Goal: Task Accomplishment & Management: Manage account settings

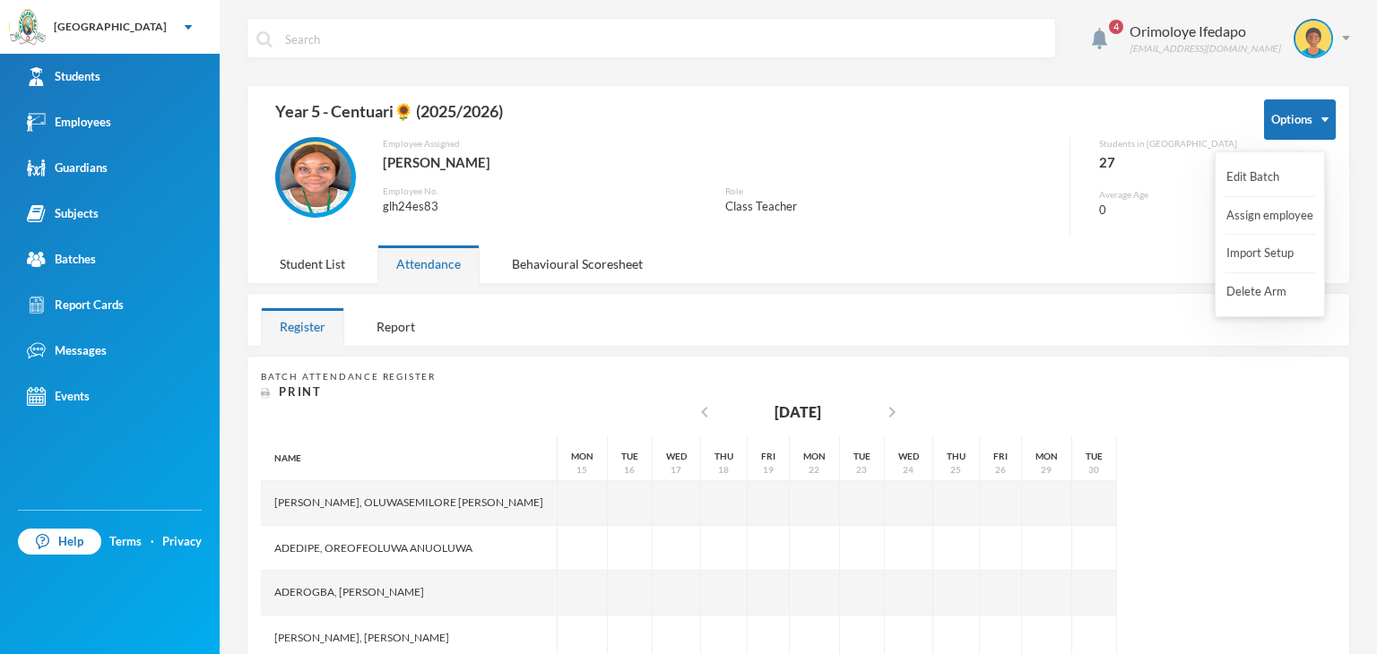
click at [1277, 127] on button "Options" at bounding box center [1300, 120] width 72 height 40
click at [1265, 255] on button "Import Setup" at bounding box center [1261, 254] width 72 height 32
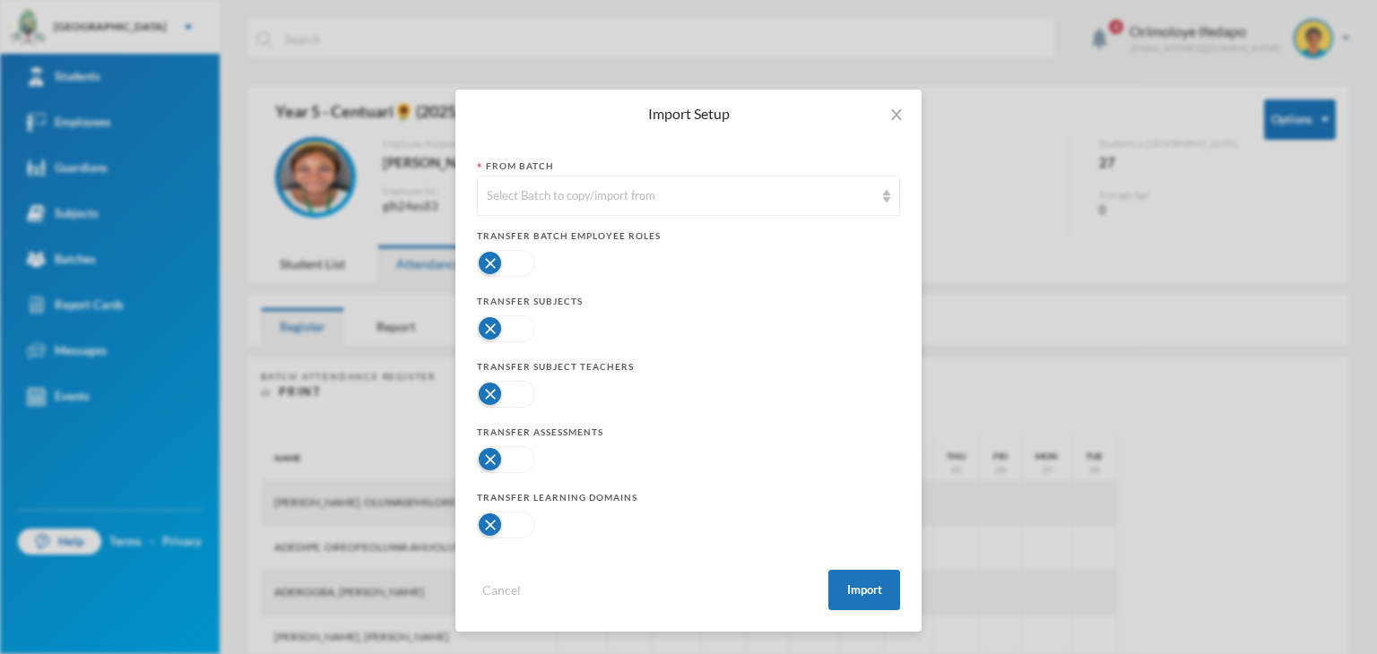
click at [1006, 286] on div "Import Setup From Batch Select Batch to copy/import from Transfer Batch Employe…" at bounding box center [688, 327] width 1377 height 654
click at [900, 109] on icon "icon: close" at bounding box center [896, 114] width 10 height 11
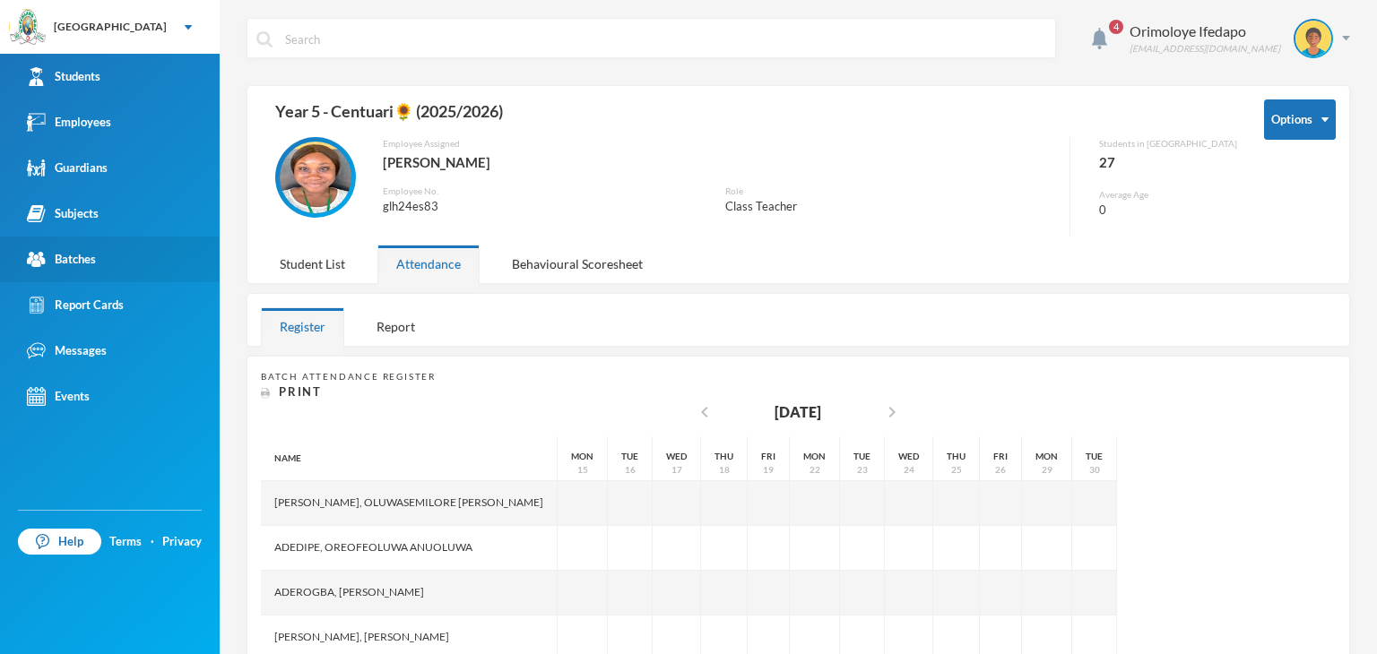
click at [97, 258] on link "Batches" at bounding box center [110, 260] width 220 height 46
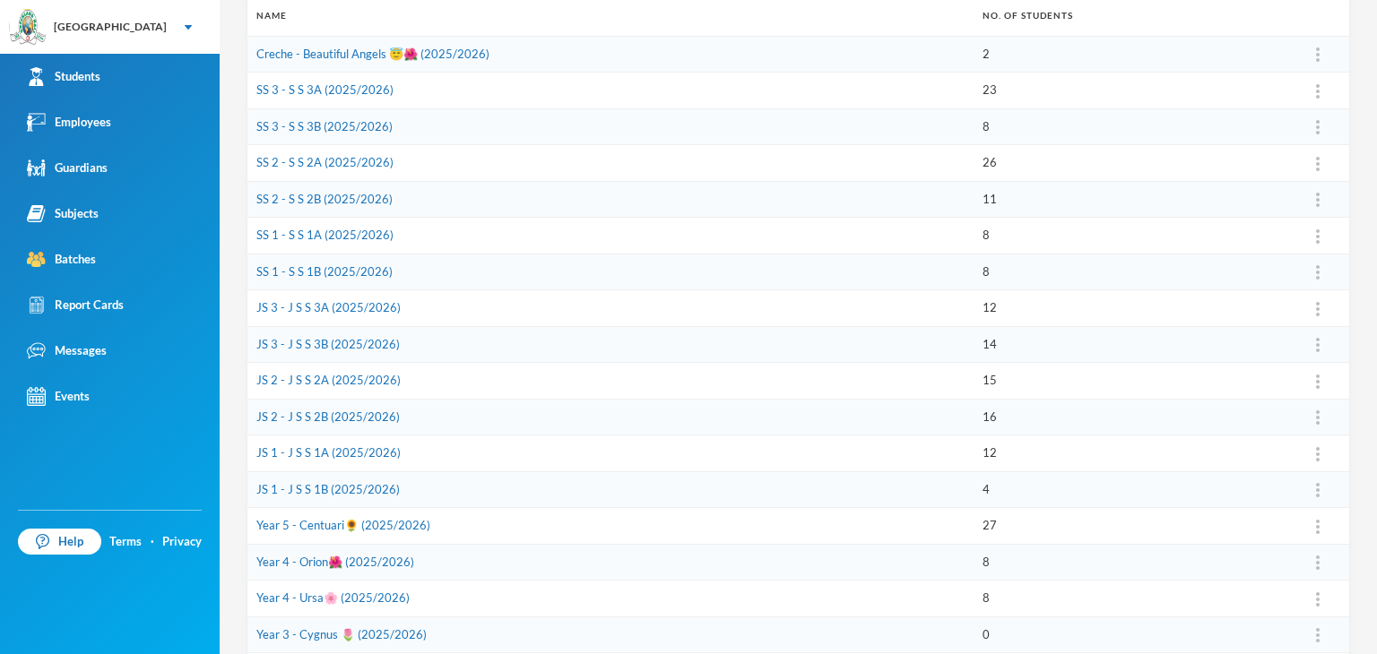
scroll to position [269, 0]
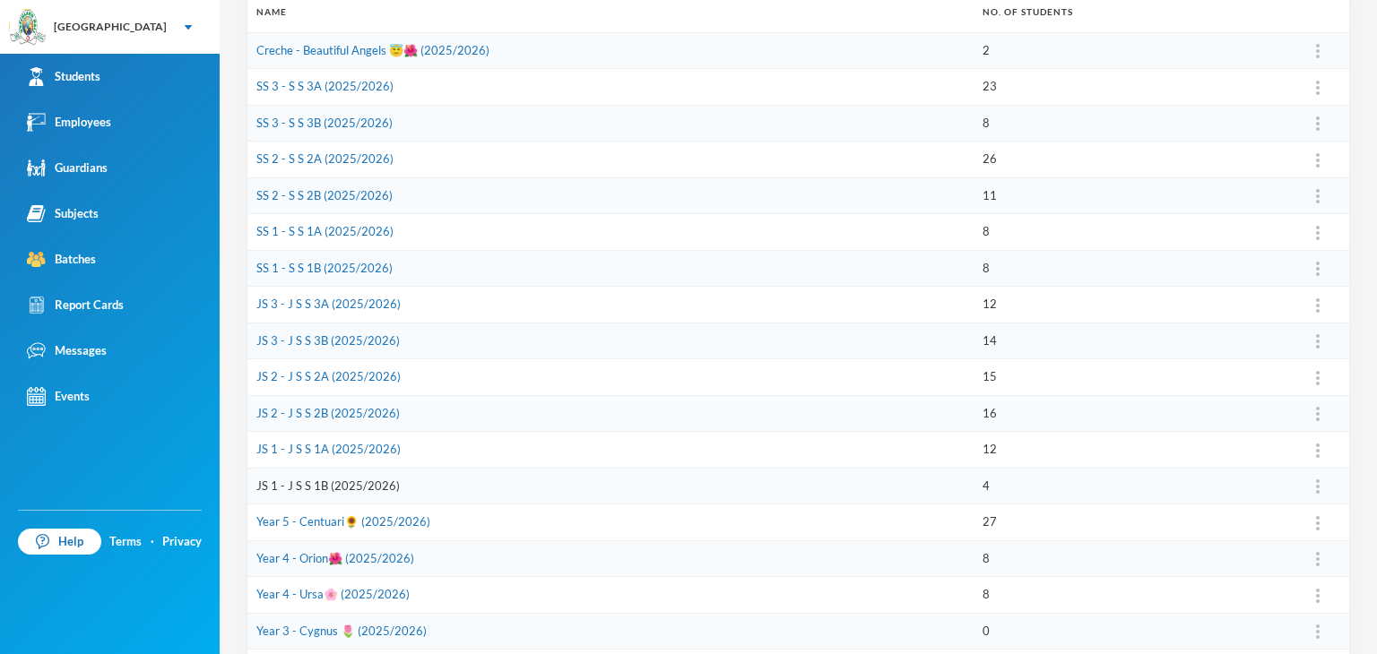
click at [337, 482] on link "JS 1 - J S S 1B (2025/2026)" at bounding box center [327, 486] width 143 height 14
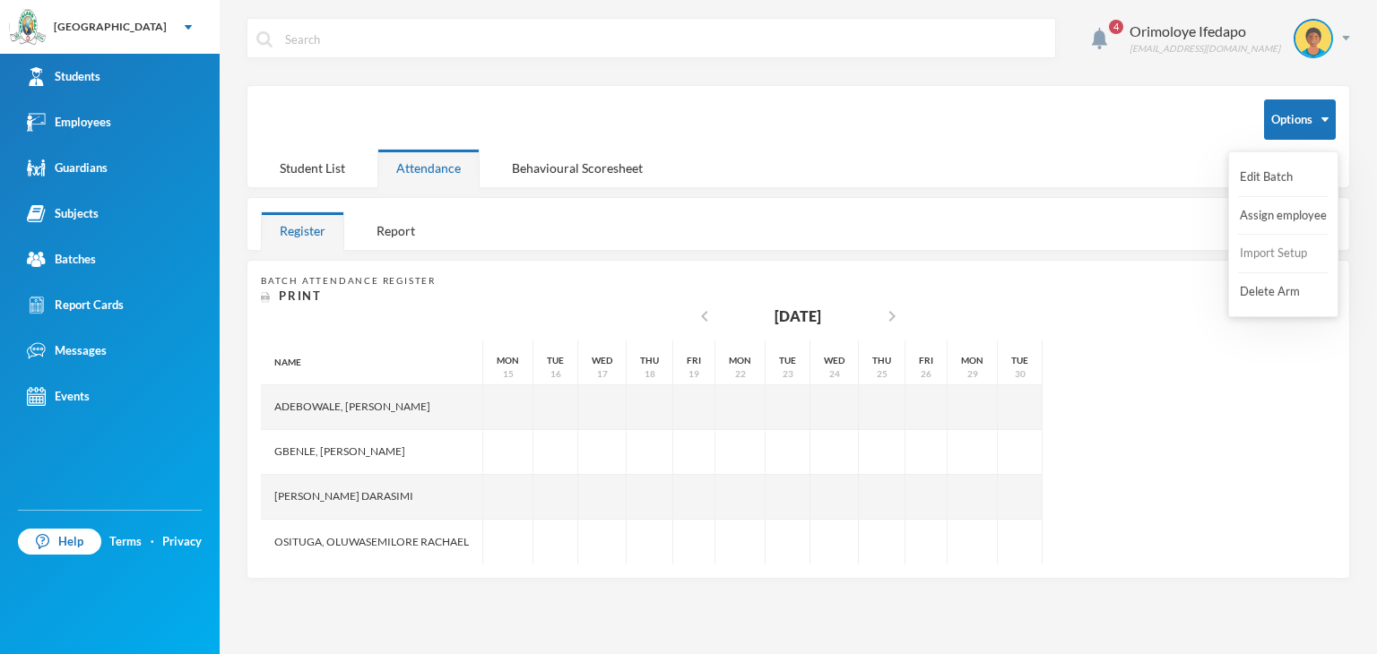
click at [1259, 256] on button "Import Setup" at bounding box center [1274, 254] width 72 height 32
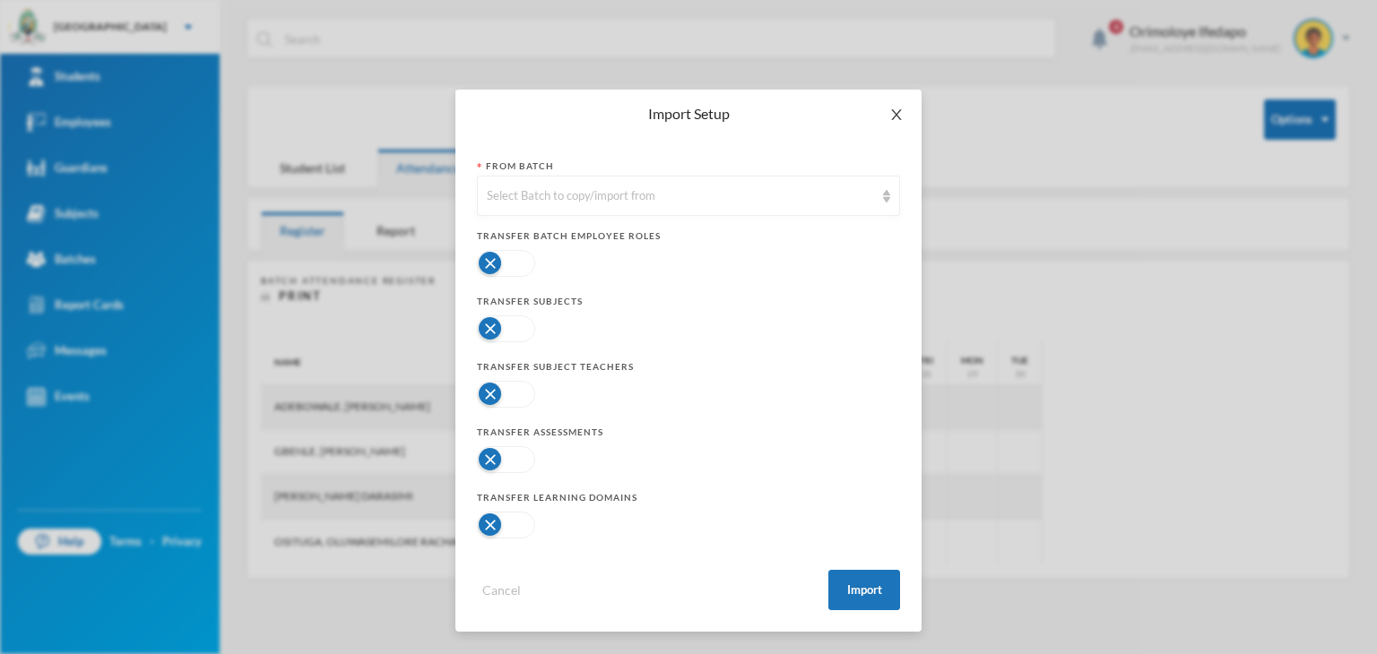
click at [888, 108] on span "Close" at bounding box center [896, 115] width 50 height 50
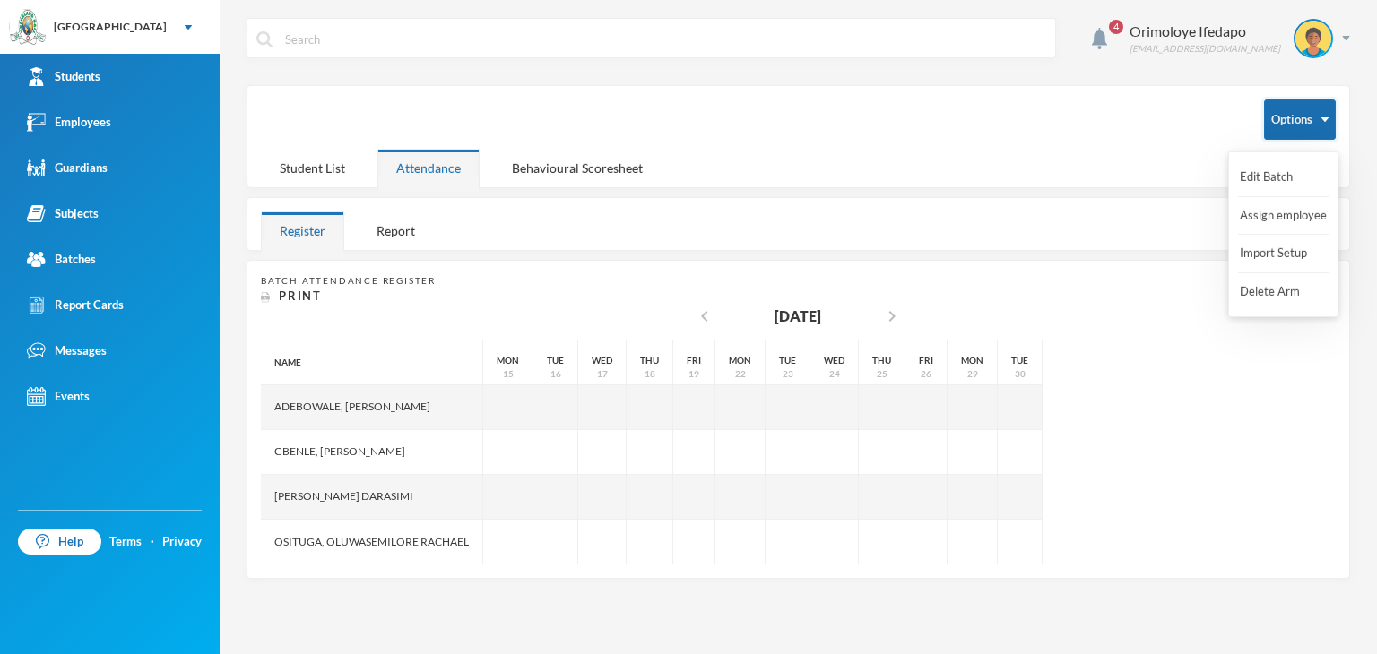
click at [1313, 126] on button "Options" at bounding box center [1300, 120] width 72 height 40
click at [1276, 256] on button "Import Setup" at bounding box center [1274, 254] width 72 height 32
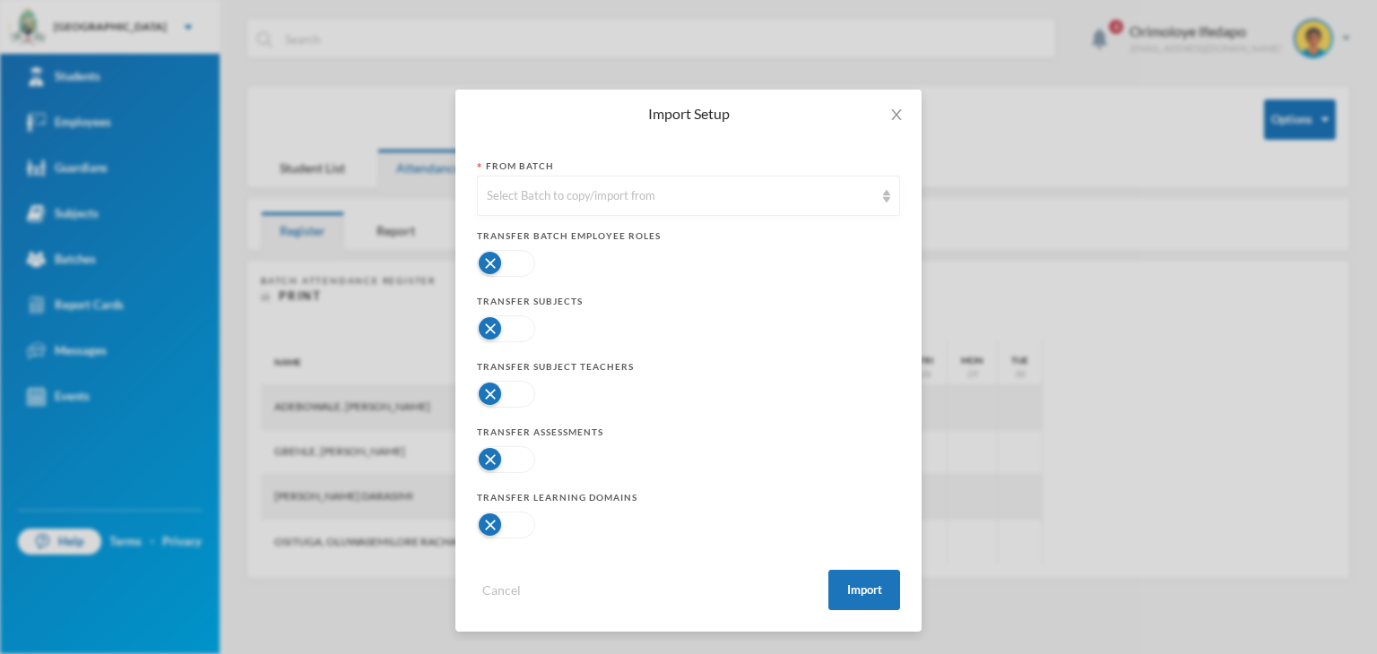
click at [507, 329] on button "button" at bounding box center [506, 329] width 58 height 27
click at [498, 394] on button "button" at bounding box center [506, 394] width 58 height 27
click at [517, 395] on button "button" at bounding box center [506, 394] width 58 height 27
click at [502, 460] on button "button" at bounding box center [506, 459] width 58 height 27
click at [514, 522] on button "button" at bounding box center [506, 525] width 58 height 27
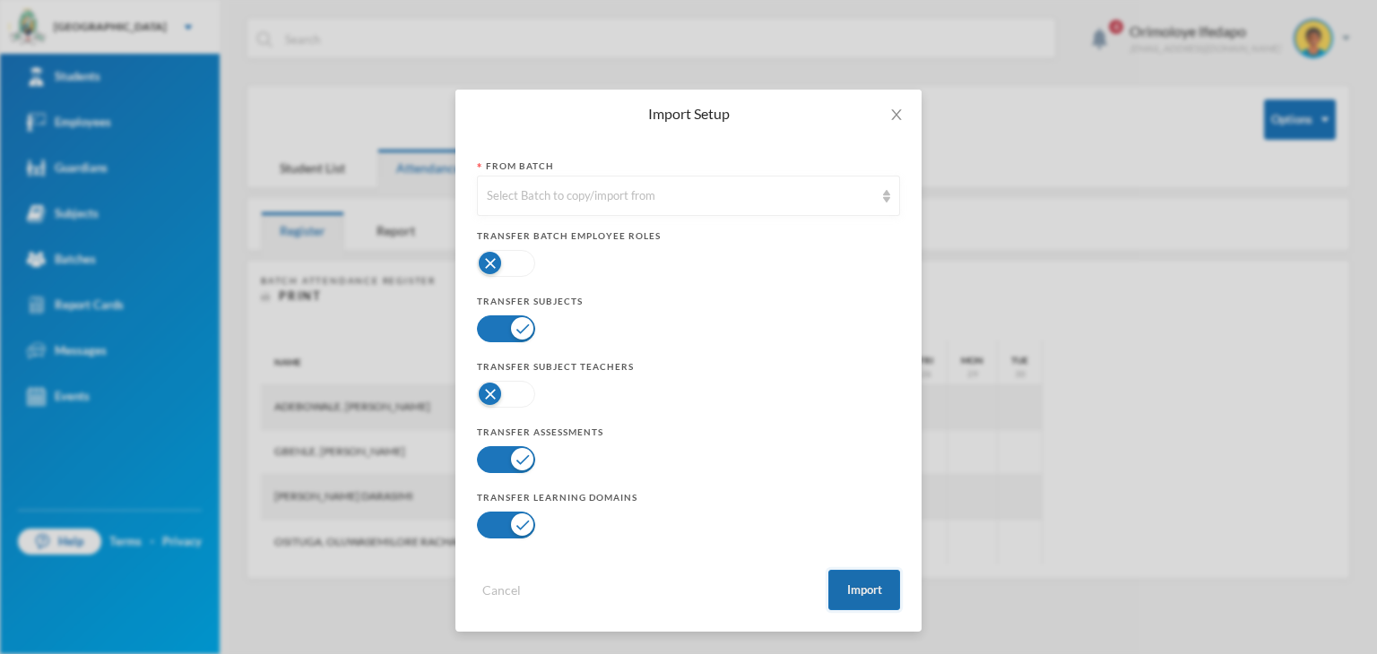
click at [854, 587] on button "Import" at bounding box center [864, 590] width 72 height 40
click at [849, 599] on button "Import" at bounding box center [864, 590] width 72 height 40
click at [854, 585] on button "Import" at bounding box center [864, 590] width 72 height 40
click at [638, 202] on div "Select Batch to copy/import from" at bounding box center [680, 196] width 387 height 18
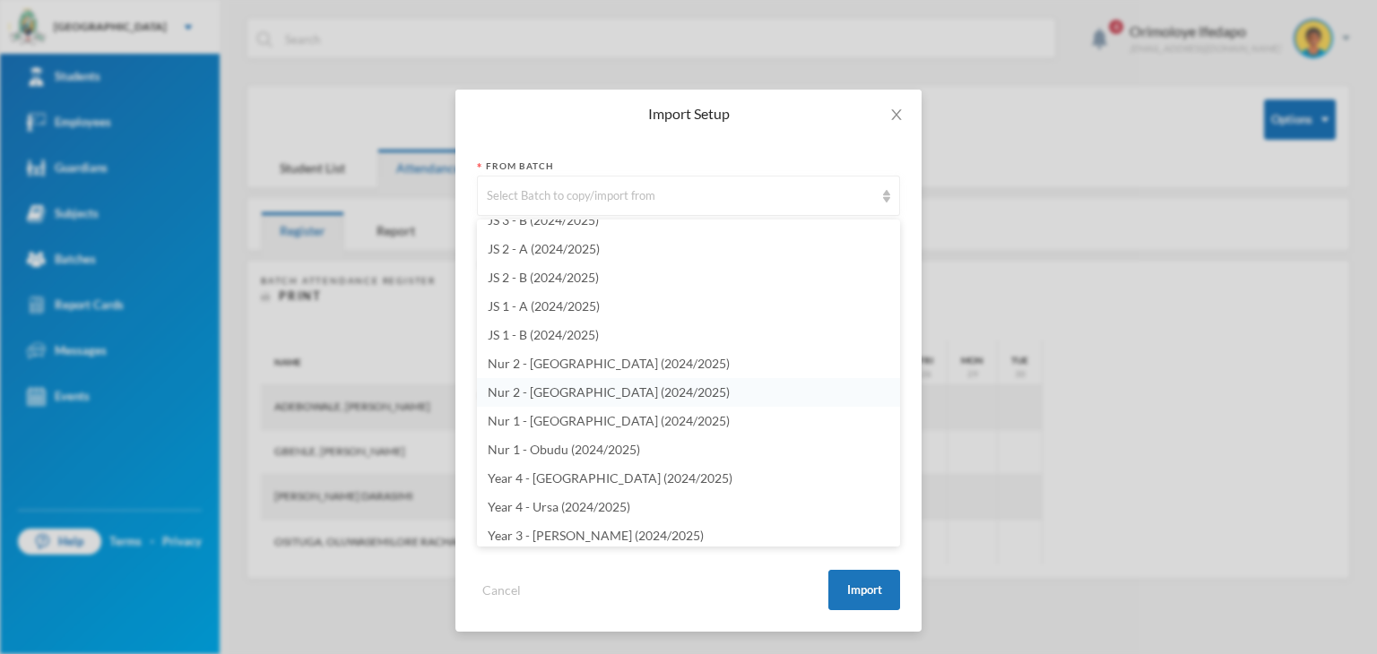
scroll to position [4396, 0]
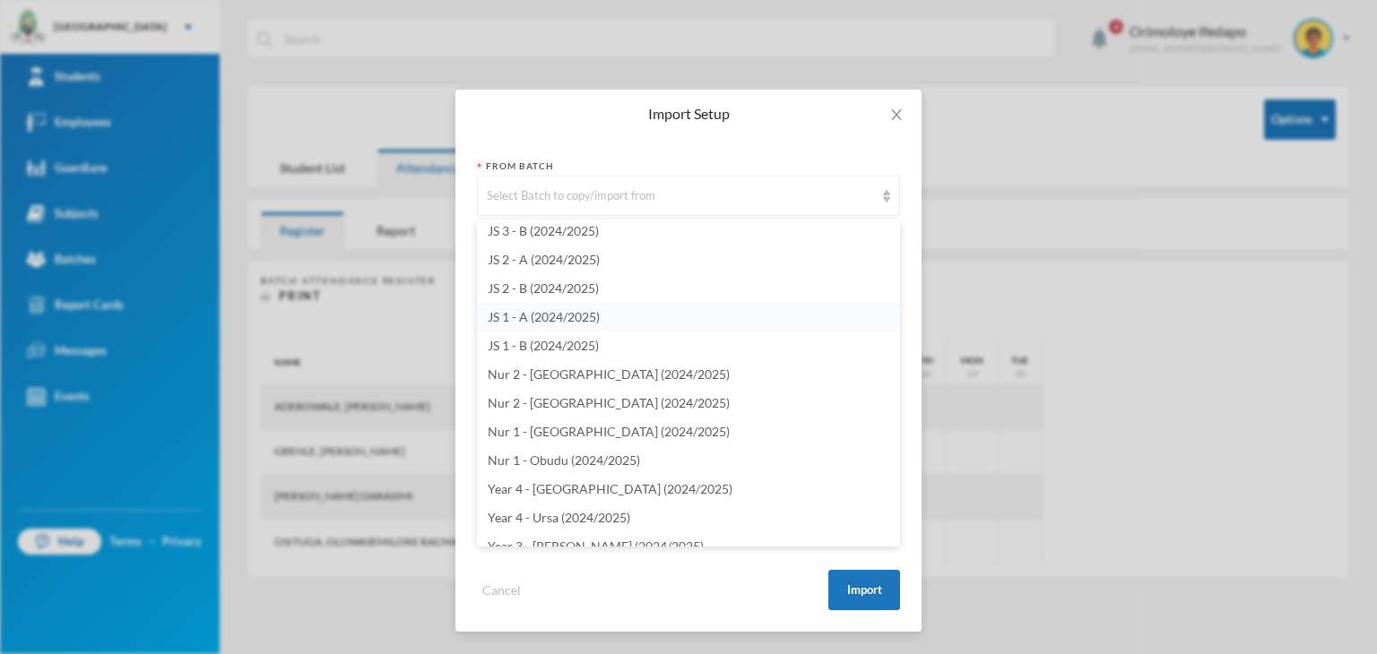
click at [567, 313] on span "JS 1 - A (2024/2025)" at bounding box center [544, 316] width 112 height 15
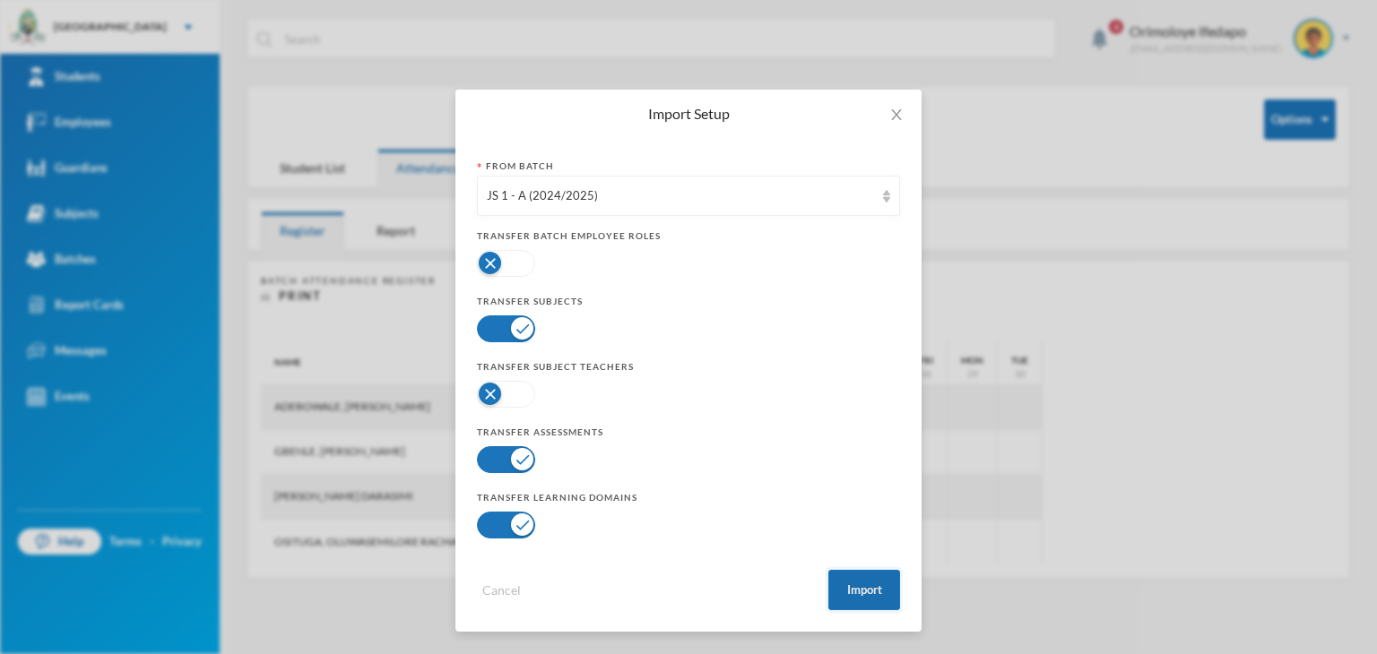
click at [863, 587] on button "Import" at bounding box center [864, 590] width 72 height 40
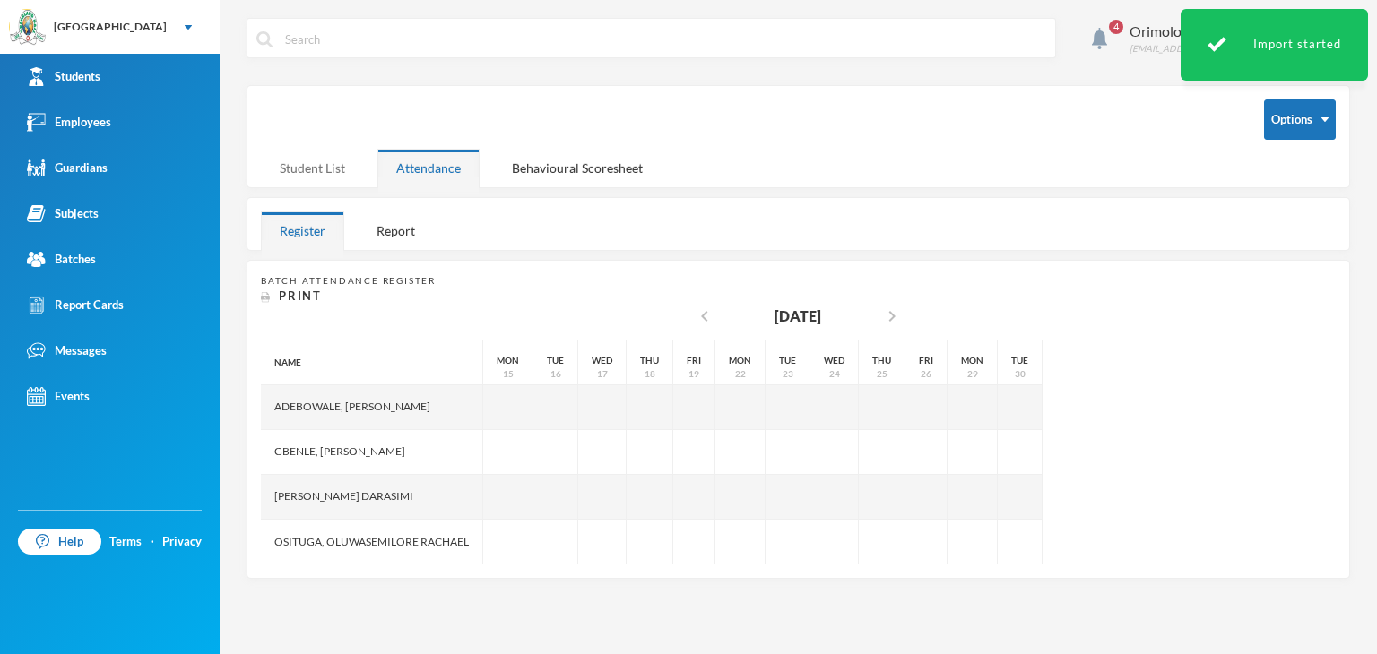
click at [294, 168] on div "Student List" at bounding box center [312, 168] width 103 height 39
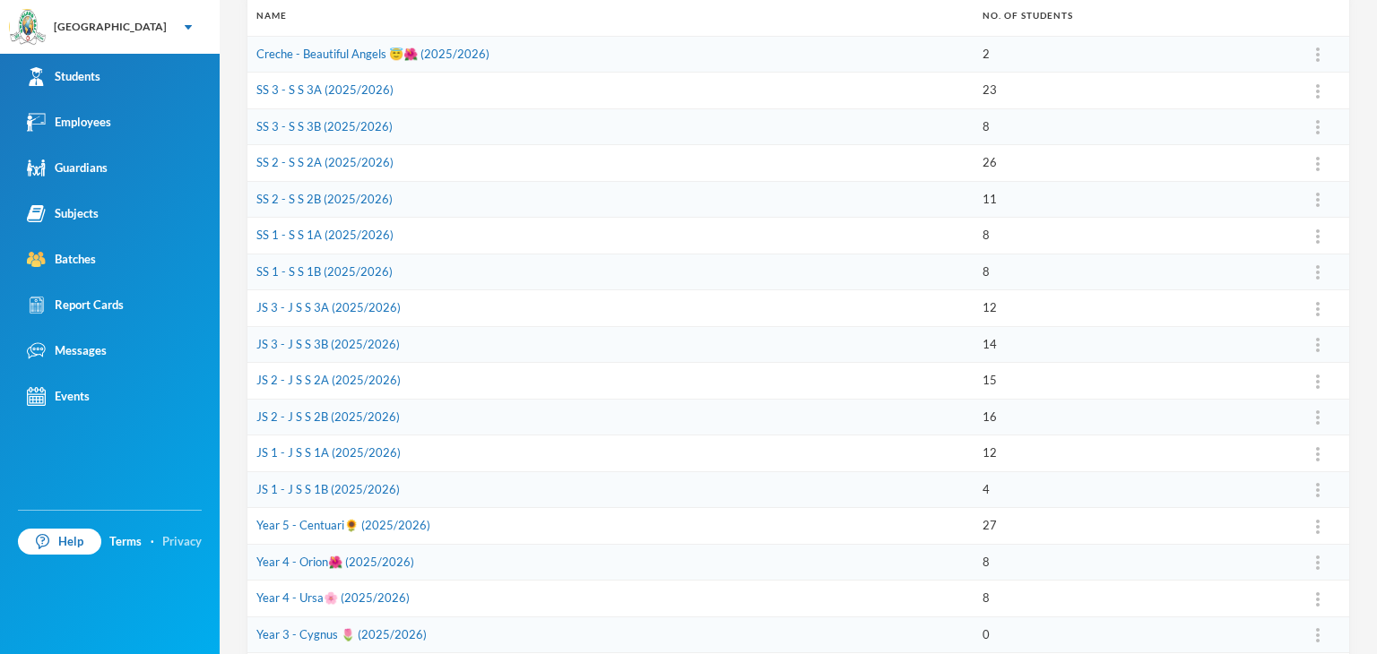
scroll to position [269, 0]
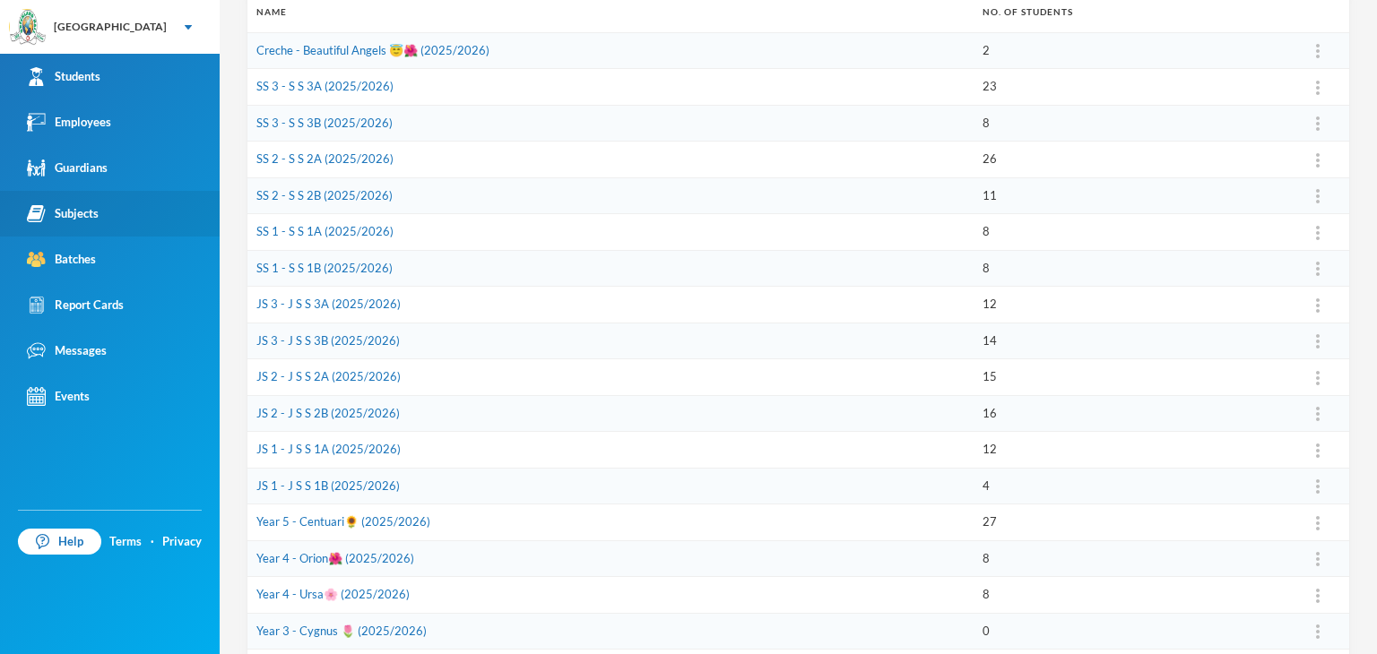
click at [104, 209] on link "Subjects" at bounding box center [110, 214] width 220 height 46
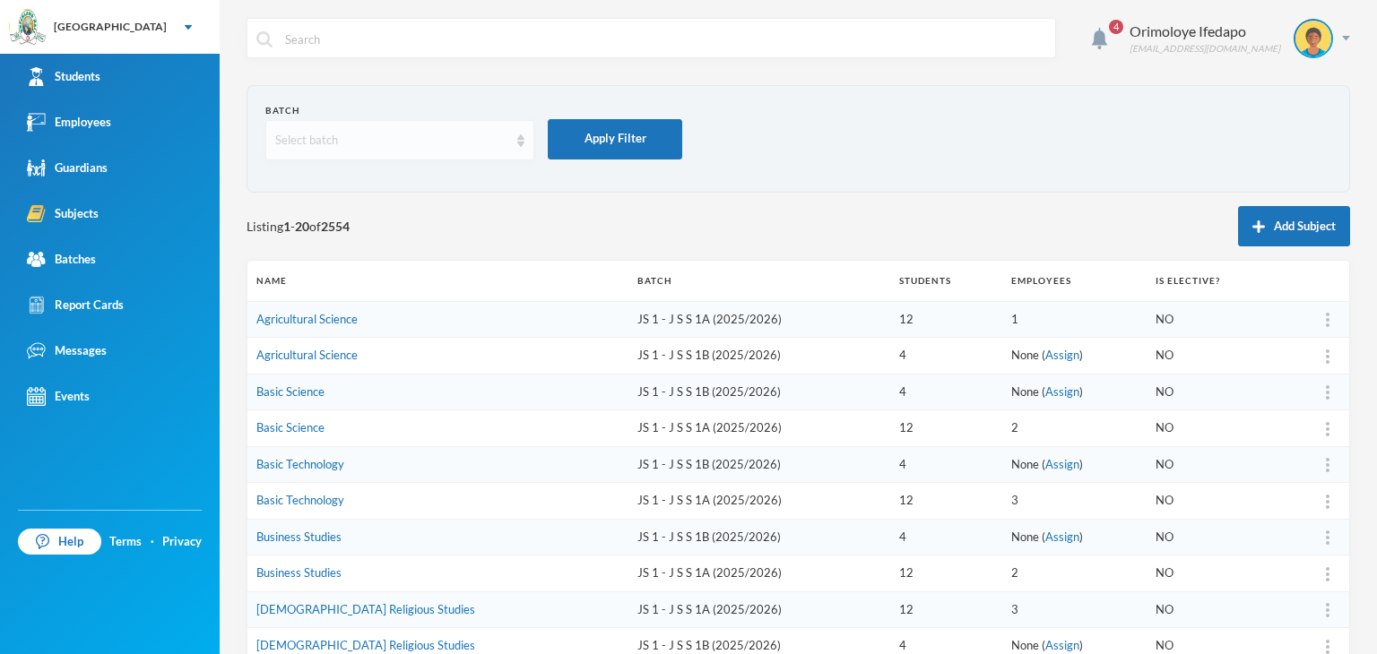
click at [340, 140] on div "Select batch" at bounding box center [391, 141] width 233 height 18
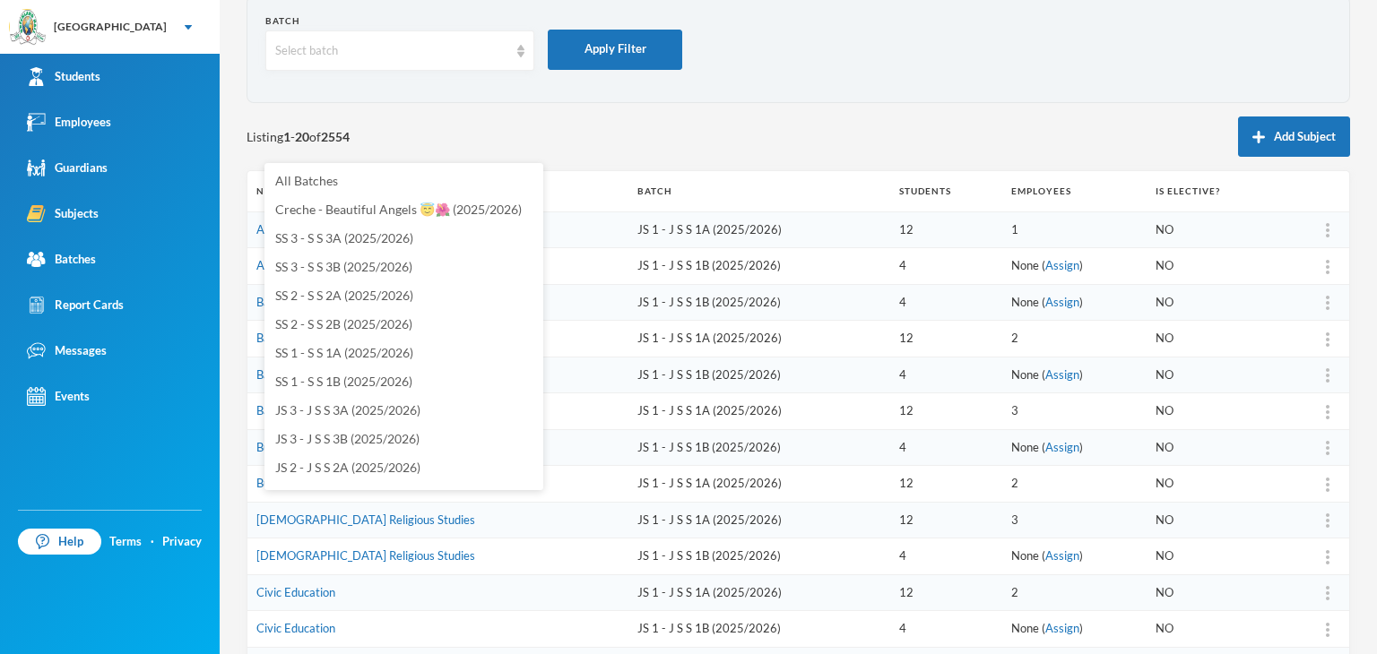
scroll to position [269, 0]
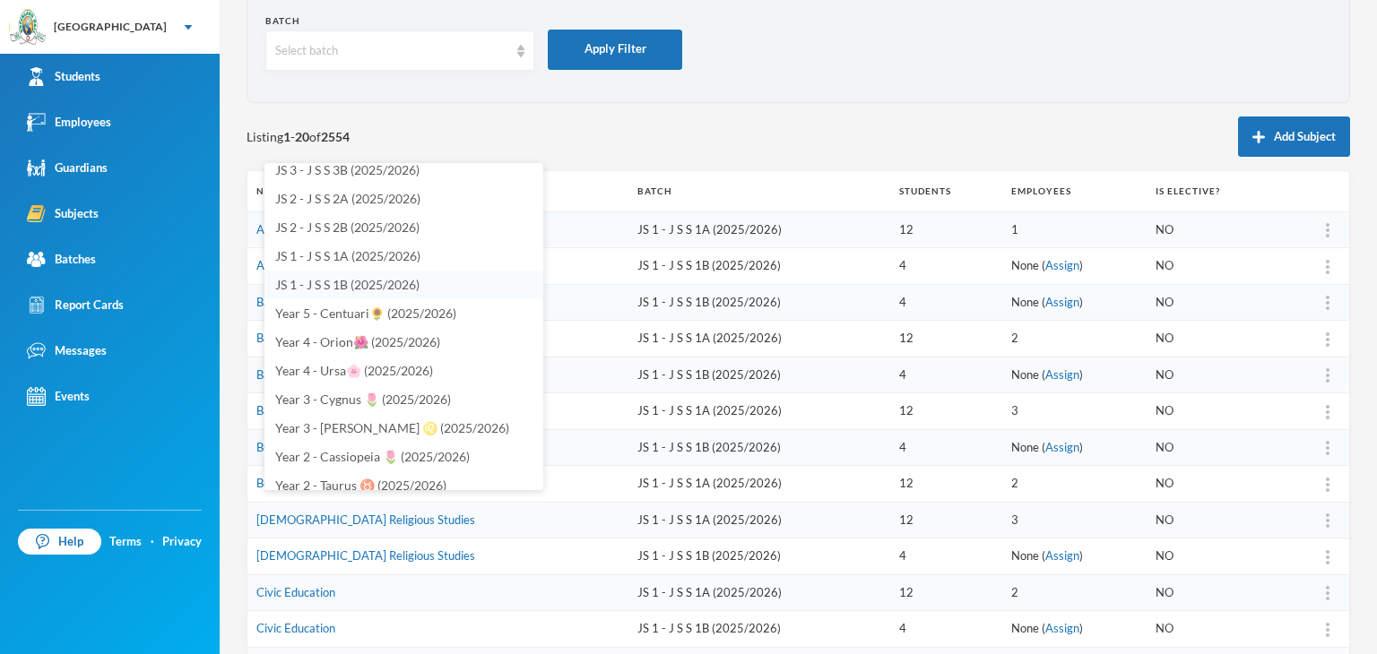
click at [334, 296] on li "JS 1 - J S S 1B (2025/2026)" at bounding box center [403, 285] width 279 height 29
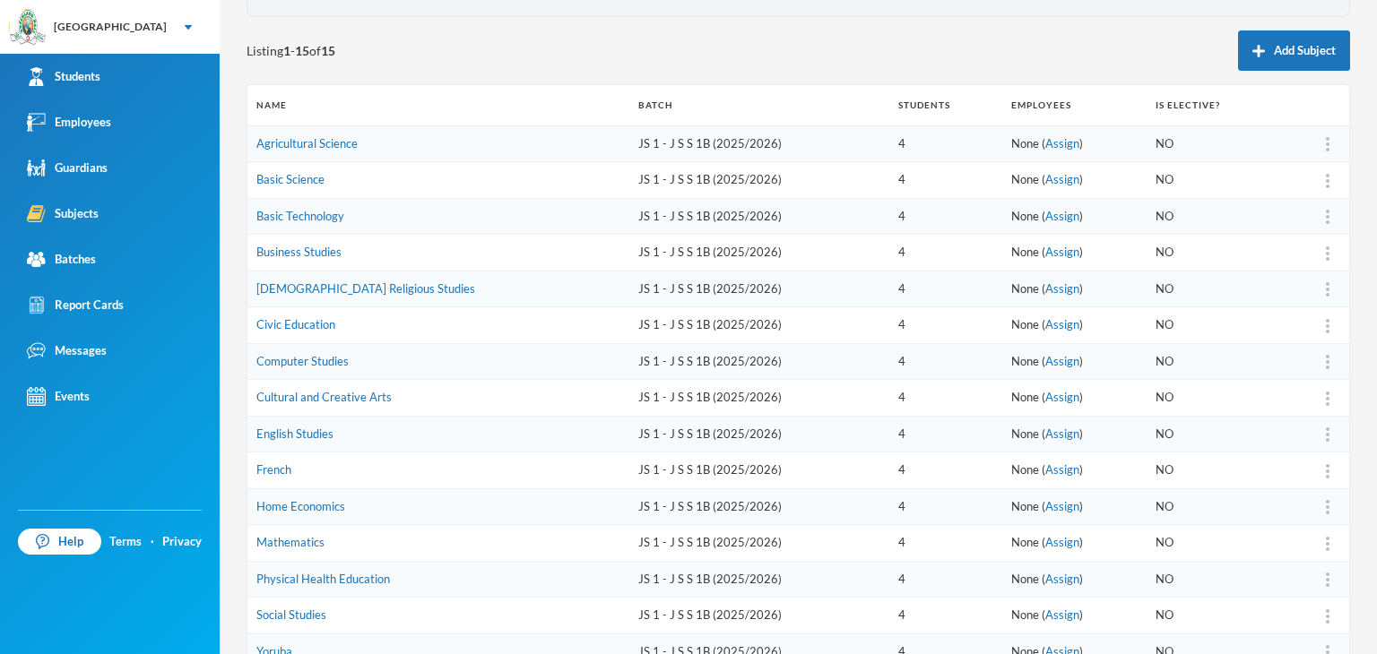
scroll to position [30, 0]
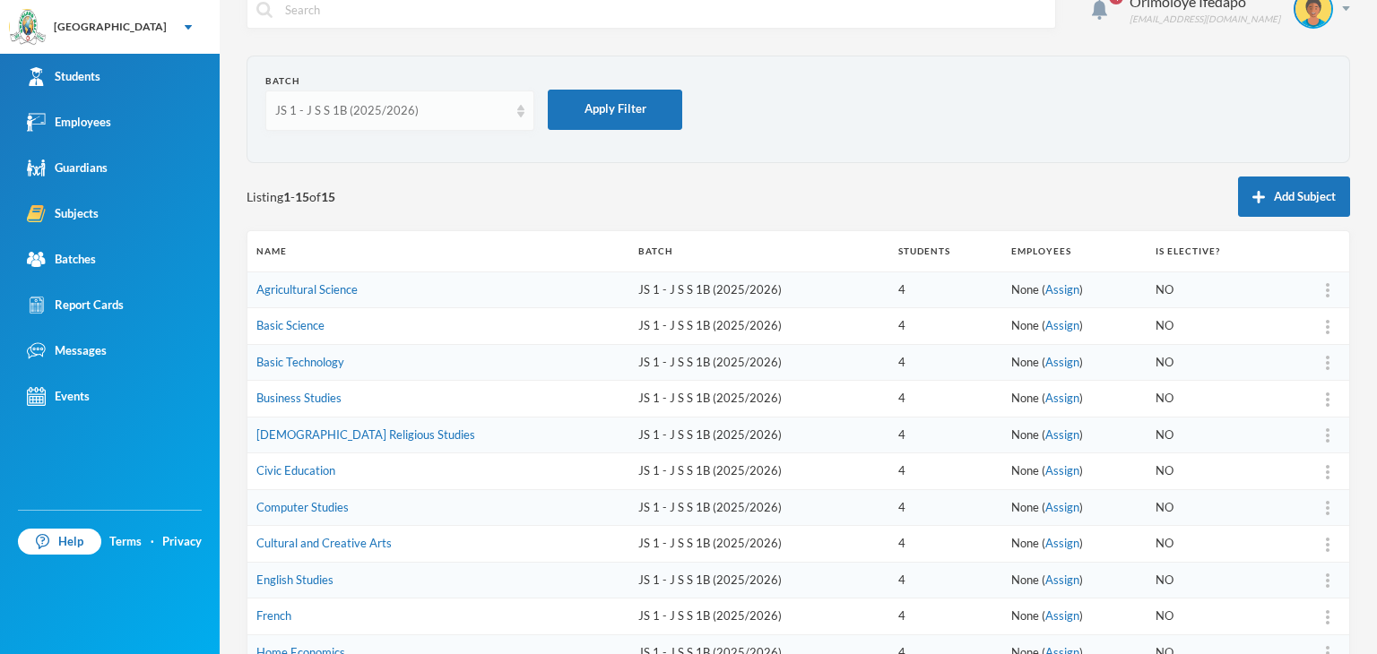
click at [312, 108] on div "JS 1 - J S S 1B (2025/2026)" at bounding box center [391, 111] width 233 height 18
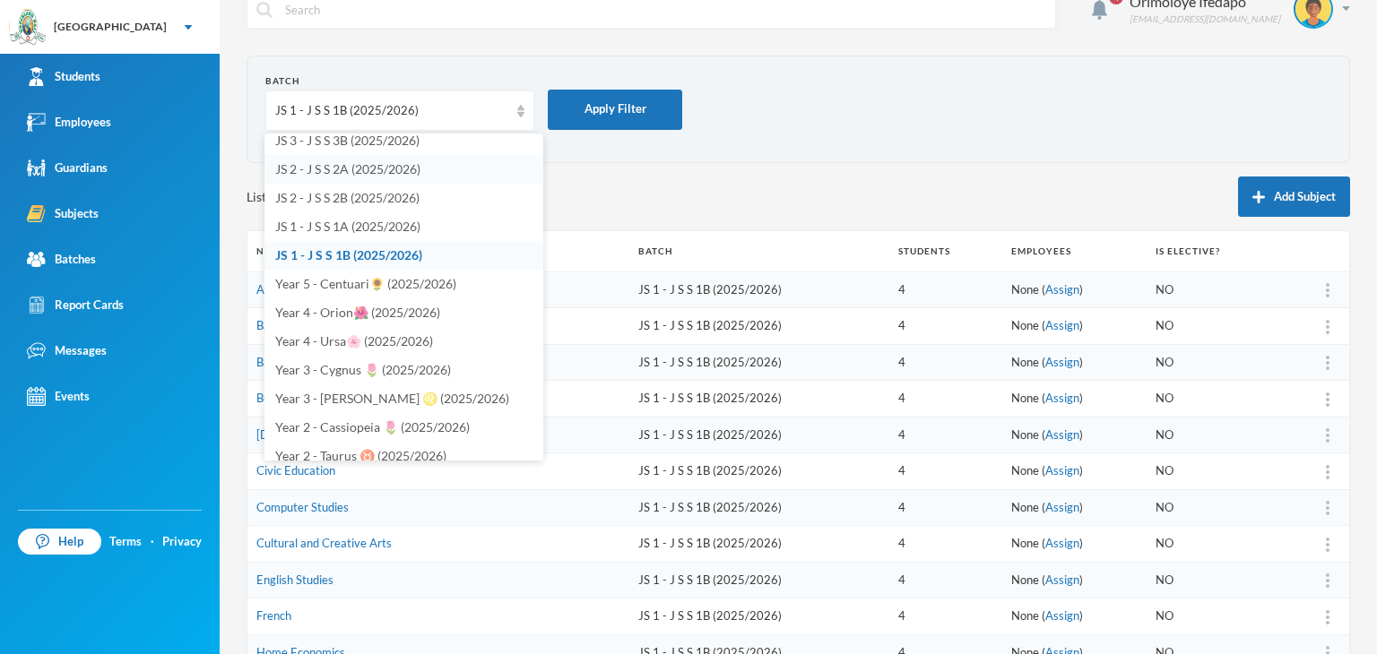
scroll to position [262, 0]
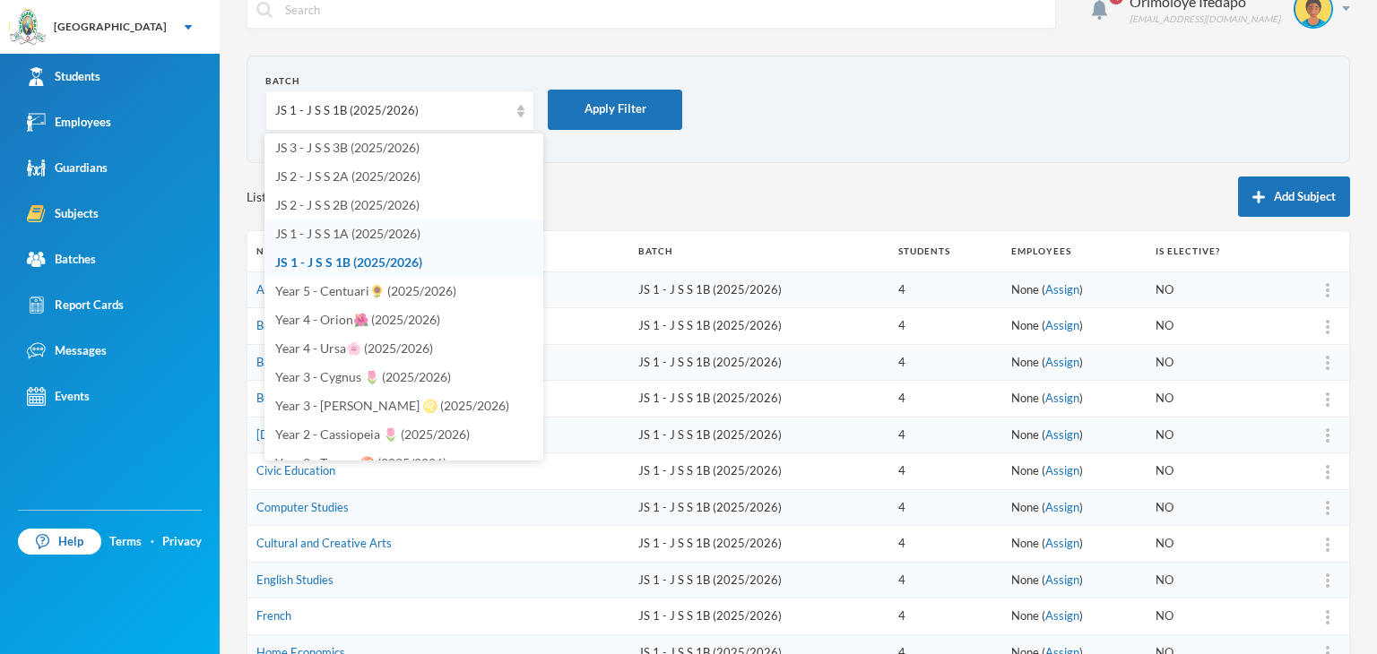
click at [362, 231] on span "JS 1 - J S S 1A (2025/2026)" at bounding box center [347, 233] width 145 height 15
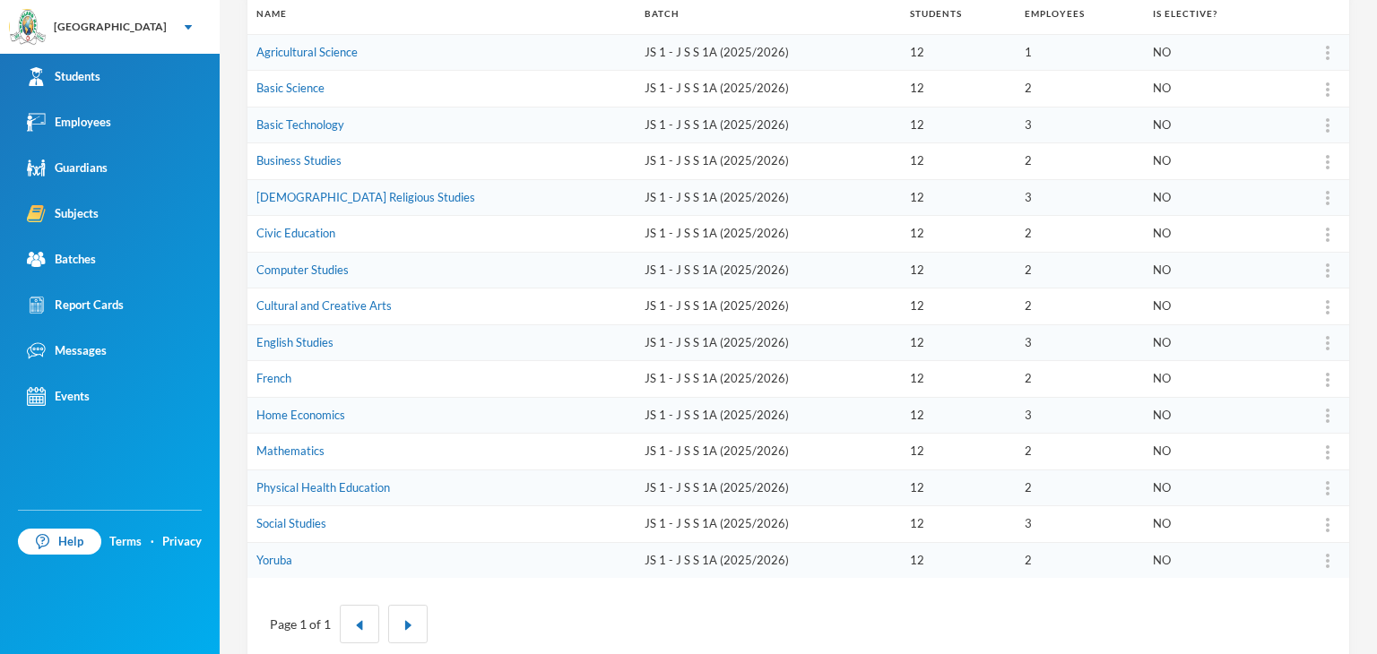
scroll to position [299, 0]
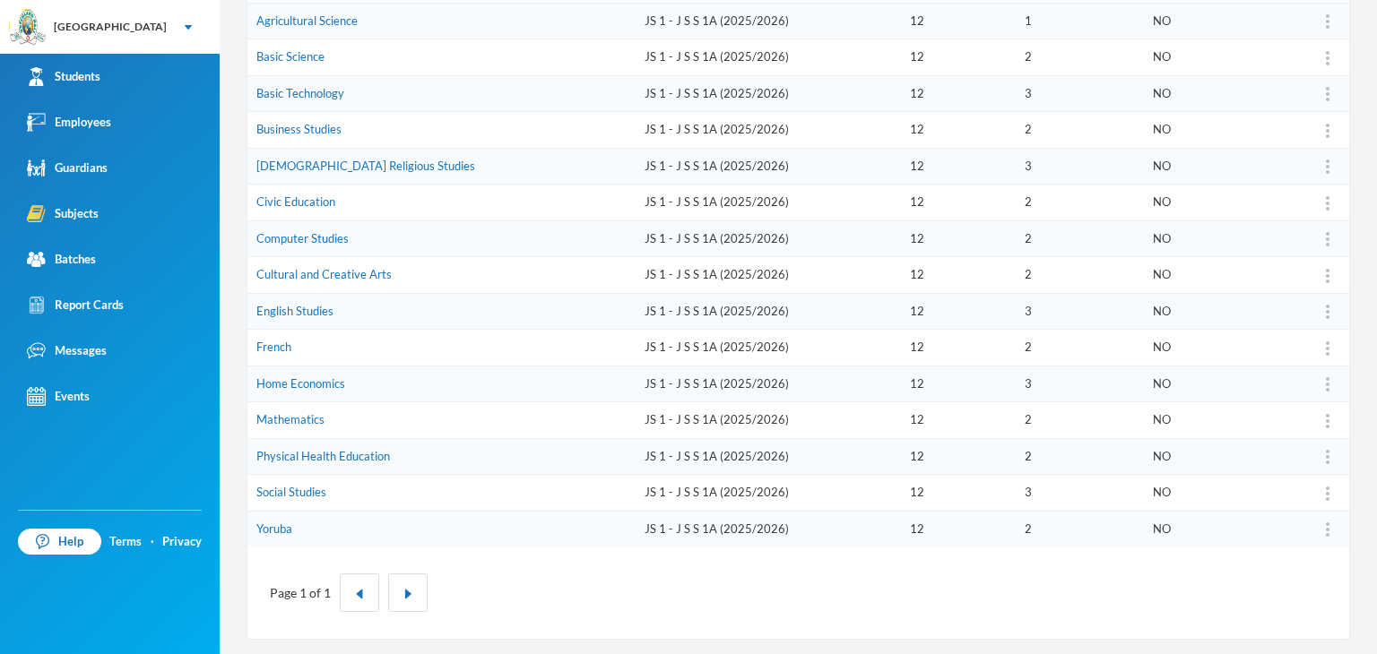
drag, startPoint x: 464, startPoint y: 506, endPoint x: 488, endPoint y: 510, distance: 24.6
click at [464, 506] on td "Social Studies" at bounding box center [441, 493] width 388 height 37
click at [488, 511] on td "Yoruba" at bounding box center [441, 529] width 388 height 36
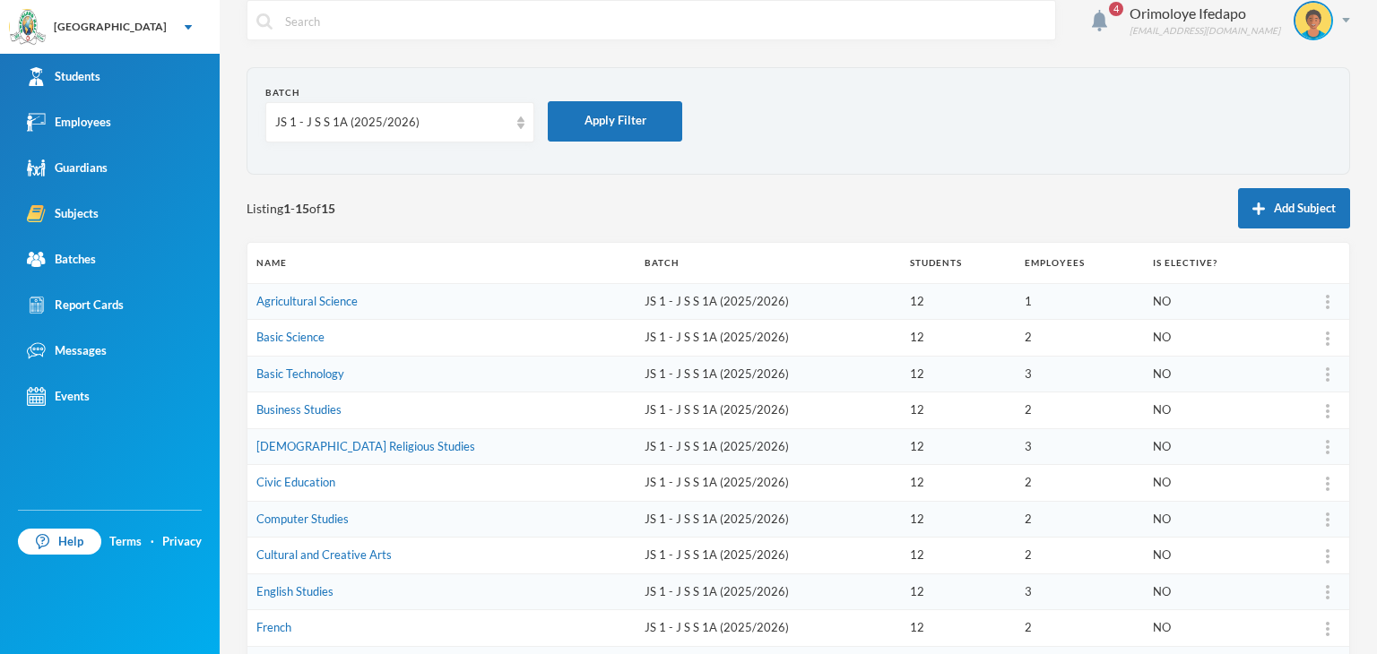
scroll to position [0, 0]
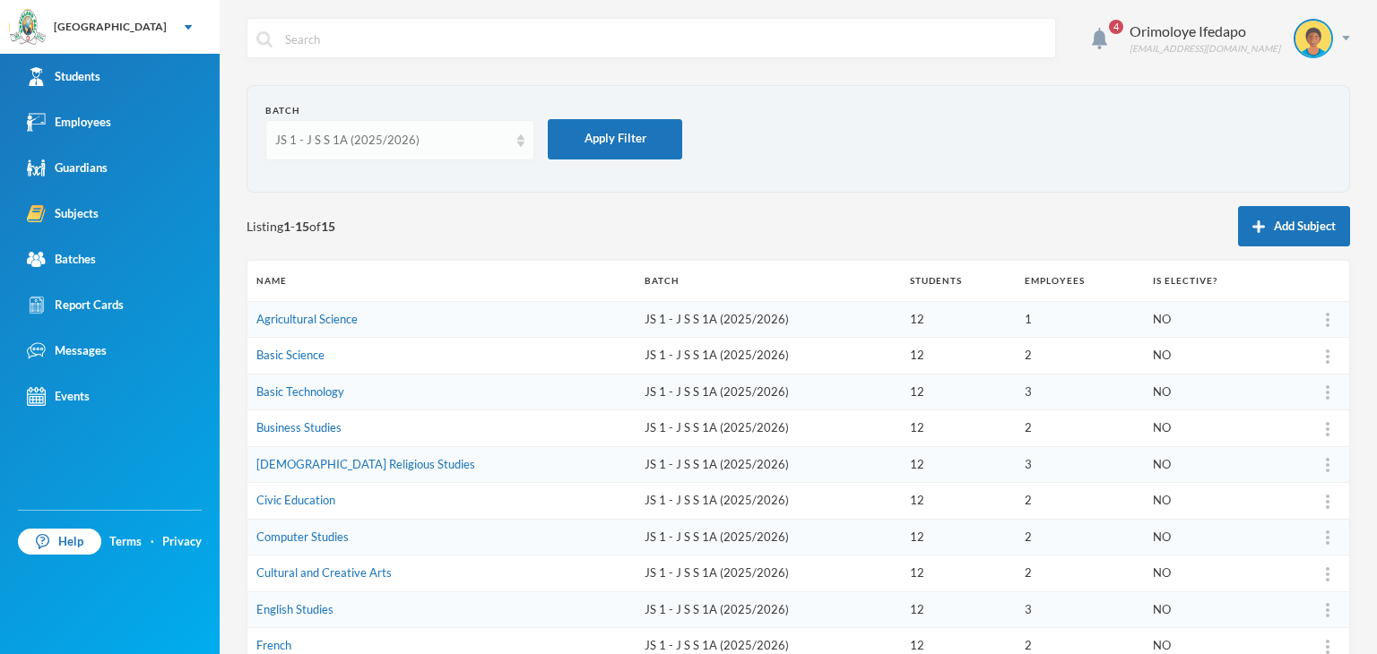
click at [422, 147] on div "JS 1 - J S S 1A (2025/2026)" at bounding box center [391, 141] width 233 height 18
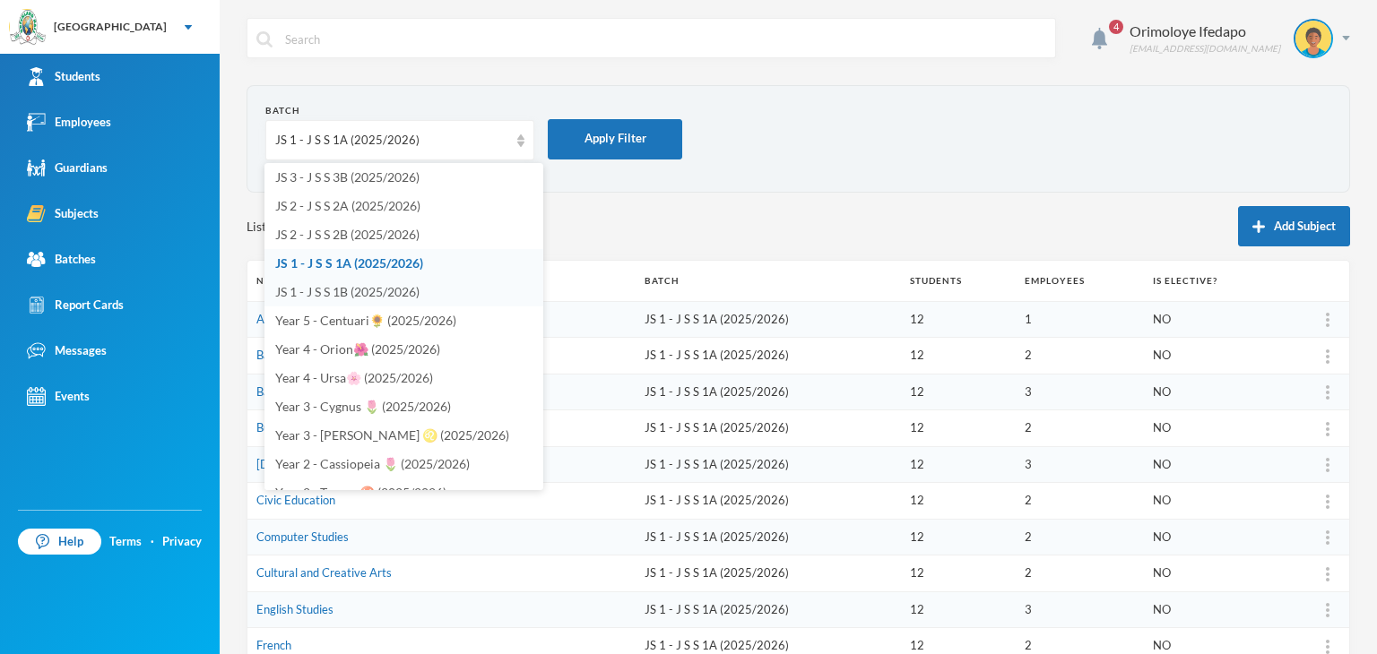
click at [334, 293] on span "JS 1 - J S S 1B (2025/2026)" at bounding box center [347, 291] width 144 height 15
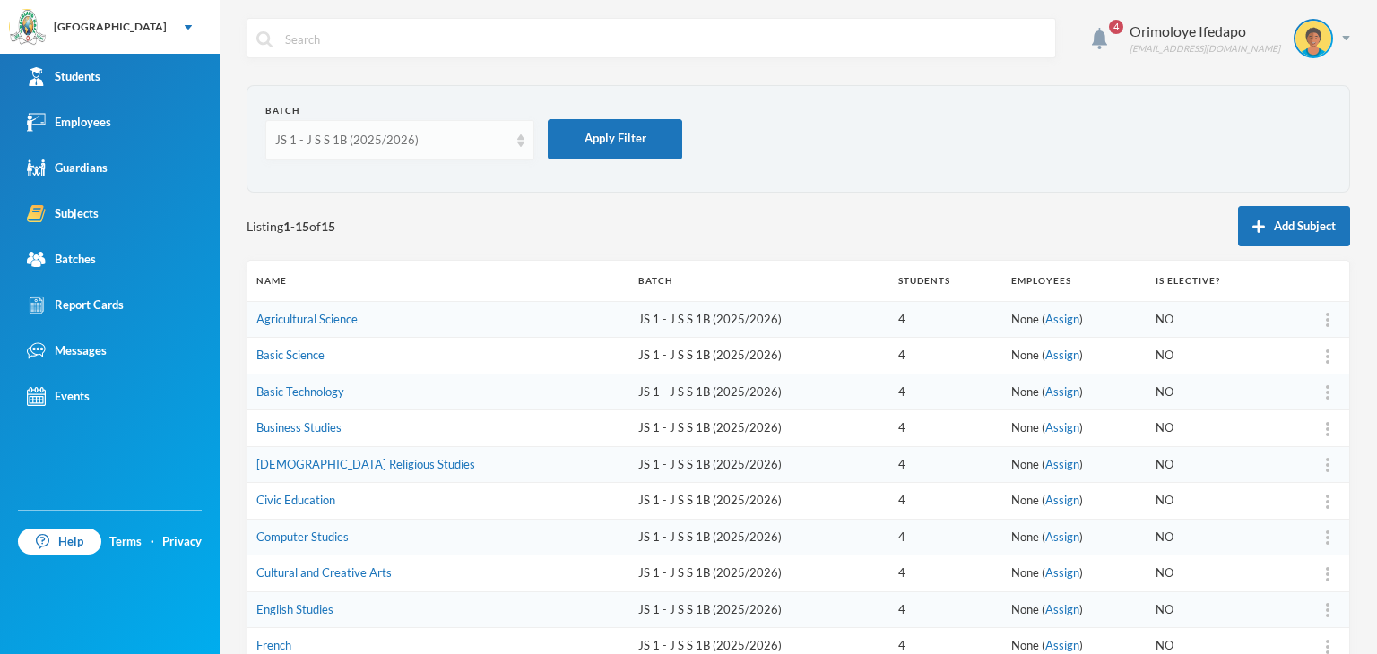
click at [338, 144] on div "JS 1 - J S S 1B (2025/2026)" at bounding box center [391, 141] width 233 height 18
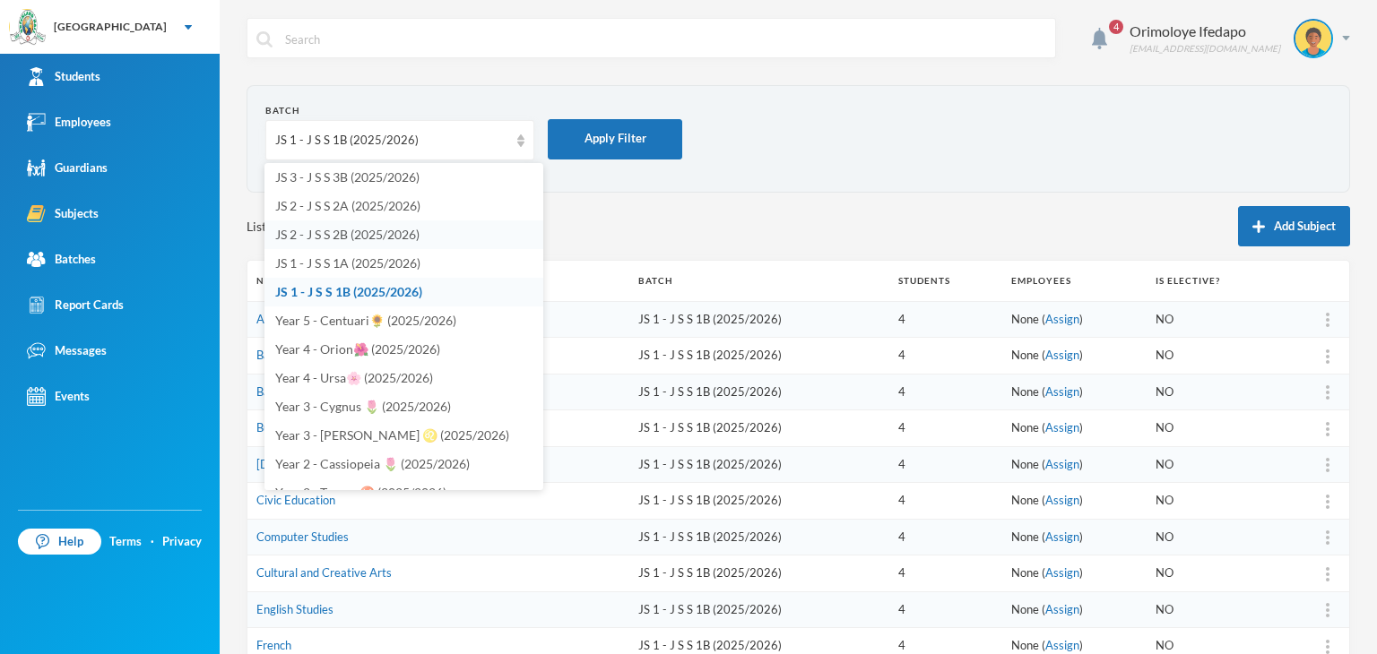
click at [385, 232] on span "JS 2 - J S S 2B (2025/2026)" at bounding box center [347, 234] width 144 height 15
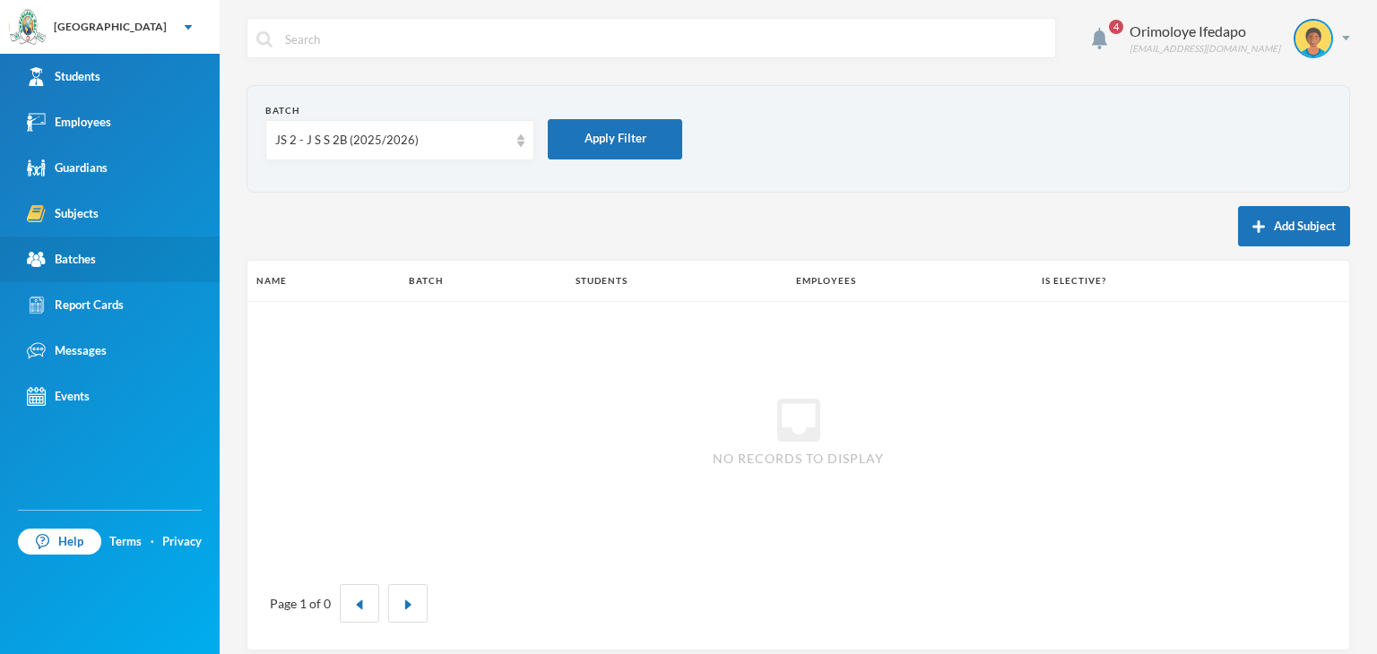
click at [61, 250] on div "Batches" at bounding box center [61, 259] width 69 height 19
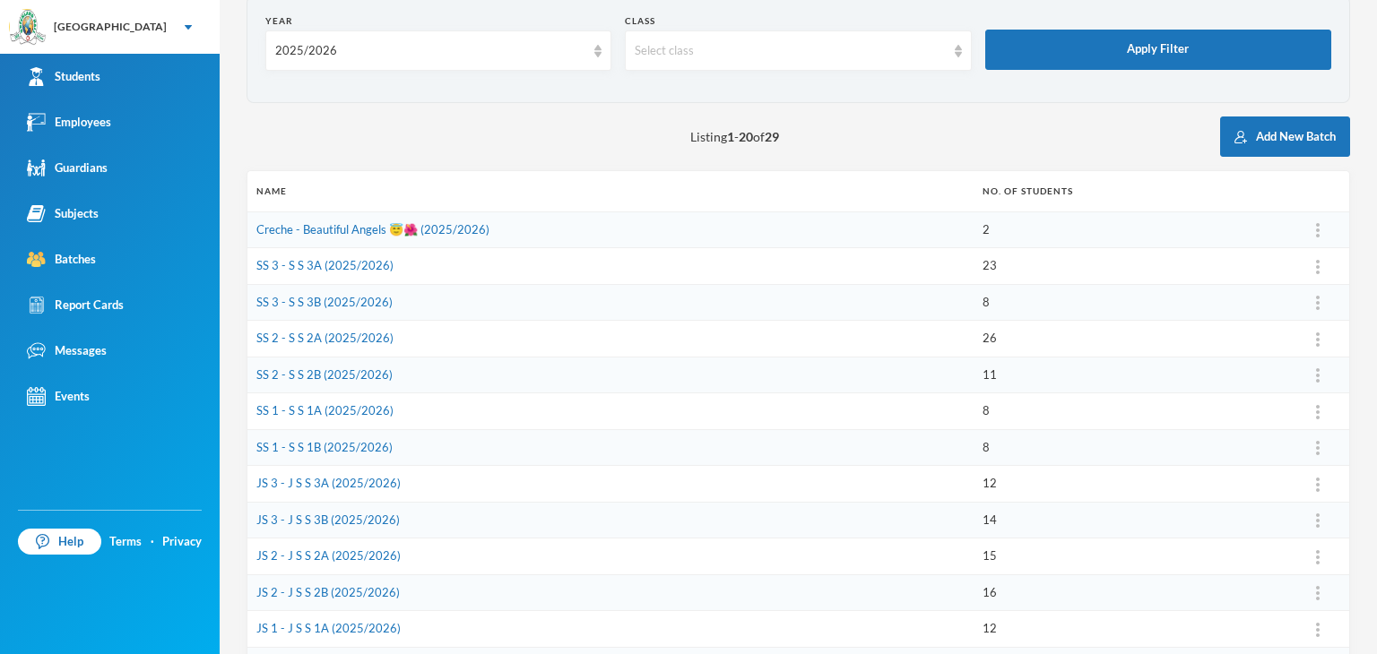
scroll to position [269, 0]
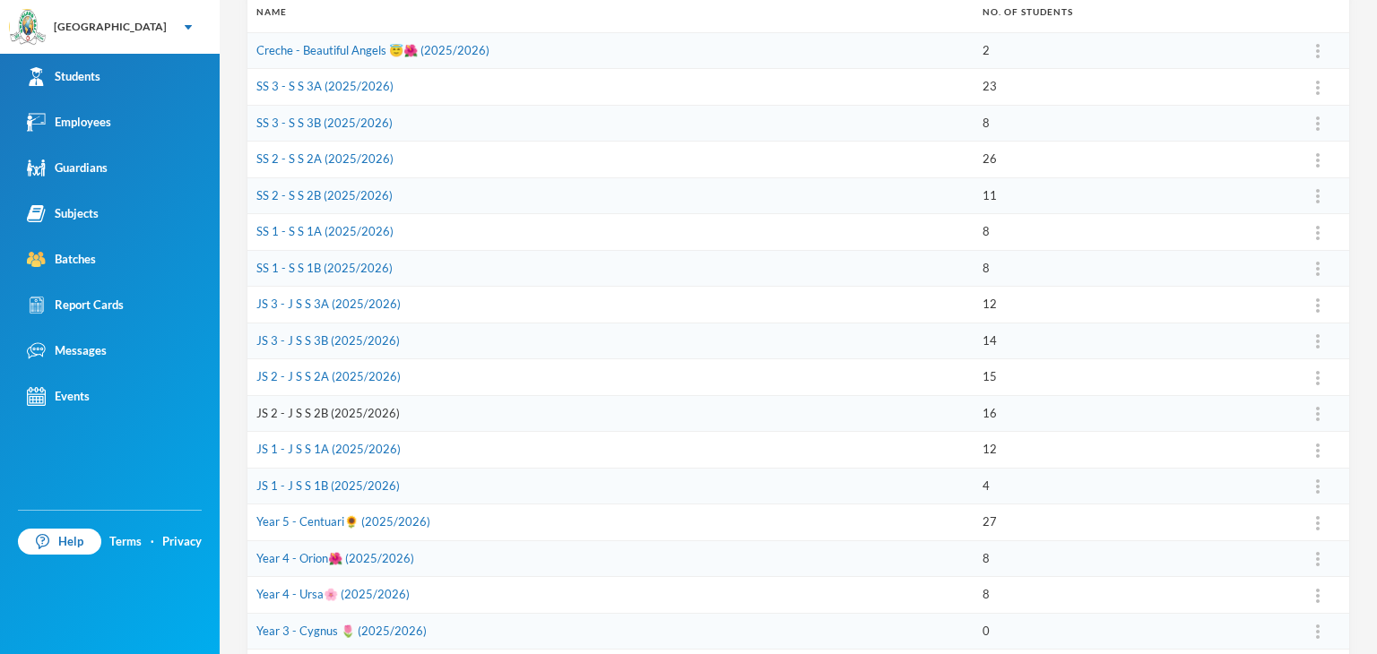
click at [338, 407] on link "JS 2 - J S S 2B (2025/2026)" at bounding box center [327, 413] width 143 height 14
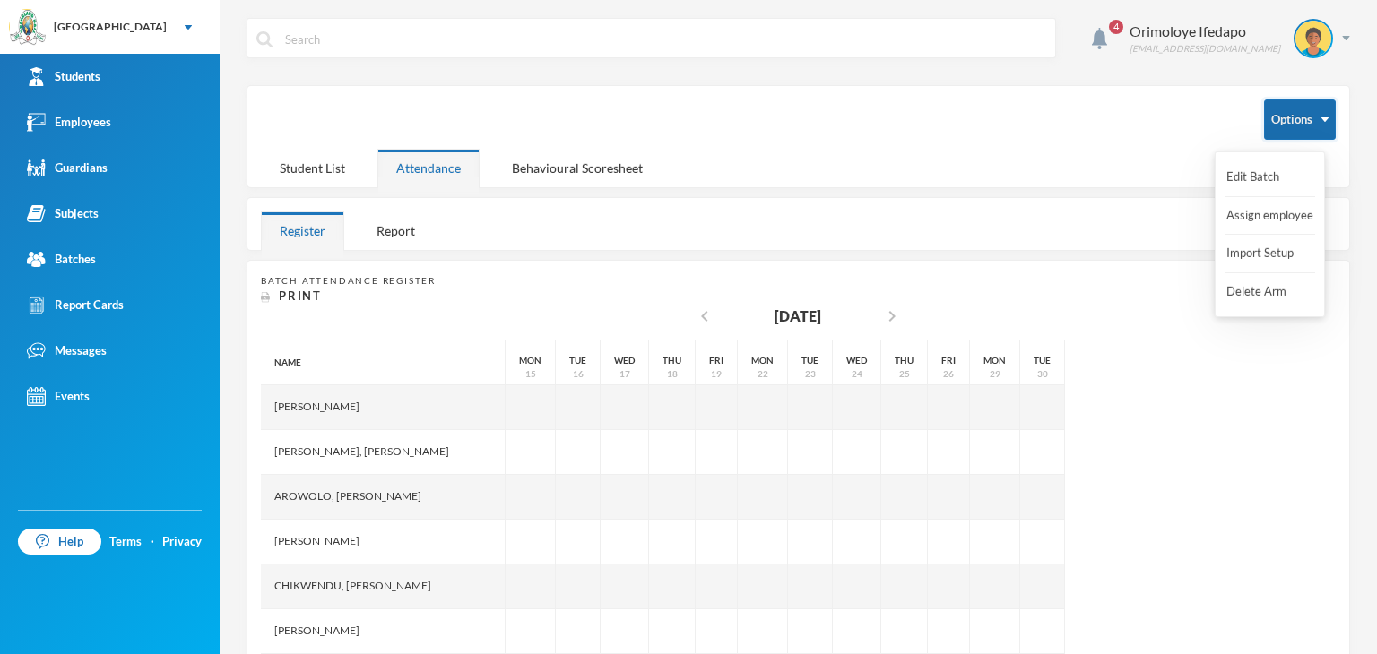
click at [1290, 131] on button "Options" at bounding box center [1300, 120] width 72 height 40
click at [1253, 256] on button "Import Setup" at bounding box center [1261, 254] width 72 height 32
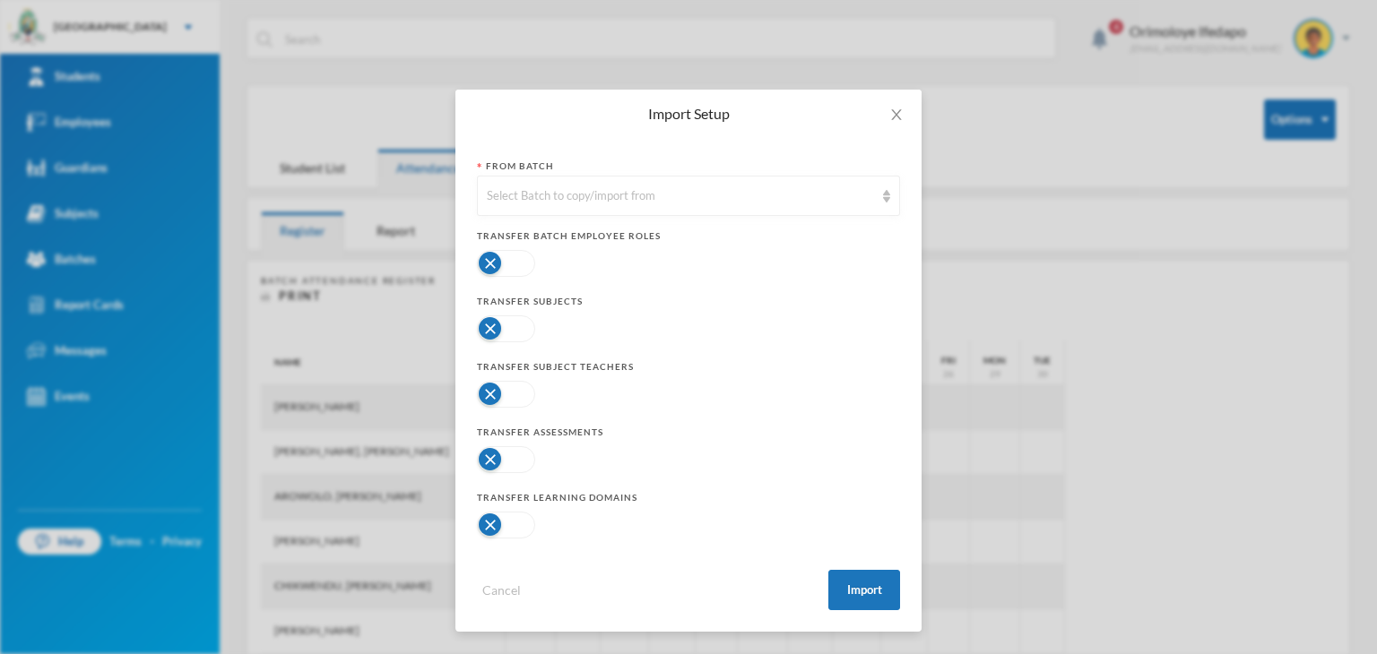
click at [503, 328] on button "button" at bounding box center [506, 329] width 58 height 27
click at [491, 394] on button "button" at bounding box center [506, 394] width 58 height 27
click at [506, 457] on button "button" at bounding box center [506, 459] width 58 height 27
click at [497, 527] on button "button" at bounding box center [506, 525] width 58 height 27
click at [515, 388] on button "button" at bounding box center [506, 394] width 58 height 27
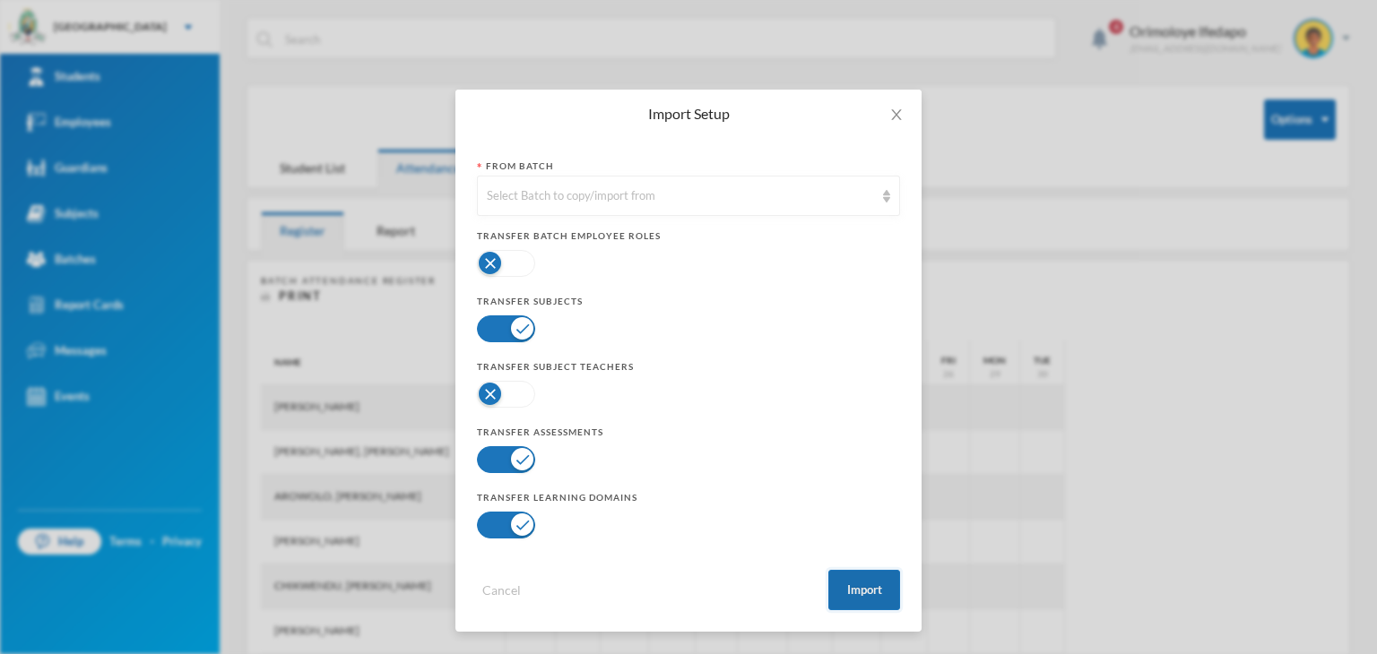
click at [864, 587] on button "Import" at bounding box center [864, 590] width 72 height 40
click at [854, 585] on button "Import" at bounding box center [864, 590] width 72 height 40
click at [637, 187] on div "Select Batch to copy/import from" at bounding box center [680, 196] width 387 height 18
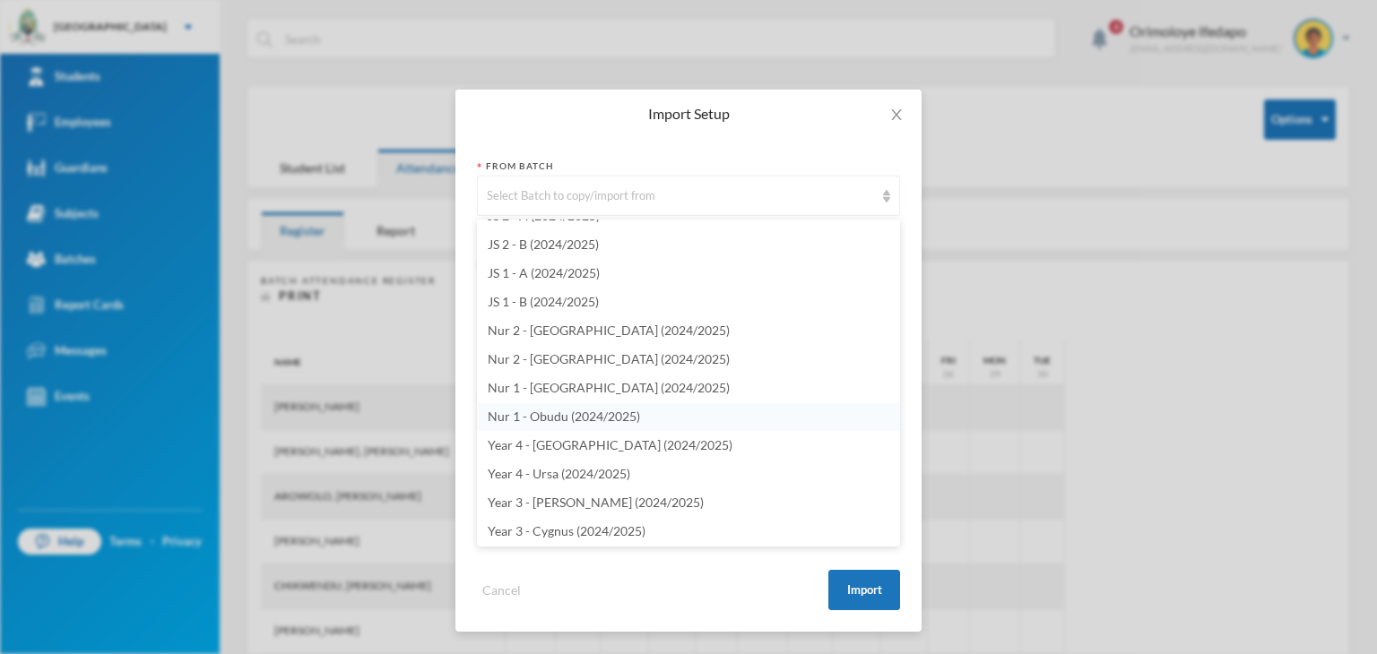
scroll to position [4306, 0]
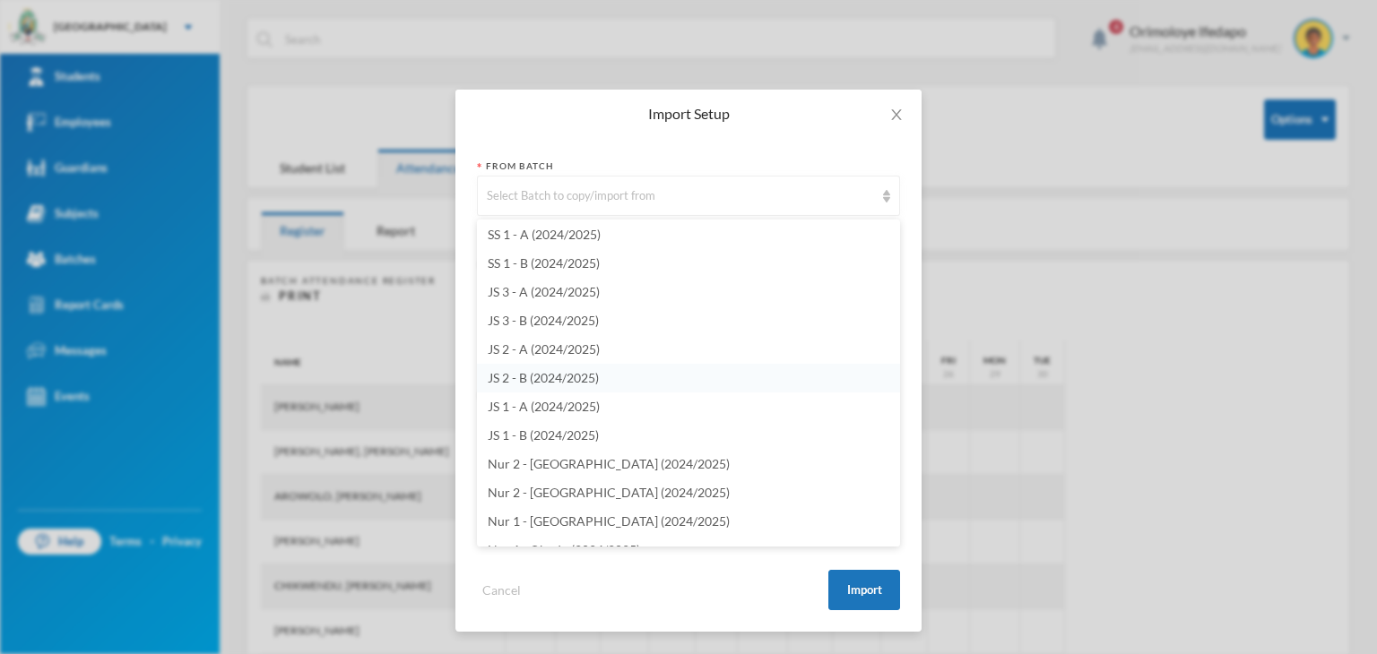
click at [543, 378] on span "JS 2 - B (2024/2025)" at bounding box center [543, 377] width 111 height 15
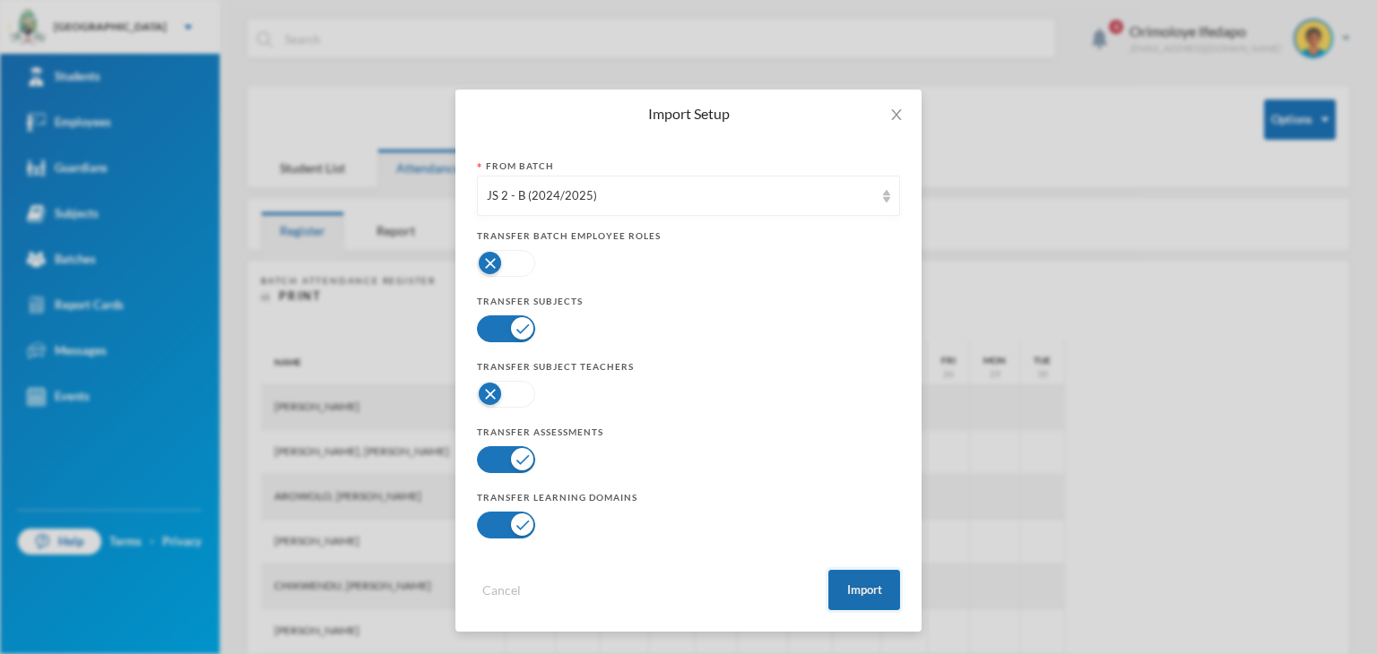
click at [845, 595] on button "Import" at bounding box center [864, 590] width 72 height 40
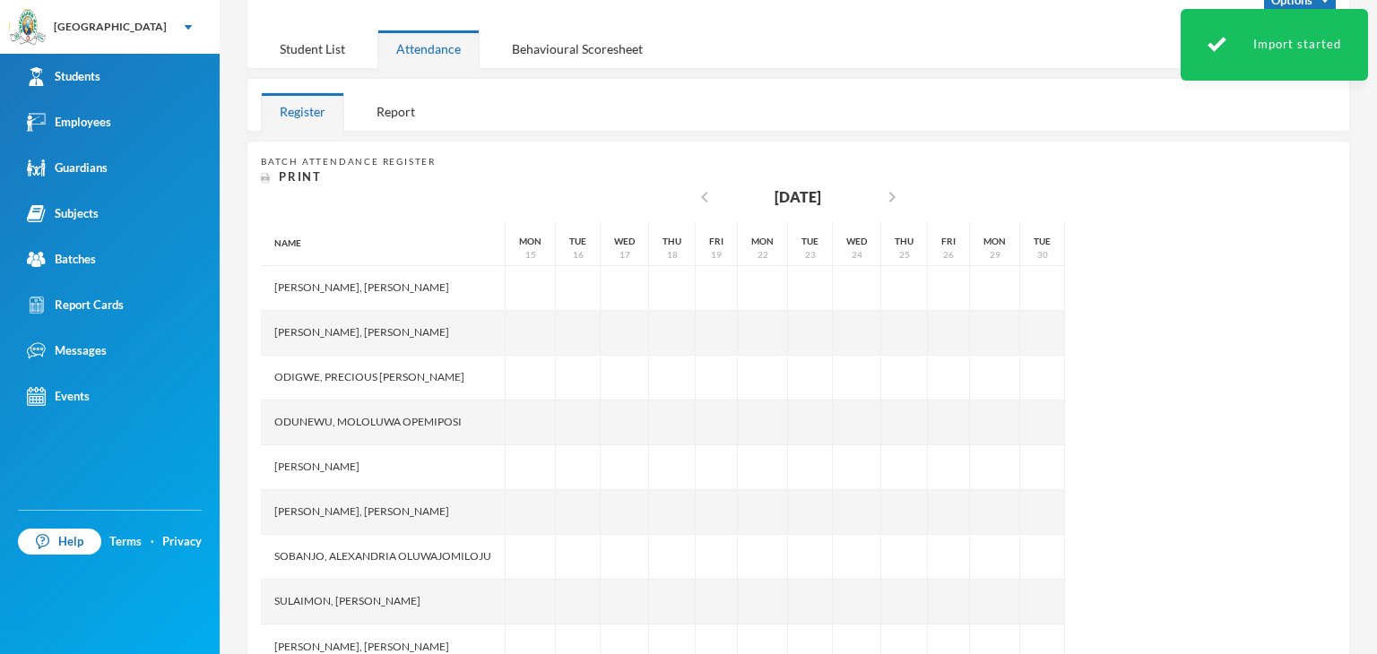
scroll to position [173, 0]
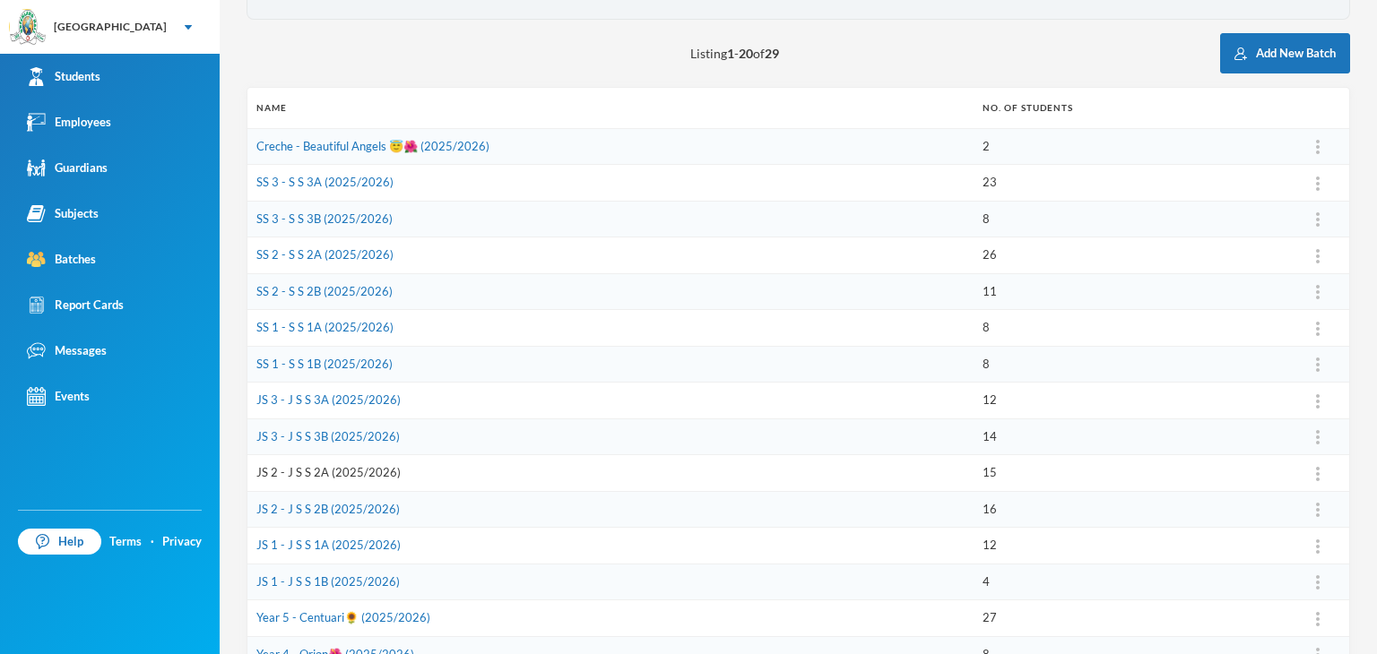
click at [311, 469] on link "JS 2 - J S S 2A (2025/2026)" at bounding box center [328, 472] width 144 height 14
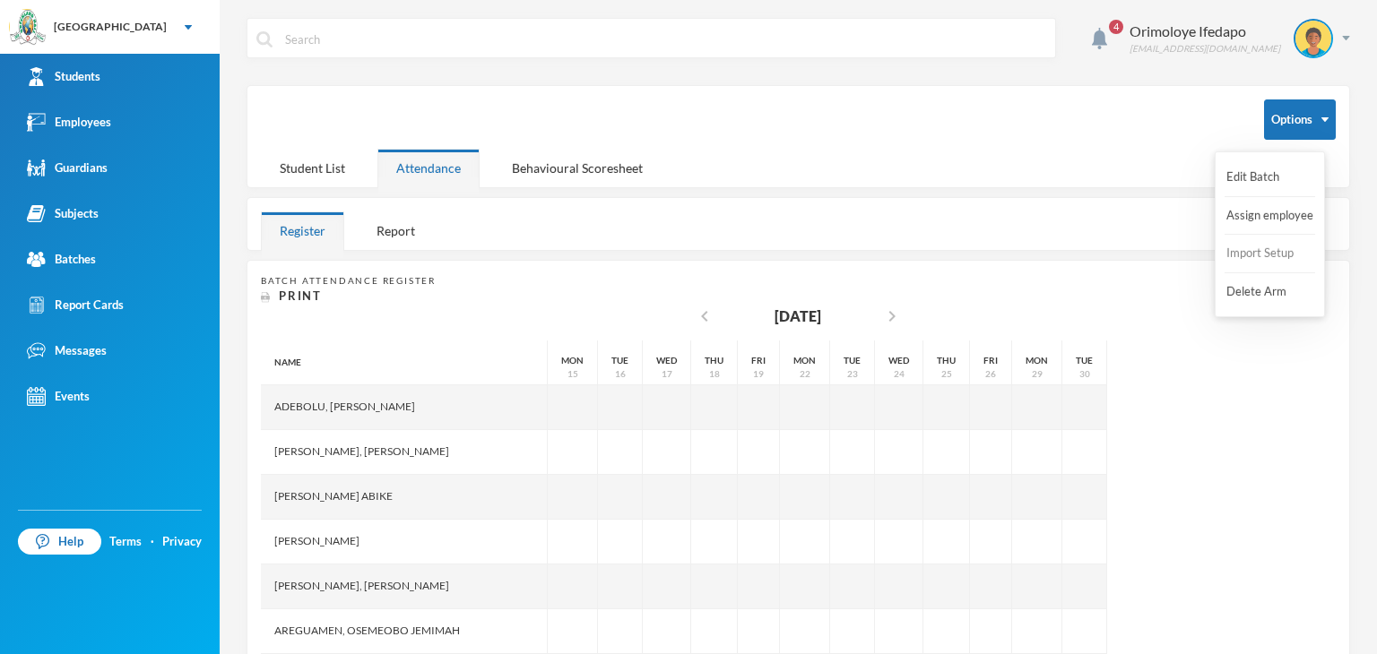
click at [1260, 252] on button "Import Setup" at bounding box center [1261, 254] width 72 height 32
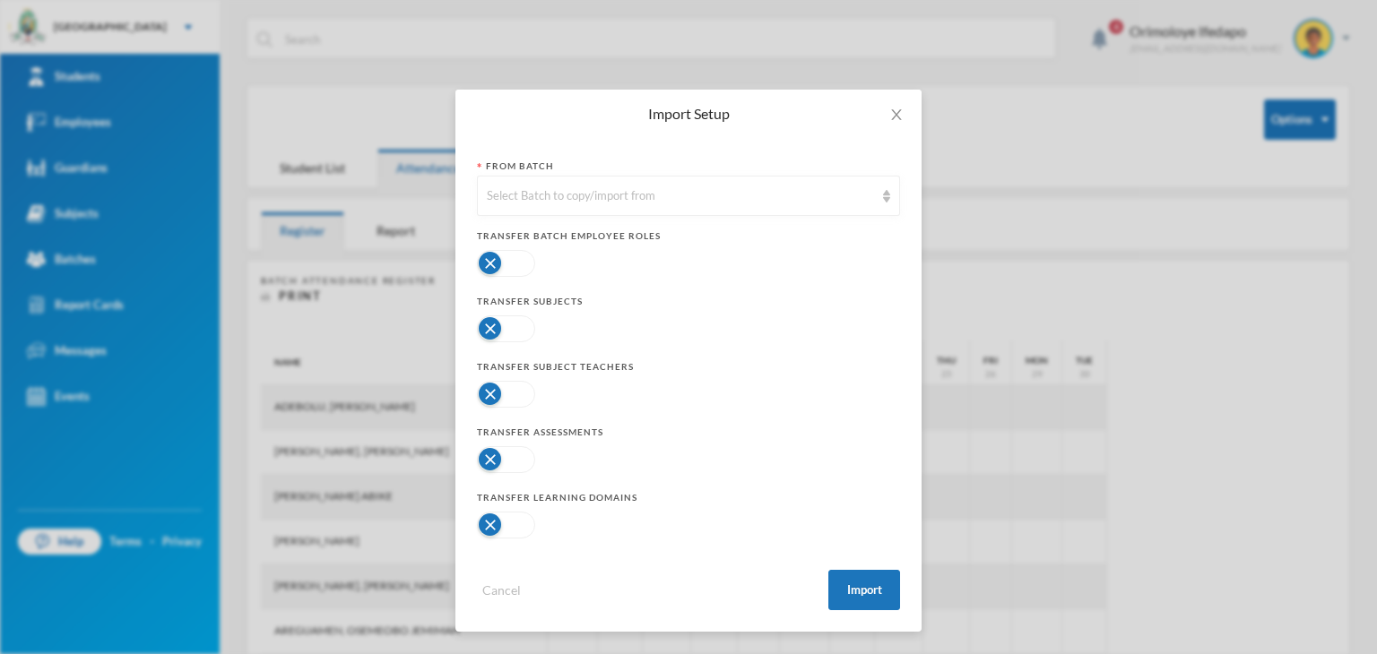
click at [520, 336] on button "button" at bounding box center [506, 329] width 58 height 27
click at [508, 399] on button "button" at bounding box center [506, 394] width 58 height 27
click at [504, 463] on button "button" at bounding box center [506, 459] width 58 height 27
click at [517, 397] on button "button" at bounding box center [506, 394] width 58 height 27
click at [498, 516] on button "button" at bounding box center [506, 525] width 58 height 27
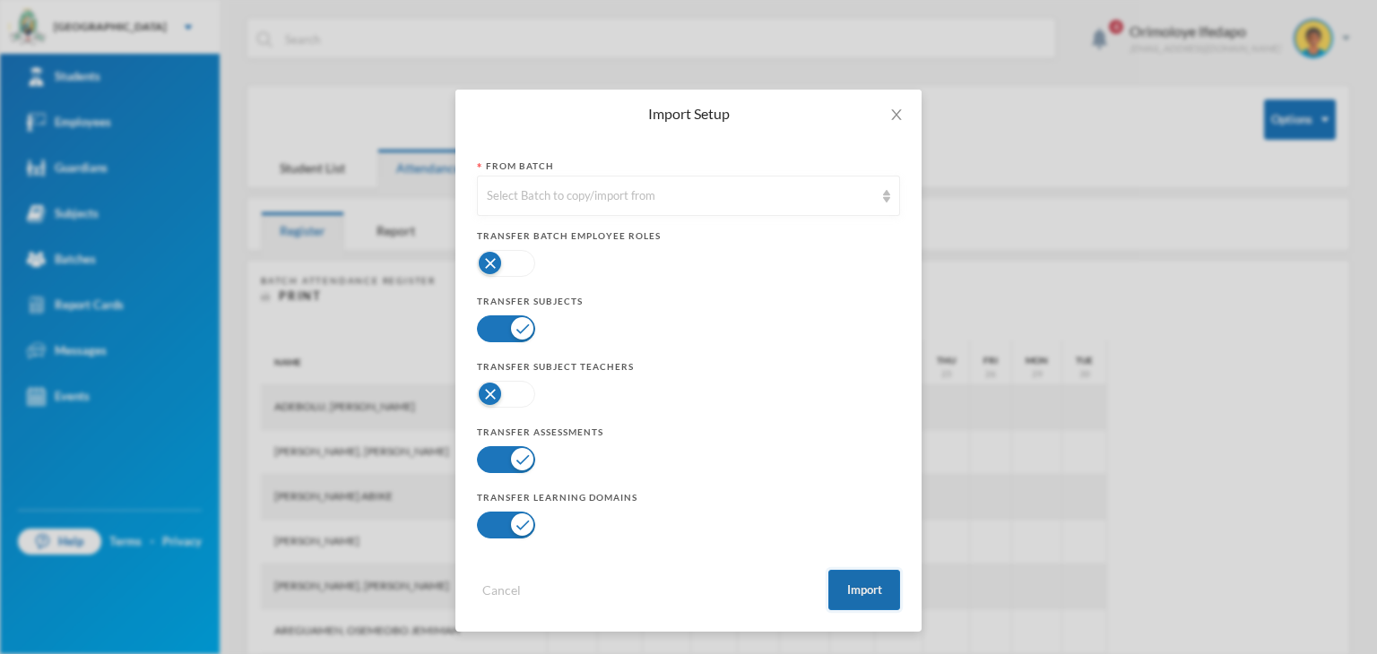
click at [864, 600] on button "Import" at bounding box center [864, 590] width 72 height 40
click at [633, 202] on div "Select Batch to copy/import from" at bounding box center [680, 196] width 387 height 18
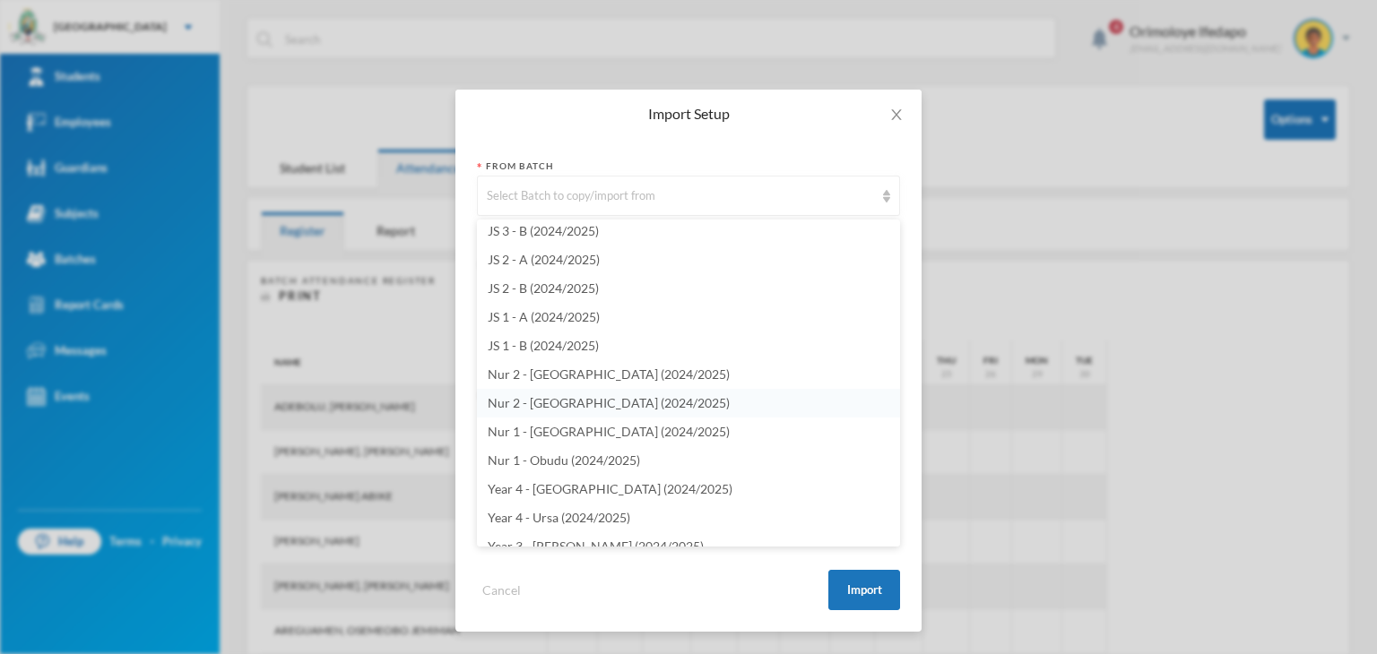
scroll to position [4306, 0]
click at [559, 352] on span "JS 2 - A (2024/2025)" at bounding box center [544, 349] width 112 height 15
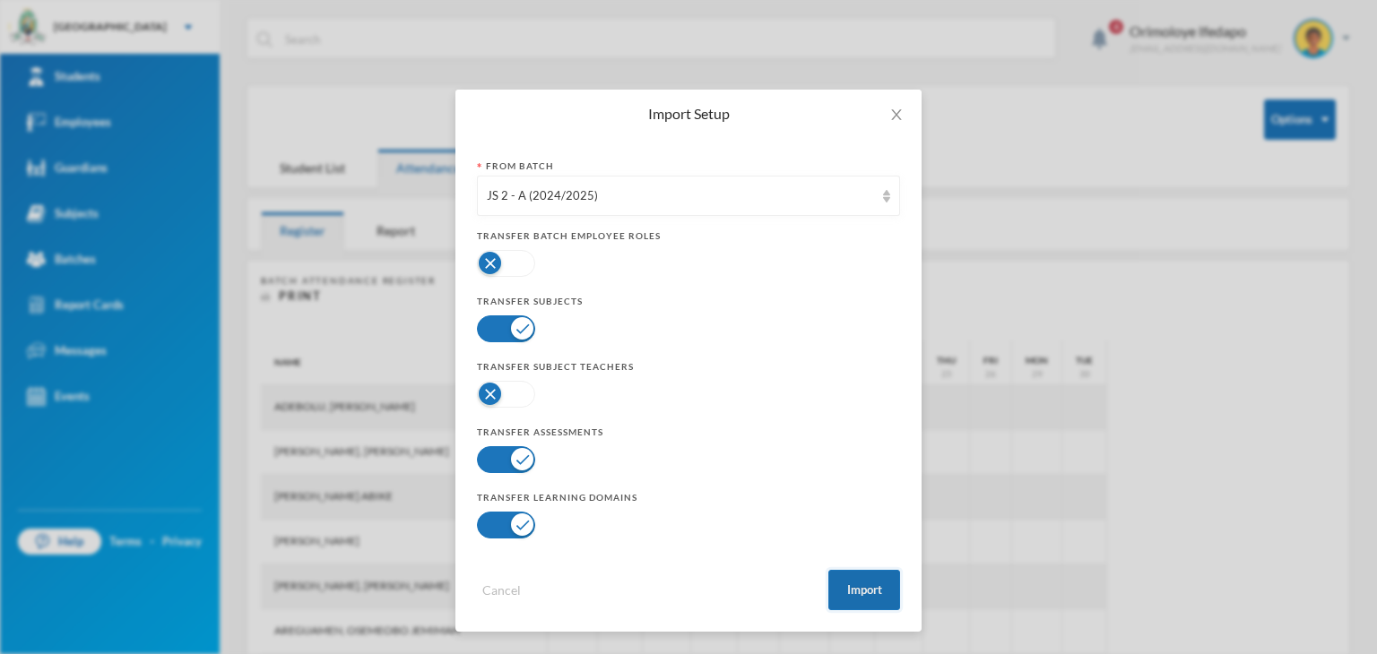
click at [846, 585] on button "Import" at bounding box center [864, 590] width 72 height 40
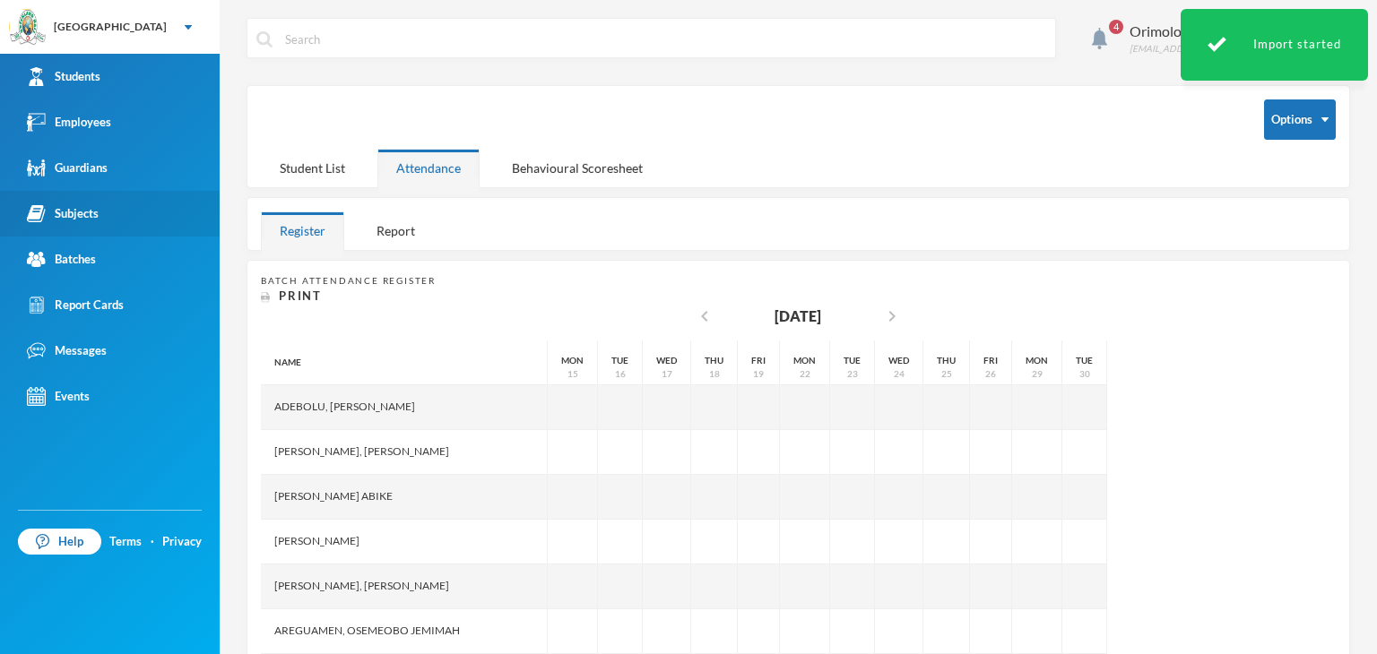
click at [80, 202] on link "Subjects" at bounding box center [110, 214] width 220 height 46
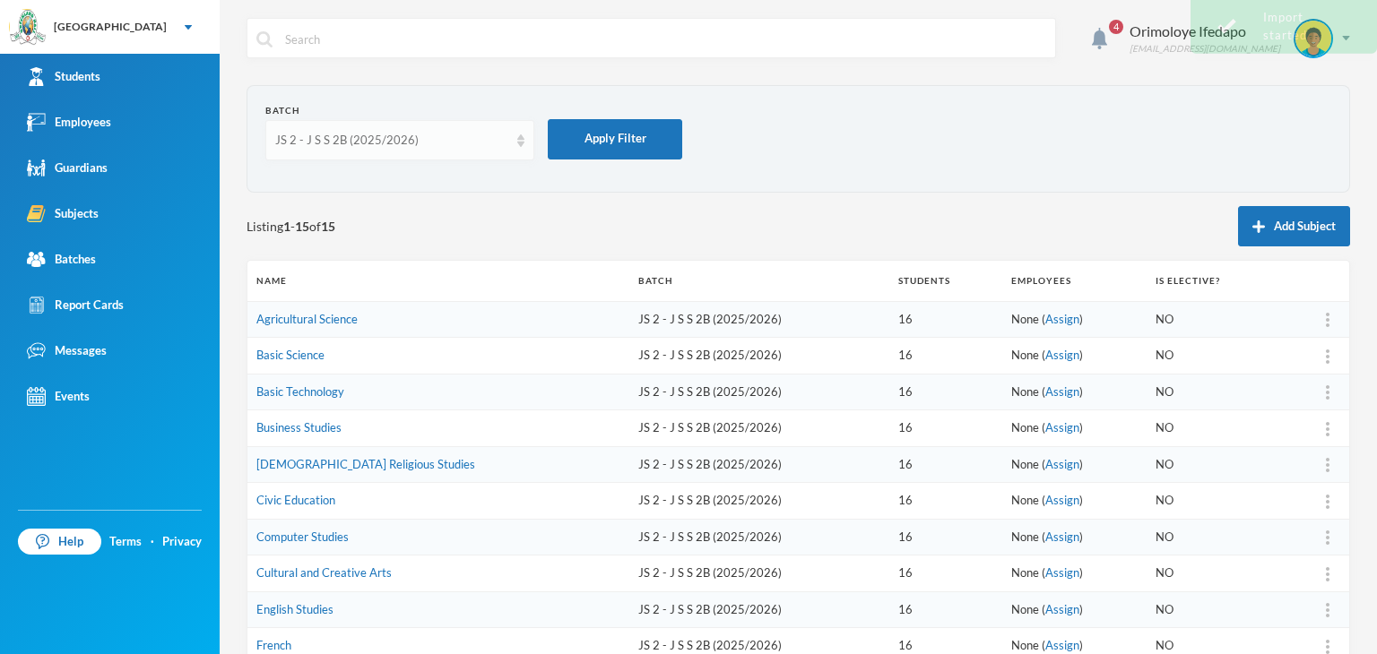
click at [347, 134] on div "JS 2 - J S S 2B (2025/2026)" at bounding box center [391, 141] width 233 height 18
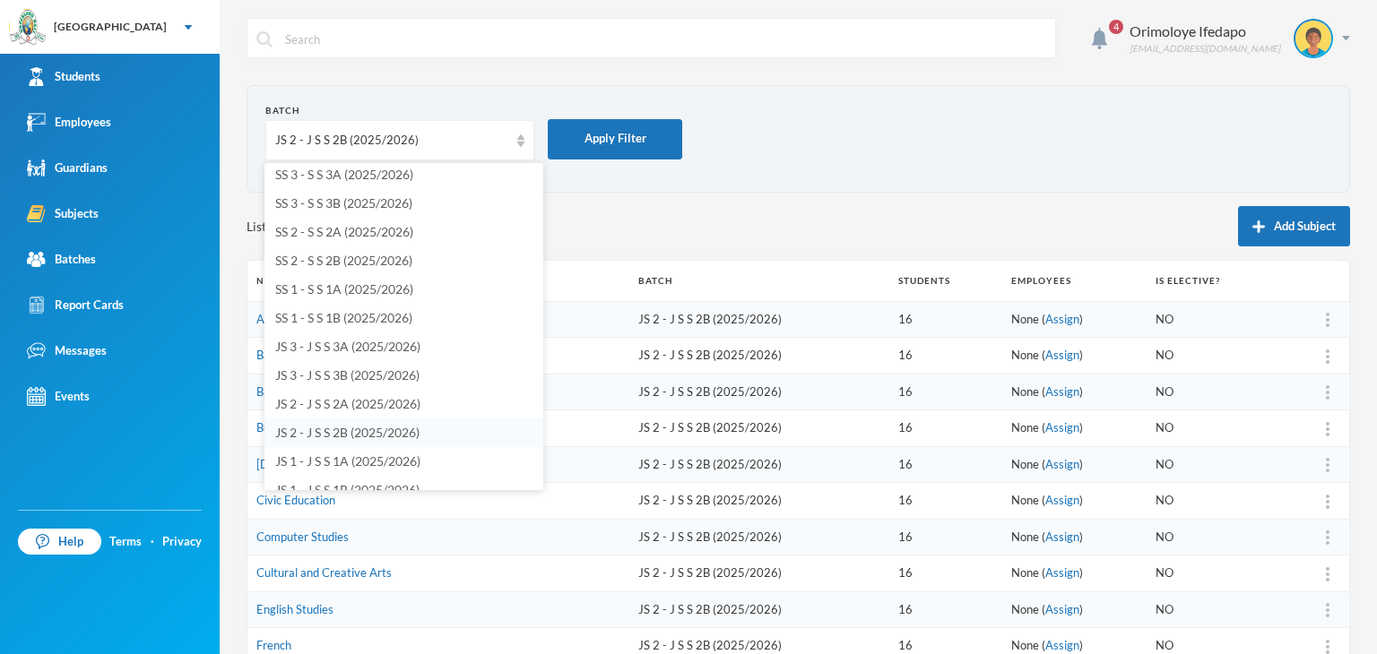
scroll to position [90, 0]
click at [331, 377] on span "JS 2 - J S S 2A (2025/2026)" at bounding box center [347, 377] width 145 height 15
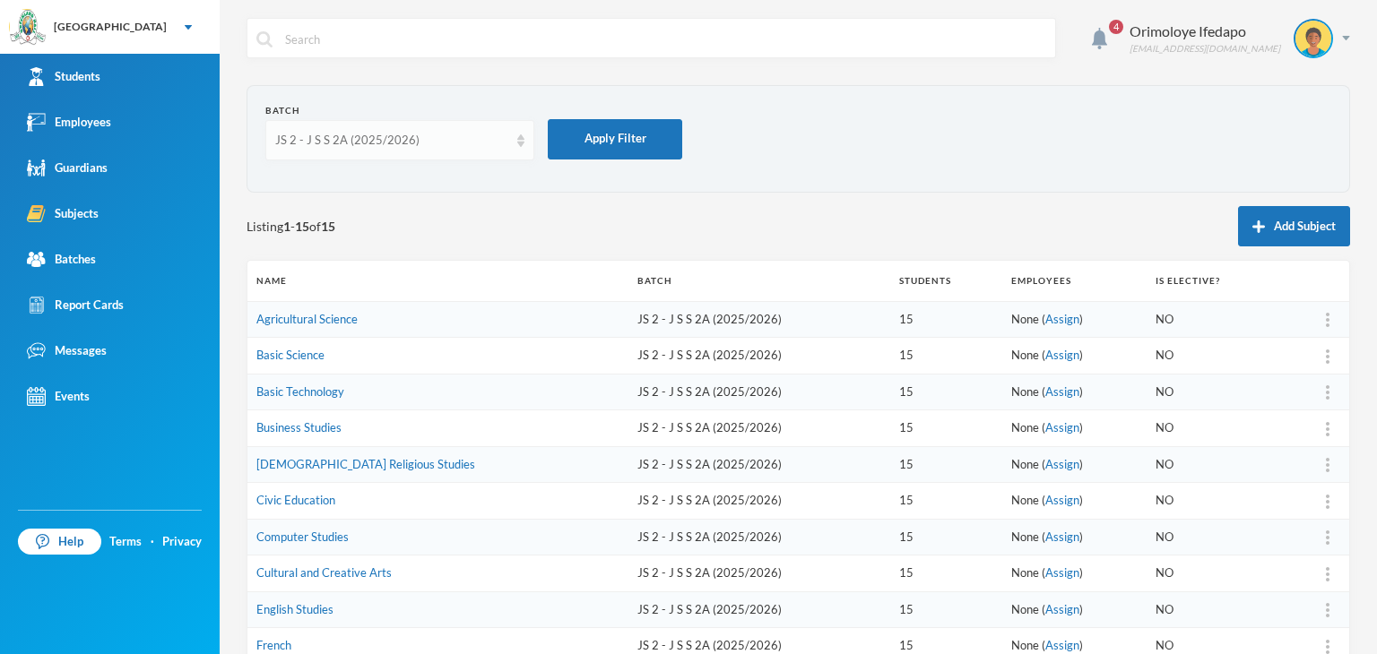
click at [379, 148] on div "JS 2 - J S S 2A (2025/2026)" at bounding box center [391, 141] width 233 height 18
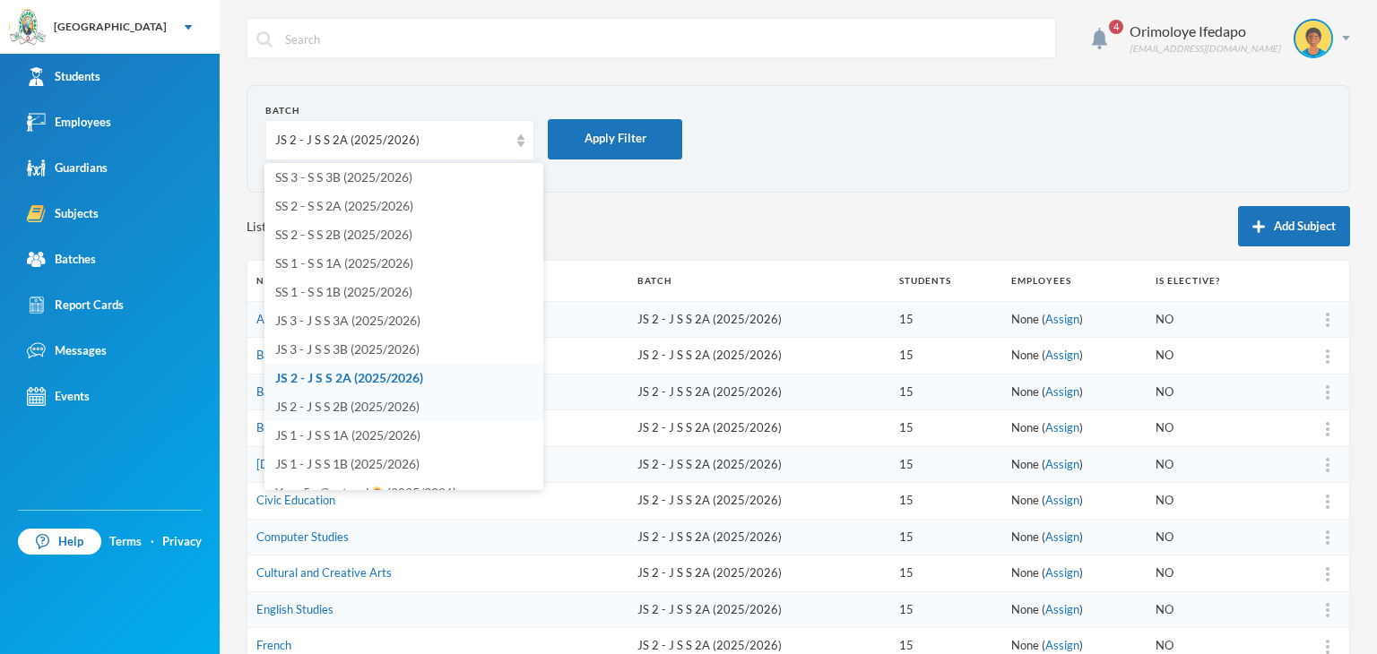
click at [317, 412] on span "JS 2 - J S S 2B (2025/2026)" at bounding box center [347, 406] width 144 height 15
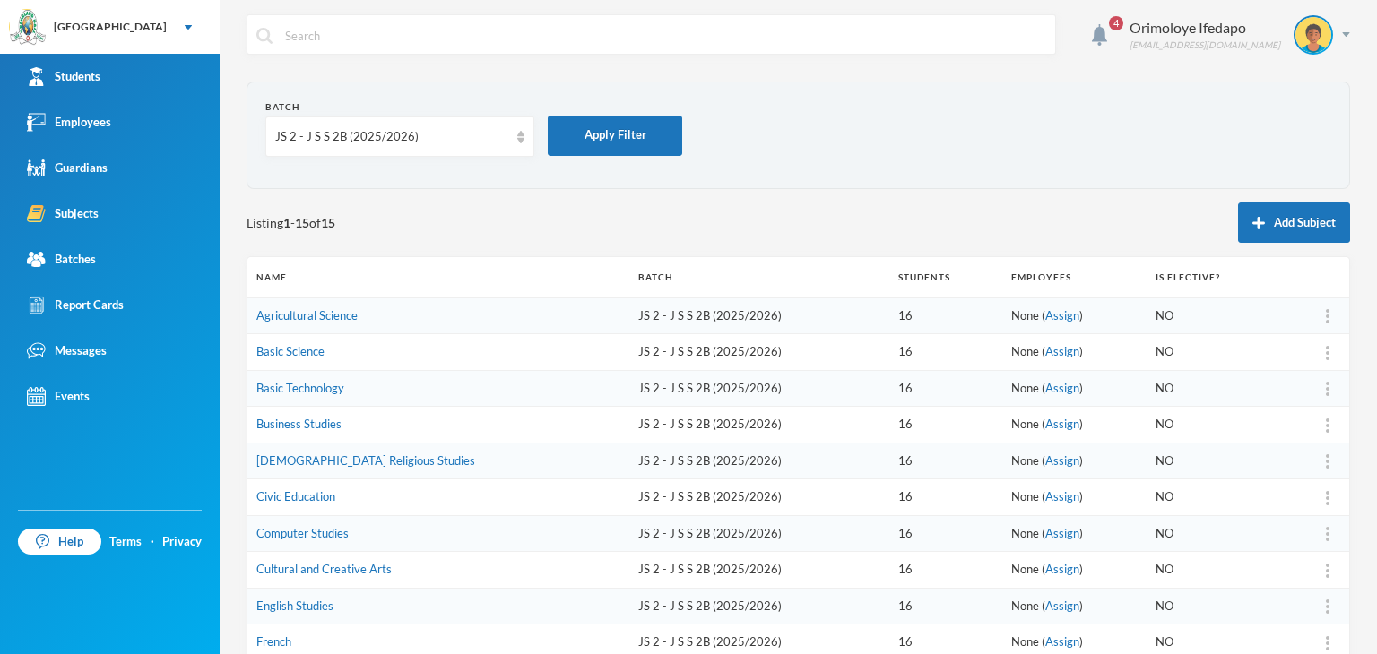
scroll to position [0, 0]
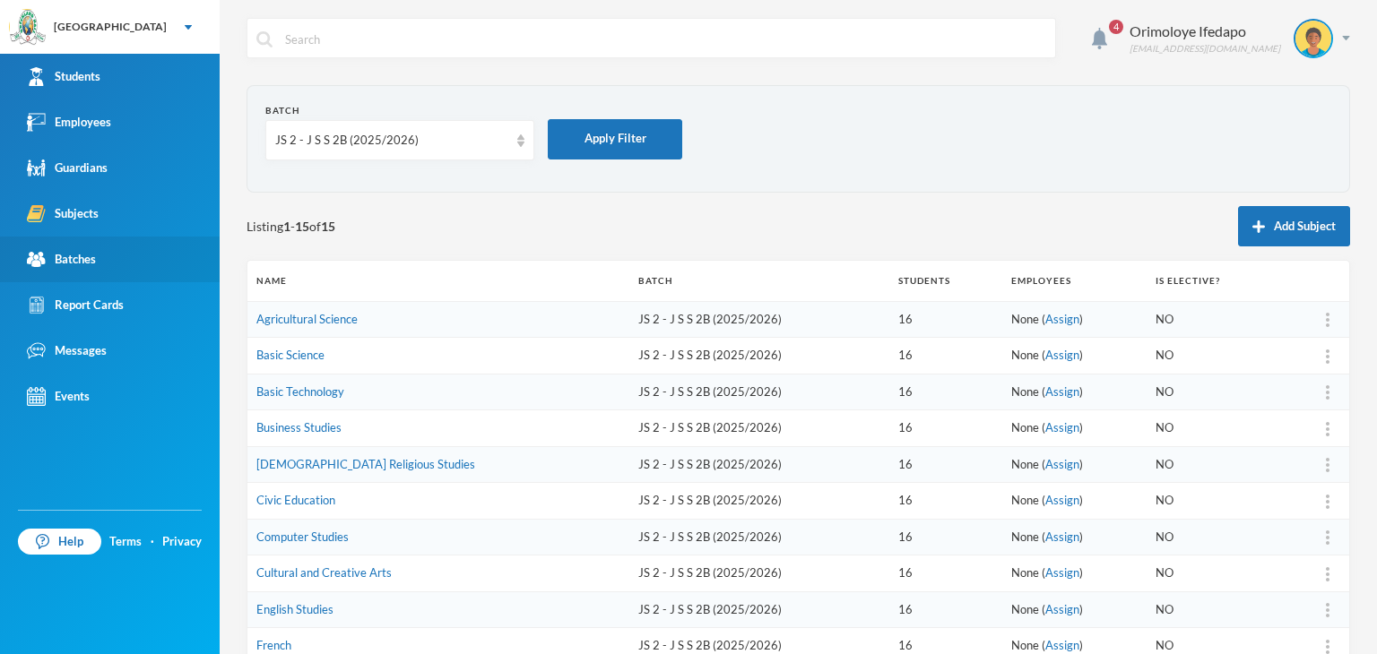
click at [97, 261] on link "Batches" at bounding box center [110, 260] width 220 height 46
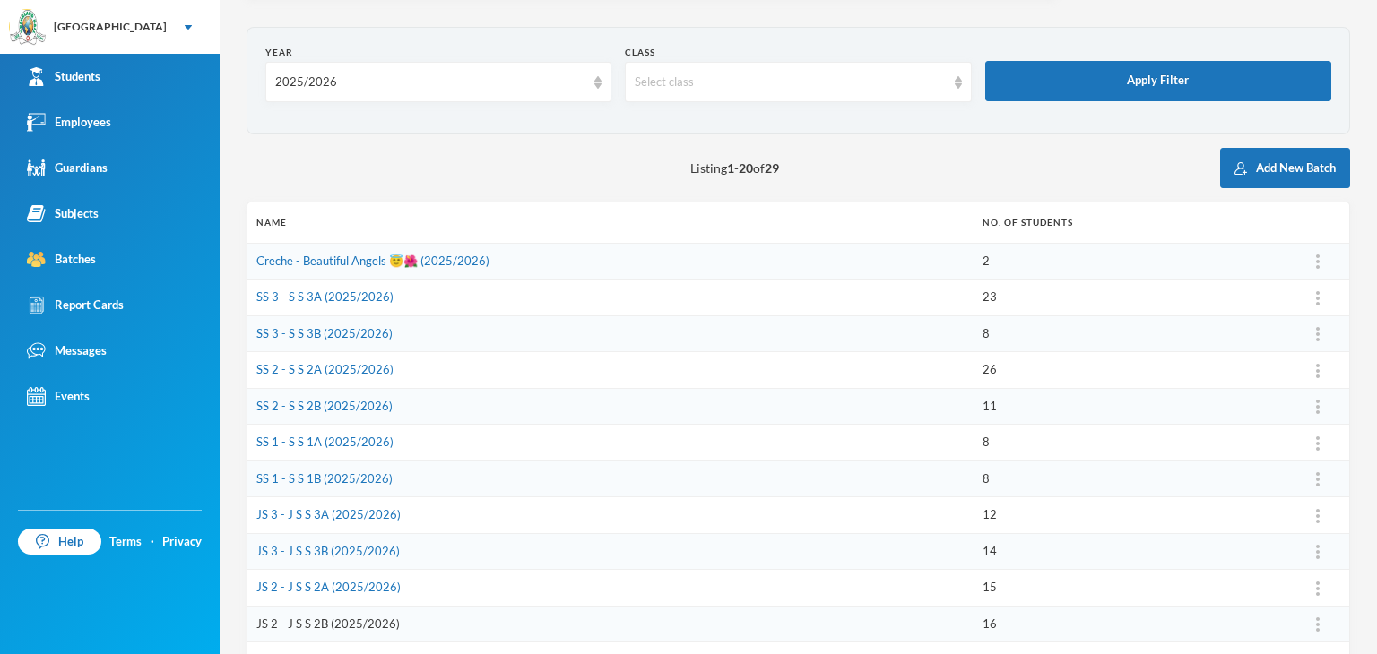
scroll to position [90, 0]
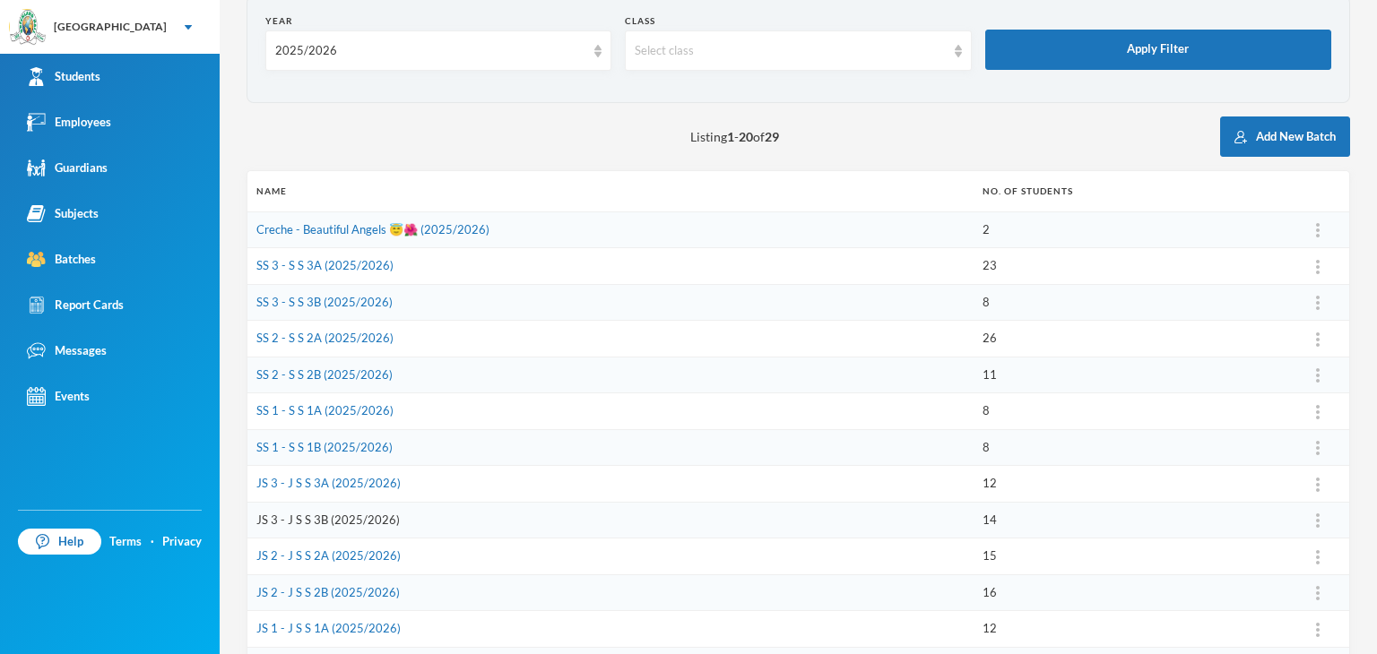
click at [301, 514] on link "JS 3 - J S S 3B (2025/2026)" at bounding box center [327, 520] width 143 height 14
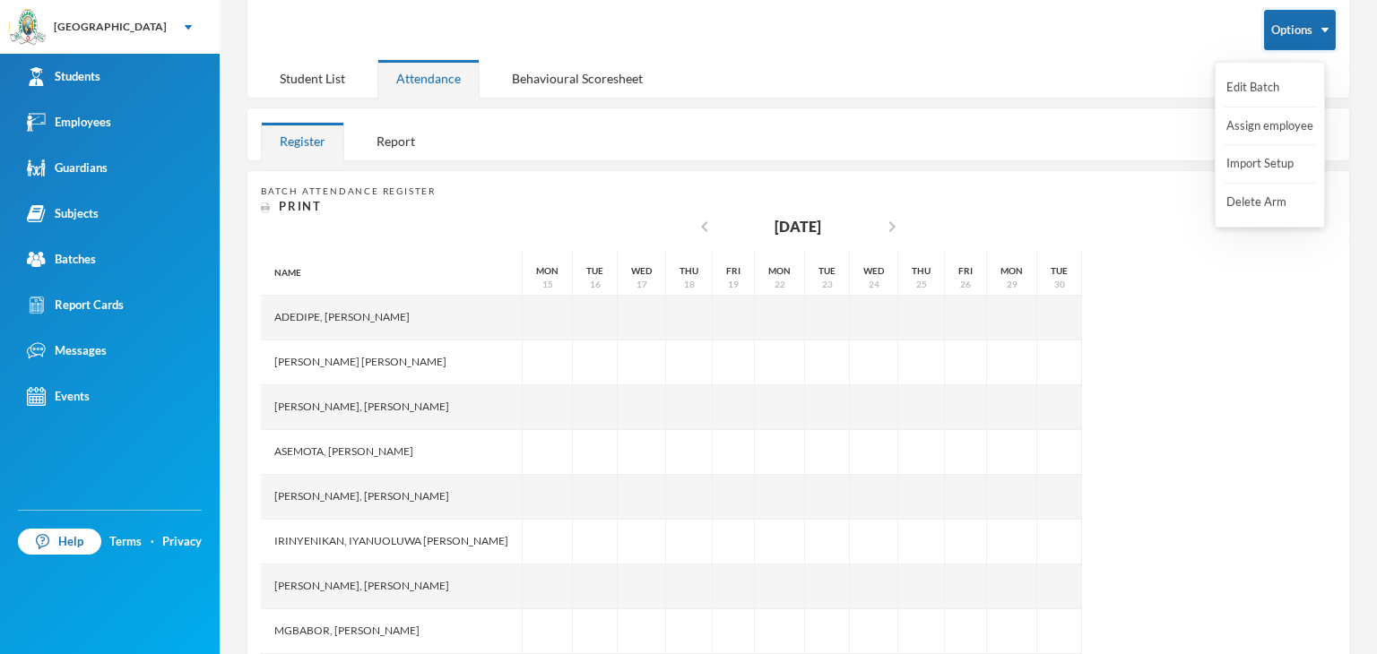
click at [1322, 30] on img "button" at bounding box center [1325, 30] width 7 height 4
click at [1265, 166] on button "Import Setup" at bounding box center [1261, 164] width 72 height 32
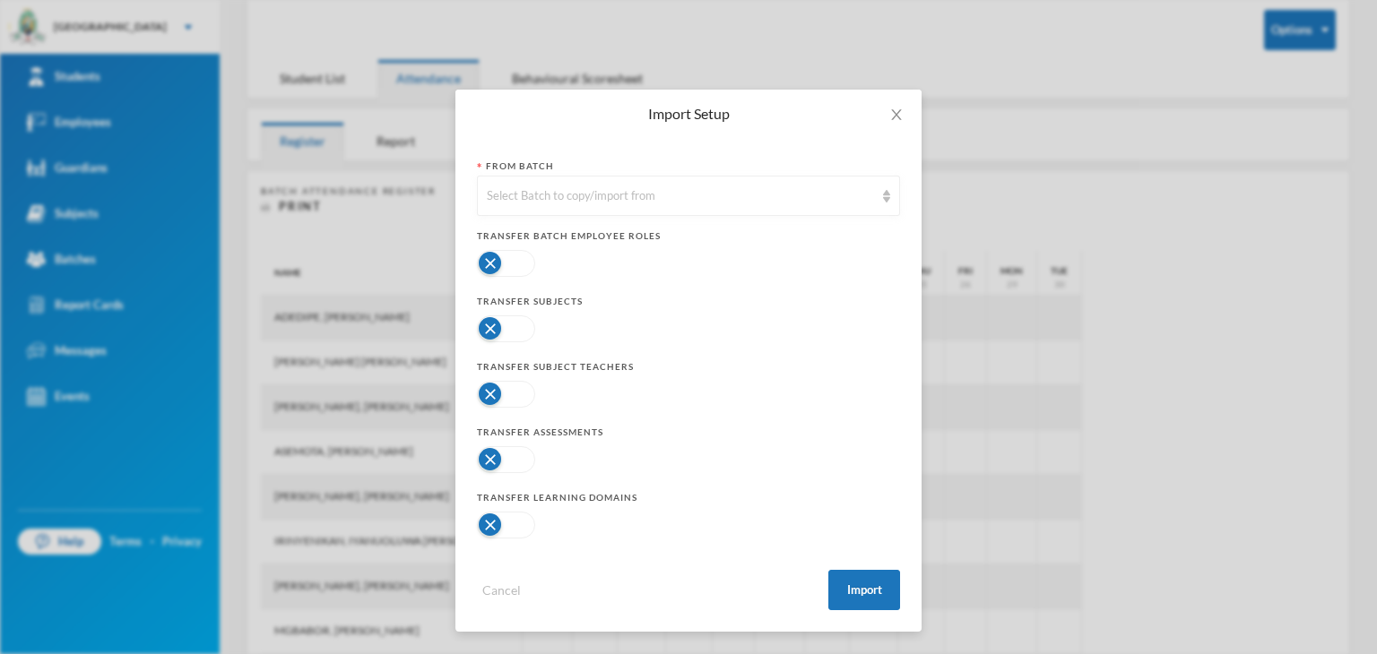
click at [498, 328] on button "button" at bounding box center [506, 329] width 58 height 27
click at [481, 399] on button "button" at bounding box center [506, 394] width 58 height 27
click at [498, 457] on button "button" at bounding box center [506, 459] width 58 height 27
click at [520, 399] on button "button" at bounding box center [506, 394] width 58 height 27
click at [502, 523] on button "button" at bounding box center [506, 525] width 58 height 27
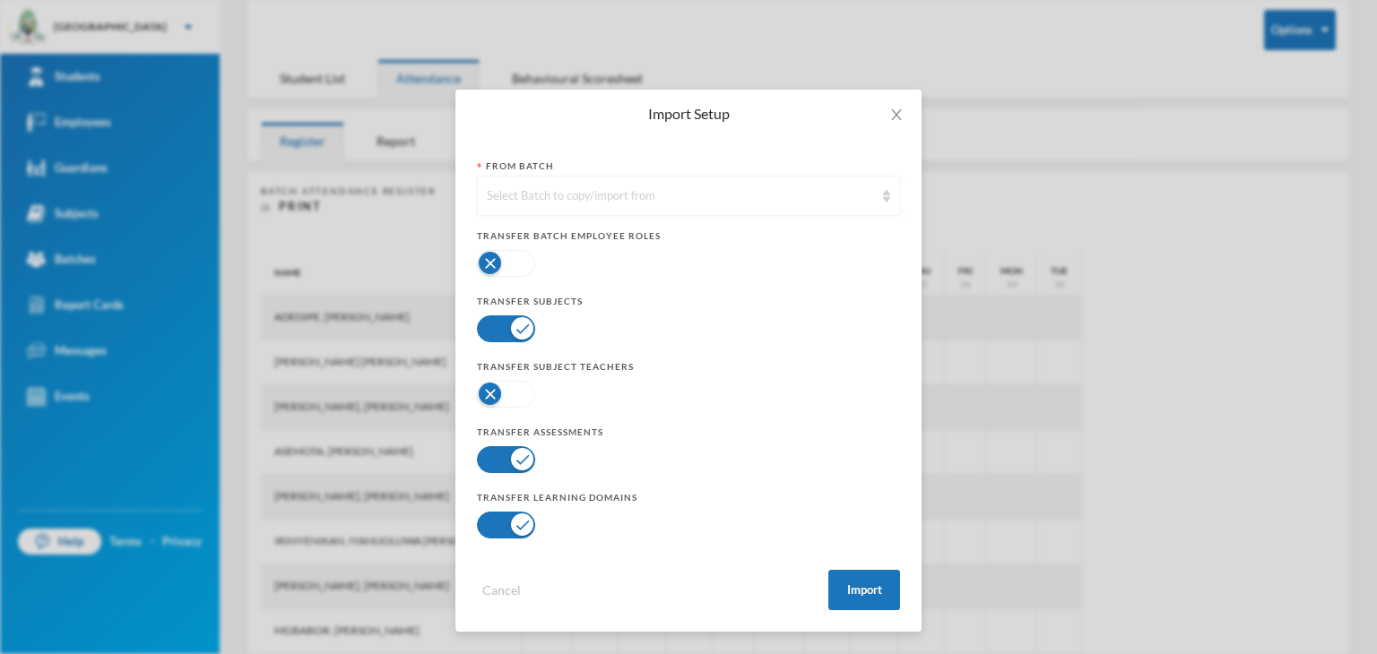
click at [817, 197] on div "Select Batch to copy/import from" at bounding box center [680, 196] width 387 height 18
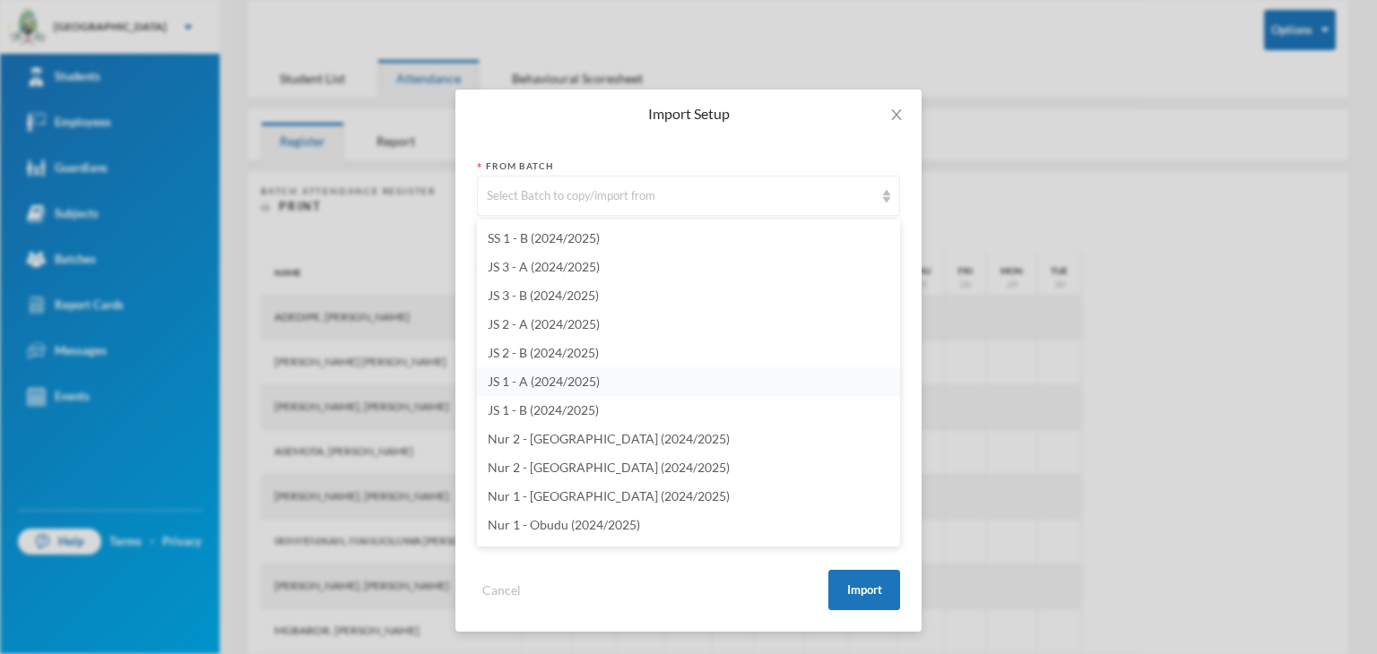
scroll to position [4300, 0]
click at [528, 323] on span "JS 3 - B (2024/2025)" at bounding box center [543, 326] width 111 height 15
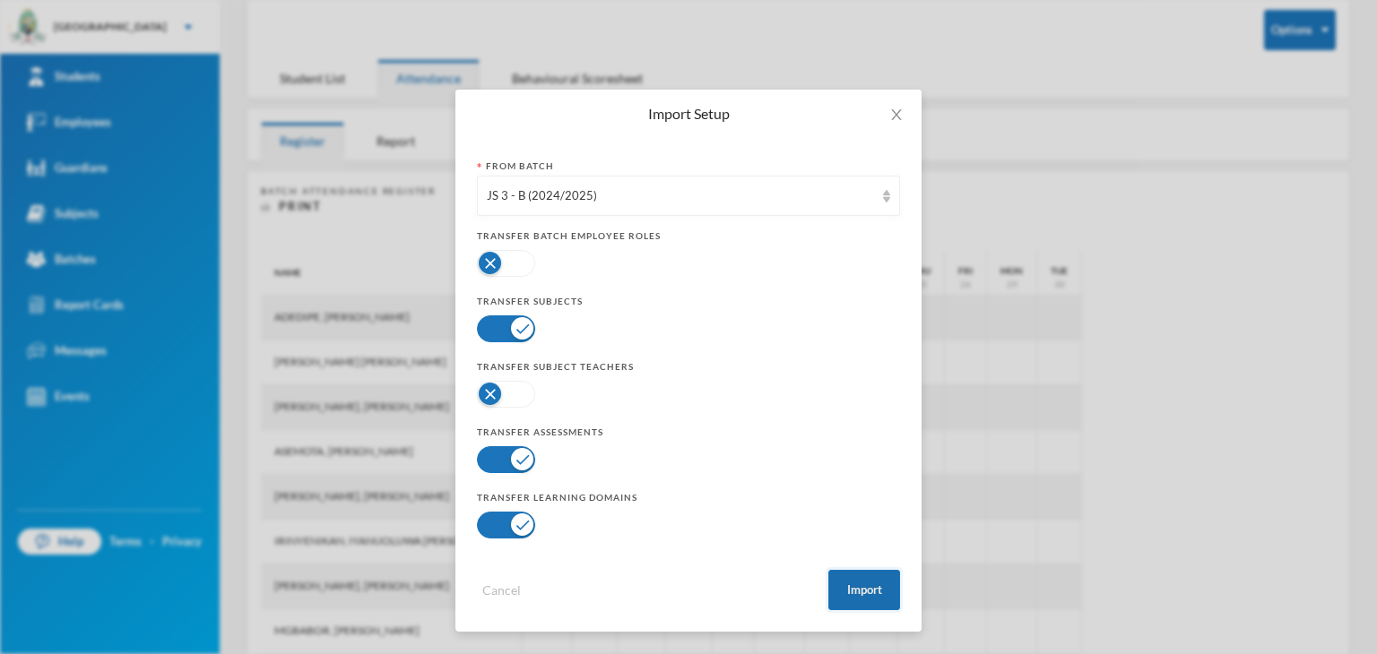
click at [854, 584] on button "Import" at bounding box center [864, 590] width 72 height 40
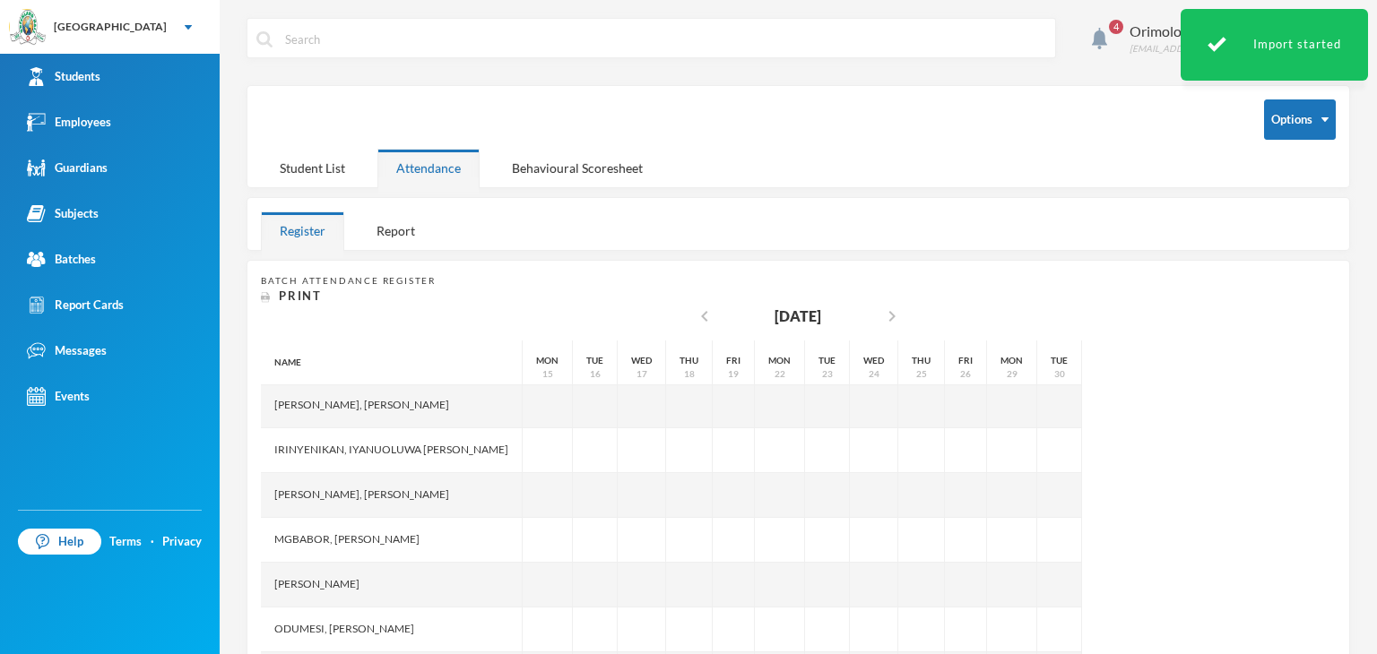
scroll to position [224, 0]
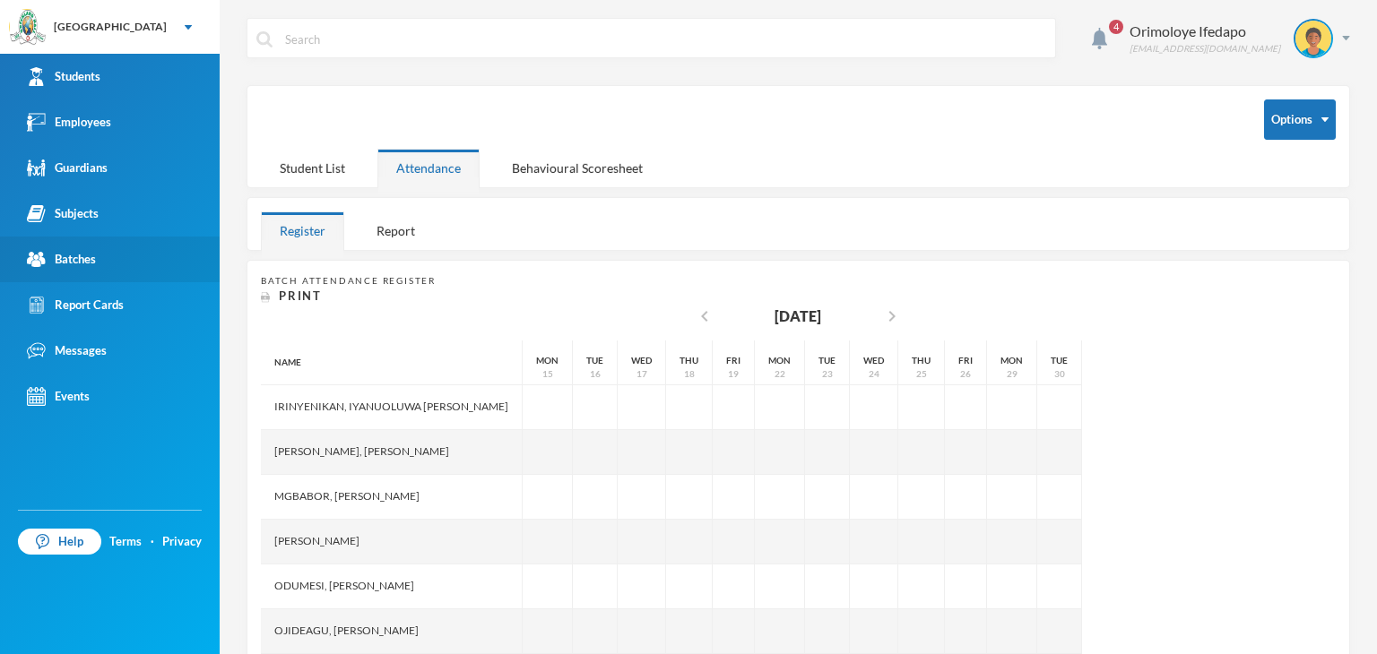
click at [75, 267] on div "Batches" at bounding box center [61, 259] width 69 height 19
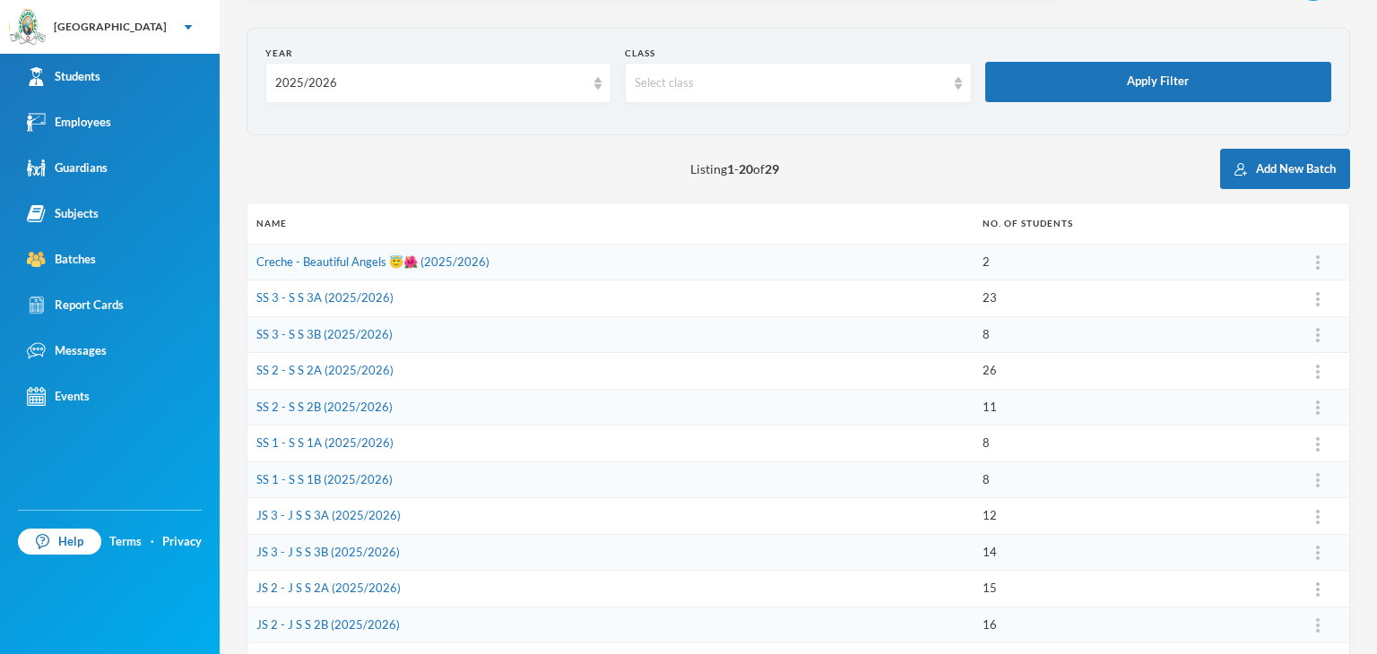
scroll to position [90, 0]
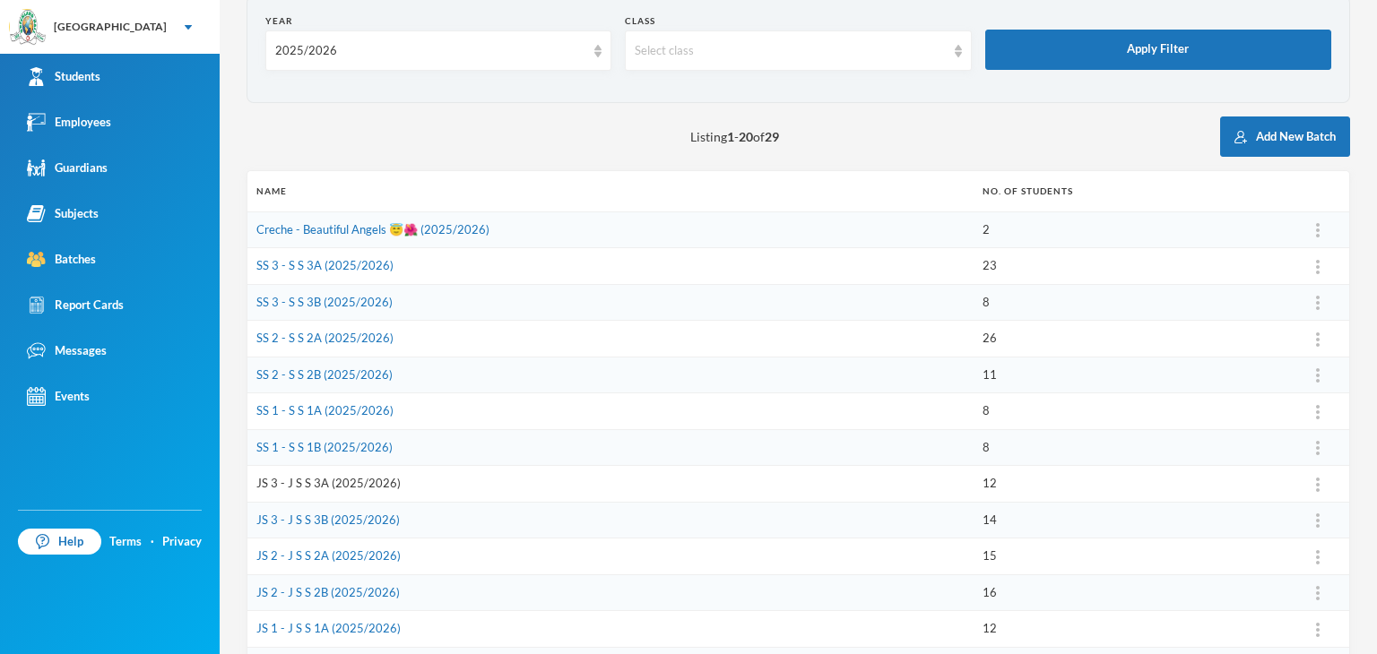
click at [297, 483] on link "JS 3 - J S S 3A (2025/2026)" at bounding box center [328, 483] width 144 height 14
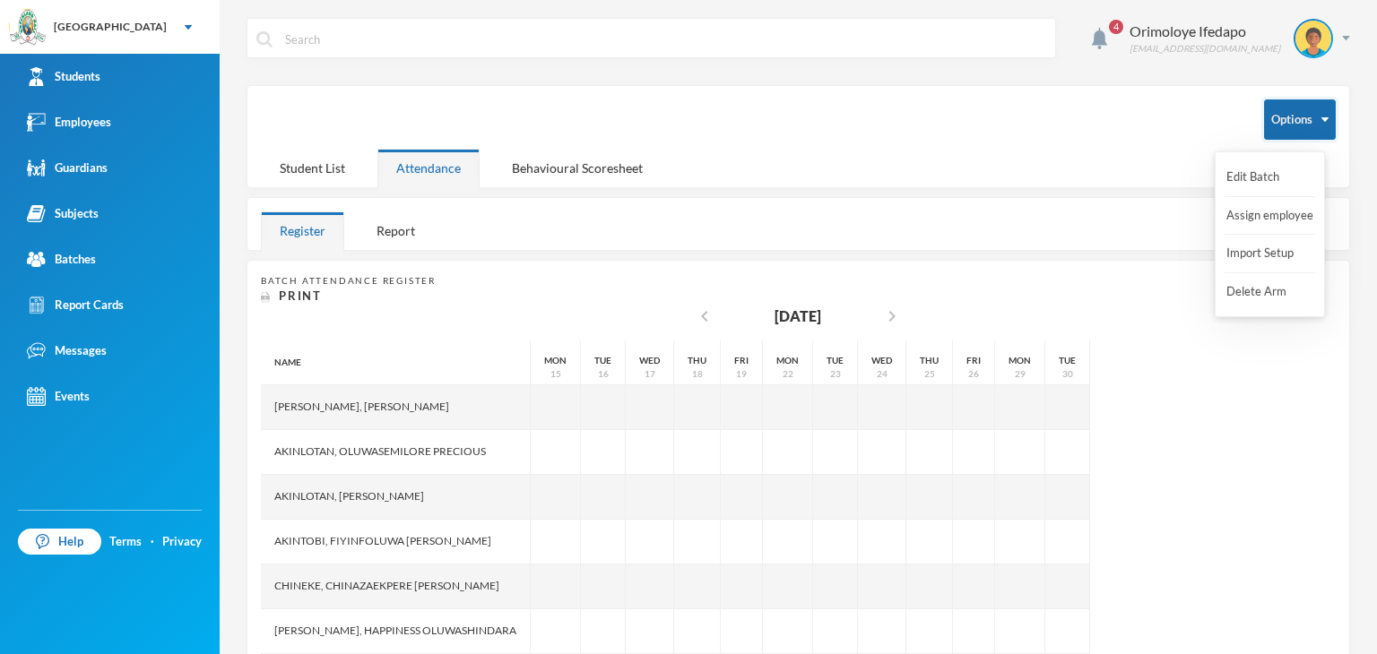
click at [1296, 123] on button "Options" at bounding box center [1300, 120] width 72 height 40
click at [1263, 246] on button "Import Setup" at bounding box center [1261, 254] width 72 height 32
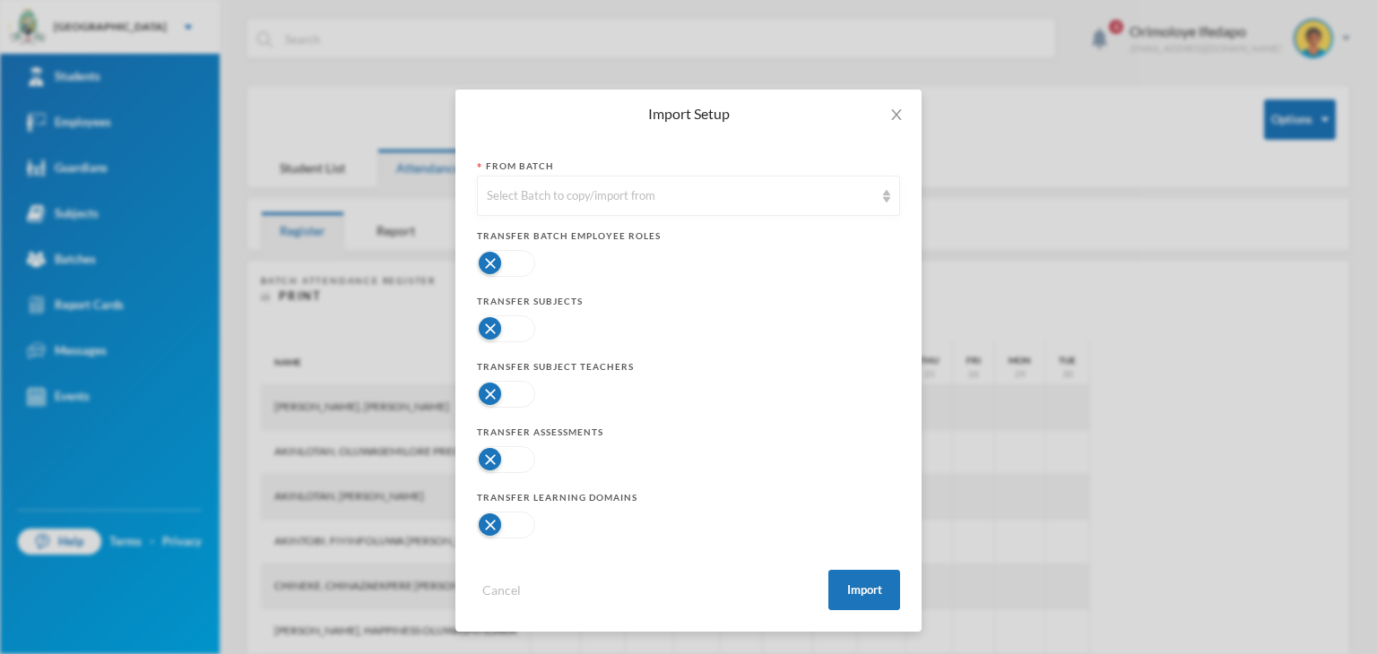
click at [514, 331] on button "button" at bounding box center [506, 329] width 58 height 27
click at [493, 464] on button "button" at bounding box center [506, 459] width 58 height 27
click at [519, 525] on button "button" at bounding box center [506, 525] width 58 height 27
click at [857, 593] on button "Import" at bounding box center [864, 590] width 72 height 40
click at [656, 184] on div "Select Batch to copy/import from" at bounding box center [688, 196] width 423 height 40
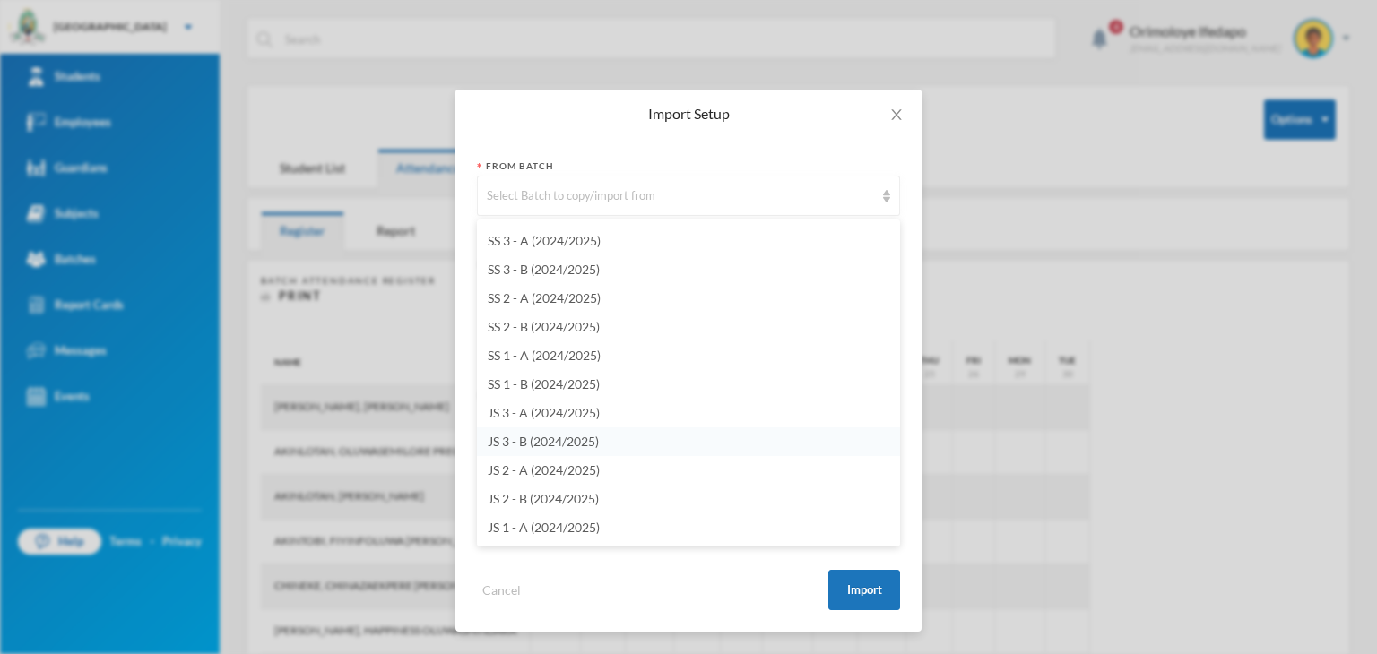
scroll to position [4214, 0]
click at [539, 385] on span "JS 3 - A (2024/2025)" at bounding box center [544, 384] width 112 height 15
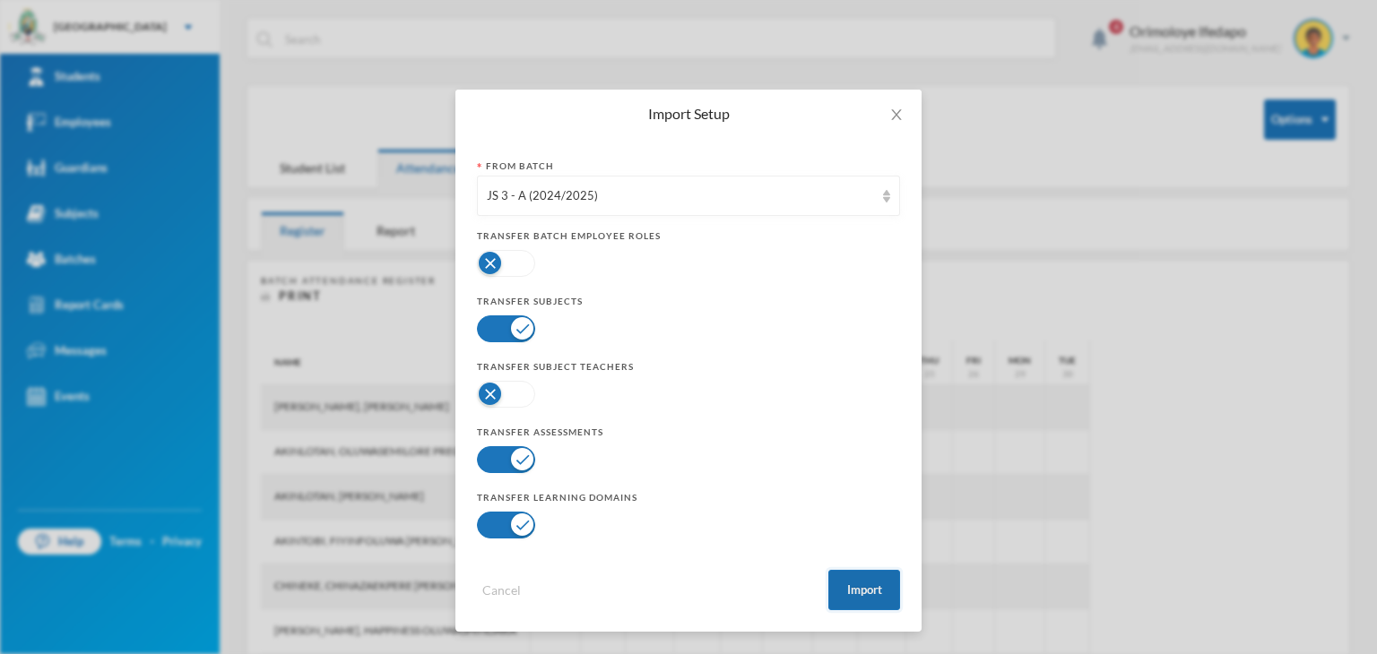
click at [865, 589] on button "Import" at bounding box center [864, 590] width 72 height 40
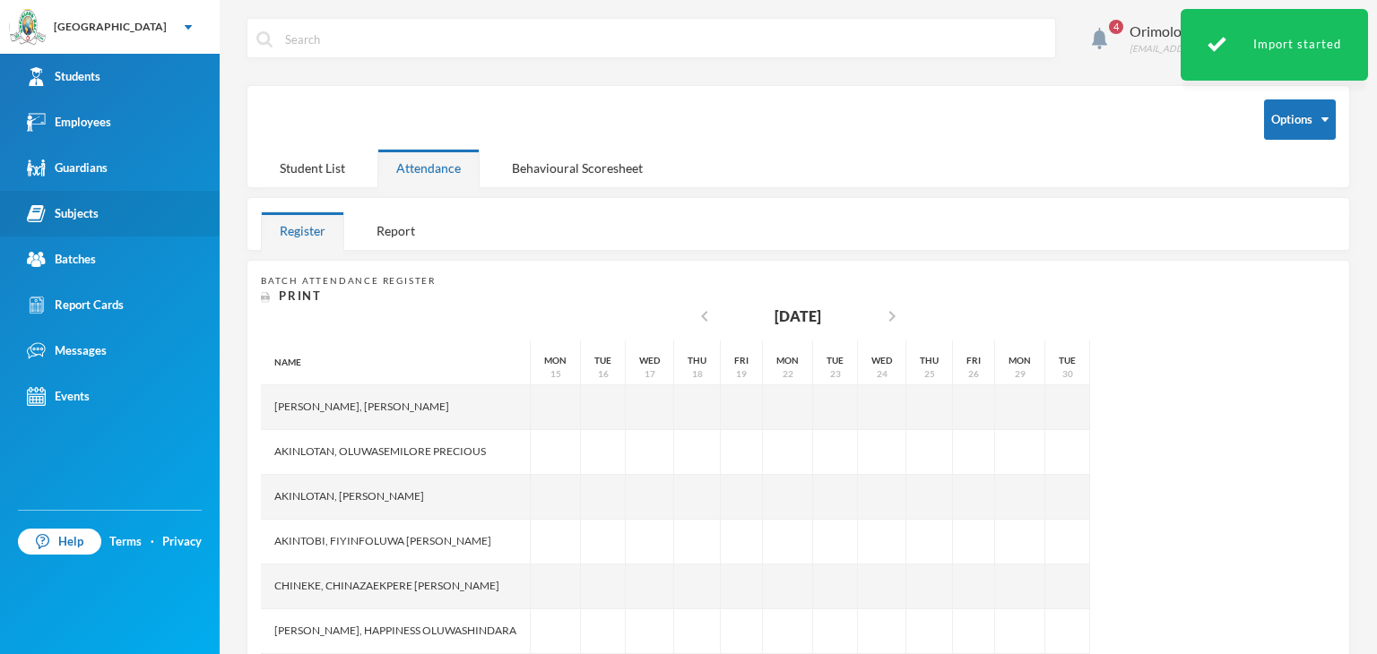
click at [100, 218] on link "Subjects" at bounding box center [110, 214] width 220 height 46
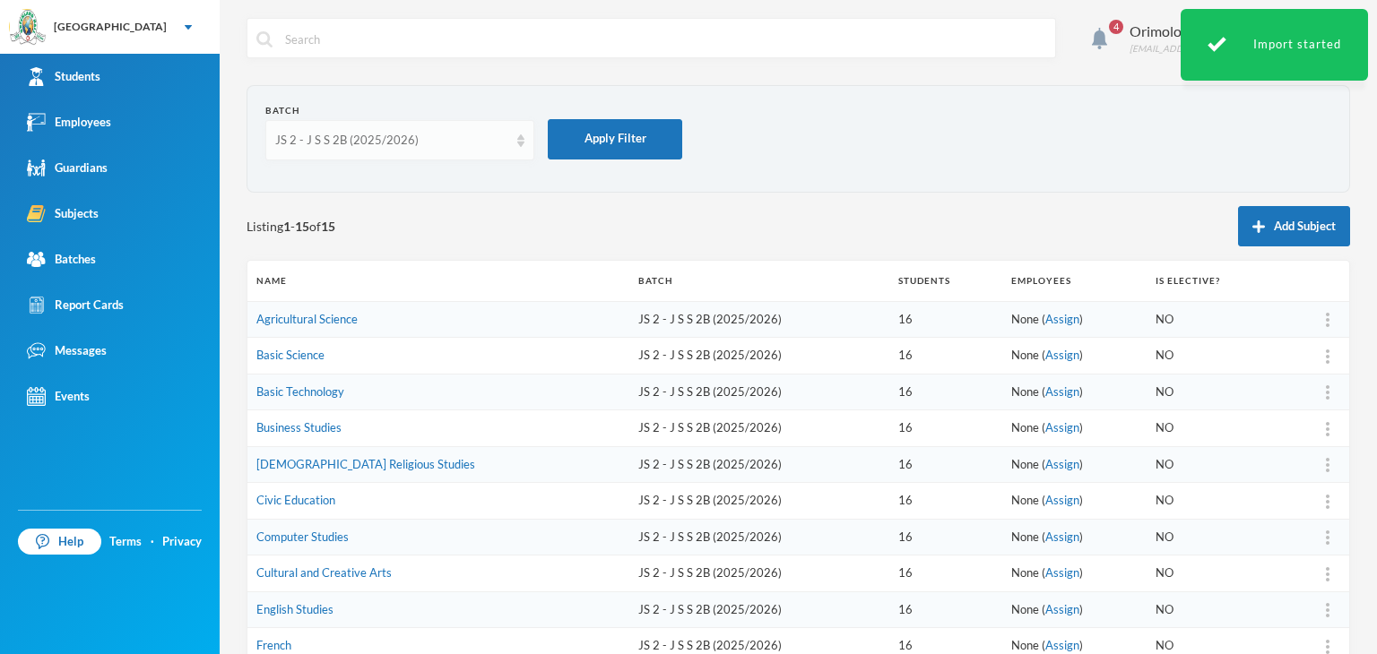
click at [414, 130] on div "JS 2 - J S S 2B (2025/2026)" at bounding box center [399, 140] width 269 height 40
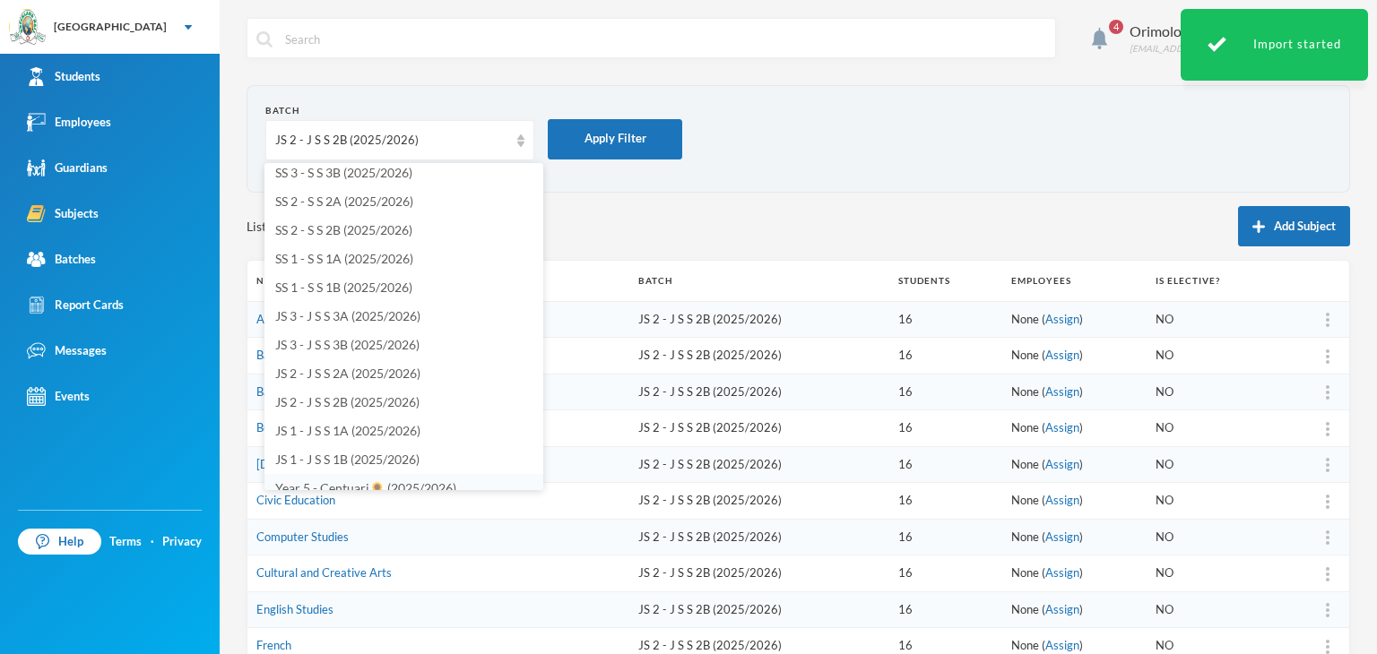
scroll to position [135, 0]
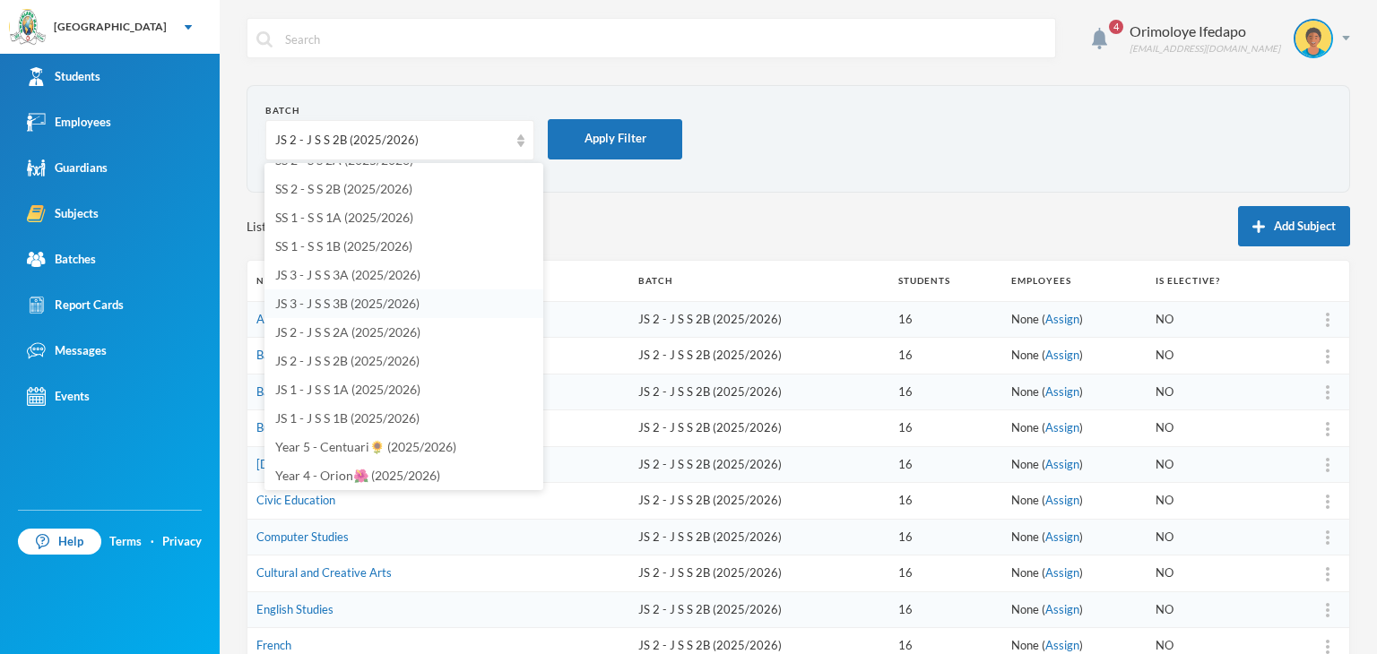
click at [341, 302] on span "JS 3 - J S S 3B (2025/2026)" at bounding box center [347, 303] width 144 height 15
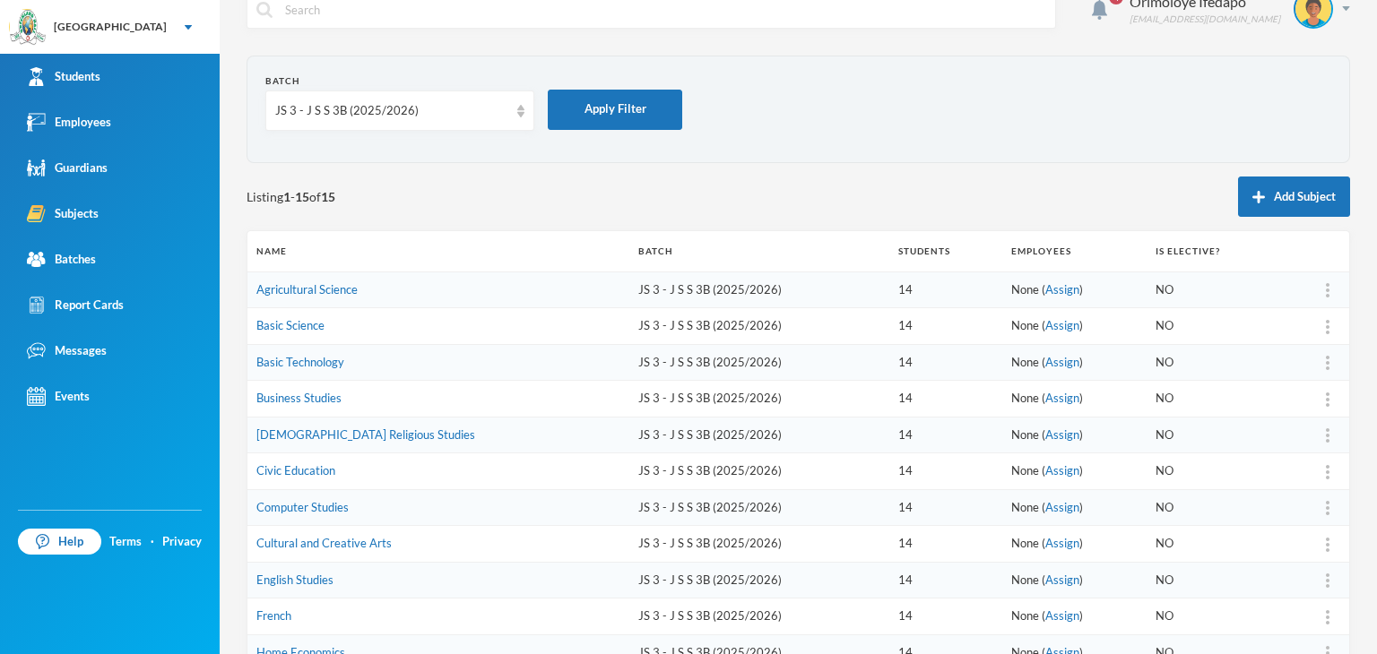
scroll to position [0, 0]
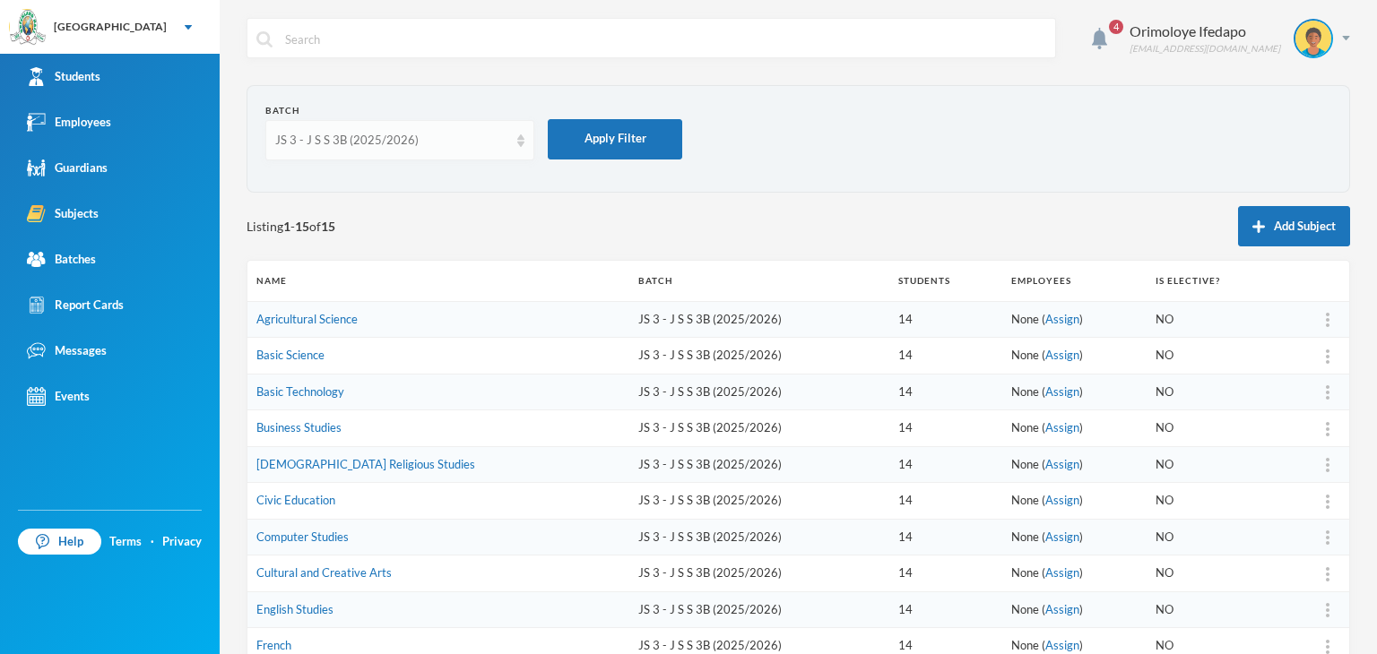
click at [430, 138] on div "JS 3 - J S S 3B (2025/2026)" at bounding box center [391, 141] width 233 height 18
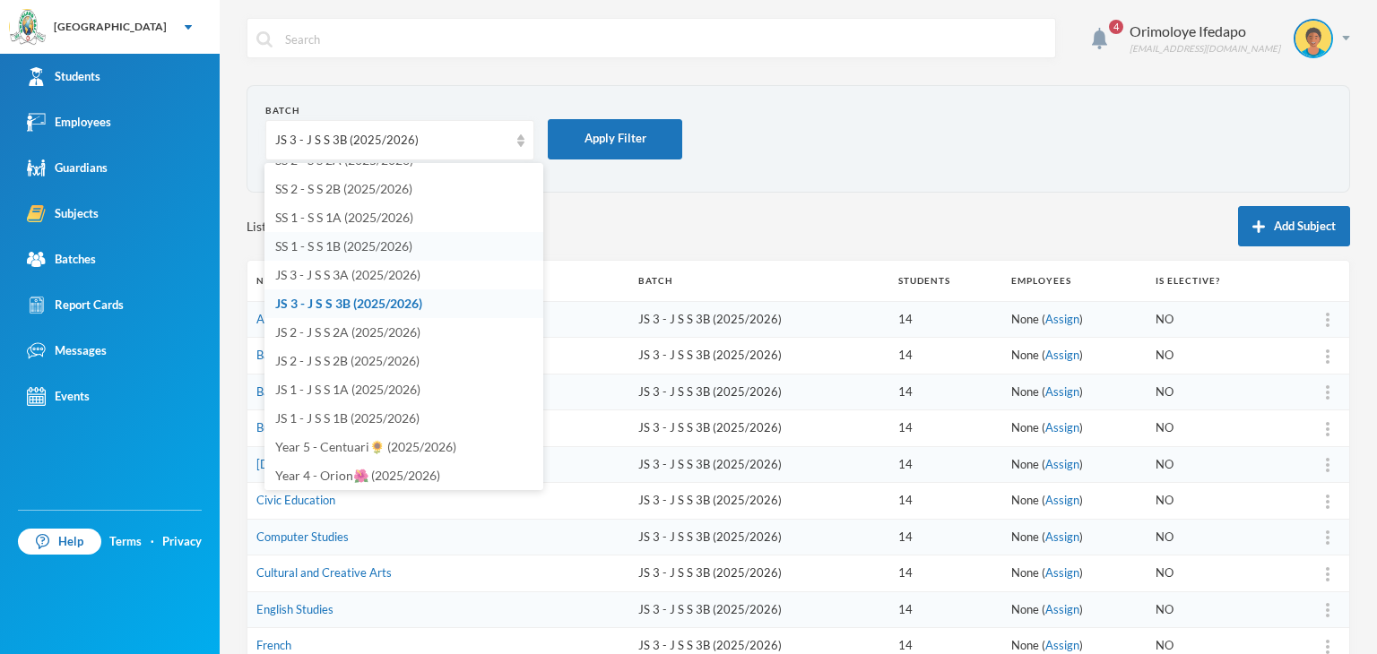
scroll to position [118, 0]
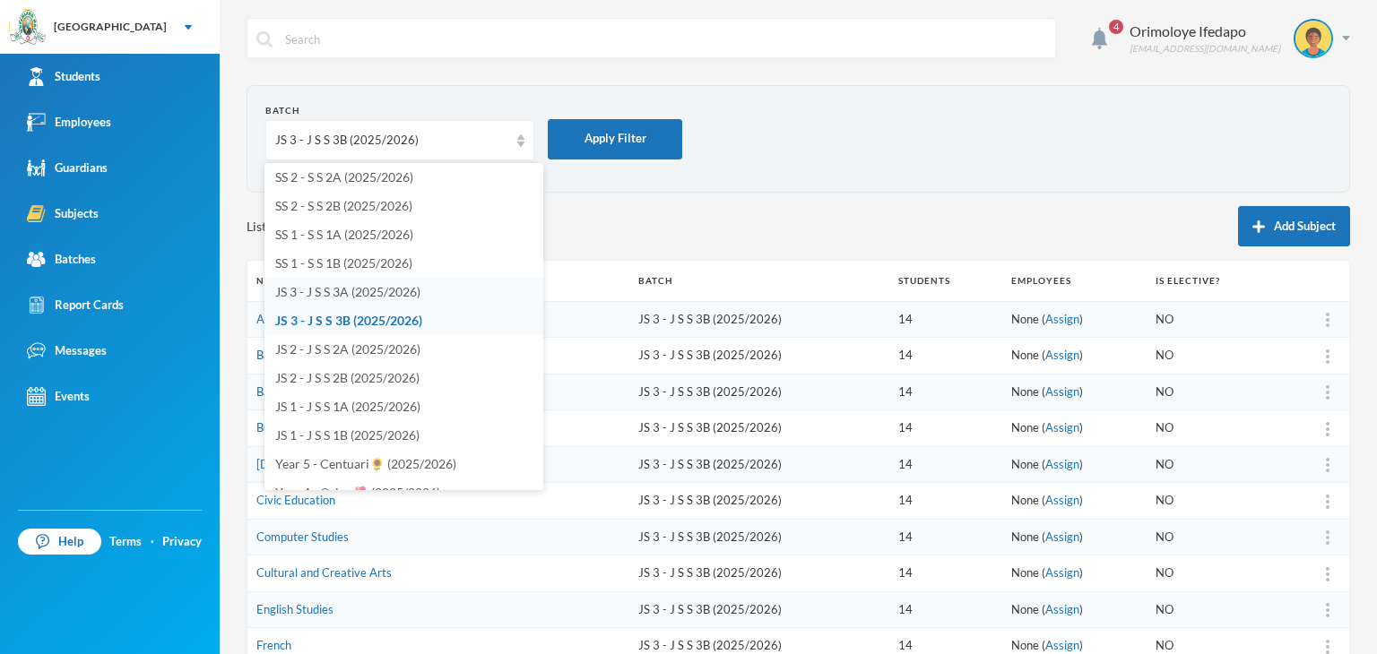
click at [362, 289] on span "JS 3 - J S S 3A (2025/2026)" at bounding box center [347, 291] width 145 height 15
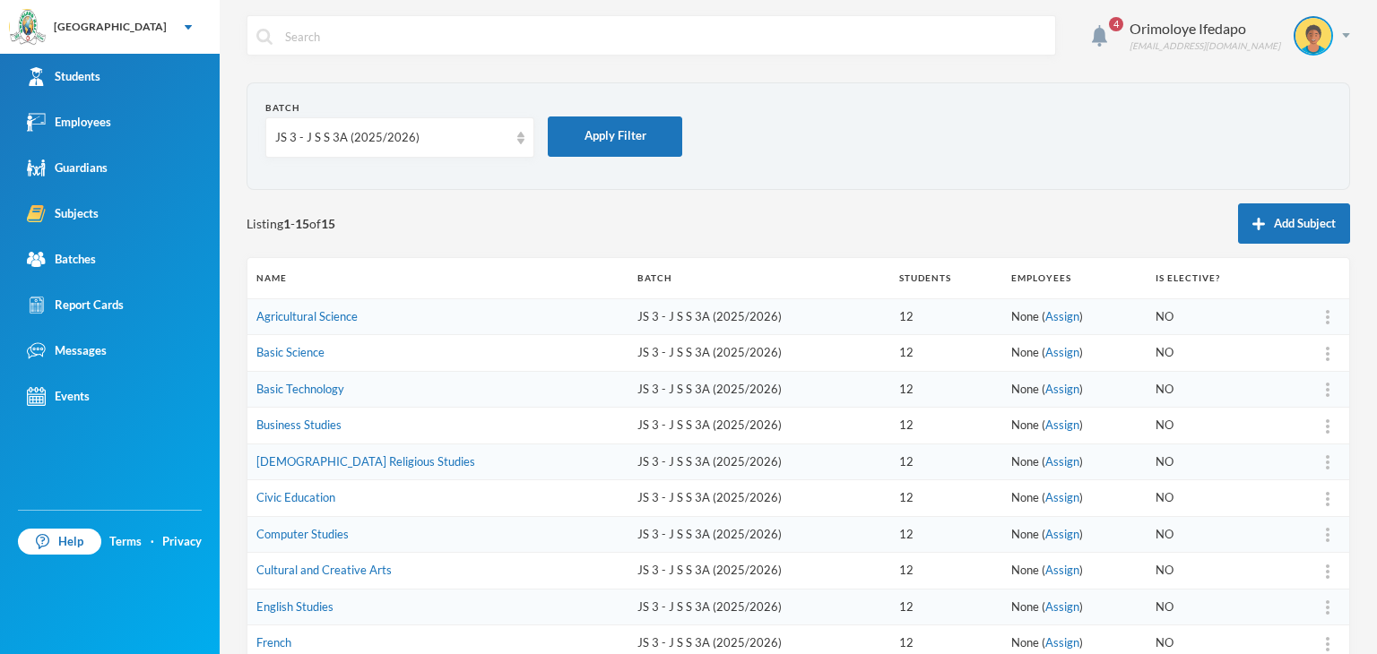
scroll to position [0, 0]
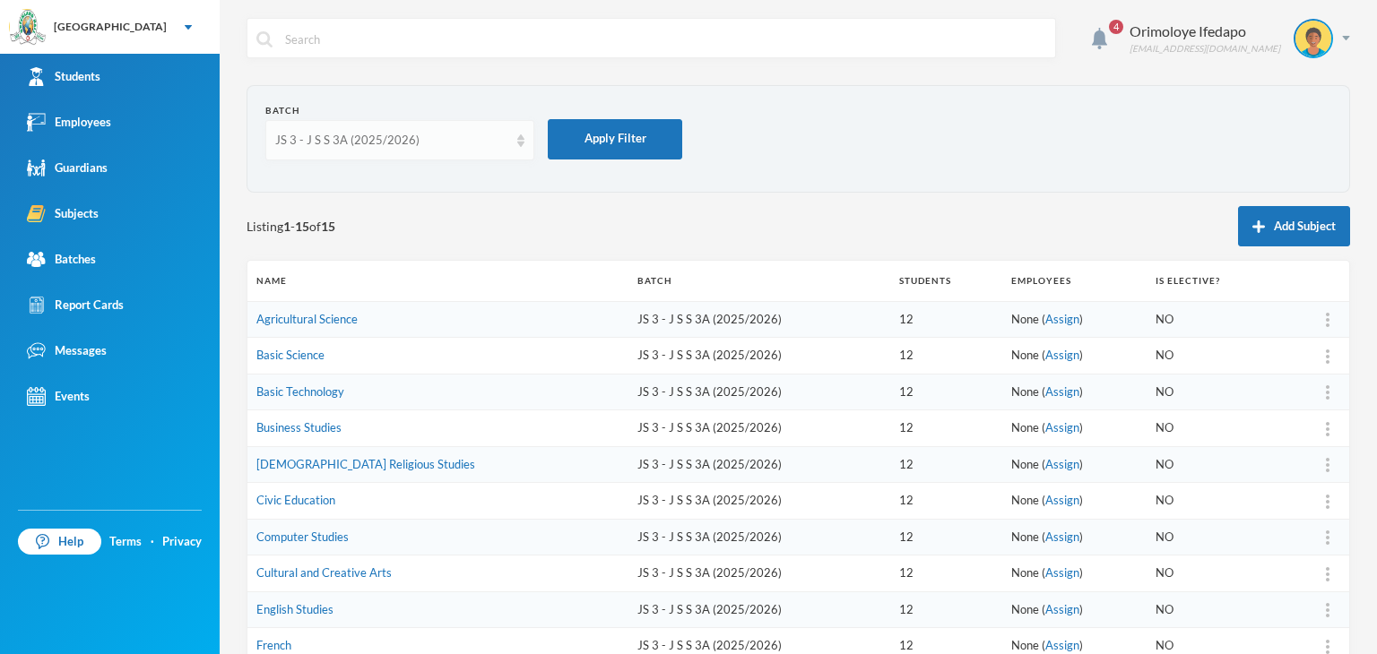
click at [408, 135] on div "JS 3 - J S S 3A (2025/2026)" at bounding box center [391, 141] width 233 height 18
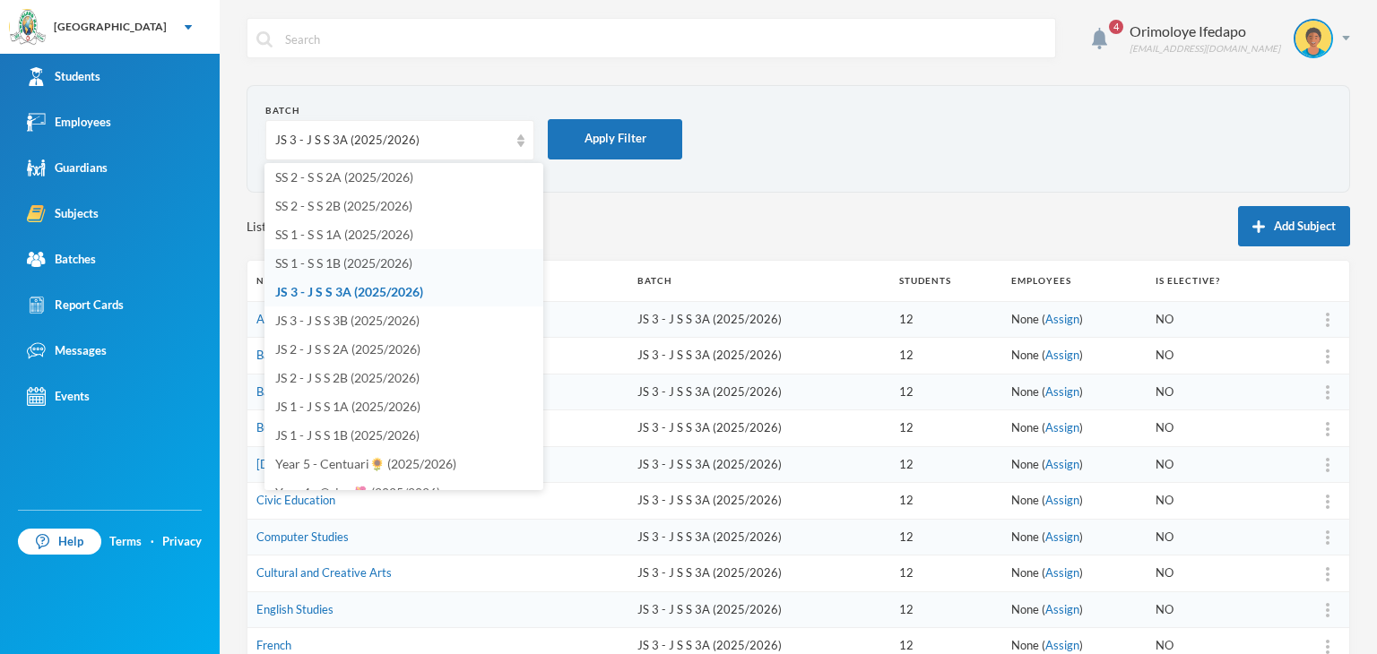
click at [338, 268] on span "SS 1 - S S 1B (2025/2026)" at bounding box center [343, 263] width 137 height 15
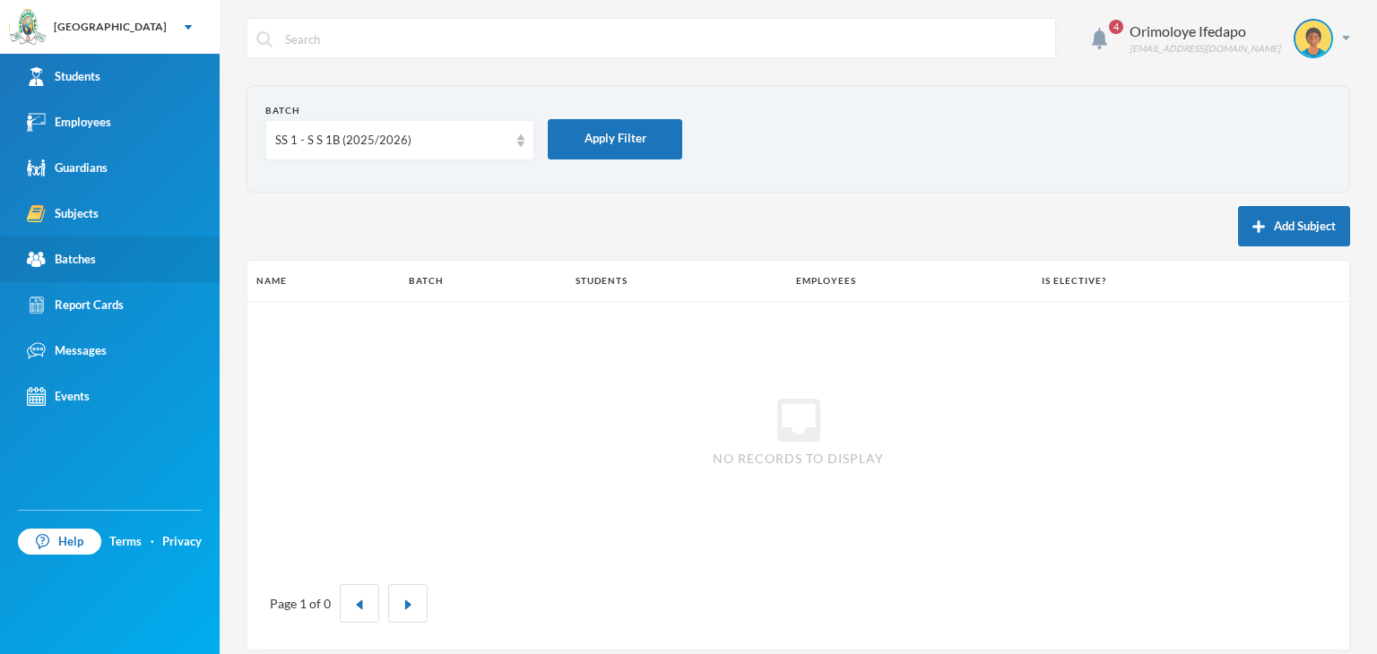
click at [65, 259] on div "Batches" at bounding box center [61, 259] width 69 height 19
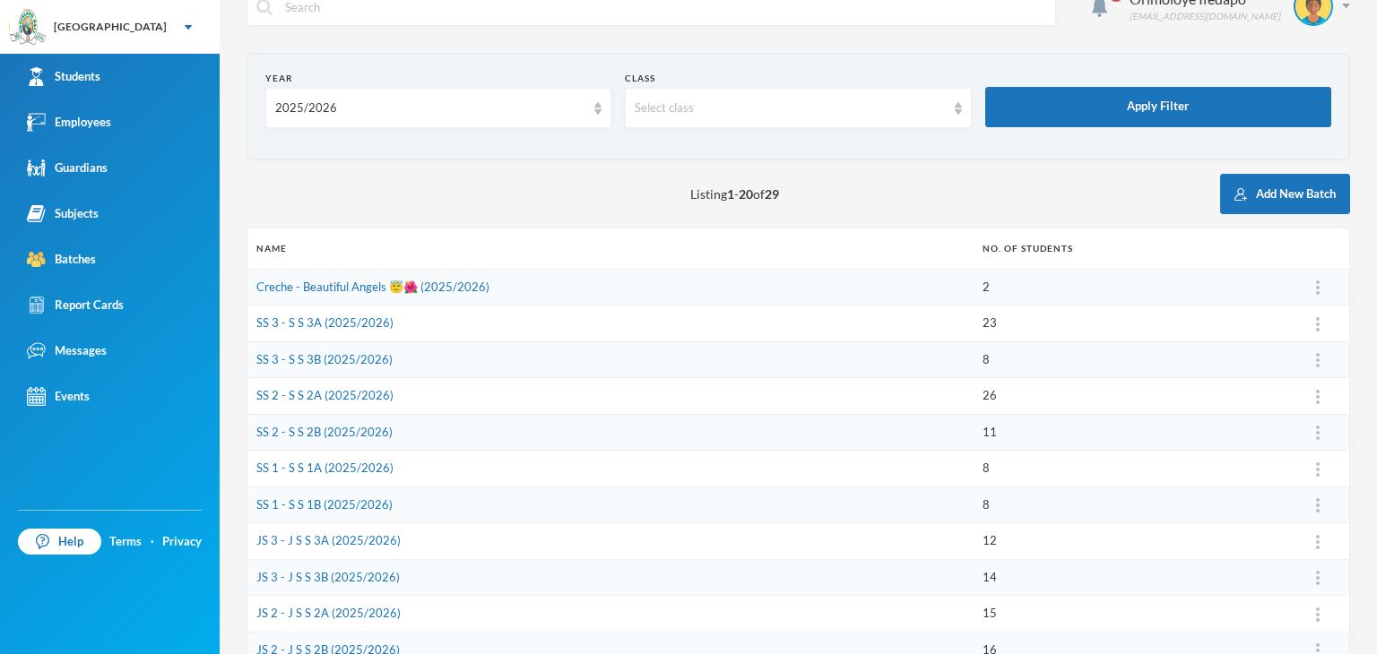
scroll to position [90, 0]
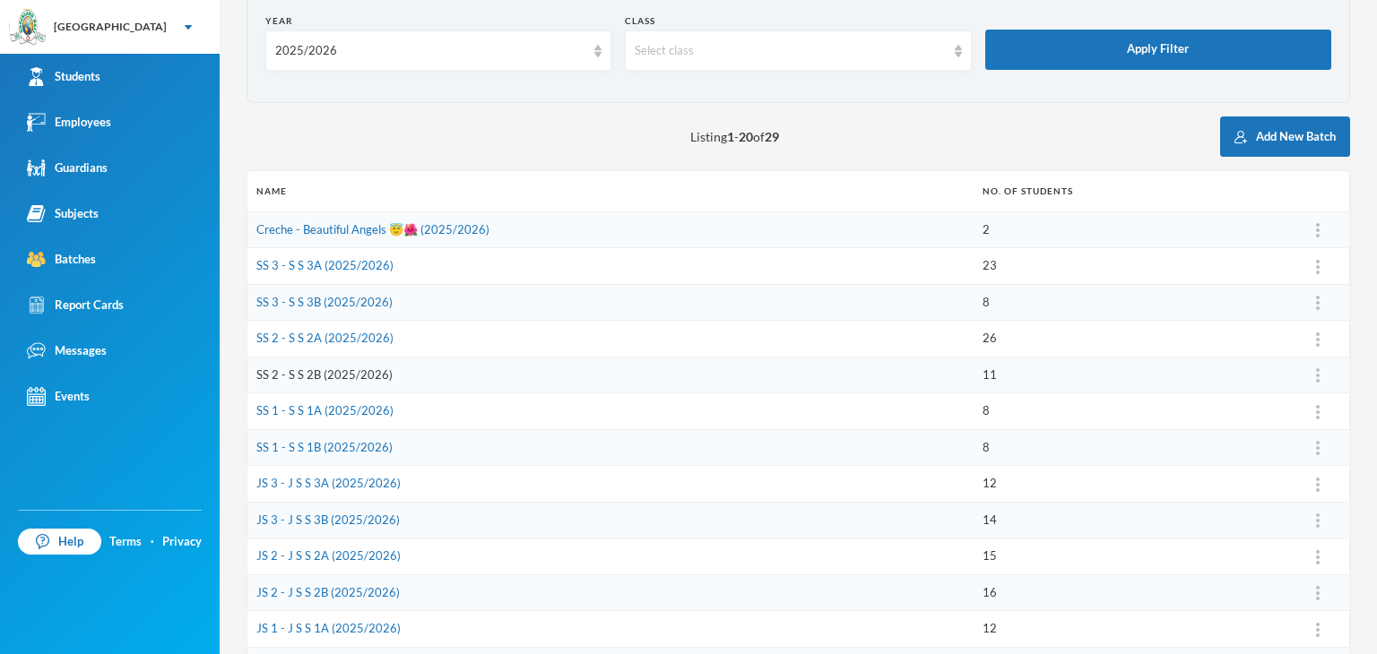
click at [300, 374] on link "SS 2 - S S 2B (2025/2026)" at bounding box center [324, 375] width 136 height 14
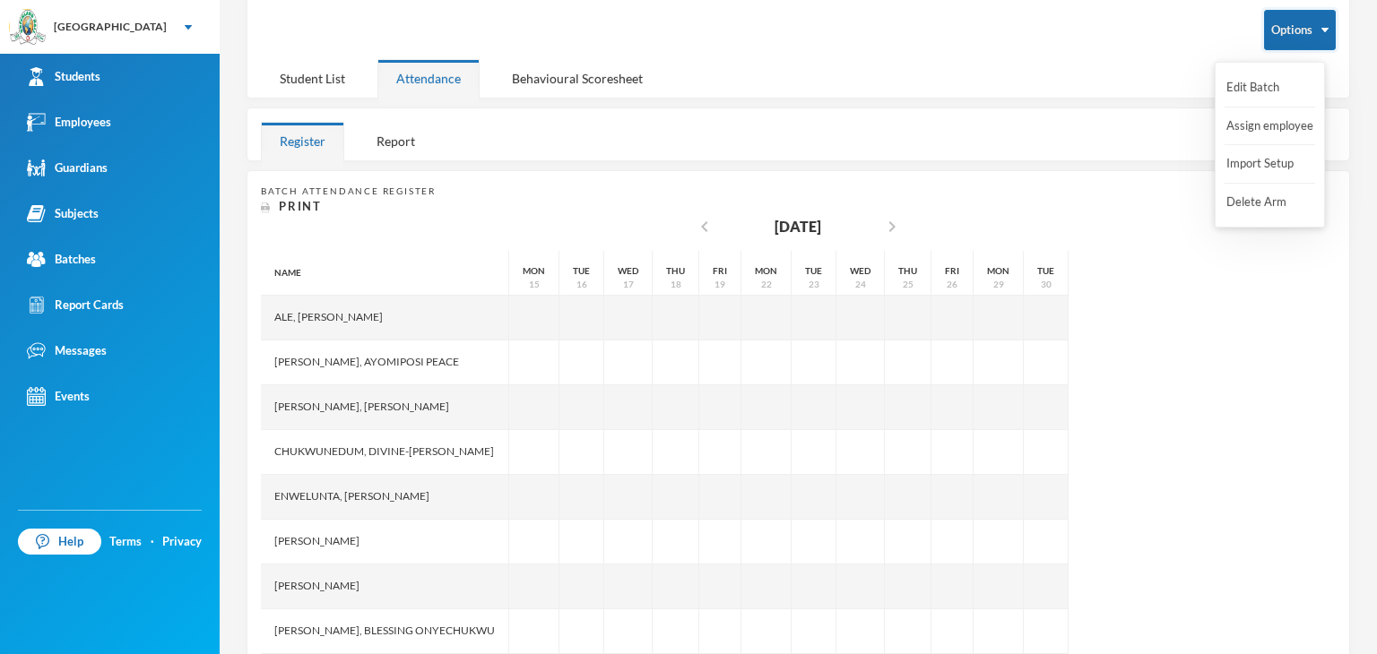
click at [1305, 28] on button "Options" at bounding box center [1300, 30] width 72 height 40
click at [1253, 162] on button "Import Setup" at bounding box center [1261, 164] width 72 height 32
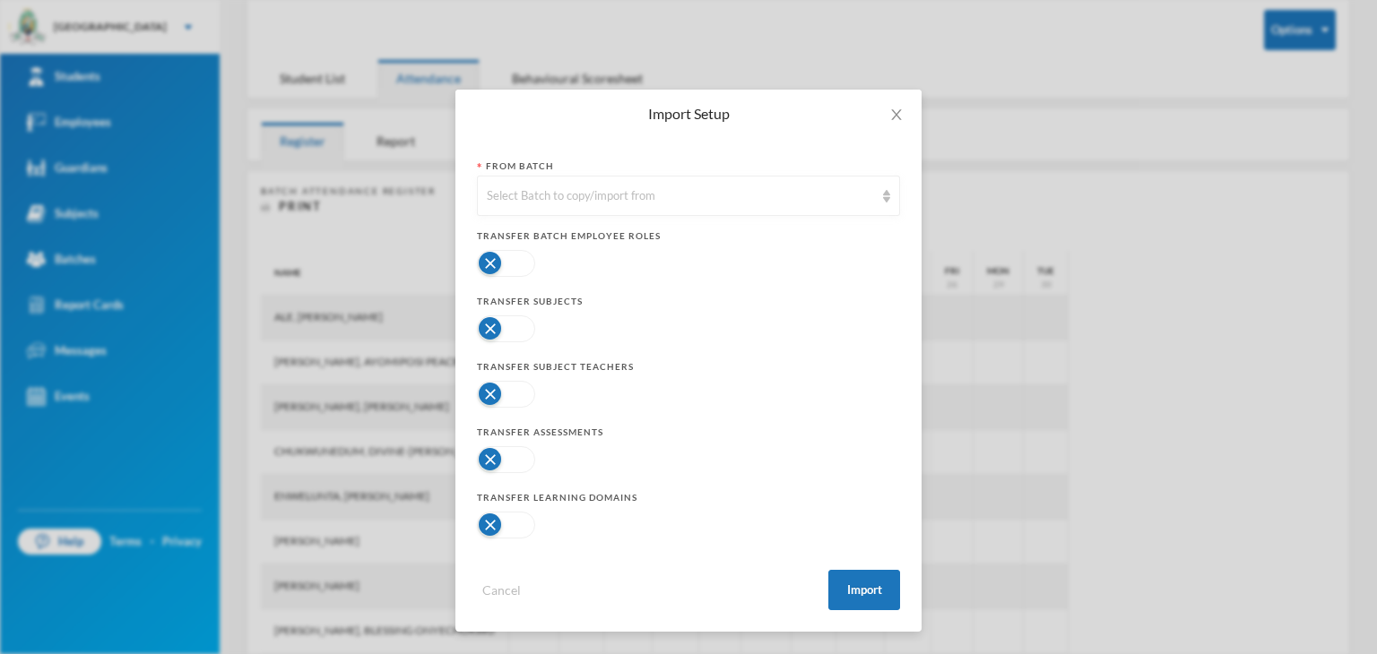
click at [498, 391] on button "button" at bounding box center [506, 394] width 58 height 27
drag, startPoint x: 507, startPoint y: 453, endPoint x: 523, endPoint y: 431, distance: 26.9
click at [507, 451] on button "button" at bounding box center [506, 459] width 58 height 27
click at [524, 394] on button "button" at bounding box center [506, 394] width 58 height 27
click at [504, 330] on button "button" at bounding box center [506, 329] width 58 height 27
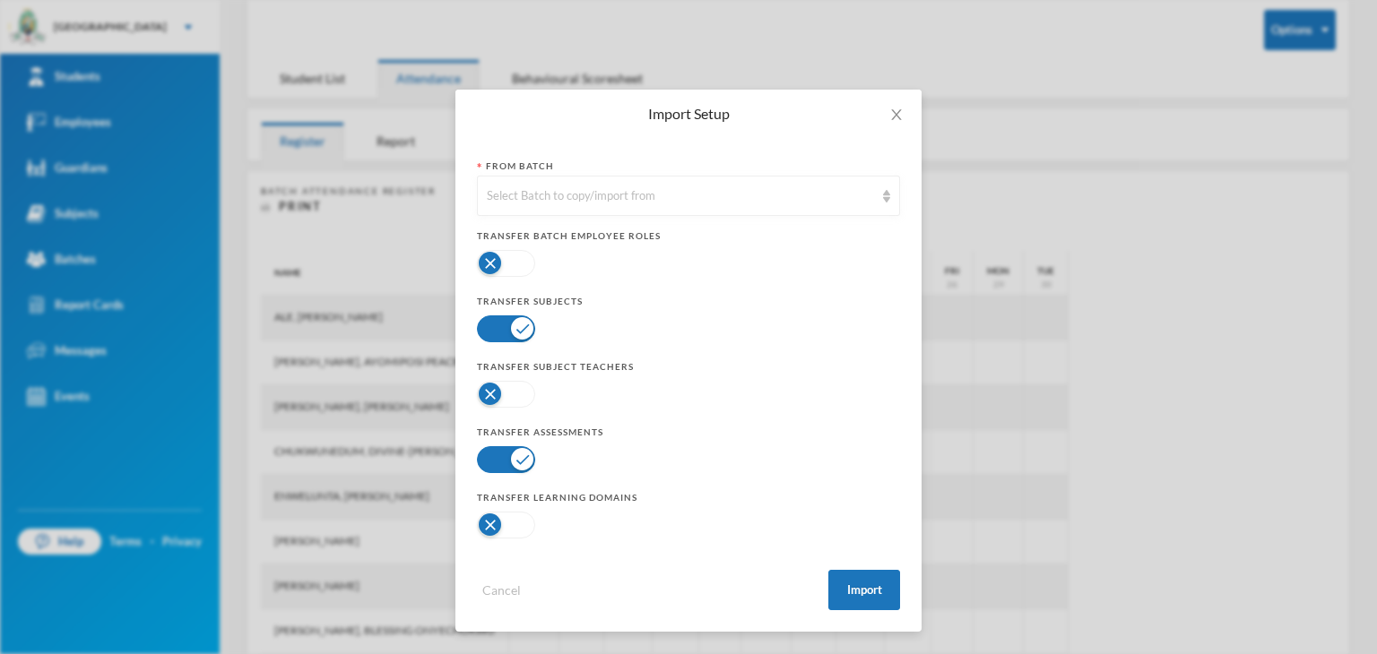
click at [506, 518] on button "button" at bounding box center [506, 525] width 58 height 27
click at [620, 188] on div "Select Batch to copy/import from" at bounding box center [680, 196] width 387 height 18
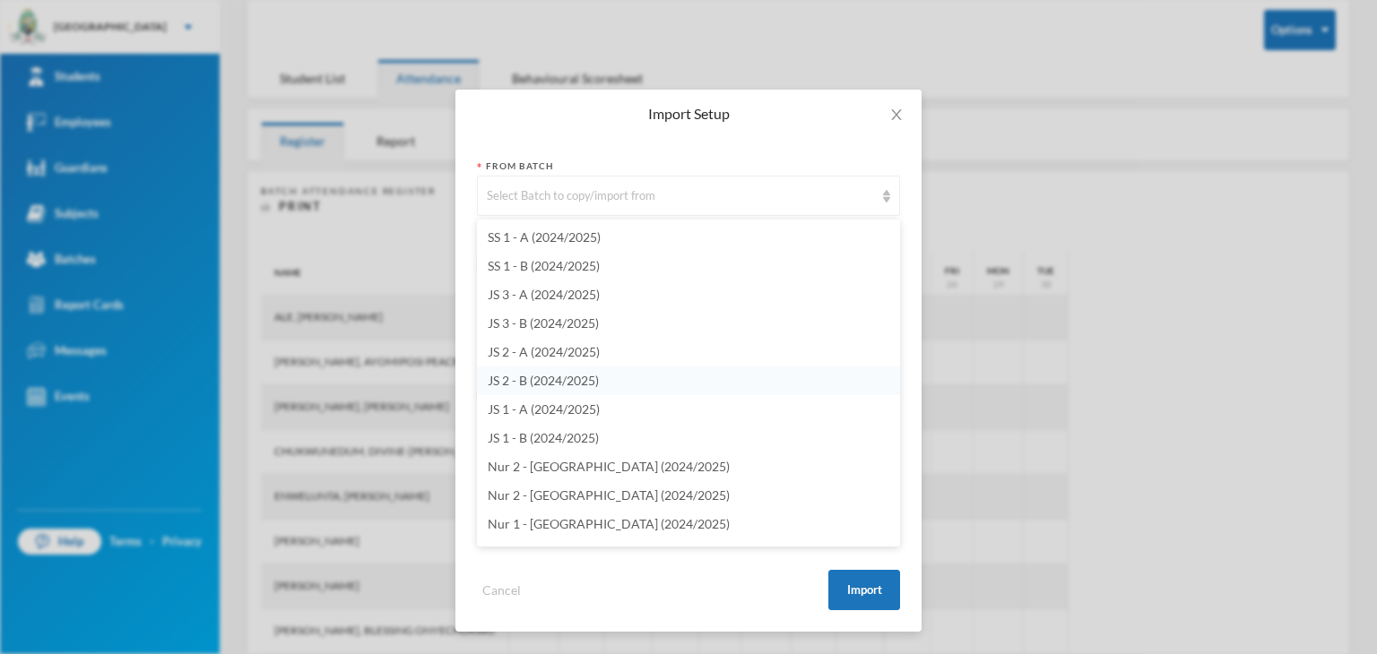
scroll to position [4214, 0]
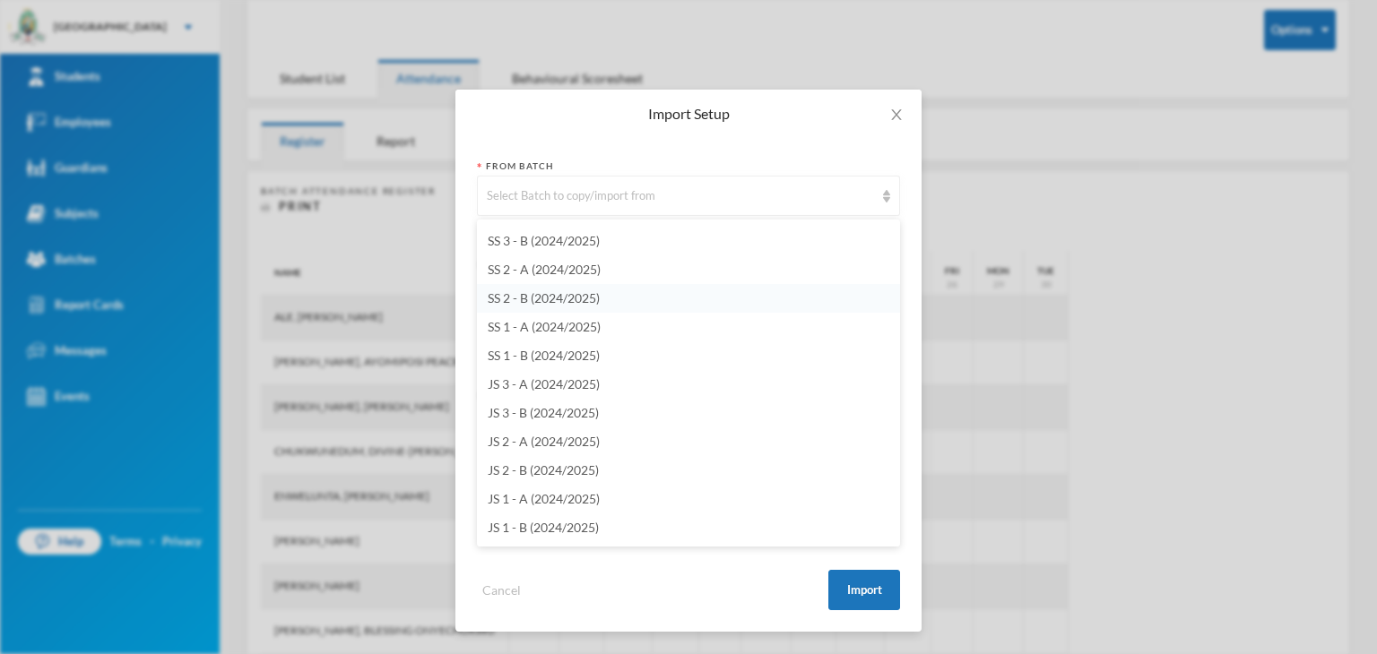
click at [548, 299] on span "SS 2 - B (2024/2025)" at bounding box center [544, 297] width 112 height 15
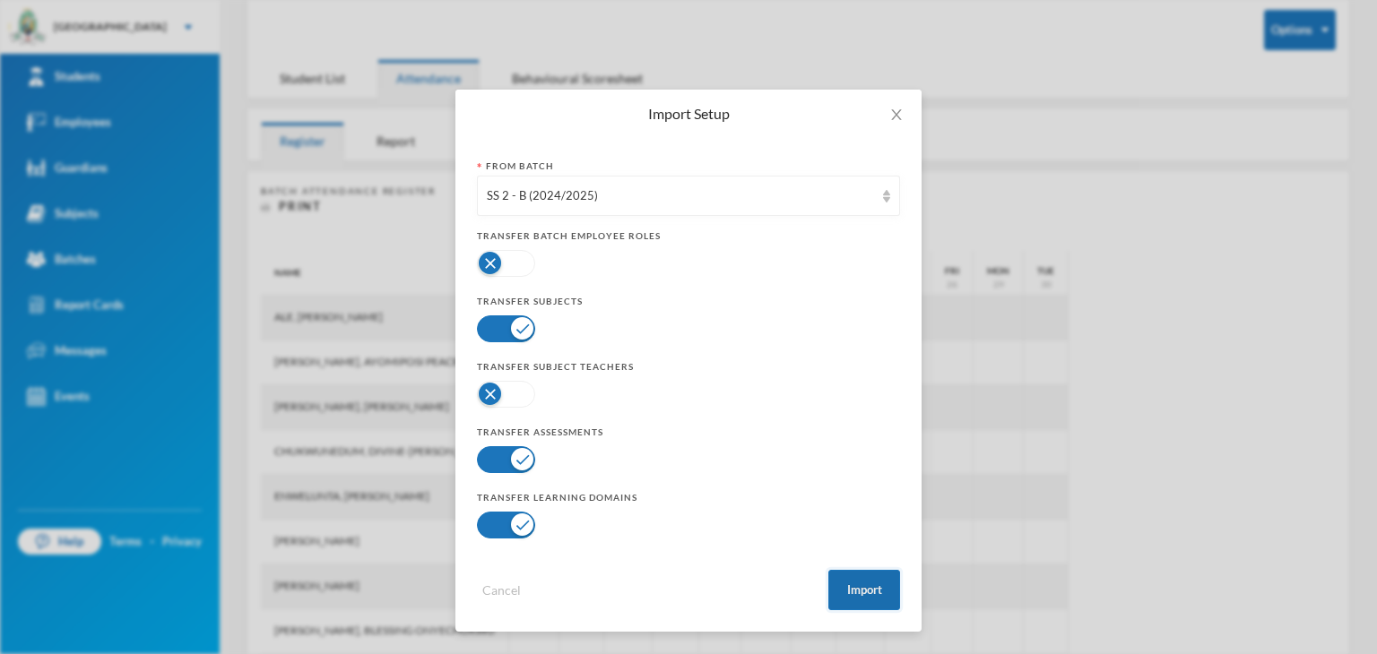
click at [871, 591] on button "Import" at bounding box center [864, 590] width 72 height 40
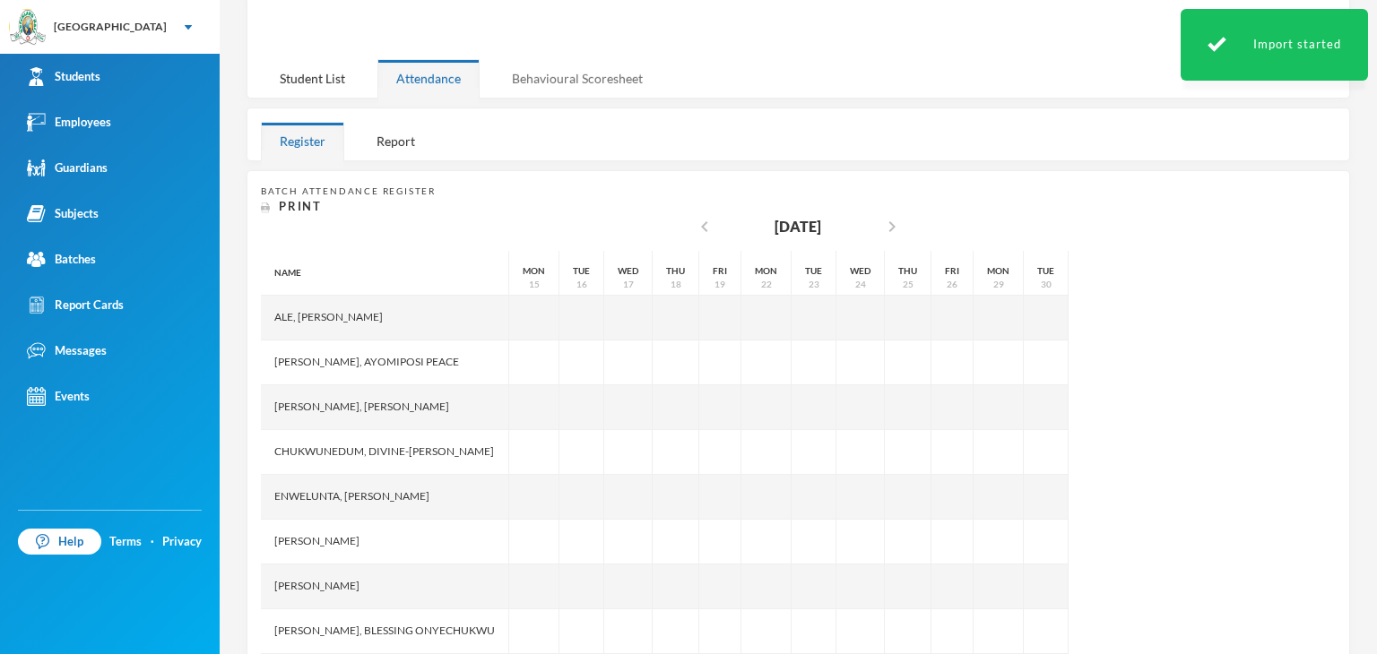
click at [606, 82] on div "Behavioural Scoresheet" at bounding box center [577, 78] width 169 height 39
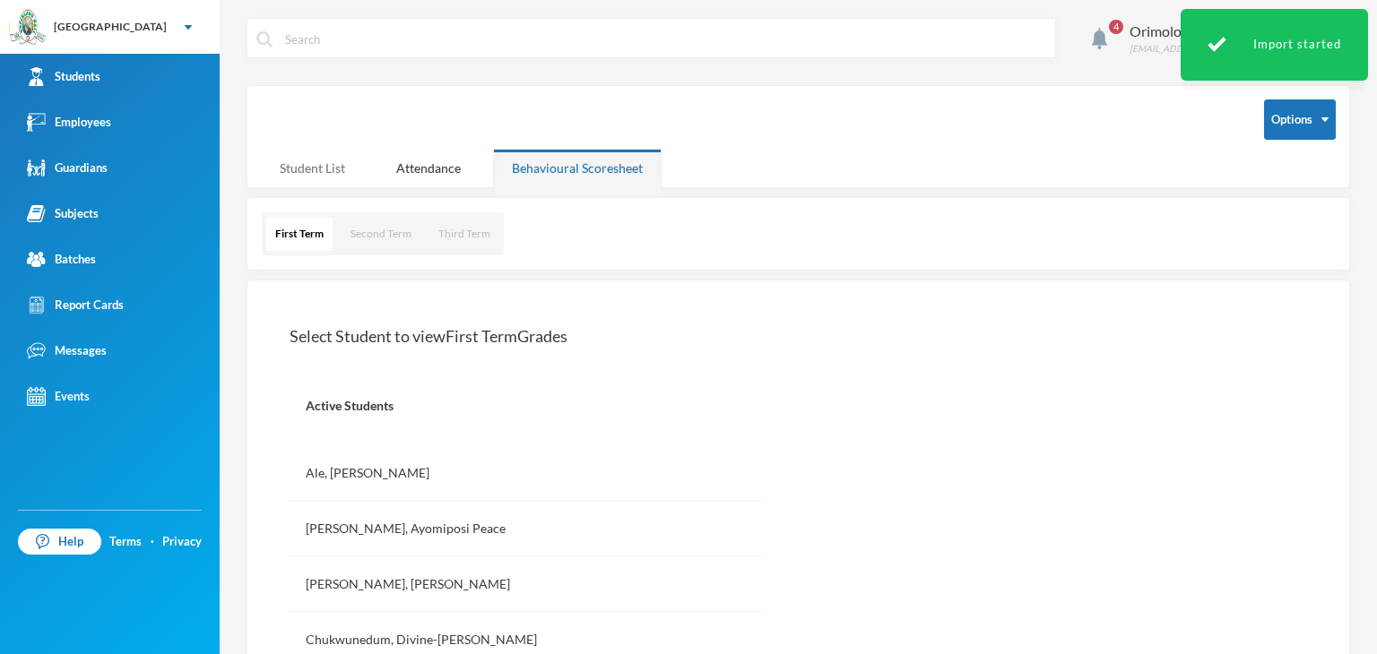
click at [322, 162] on div "Student List" at bounding box center [312, 168] width 103 height 39
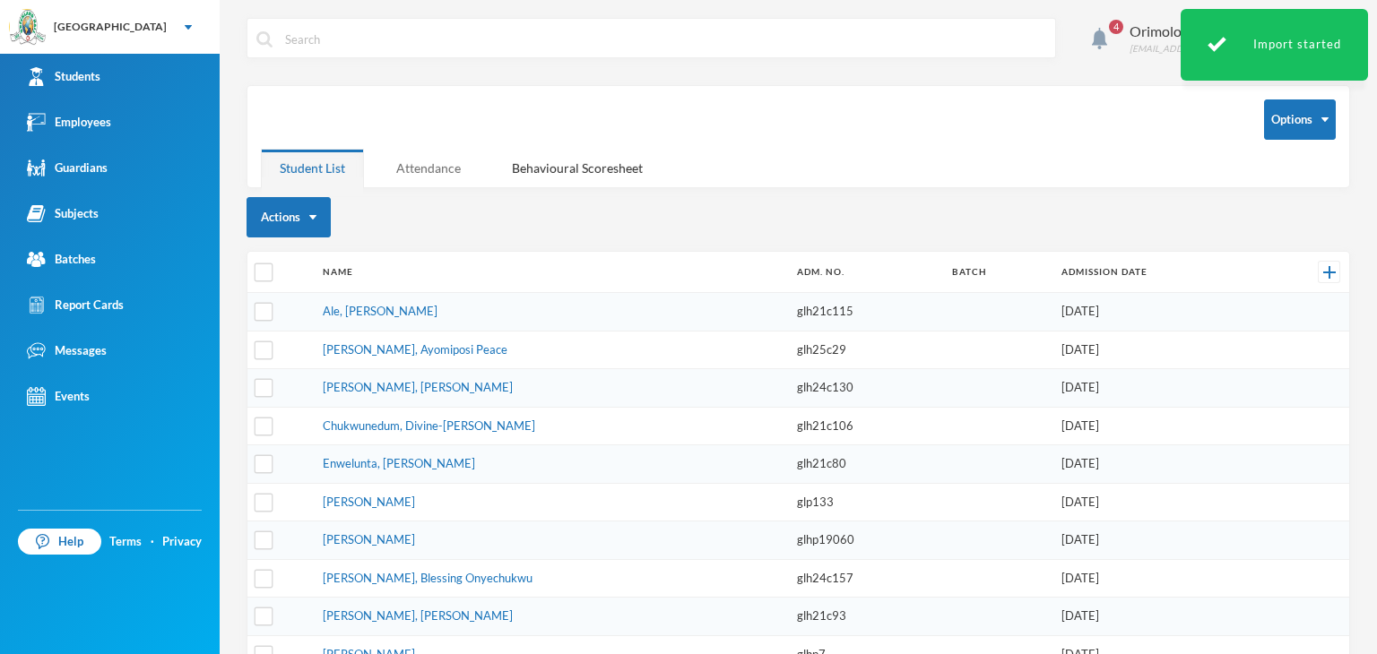
click at [444, 166] on div "Attendance" at bounding box center [428, 168] width 102 height 39
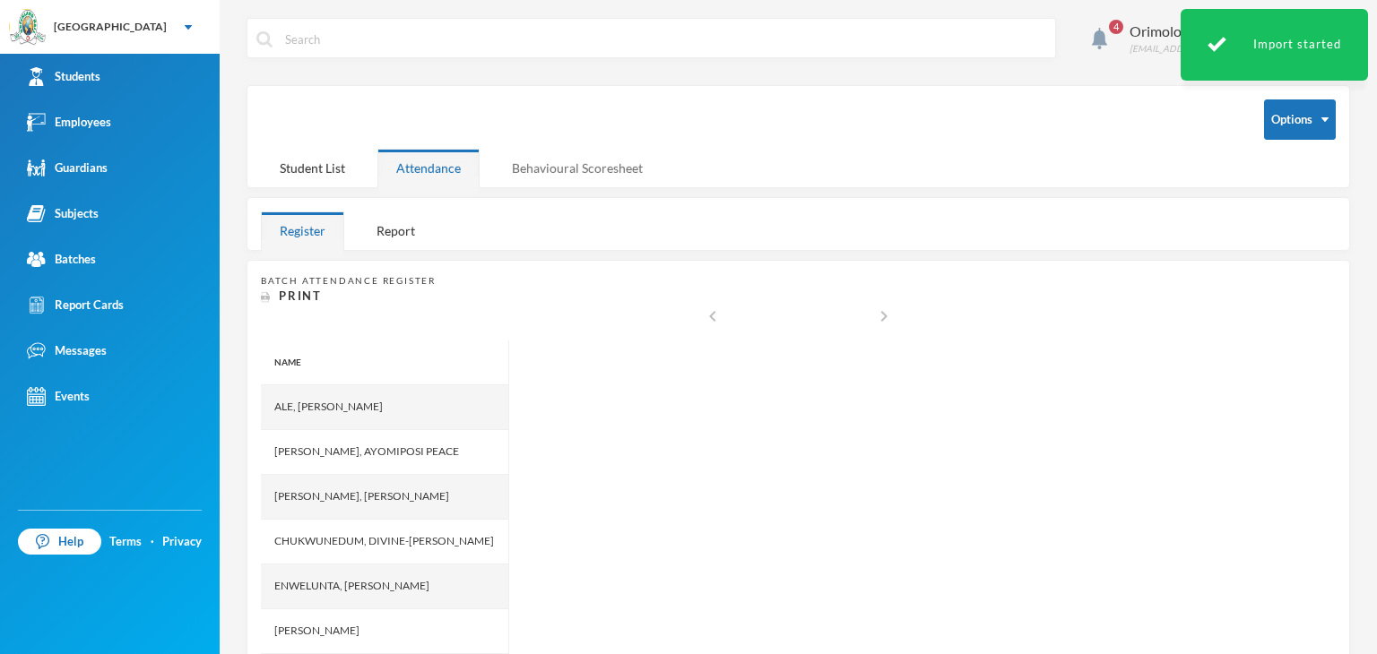
click at [556, 163] on div "Behavioural Scoresheet" at bounding box center [577, 168] width 169 height 39
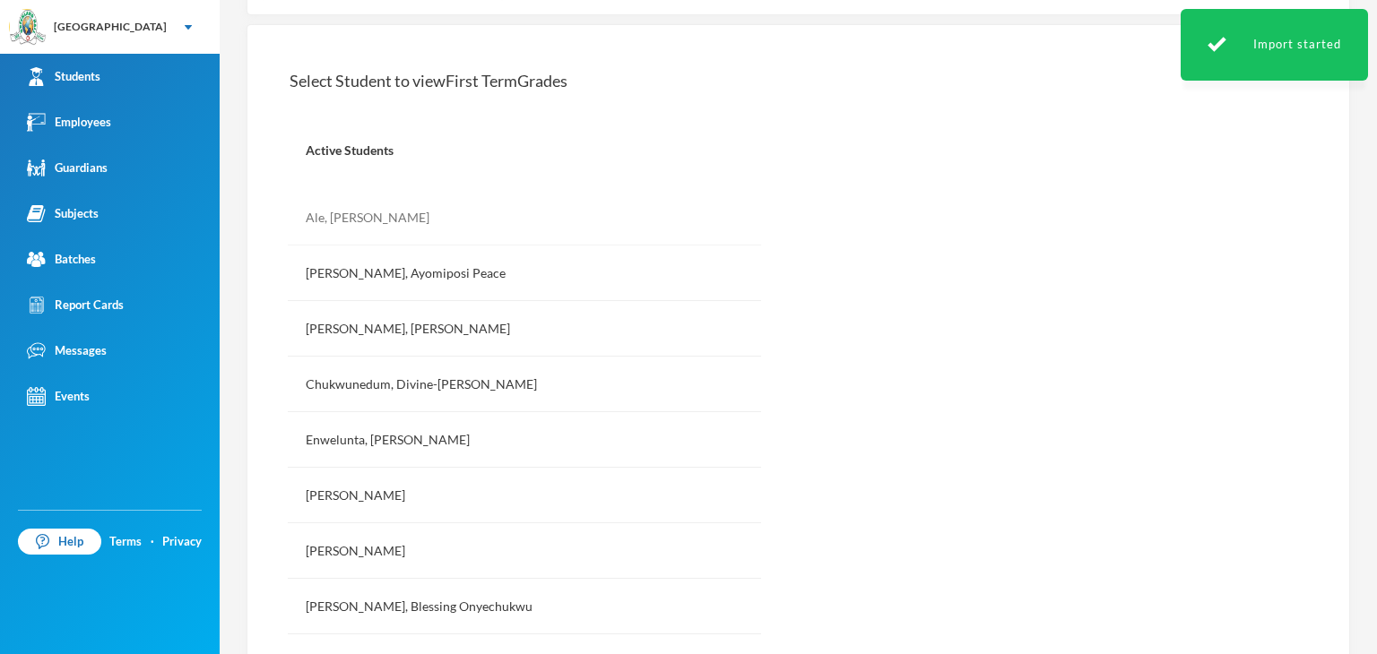
scroll to position [166, 0]
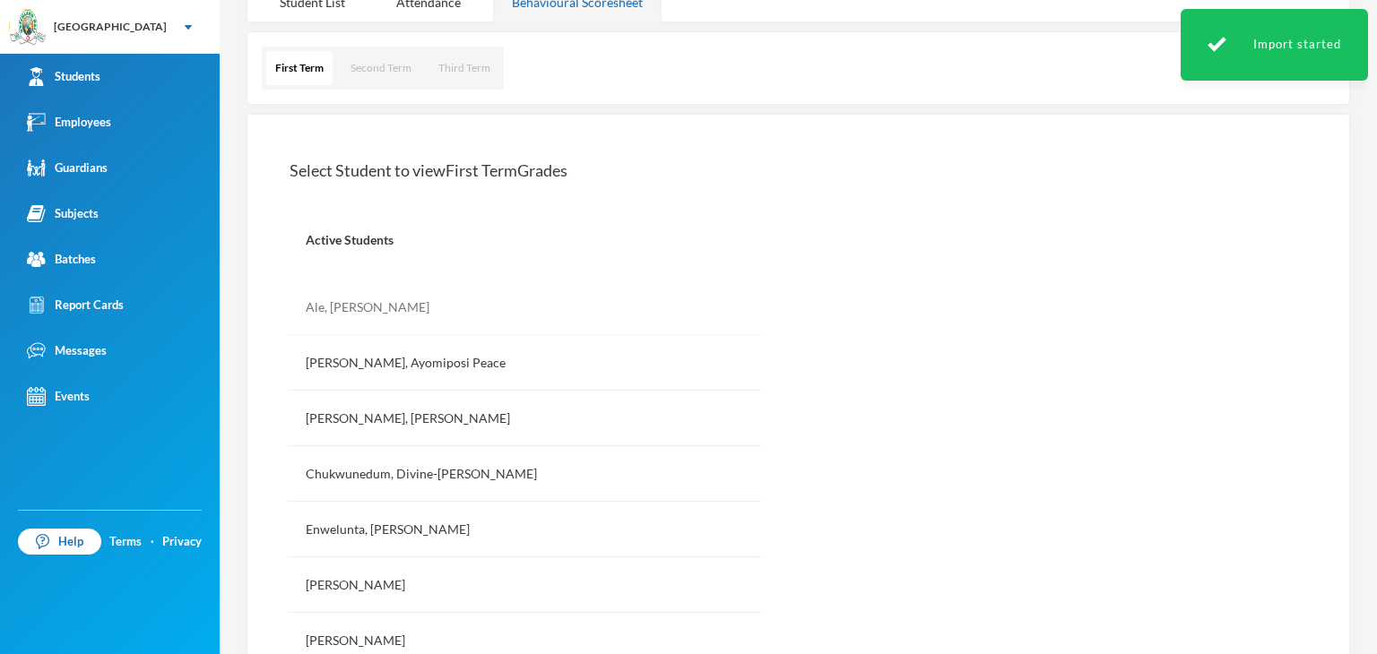
click at [387, 302] on div "Ale, Michael Favour" at bounding box center [524, 308] width 473 height 56
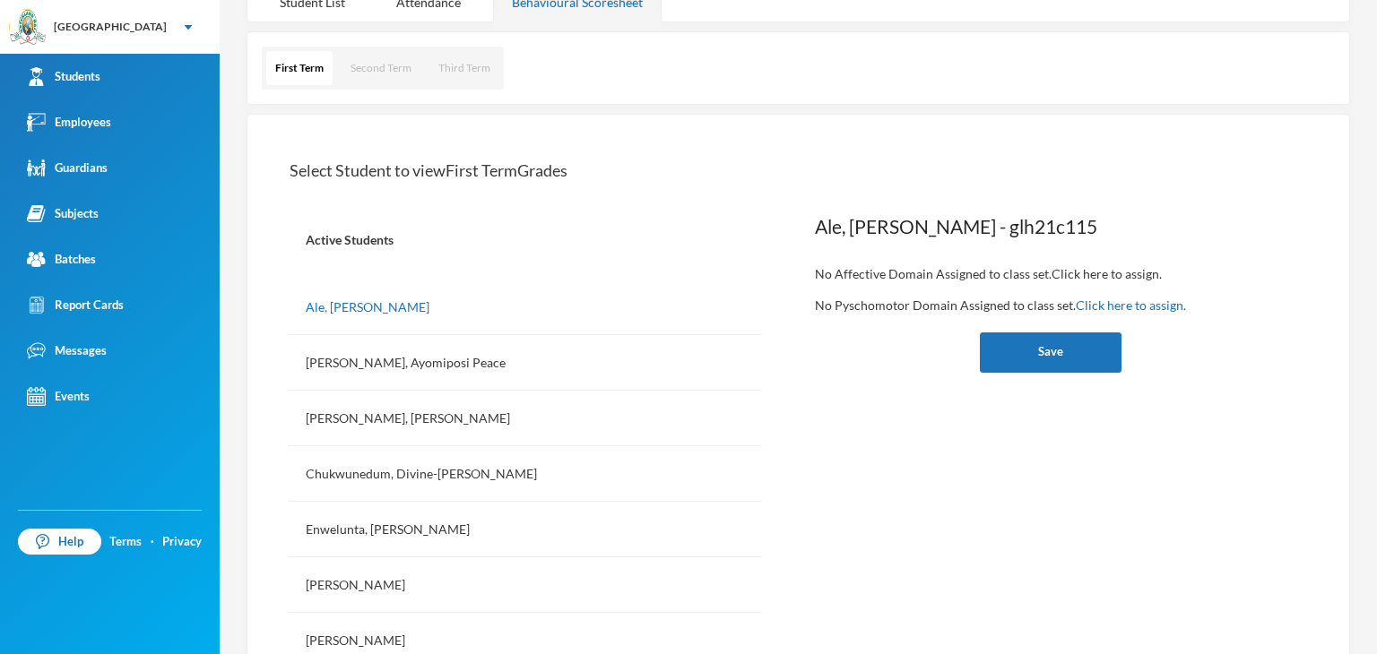
click at [1090, 266] on link "Click here to assign." at bounding box center [1107, 273] width 110 height 15
click at [92, 215] on div "Subjects" at bounding box center [63, 213] width 72 height 19
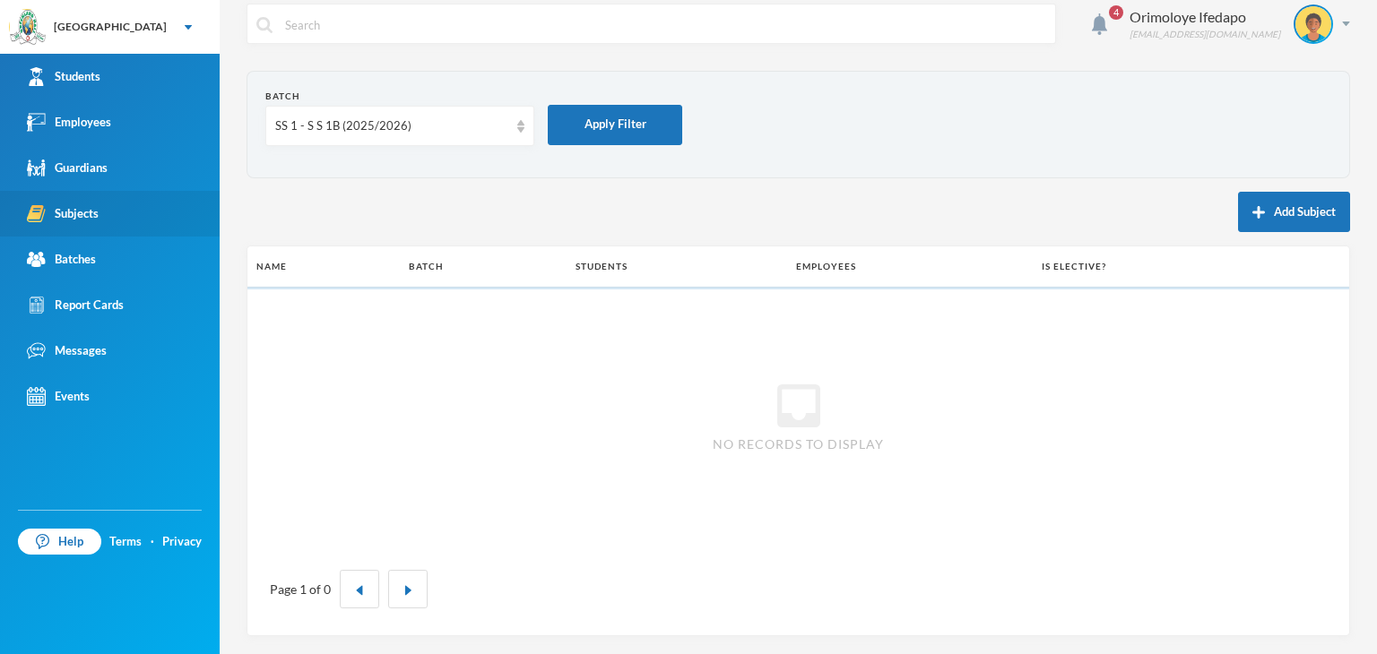
scroll to position [13, 0]
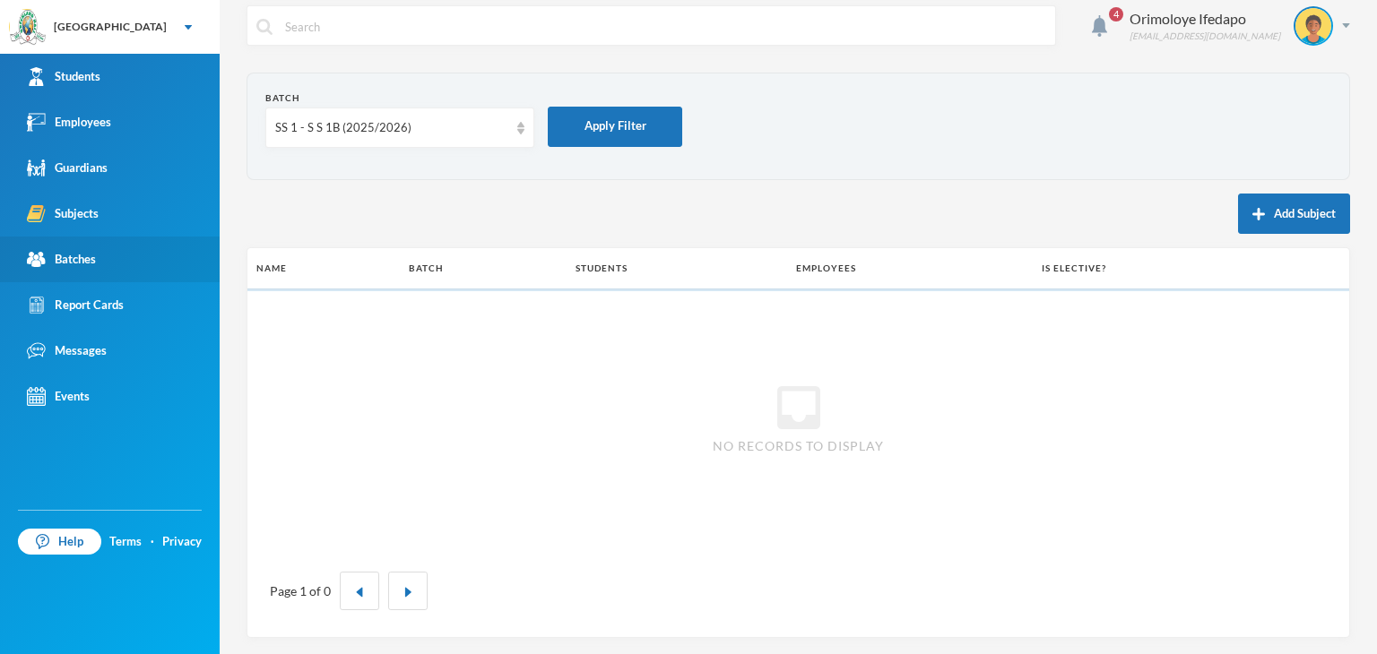
click at [76, 264] on div "Batches" at bounding box center [61, 259] width 69 height 19
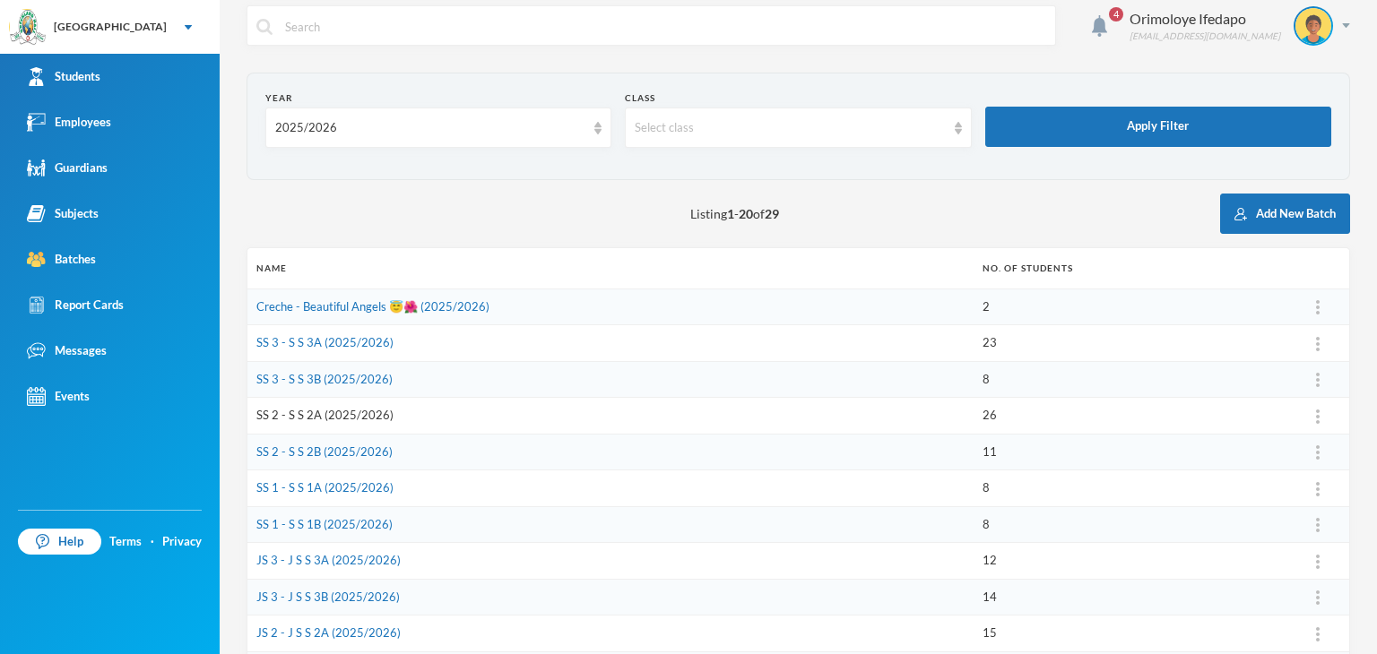
click at [299, 408] on link "SS 2 - S S 2A (2025/2026)" at bounding box center [324, 415] width 137 height 14
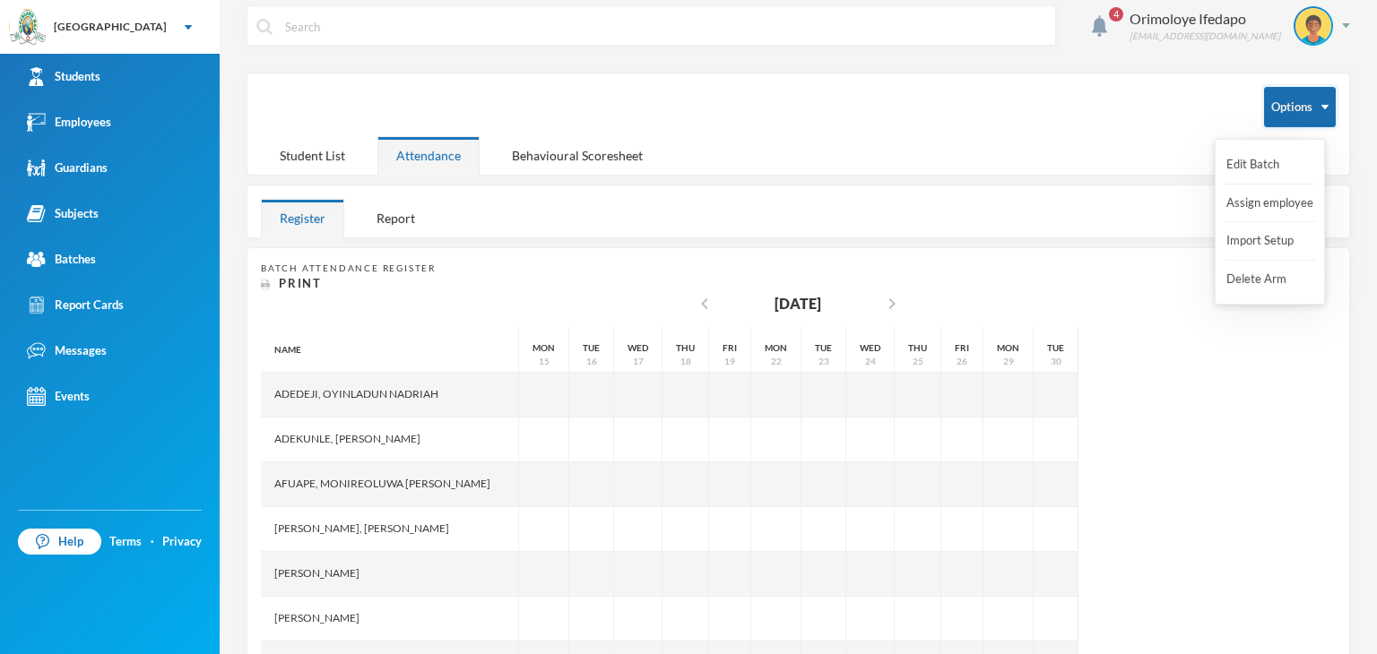
click at [1304, 108] on button "Options" at bounding box center [1300, 107] width 72 height 40
click at [1284, 126] on div "Options" at bounding box center [798, 111] width 1075 height 49
click at [1279, 109] on button "Options" at bounding box center [1300, 107] width 72 height 40
click at [1265, 238] on button "Import Setup" at bounding box center [1261, 241] width 72 height 32
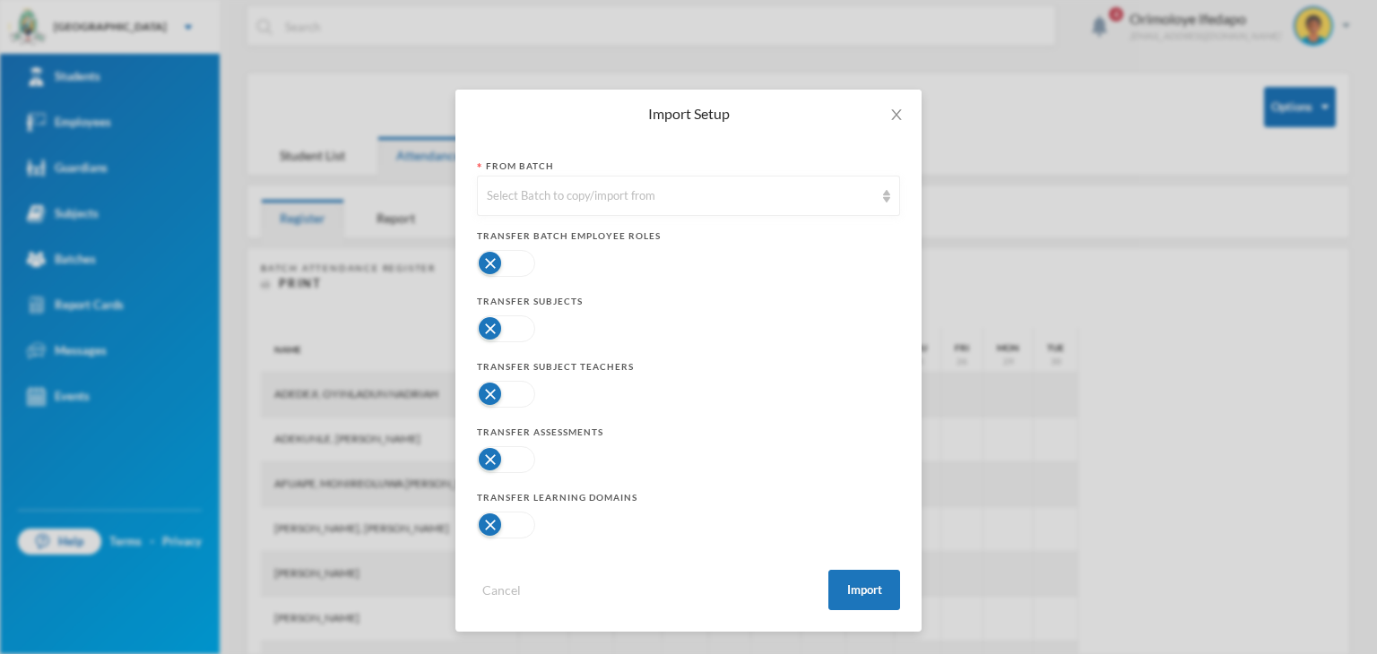
click at [491, 529] on button "button" at bounding box center [506, 525] width 58 height 27
click at [504, 464] on button "button" at bounding box center [506, 459] width 58 height 27
click at [503, 324] on button "button" at bounding box center [506, 329] width 58 height 27
click at [869, 590] on button "Import" at bounding box center [864, 590] width 72 height 40
click at [674, 193] on div "Select Batch to copy/import from" at bounding box center [680, 196] width 387 height 18
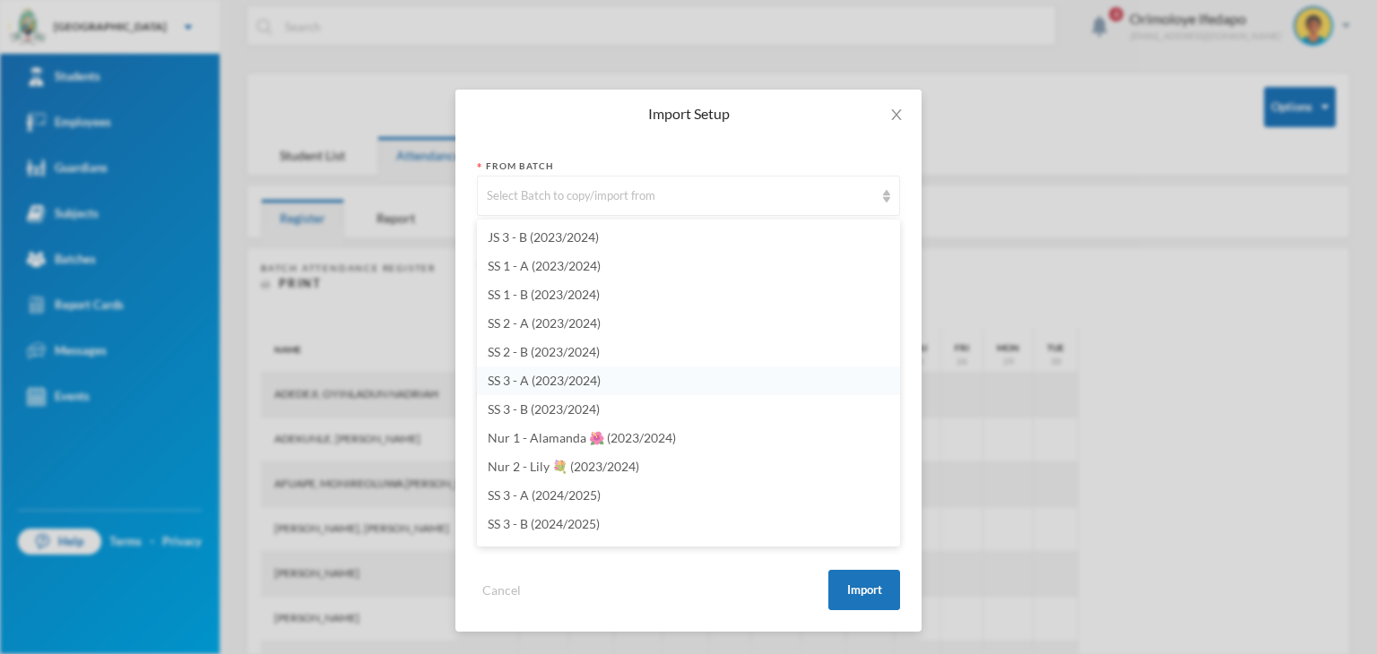
scroll to position [4034, 0]
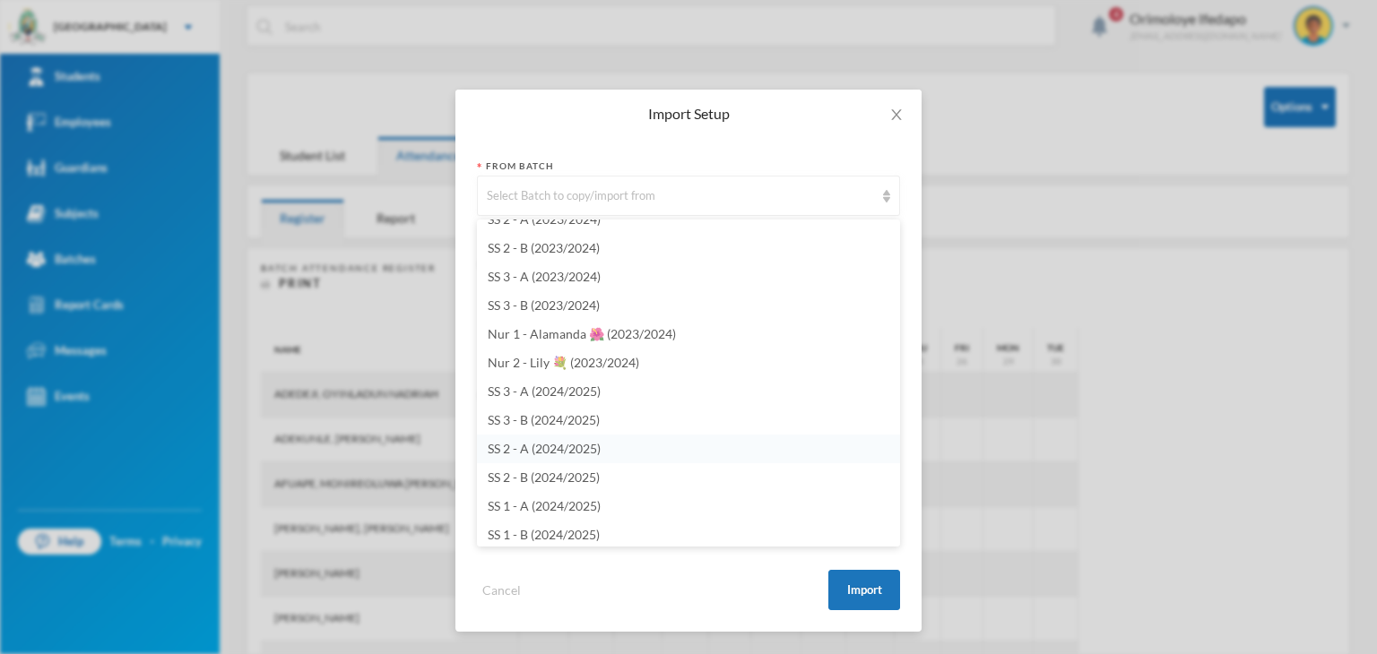
click at [533, 447] on span "SS 2 - A (2024/2025)" at bounding box center [544, 448] width 113 height 15
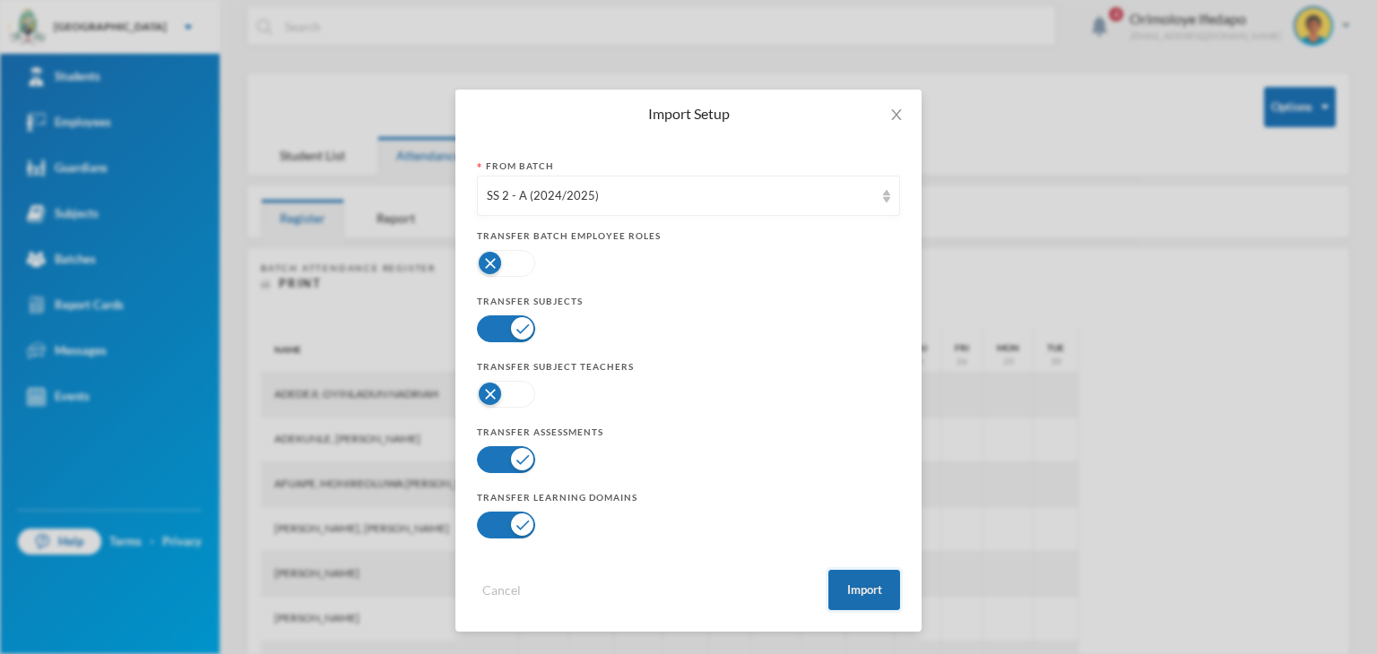
click at [863, 593] on button "Import" at bounding box center [864, 590] width 72 height 40
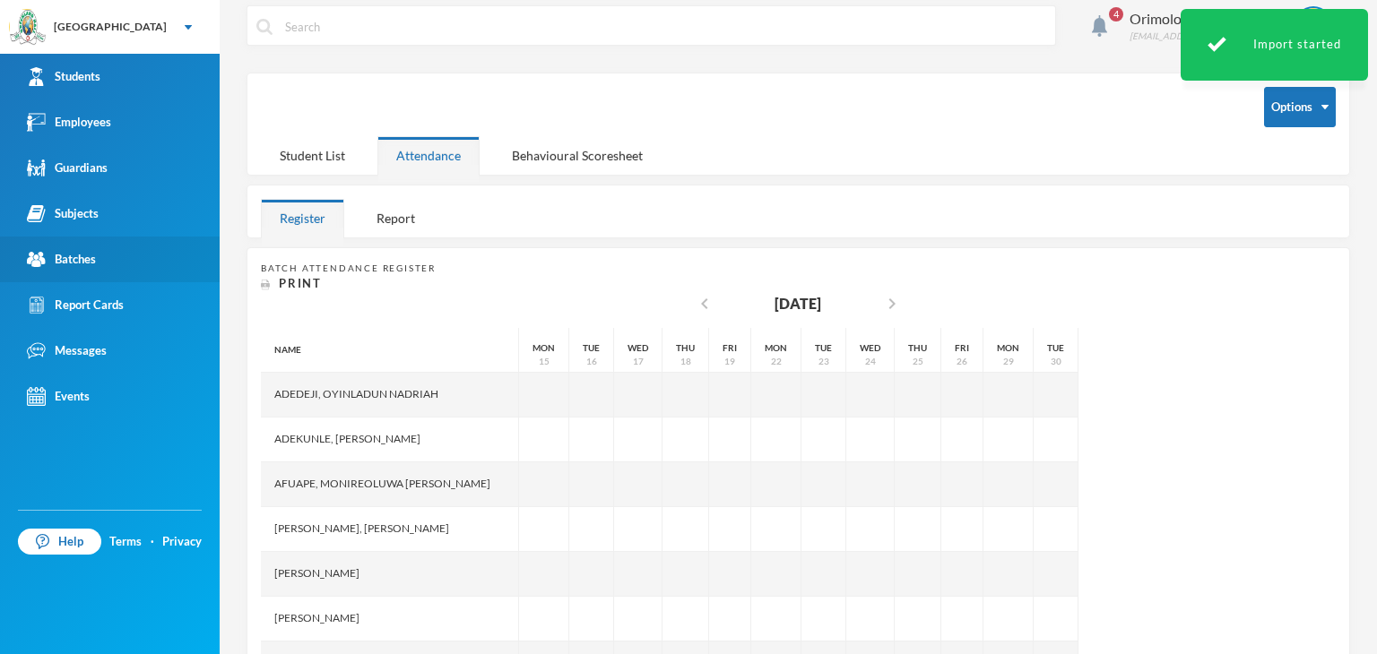
click at [82, 259] on div "Batches" at bounding box center [61, 259] width 69 height 19
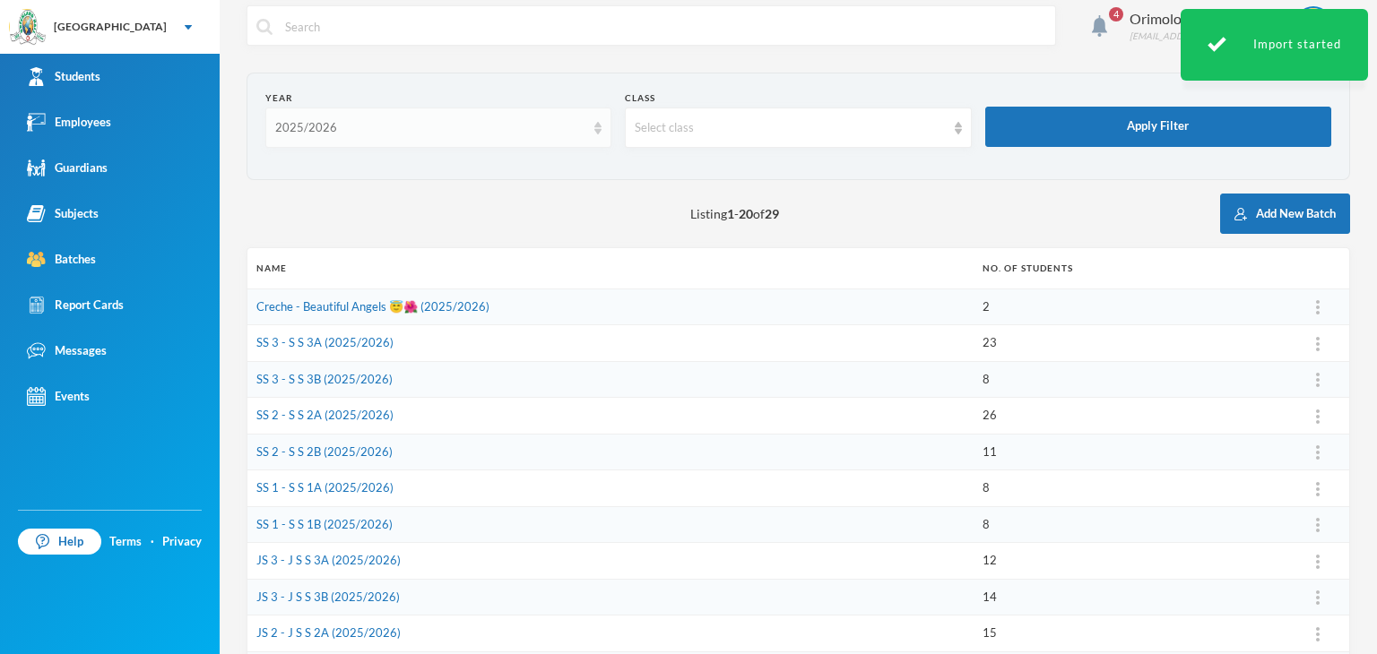
click at [346, 130] on div "2025/2026" at bounding box center [430, 128] width 310 height 18
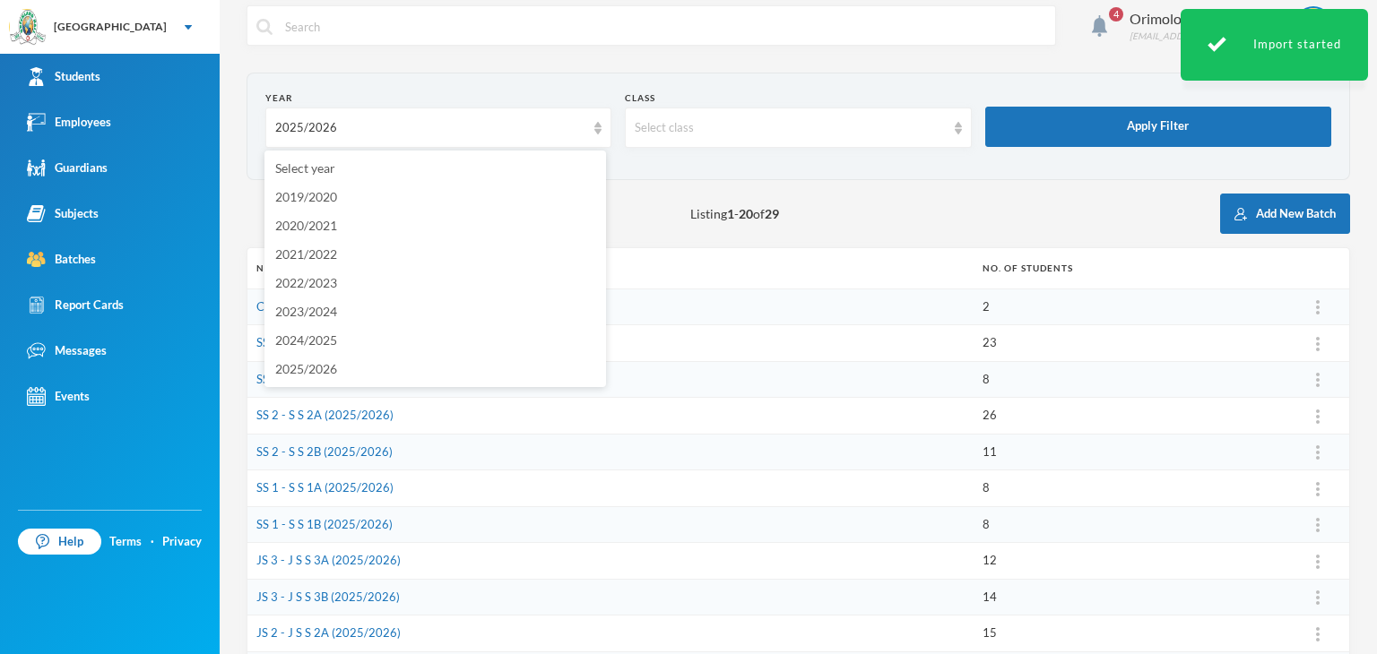
click at [812, 439] on td "SS 2 - S S 2B (2025/2026)" at bounding box center [610, 452] width 726 height 37
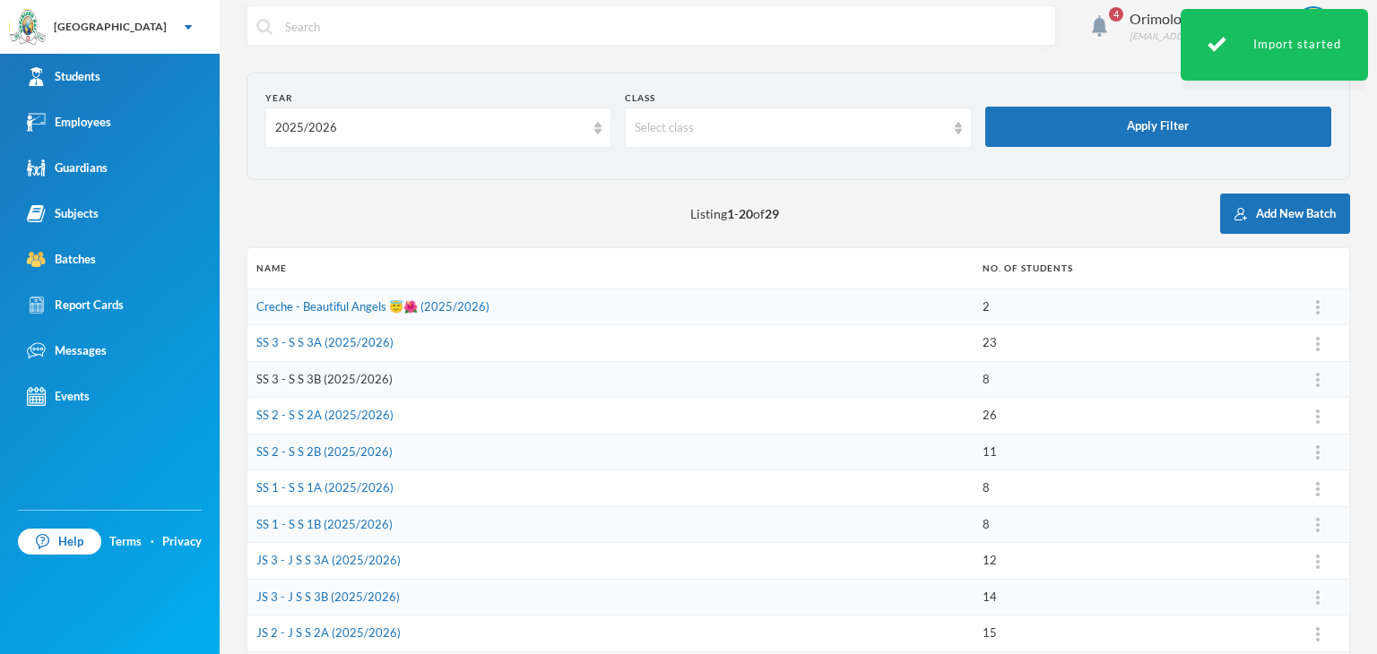
click at [292, 381] on link "SS 3 - S S 3B (2025/2026)" at bounding box center [324, 379] width 136 height 14
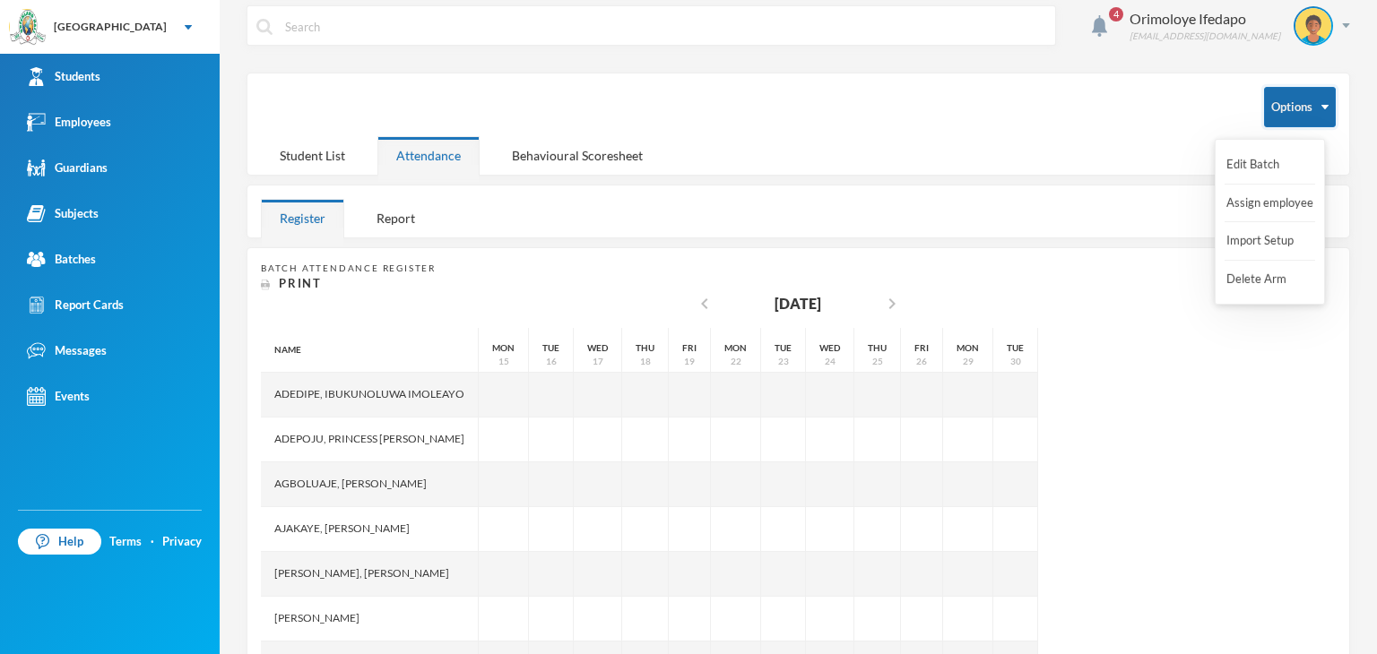
click at [1305, 101] on button "Options" at bounding box center [1300, 107] width 72 height 40
click at [1245, 244] on button "Import Setup" at bounding box center [1261, 241] width 72 height 32
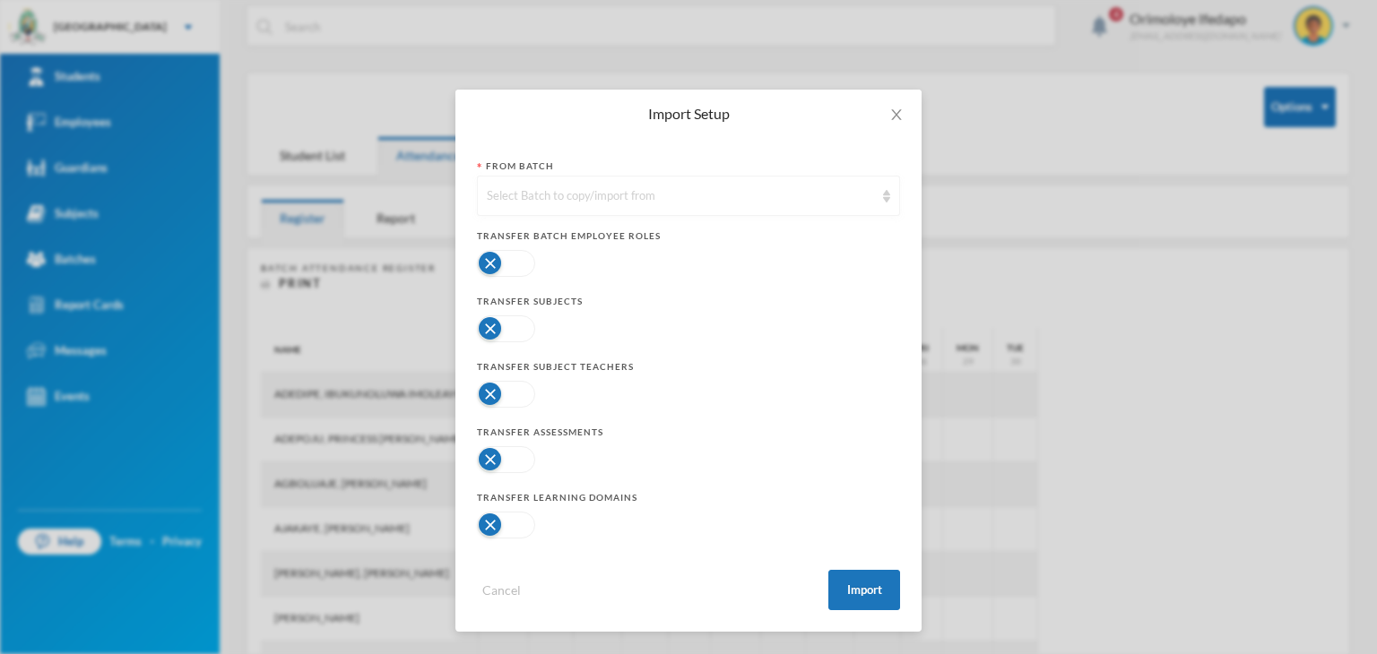
click at [553, 210] on div "Select Batch to copy/import from" at bounding box center [688, 196] width 423 height 40
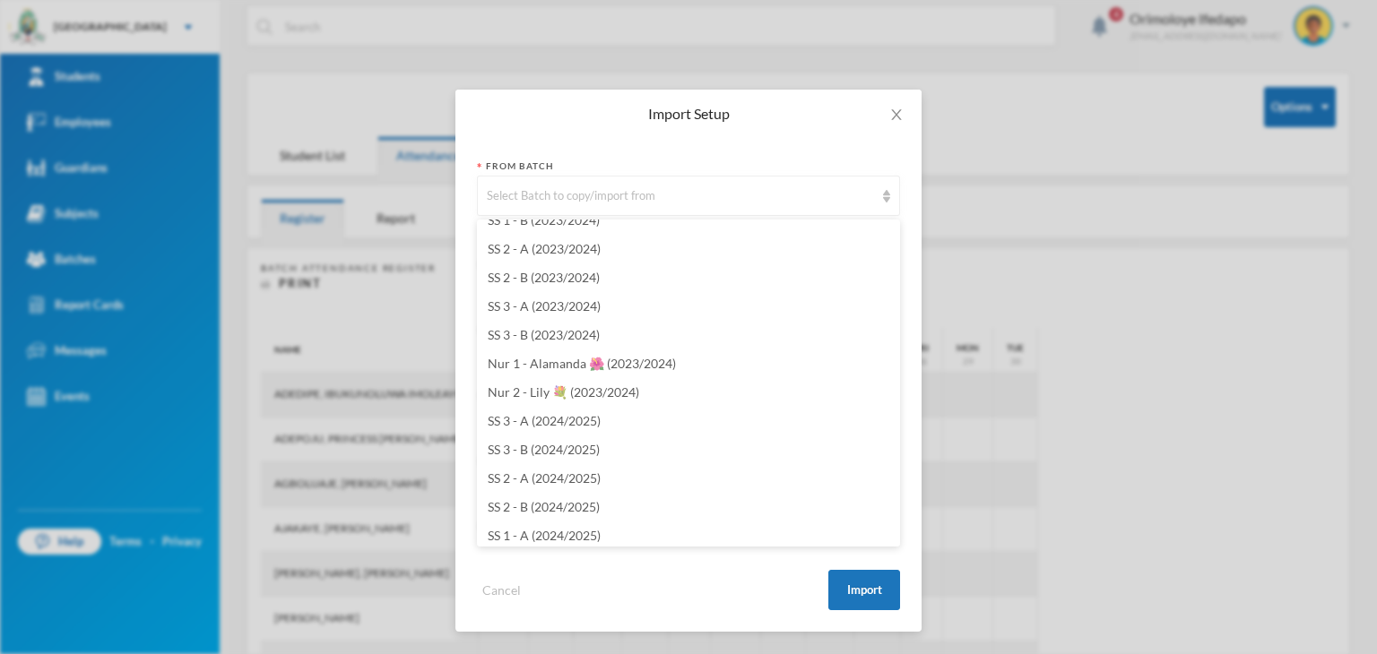
scroll to position [4034, 0]
click at [563, 417] on span "SS 3 - B (2024/2025)" at bounding box center [544, 419] width 112 height 15
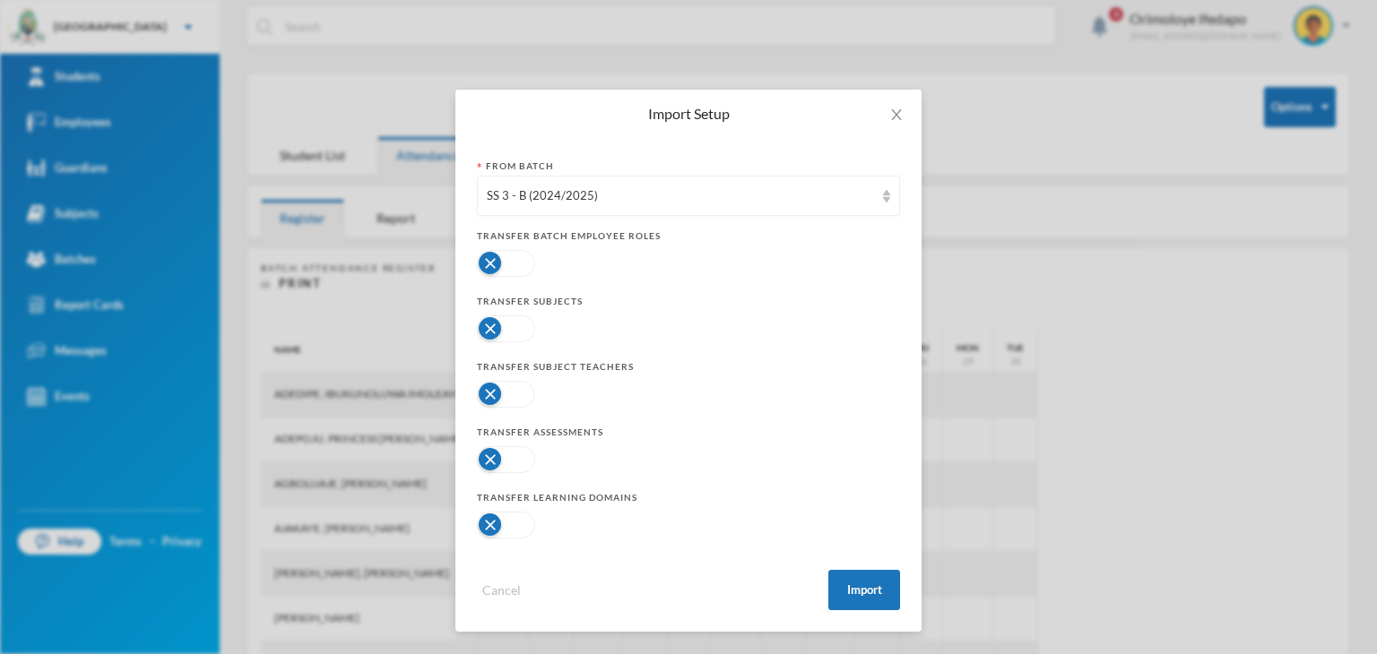
click at [493, 451] on button "button" at bounding box center [506, 459] width 58 height 27
click at [493, 527] on button "button" at bounding box center [506, 525] width 58 height 27
click at [495, 316] on button "button" at bounding box center [506, 329] width 58 height 27
click at [862, 589] on button "Import" at bounding box center [864, 590] width 72 height 40
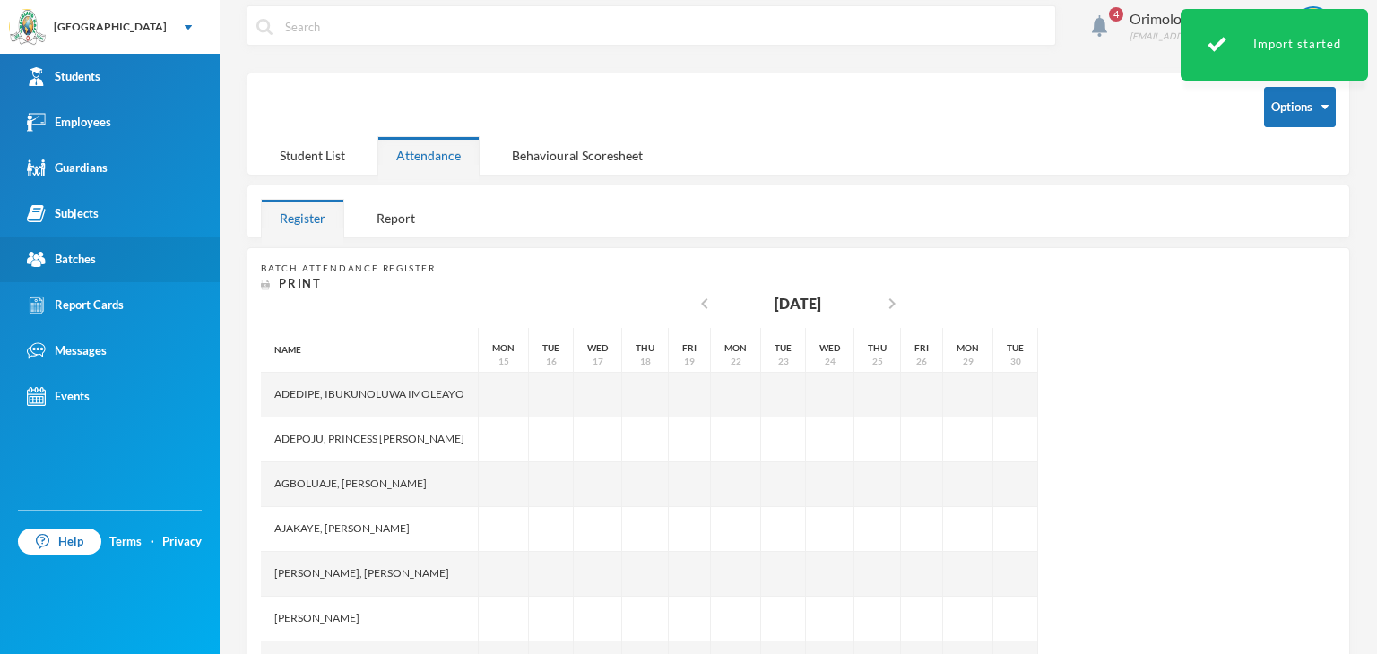
click at [104, 256] on link "Batches" at bounding box center [110, 260] width 220 height 46
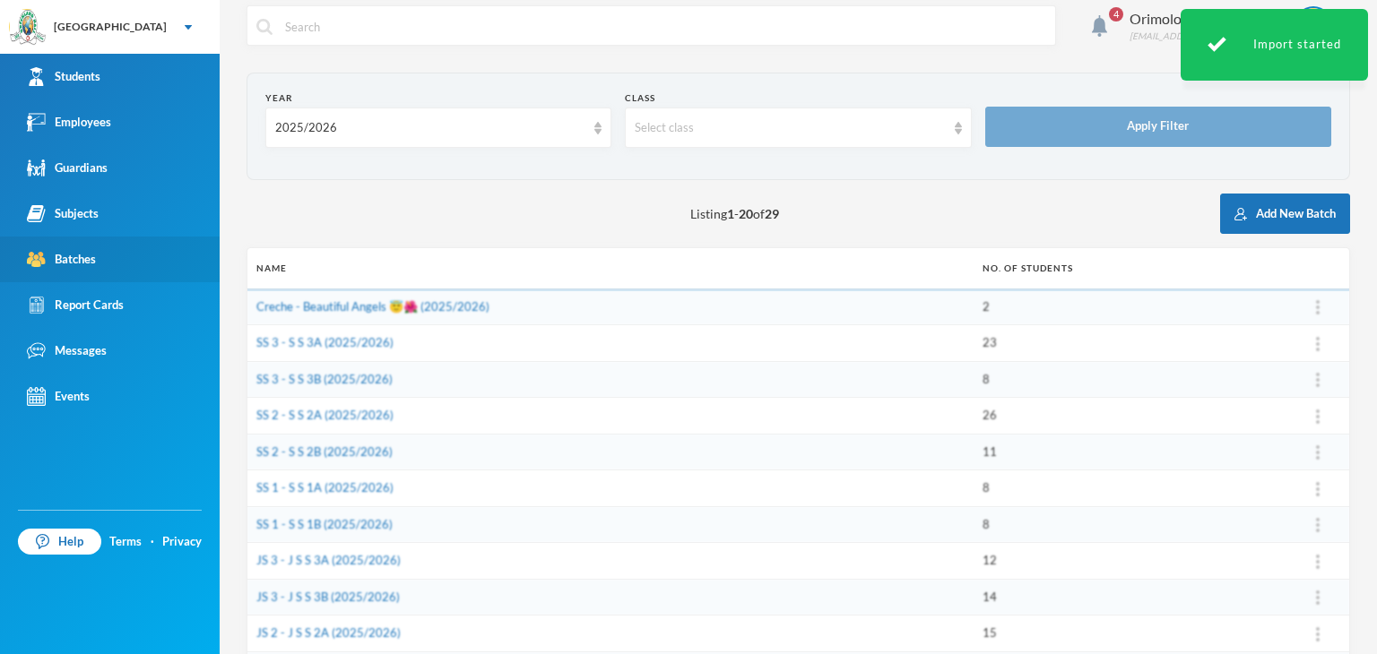
click at [105, 256] on link "Batches" at bounding box center [110, 260] width 220 height 46
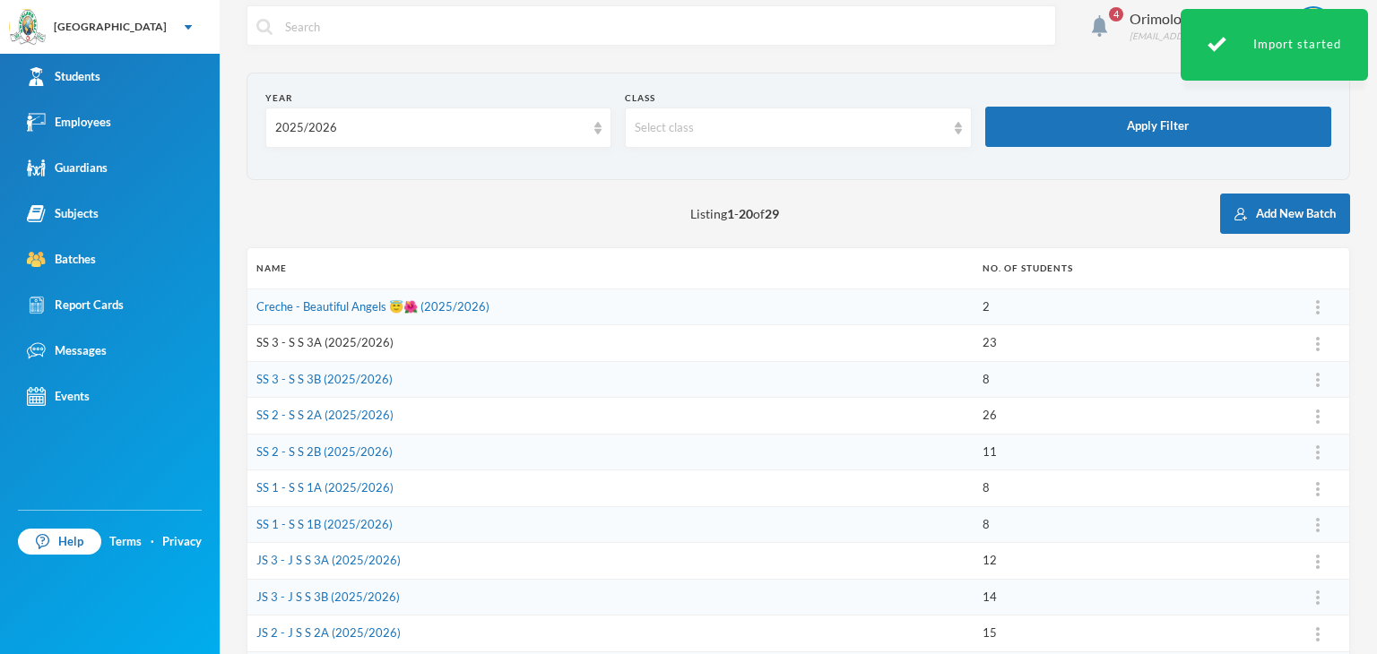
click at [327, 343] on link "SS 3 - S S 3A (2025/2026)" at bounding box center [324, 342] width 137 height 14
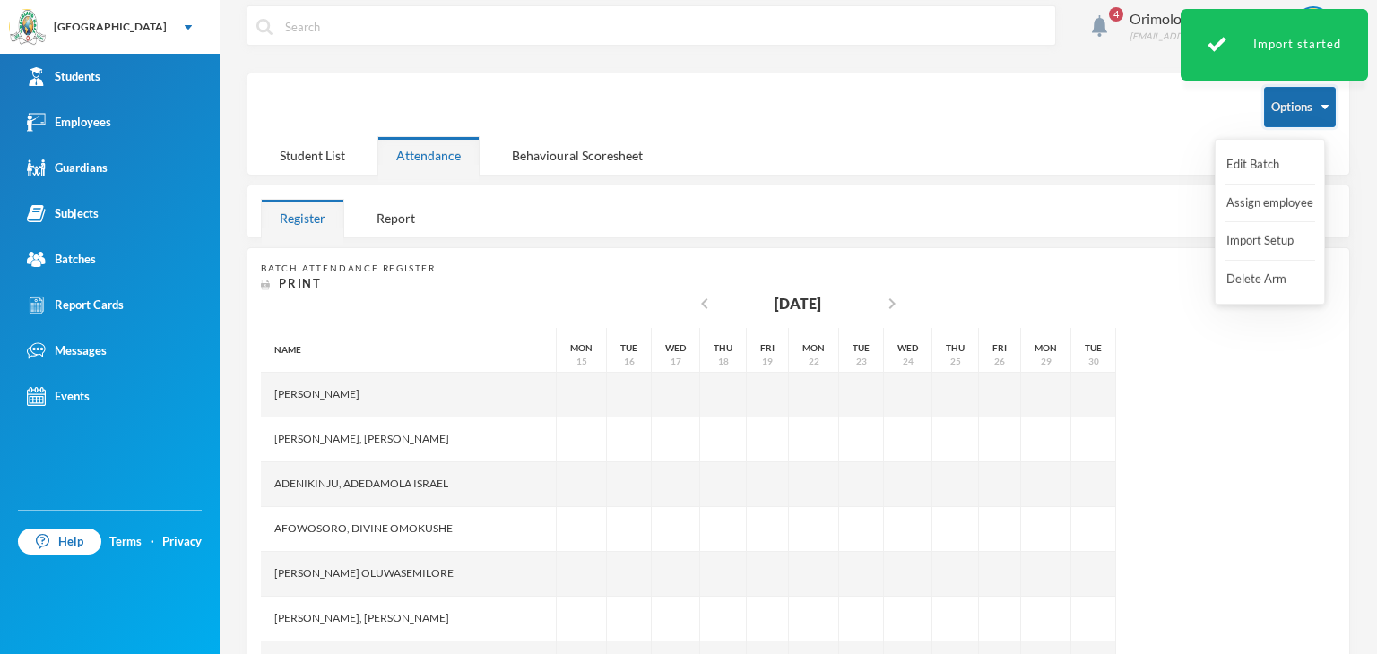
click at [1298, 110] on button "Options" at bounding box center [1300, 107] width 72 height 40
click at [1262, 241] on button "Import Setup" at bounding box center [1261, 241] width 72 height 32
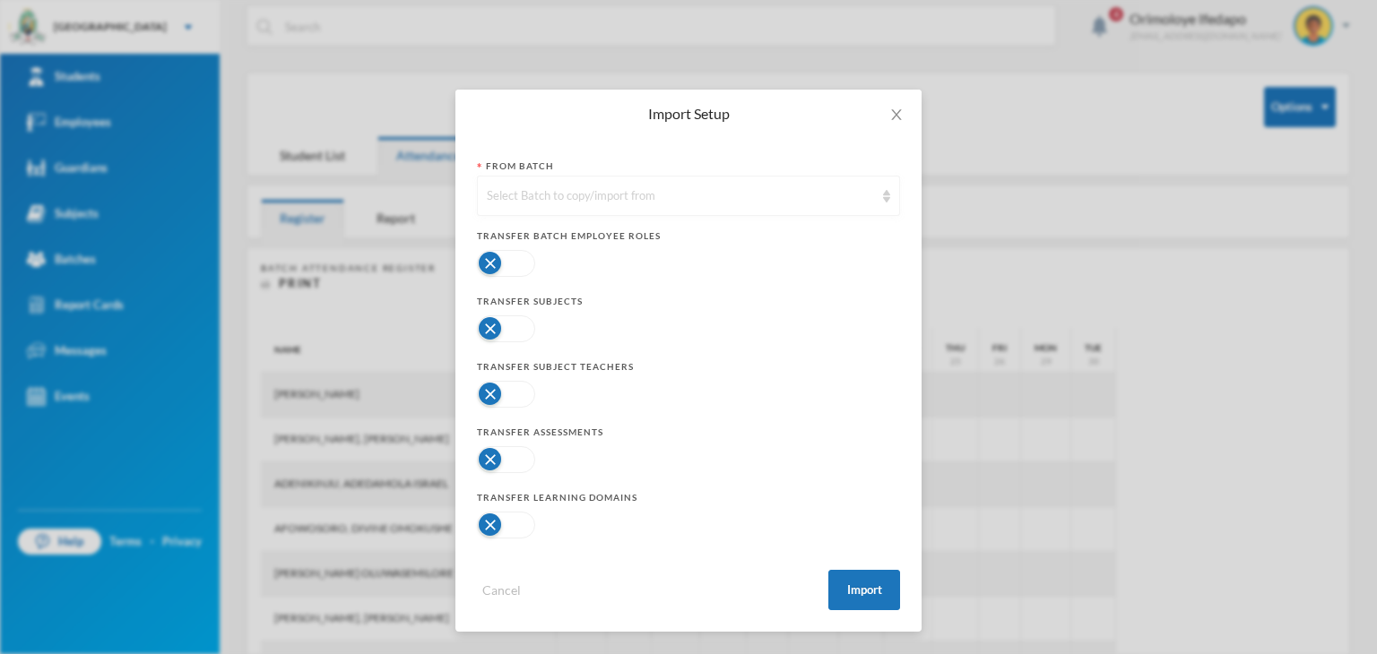
click at [628, 193] on div "Select Batch to copy/import from" at bounding box center [680, 196] width 387 height 18
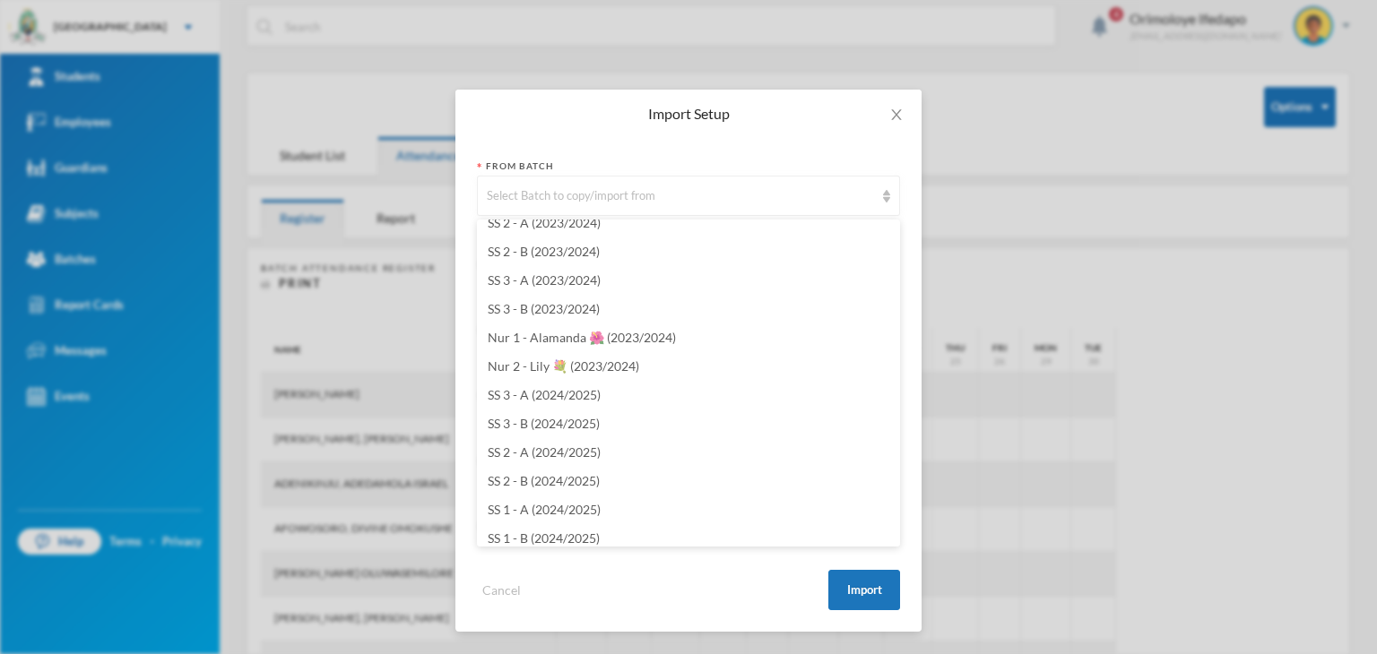
scroll to position [4034, 0]
click at [573, 392] on span "SS 3 - A (2024/2025)" at bounding box center [544, 391] width 113 height 15
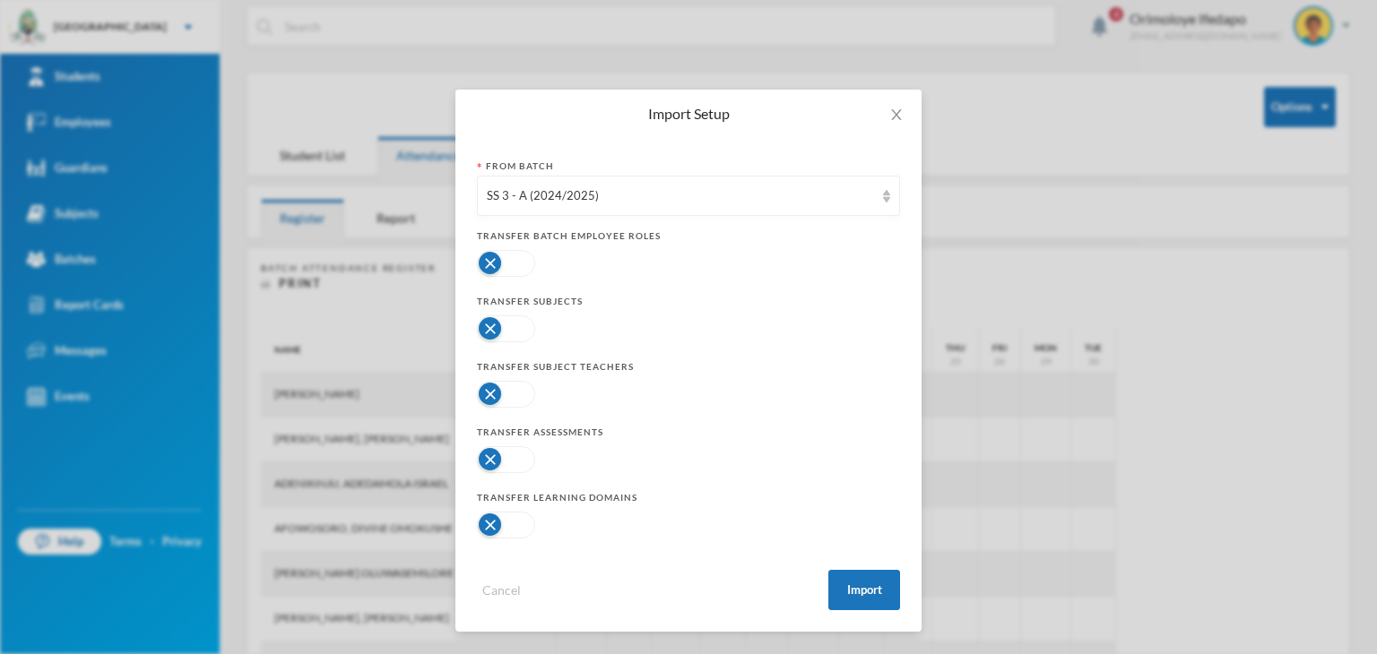
click at [505, 332] on button "button" at bounding box center [506, 329] width 58 height 27
click at [509, 464] on button "button" at bounding box center [506, 459] width 58 height 27
click at [505, 524] on button "button" at bounding box center [506, 525] width 58 height 27
click at [863, 583] on button "Import" at bounding box center [864, 590] width 72 height 40
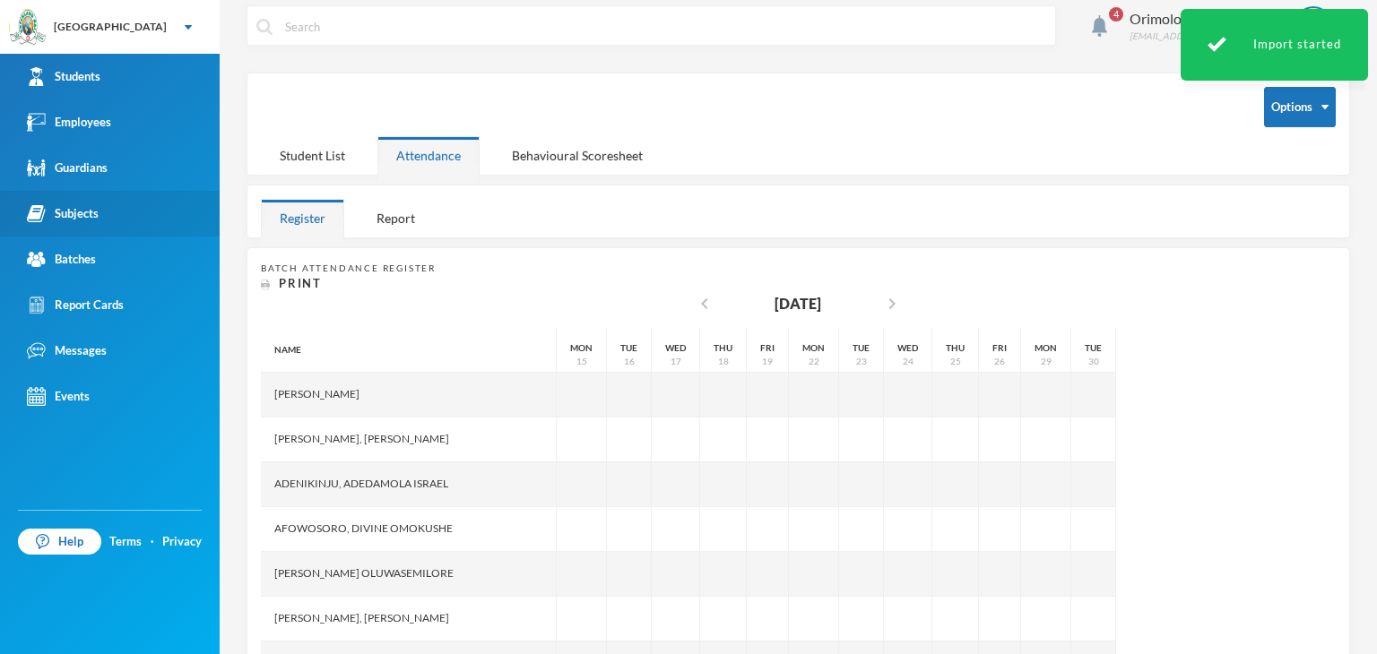
click at [83, 204] on div "Subjects" at bounding box center [63, 213] width 72 height 19
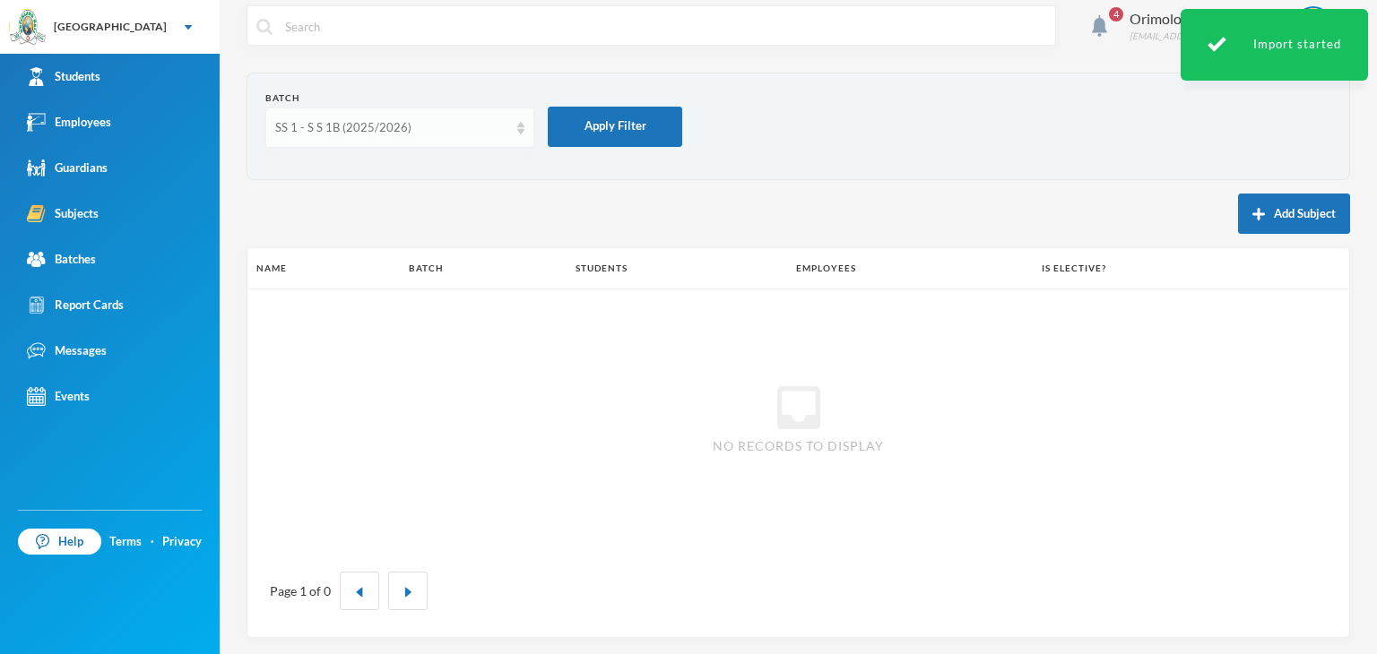
click at [383, 117] on div "SS 1 - S S 1B (2025/2026)" at bounding box center [399, 128] width 269 height 40
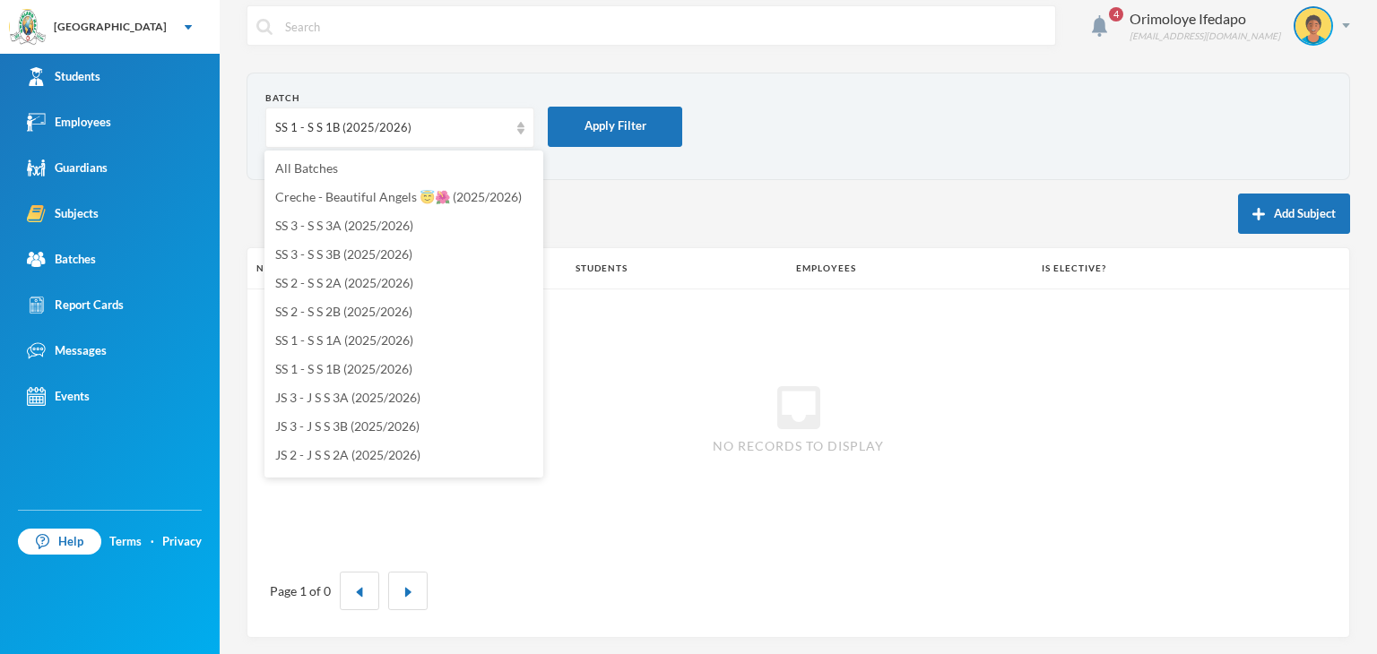
click at [792, 121] on form "Batch SS 1 - S S 1B (2025/2026) Apply Filter" at bounding box center [798, 126] width 1066 height 70
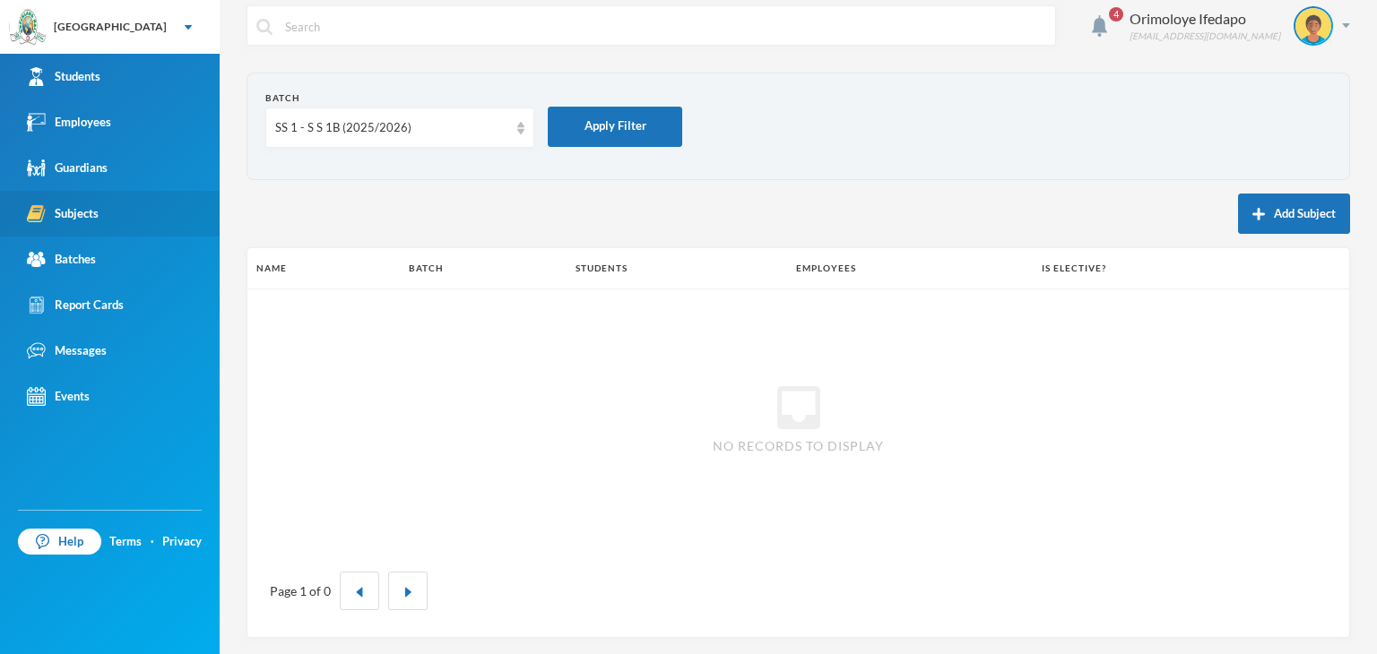
click at [102, 220] on link "Subjects" at bounding box center [110, 214] width 220 height 46
click at [337, 125] on div "SS 1 - S S 1B (2025/2026)" at bounding box center [391, 128] width 233 height 18
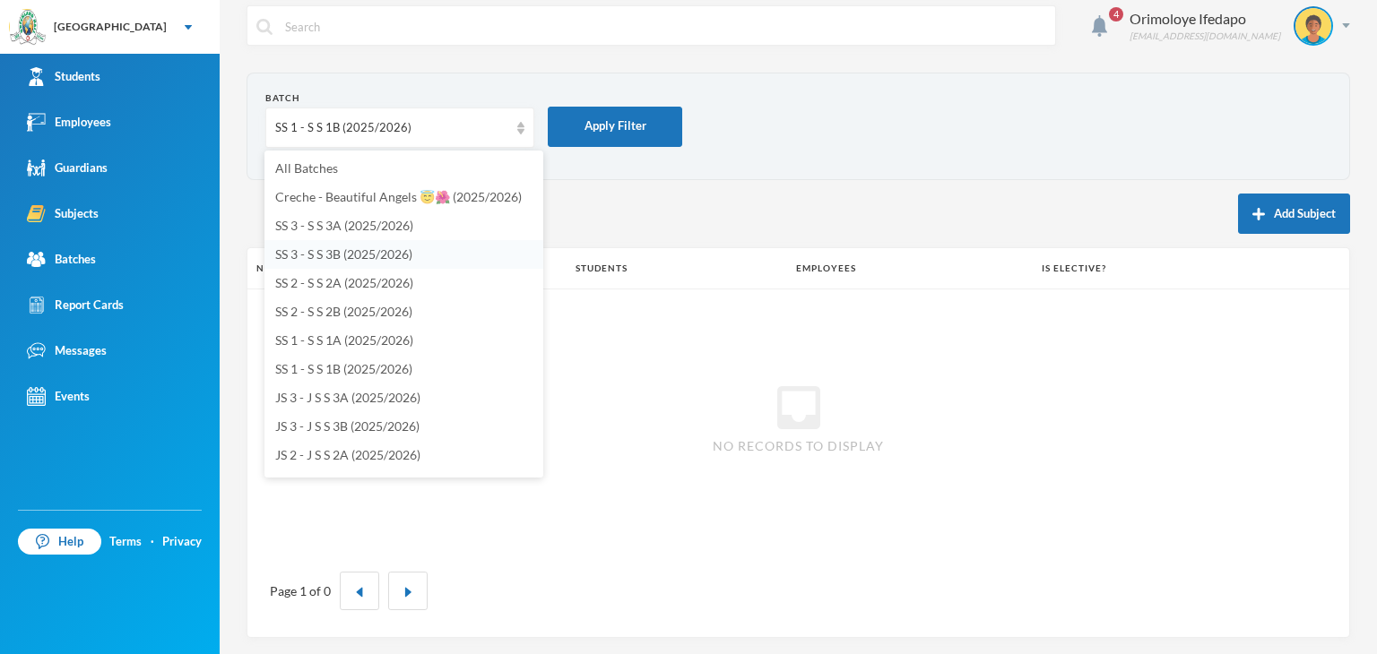
click at [334, 256] on span "SS 3 - S S 3B (2025/2026)" at bounding box center [343, 254] width 137 height 15
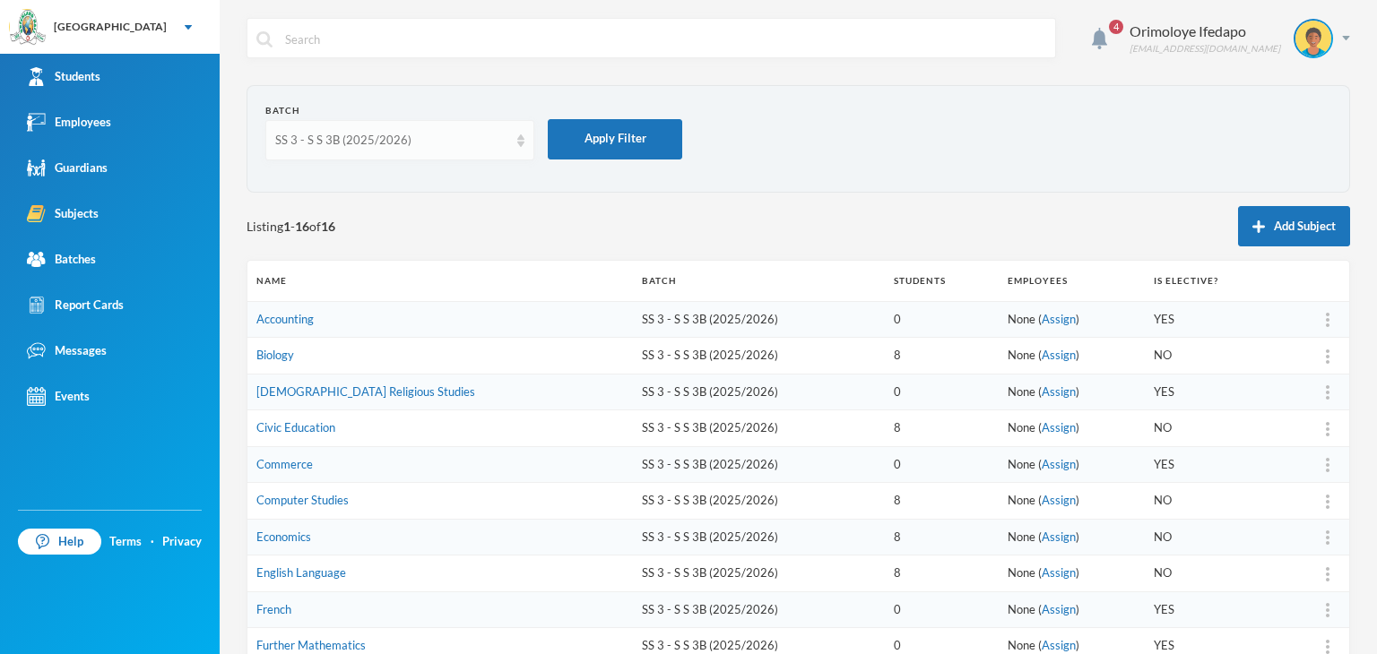
click at [340, 142] on div "SS 3 - S S 3B (2025/2026)" at bounding box center [391, 141] width 233 height 18
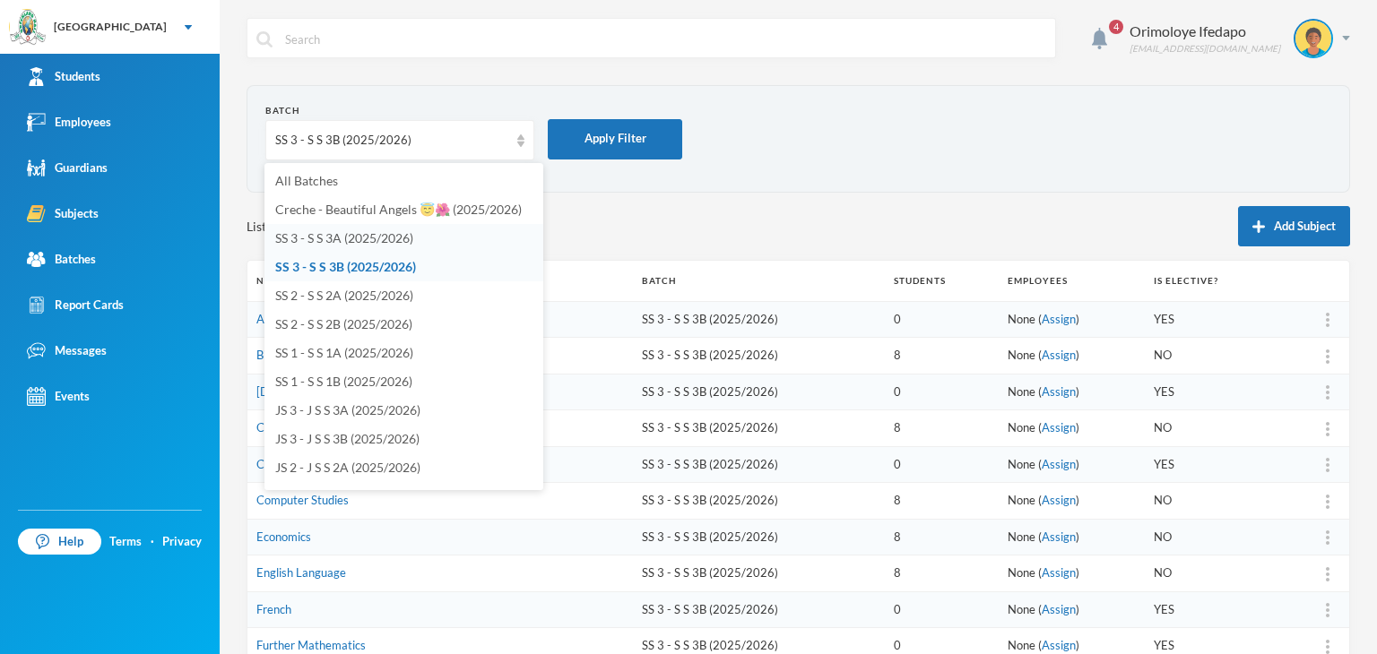
click at [325, 238] on span "SS 3 - S S 3A (2025/2026)" at bounding box center [344, 237] width 138 height 15
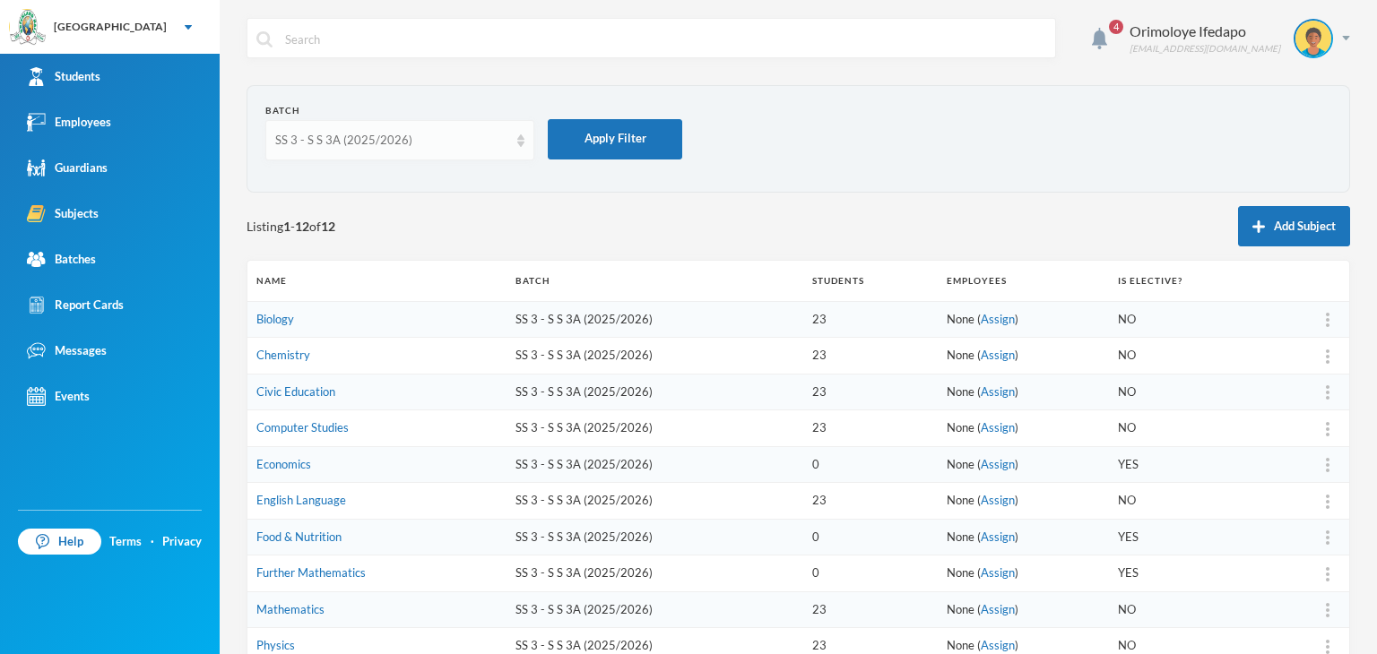
click at [374, 132] on div "SS 3 - S S 3A (2025/2026)" at bounding box center [391, 141] width 233 height 18
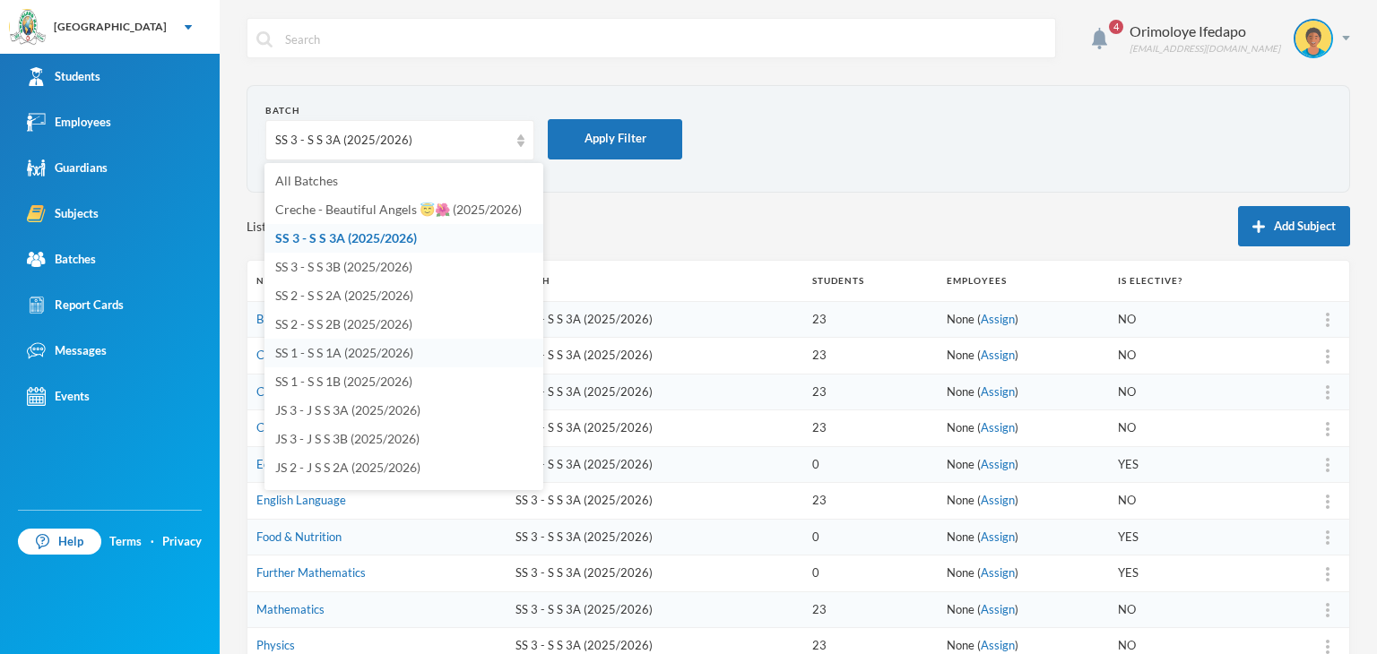
click at [326, 350] on span "SS 1 - S S 1A (2025/2026)" at bounding box center [344, 352] width 138 height 15
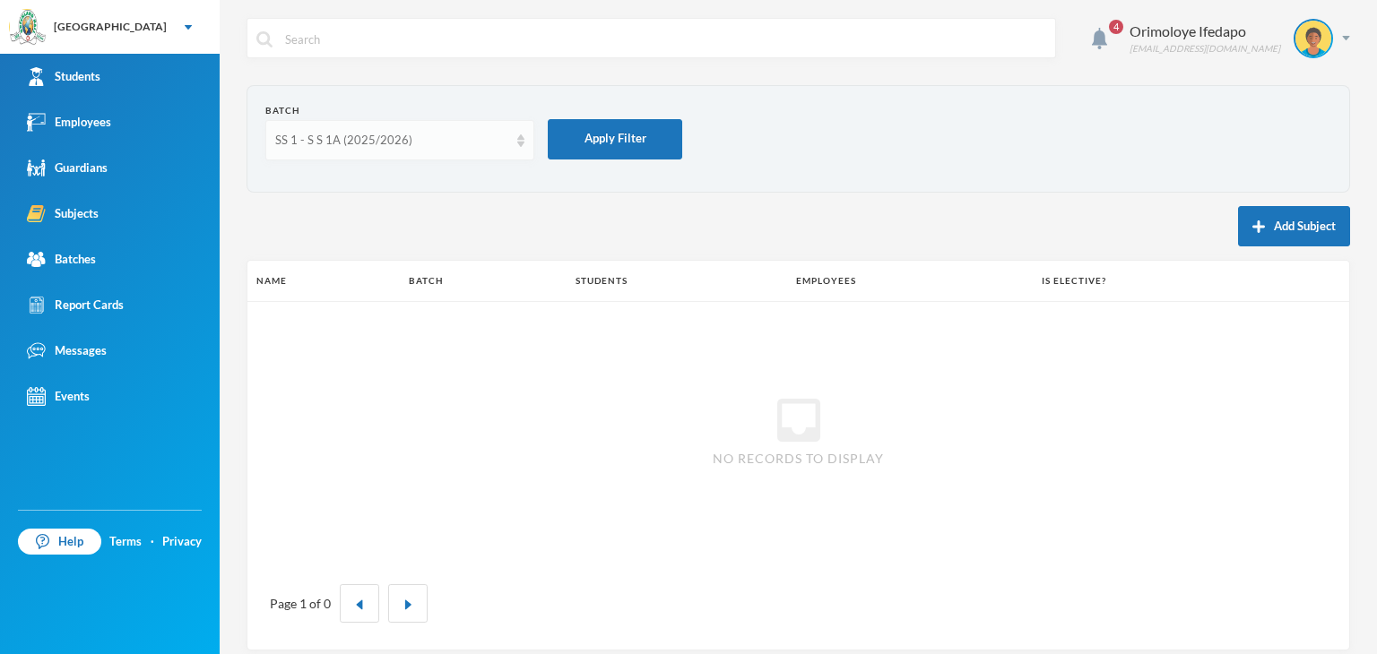
click at [424, 134] on div "SS 1 - S S 1A (2025/2026)" at bounding box center [391, 141] width 233 height 18
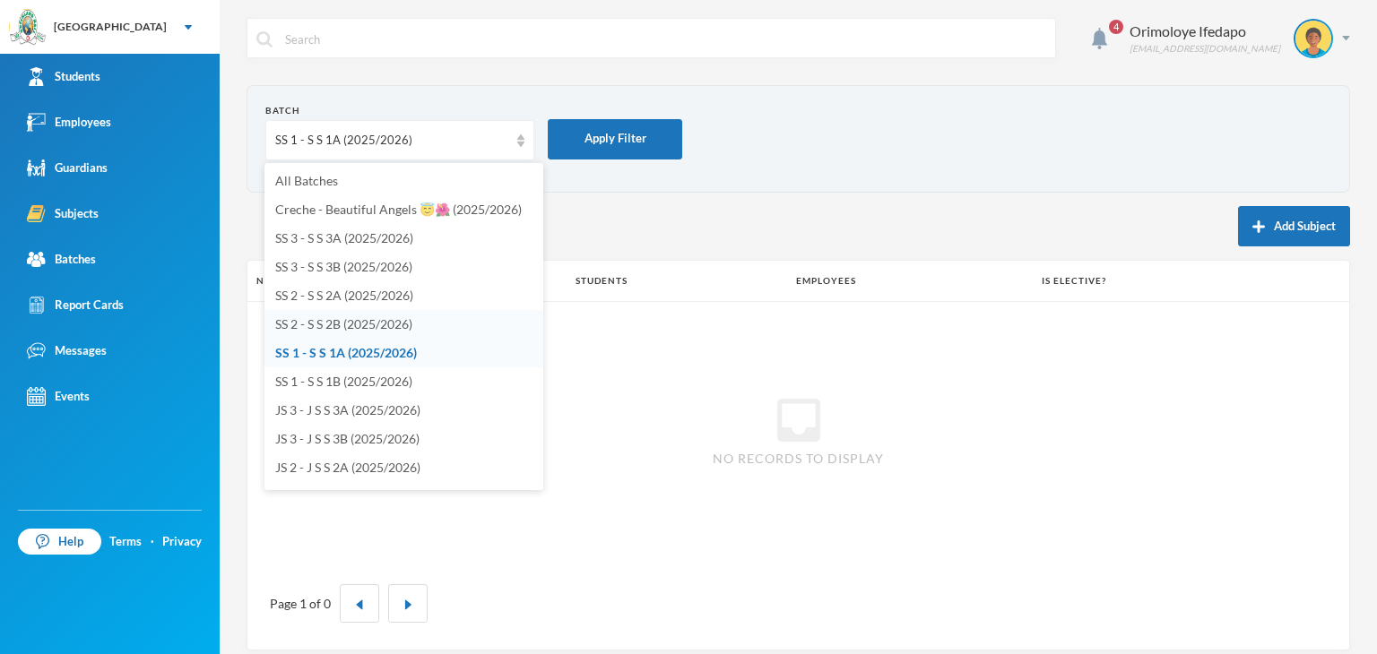
click at [304, 320] on span "SS 2 - S S 2B (2025/2026)" at bounding box center [343, 323] width 137 height 15
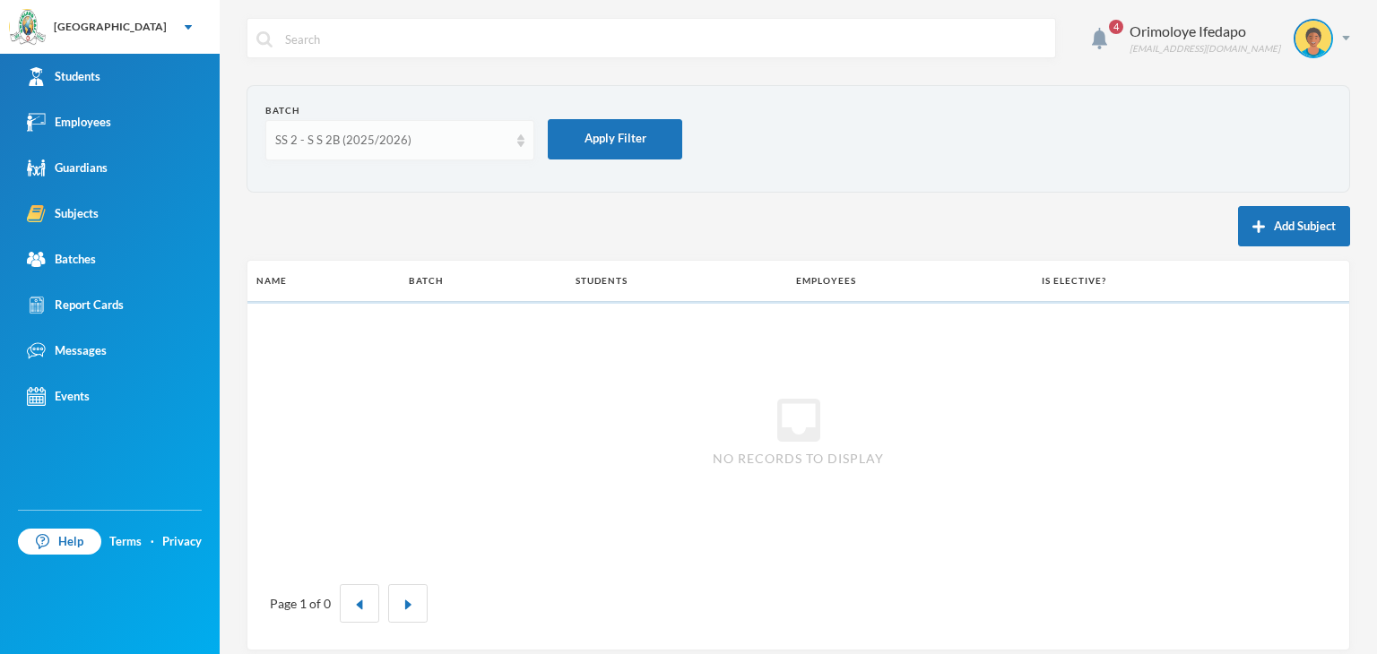
click at [381, 139] on div "SS 2 - S S 2B (2025/2026)" at bounding box center [391, 141] width 233 height 18
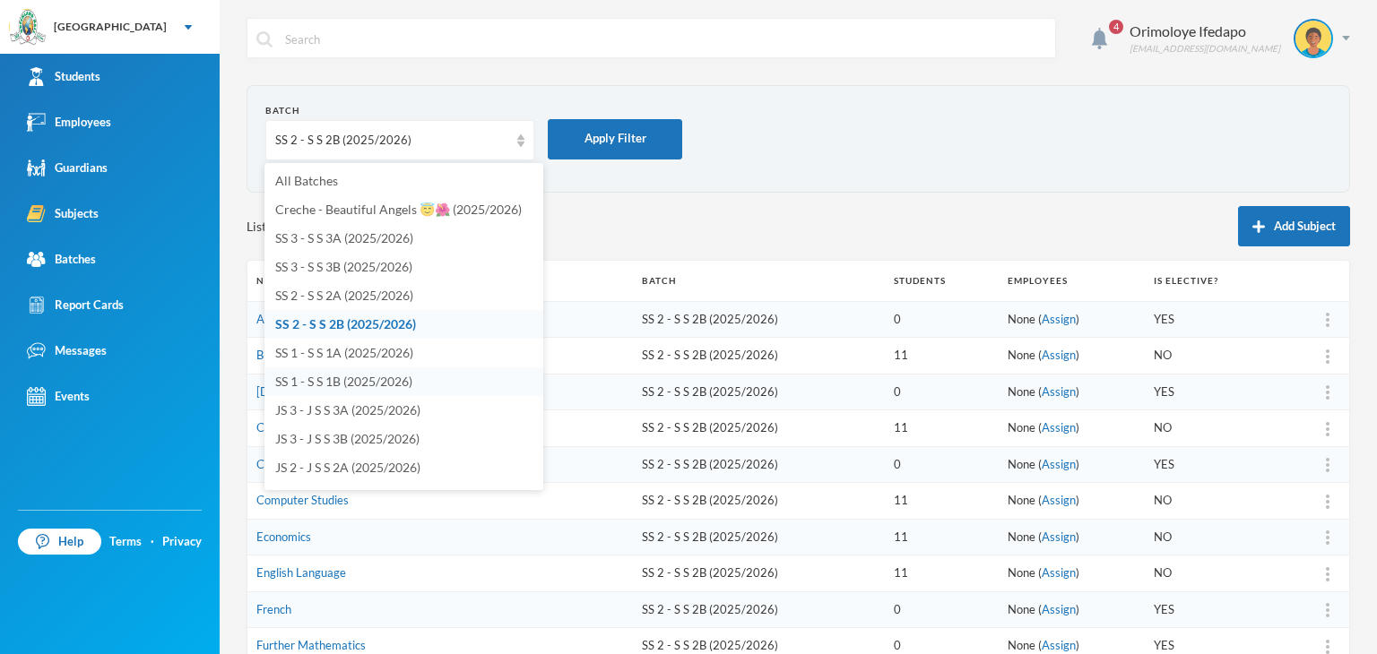
click at [316, 382] on span "SS 1 - S S 1B (2025/2026)" at bounding box center [343, 381] width 137 height 15
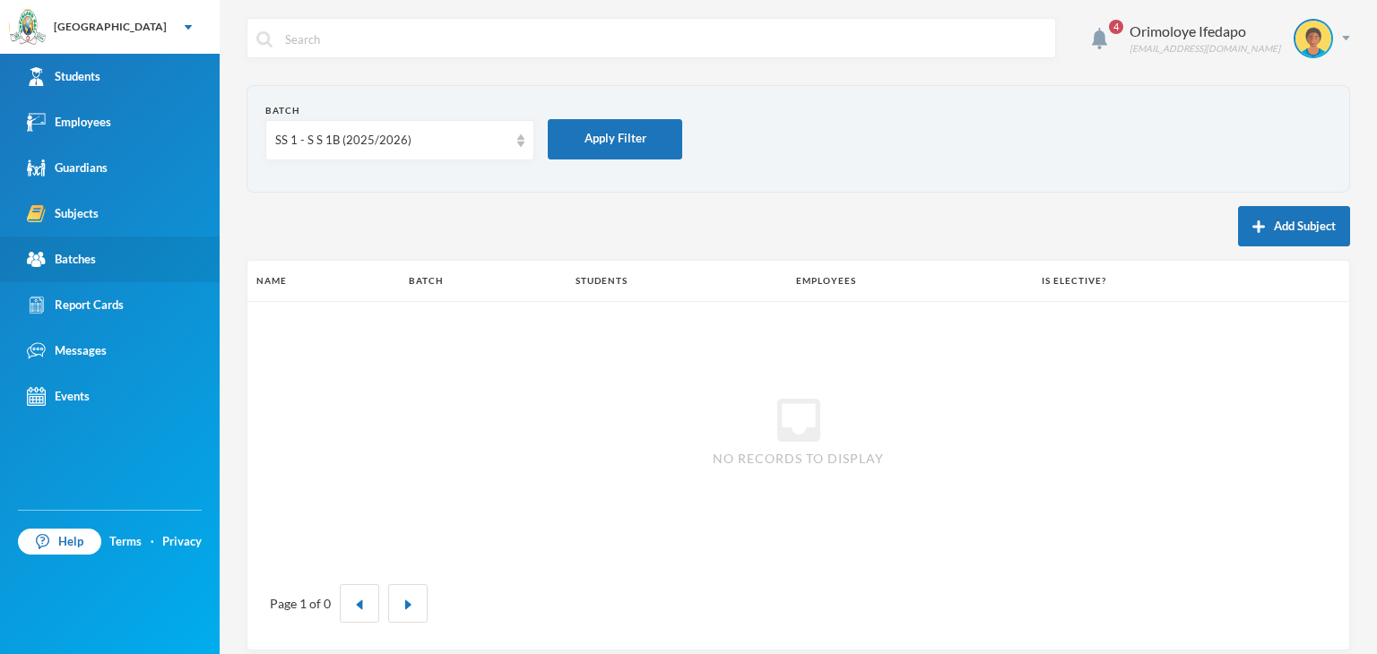
click at [102, 250] on link "Batches" at bounding box center [110, 260] width 220 height 46
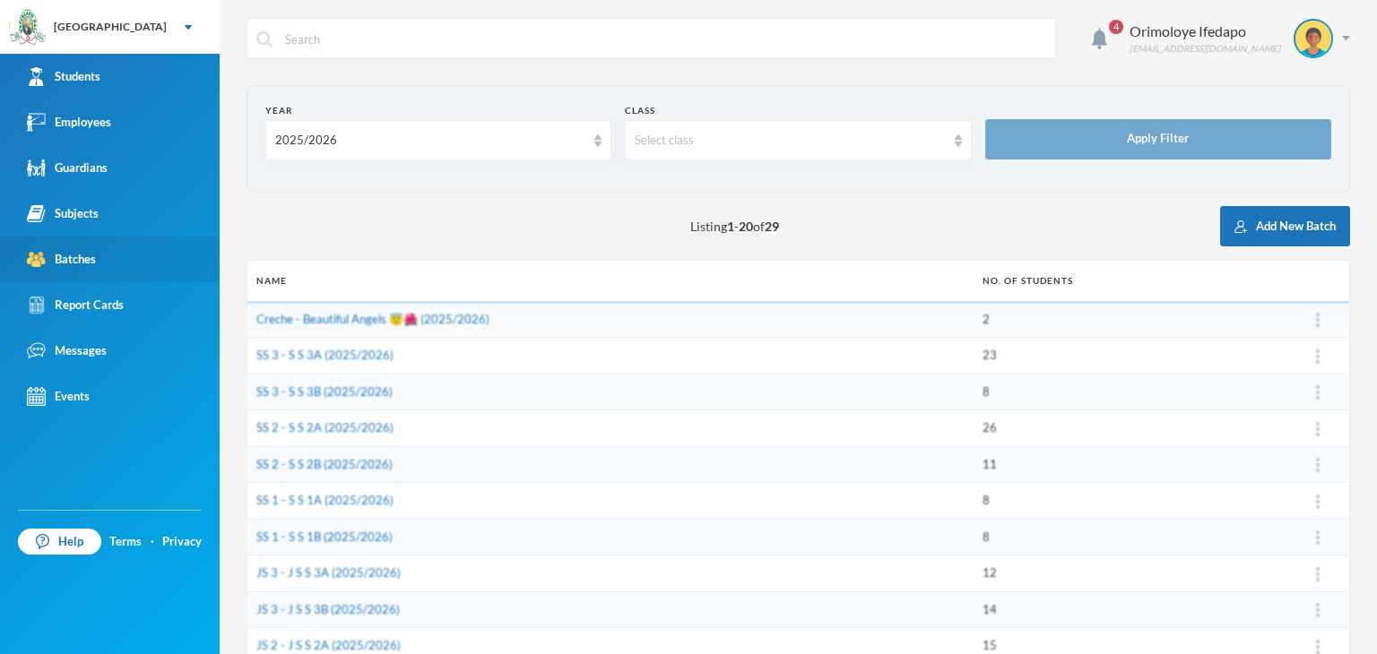
click at [102, 251] on link "Batches" at bounding box center [110, 260] width 220 height 46
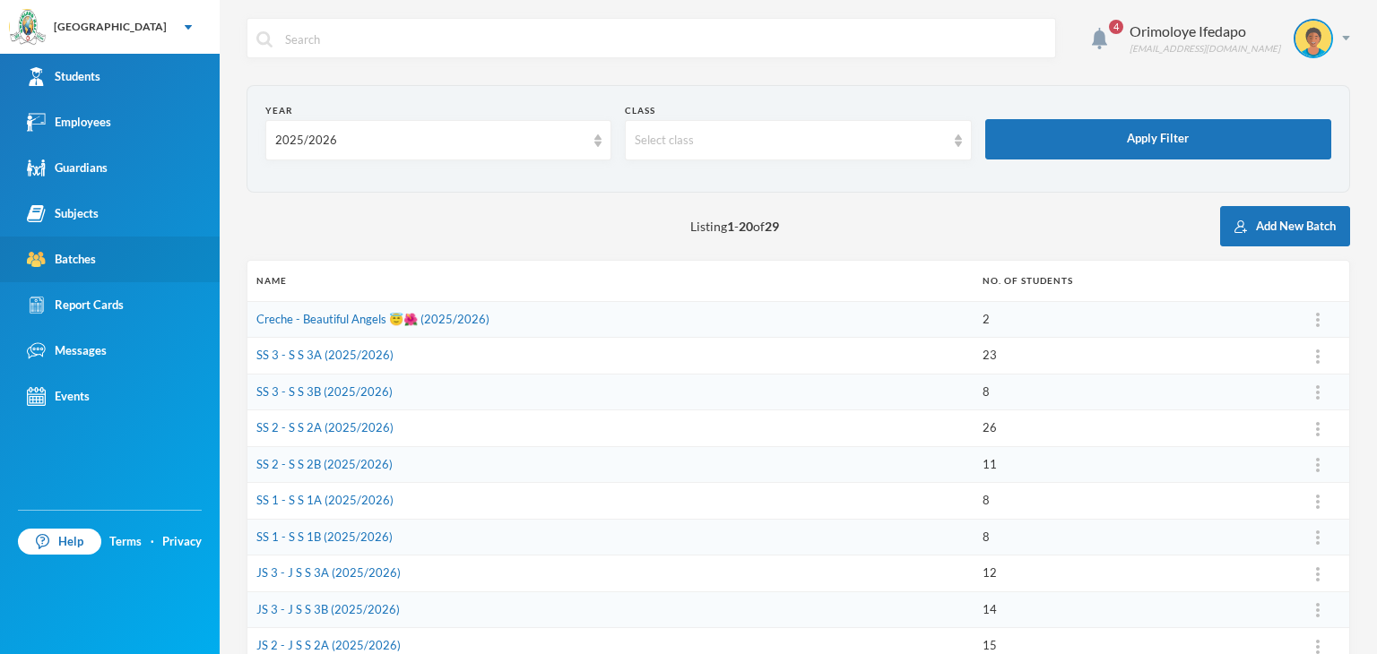
click at [96, 263] on div "Batches" at bounding box center [61, 259] width 69 height 19
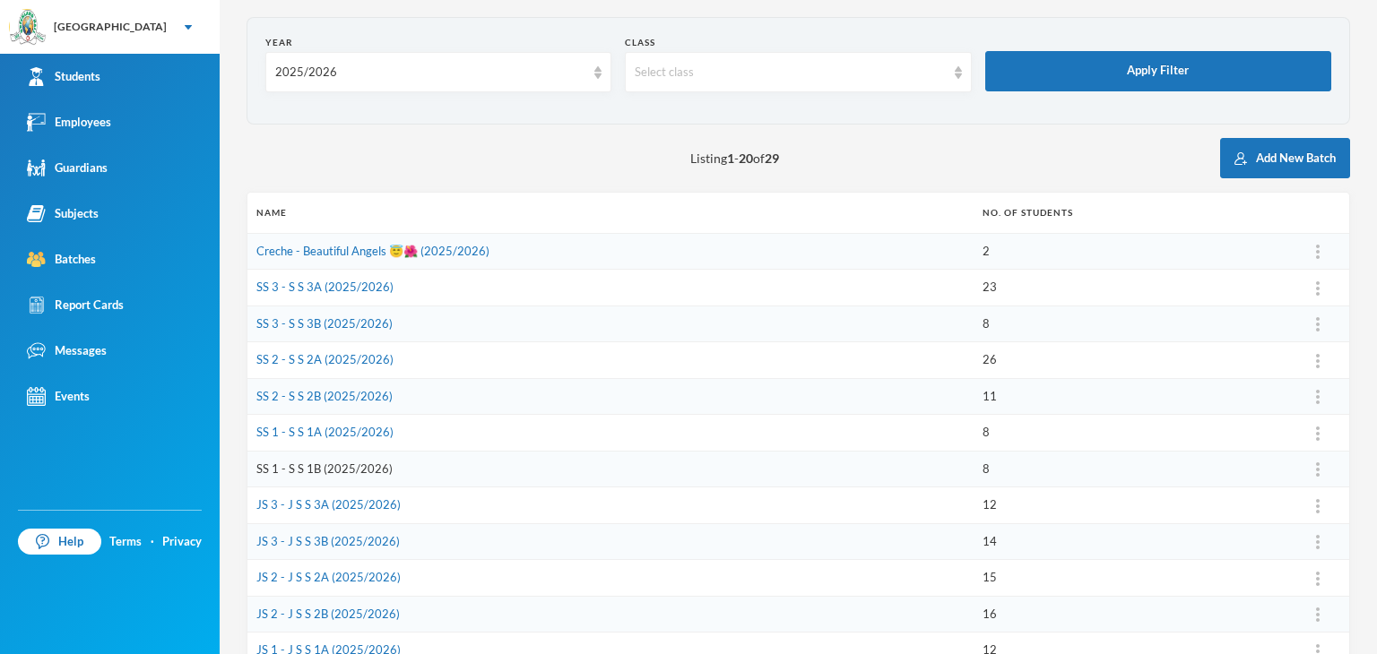
scroll to position [179, 0]
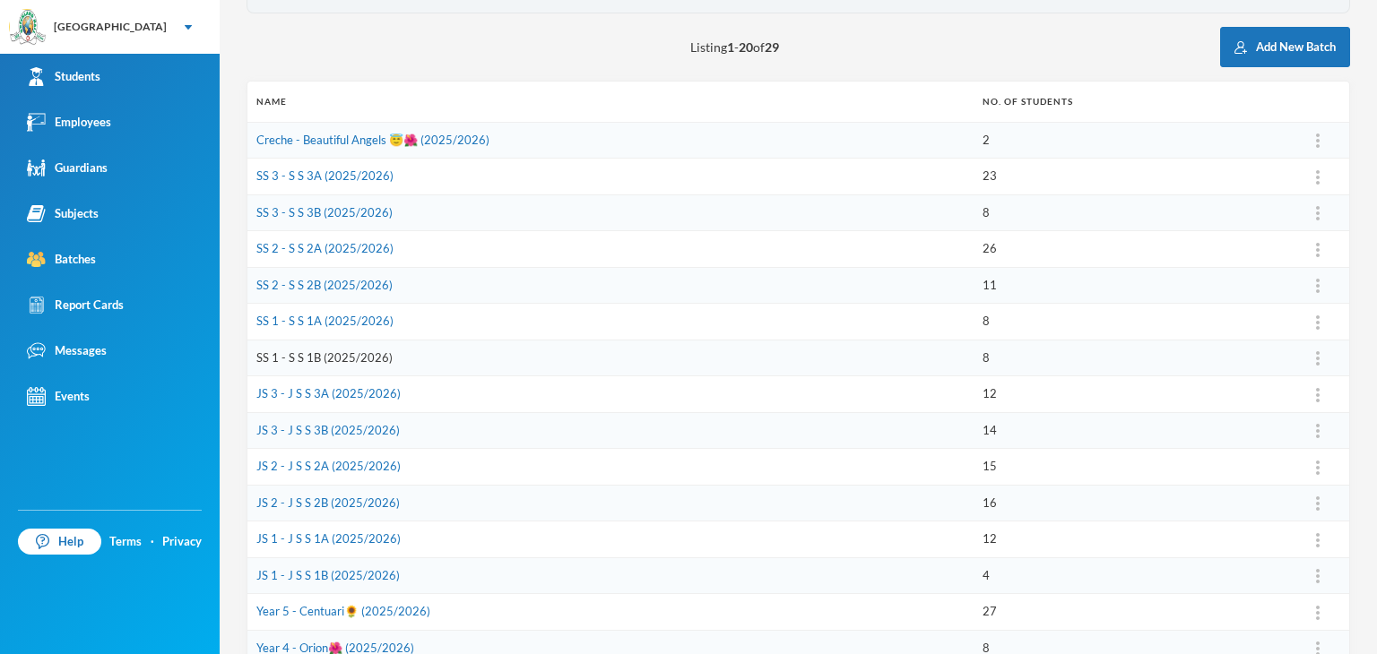
click at [298, 355] on link "SS 1 - S S 1B (2025/2026)" at bounding box center [324, 358] width 136 height 14
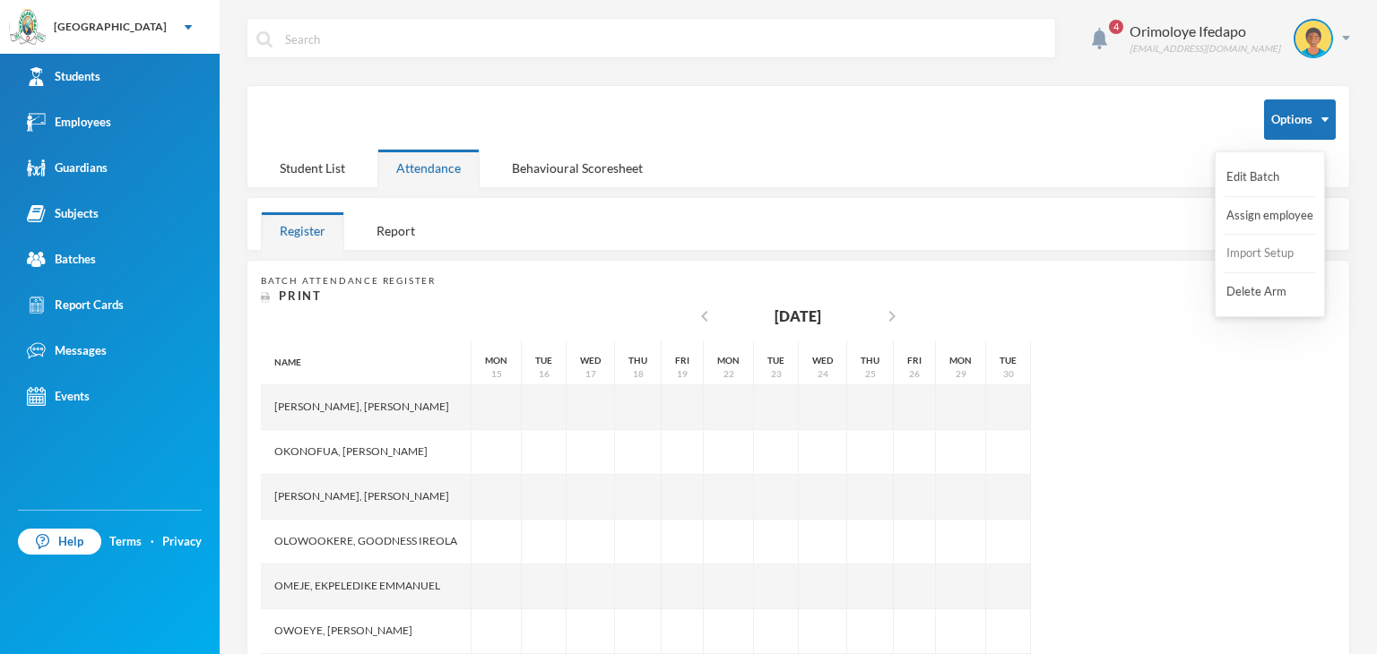
click at [1241, 256] on button "Import Setup" at bounding box center [1261, 254] width 72 height 32
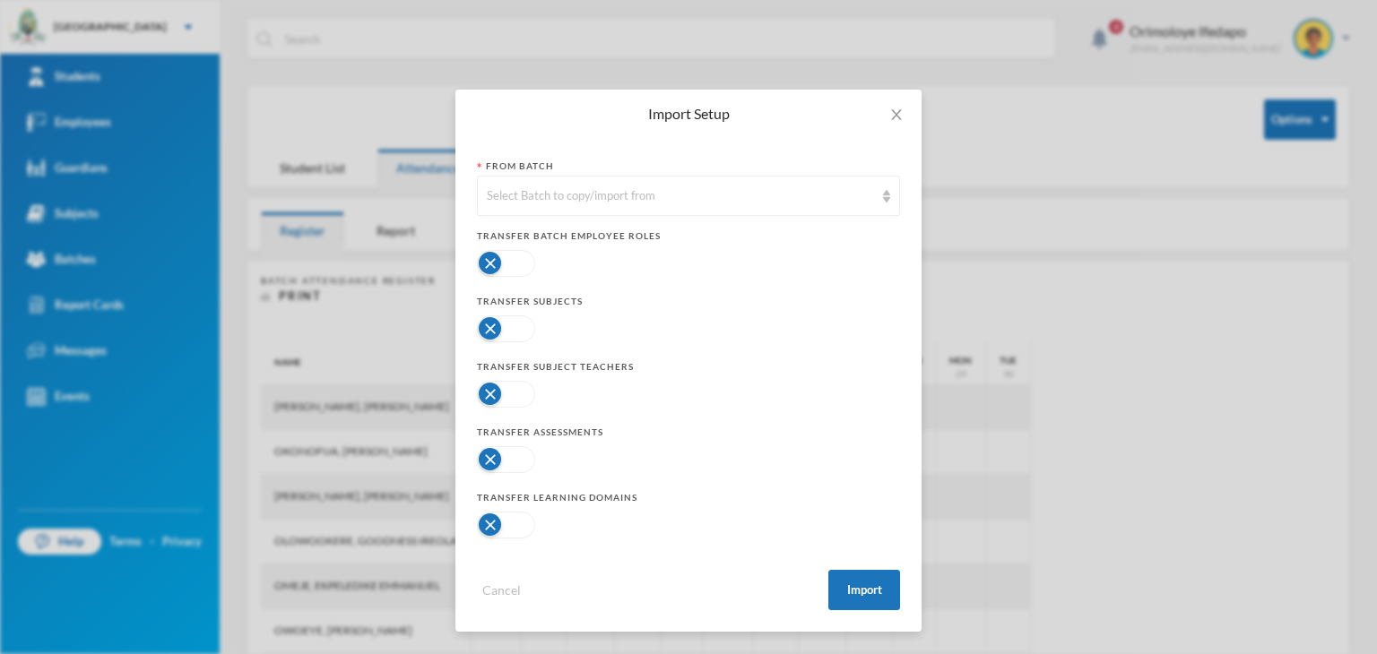
click at [502, 517] on button "button" at bounding box center [506, 525] width 58 height 27
click at [506, 458] on button "button" at bounding box center [506, 459] width 58 height 27
click at [497, 325] on button "button" at bounding box center [506, 329] width 58 height 27
click at [850, 603] on button "Import" at bounding box center [864, 590] width 72 height 40
click at [871, 586] on button "Import" at bounding box center [864, 590] width 72 height 40
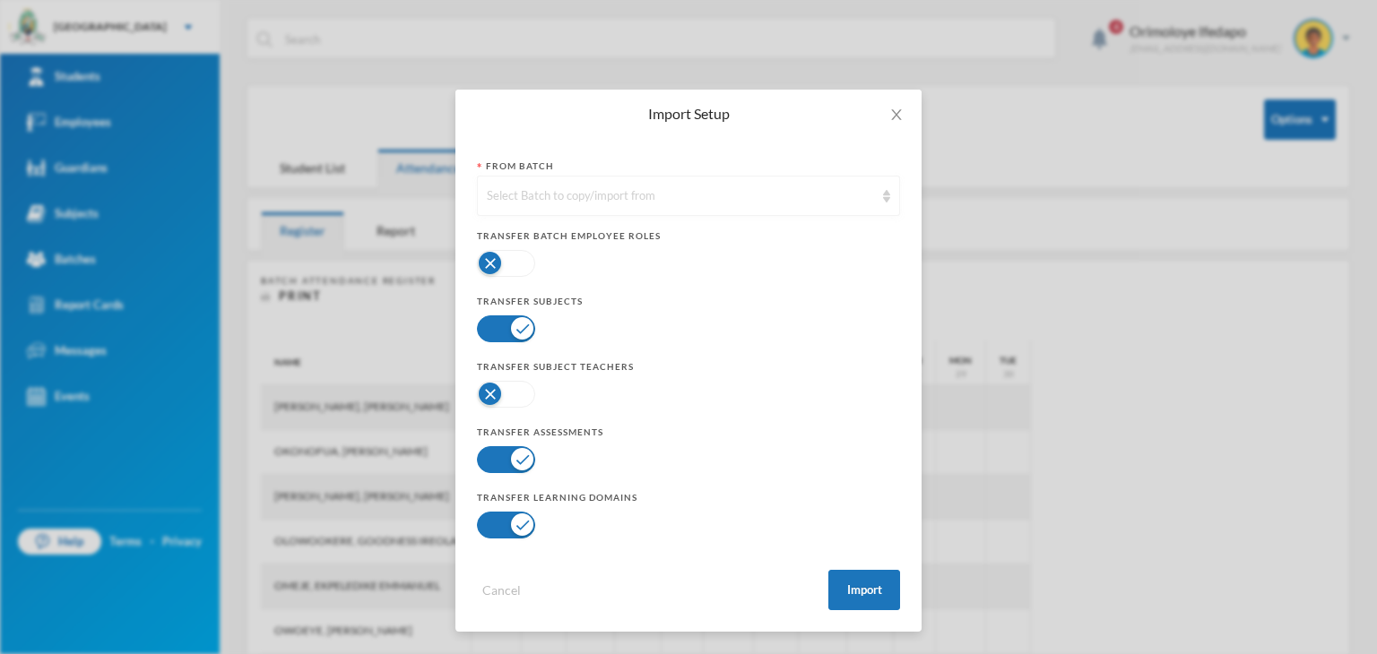
click at [739, 200] on div "Select Batch to copy/import from" at bounding box center [680, 196] width 387 height 18
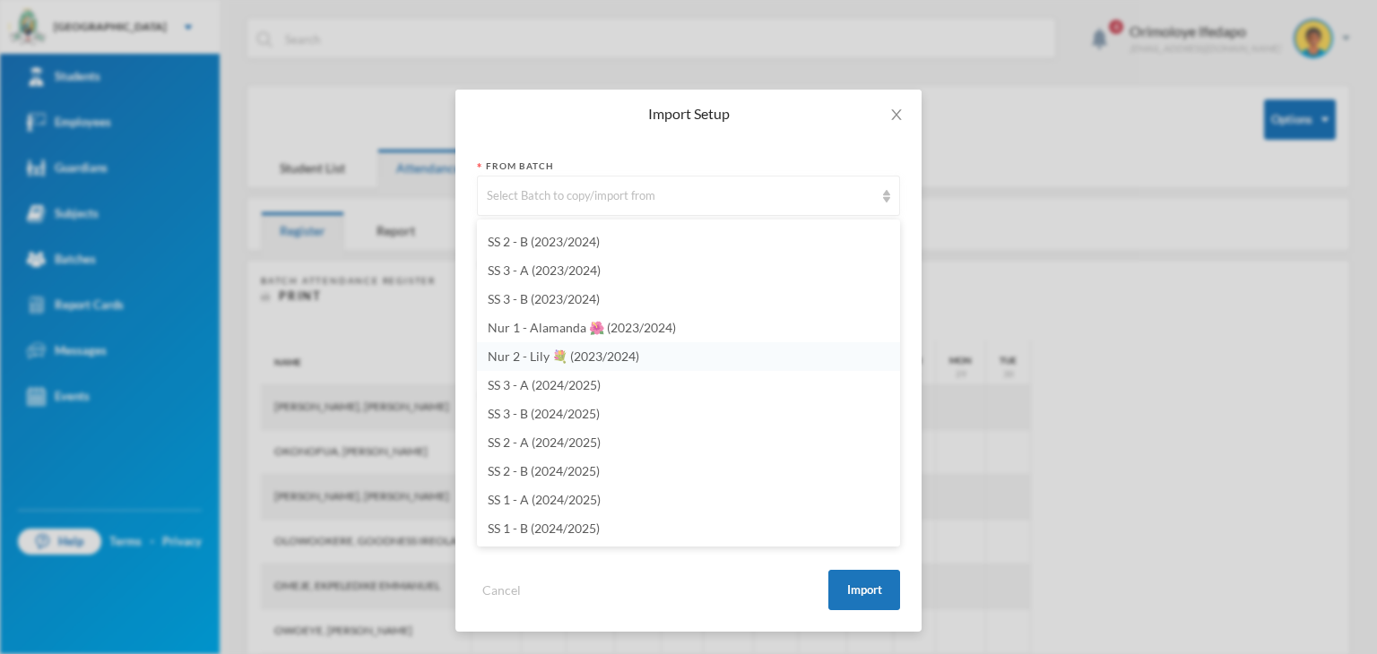
scroll to position [4124, 0]
click at [549, 439] on span "SS 1 - B (2024/2025)" at bounding box center [544, 445] width 112 height 15
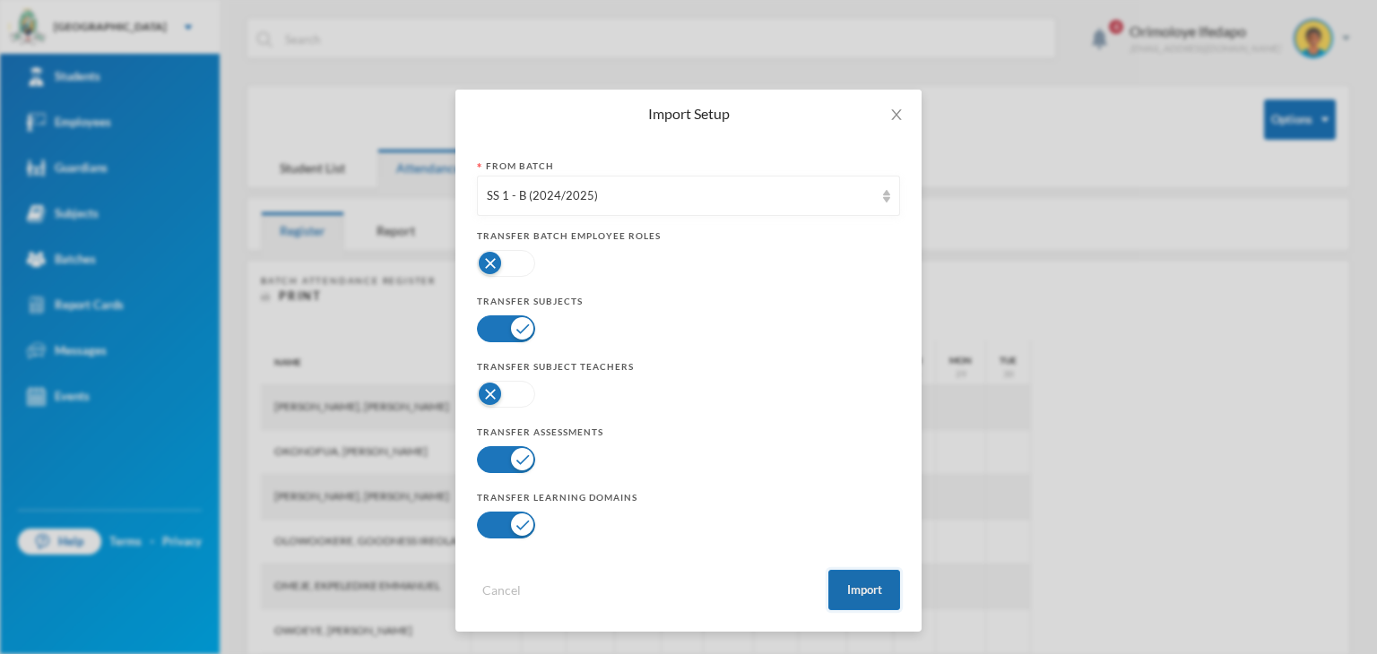
click at [864, 594] on button "Import" at bounding box center [864, 590] width 72 height 40
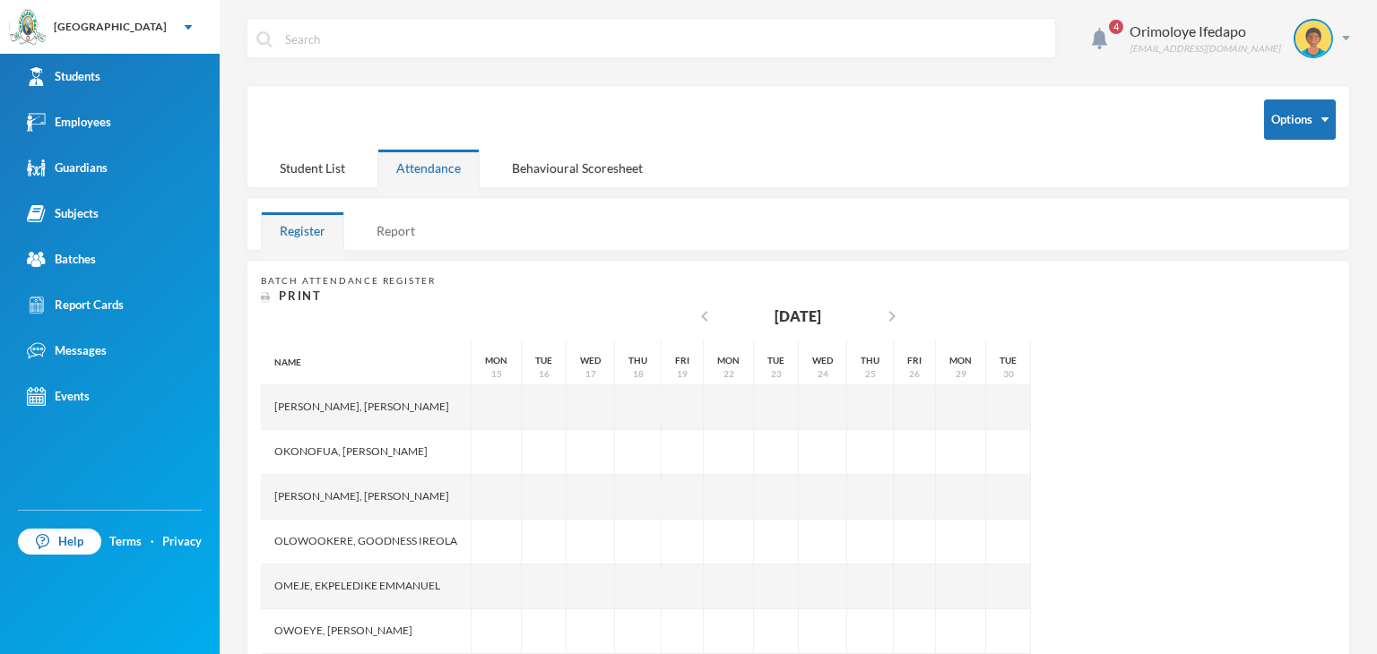
click at [396, 225] on div "Report" at bounding box center [396, 231] width 76 height 39
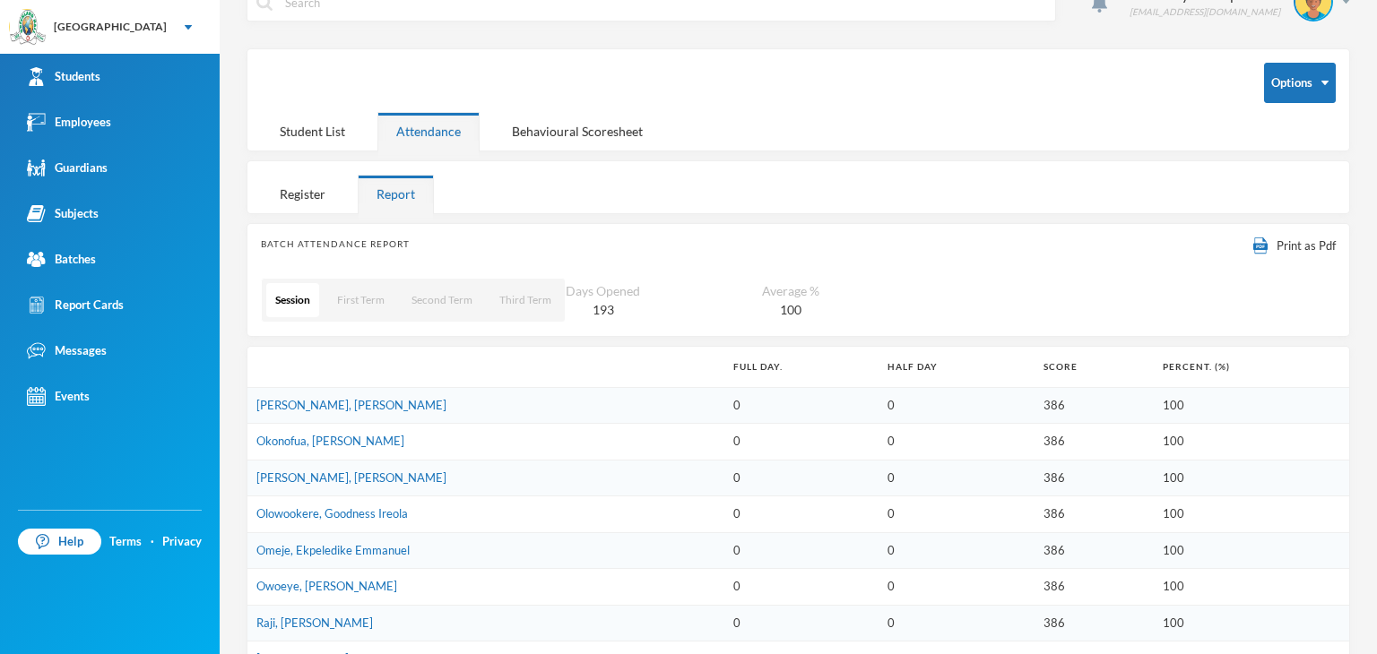
scroll to position [0, 0]
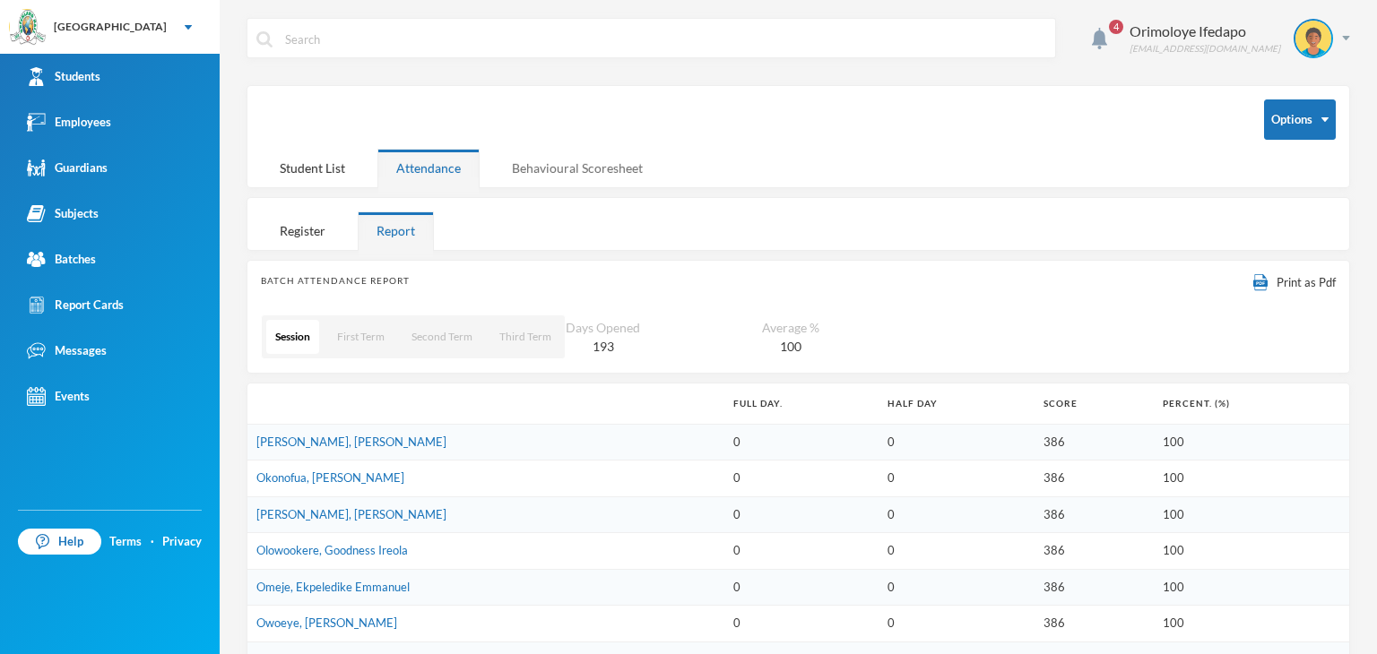
click at [573, 163] on div "Behavioural Scoresheet" at bounding box center [577, 168] width 169 height 39
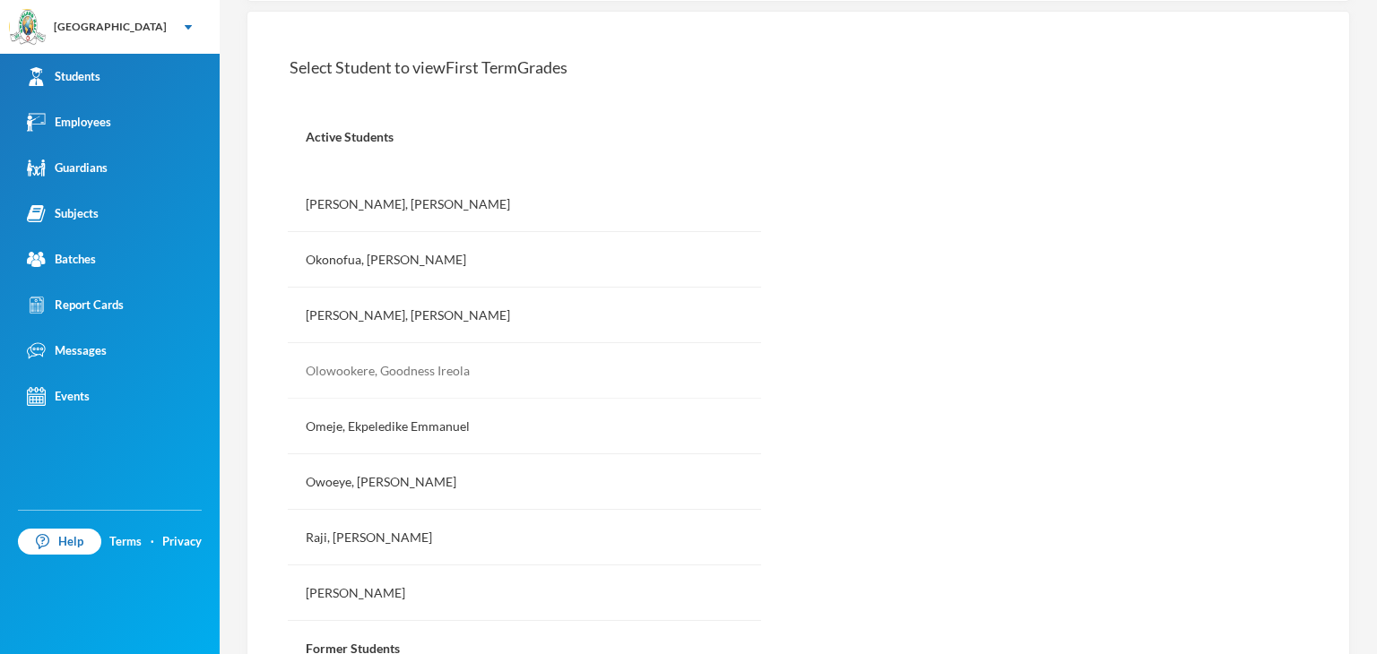
scroll to position [359, 0]
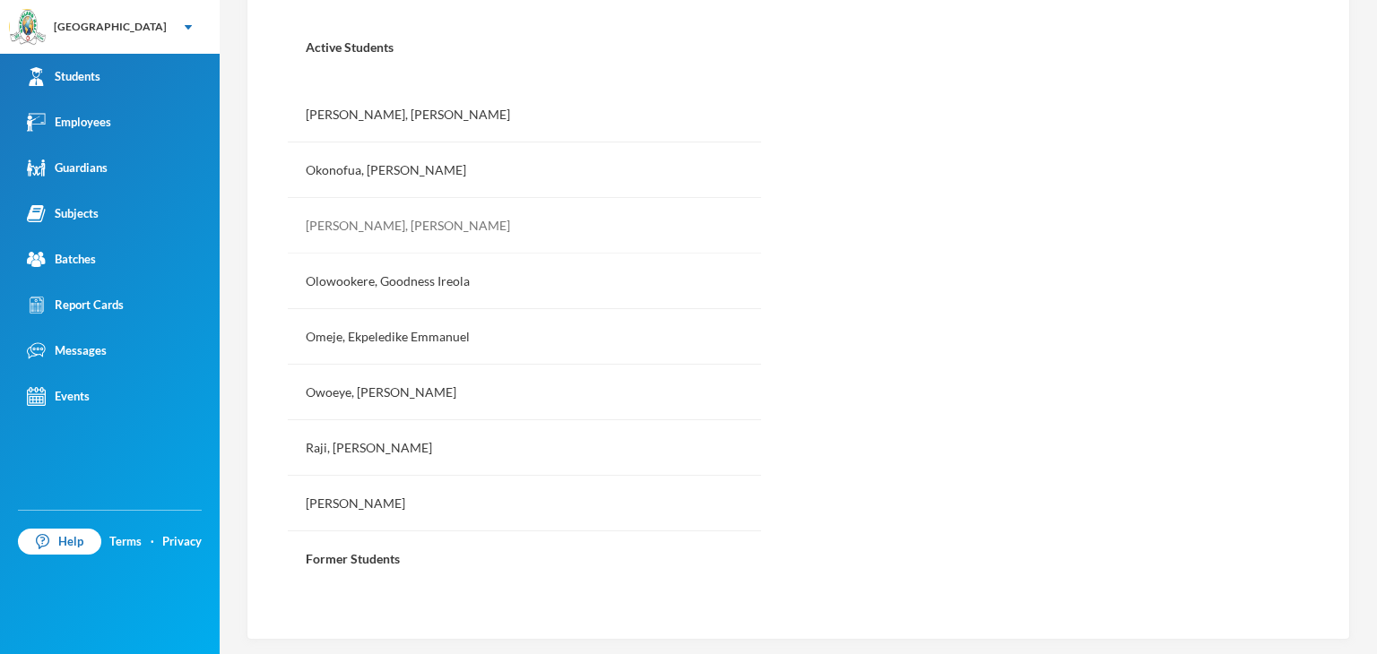
click at [420, 223] on div "[PERSON_NAME], [PERSON_NAME]" at bounding box center [524, 226] width 473 height 56
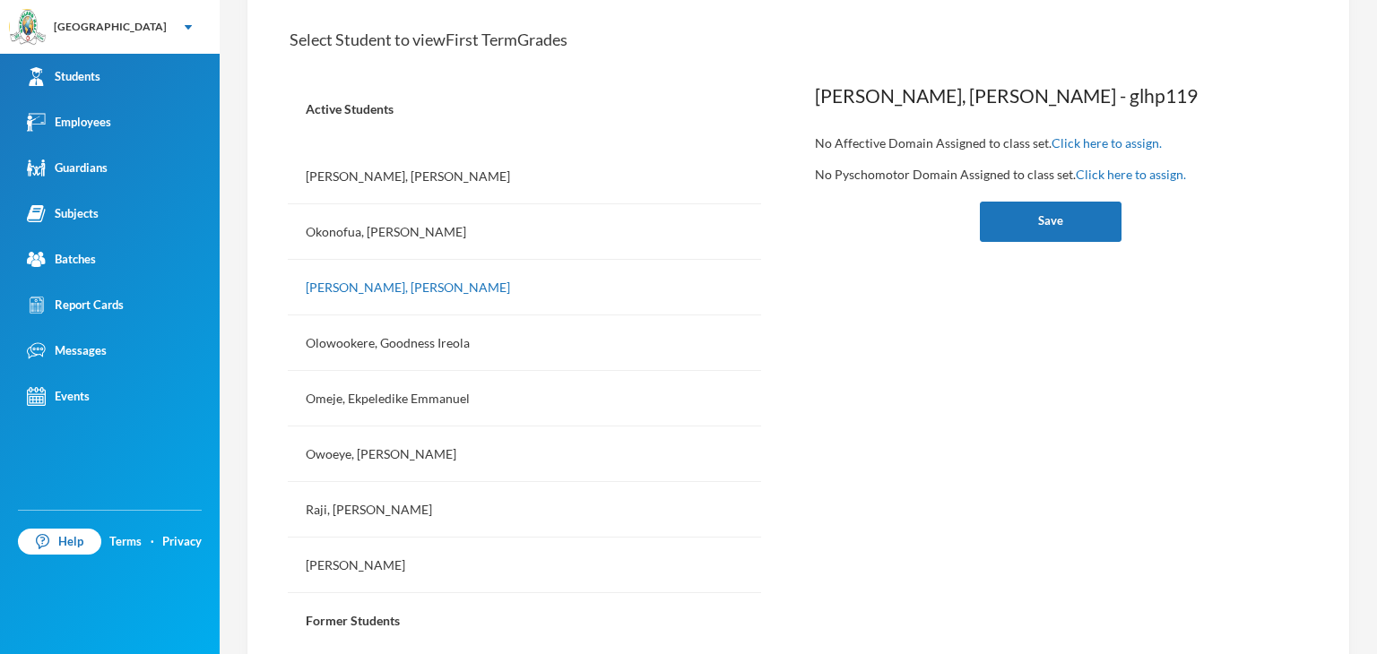
scroll to position [179, 0]
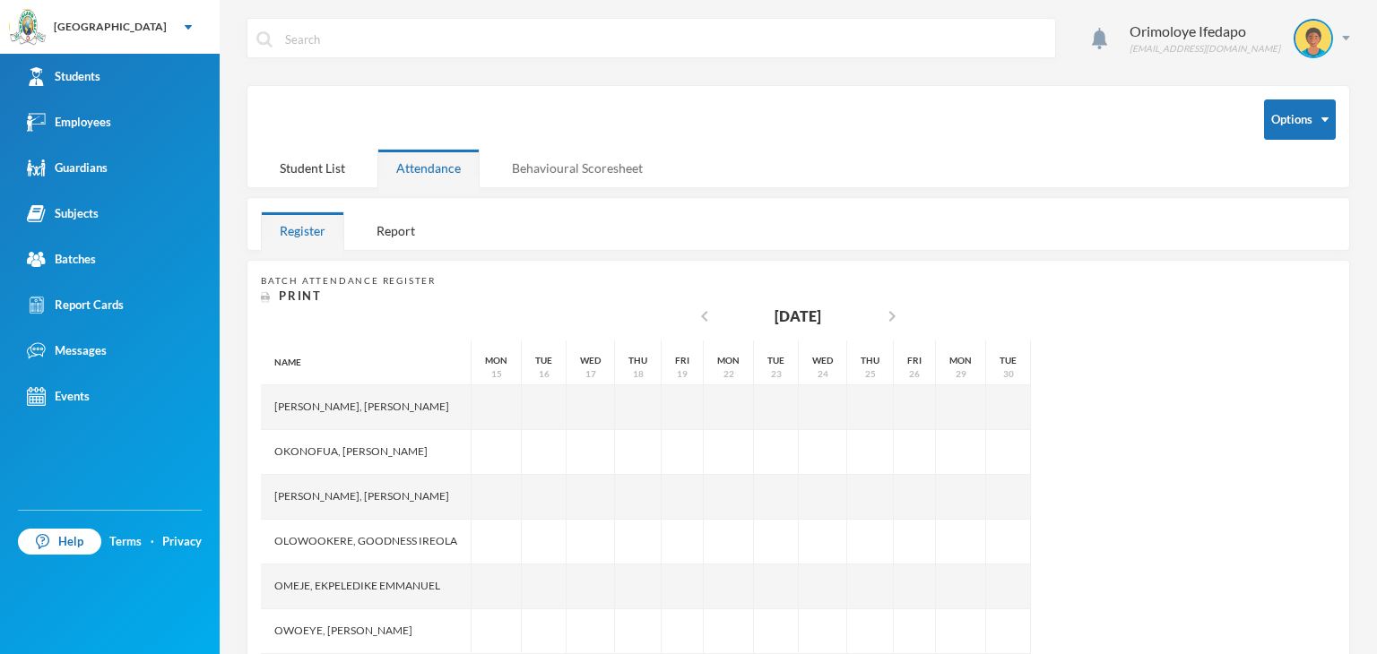
click at [610, 179] on div "Behavioural Scoresheet" at bounding box center [577, 168] width 169 height 39
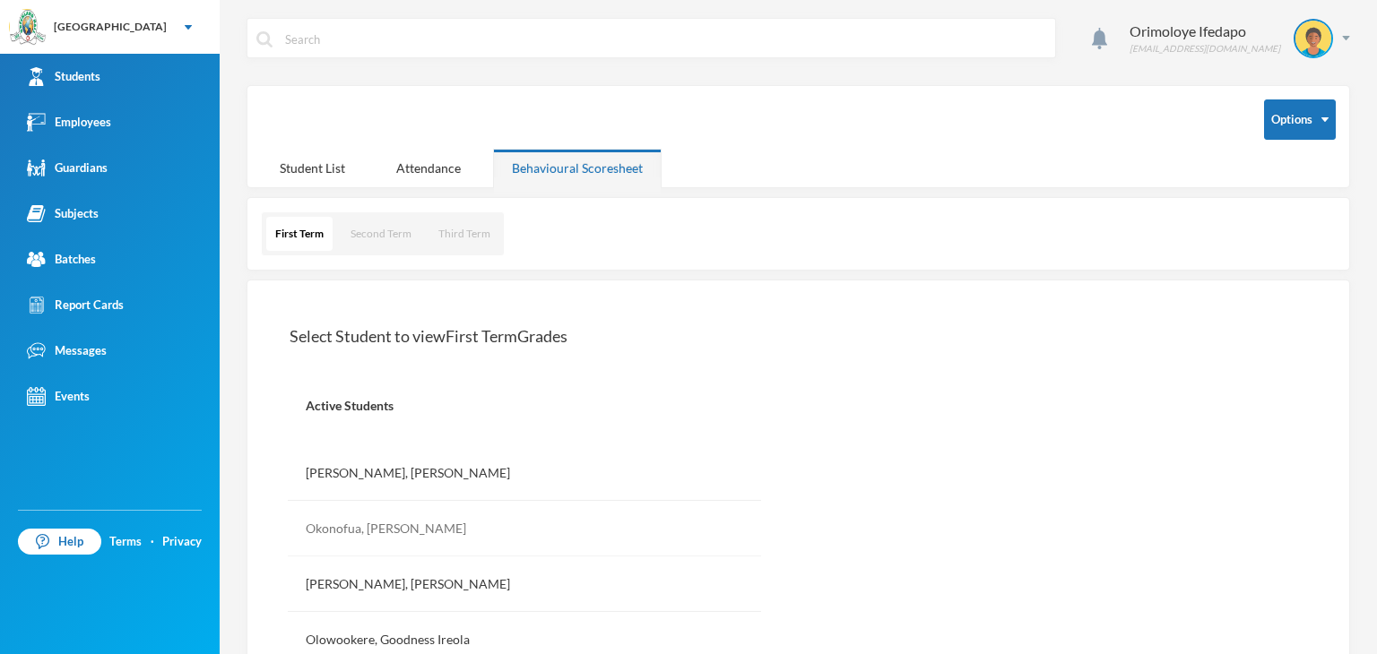
click at [411, 527] on div "Okonofua, [PERSON_NAME]" at bounding box center [524, 529] width 473 height 56
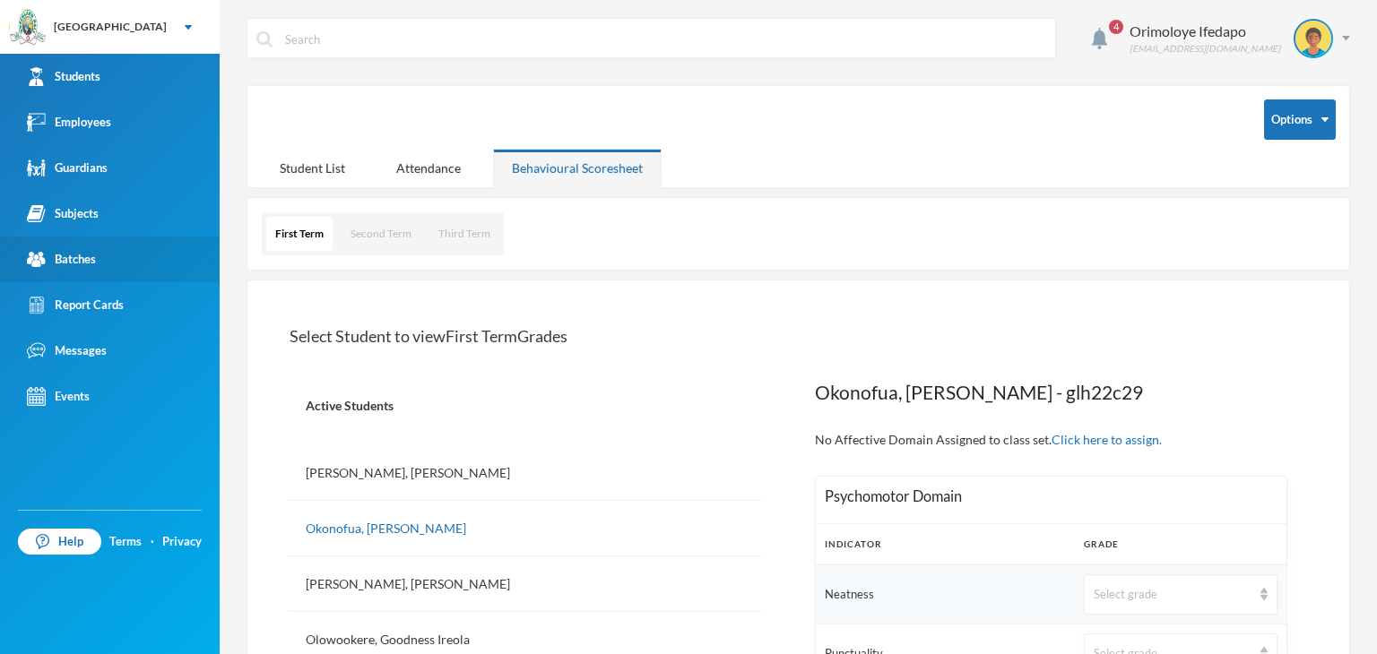
click at [60, 257] on div "Batches" at bounding box center [61, 259] width 69 height 19
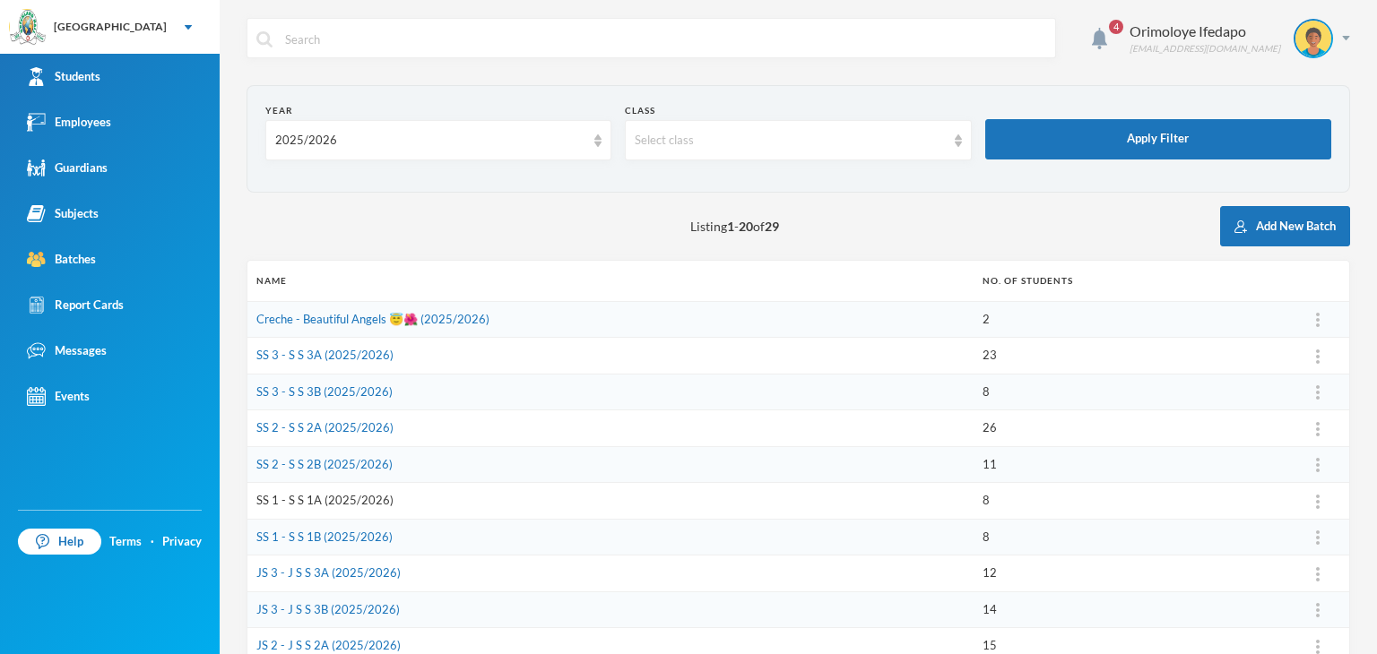
click at [303, 499] on link "SS 1 - S S 1A (2025/2026)" at bounding box center [324, 500] width 137 height 14
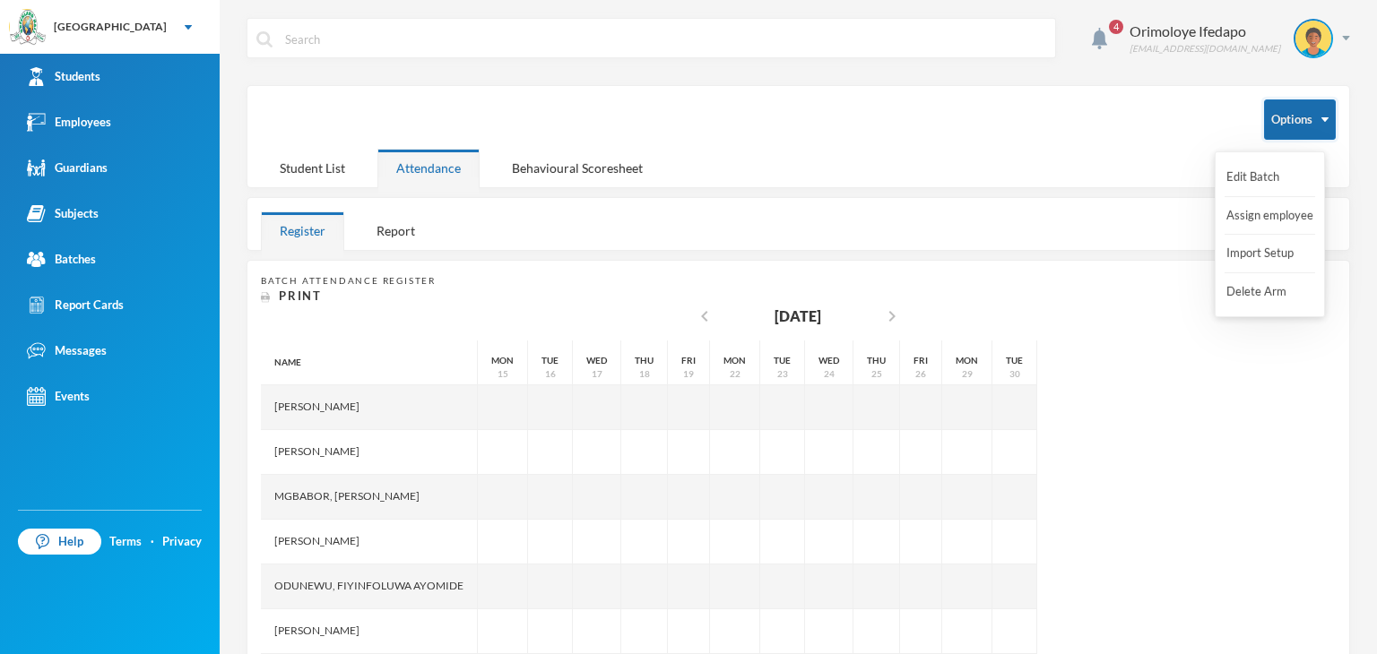
click at [1322, 120] on img "button" at bounding box center [1325, 119] width 7 height 4
click at [1248, 245] on button "Import Setup" at bounding box center [1261, 254] width 72 height 32
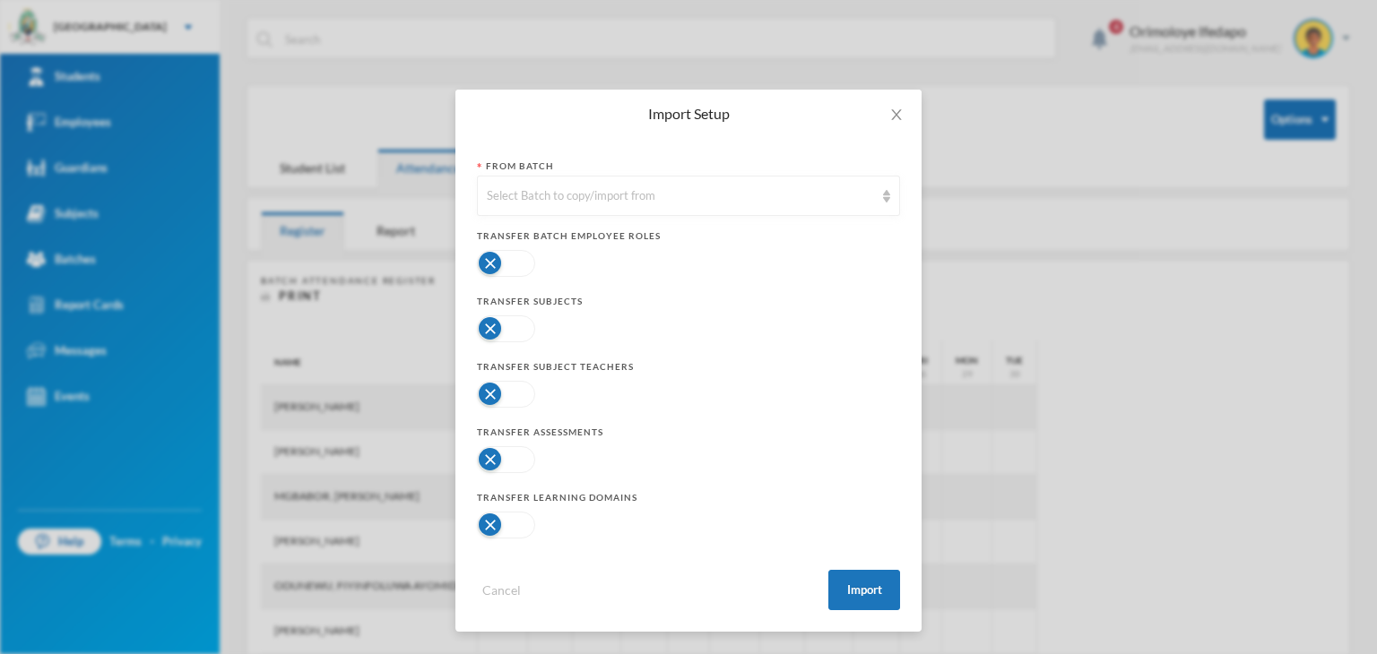
click at [505, 523] on button "button" at bounding box center [506, 525] width 58 height 27
click at [498, 398] on button "button" at bounding box center [506, 394] width 58 height 27
click at [505, 316] on button "button" at bounding box center [506, 329] width 58 height 27
click at [520, 394] on button "button" at bounding box center [506, 394] width 58 height 27
click at [495, 454] on button "button" at bounding box center [506, 459] width 58 height 27
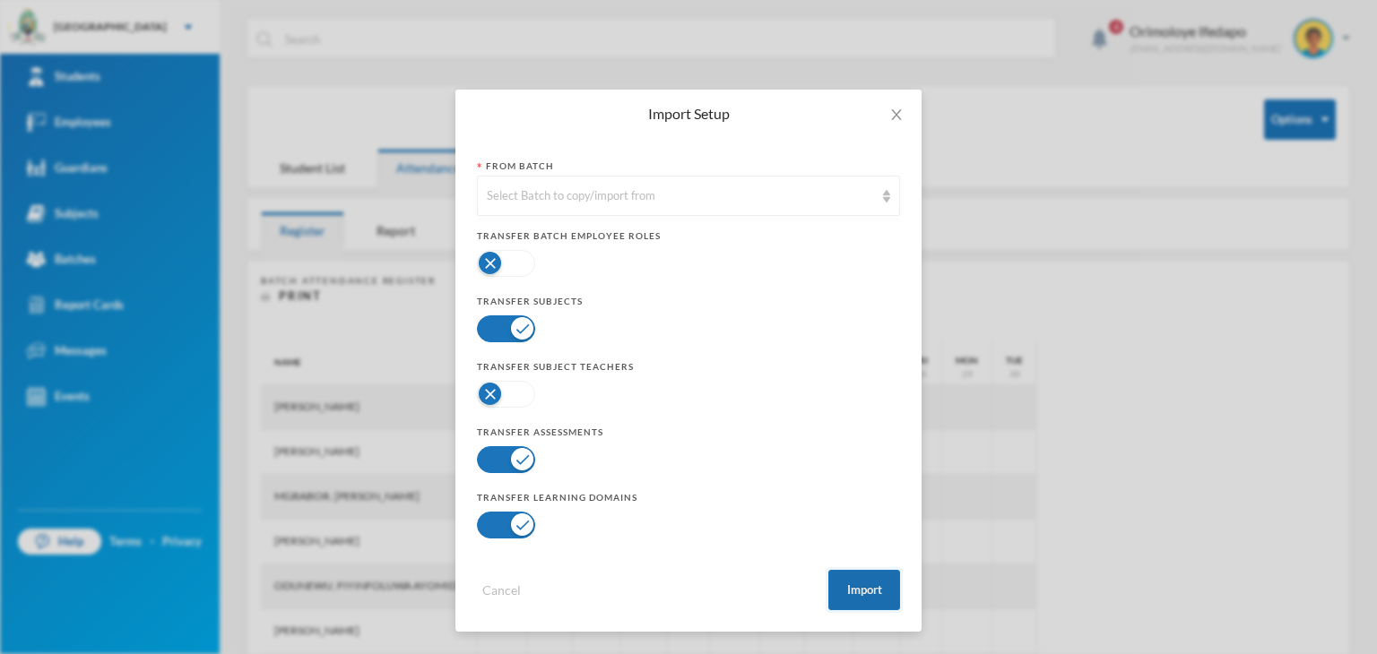
click at [843, 596] on button "Import" at bounding box center [864, 590] width 72 height 40
click at [767, 173] on div "From Batch Select Batch to copy/import from" at bounding box center [688, 188] width 423 height 56
click at [752, 198] on div "Select Batch to copy/import from" at bounding box center [680, 196] width 387 height 18
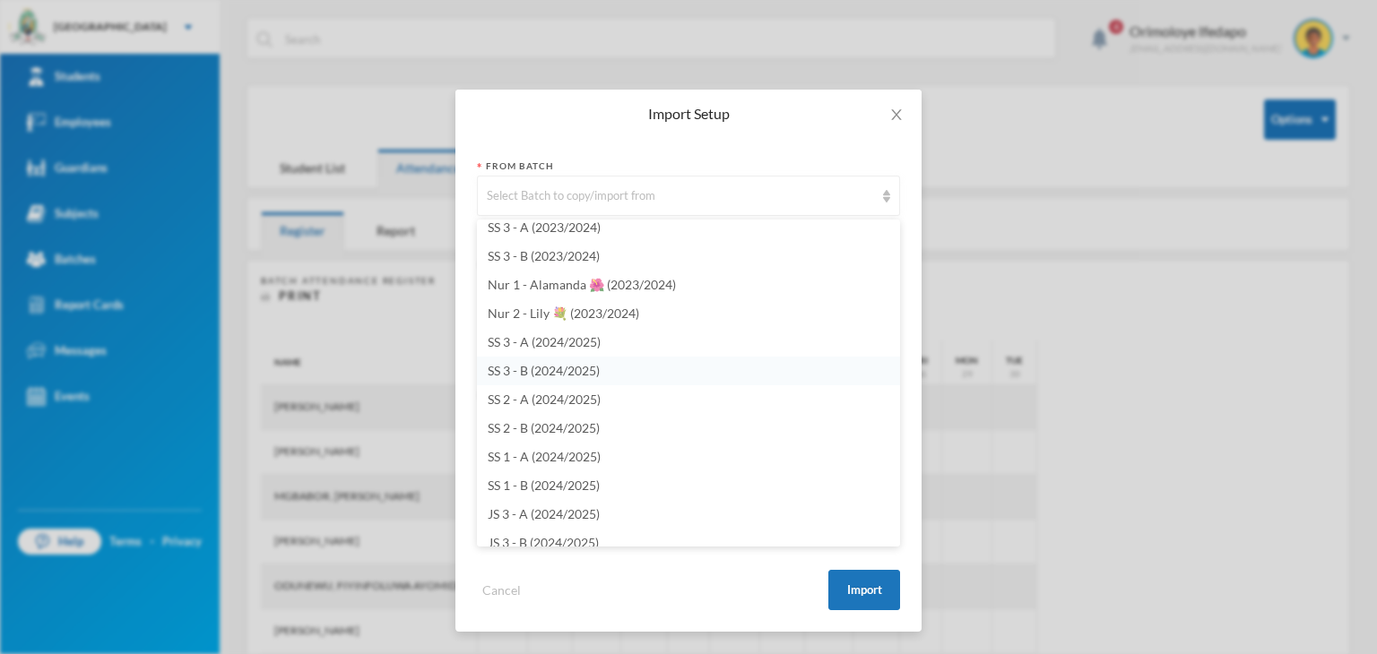
scroll to position [4124, 0]
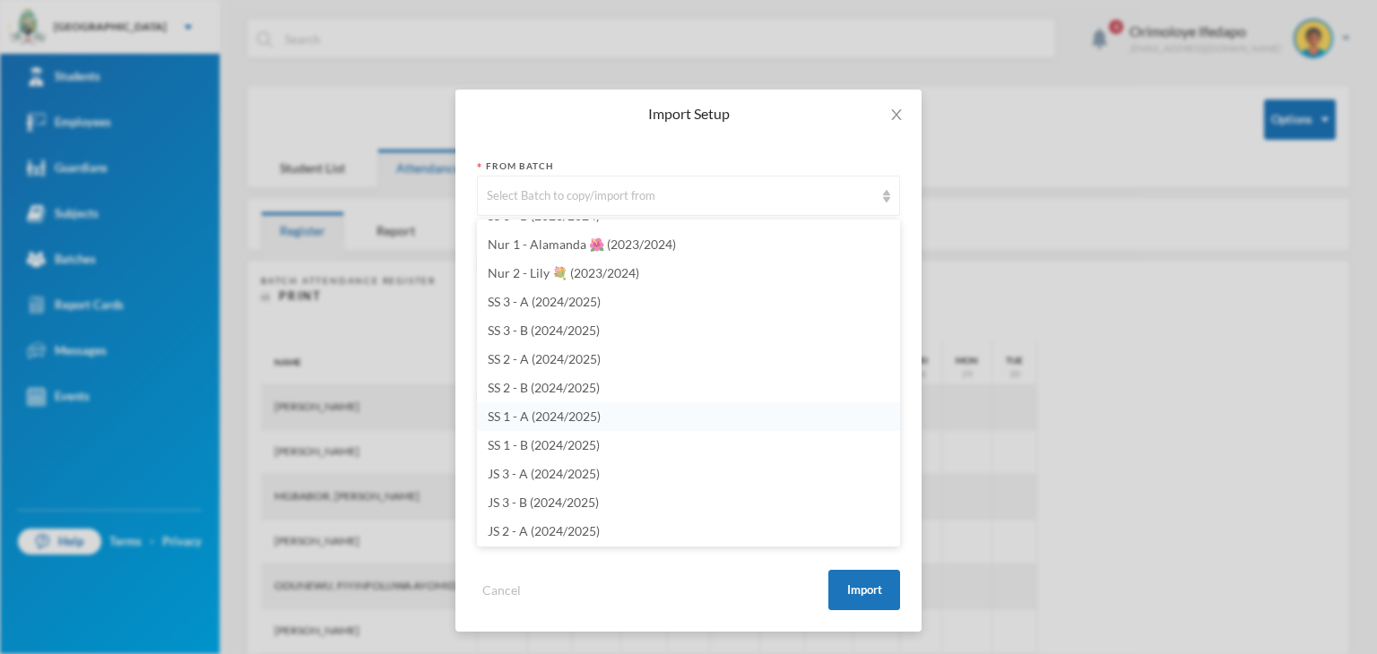
click at [540, 414] on span "SS 1 - A (2024/2025)" at bounding box center [544, 416] width 113 height 15
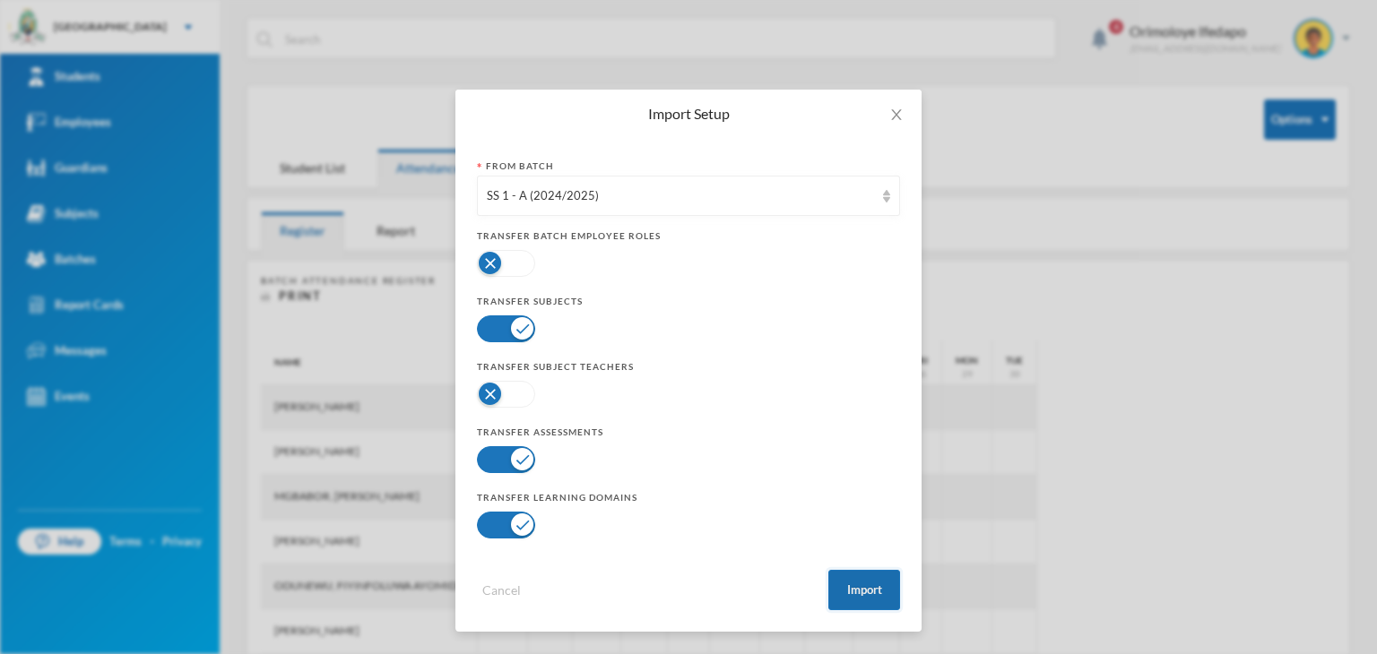
click at [855, 576] on button "Import" at bounding box center [864, 590] width 72 height 40
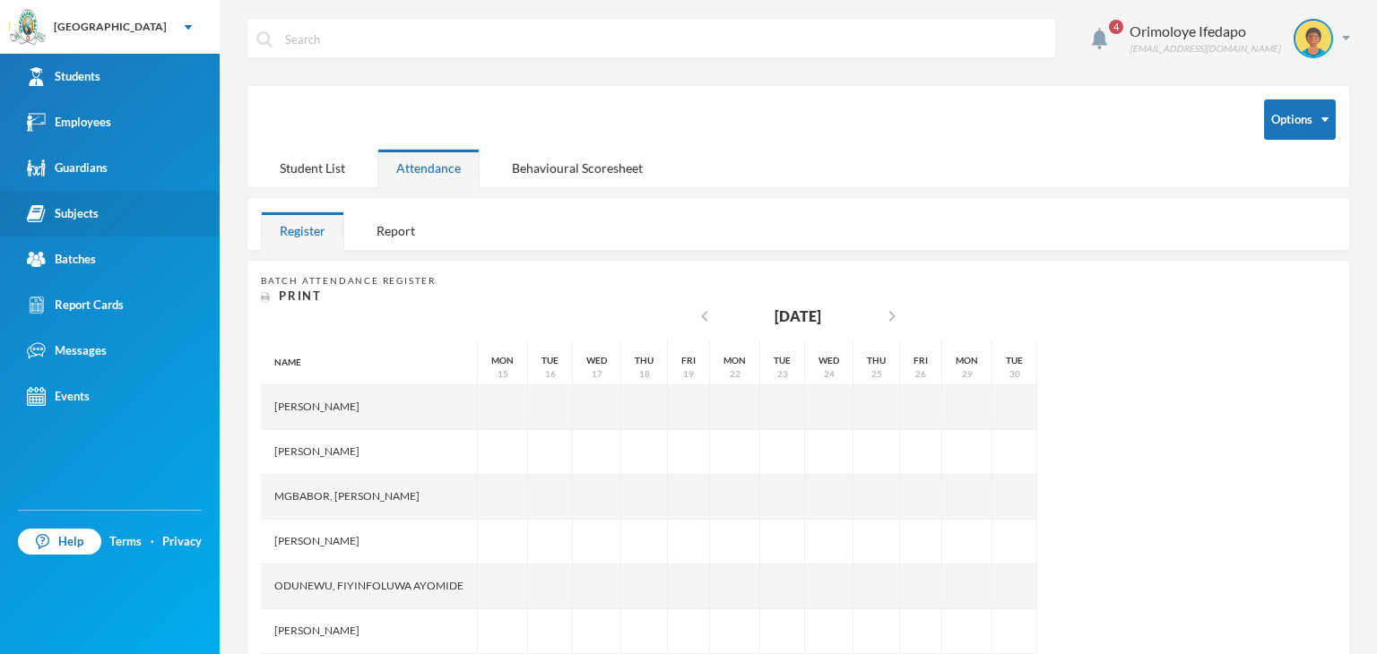
click at [93, 212] on div "Subjects" at bounding box center [63, 213] width 72 height 19
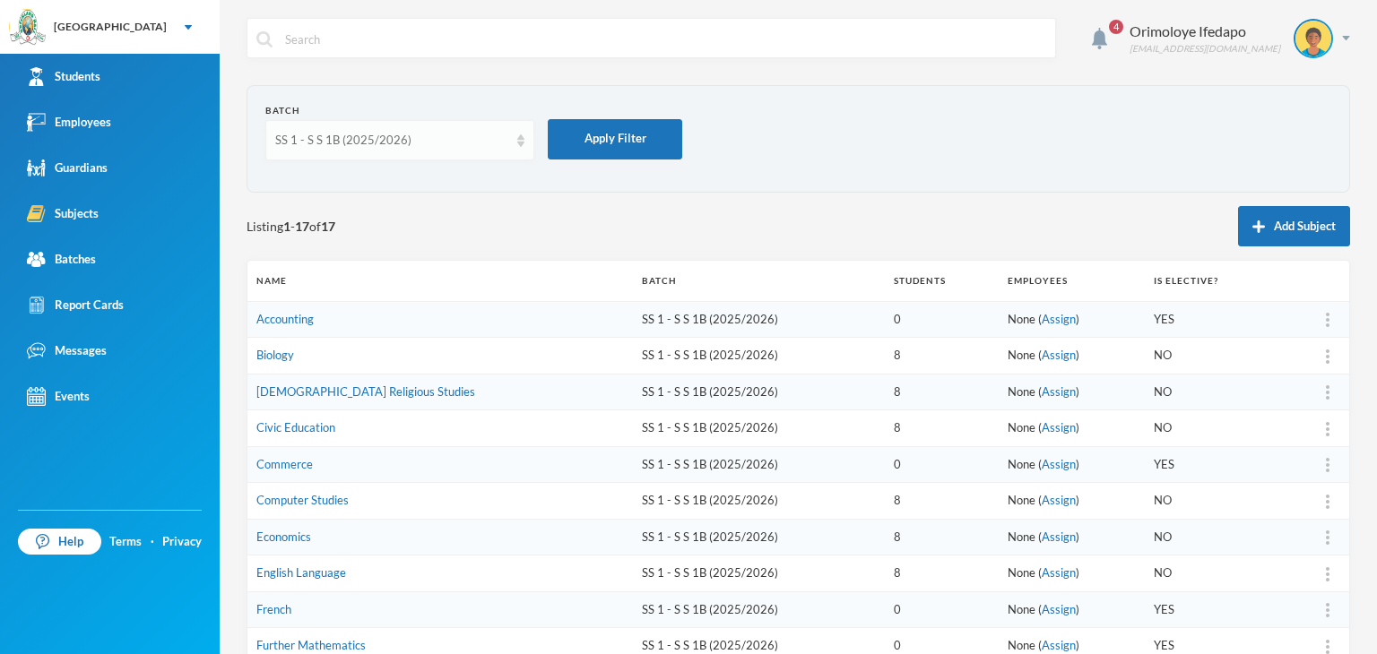
click at [396, 136] on div "SS 1 - S S 1B (2025/2026)" at bounding box center [391, 141] width 233 height 18
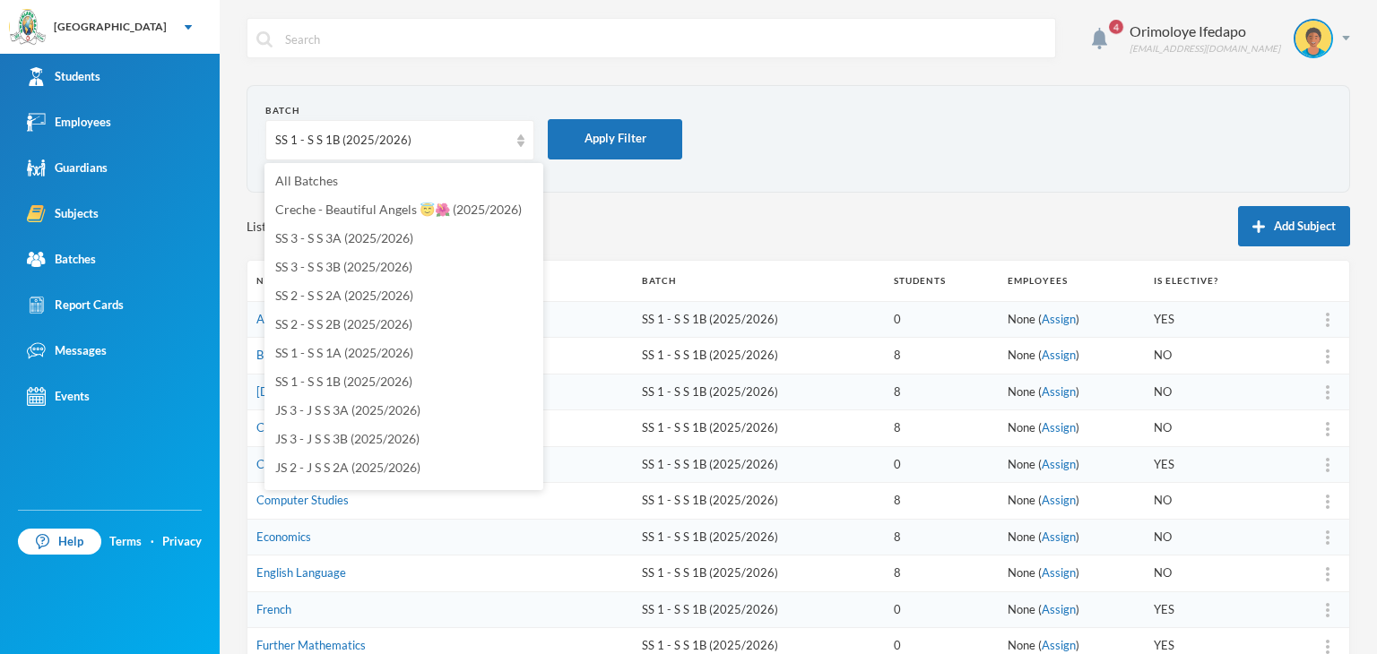
click at [991, 152] on form "Batch SS 1 - S S 1B (2025/2026) Apply Filter" at bounding box center [798, 139] width 1066 height 70
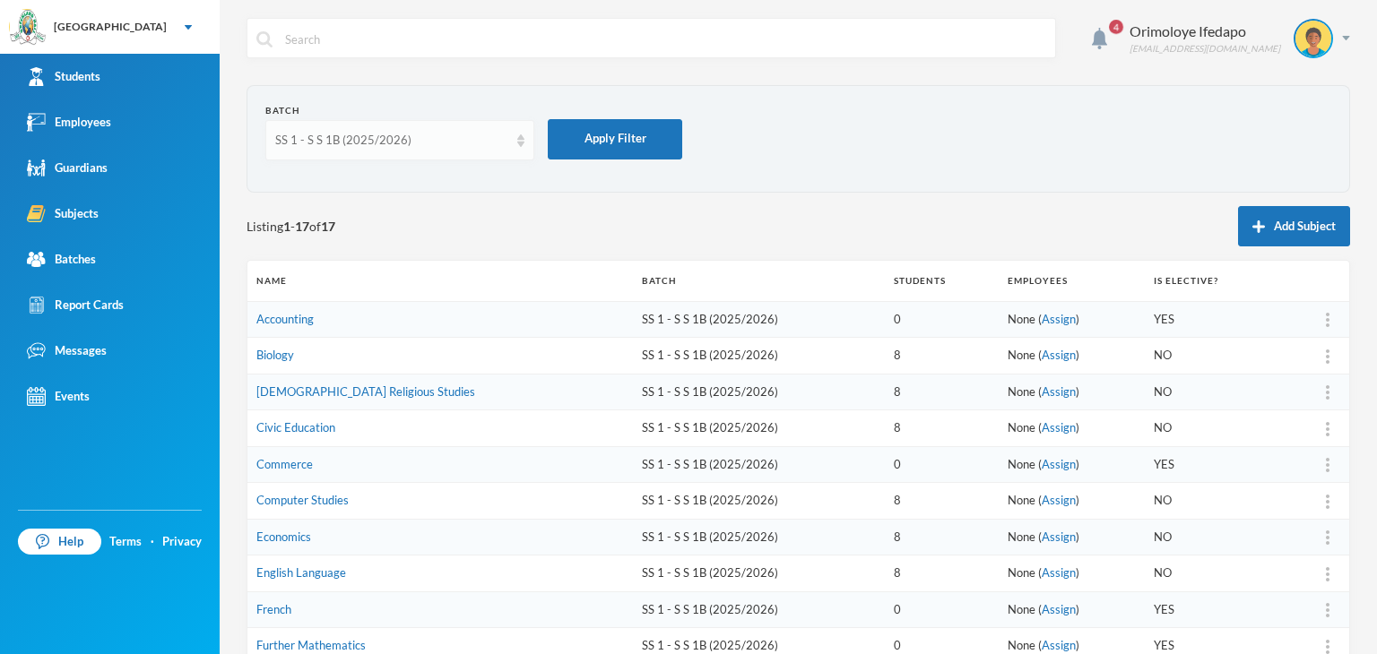
click at [398, 143] on div "SS 1 - S S 1B (2025/2026)" at bounding box center [391, 141] width 233 height 18
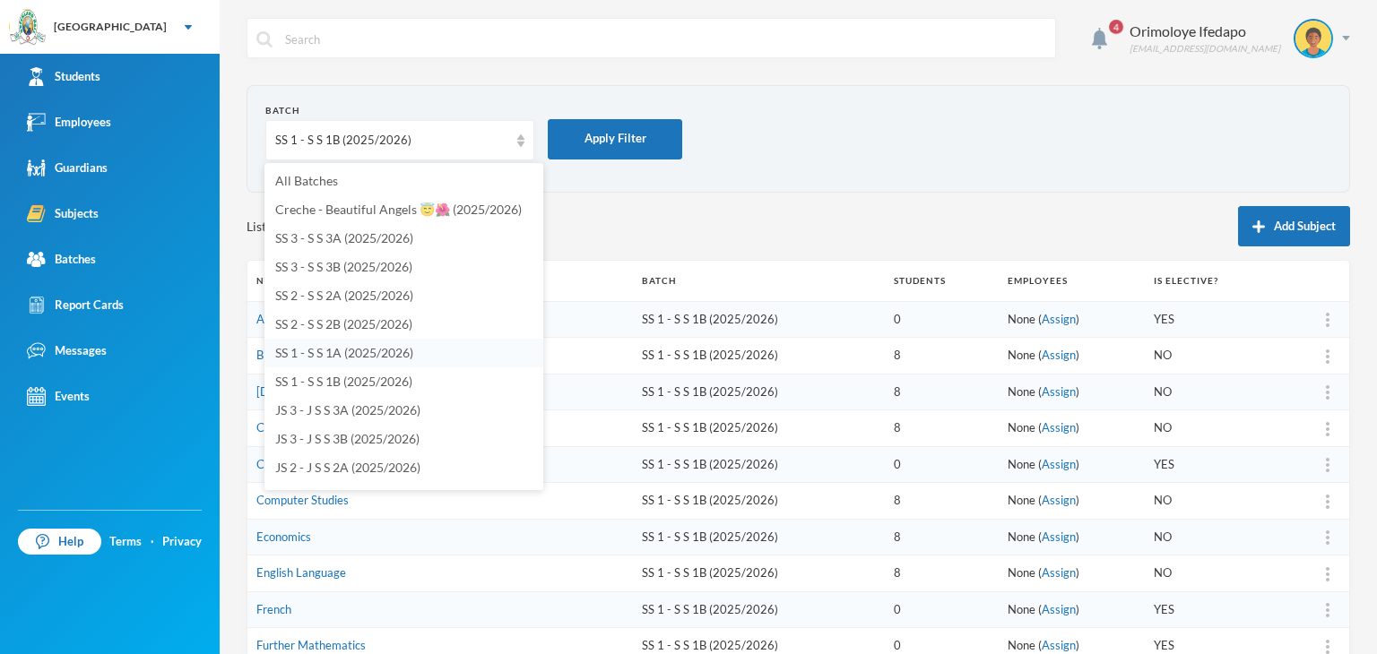
click at [312, 349] on span "SS 1 - S S 1A (2025/2026)" at bounding box center [344, 352] width 138 height 15
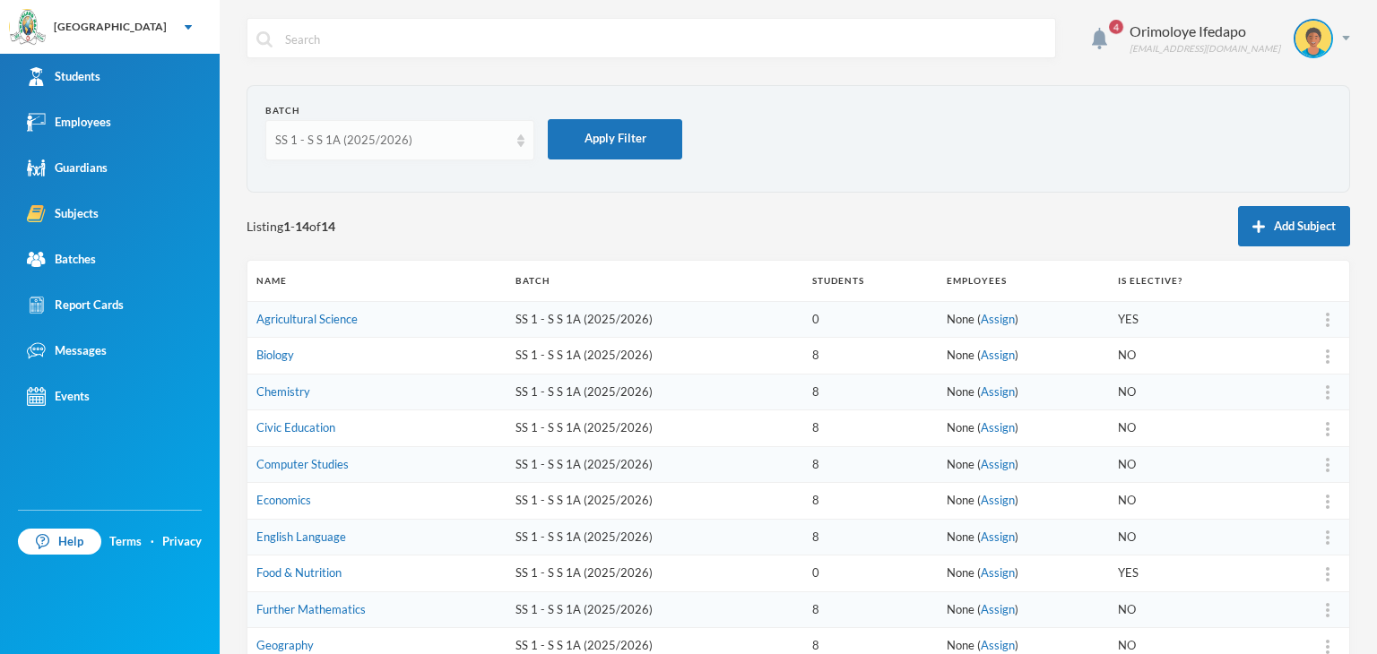
click at [319, 141] on div "SS 1 - S S 1A (2025/2026)" at bounding box center [391, 141] width 233 height 18
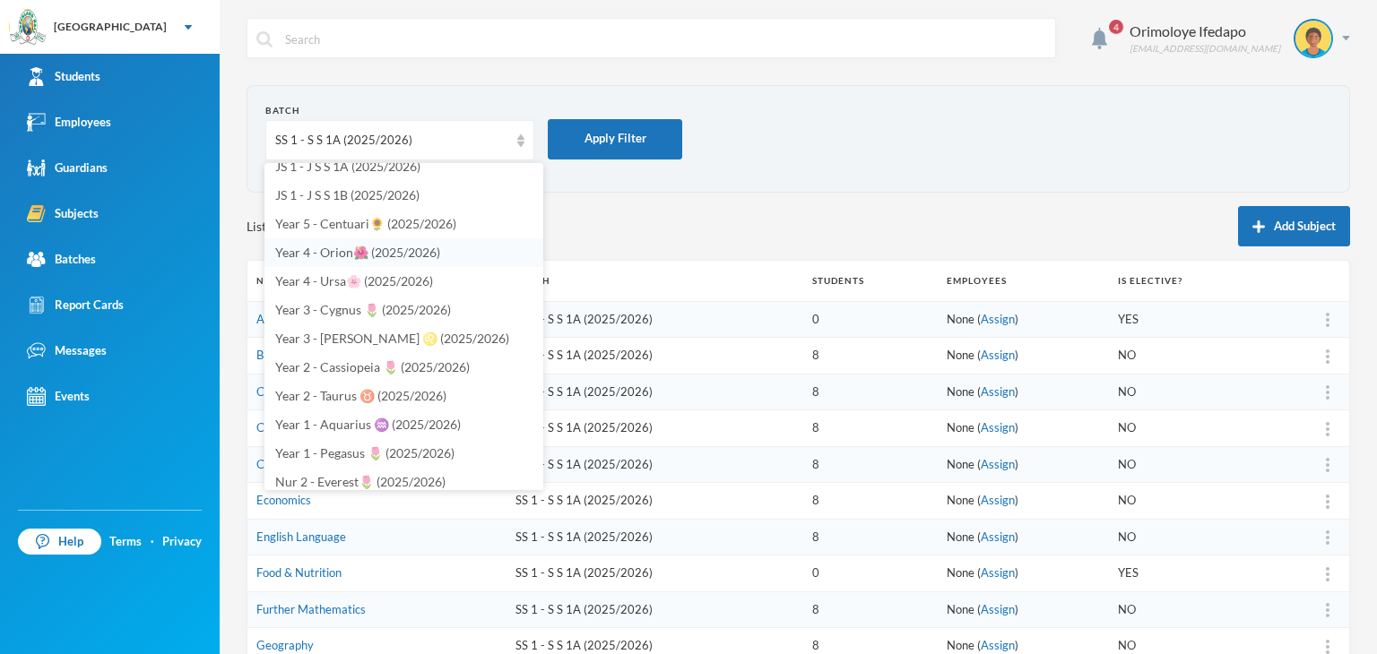
scroll to position [269, 0]
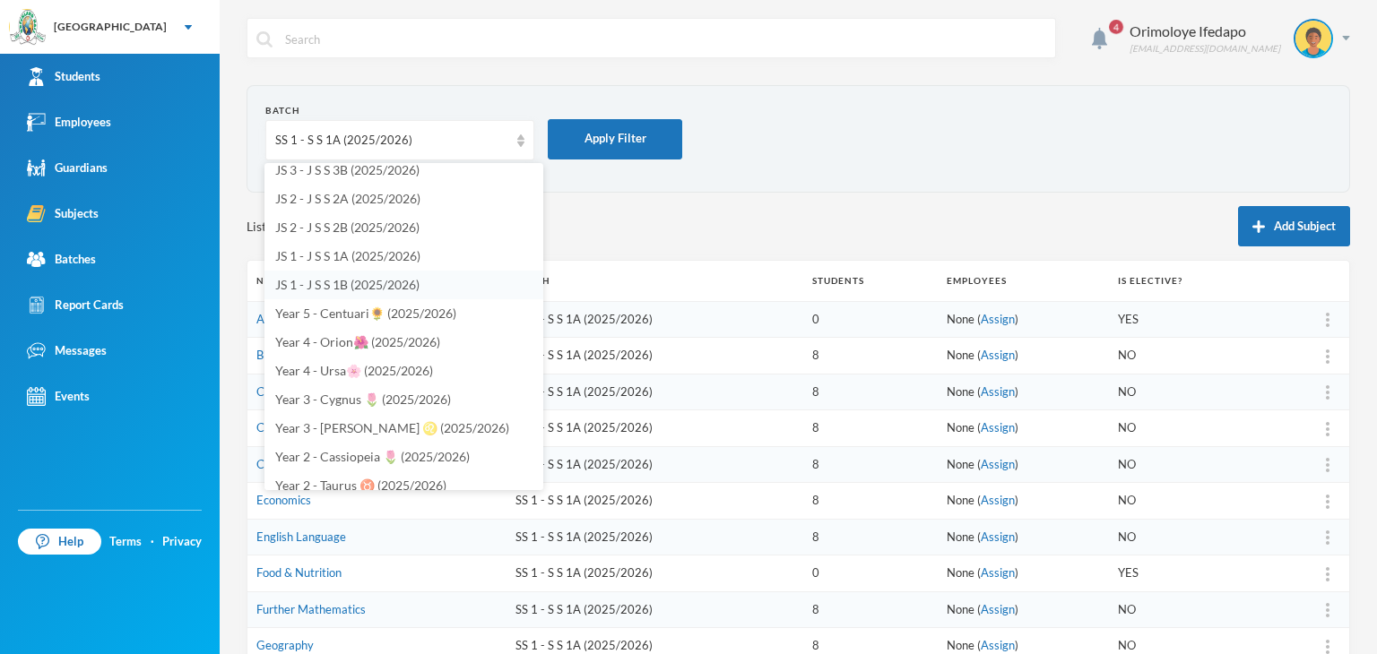
click at [343, 283] on span "JS 1 - J S S 1B (2025/2026)" at bounding box center [347, 284] width 144 height 15
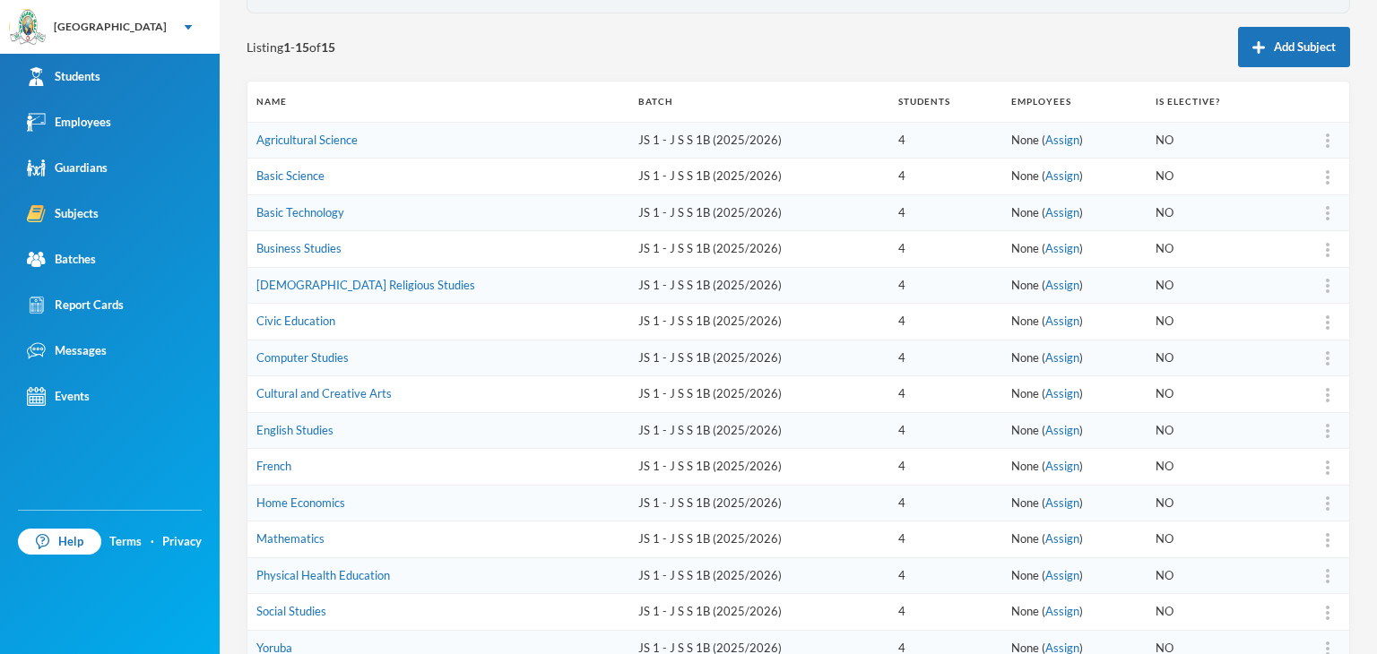
scroll to position [0, 0]
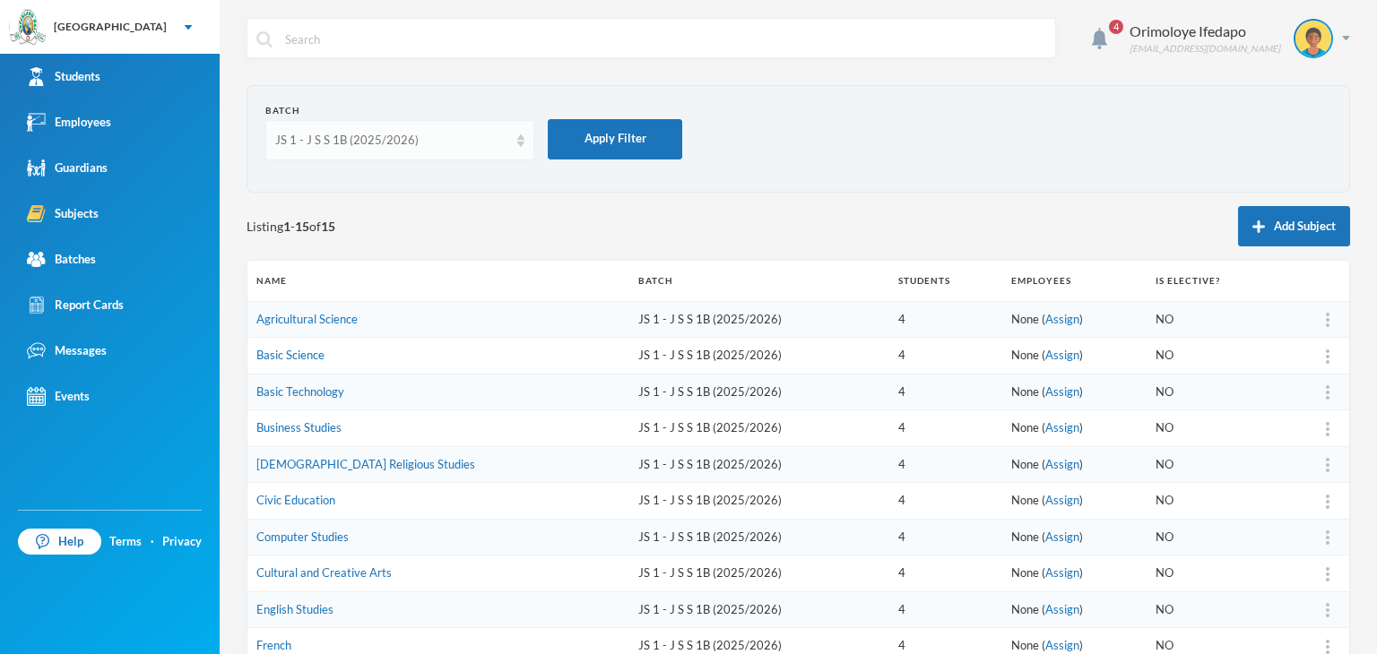
click at [367, 144] on div "JS 1 - J S S 1B (2025/2026)" at bounding box center [391, 141] width 233 height 18
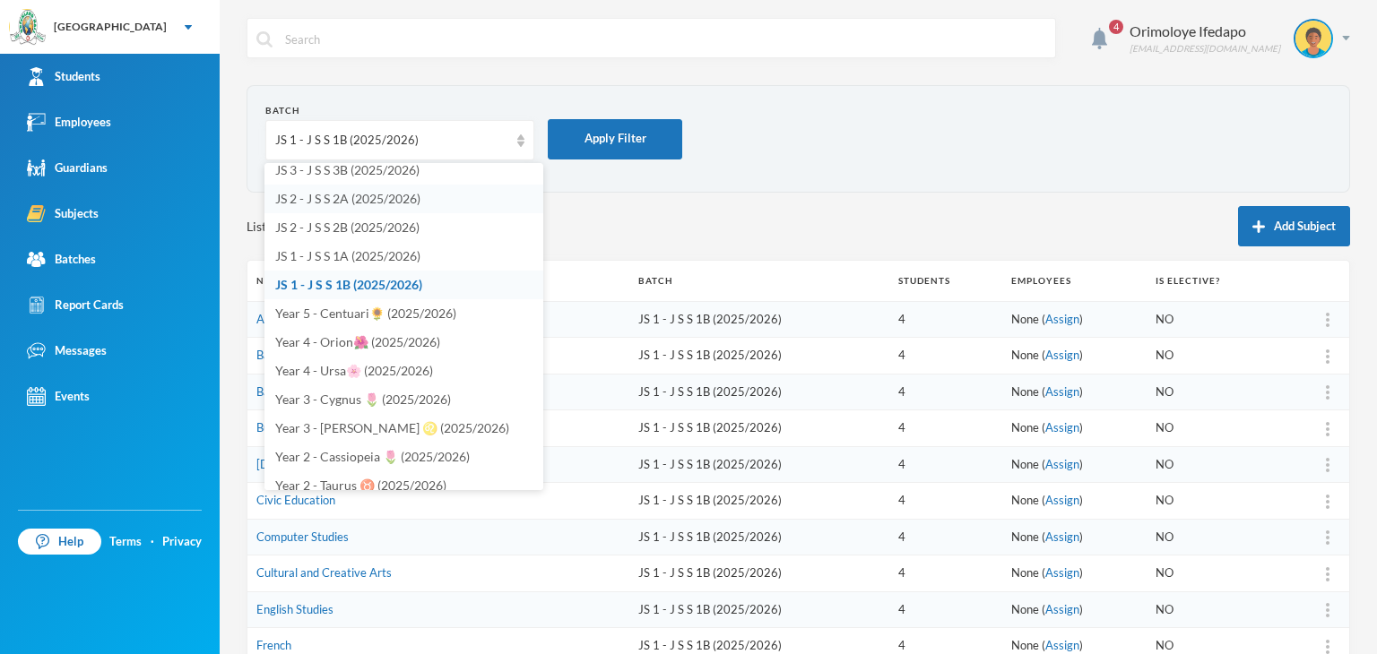
scroll to position [262, 0]
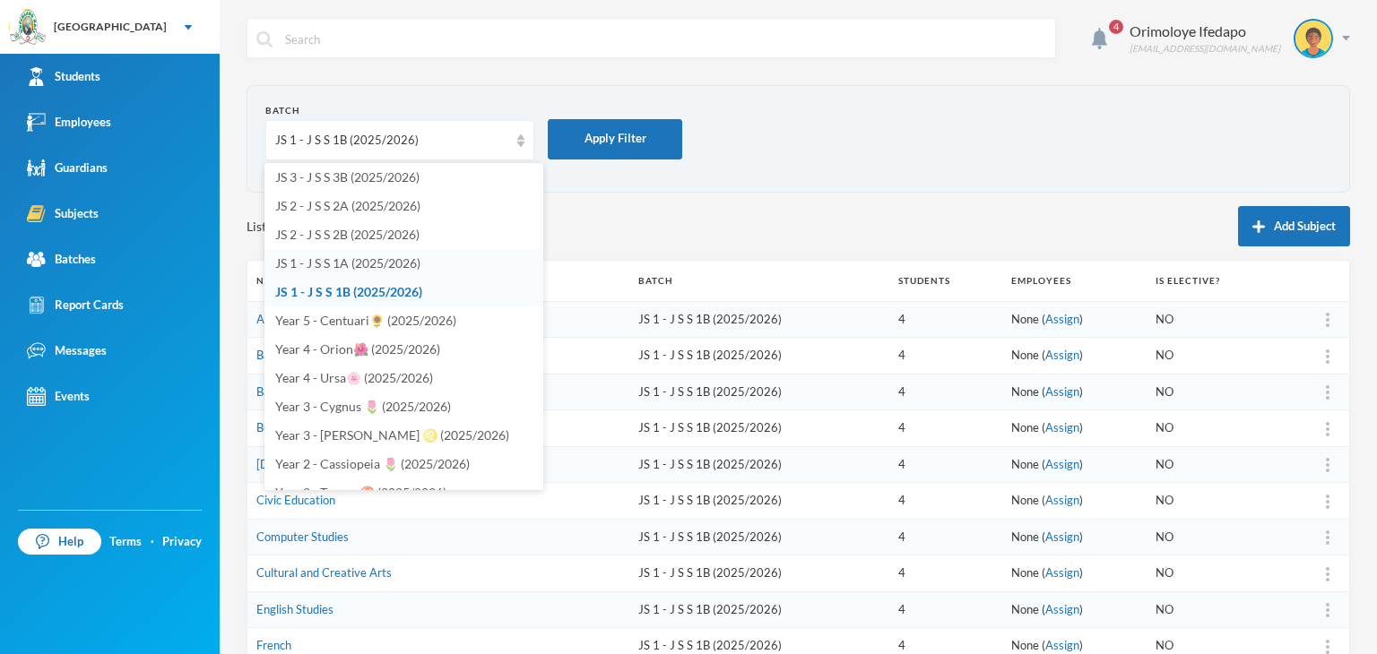
click at [335, 267] on span "JS 1 - J S S 1A (2025/2026)" at bounding box center [347, 263] width 145 height 15
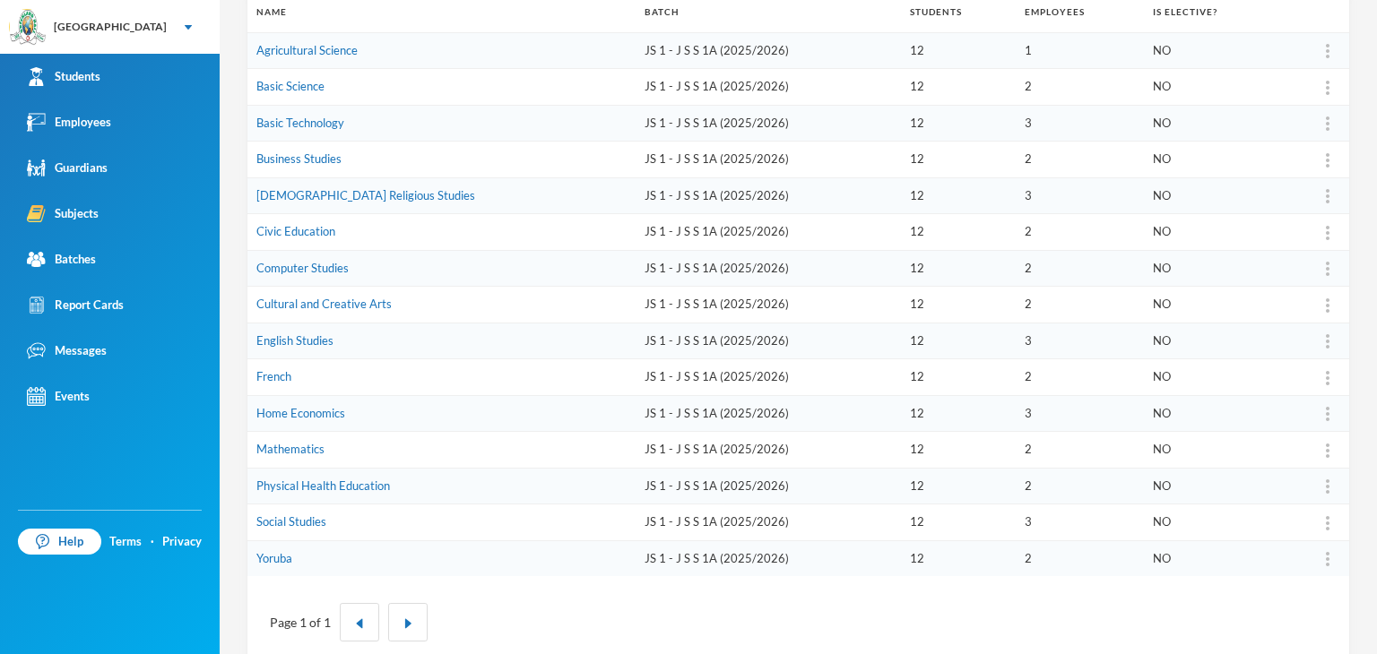
scroll to position [90, 0]
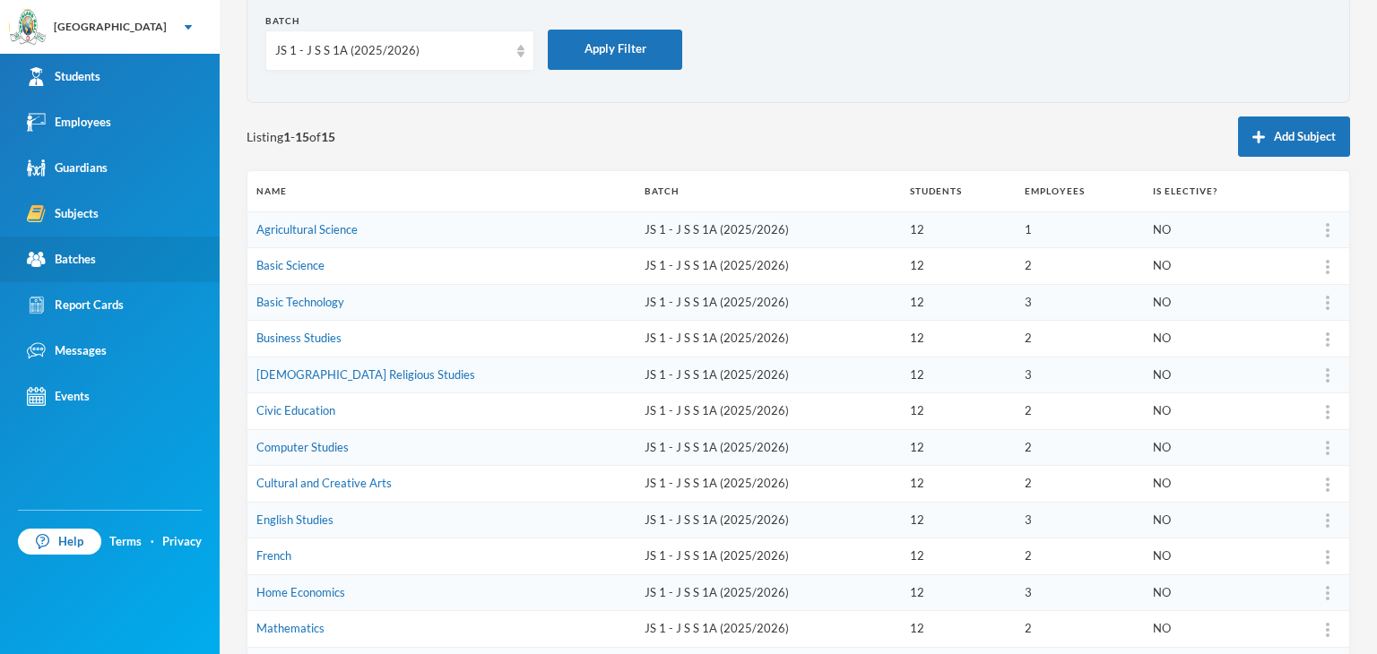
click at [82, 261] on div "Batches" at bounding box center [61, 259] width 69 height 19
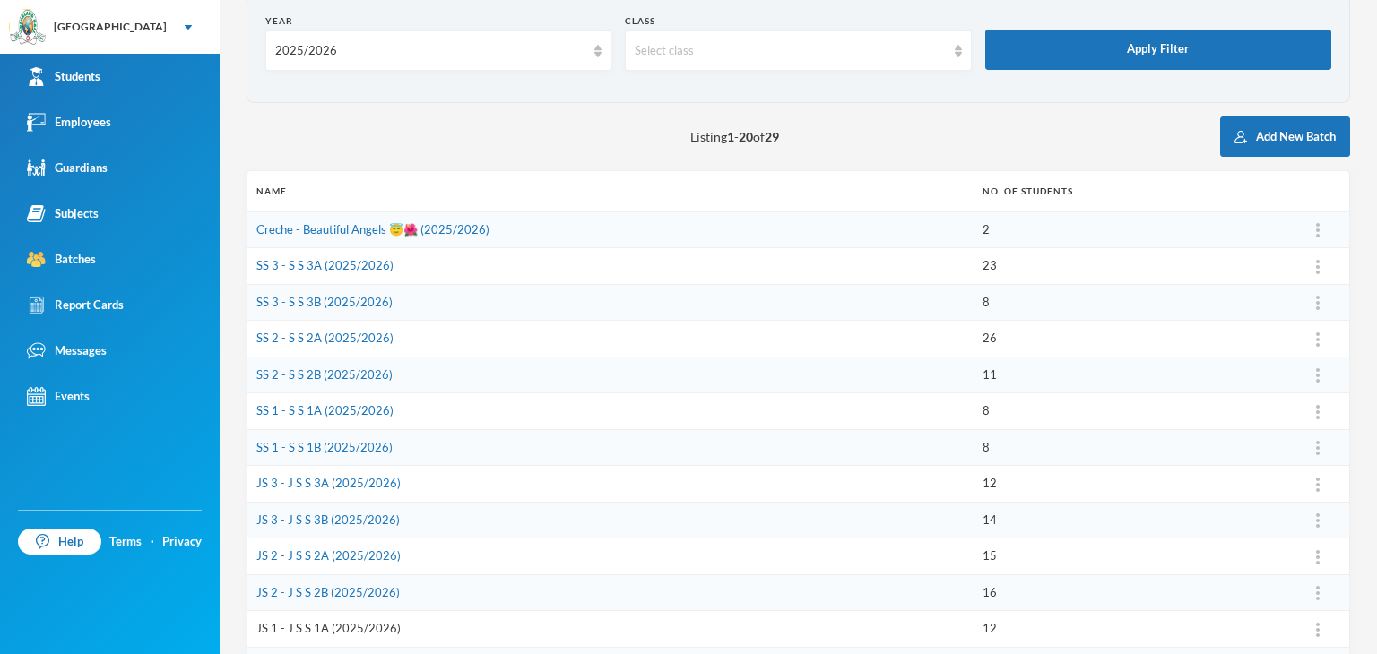
click at [323, 623] on link "JS 1 - J S S 1A (2025/2026)" at bounding box center [328, 628] width 144 height 14
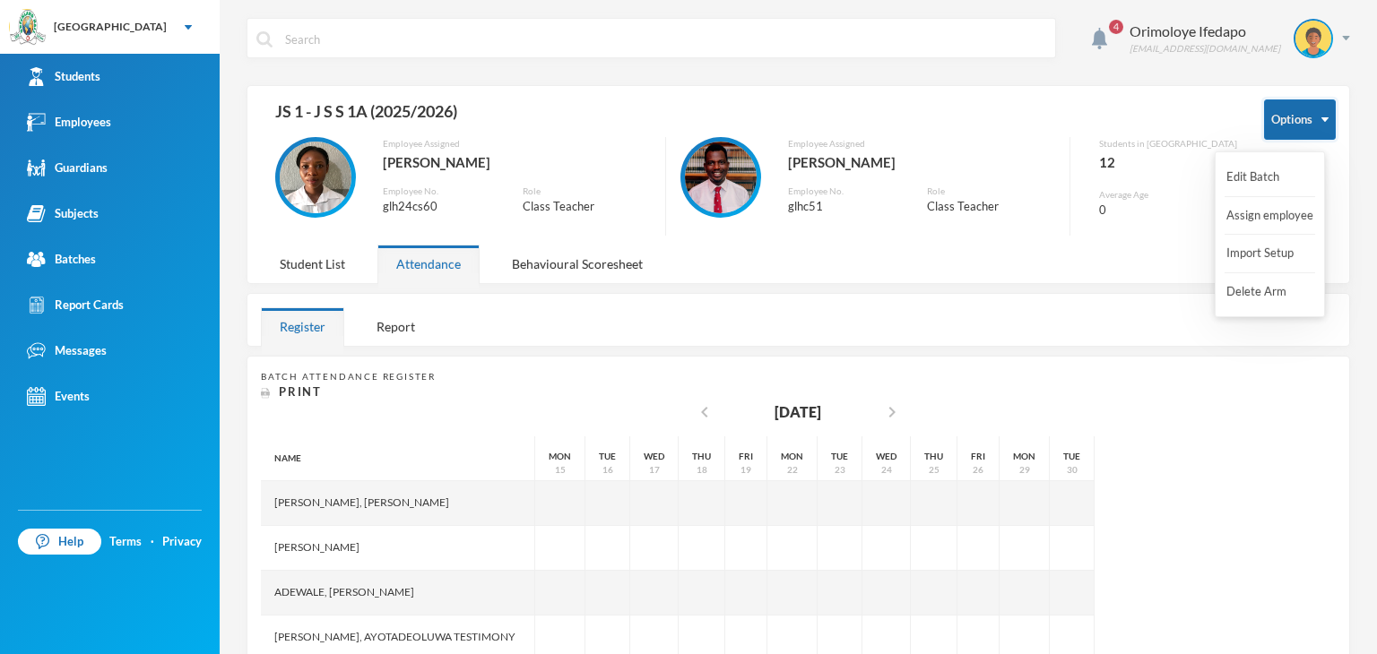
click at [1322, 119] on img "button" at bounding box center [1325, 119] width 7 height 4
click at [1268, 248] on button "Import Setup" at bounding box center [1261, 254] width 72 height 32
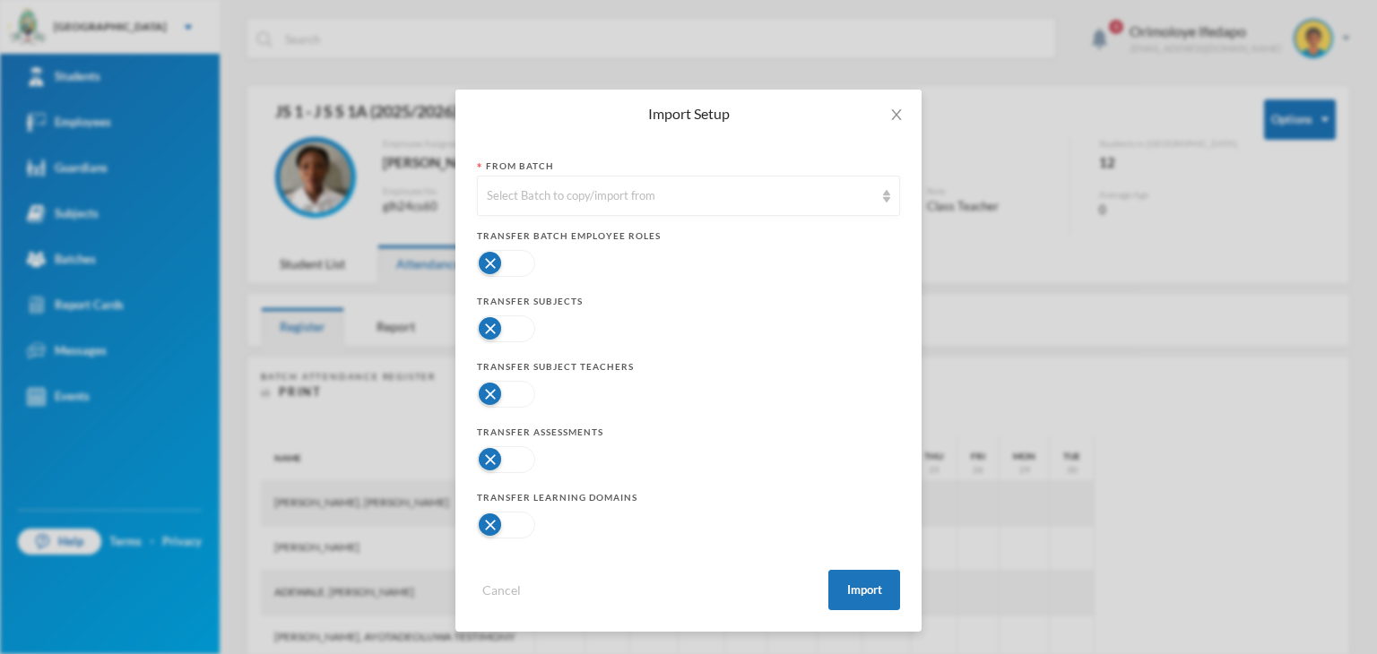
click at [492, 455] on button "button" at bounding box center [506, 459] width 58 height 27
click at [508, 510] on div at bounding box center [688, 525] width 423 height 36
click at [497, 330] on button "button" at bounding box center [506, 329] width 58 height 27
click at [488, 517] on button "button" at bounding box center [506, 525] width 58 height 27
click at [610, 199] on div "Select Batch to copy/import from" at bounding box center [680, 196] width 387 height 18
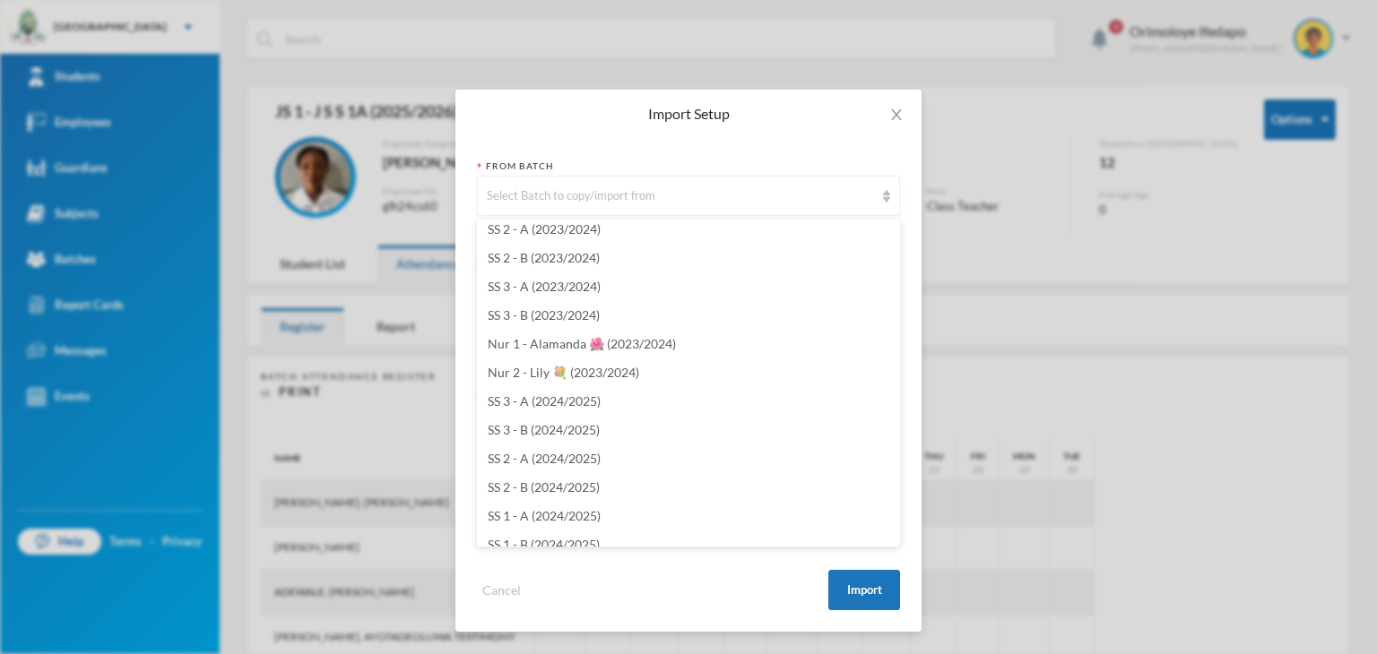
scroll to position [4214, 0]
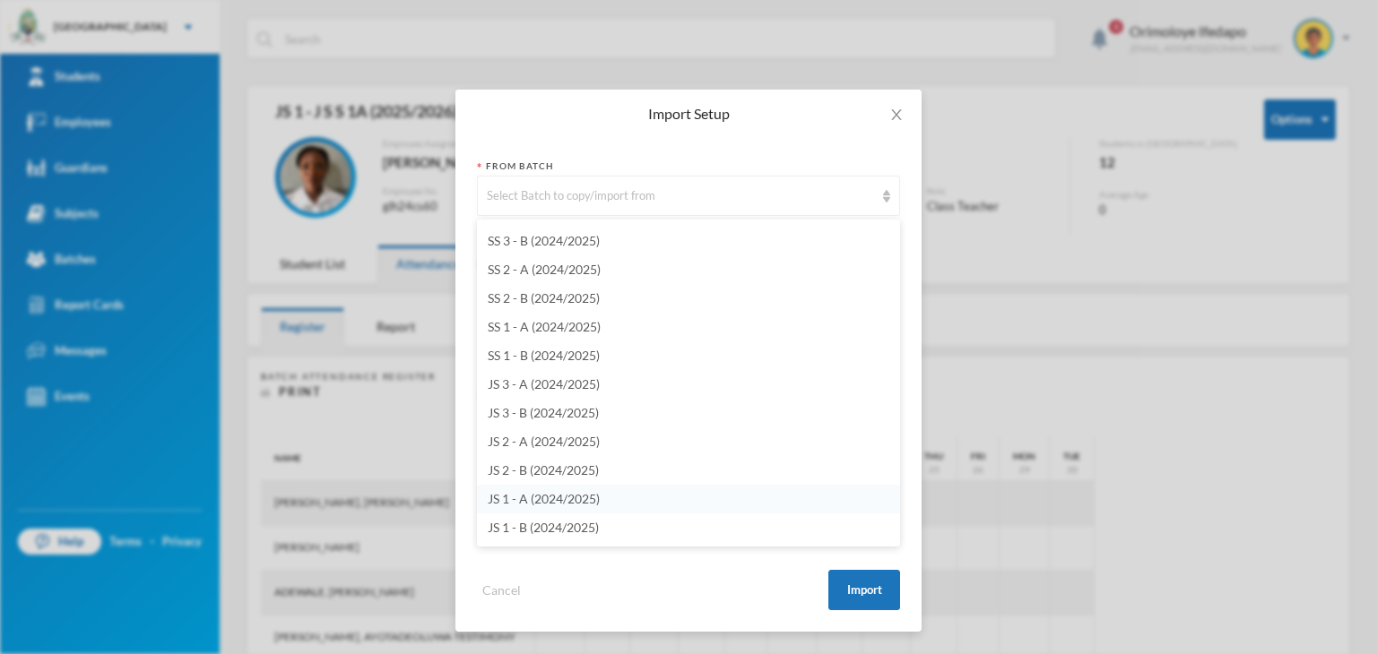
click at [563, 490] on li "JS 1 - A (2024/2025)" at bounding box center [688, 499] width 423 height 29
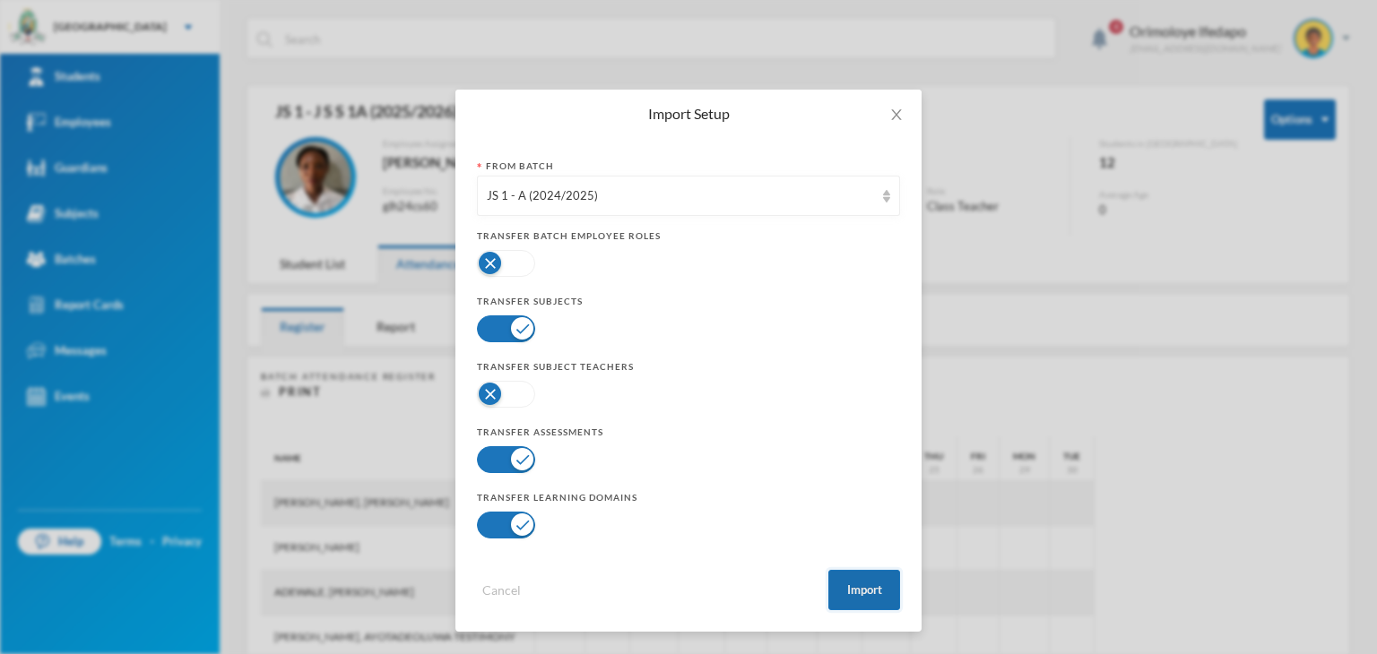
click at [880, 589] on button "Import" at bounding box center [864, 590] width 72 height 40
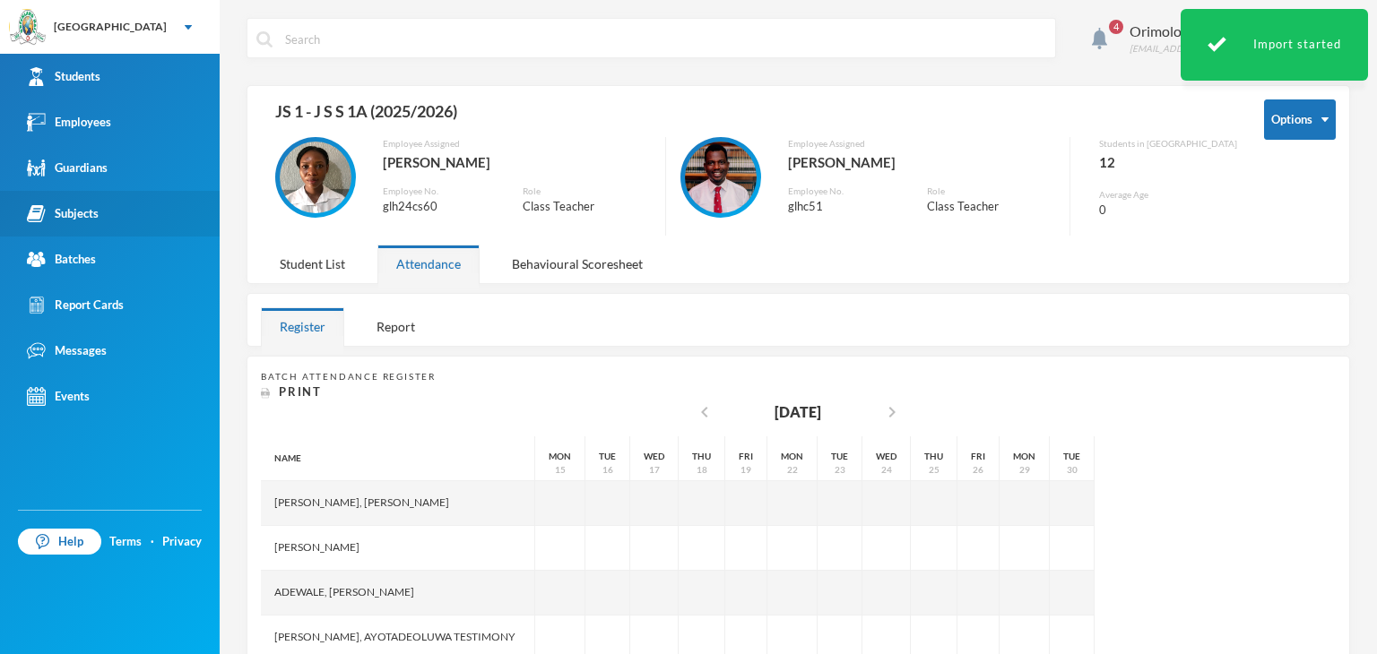
click at [81, 218] on div "Subjects" at bounding box center [63, 213] width 72 height 19
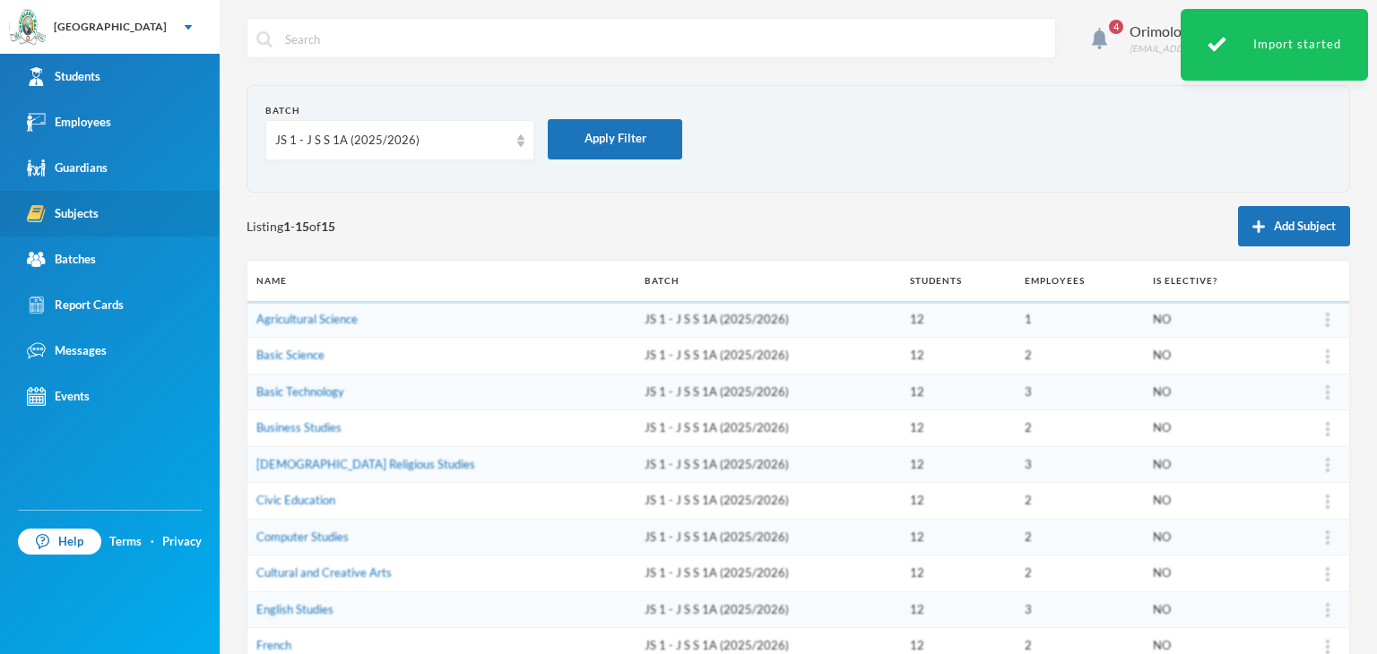
click at [81, 217] on div "Subjects" at bounding box center [63, 213] width 72 height 19
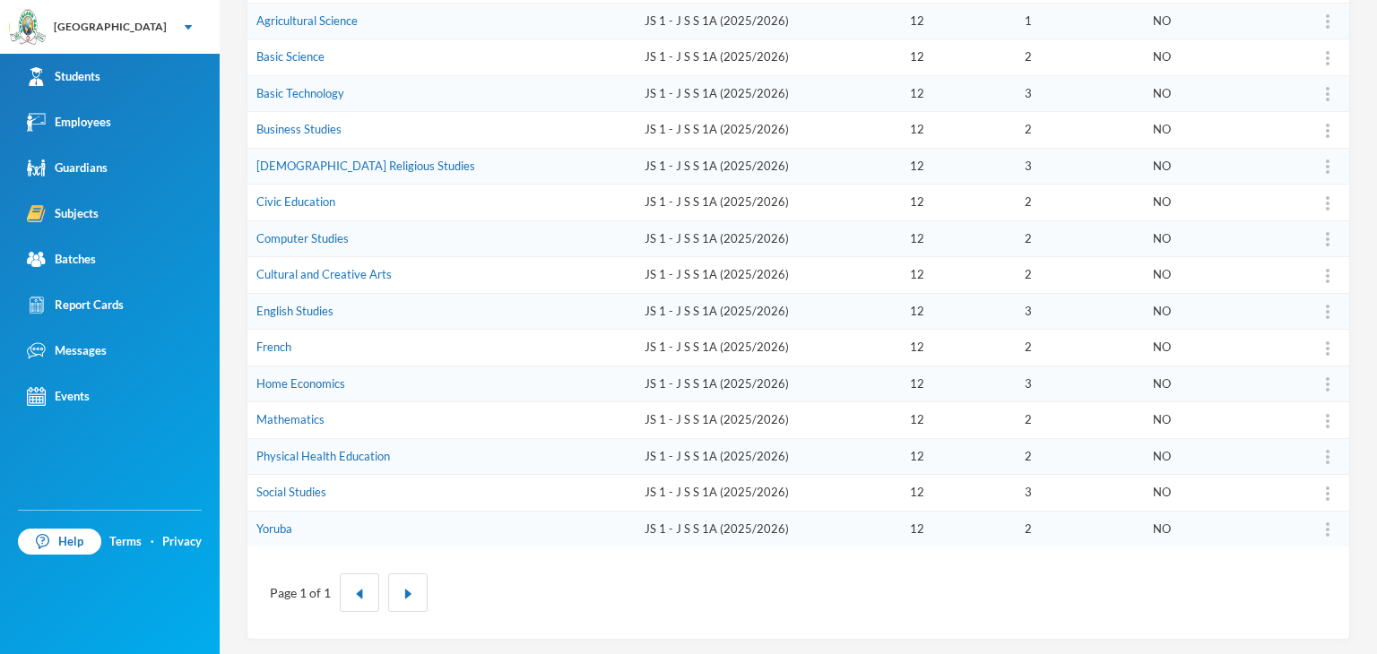
scroll to position [30, 0]
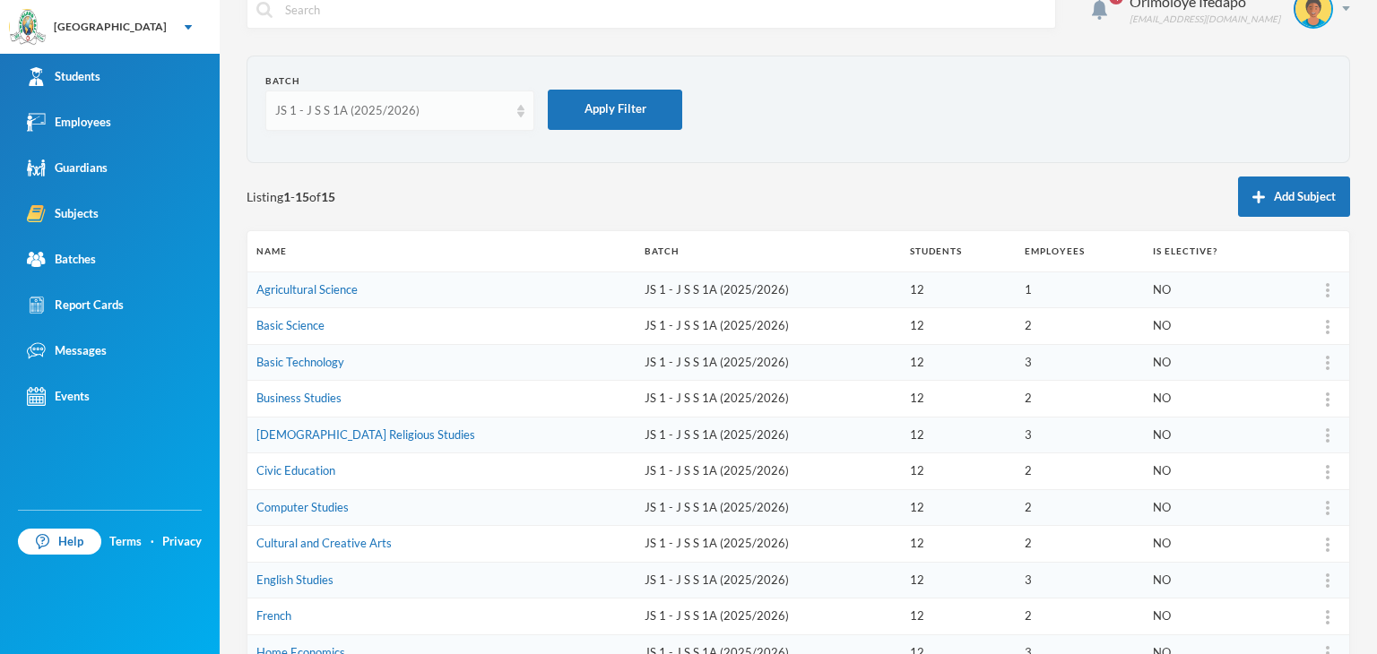
click at [402, 123] on div "JS 1 - J S S 1A (2025/2026)" at bounding box center [399, 111] width 269 height 40
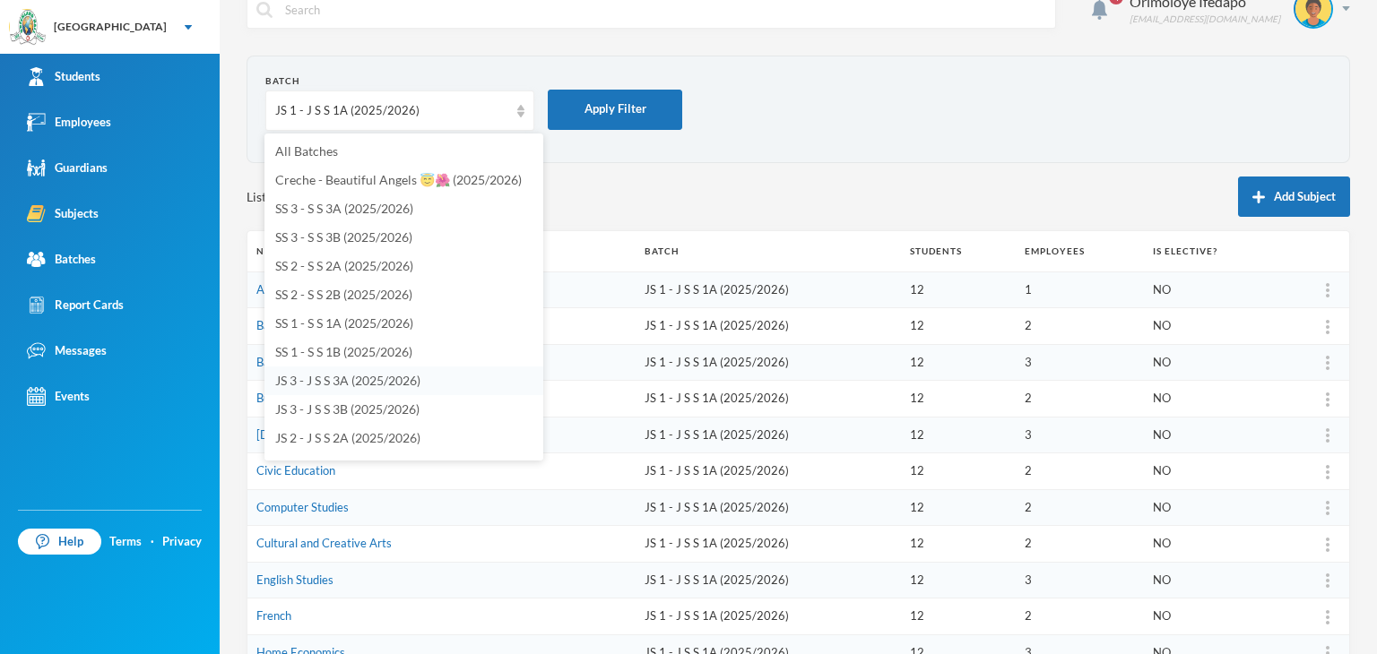
scroll to position [90, 0]
click at [344, 428] on span "JS 1 - J S S 1B (2025/2026)" at bounding box center [347, 434] width 144 height 15
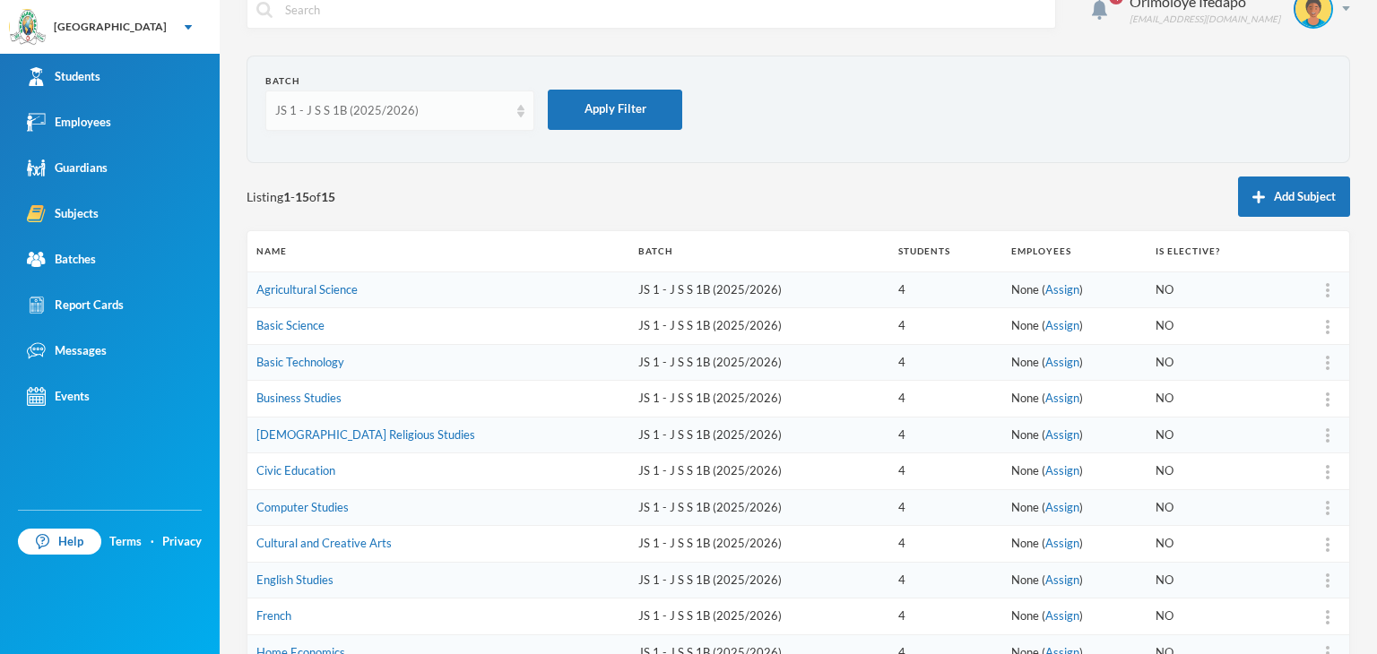
click at [406, 104] on div "JS 1 - J S S 1B (2025/2026)" at bounding box center [391, 111] width 233 height 18
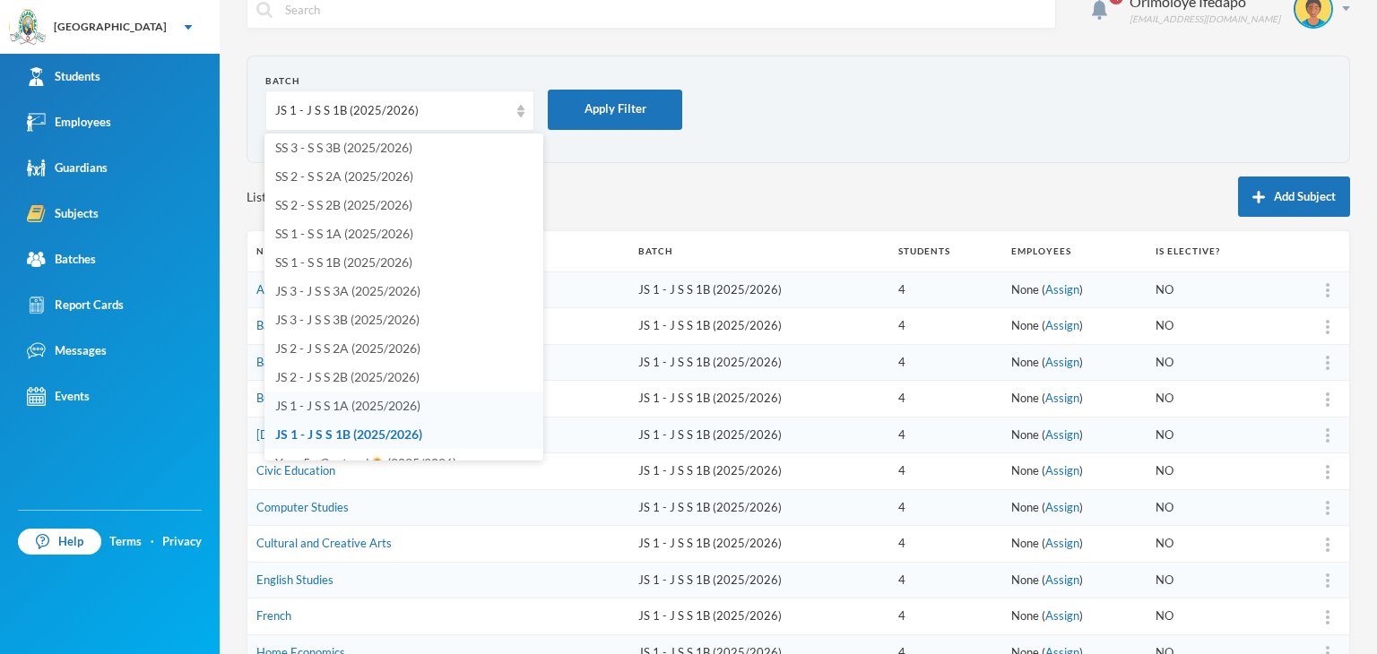
click at [332, 403] on span "JS 1 - J S S 1A (2025/2026)" at bounding box center [347, 405] width 145 height 15
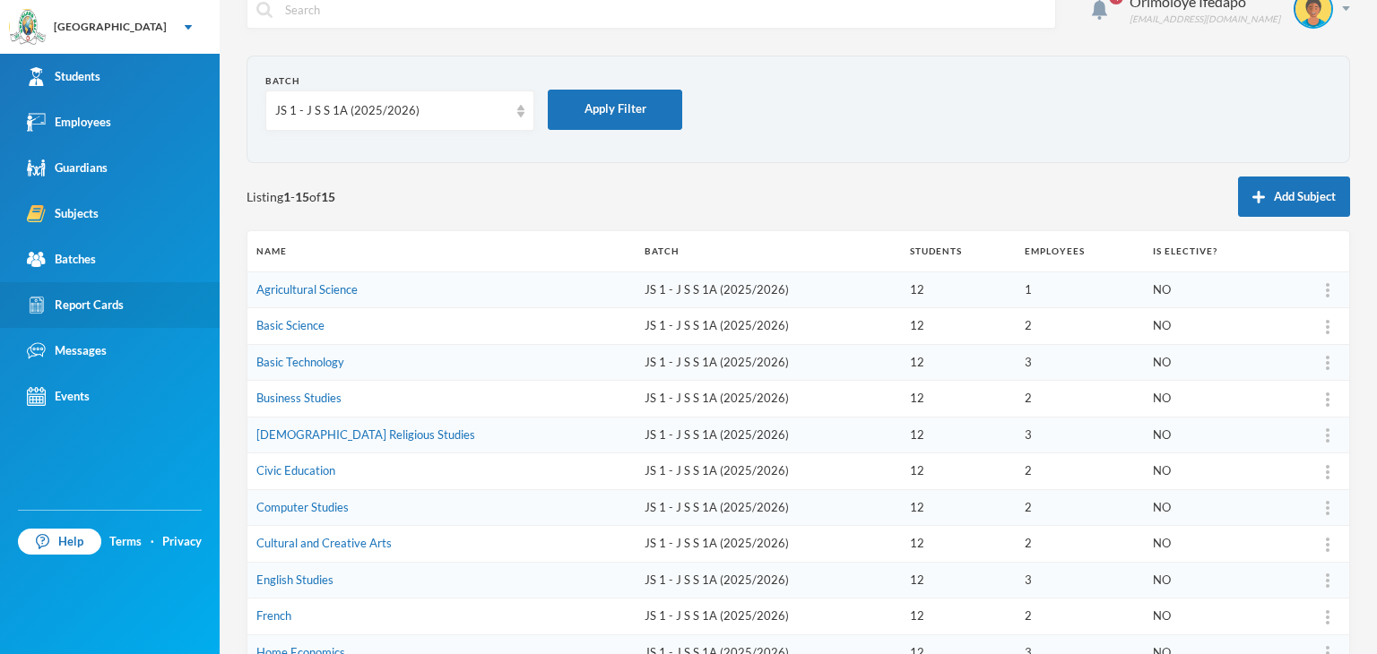
scroll to position [0, 0]
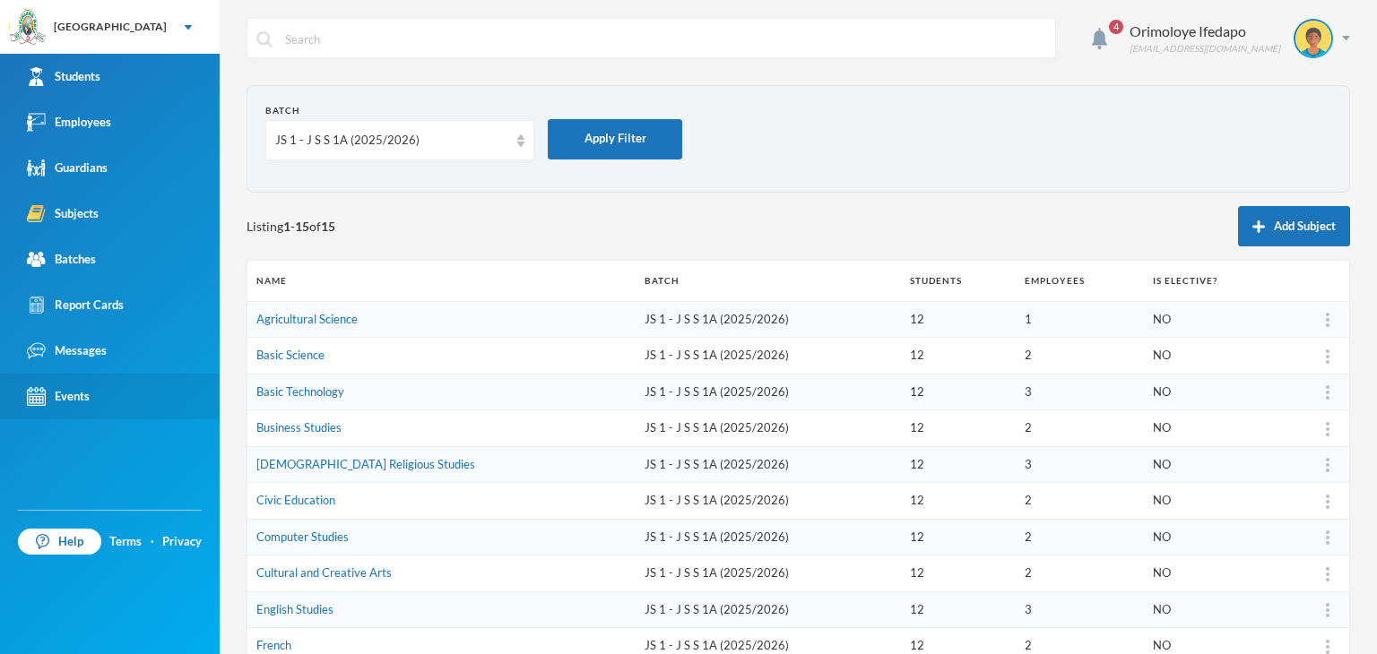
click at [66, 387] on div "Events" at bounding box center [58, 396] width 63 height 19
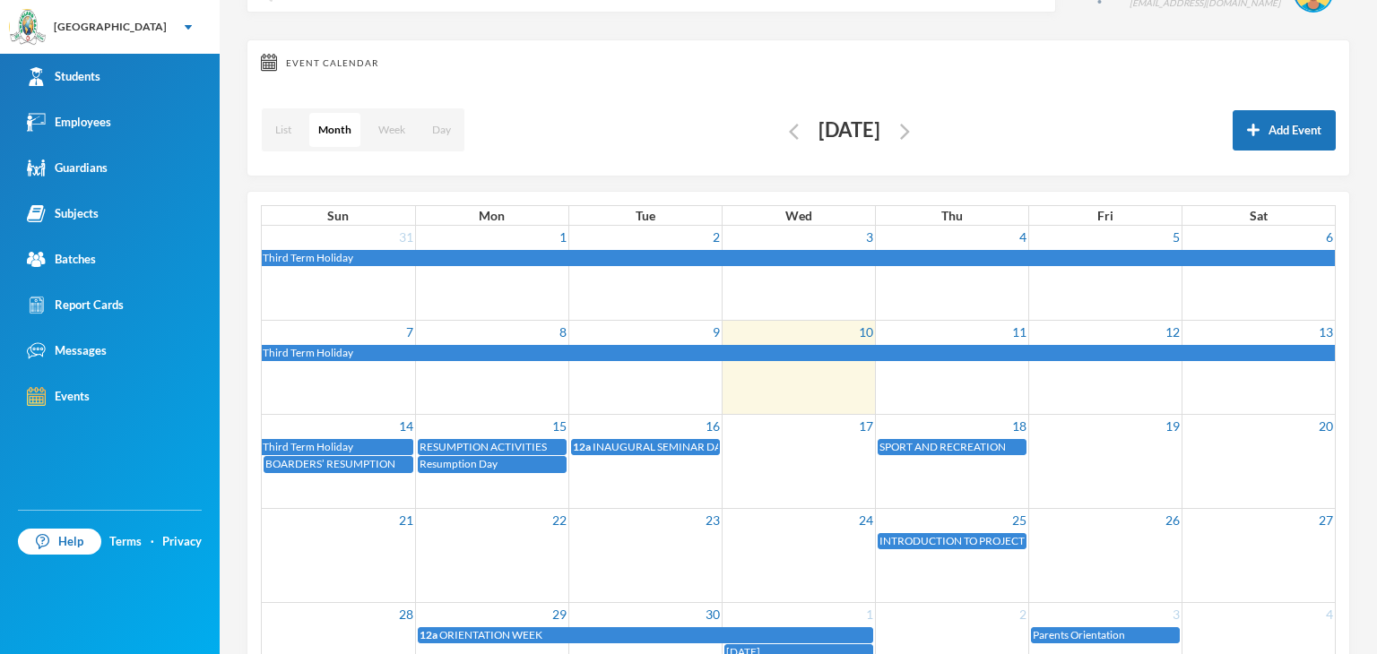
scroll to position [90, 0]
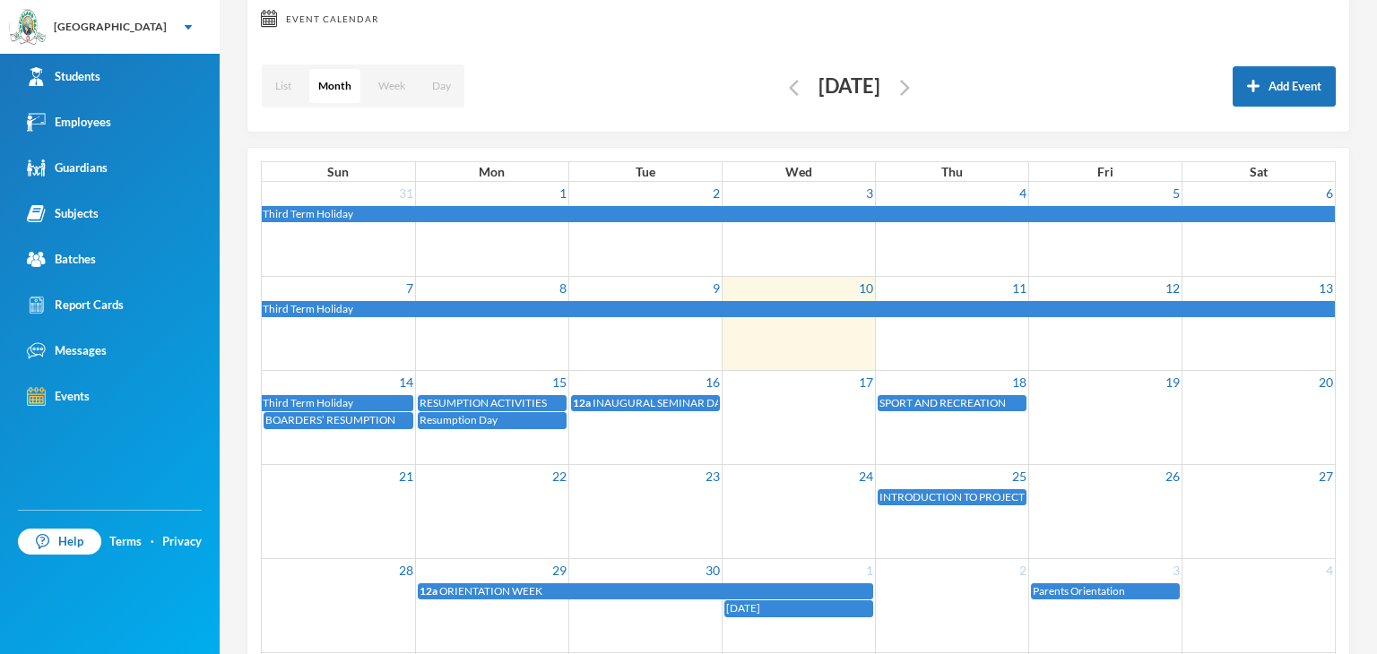
click at [509, 396] on span "RESUMPTION ACTIVITIES" at bounding box center [483, 402] width 127 height 13
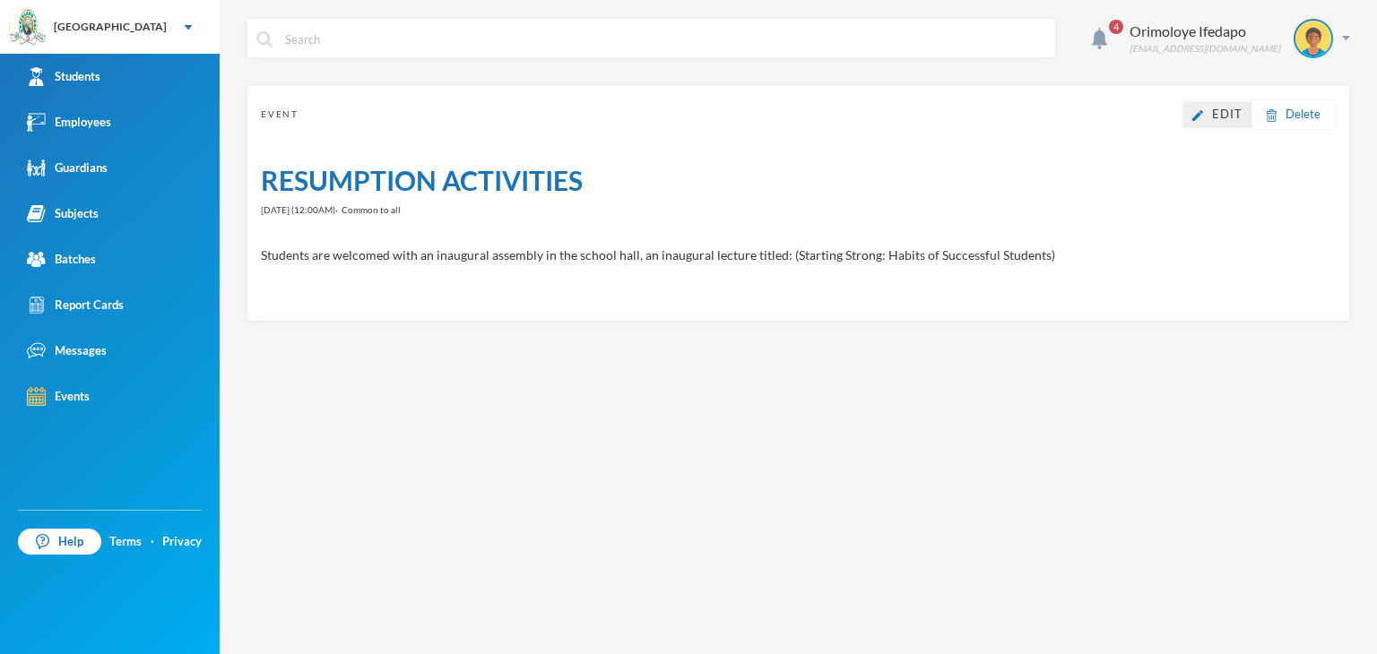
click at [1213, 116] on span "Edit" at bounding box center [1227, 114] width 30 height 14
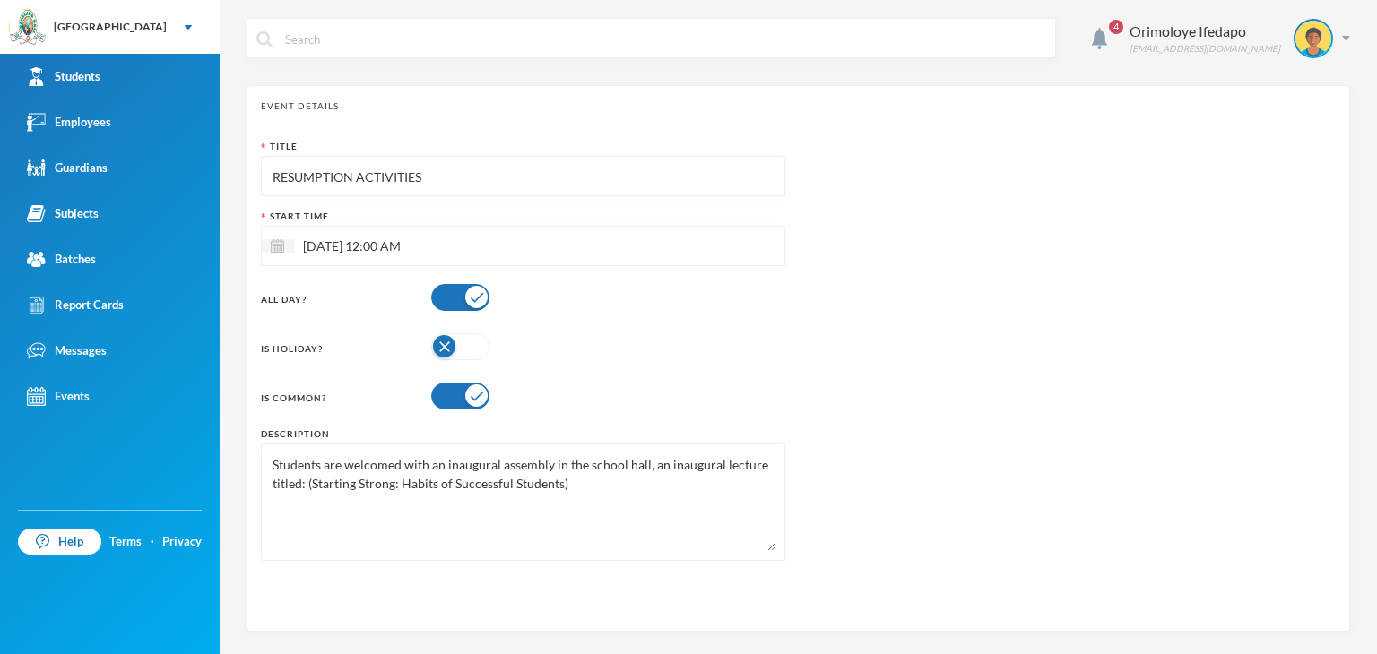
drag, startPoint x: 328, startPoint y: 172, endPoint x: 279, endPoint y: 172, distance: 49.3
click at [279, 172] on input "RESUMPTION ACTIVITIES" at bounding box center [523, 177] width 505 height 40
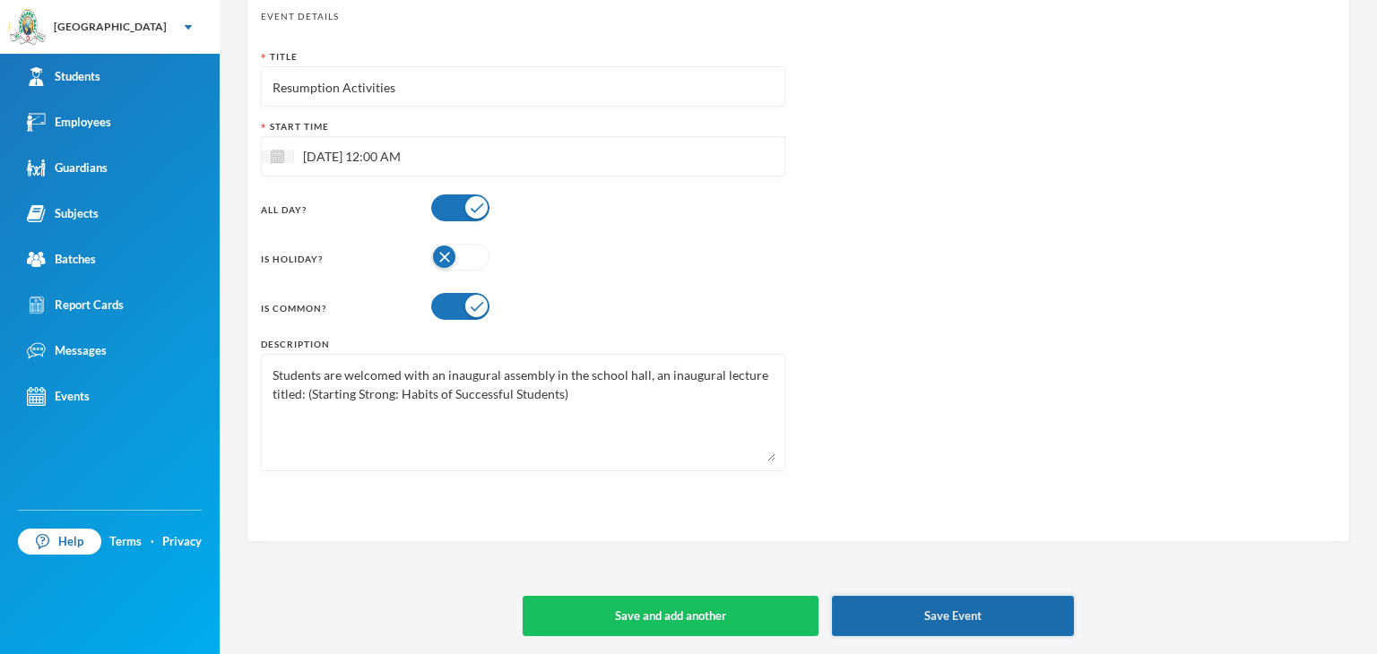
type input "Resumption Activities"
click at [977, 635] on button "Save Event" at bounding box center [953, 616] width 242 height 40
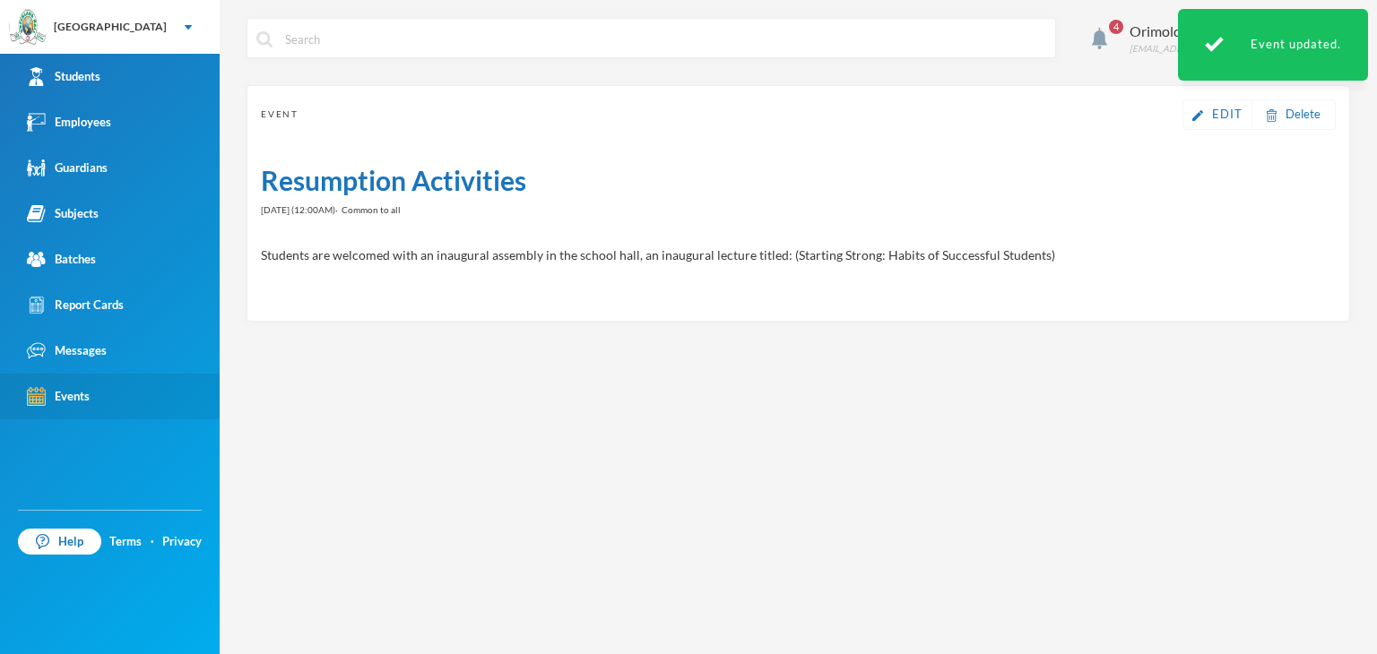
click at [85, 402] on div "Events" at bounding box center [58, 396] width 63 height 19
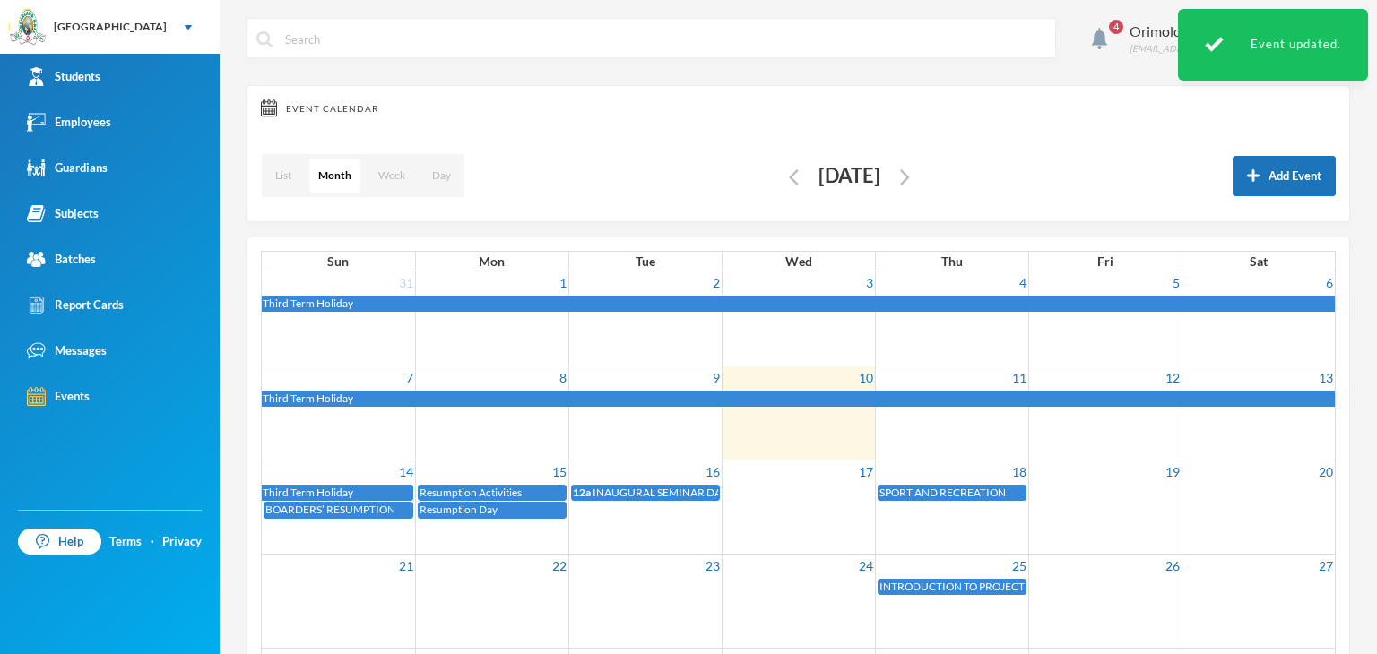
click at [654, 486] on span "INAUGURAL SEMINAR DAY" at bounding box center [660, 492] width 134 height 13
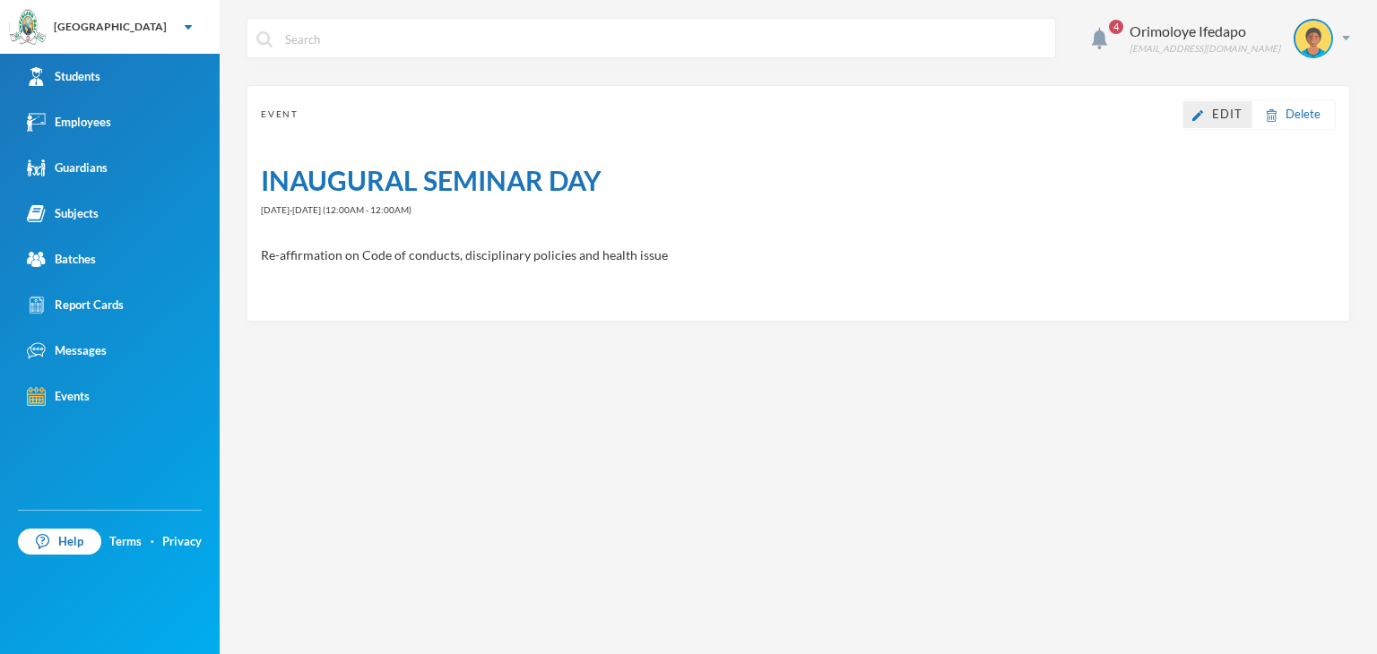
click at [1211, 115] on link "Edit" at bounding box center [1217, 115] width 50 height 18
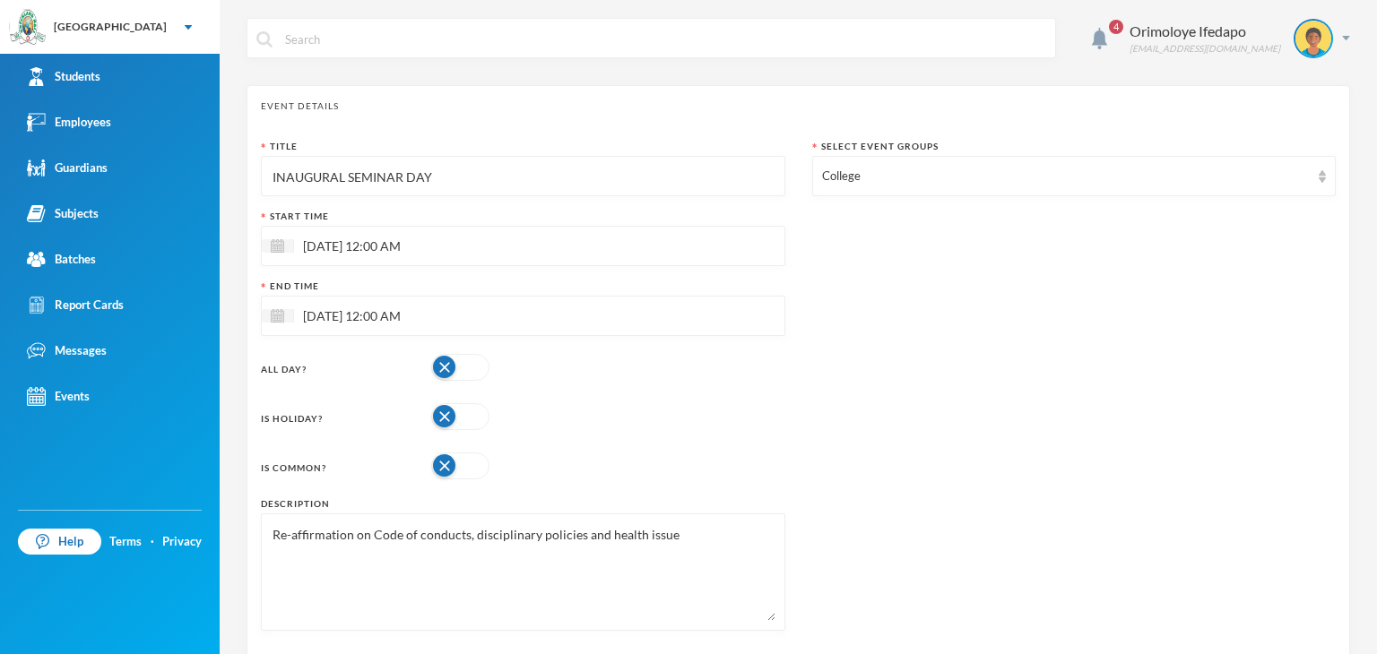
click at [509, 169] on input "INAUGURAL SEMINAR DAY" at bounding box center [523, 177] width 505 height 40
click at [284, 173] on input "Inagural Seminar Day" at bounding box center [523, 177] width 505 height 40
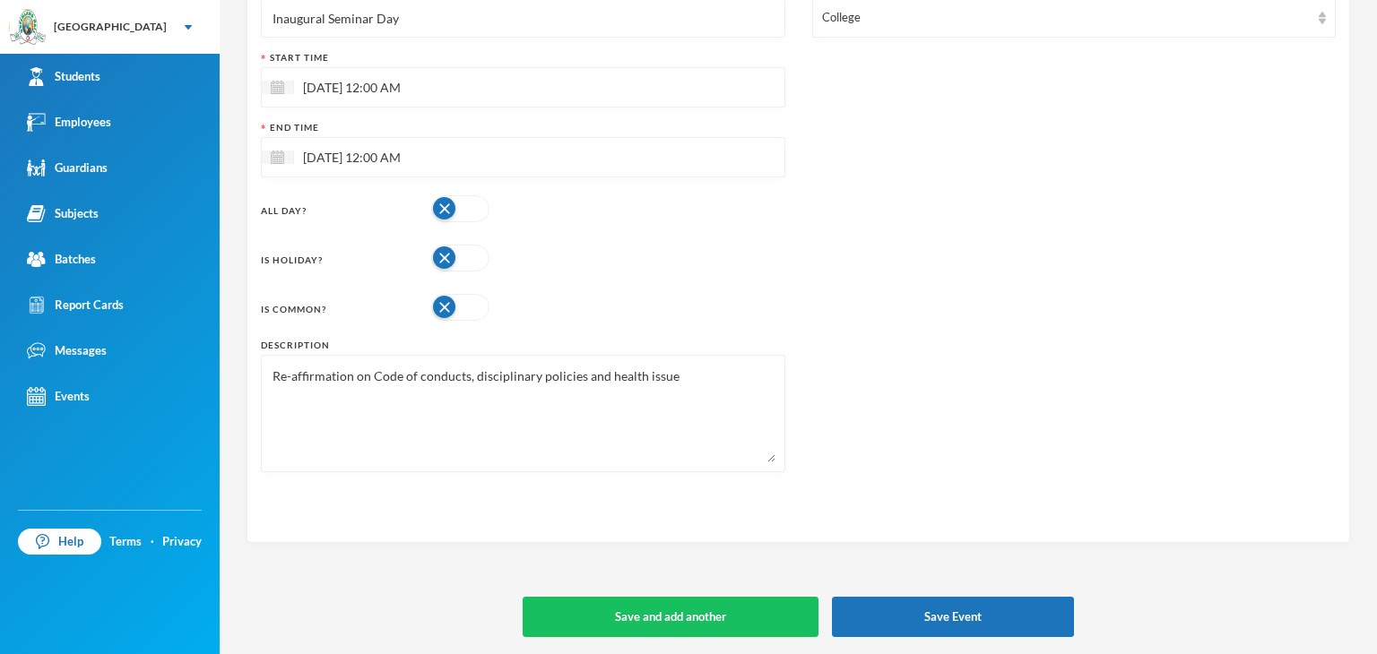
scroll to position [154, 0]
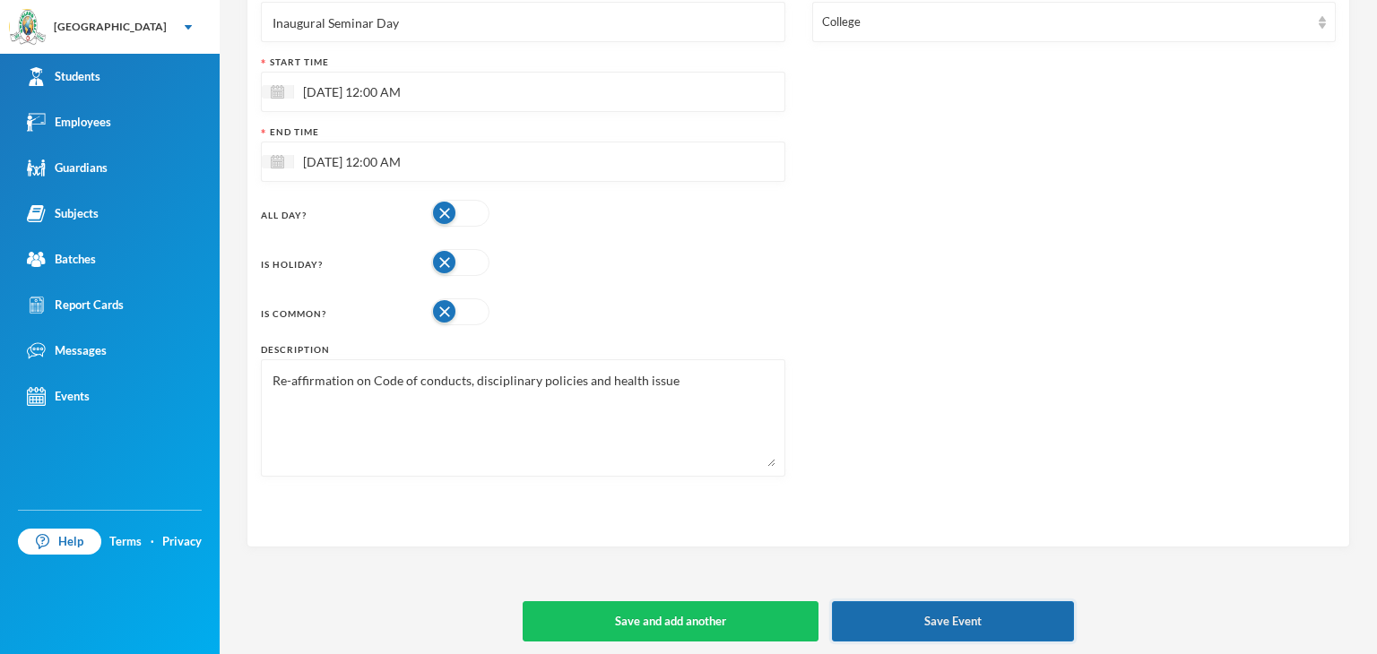
type input "Inaugural Seminar Day"
click at [966, 613] on button "Save Event" at bounding box center [953, 622] width 242 height 40
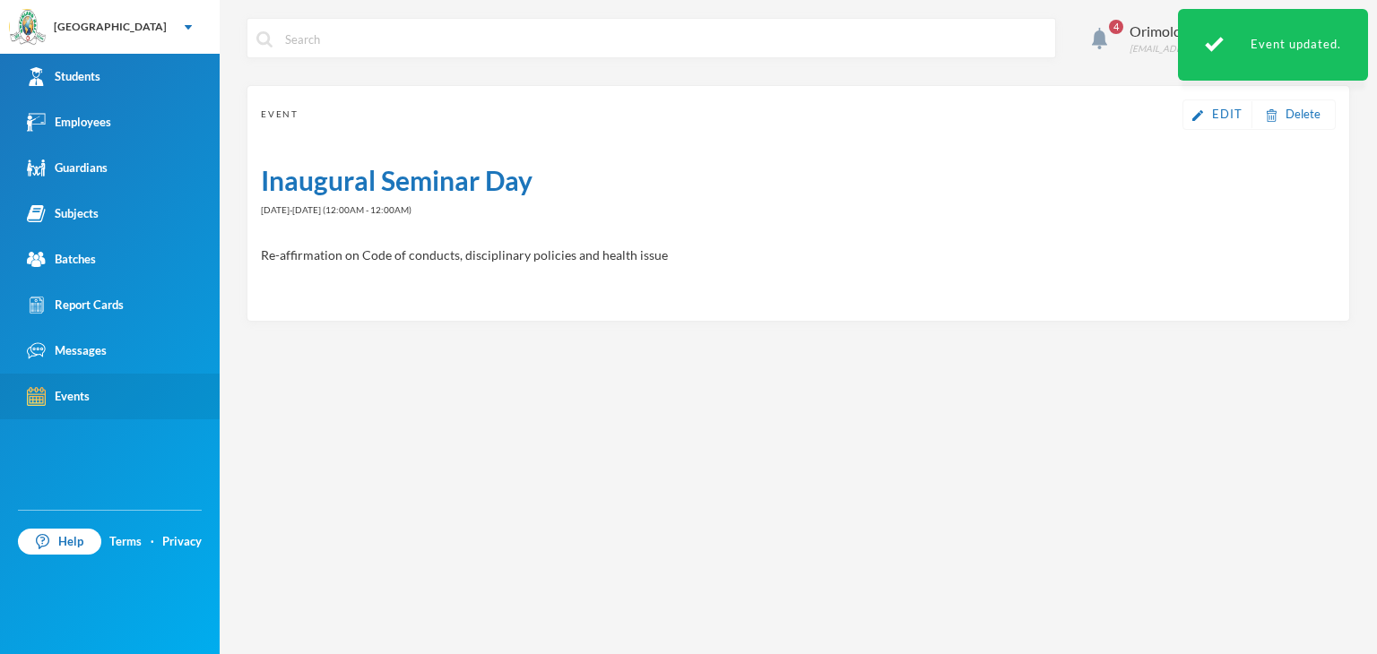
click at [122, 389] on link "Events" at bounding box center [110, 397] width 220 height 46
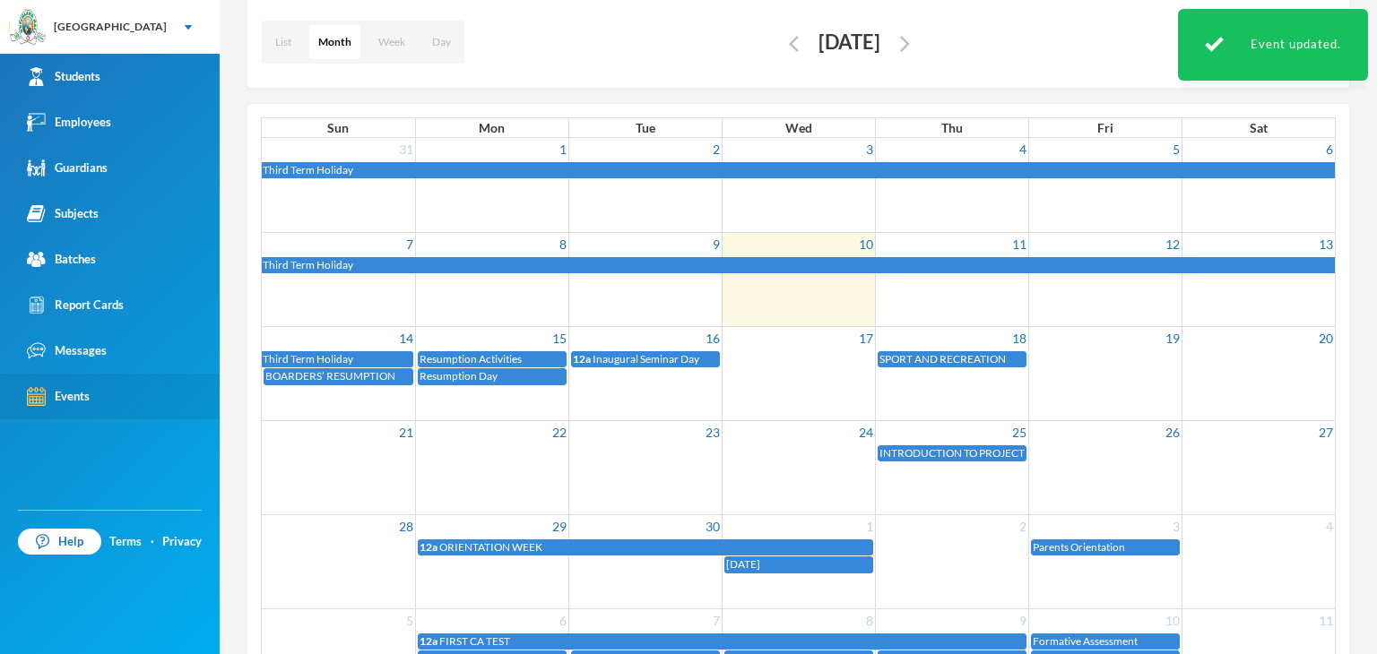
scroll to position [136, 0]
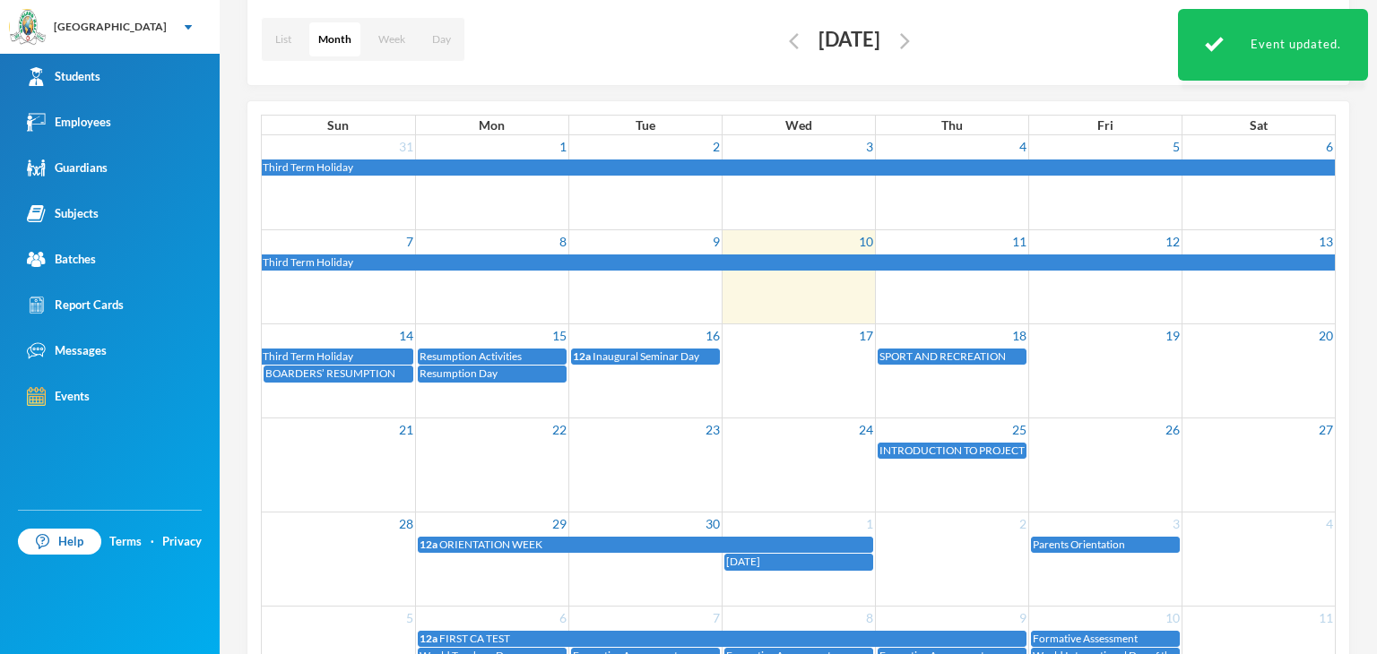
click at [940, 353] on span "SPORT AND RECREATION" at bounding box center [943, 356] width 126 height 13
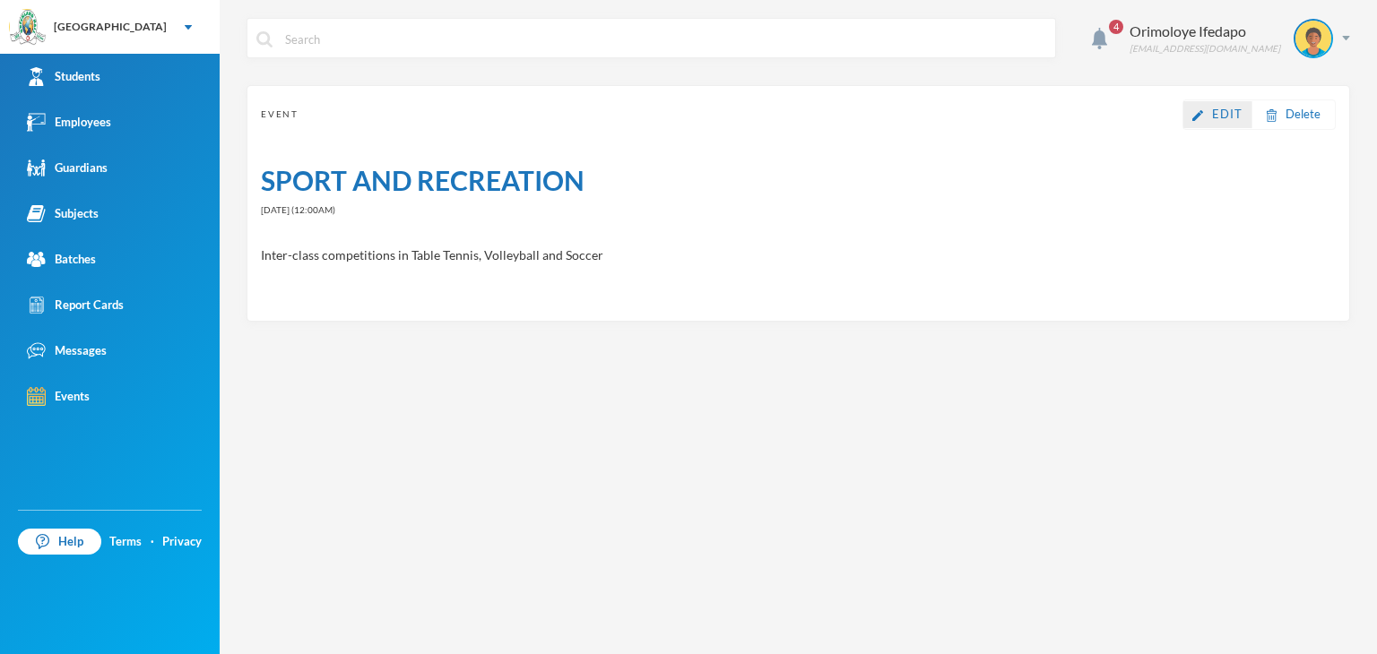
click at [1208, 124] on div "Edit" at bounding box center [1217, 114] width 69 height 27
click at [1211, 114] on link "Edit" at bounding box center [1217, 115] width 50 height 18
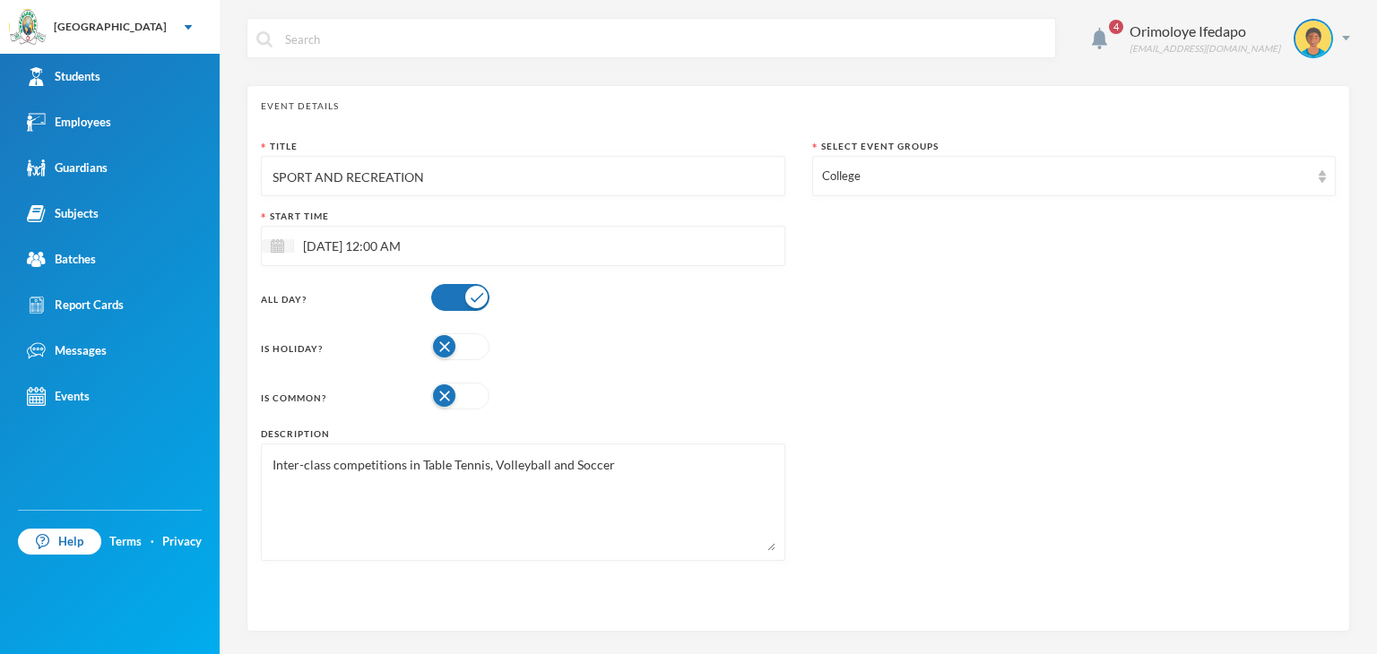
click at [408, 185] on input "SPORT AND RECREATION" at bounding box center [523, 177] width 505 height 40
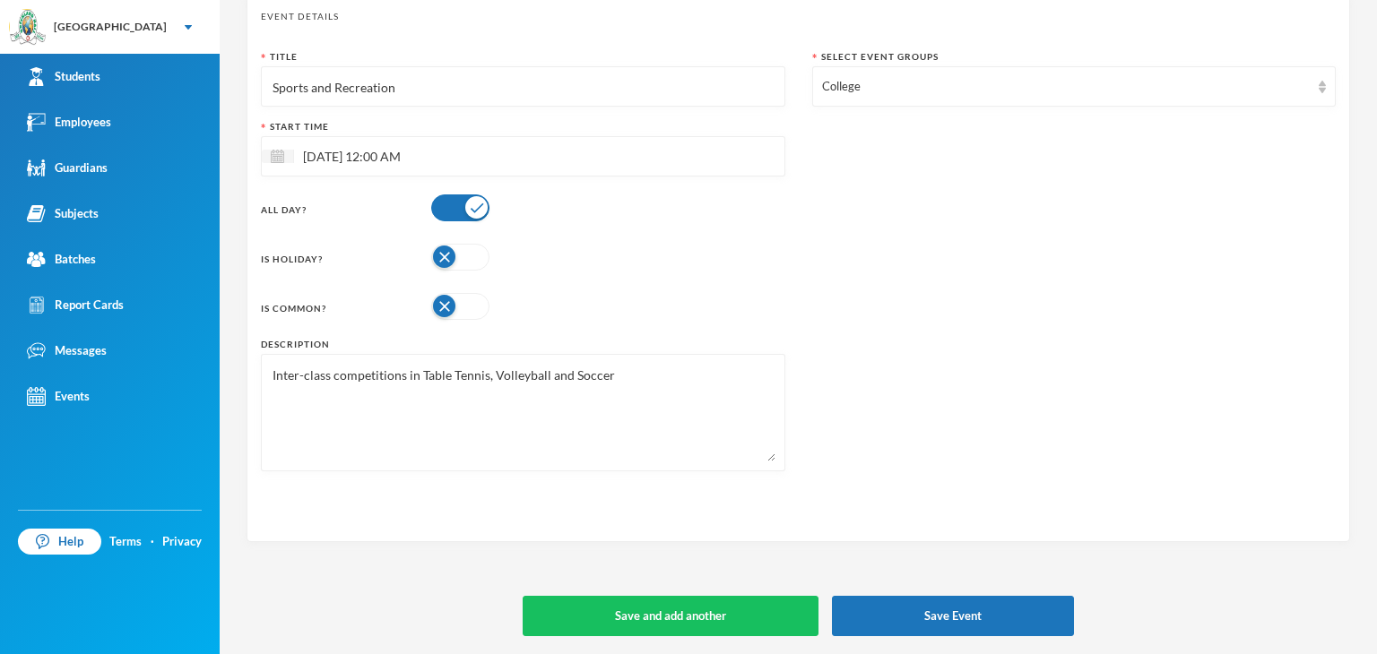
scroll to position [86, 0]
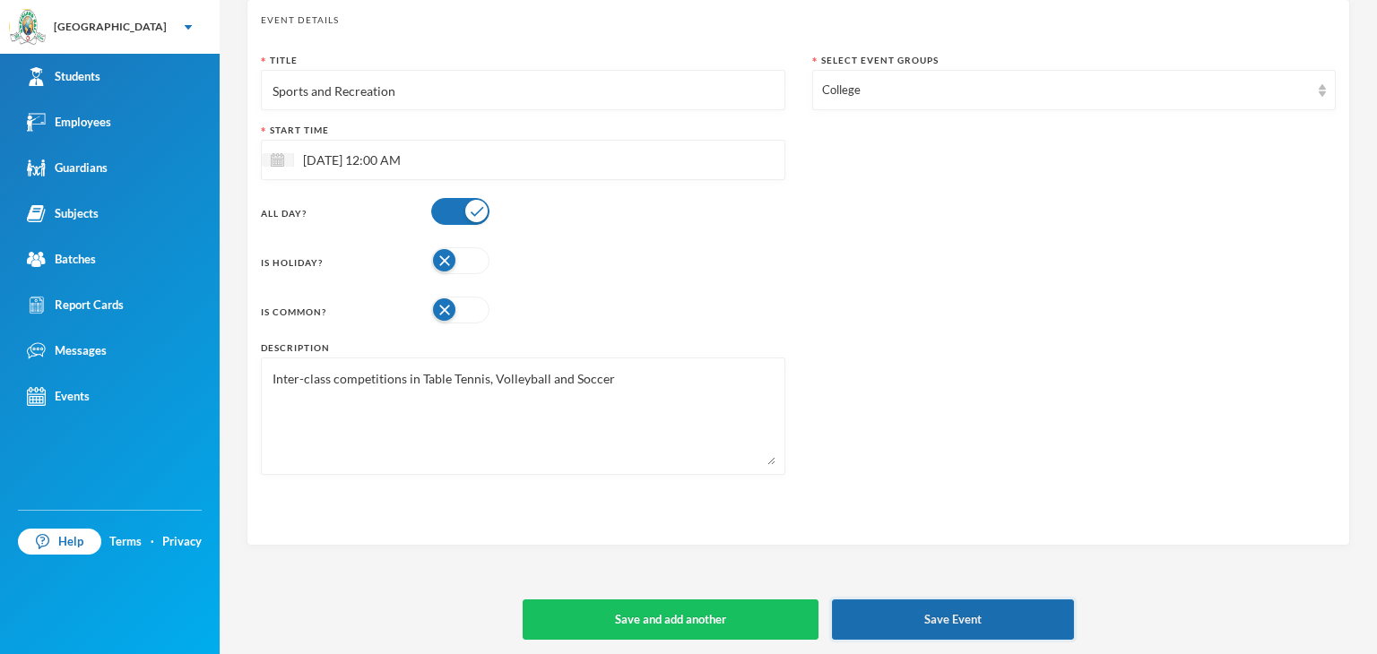
type input "Sports and Recreation"
click at [969, 637] on button "Save Event" at bounding box center [953, 620] width 242 height 40
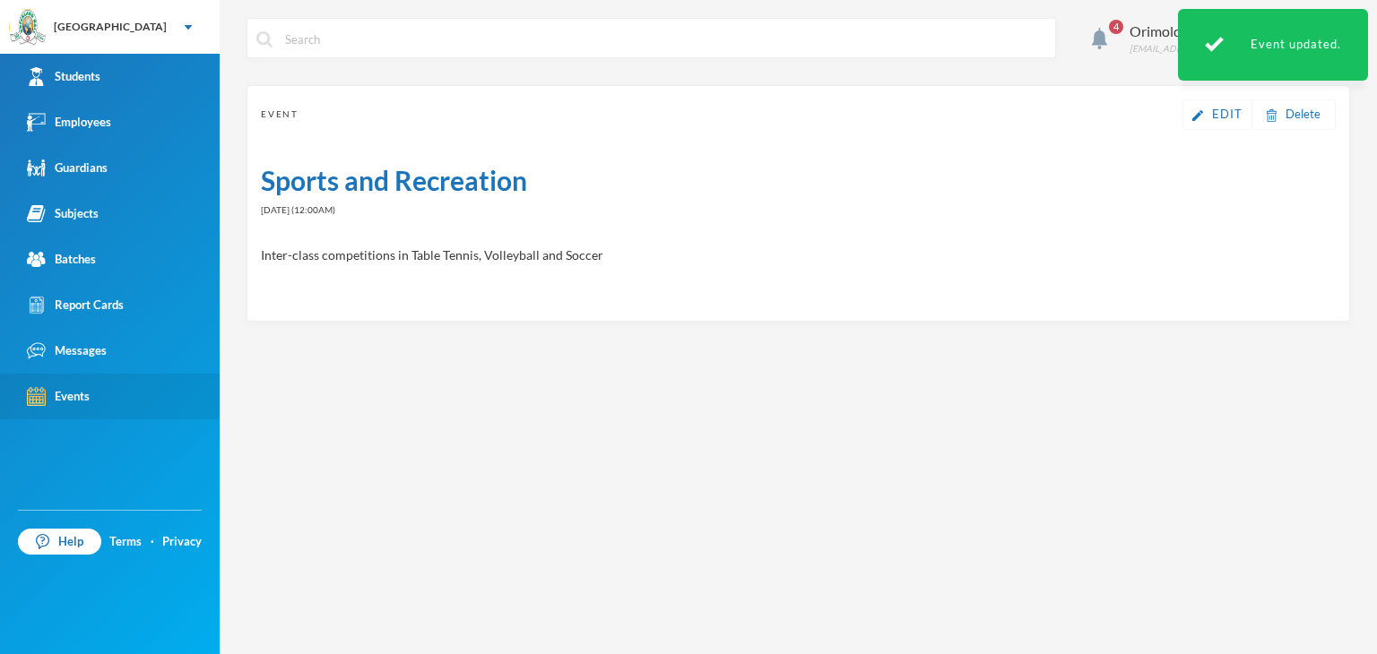
click at [100, 399] on link "Events" at bounding box center [110, 397] width 220 height 46
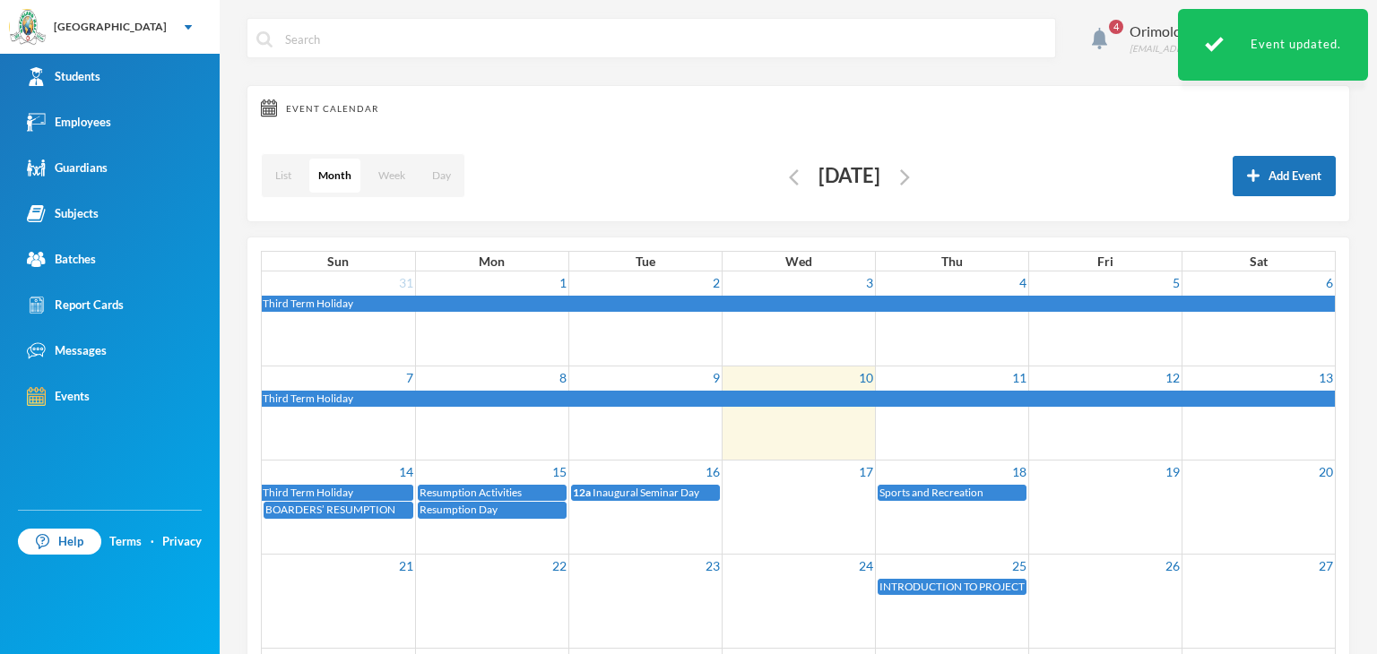
click at [377, 514] on span "BOARDERS’ RESUMPTION" at bounding box center [330, 509] width 130 height 13
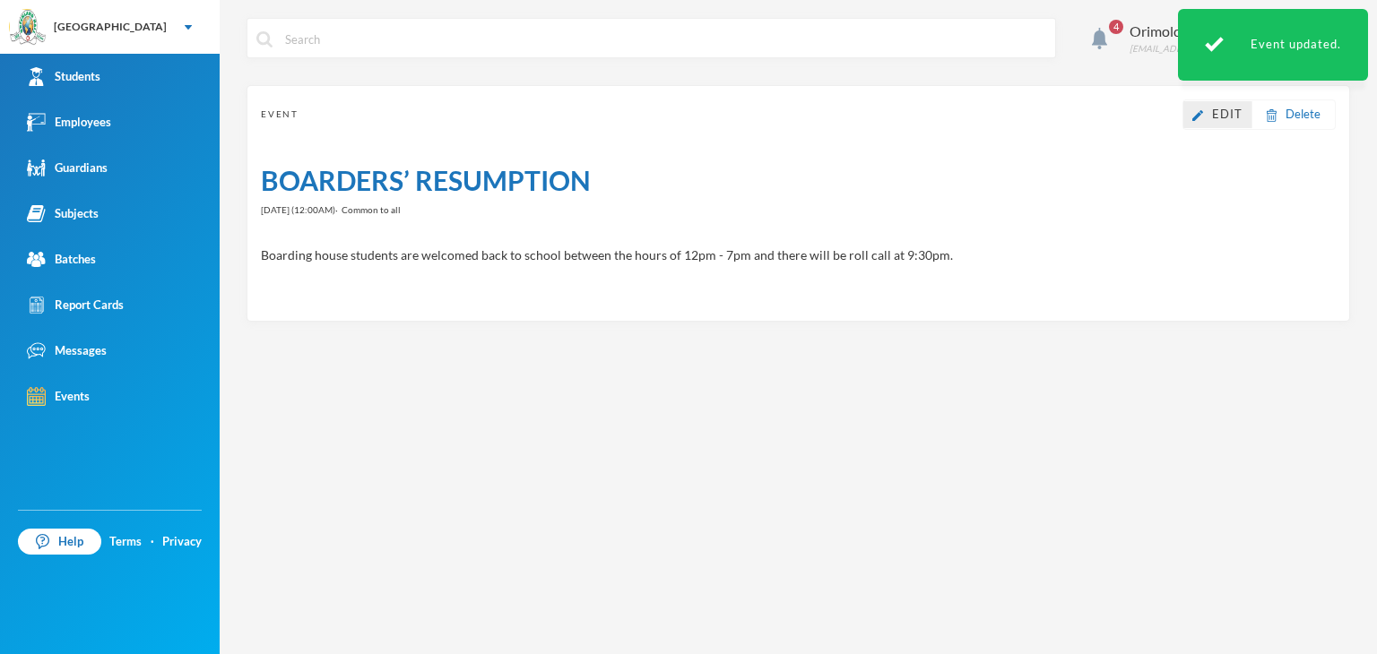
click at [1216, 113] on span "Edit" at bounding box center [1227, 114] width 30 height 14
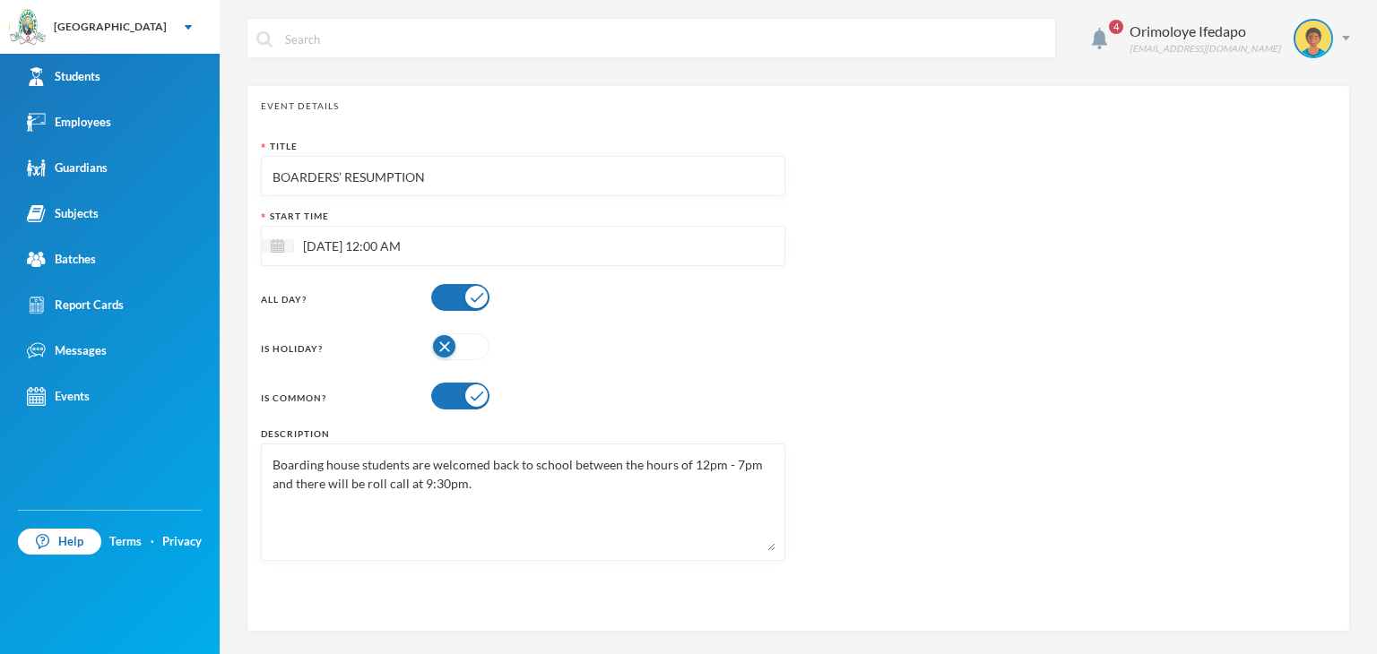
click at [579, 184] on input "BOARDERS’ RESUMPTION" at bounding box center [523, 177] width 505 height 40
type input "Boarders' Resunmption"
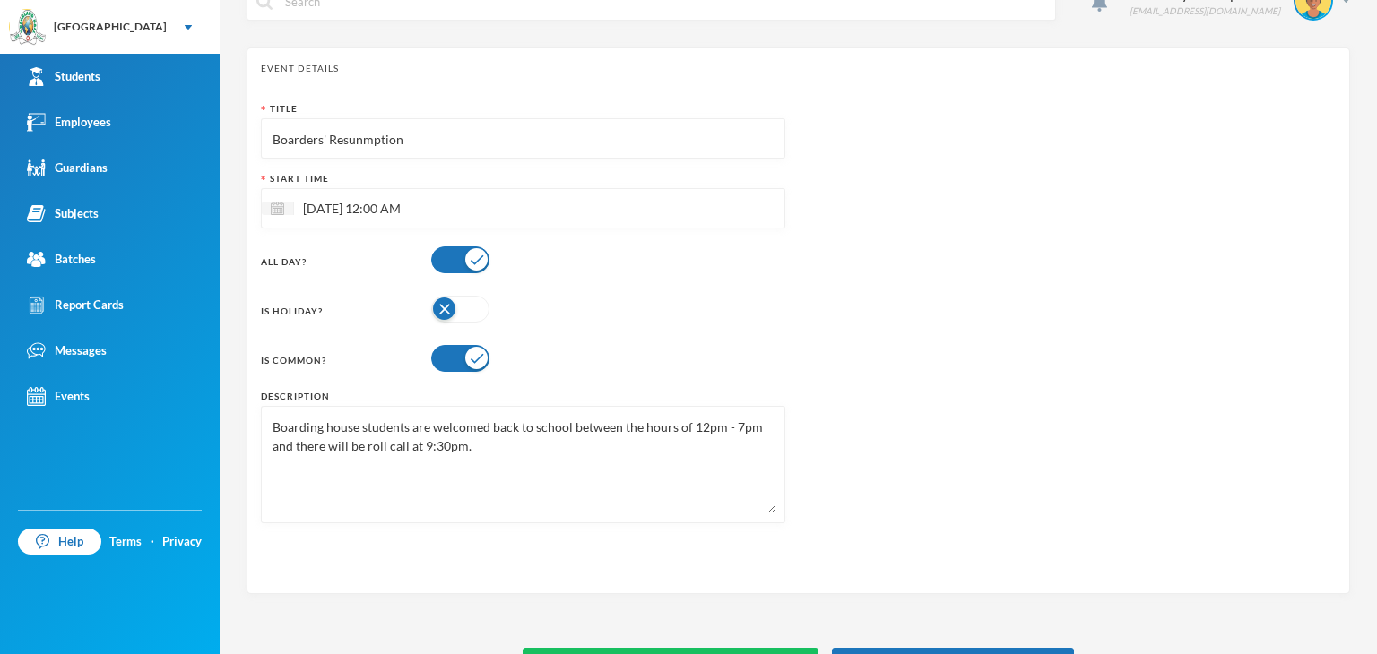
scroll to position [90, 0]
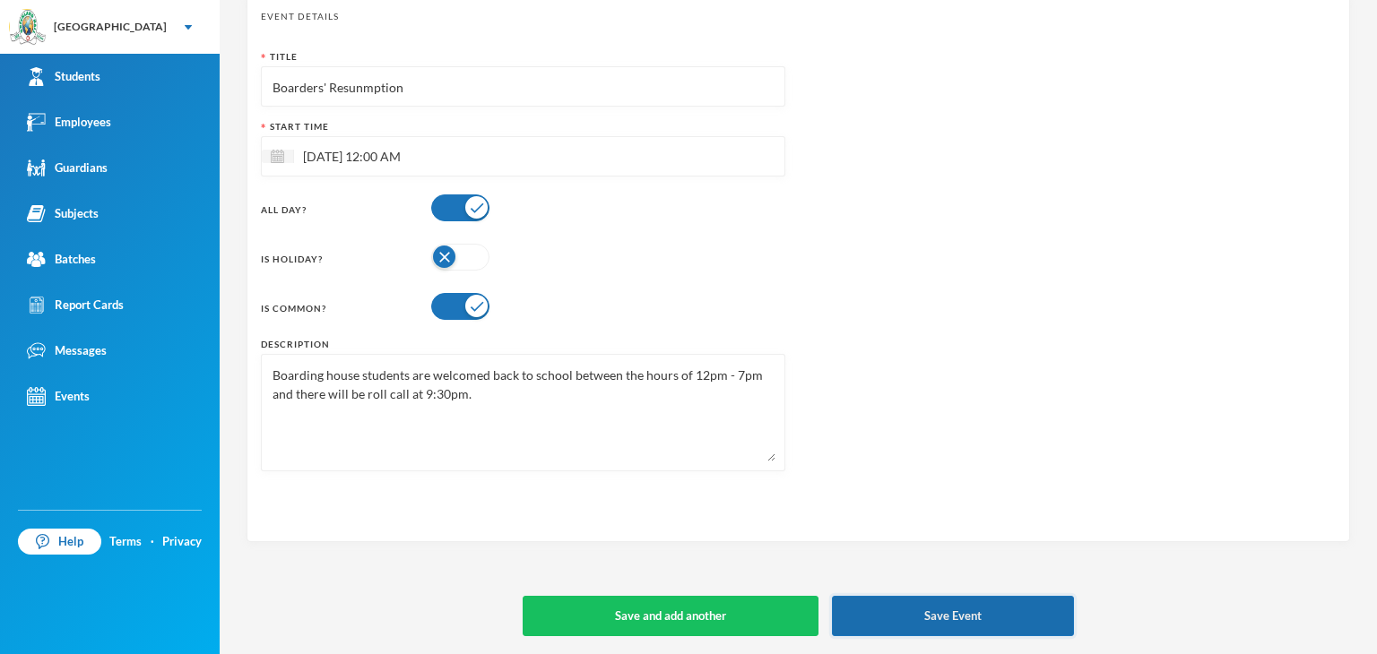
click at [995, 618] on button "Save Event" at bounding box center [953, 616] width 242 height 40
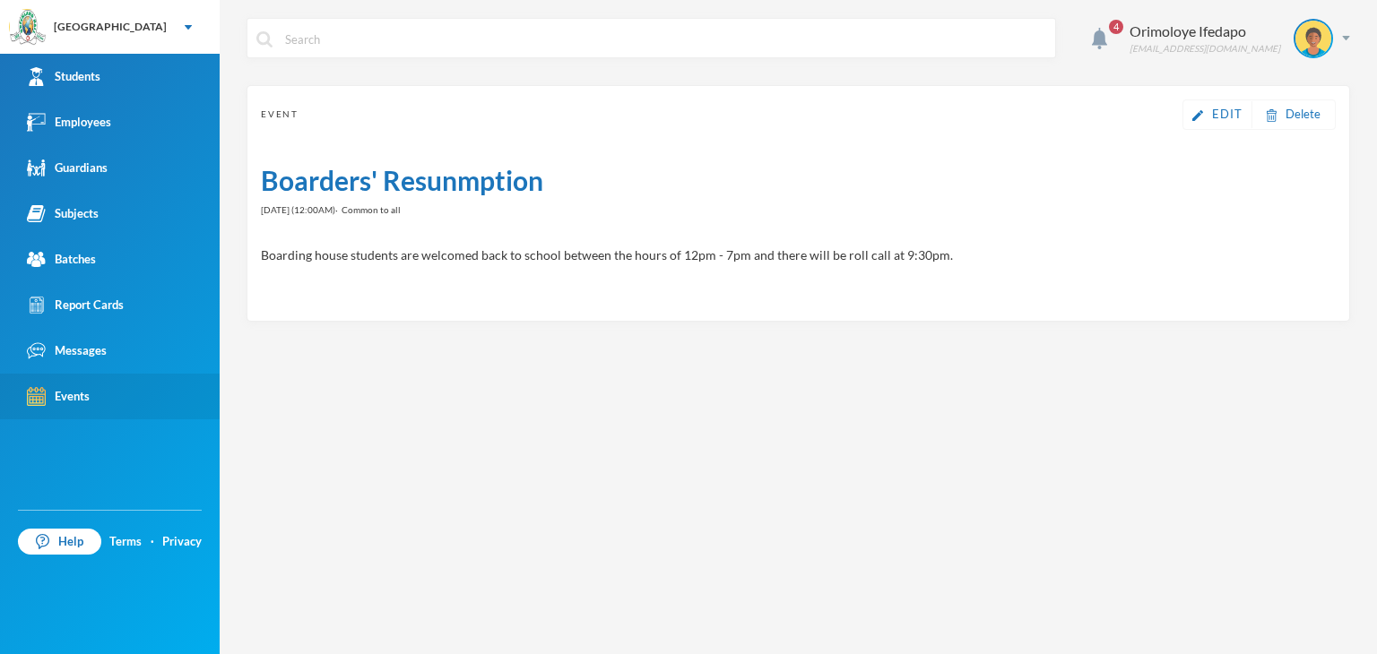
click at [90, 407] on link "Events" at bounding box center [110, 397] width 220 height 46
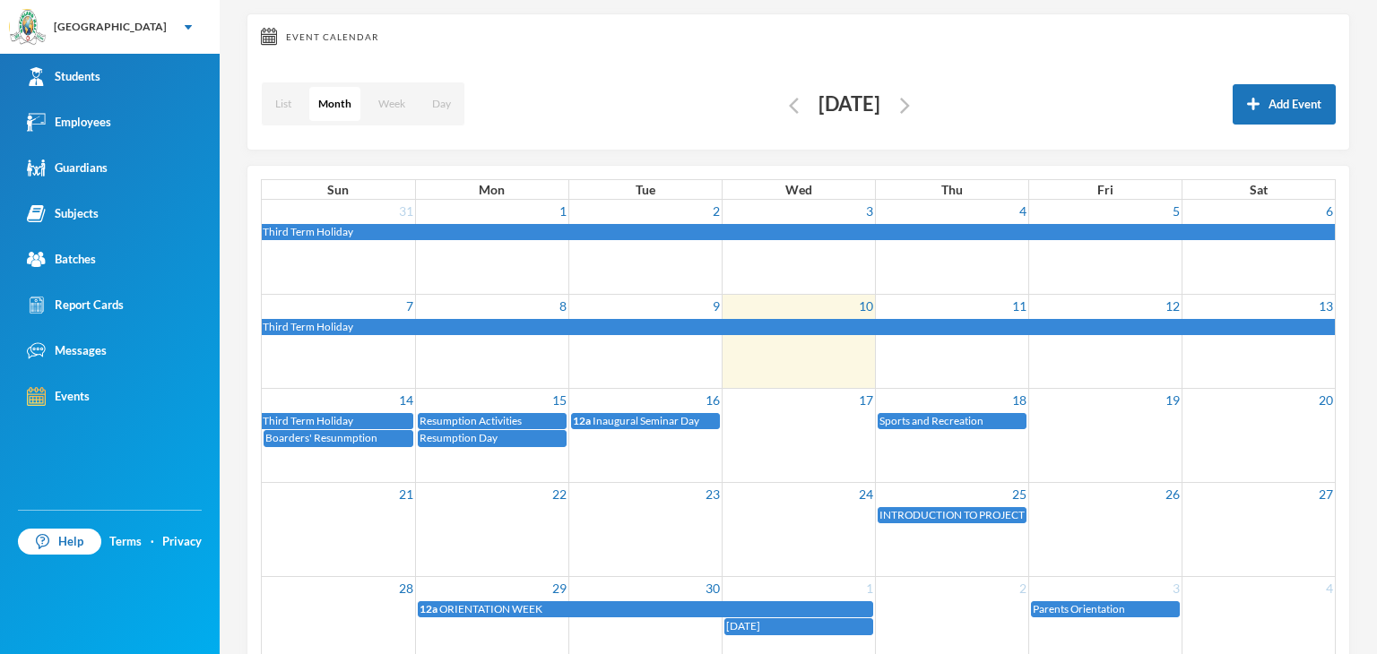
scroll to position [133, 0]
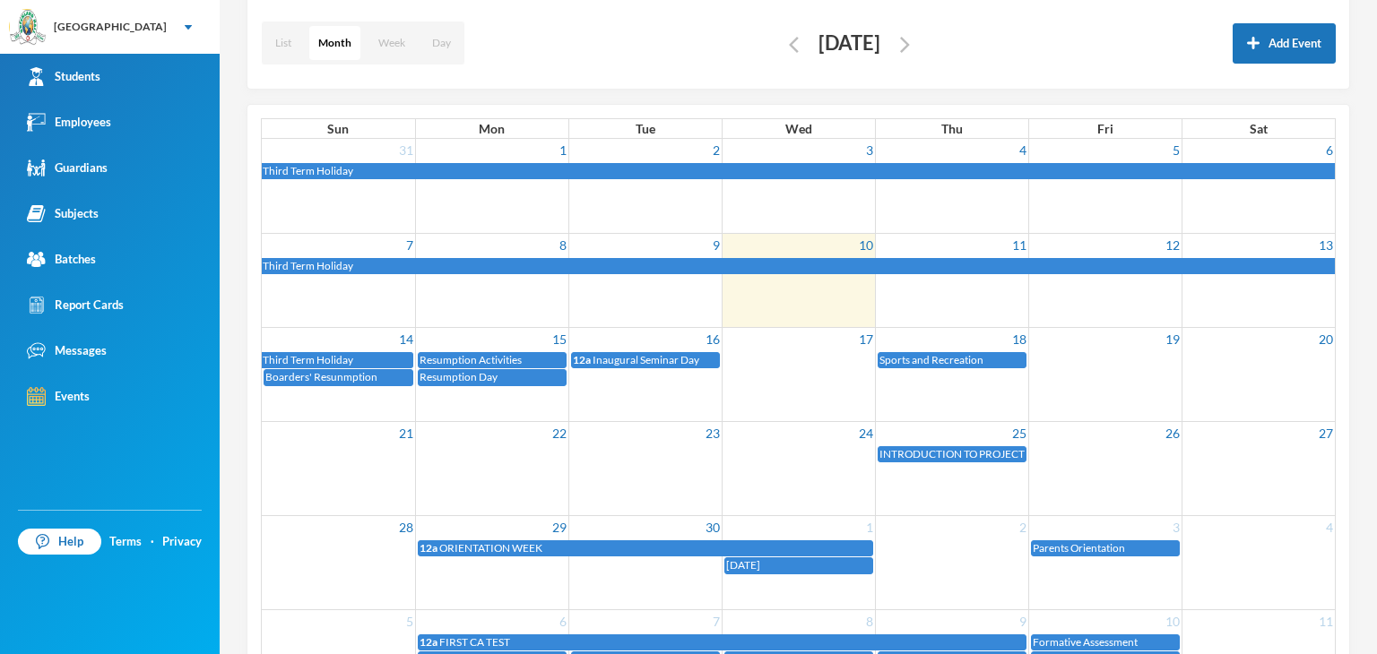
click at [916, 451] on span "INTRODUCTION TO PROJECT AND RESEARCH FOR THE TERM" at bounding box center [1032, 453] width 304 height 13
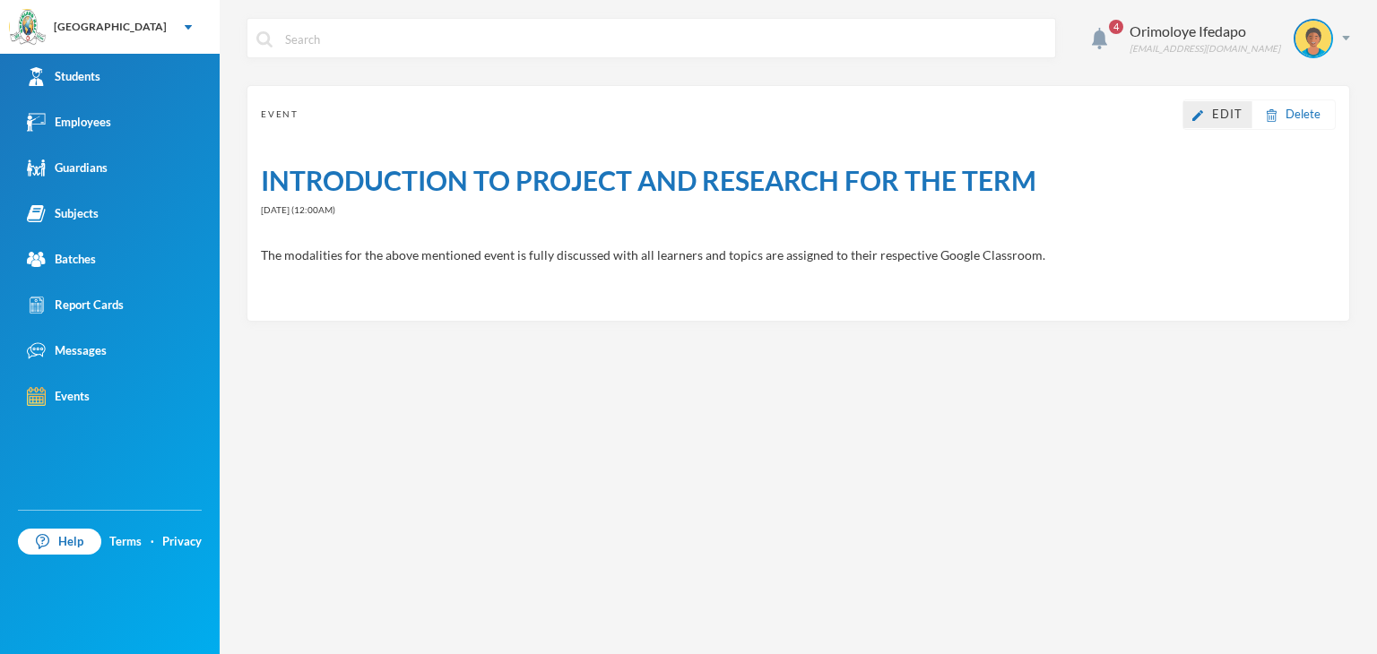
click at [1200, 108] on link "Edit" at bounding box center [1217, 115] width 50 height 18
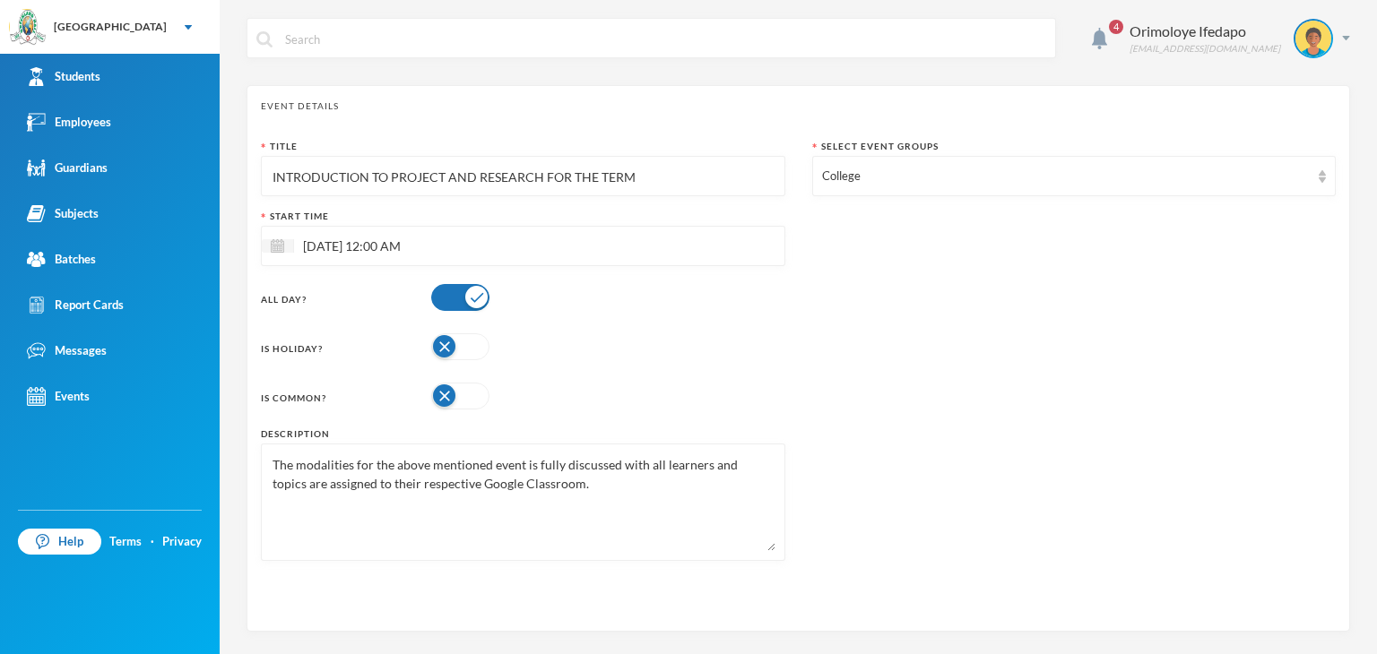
click at [623, 178] on input "INTRODUCTION TO PROJECT AND RESEARCH FOR THE TERM" at bounding box center [523, 177] width 505 height 40
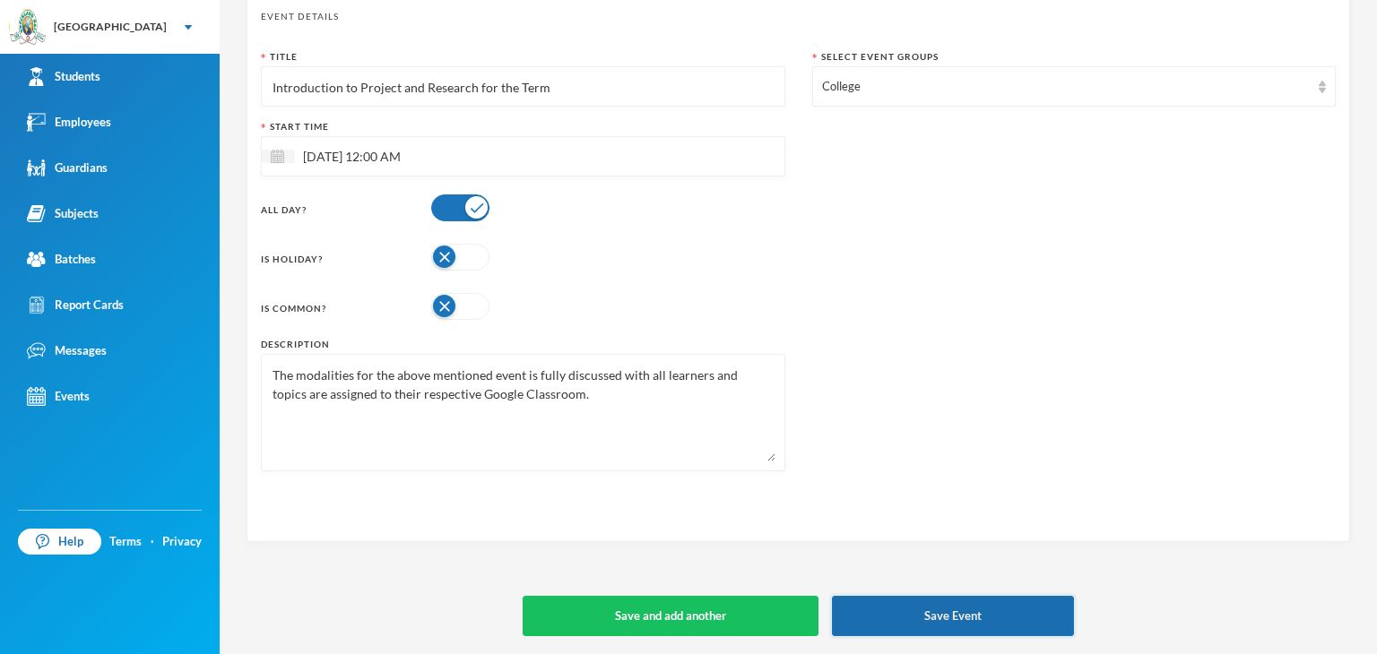
type input "Introduction to Project and Research for the Term"
click at [981, 614] on button "Save Event" at bounding box center [953, 616] width 242 height 40
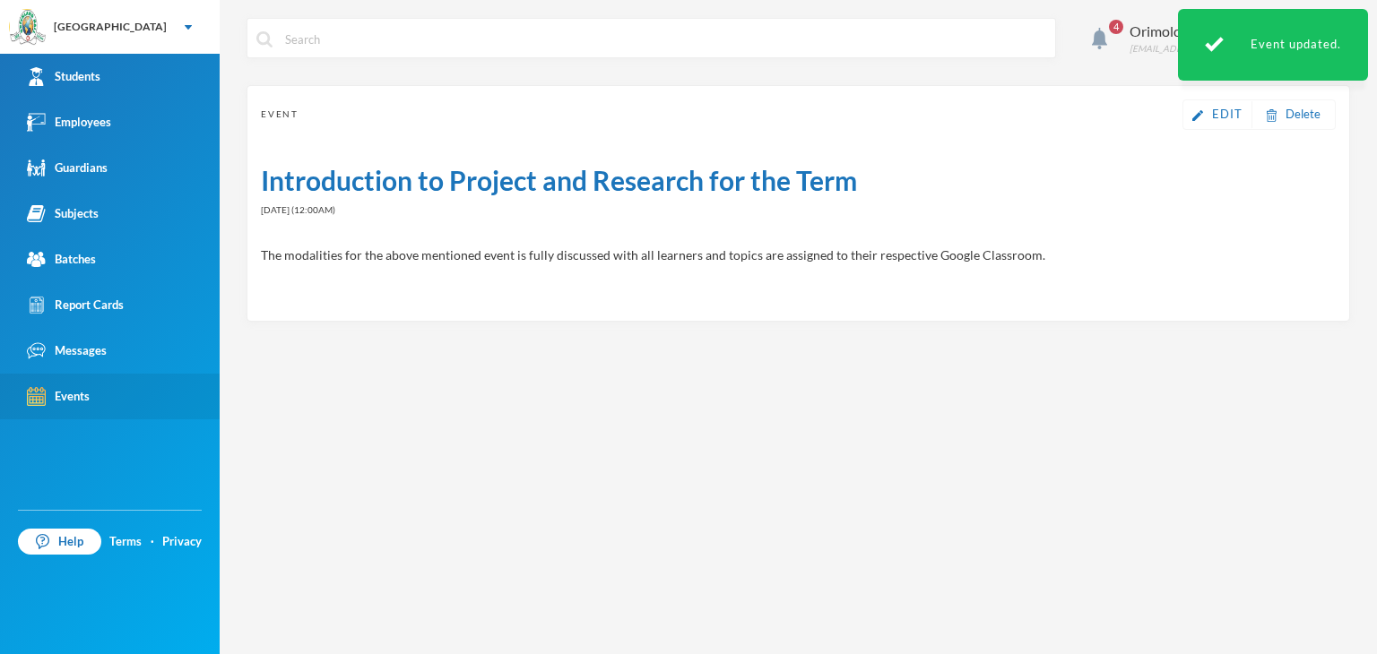
click at [74, 398] on div "Events" at bounding box center [58, 396] width 63 height 19
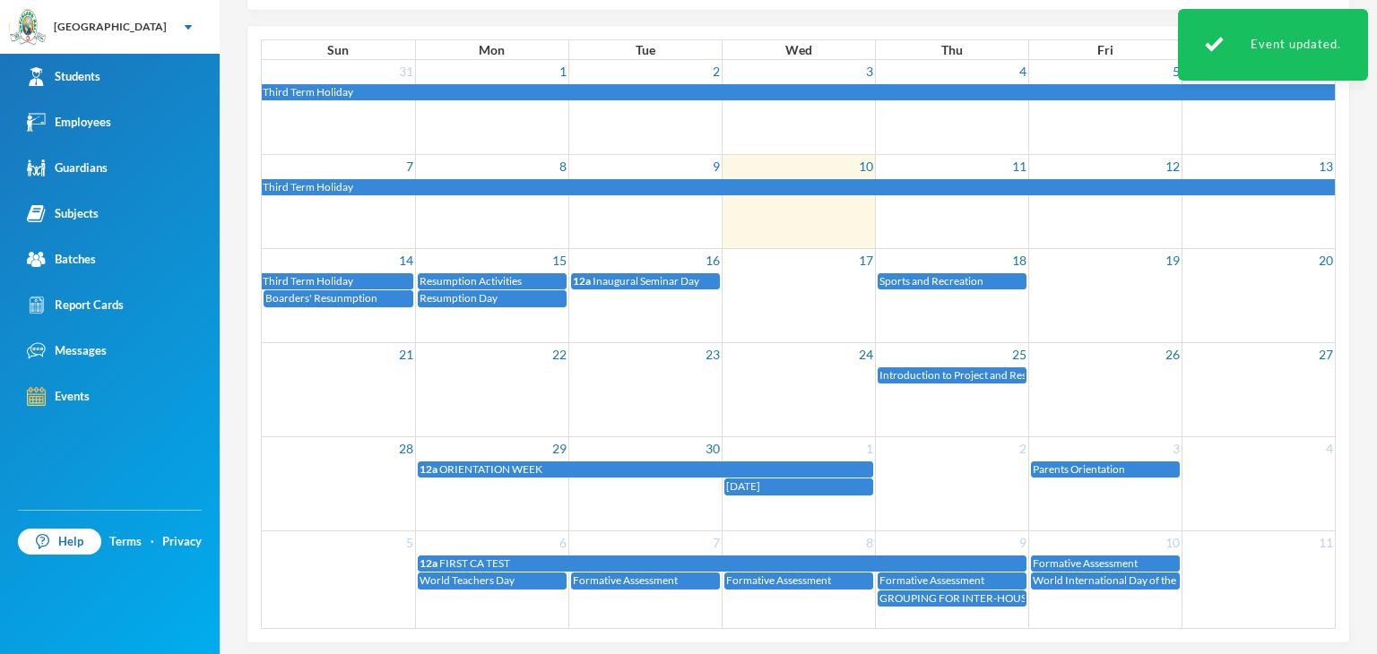
scroll to position [218, 0]
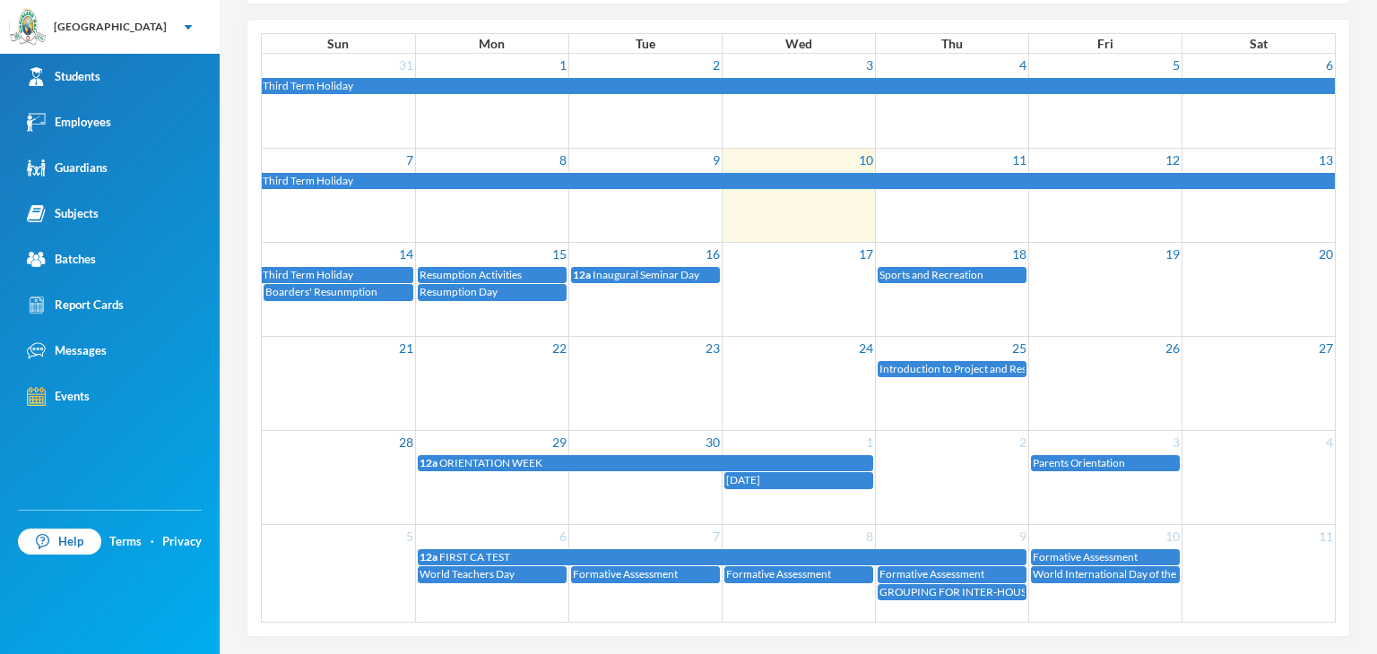
click at [562, 550] on div "12a FIRST CA TEST" at bounding box center [722, 557] width 605 height 15
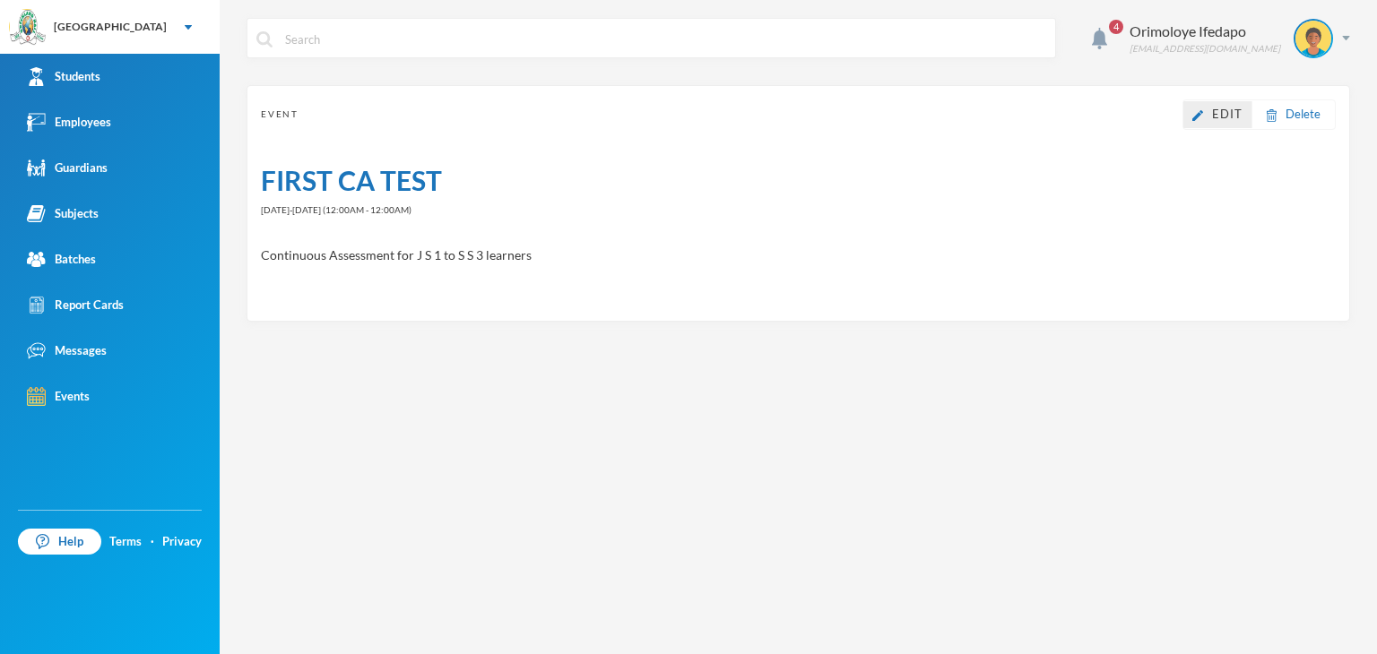
click at [1203, 119] on img at bounding box center [1197, 115] width 11 height 11
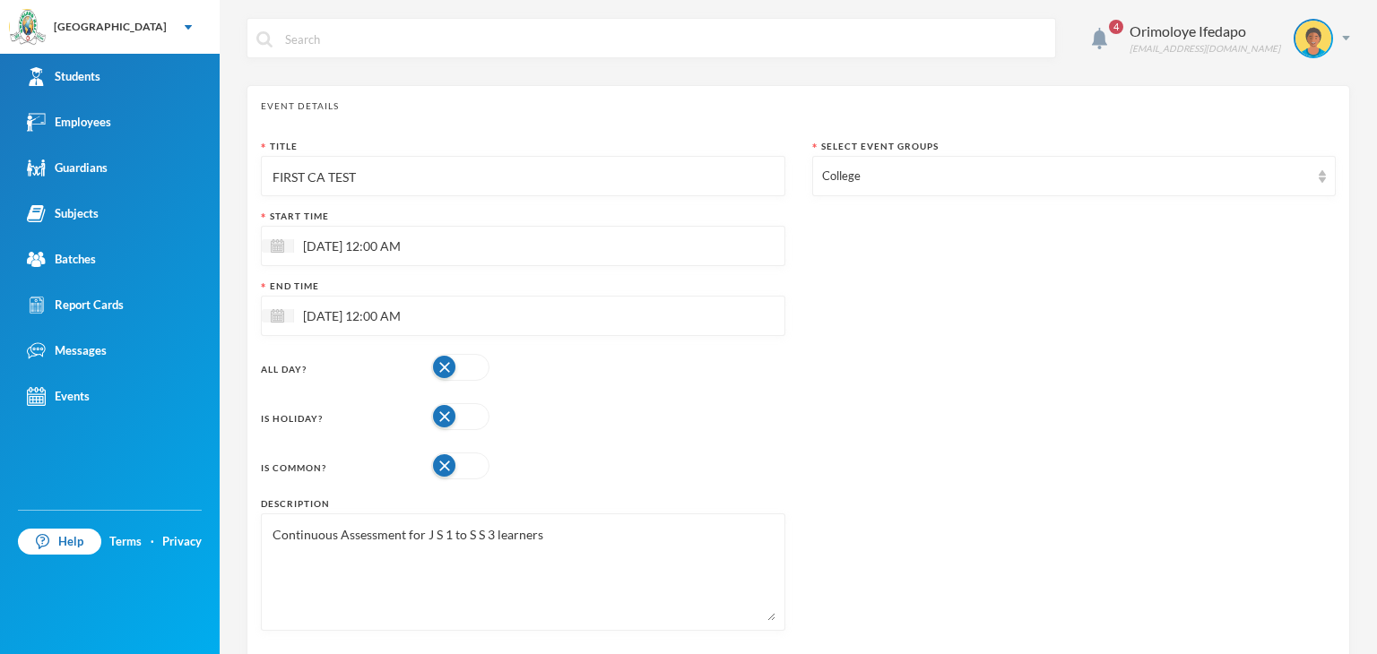
click at [497, 169] on input "FIRST CA TEST" at bounding box center [523, 177] width 505 height 40
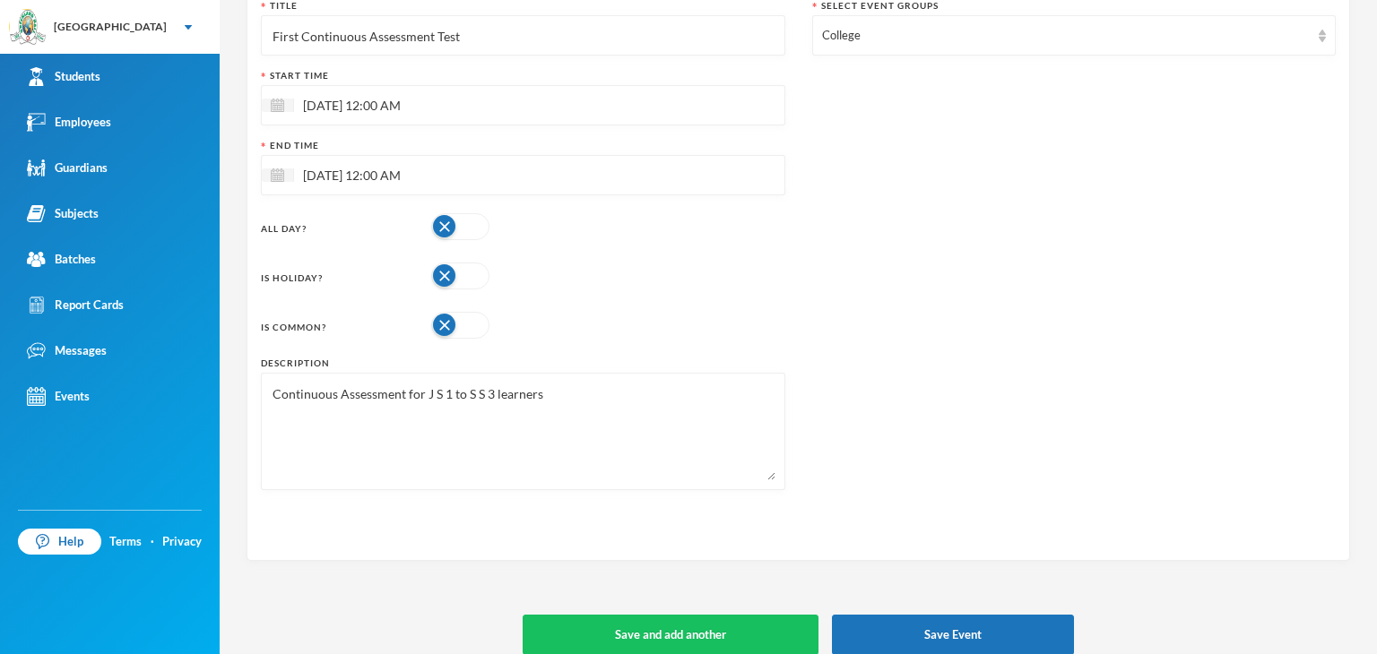
scroll to position [159, 0]
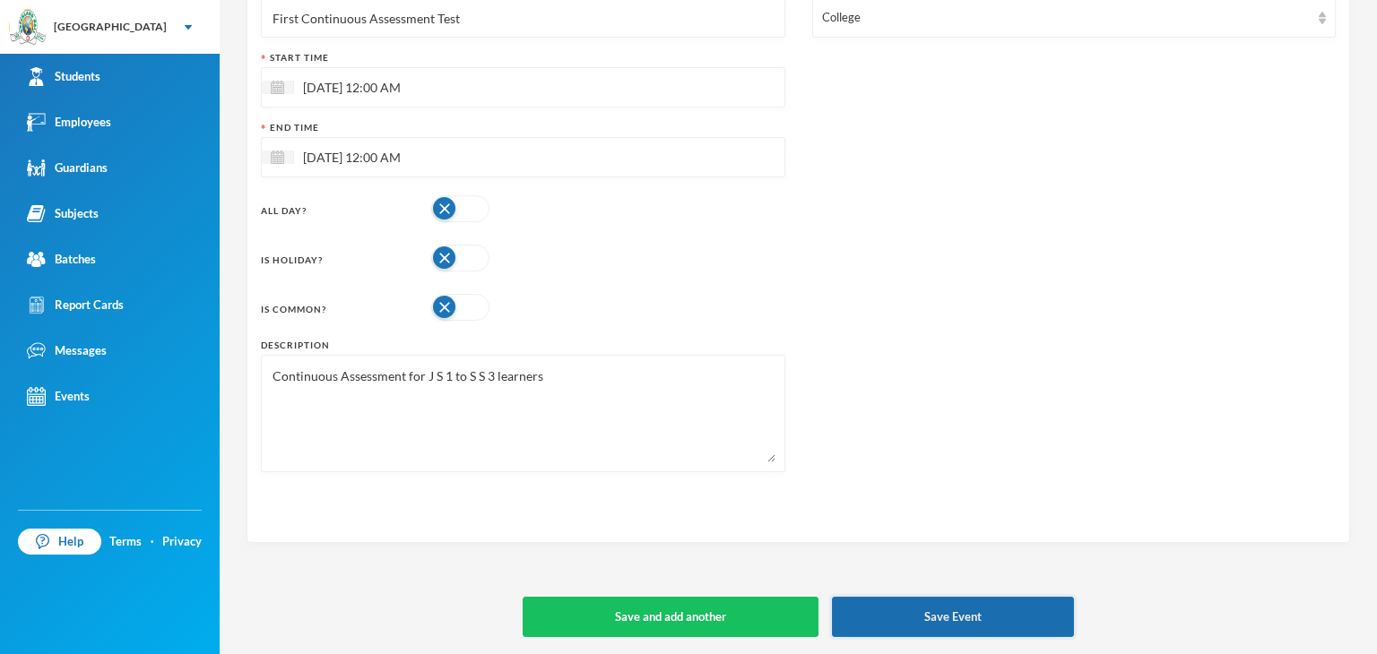
type input "First Continuous Assessment Test"
click at [963, 632] on button "Save Event" at bounding box center [953, 617] width 242 height 40
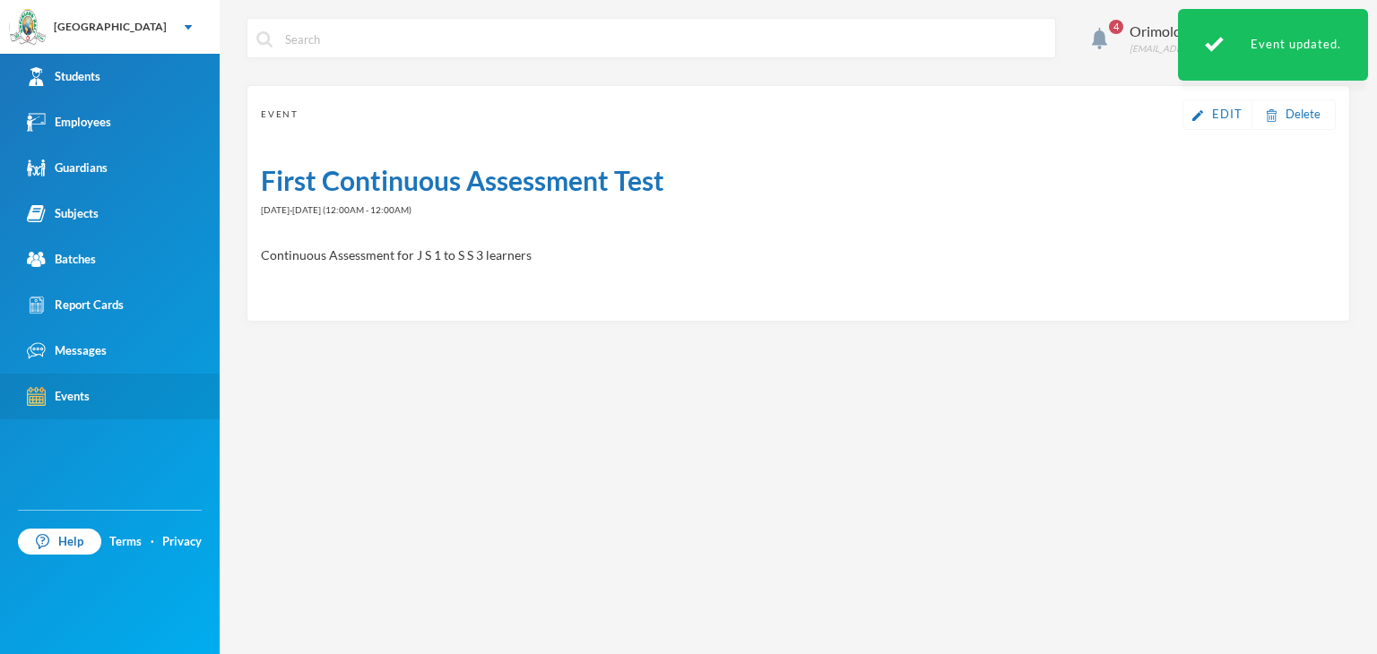
click at [84, 408] on link "Events" at bounding box center [110, 397] width 220 height 46
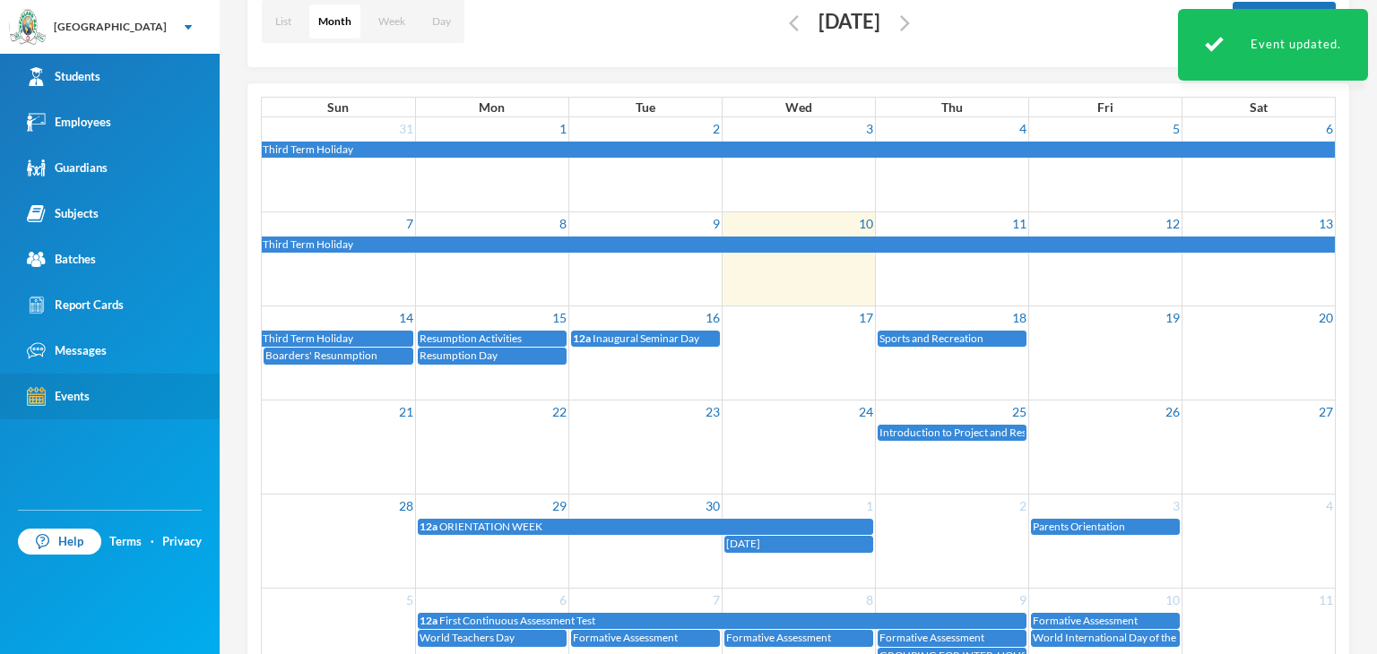
scroll to position [218, 0]
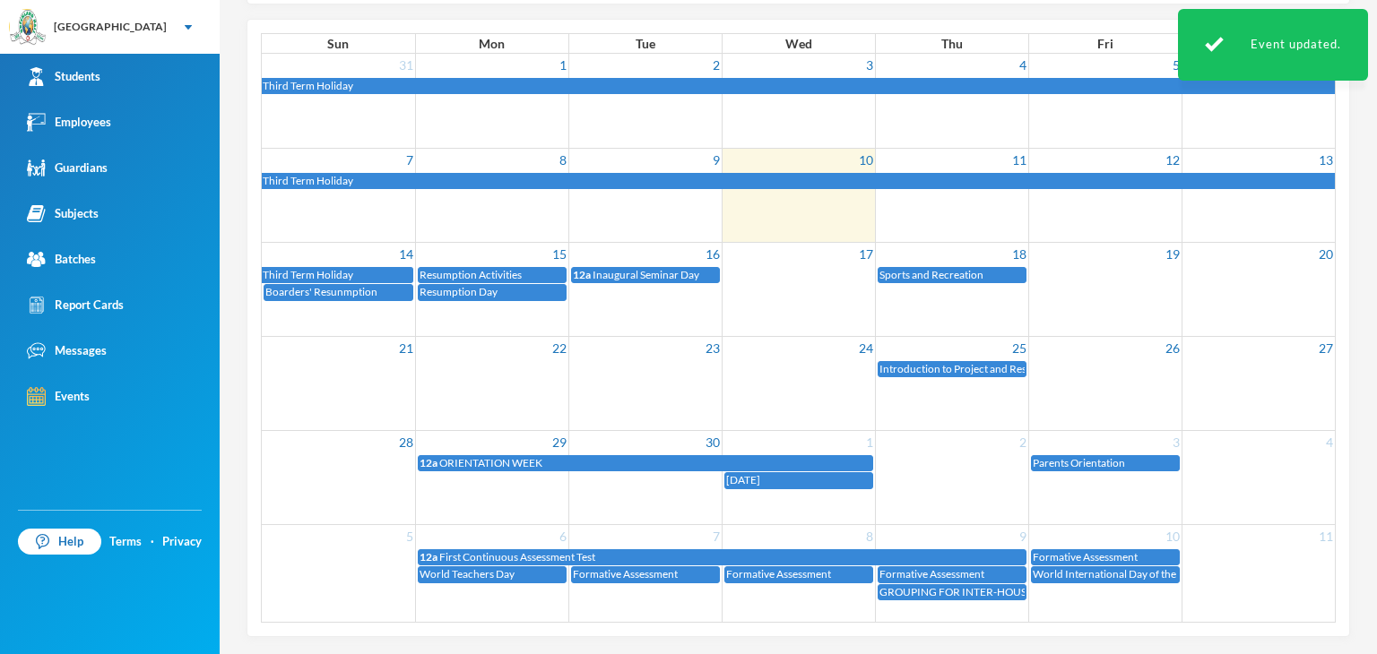
click at [940, 585] on span "GROUPING FOR INTER-HOUSE SPORTS EVENT" at bounding box center [995, 591] width 230 height 13
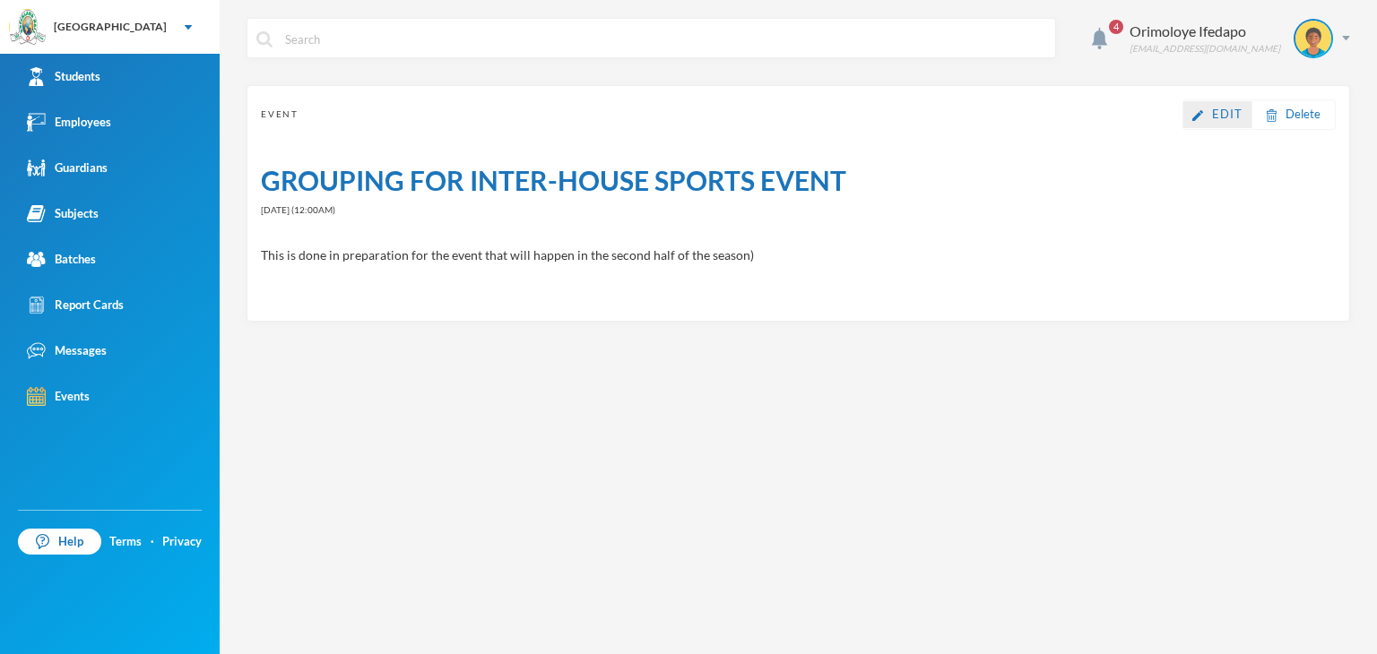
click at [1188, 122] on div "Edit" at bounding box center [1217, 114] width 69 height 27
click at [1218, 111] on span "Edit" at bounding box center [1227, 114] width 30 height 14
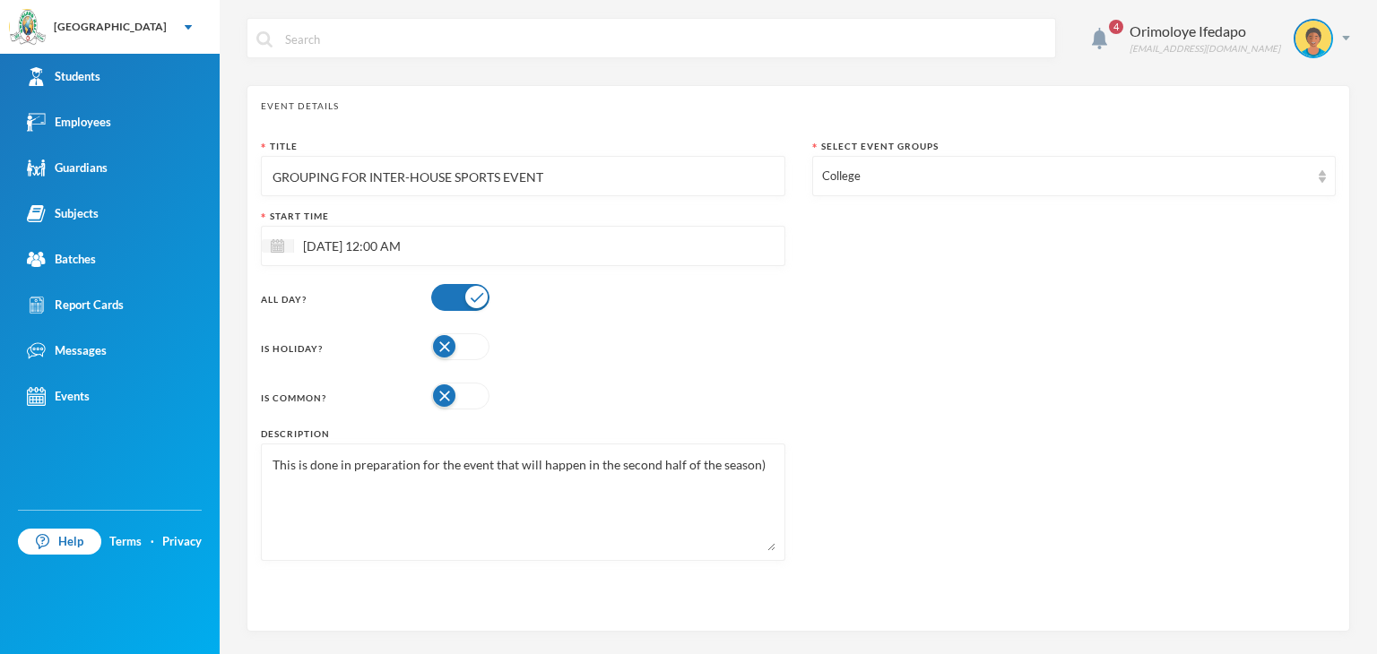
click at [552, 172] on input "GROUPING FOR INTER-HOUSE SPORTS EVENT" at bounding box center [523, 177] width 505 height 40
type input "G"
type input "g"
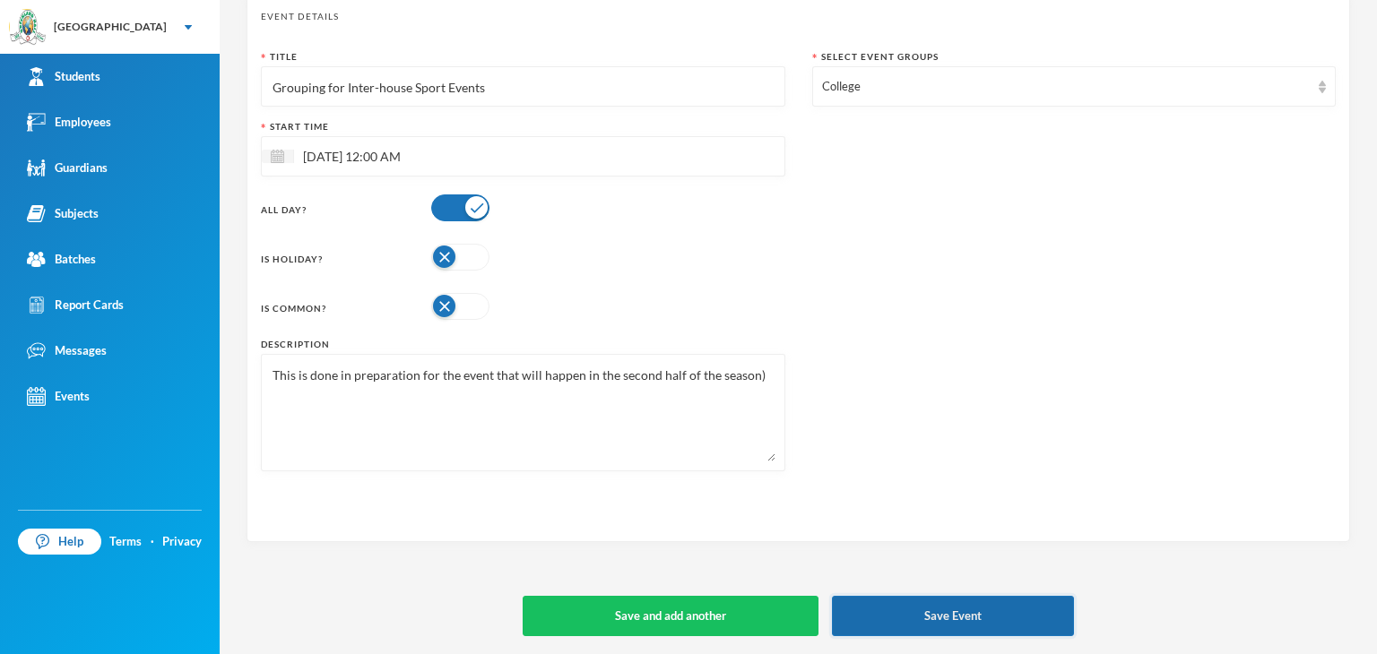
type input "Grouping for Inter-house Sport Events"
click at [984, 610] on button "Save Event" at bounding box center [953, 616] width 242 height 40
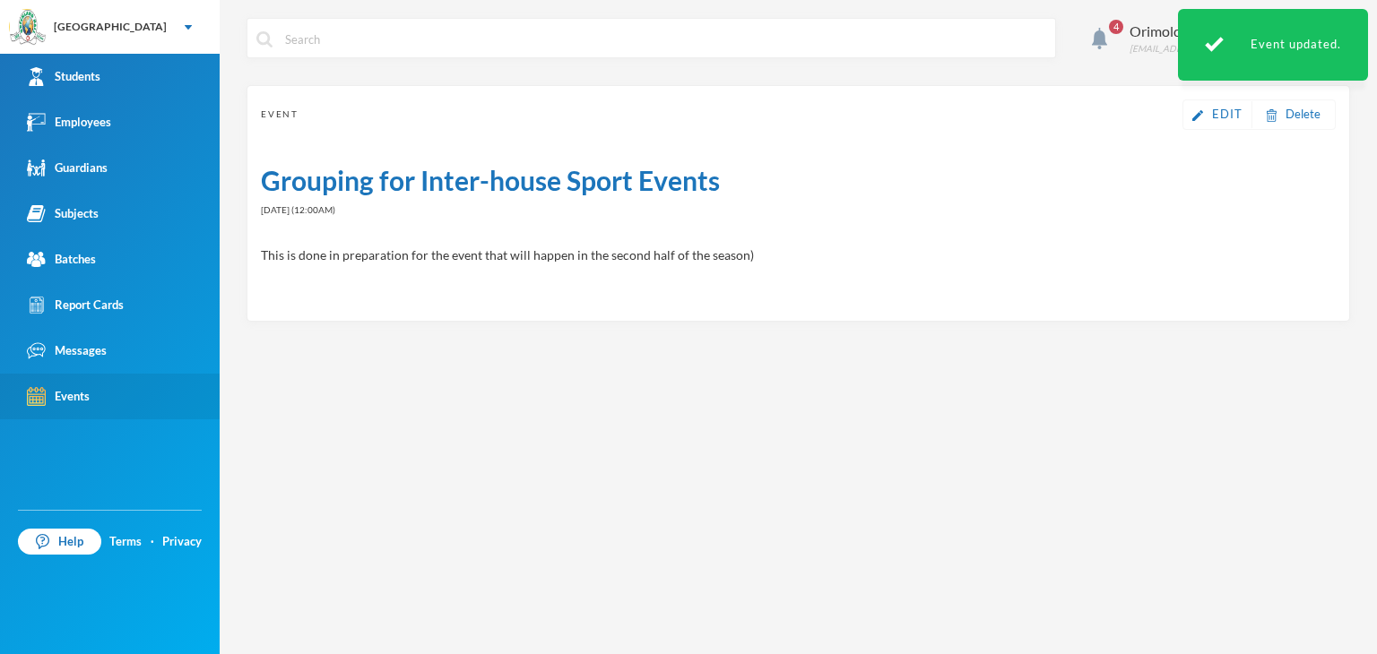
click at [79, 401] on div "Events" at bounding box center [58, 396] width 63 height 19
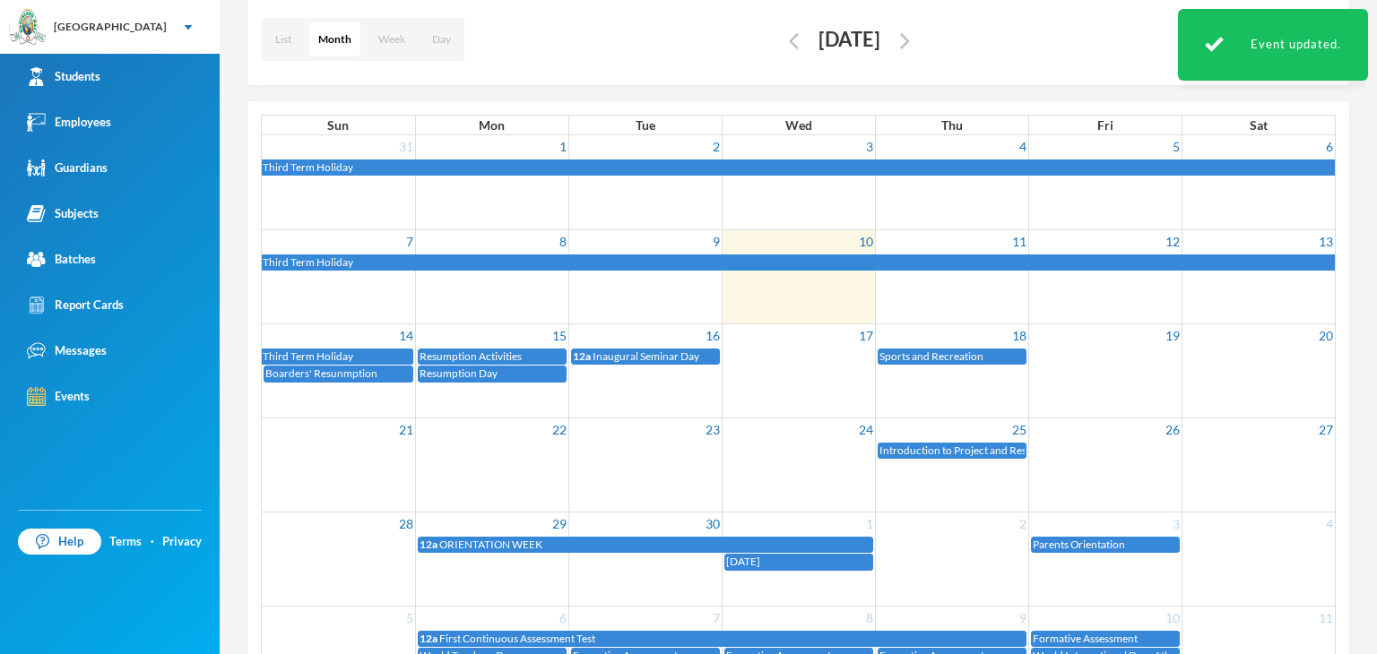
scroll to position [218, 0]
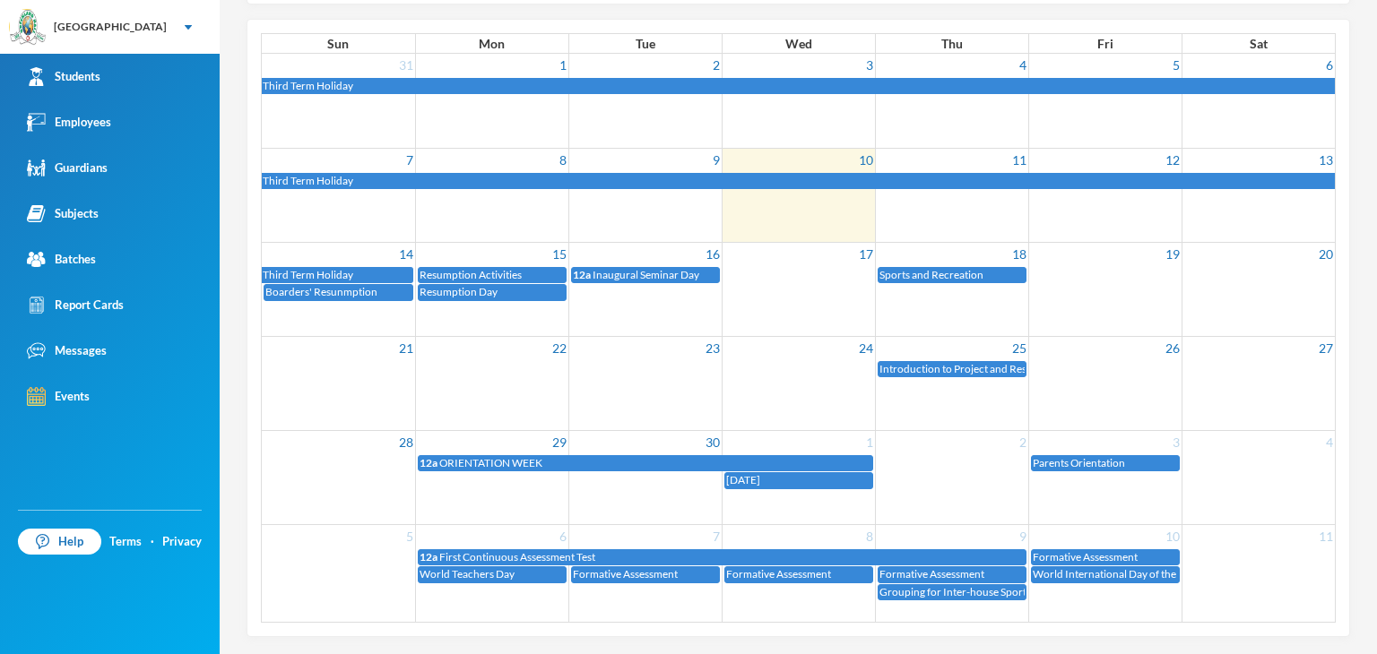
click at [528, 456] on span "ORIENTATION WEEK" at bounding box center [490, 462] width 103 height 13
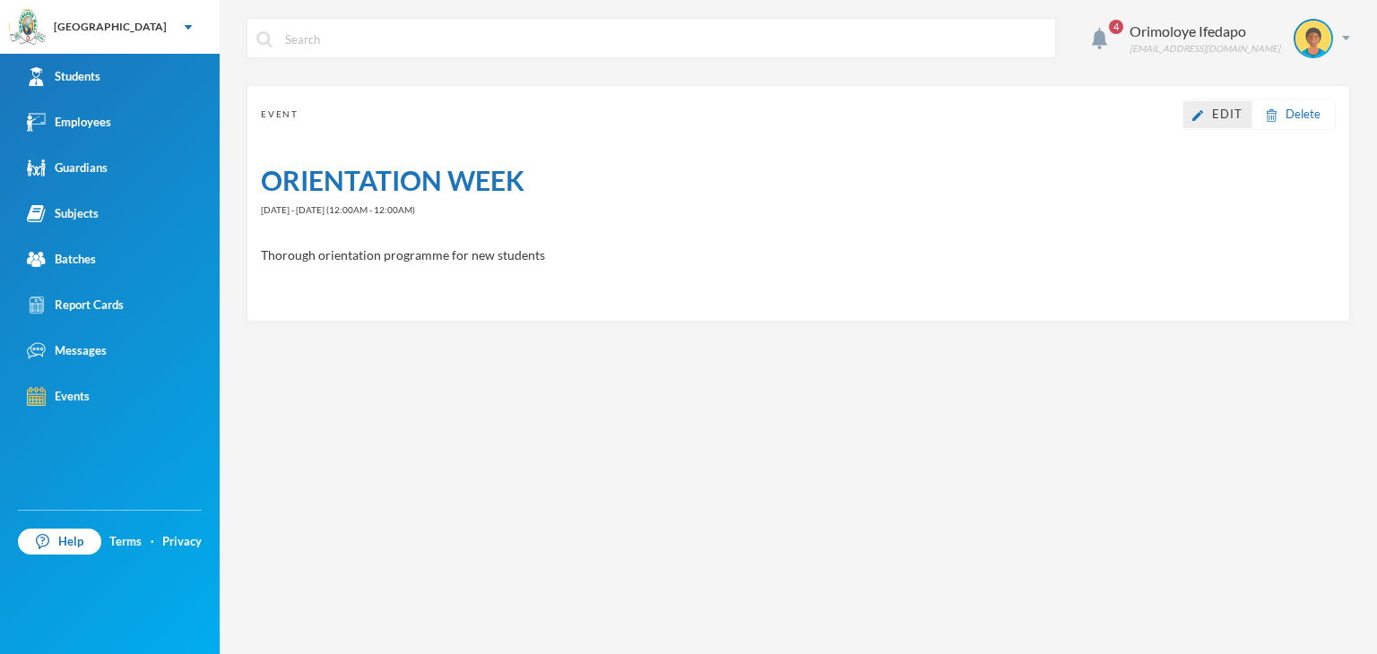
click at [1203, 110] on img at bounding box center [1197, 115] width 11 height 11
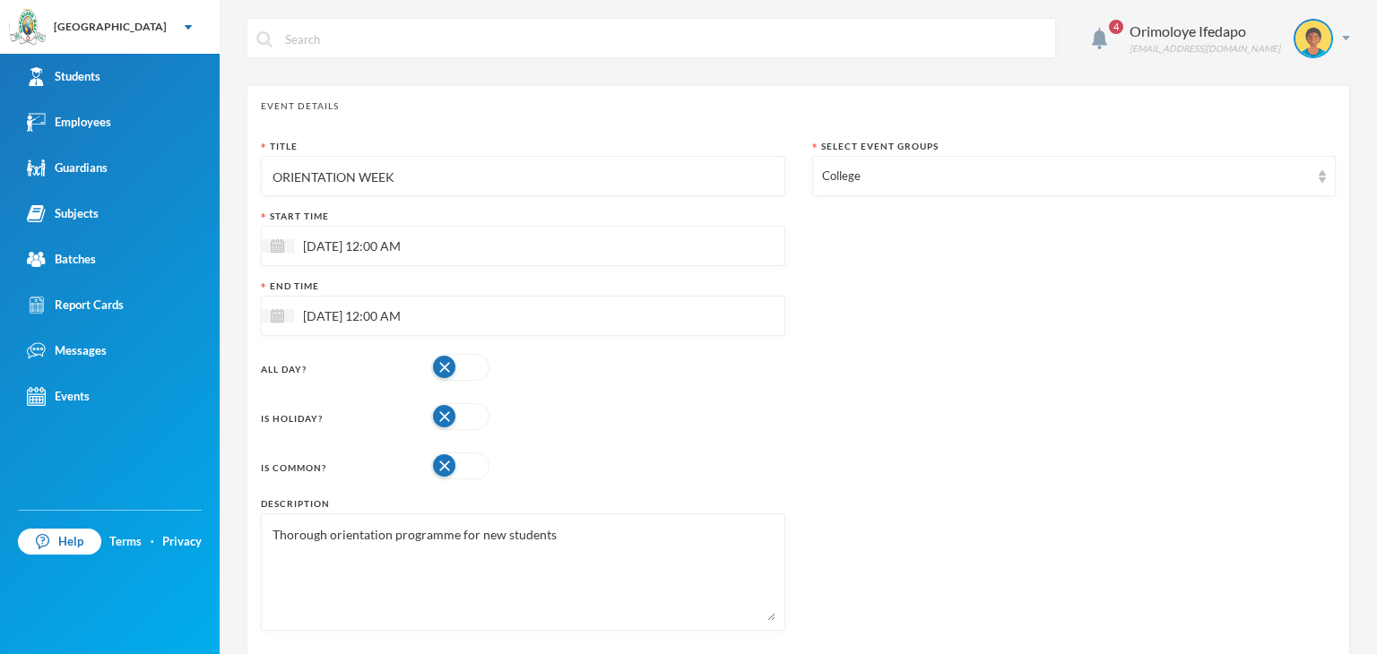
click at [575, 178] on input "ORIENTATION WEEK" at bounding box center [523, 177] width 505 height 40
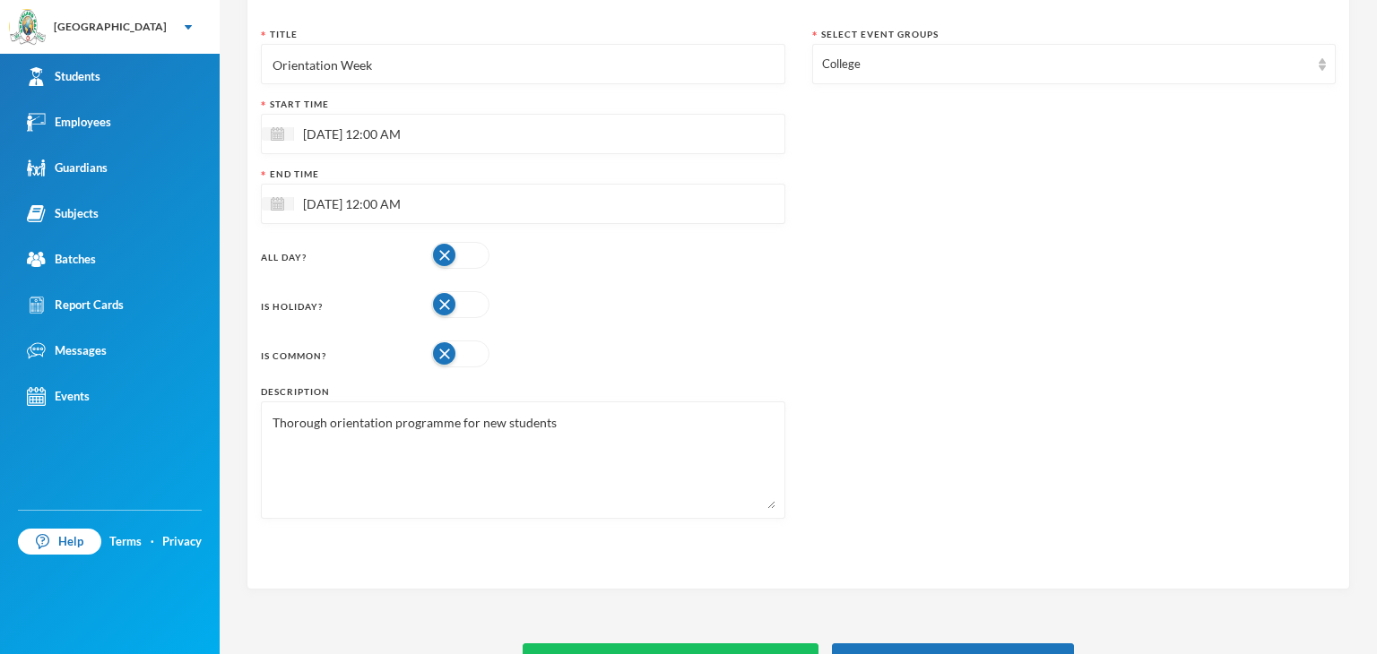
scroll to position [159, 0]
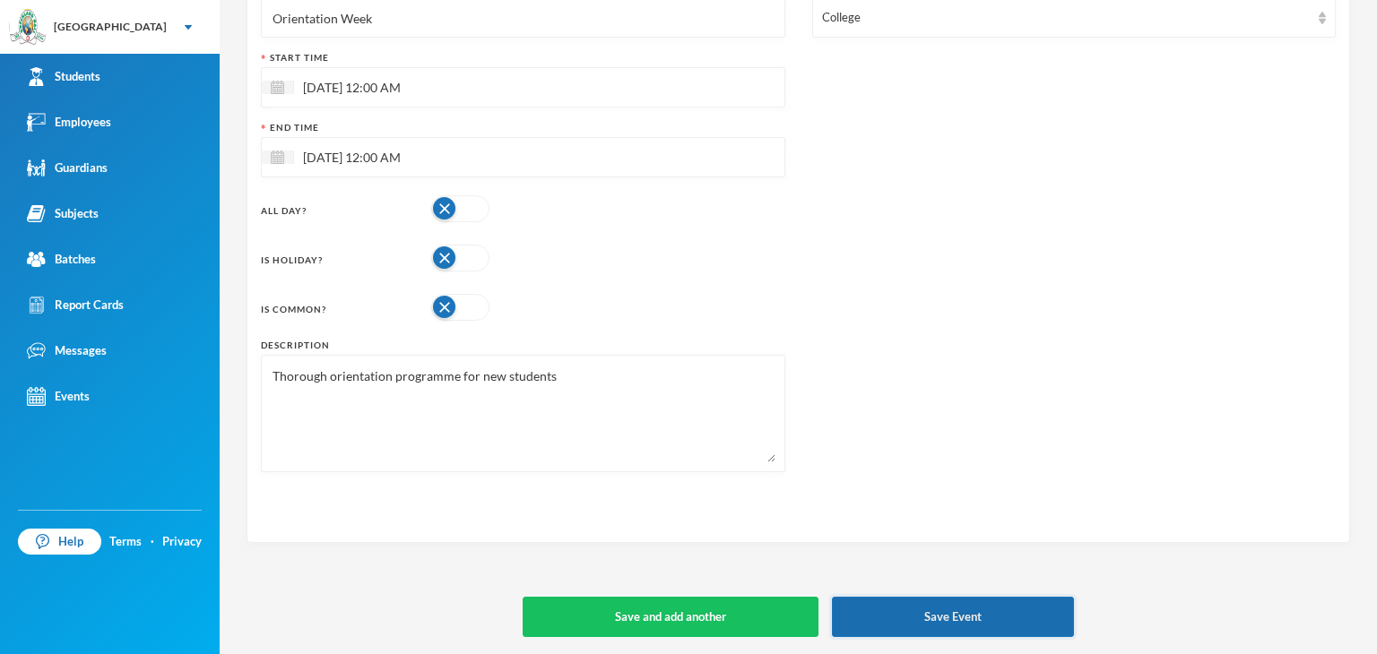
type input "Orientation Week"
click at [900, 623] on button "Save Event" at bounding box center [953, 617] width 242 height 40
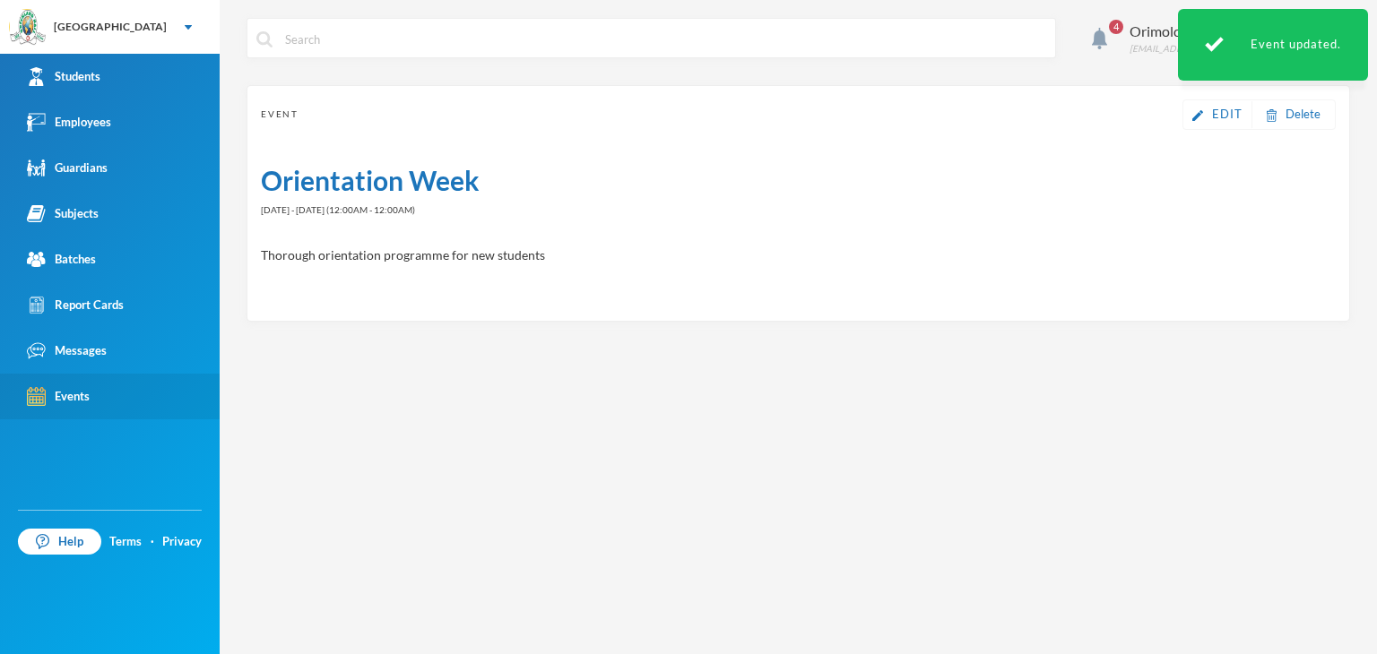
click at [122, 397] on link "Events" at bounding box center [110, 397] width 220 height 46
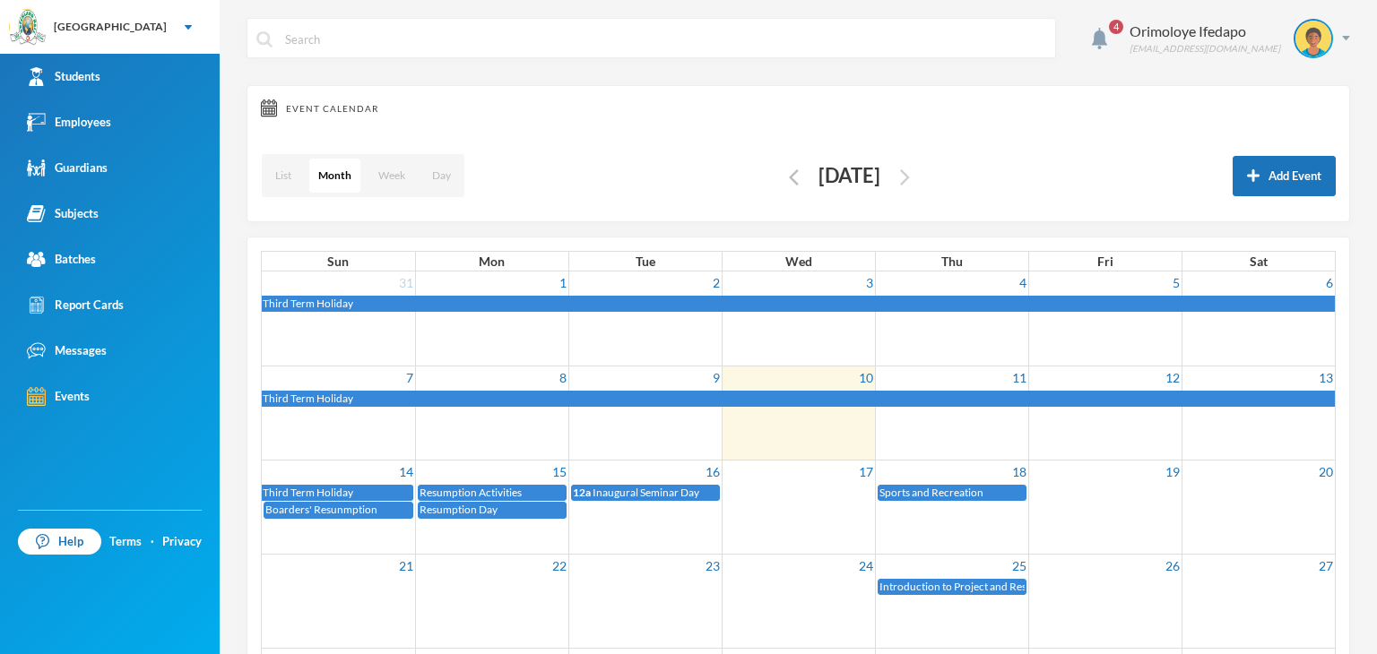
click at [910, 169] on img "button" at bounding box center [905, 177] width 10 height 16
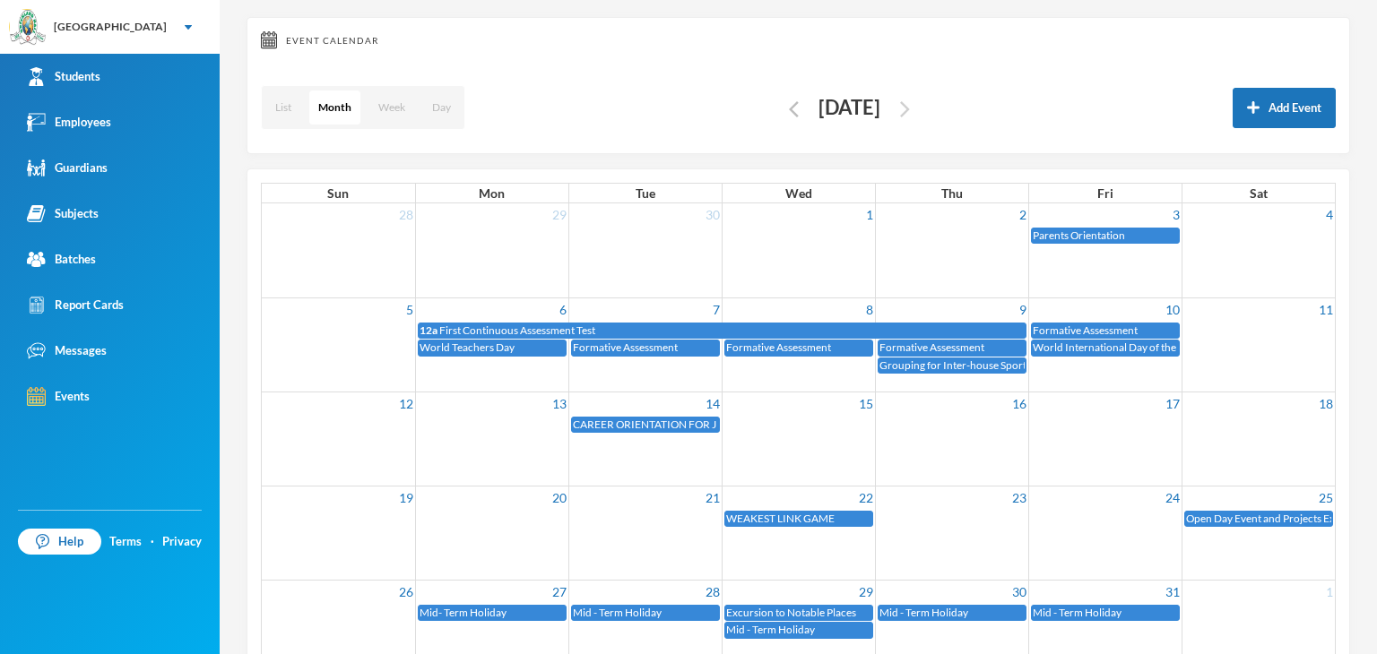
scroll to position [111, 0]
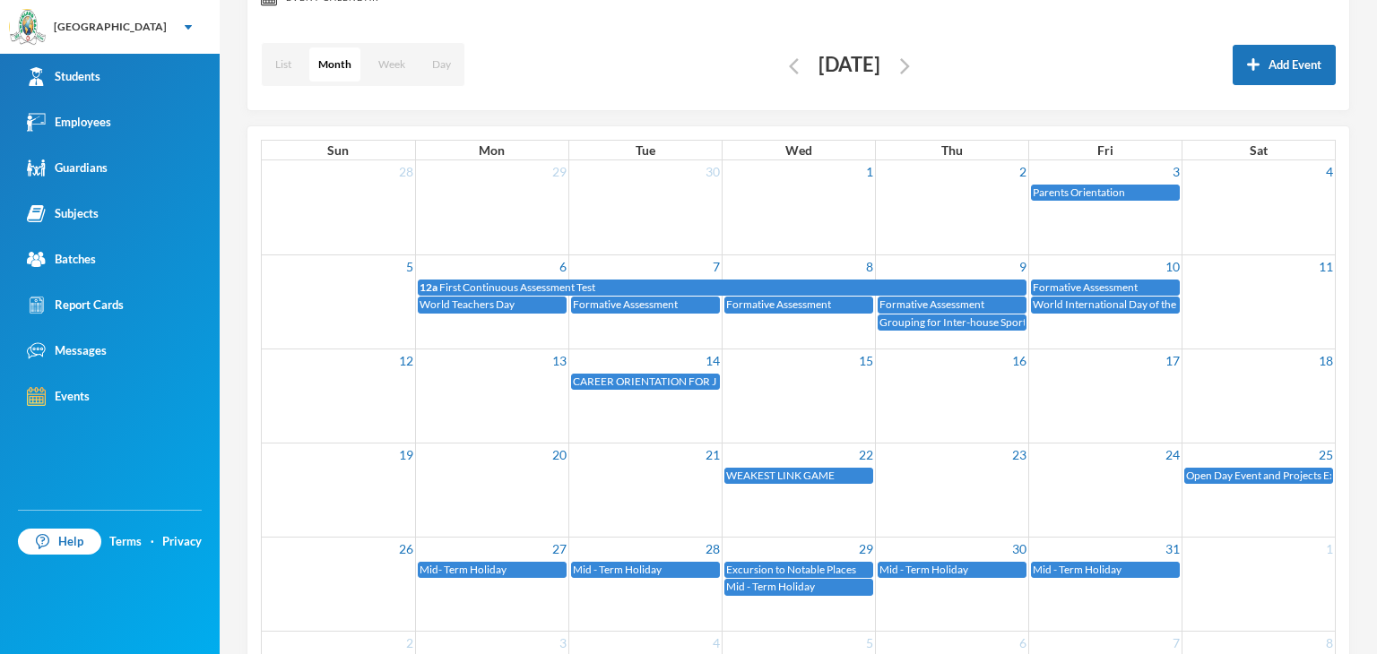
click at [646, 375] on span "CAREER ORIENTATION FOR J S S 3 and S S 1 AND S S 3 LEARNERS" at bounding box center [728, 381] width 310 height 13
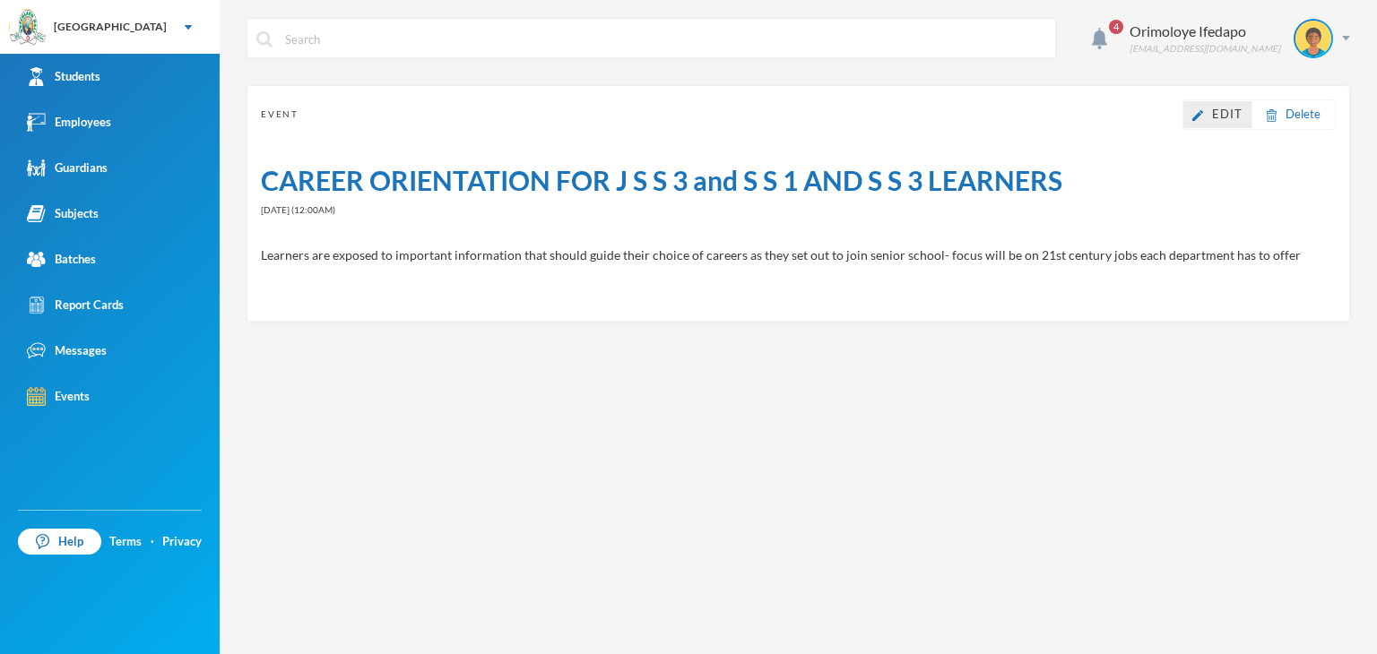
click at [1212, 121] on link "Edit" at bounding box center [1217, 115] width 50 height 18
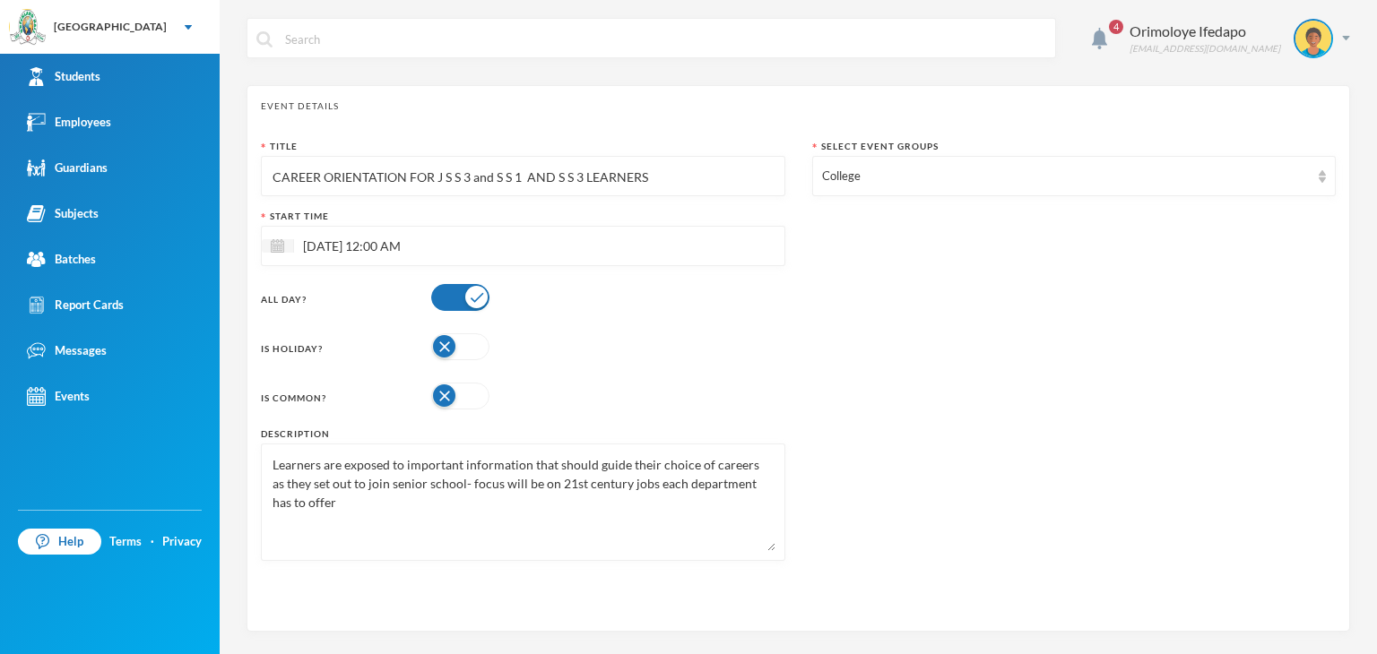
click at [652, 178] on input "CAREER ORIENTATION FOR J S S 3 and S S 1 AND S S 3 LEARNERS" at bounding box center [523, 177] width 505 height 40
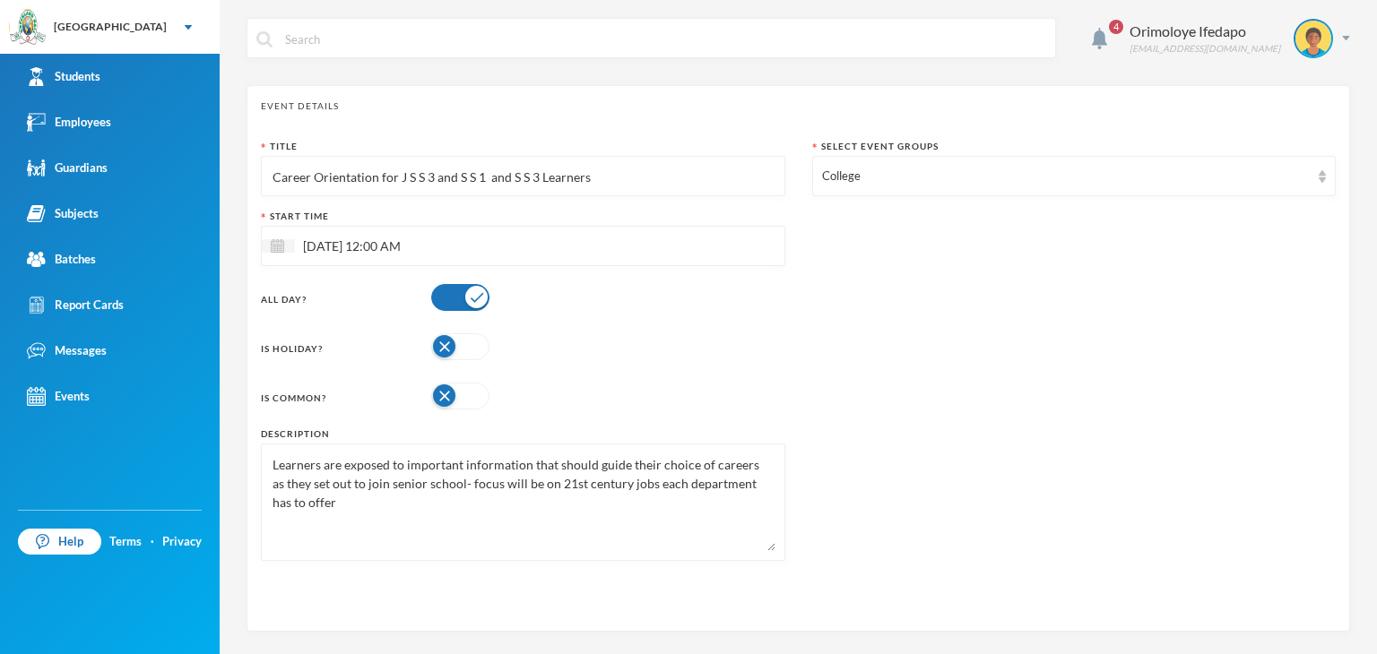
scroll to position [90, 0]
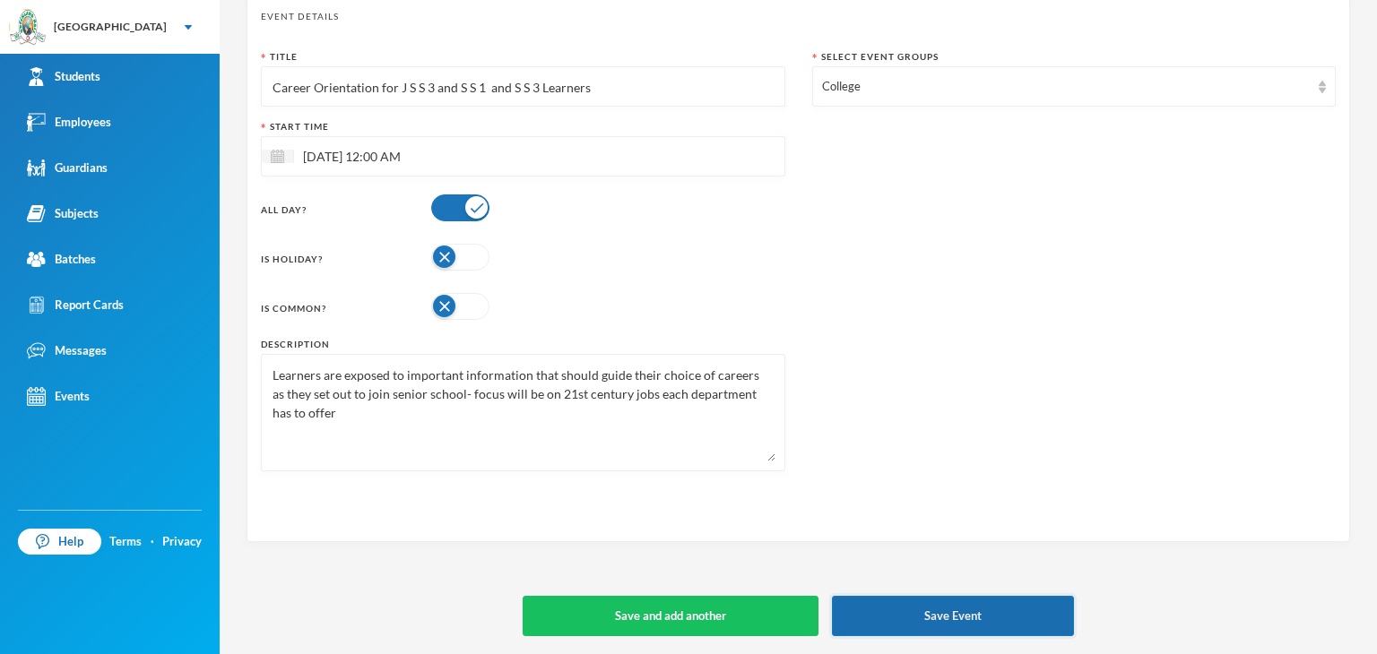
type input "Career Orientation for J S S 3 and S S 1 and S S 3 Learners"
click at [985, 620] on button "Save Event" at bounding box center [953, 616] width 242 height 40
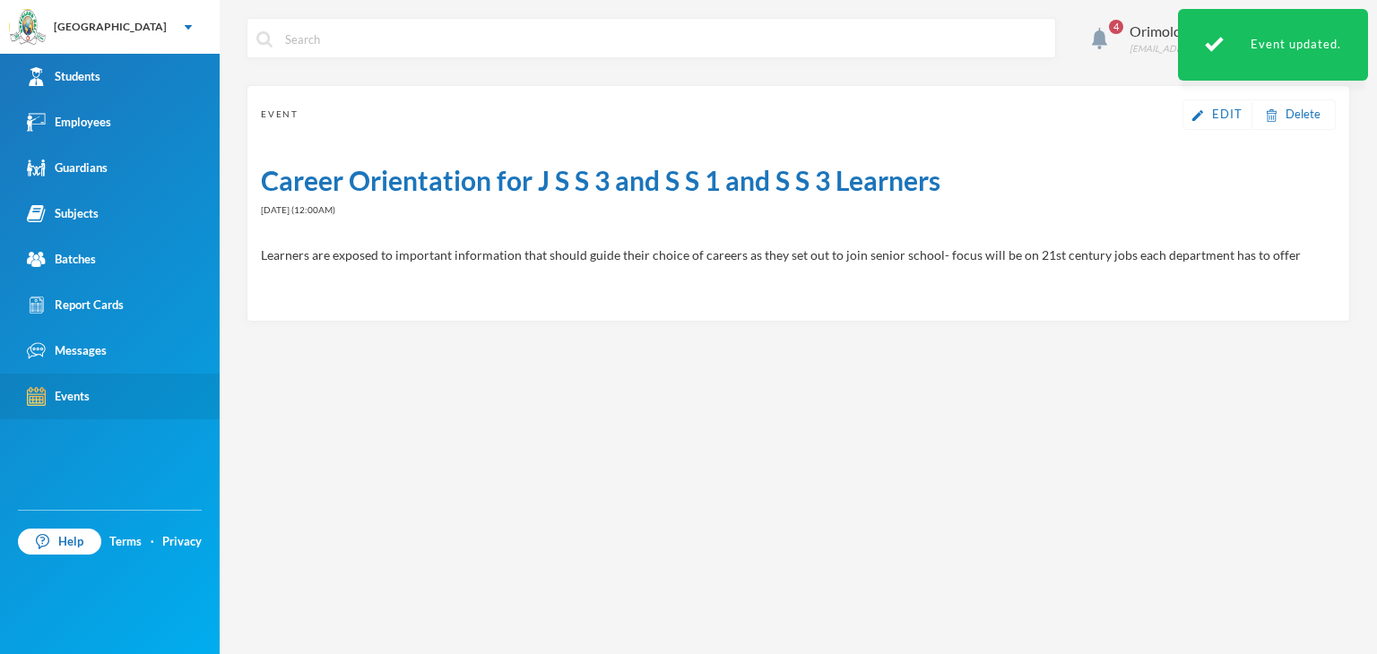
click at [98, 394] on link "Events" at bounding box center [110, 397] width 220 height 46
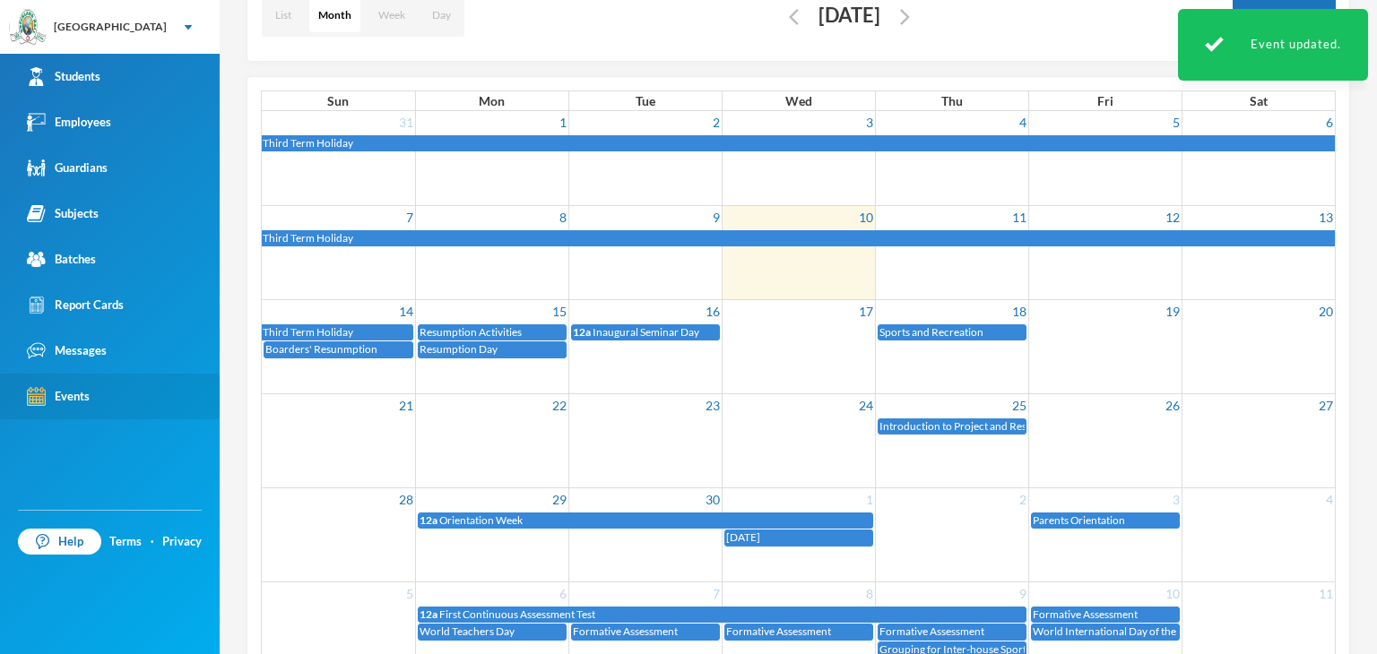
scroll to position [89, 0]
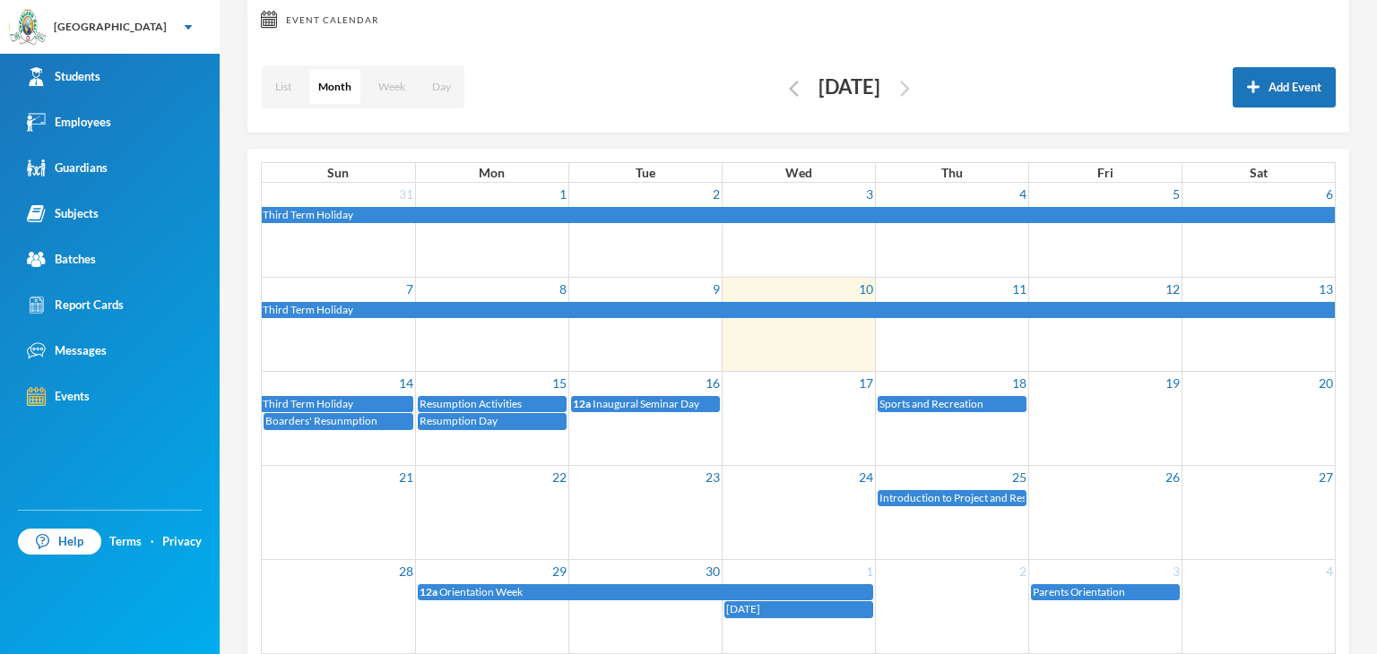
click at [910, 82] on img "button" at bounding box center [905, 89] width 10 height 16
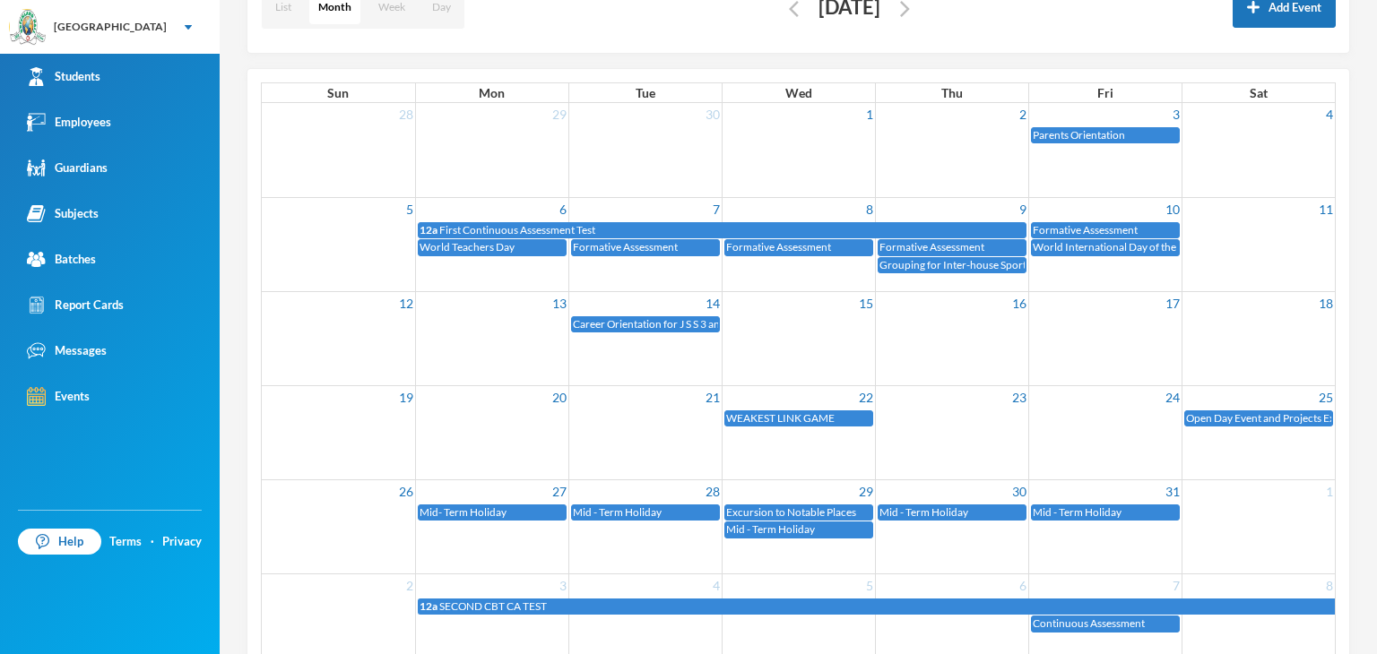
scroll to position [218, 0]
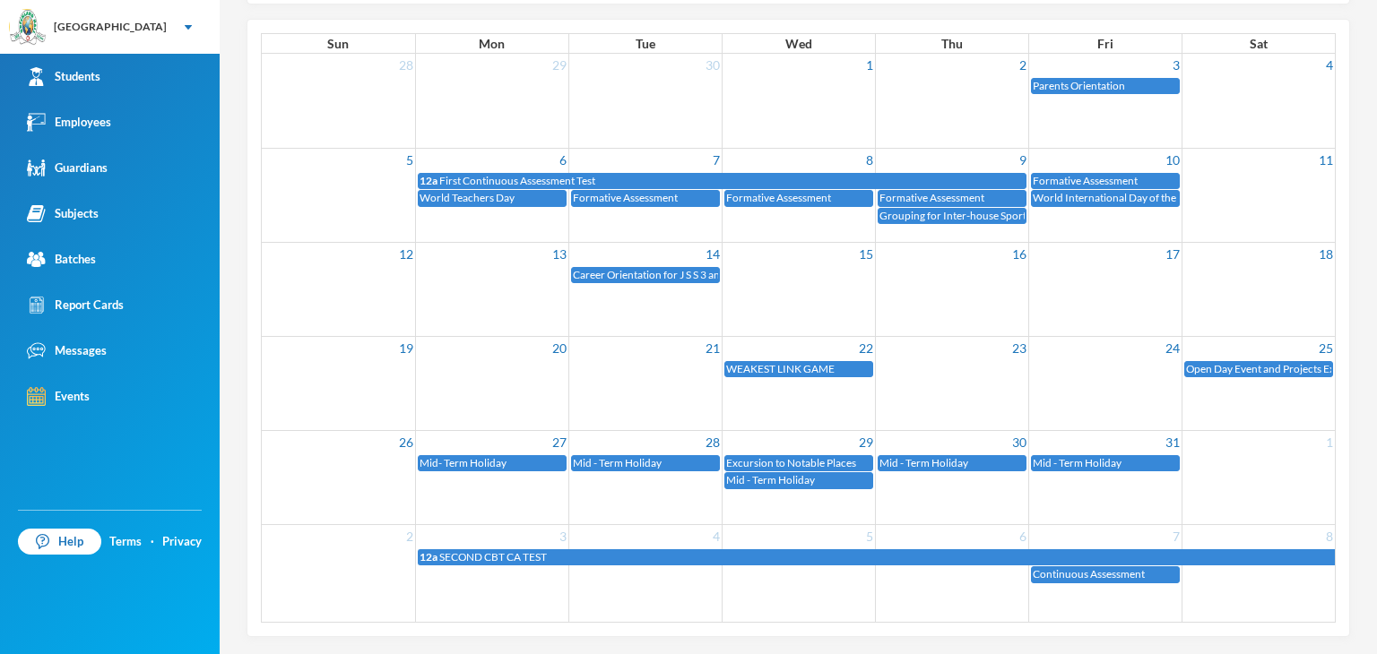
click at [834, 370] on div "WEAKEST LINK GAME" at bounding box center [798, 369] width 145 height 15
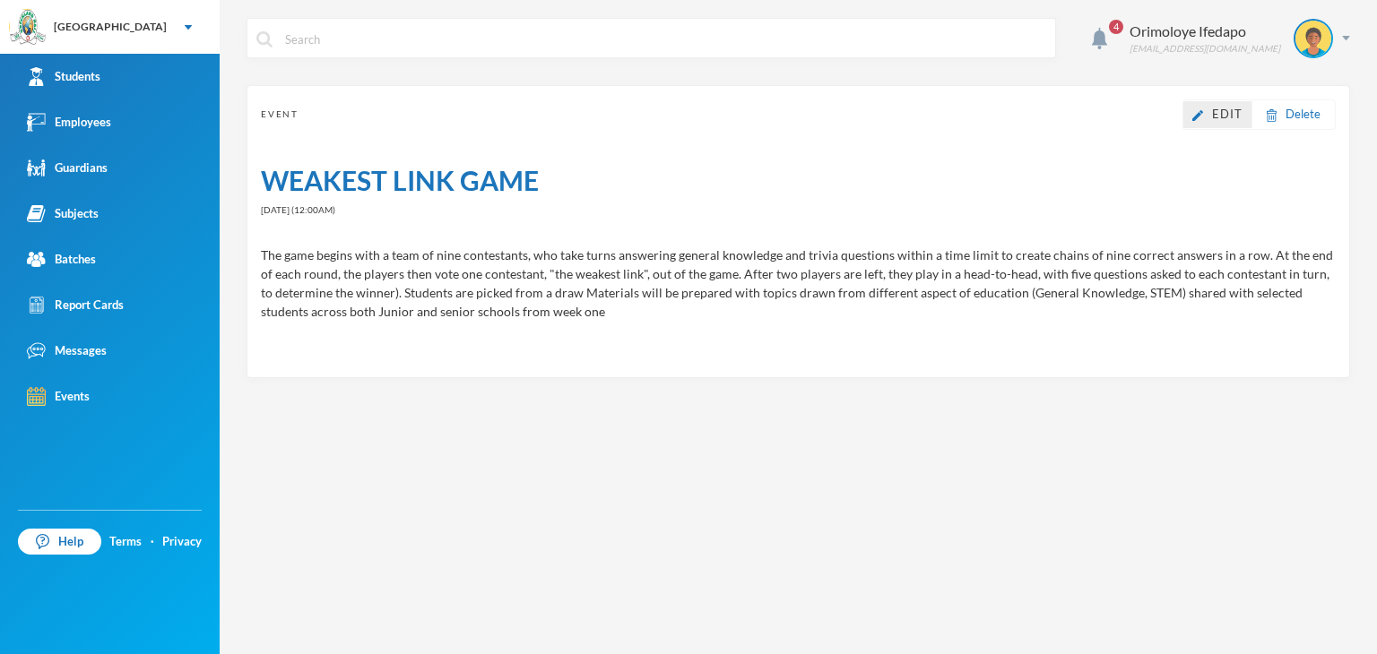
click at [1212, 111] on link "Edit" at bounding box center [1217, 115] width 50 height 18
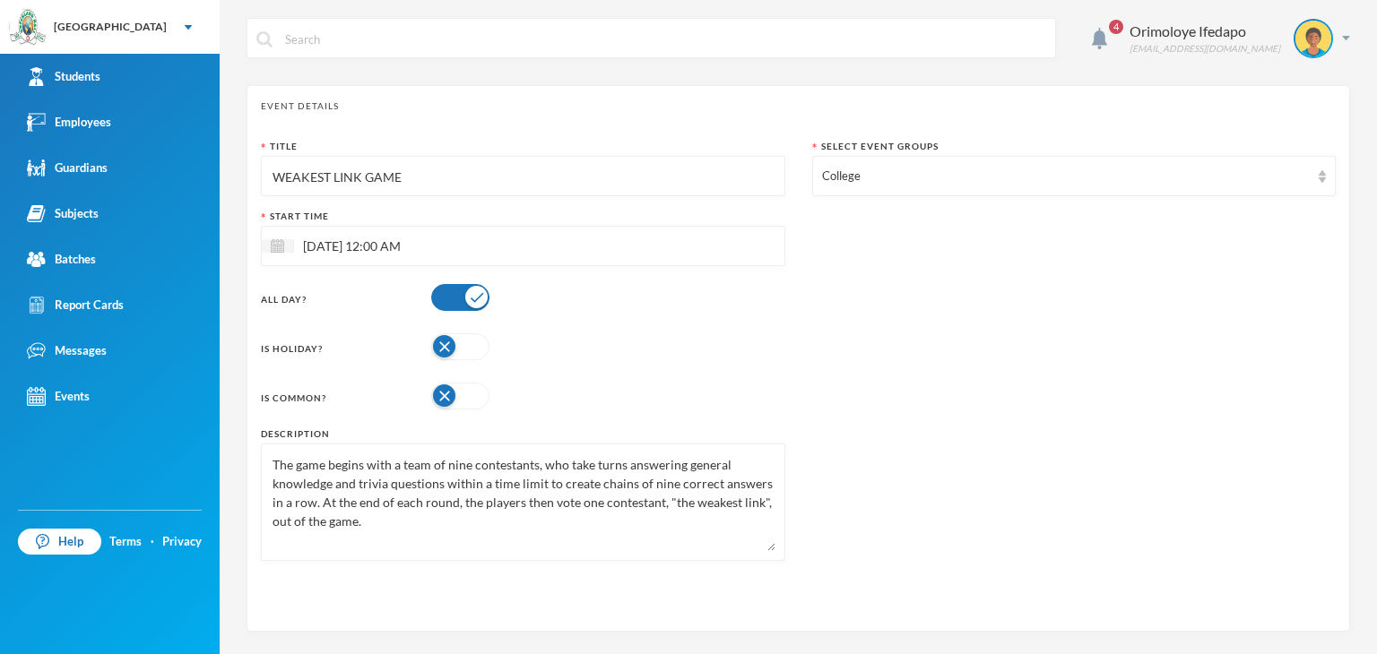
click at [496, 167] on input "WEAKEST LINK GAME" at bounding box center [523, 177] width 505 height 40
click at [496, 168] on input "WEAKEST LINK GAME" at bounding box center [523, 177] width 505 height 40
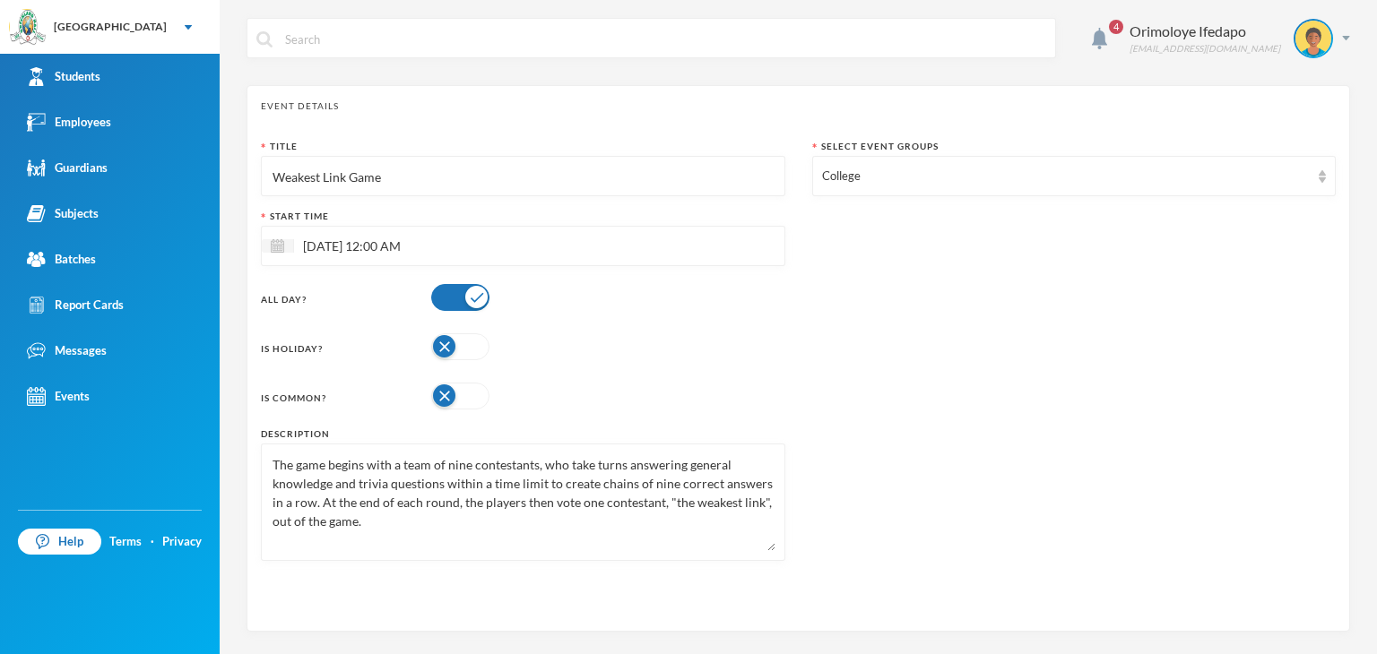
scroll to position [90, 0]
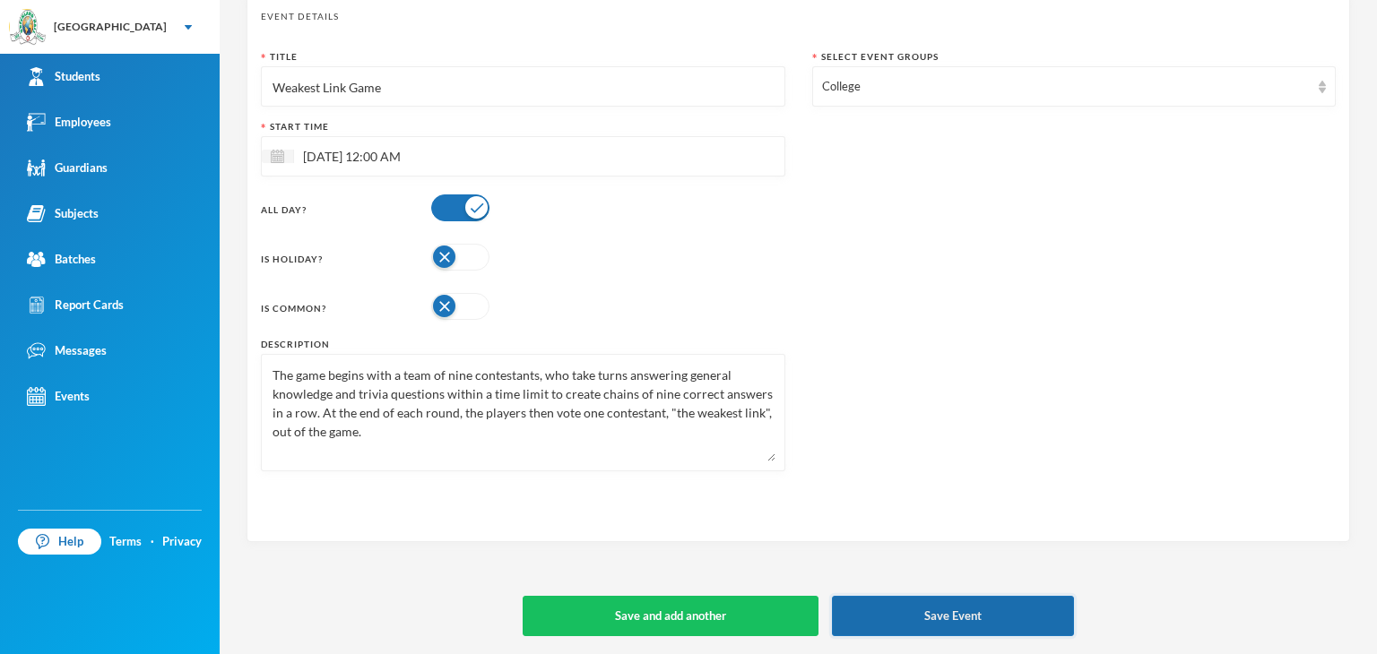
type input "Weakest Link Game"
click at [979, 604] on button "Save Event" at bounding box center [953, 616] width 242 height 40
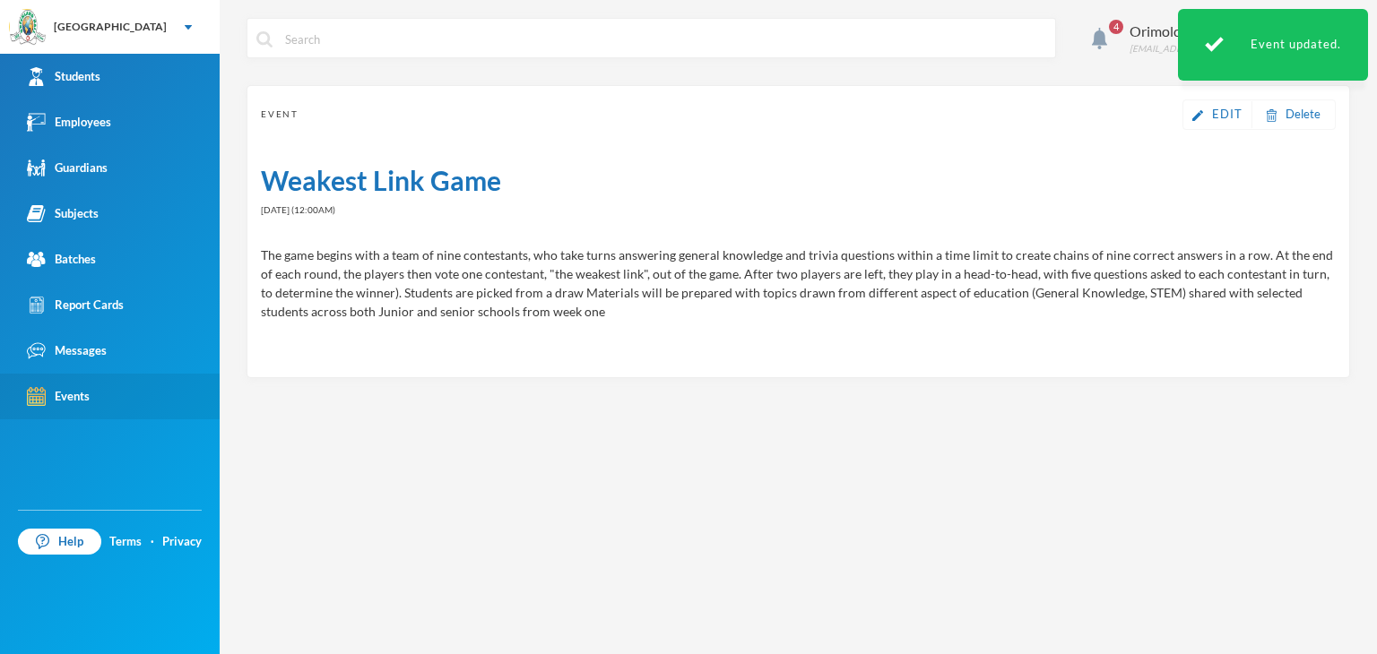
click at [74, 394] on div "Events" at bounding box center [58, 396] width 63 height 19
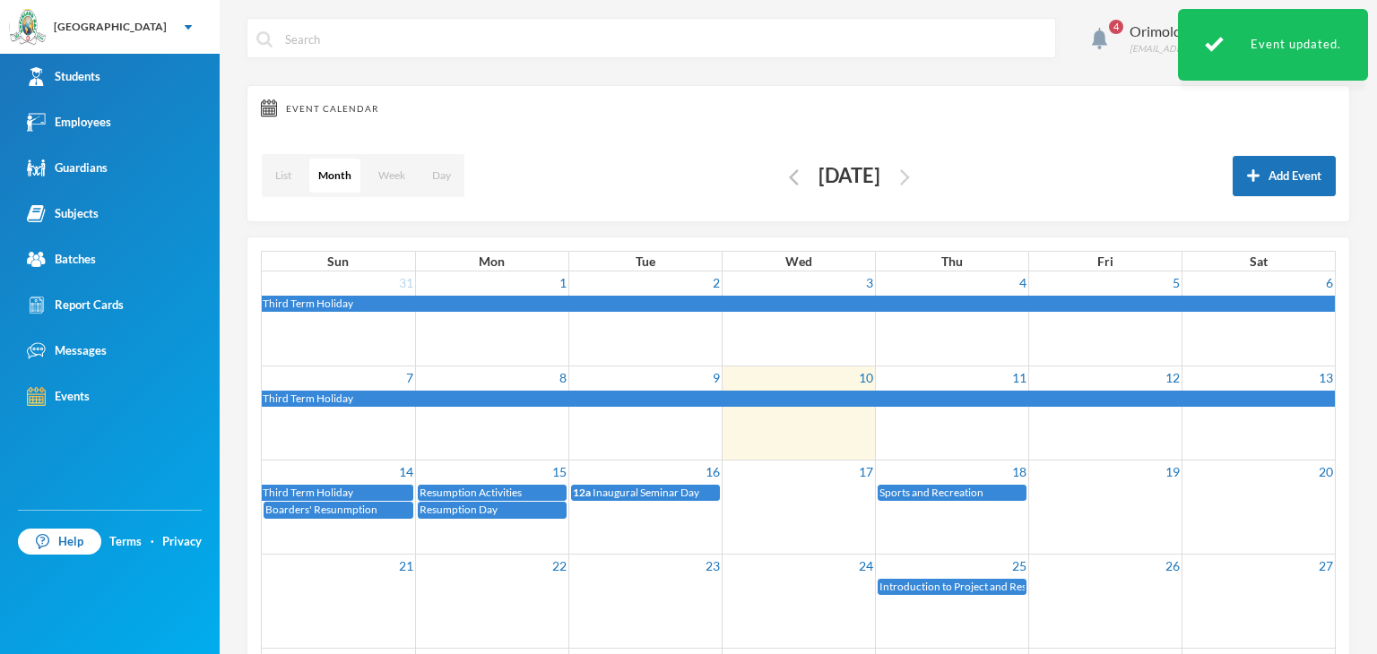
click at [910, 175] on img "button" at bounding box center [905, 177] width 10 height 16
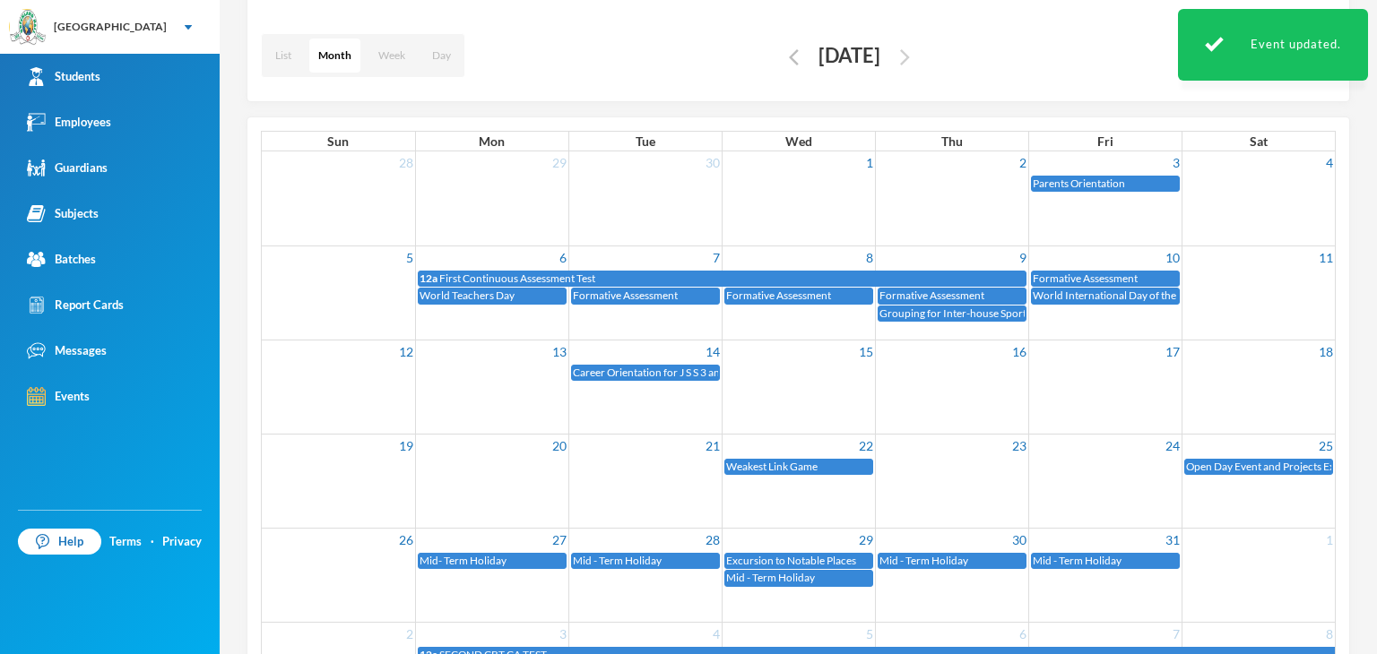
scroll to position [218, 0]
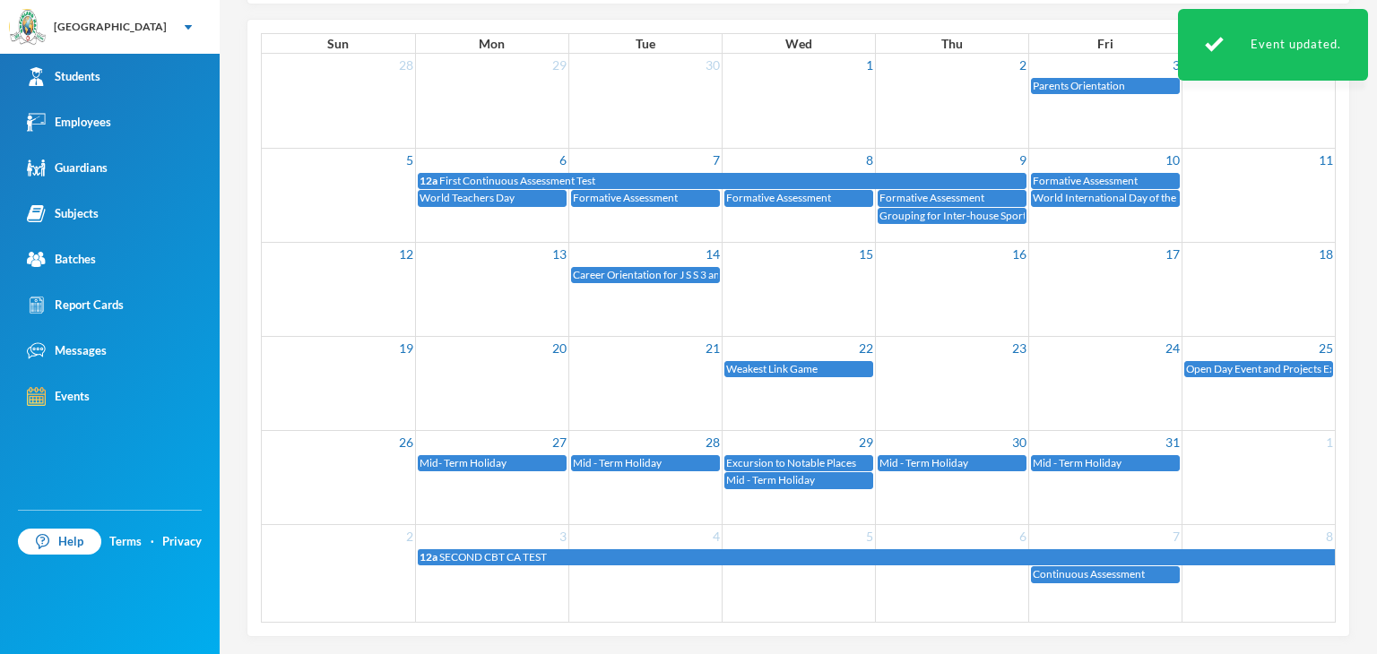
click at [620, 559] on div "12a SECOND CBT CA TEST" at bounding box center [877, 557] width 915 height 15
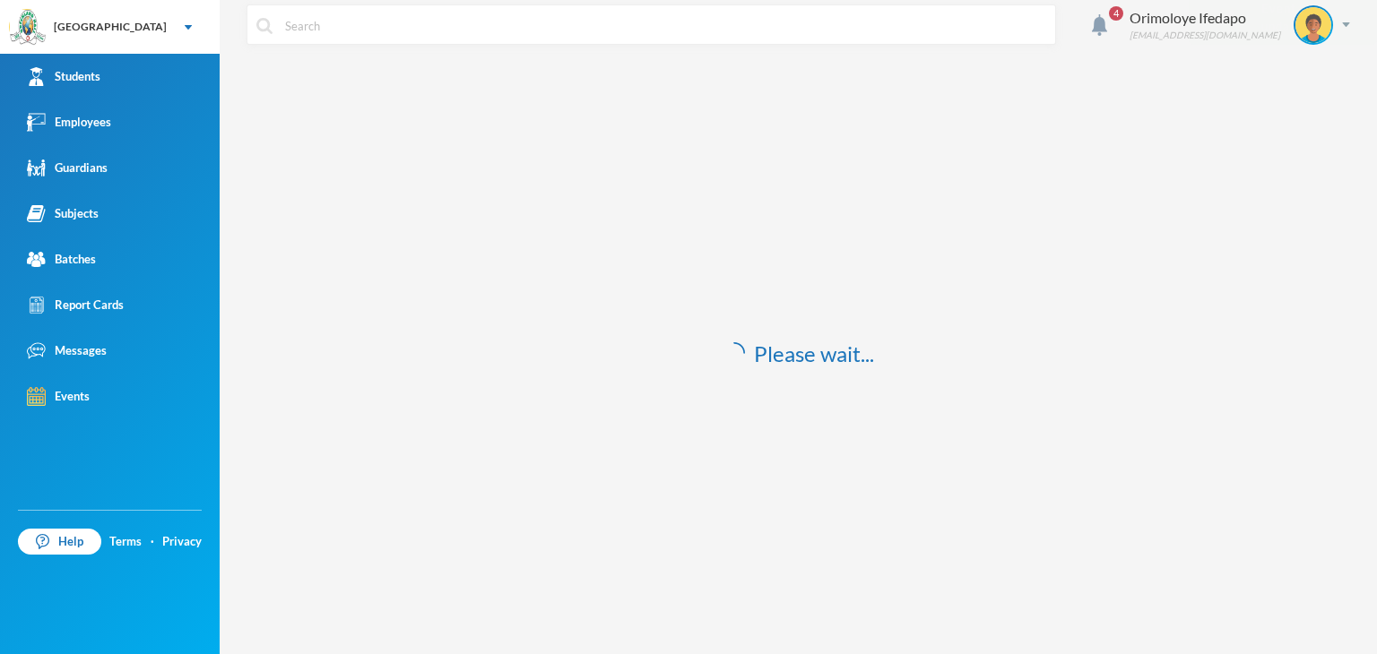
scroll to position [13, 0]
click at [620, 559] on div "Please wait..." at bounding box center [799, 354] width 1104 height 565
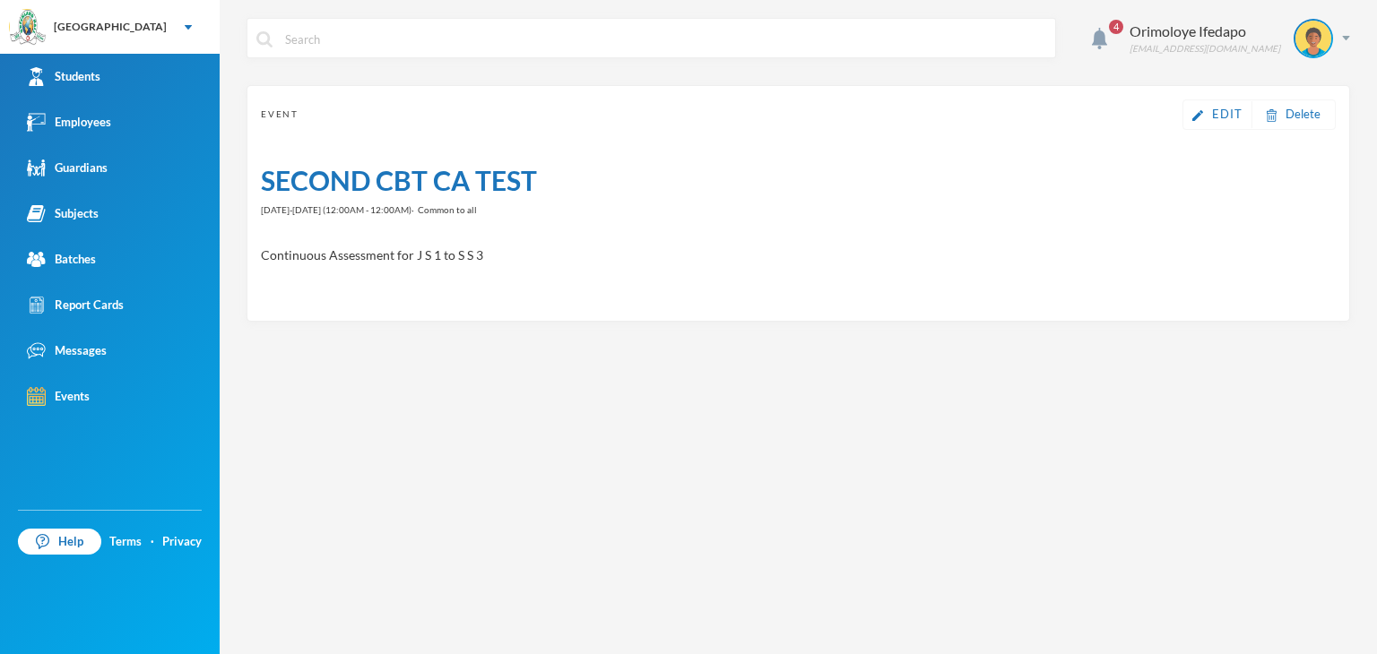
scroll to position [0, 0]
click at [1214, 116] on span "Edit" at bounding box center [1227, 114] width 30 height 14
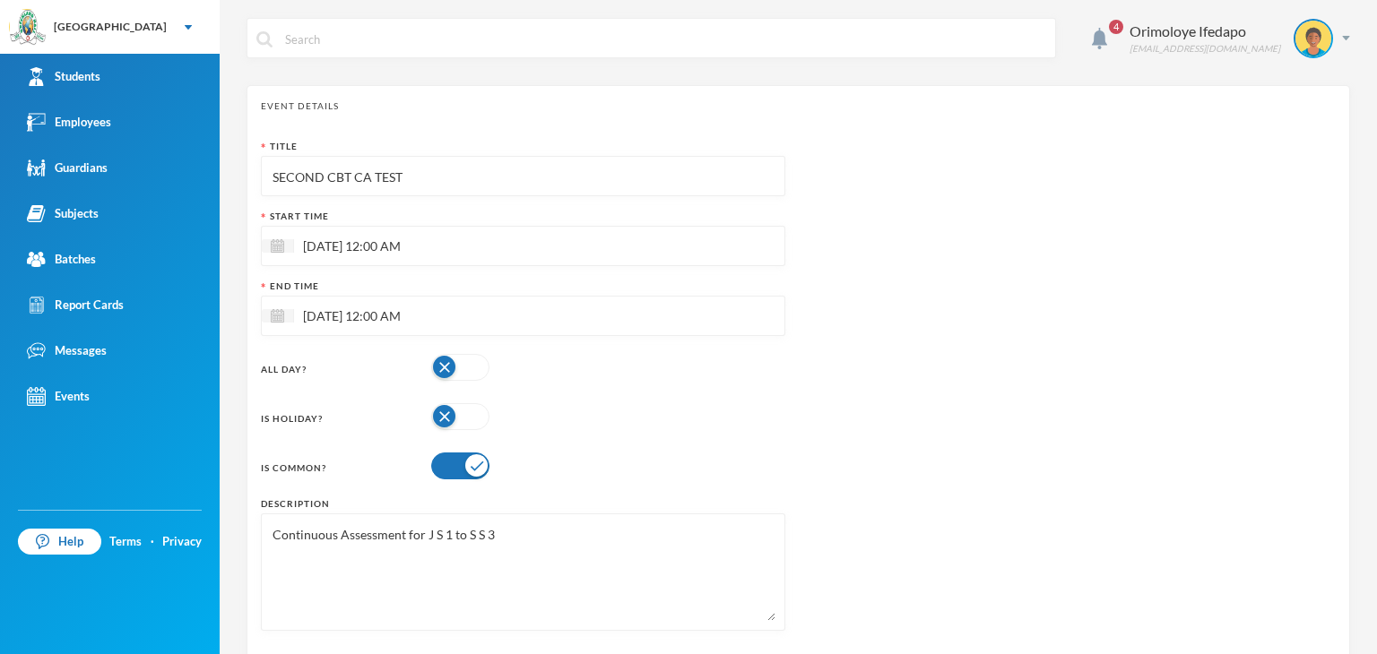
click at [334, 189] on input "SECOND CBT CA TEST" at bounding box center [523, 177] width 505 height 40
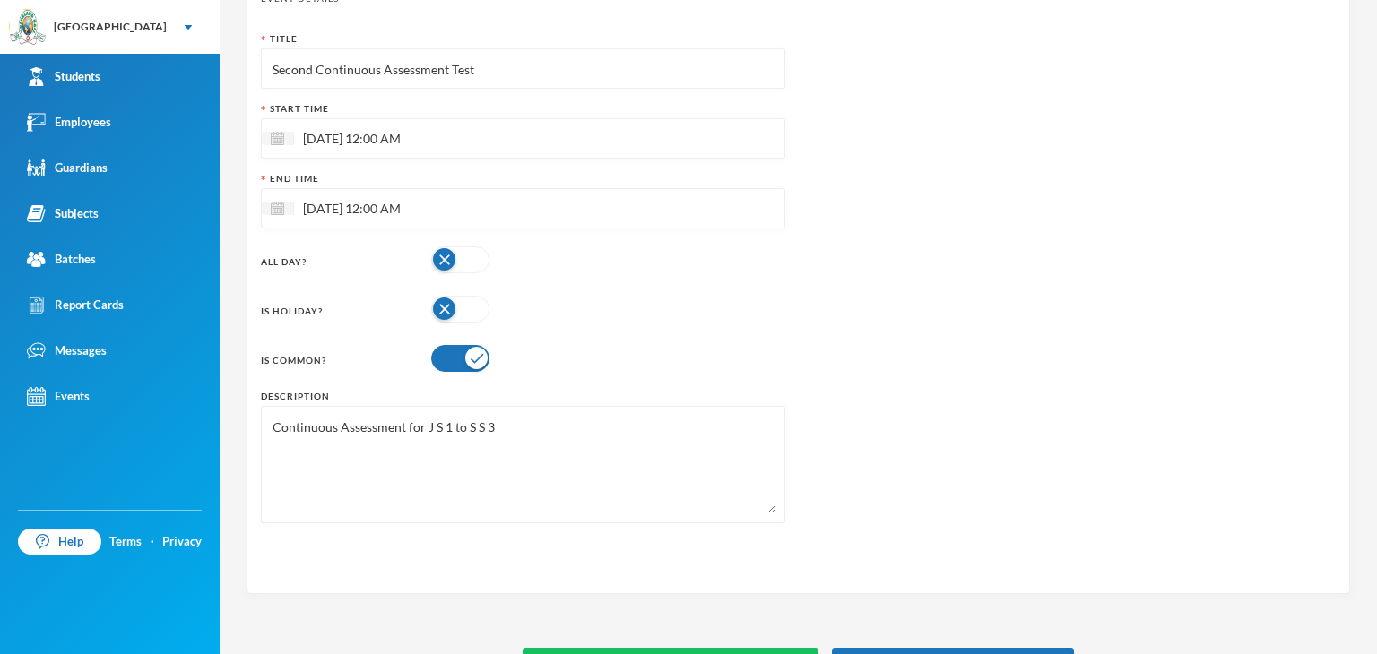
scroll to position [159, 0]
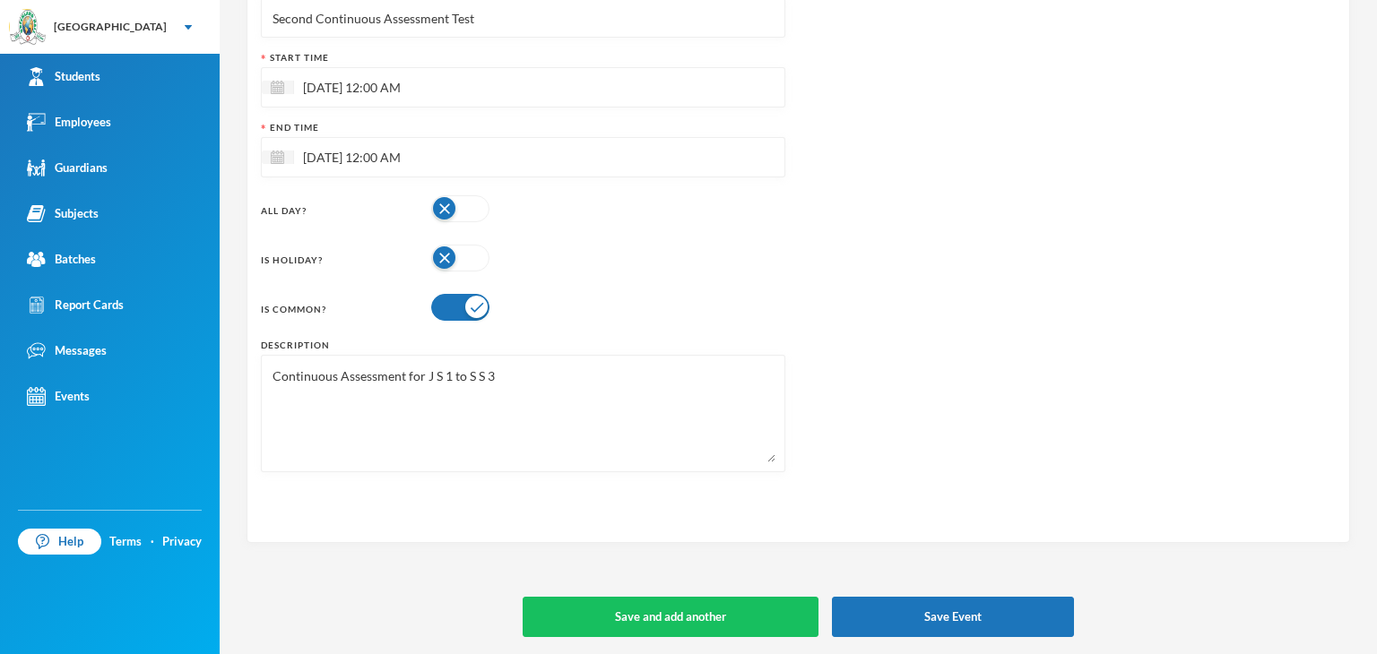
type input "Second Continuous Assessment Test"
click at [963, 633] on button "Save Event" at bounding box center [953, 617] width 242 height 40
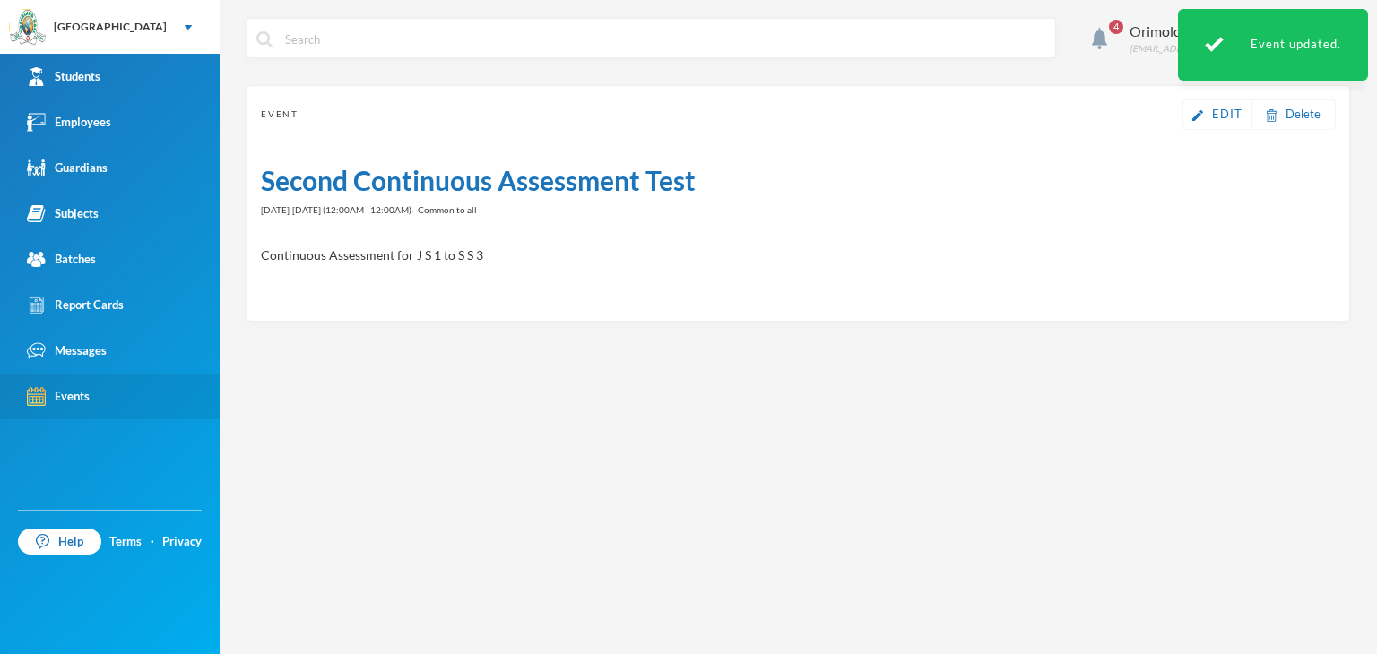
click at [89, 394] on div "Events" at bounding box center [58, 396] width 63 height 19
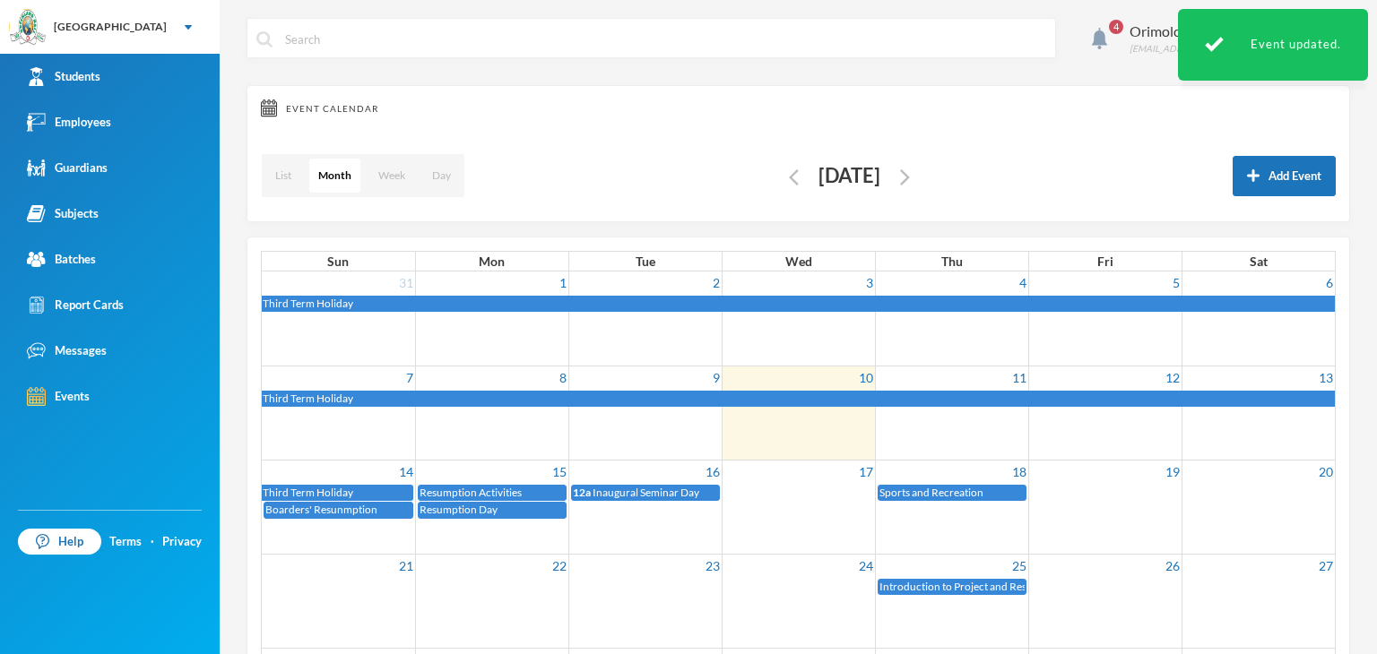
click at [929, 155] on div "List Month Week Day September 2025 Add Event" at bounding box center [798, 176] width 1075 height 64
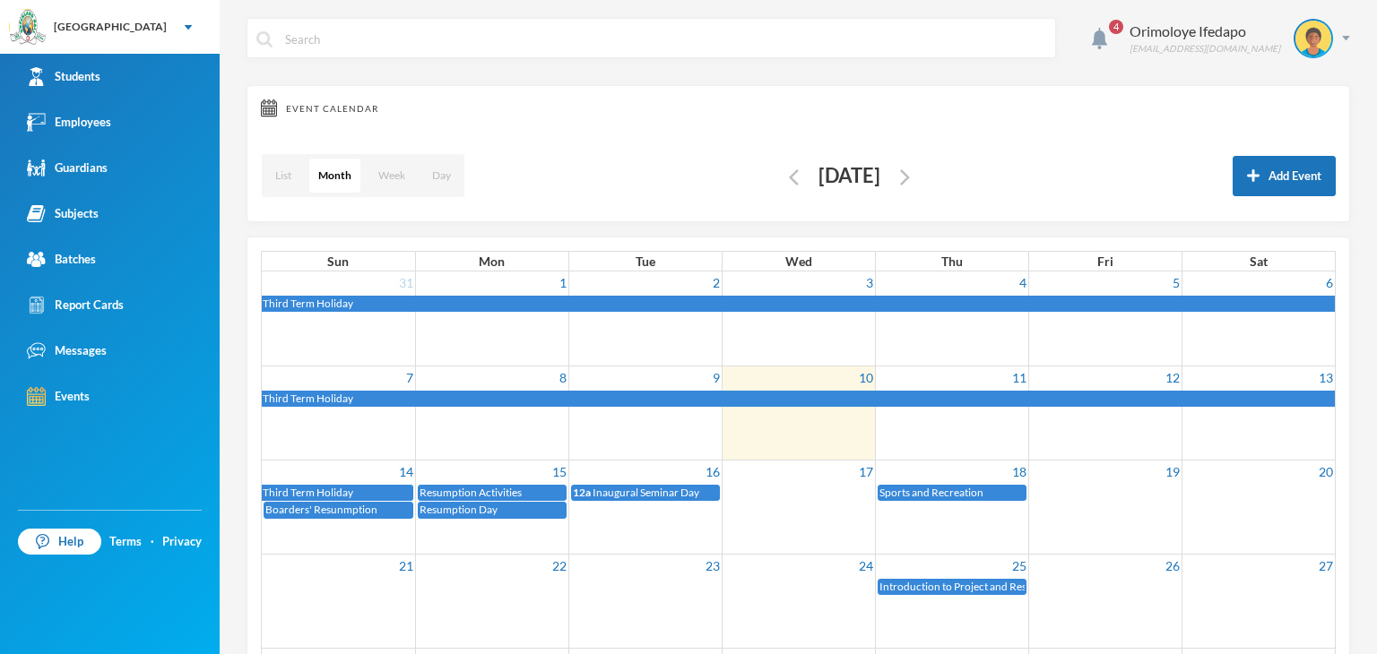
click at [915, 184] on button "button" at bounding box center [905, 176] width 21 height 21
click at [958, 180] on div "List Month Week Day September 2025 Add Event" at bounding box center [798, 176] width 1075 height 64
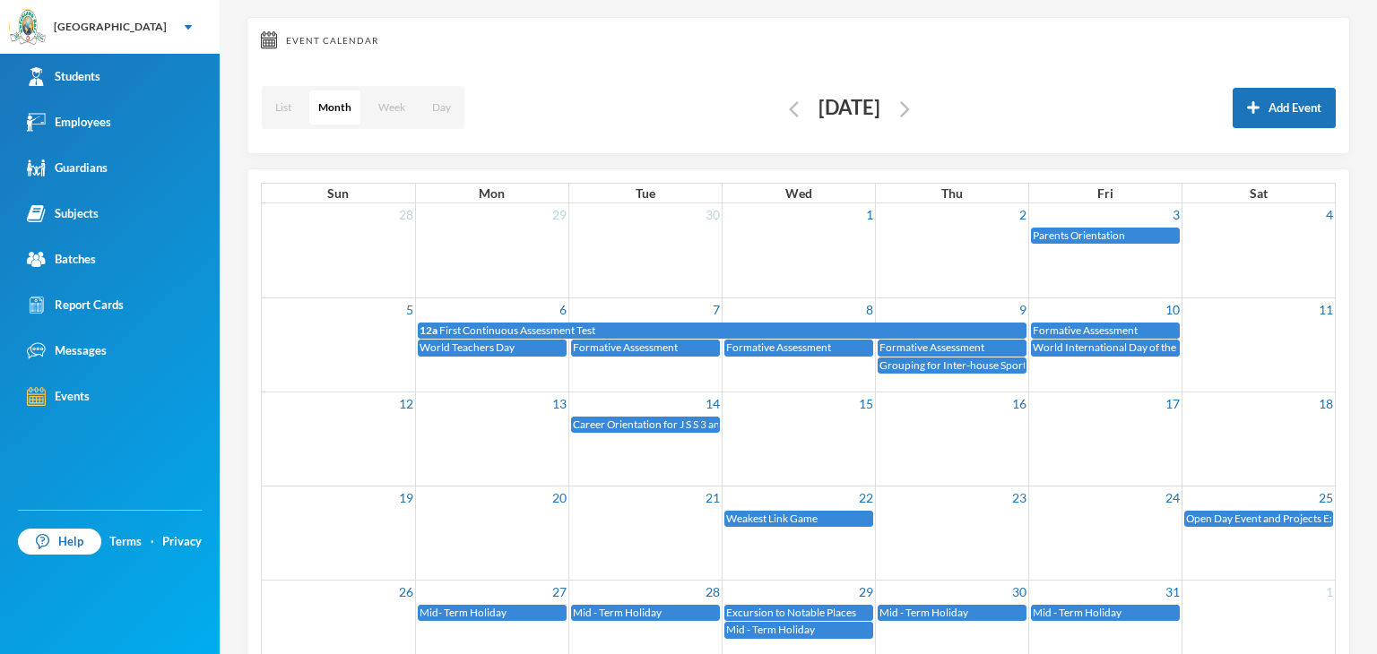
scroll to position [66, 0]
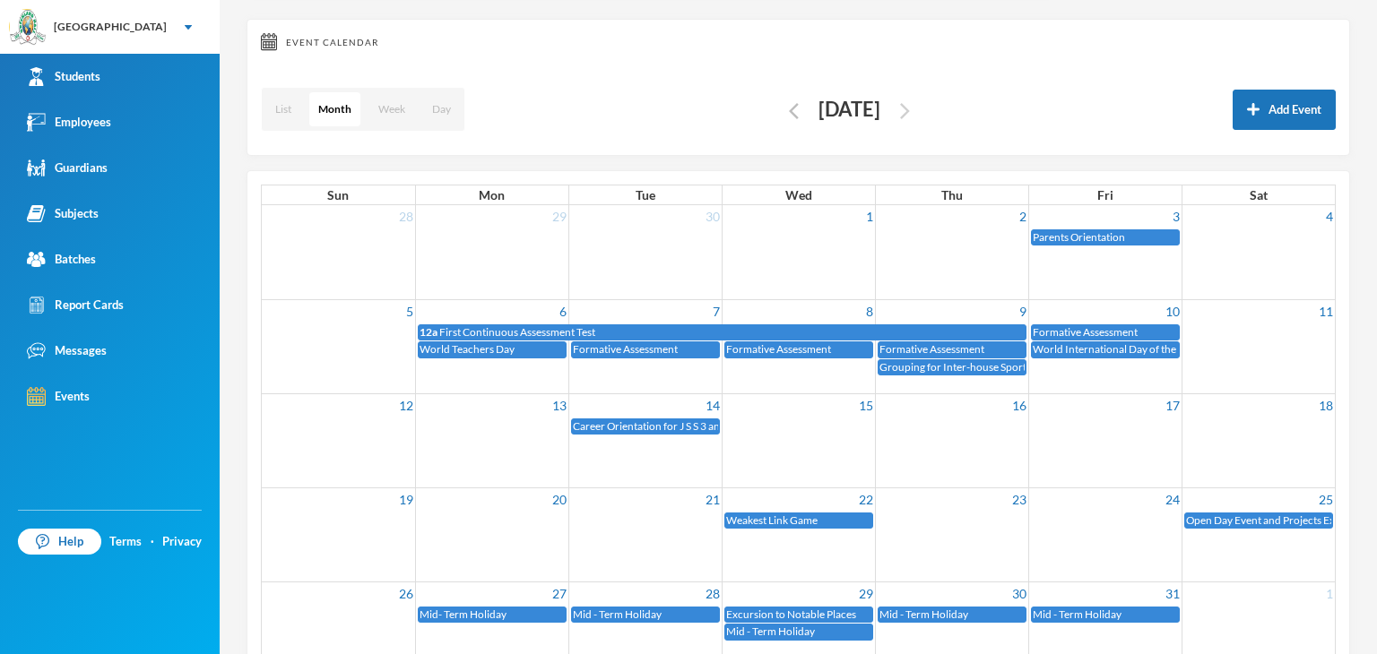
click at [910, 111] on img "button" at bounding box center [905, 111] width 10 height 16
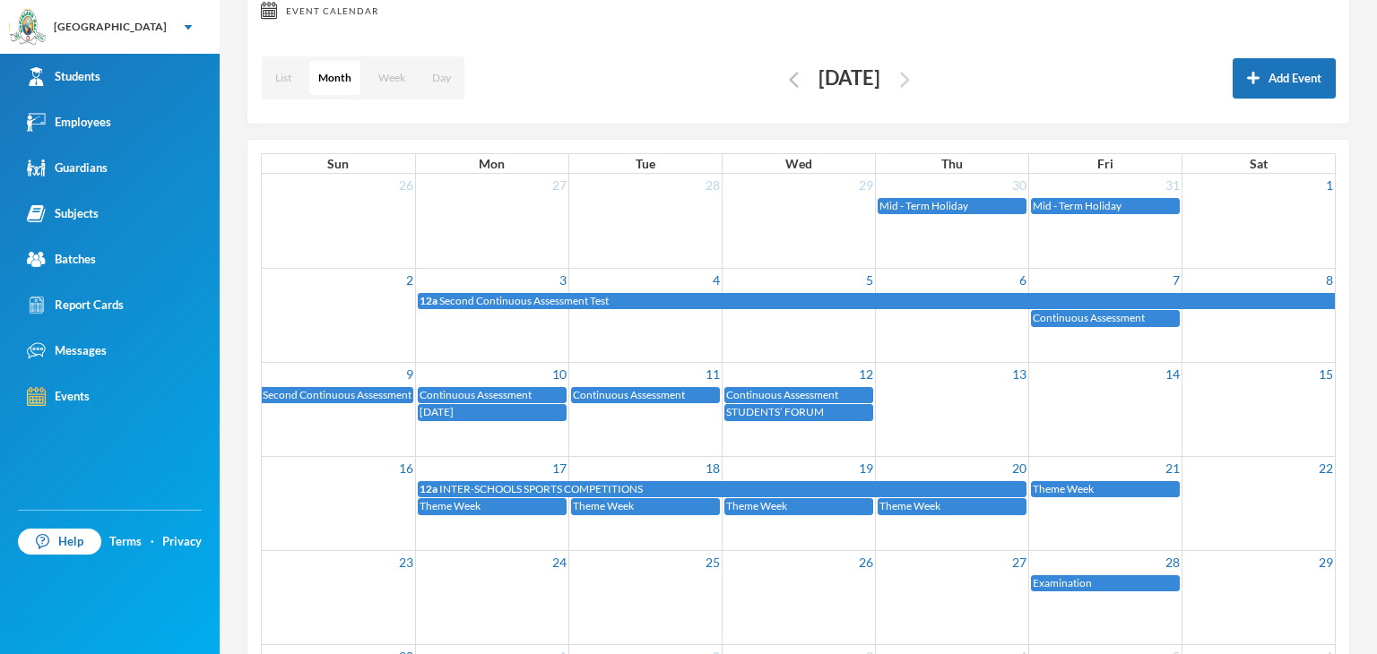
scroll to position [120, 0]
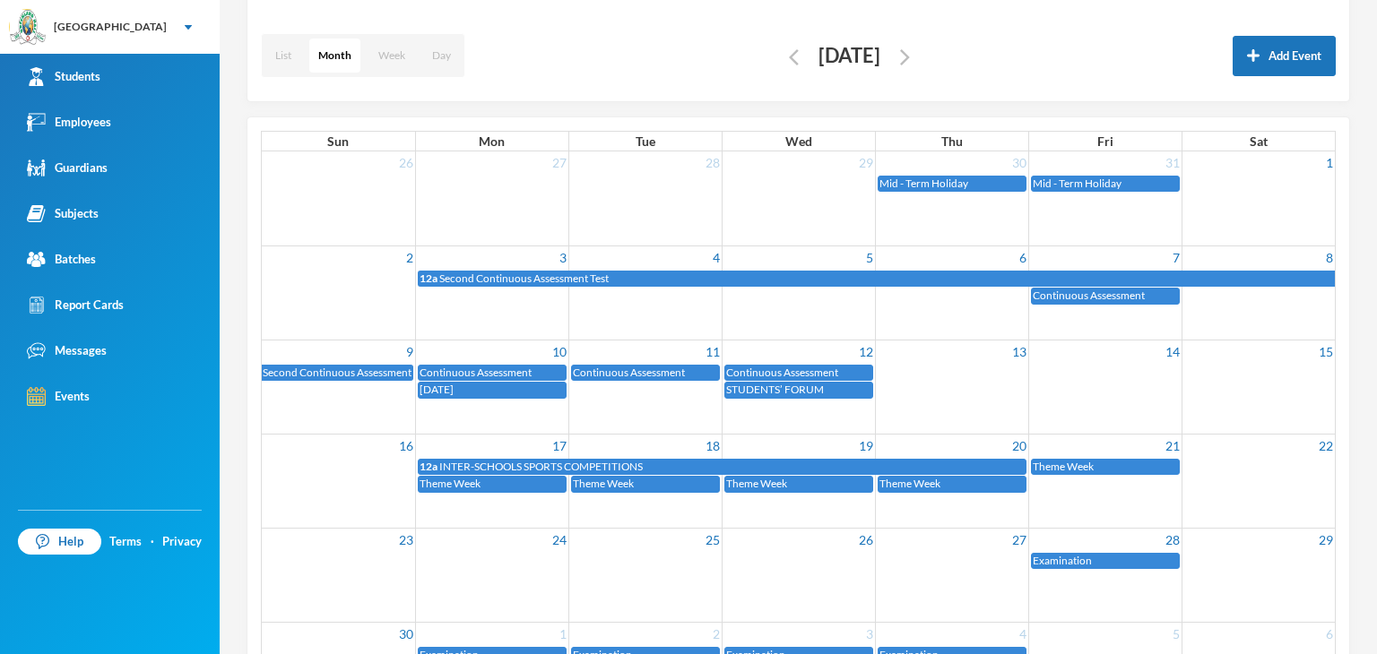
click at [454, 387] on span "WORLD SCIENCE DAY" at bounding box center [437, 389] width 34 height 13
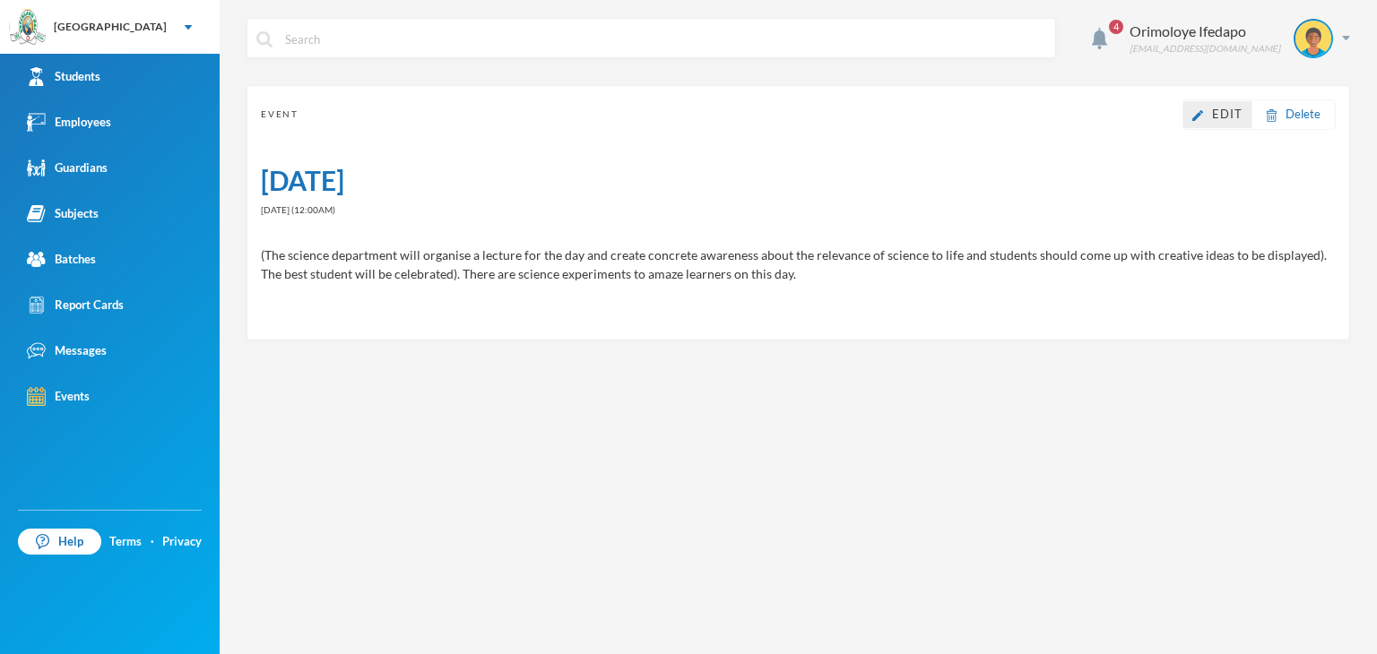
click at [1203, 116] on img at bounding box center [1197, 115] width 11 height 11
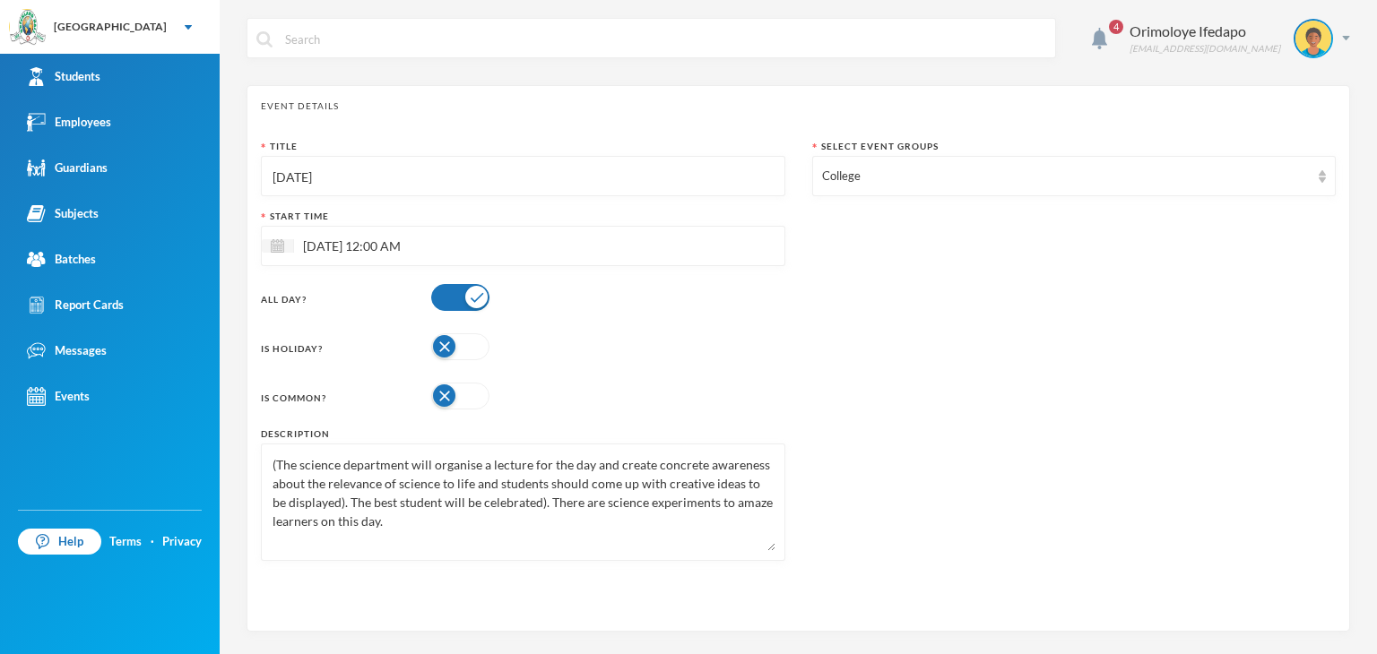
click at [597, 172] on input "WORLD SCIENCE DAY" at bounding box center [523, 177] width 505 height 40
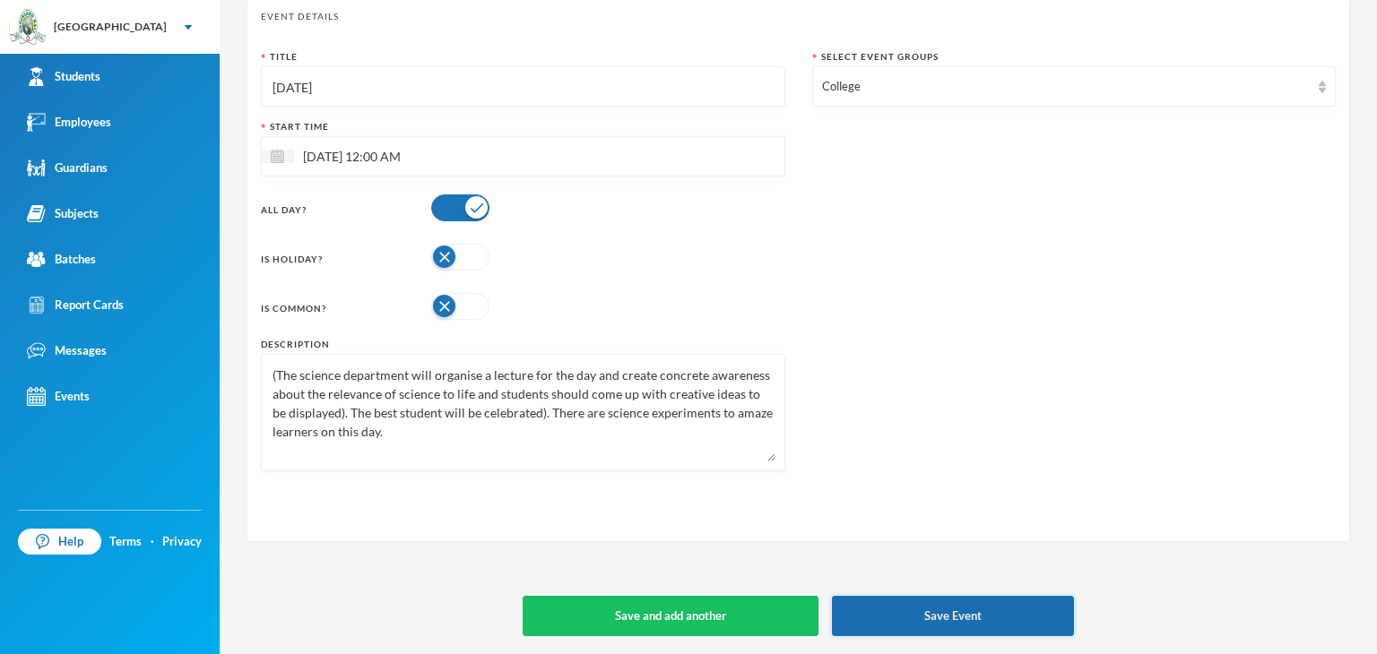
type input "World Science Day"
click at [927, 614] on button "Save Event" at bounding box center [953, 616] width 242 height 40
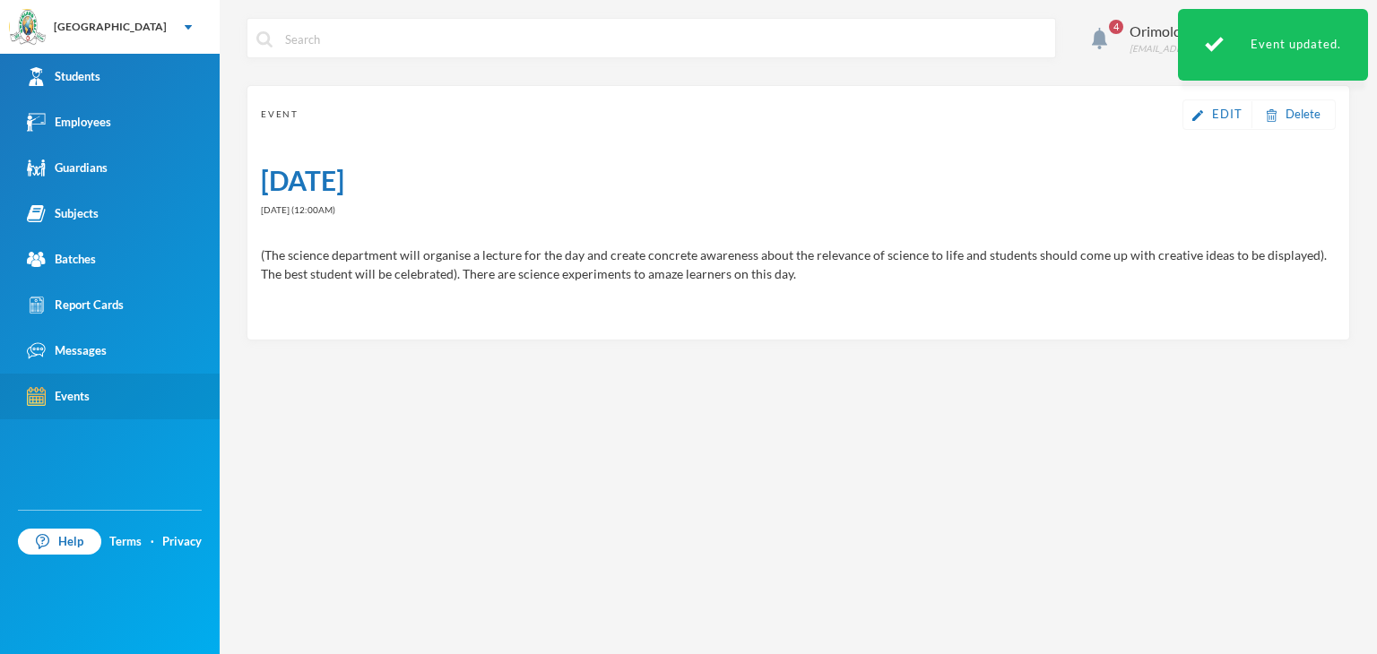
click at [92, 379] on link "Events" at bounding box center [110, 397] width 220 height 46
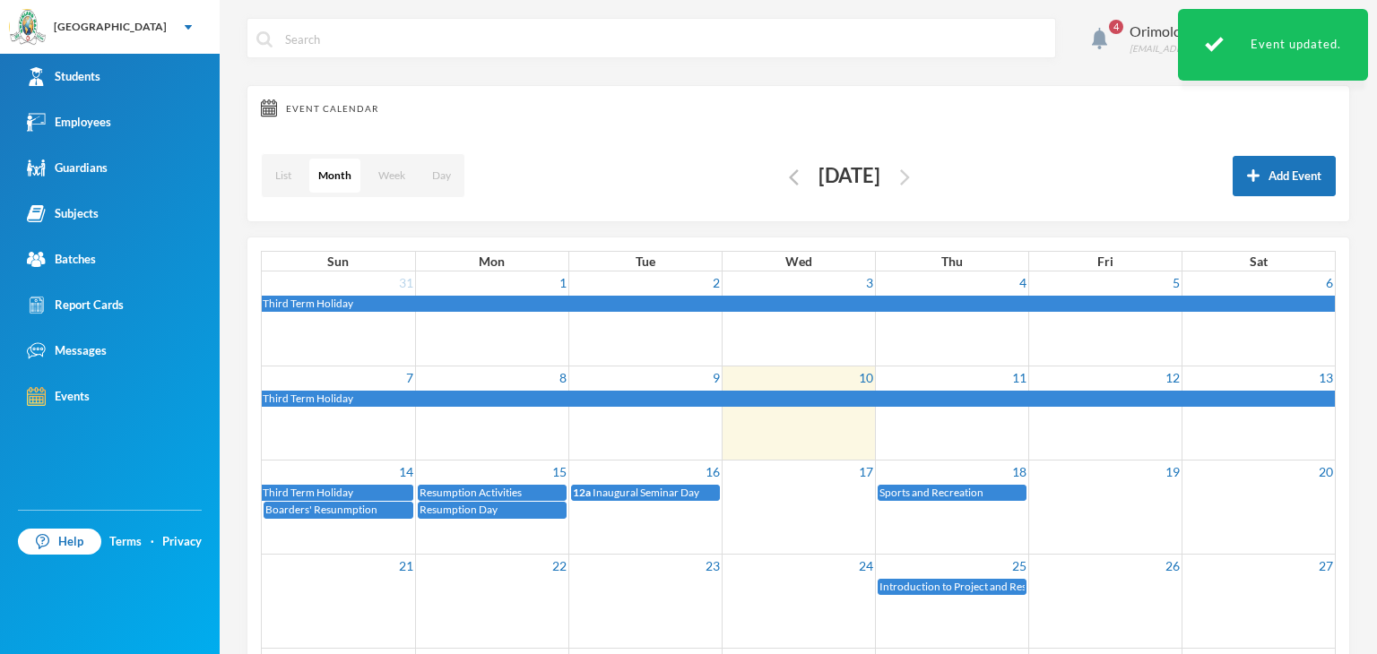
click at [910, 179] on img "button" at bounding box center [905, 177] width 10 height 16
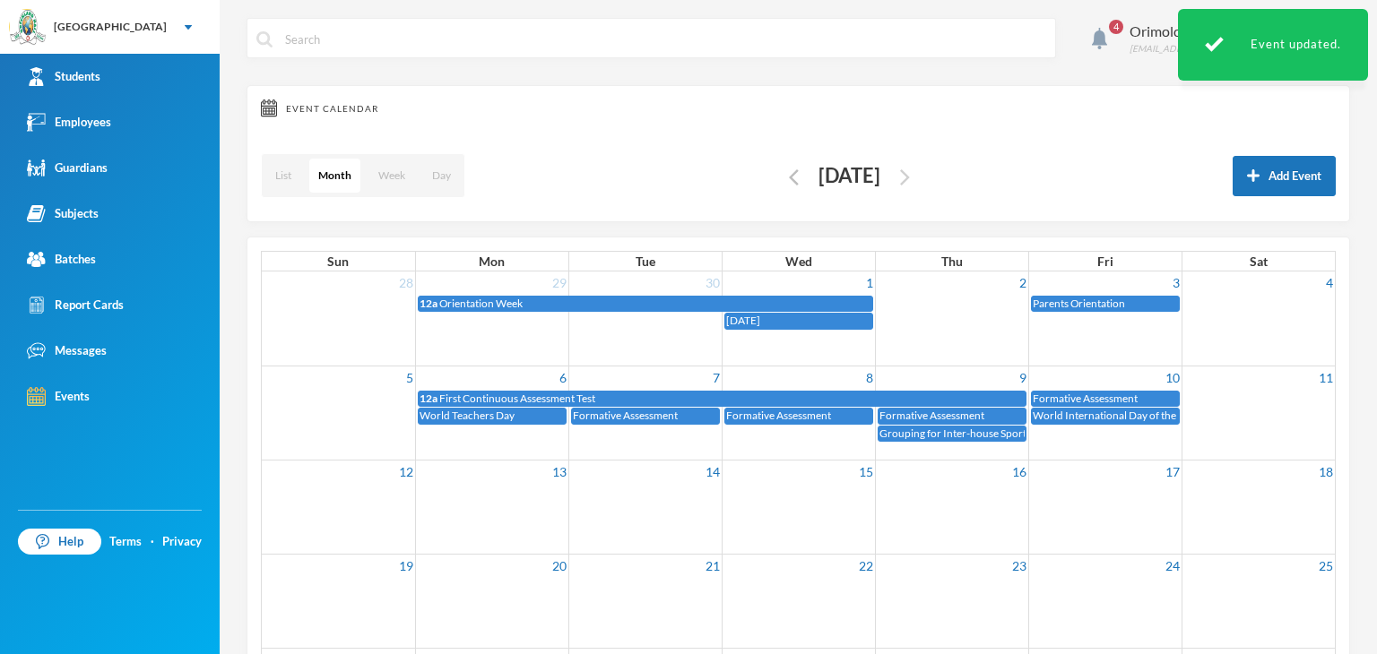
click at [940, 179] on div "List Month Week Day October 2025 Add Event" at bounding box center [798, 176] width 1075 height 64
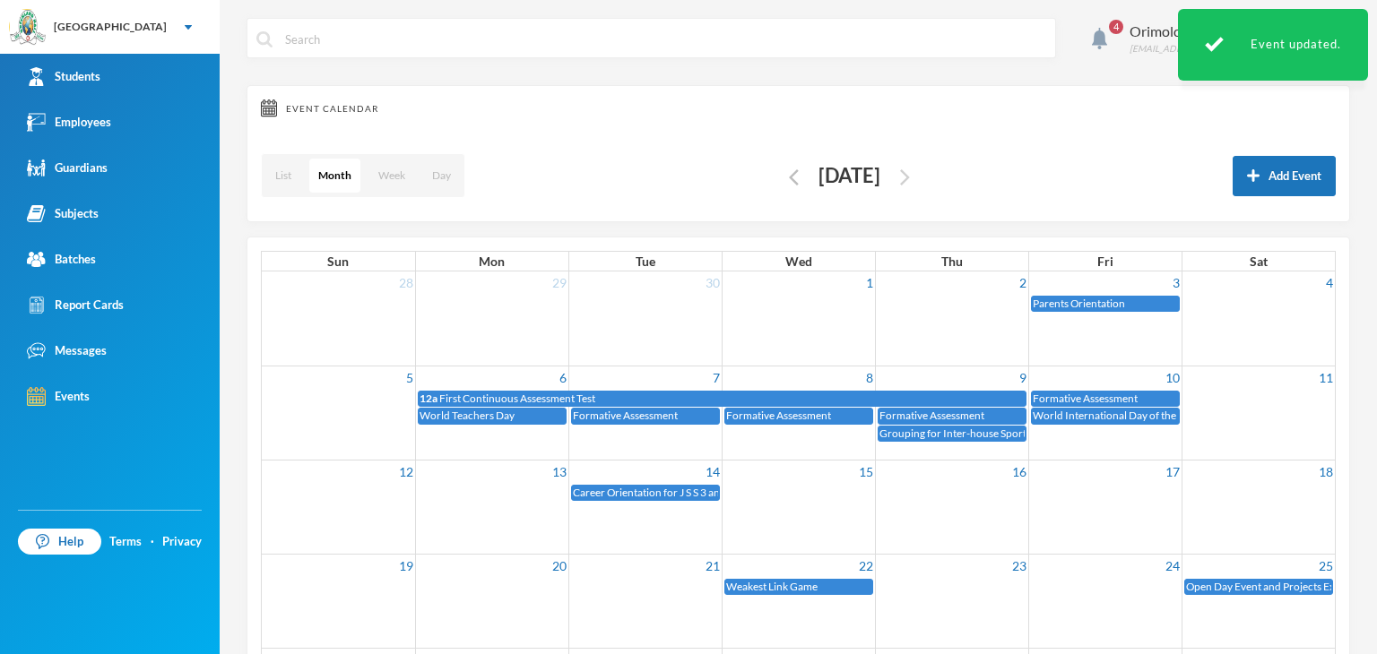
click at [910, 179] on img "button" at bounding box center [905, 177] width 10 height 16
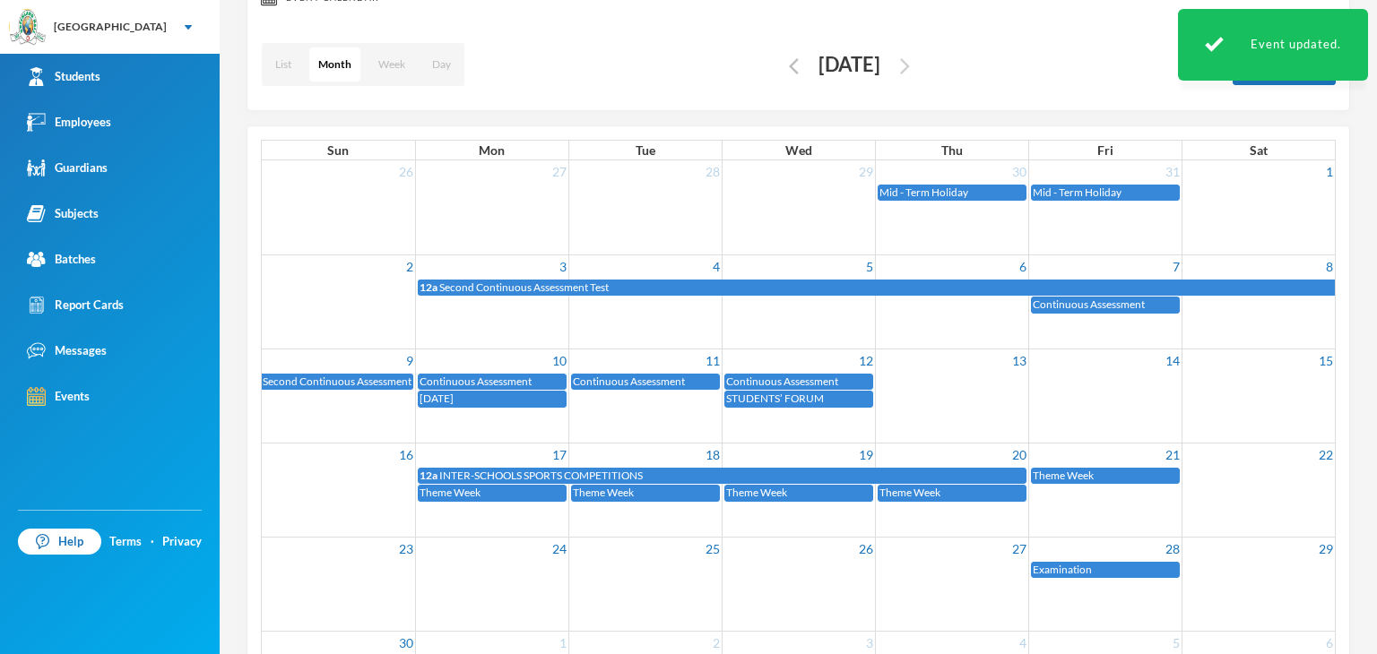
scroll to position [143, 0]
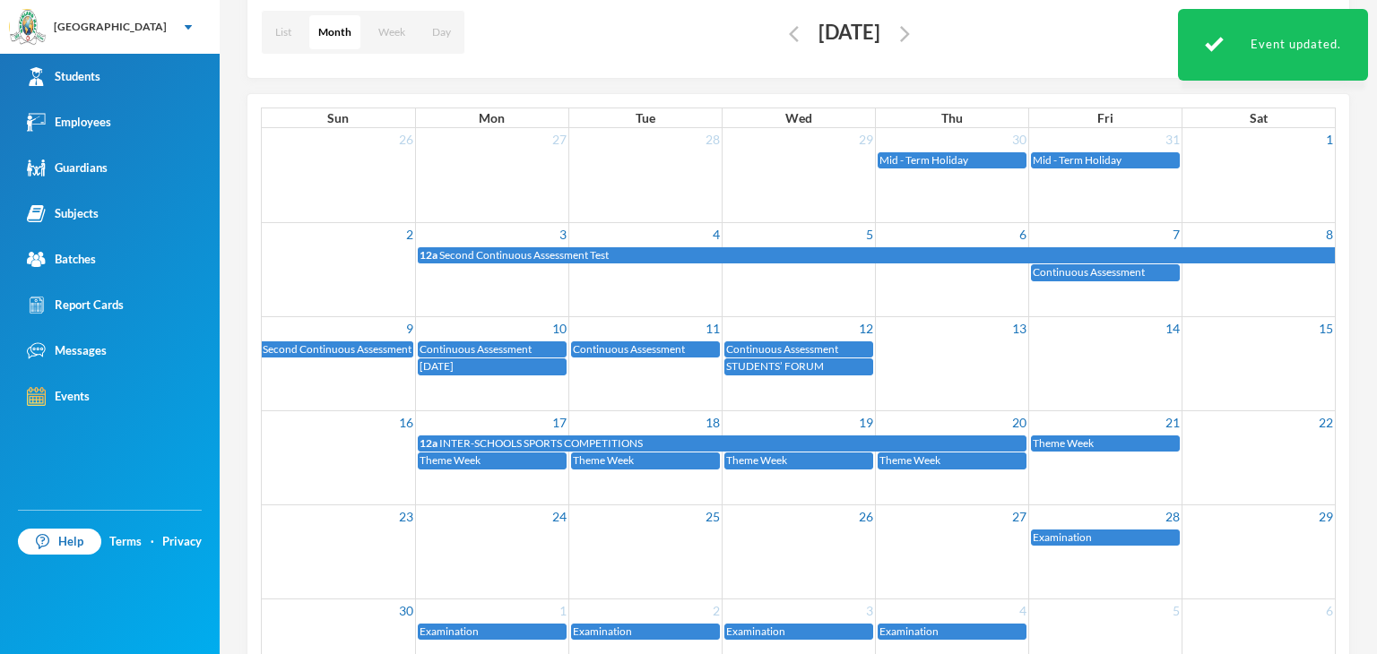
click at [814, 361] on span "STUDENTS’ FORUM" at bounding box center [775, 366] width 98 height 13
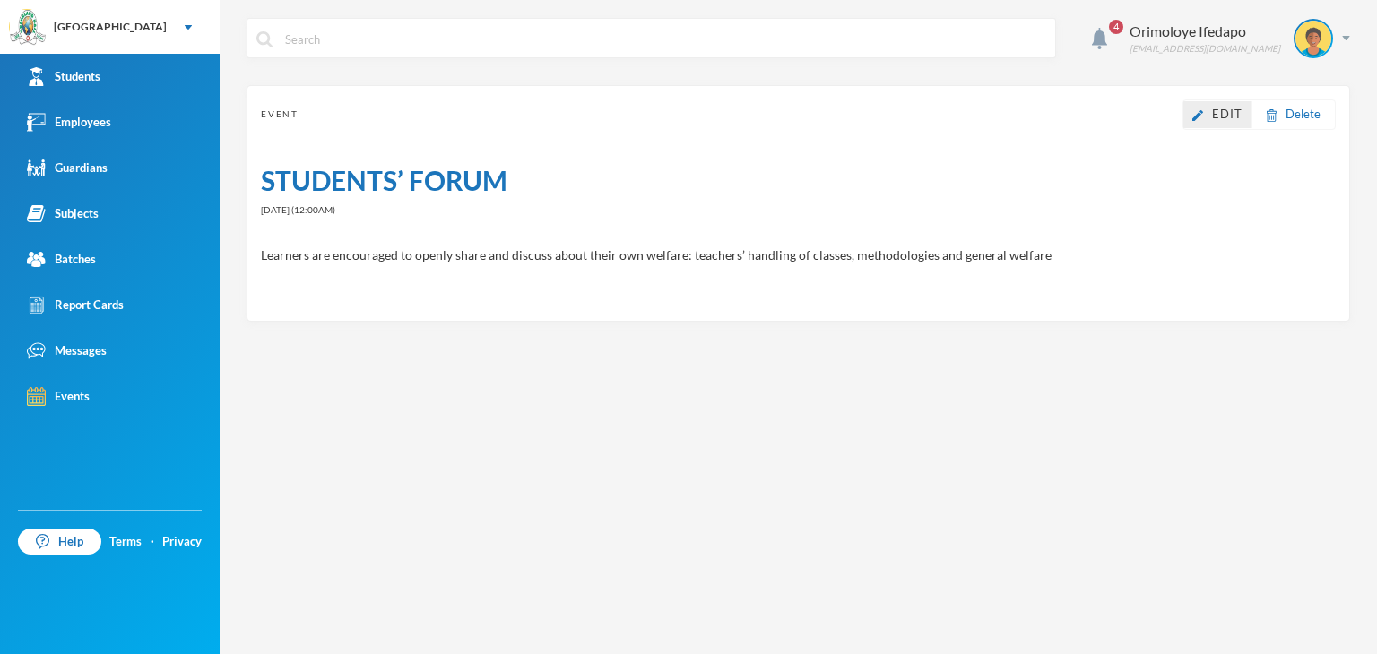
click at [1212, 114] on link "Edit" at bounding box center [1217, 115] width 50 height 18
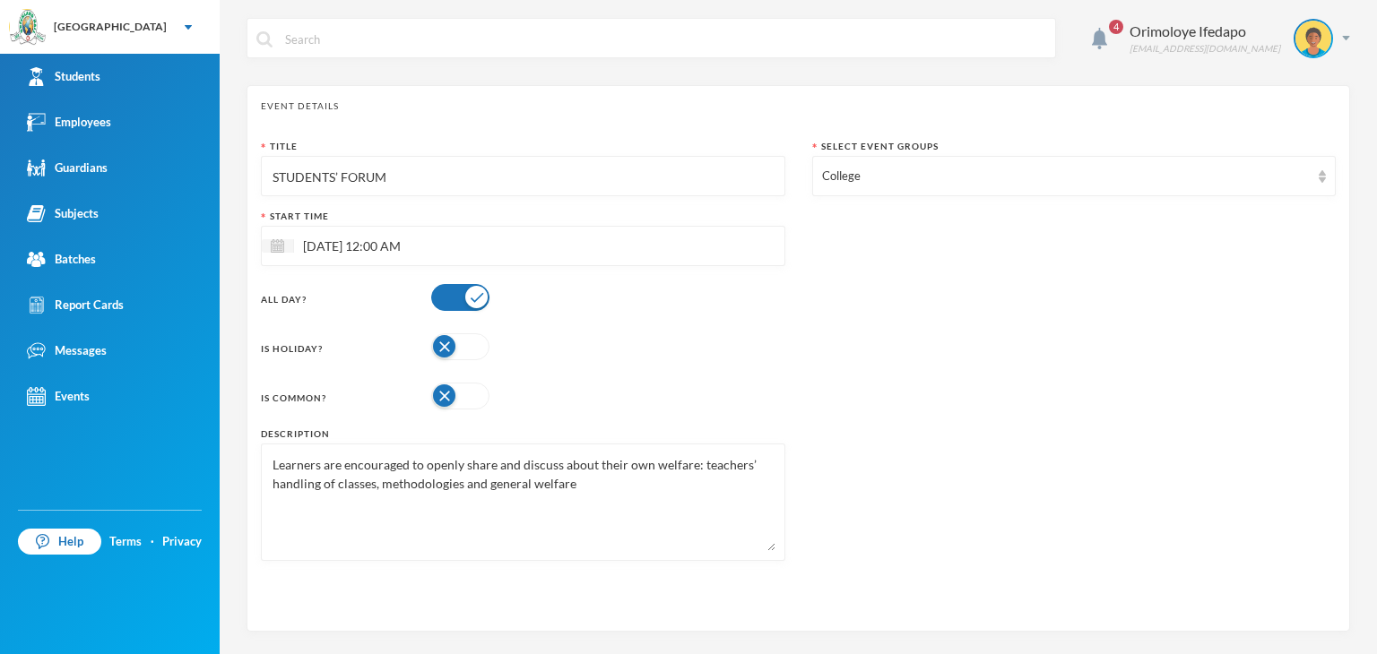
click at [602, 197] on div "Title STUDENTS’ FORUM Start Time 12/11/2025 12:00 AM All Day? Is Holiday? Is Co…" at bounding box center [523, 357] width 524 height 435
click at [583, 186] on input "STUDENTS’ FORUM" at bounding box center [523, 177] width 505 height 40
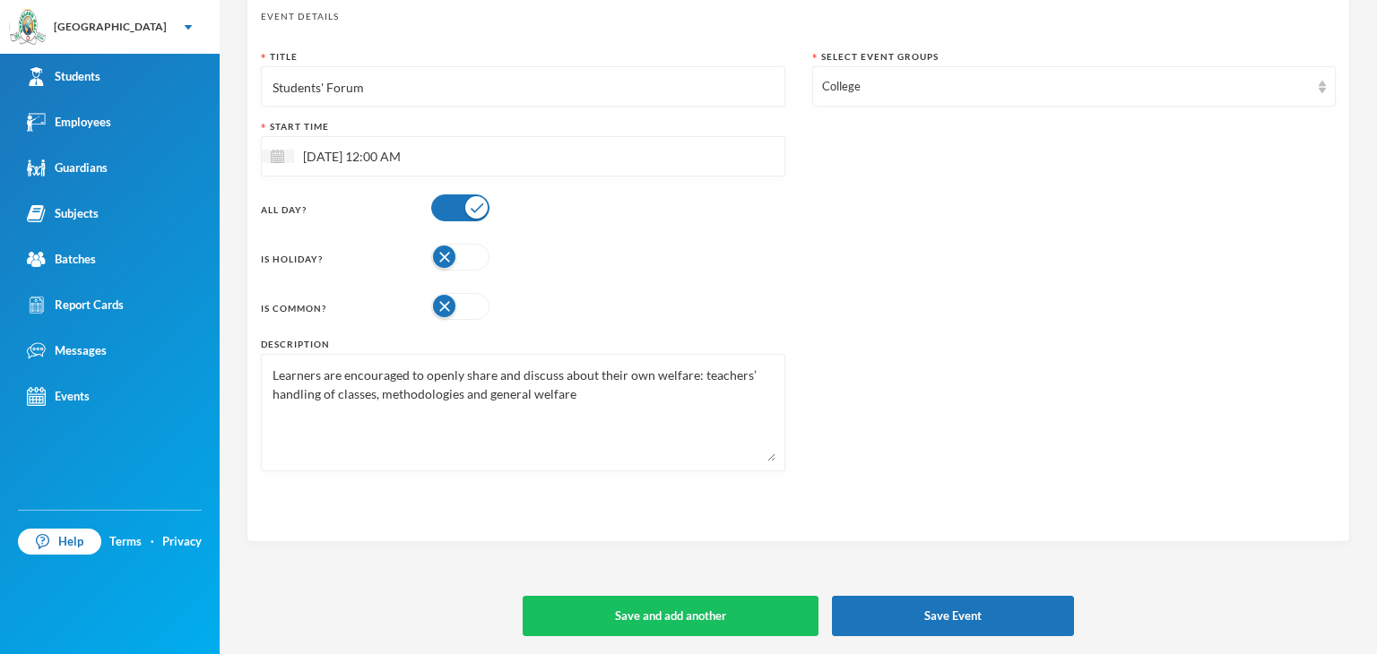
type input "Students' Forum"
click at [992, 606] on button "Save Event" at bounding box center [953, 616] width 242 height 40
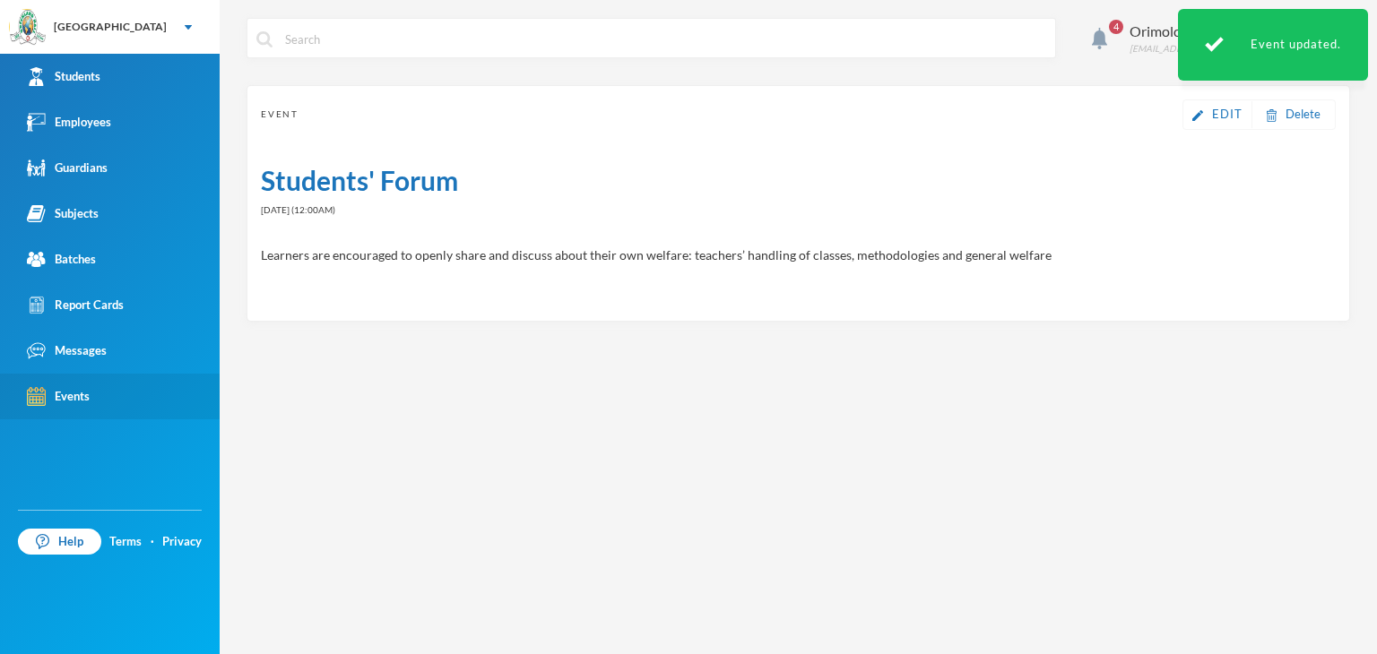
click at [118, 411] on link "Events" at bounding box center [110, 397] width 220 height 46
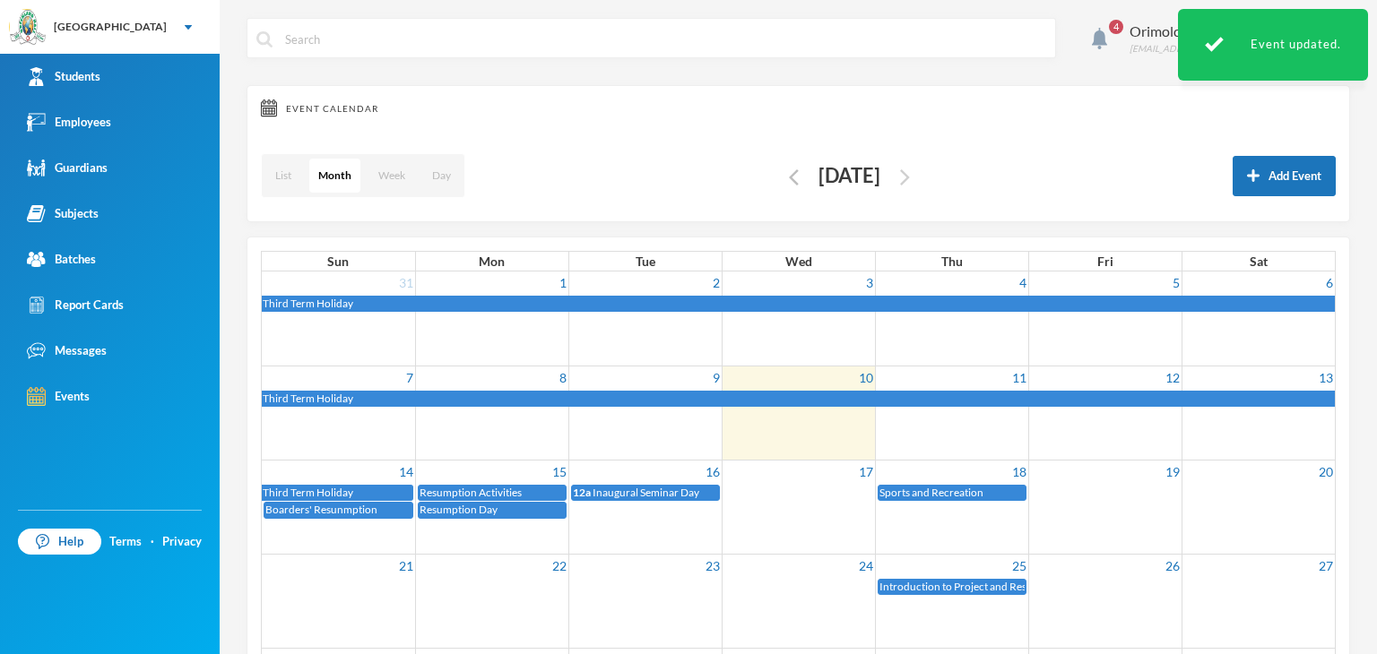
click at [910, 184] on img "button" at bounding box center [905, 177] width 10 height 16
click at [915, 184] on button "button" at bounding box center [905, 176] width 21 height 21
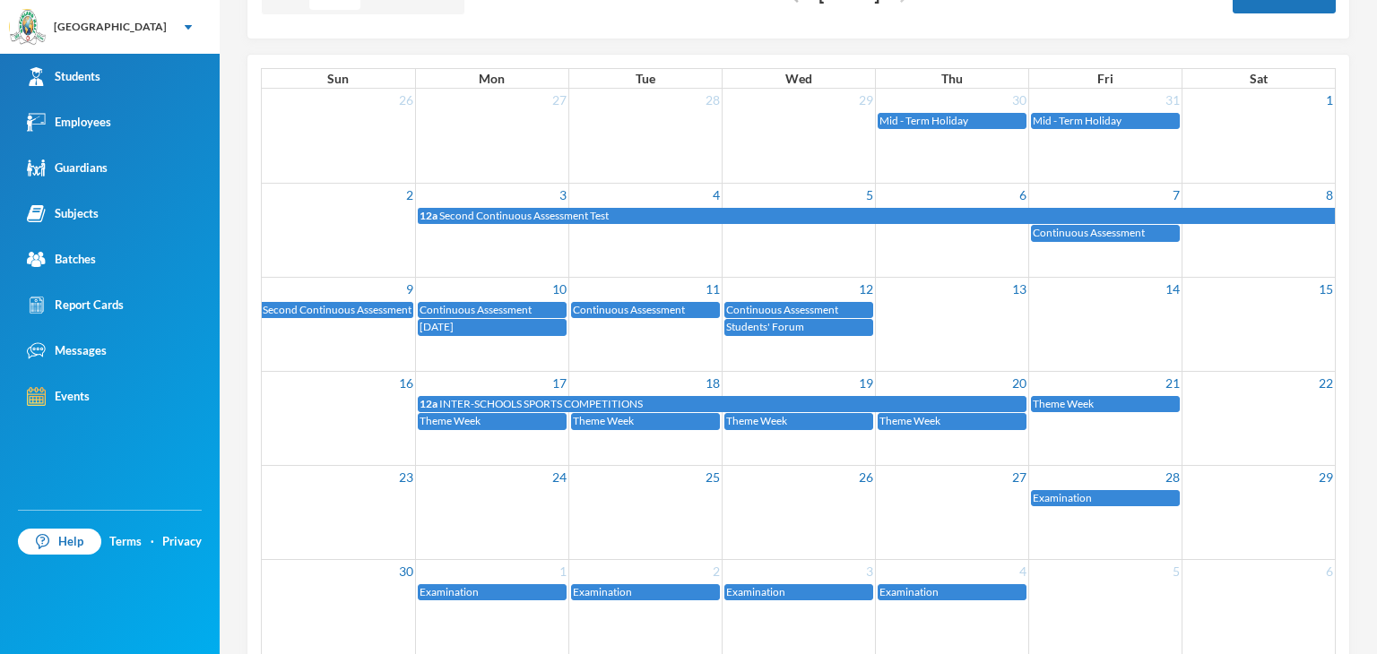
scroll to position [184, 0]
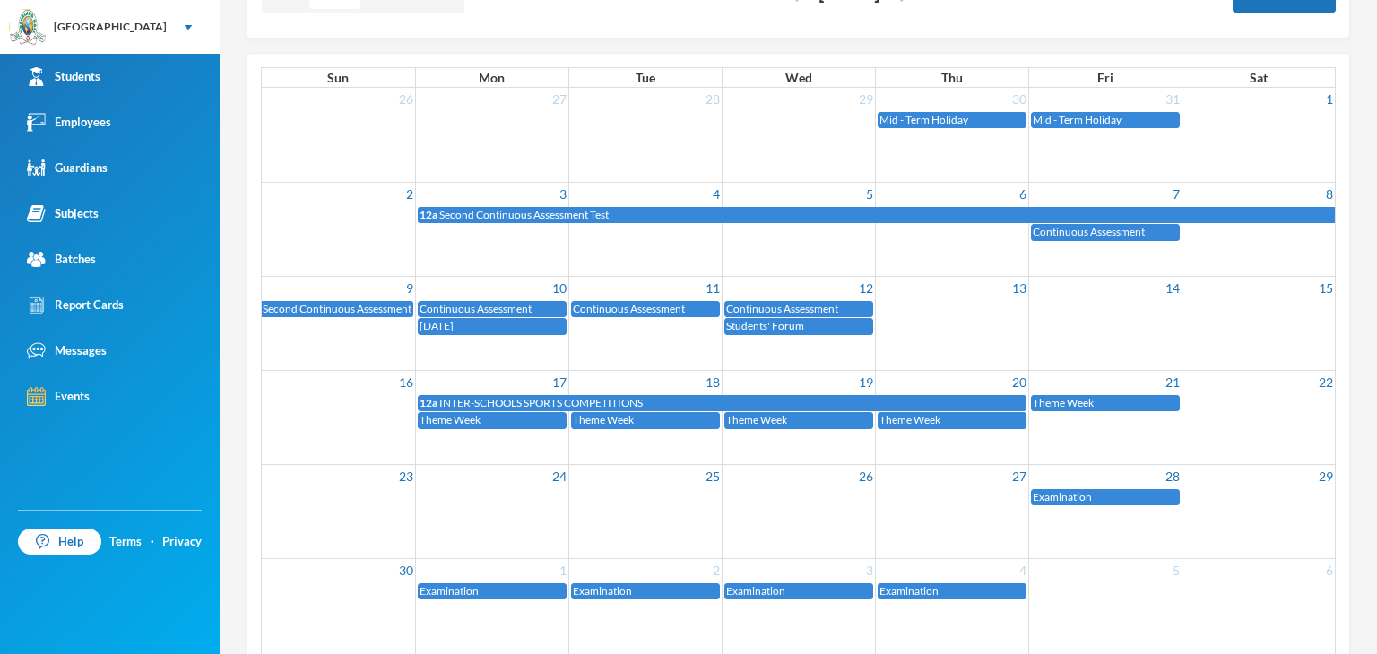
click at [788, 399] on div "12a INTER-SCHOOLS SPORTS COMPETITIONS" at bounding box center [722, 403] width 605 height 15
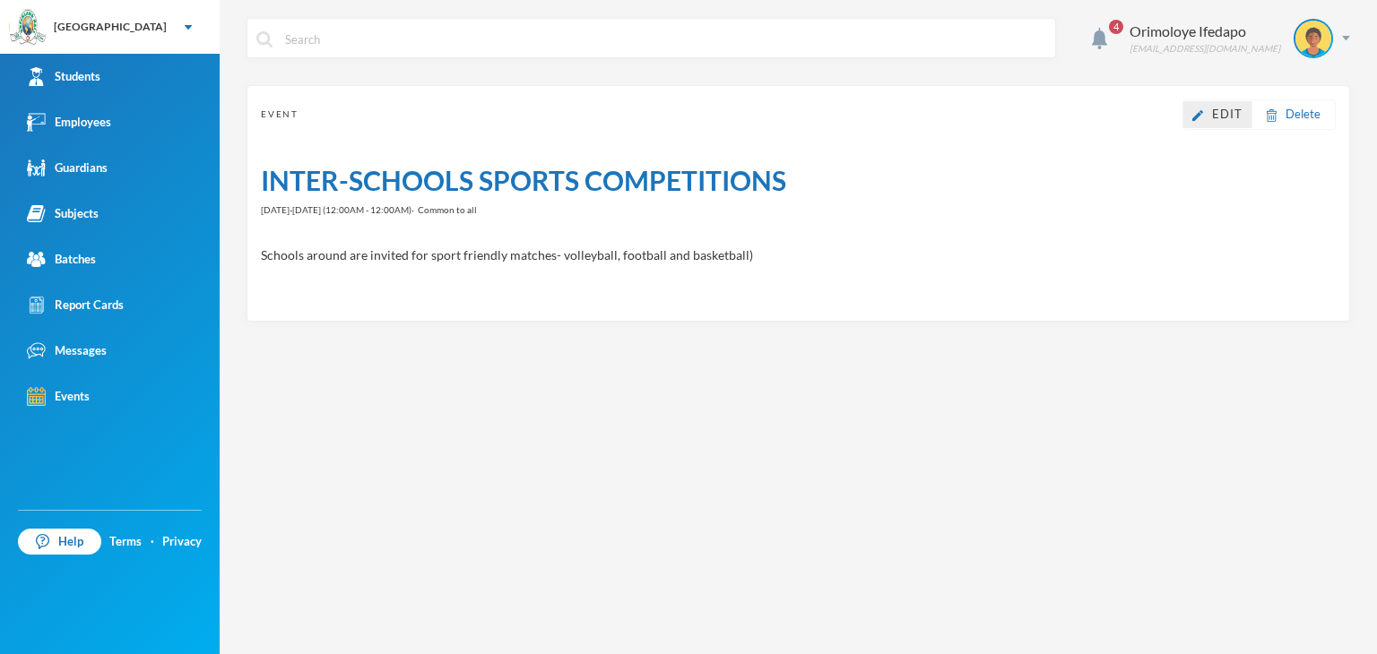
click at [1201, 114] on img at bounding box center [1197, 115] width 11 height 11
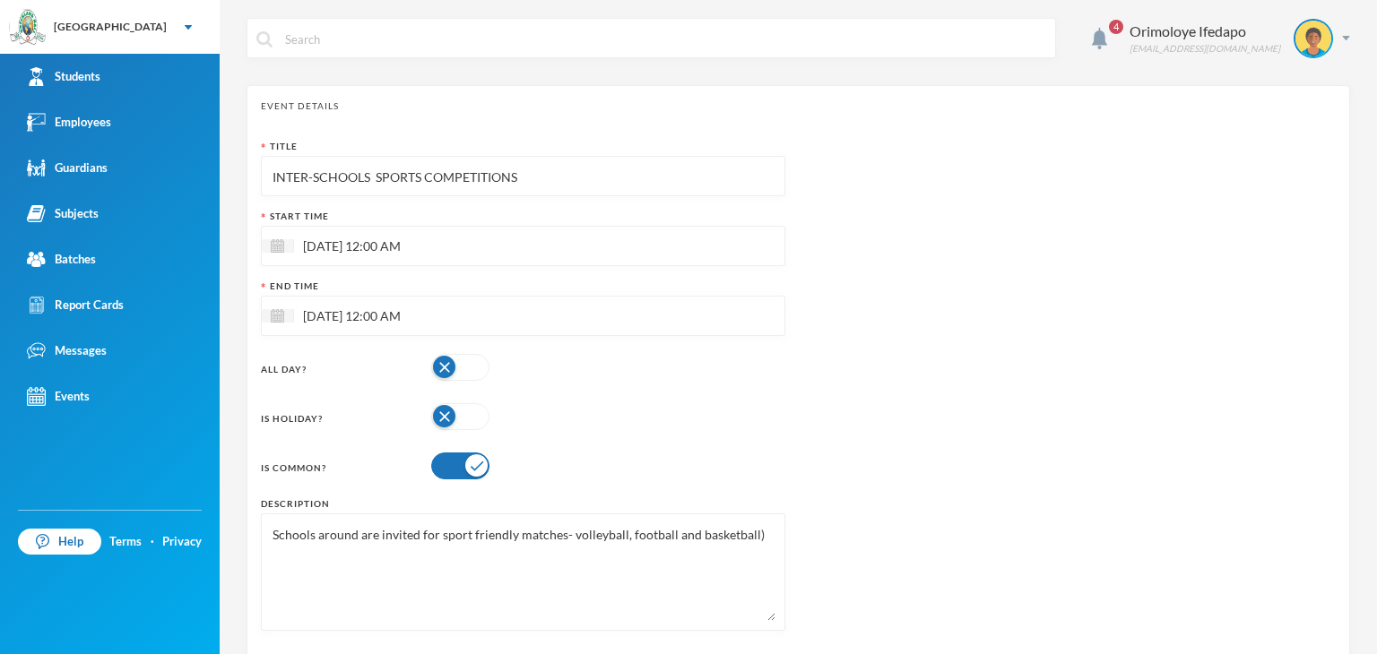
click at [538, 190] on input "INTER-SCHOOLS SPORTS COMPETITIONS" at bounding box center [523, 177] width 505 height 40
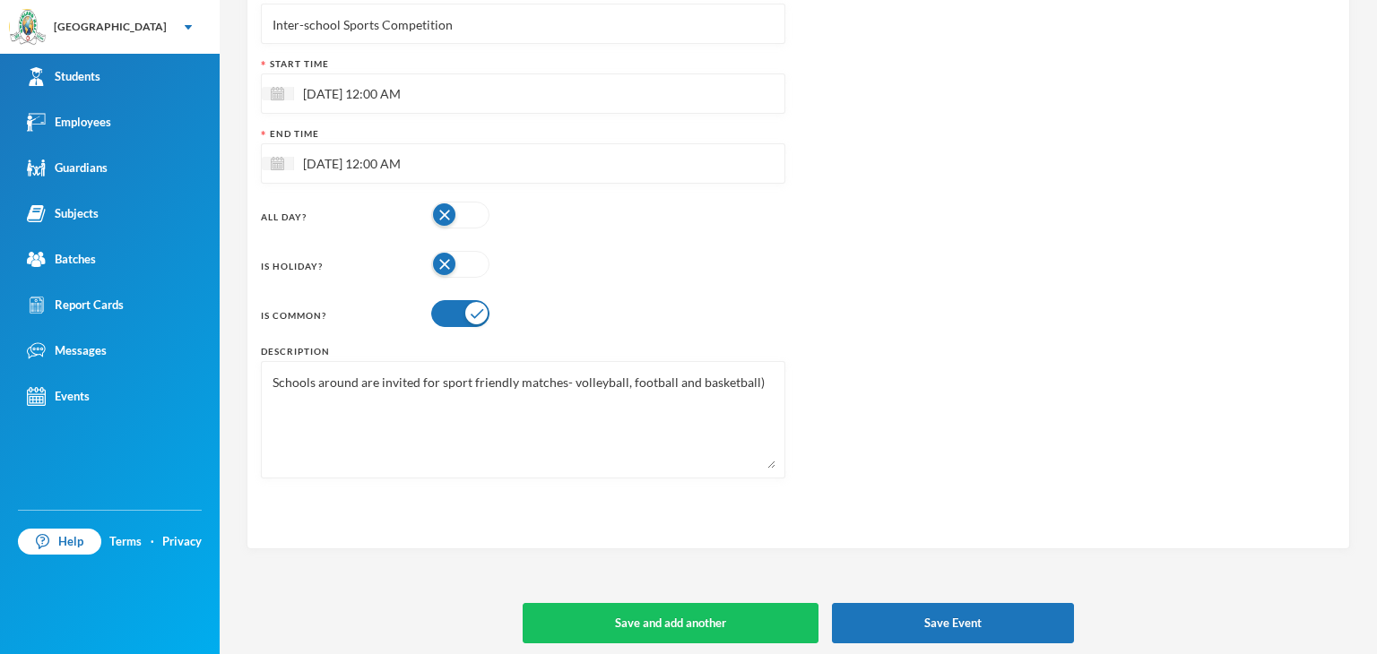
scroll to position [159, 0]
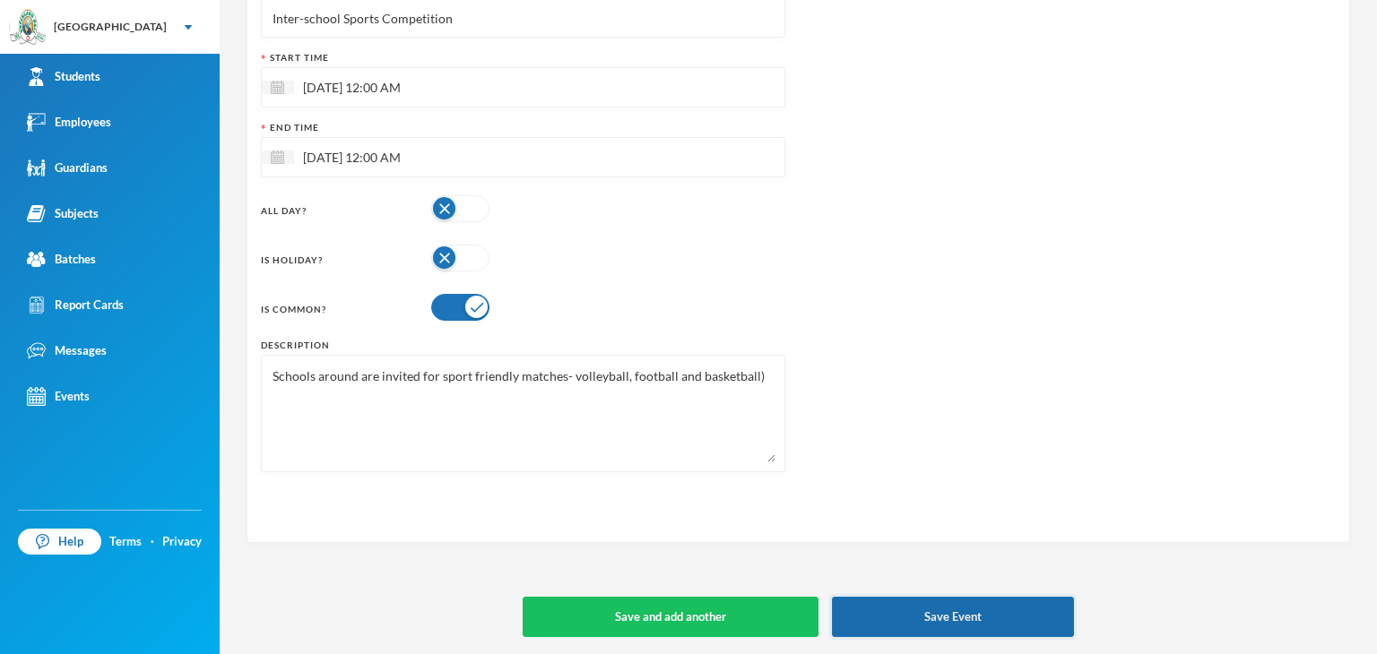
type input "Inter-school Sports Competition"
click at [942, 628] on button "Save Event" at bounding box center [953, 617] width 242 height 40
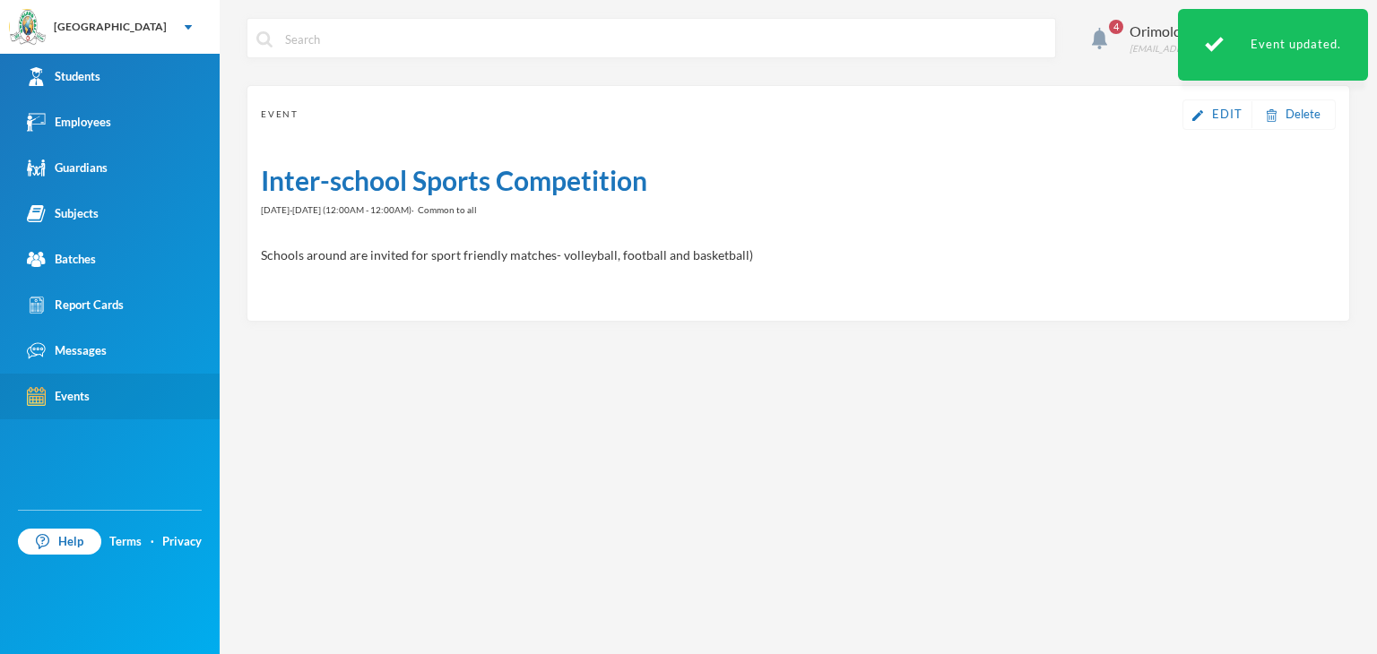
click at [86, 412] on link "Events" at bounding box center [110, 397] width 220 height 46
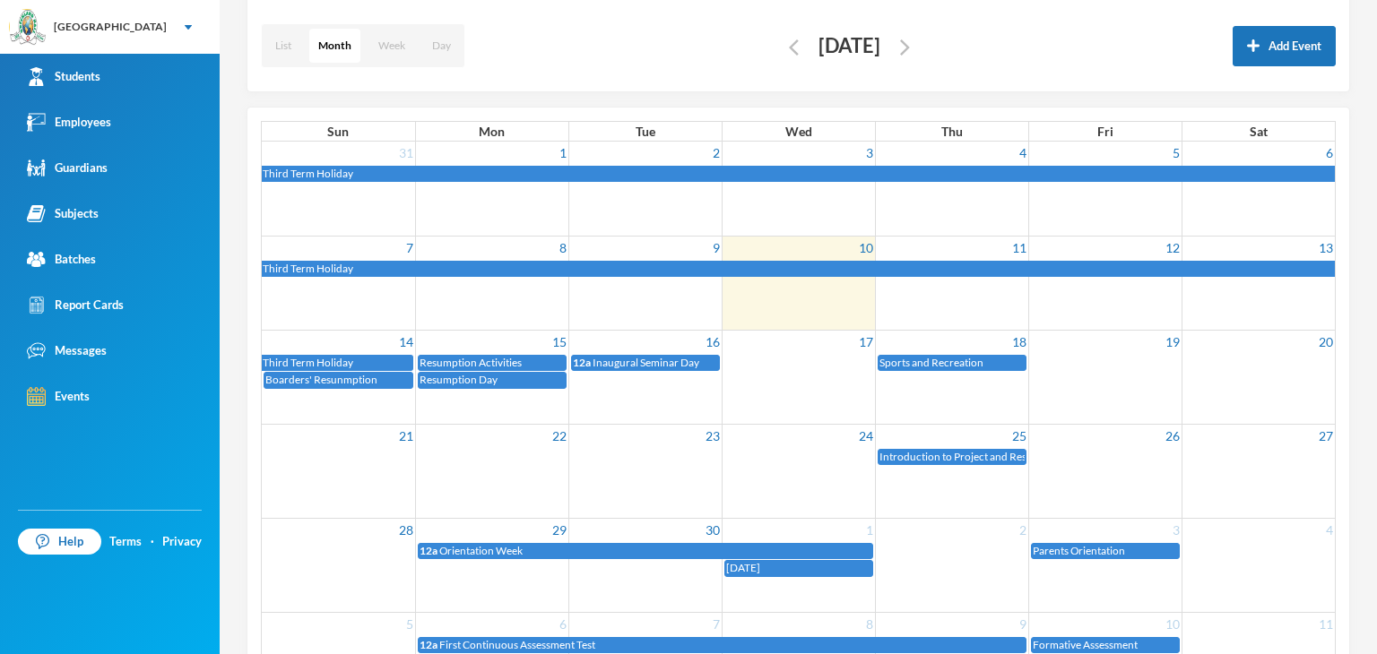
scroll to position [117, 0]
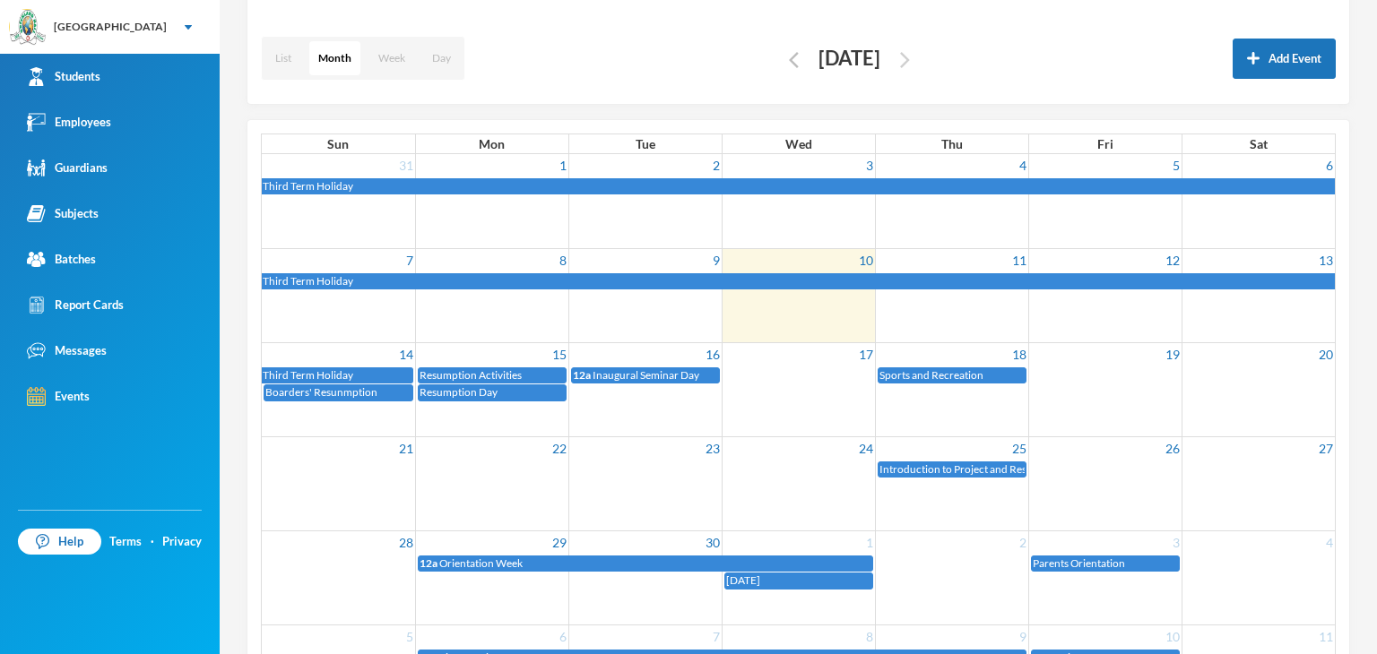
click at [910, 64] on img "button" at bounding box center [905, 60] width 10 height 16
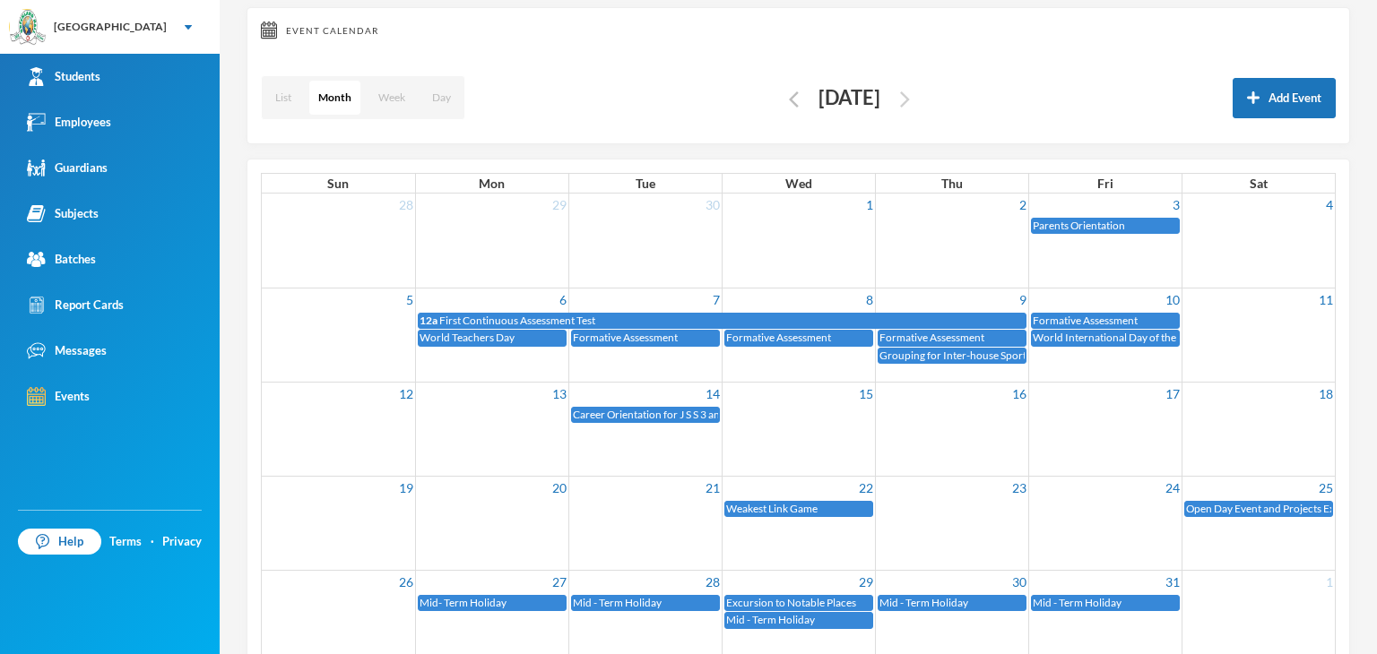
scroll to position [75, 0]
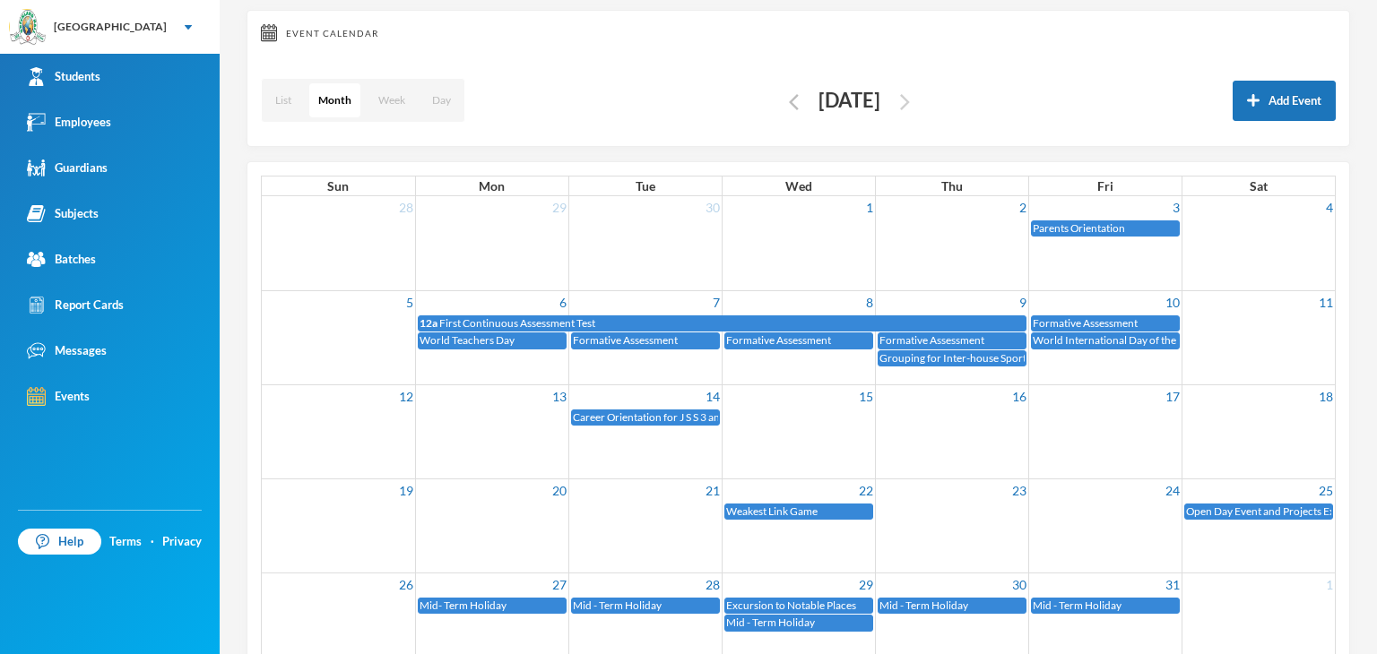
click at [910, 98] on img "button" at bounding box center [905, 102] width 10 height 16
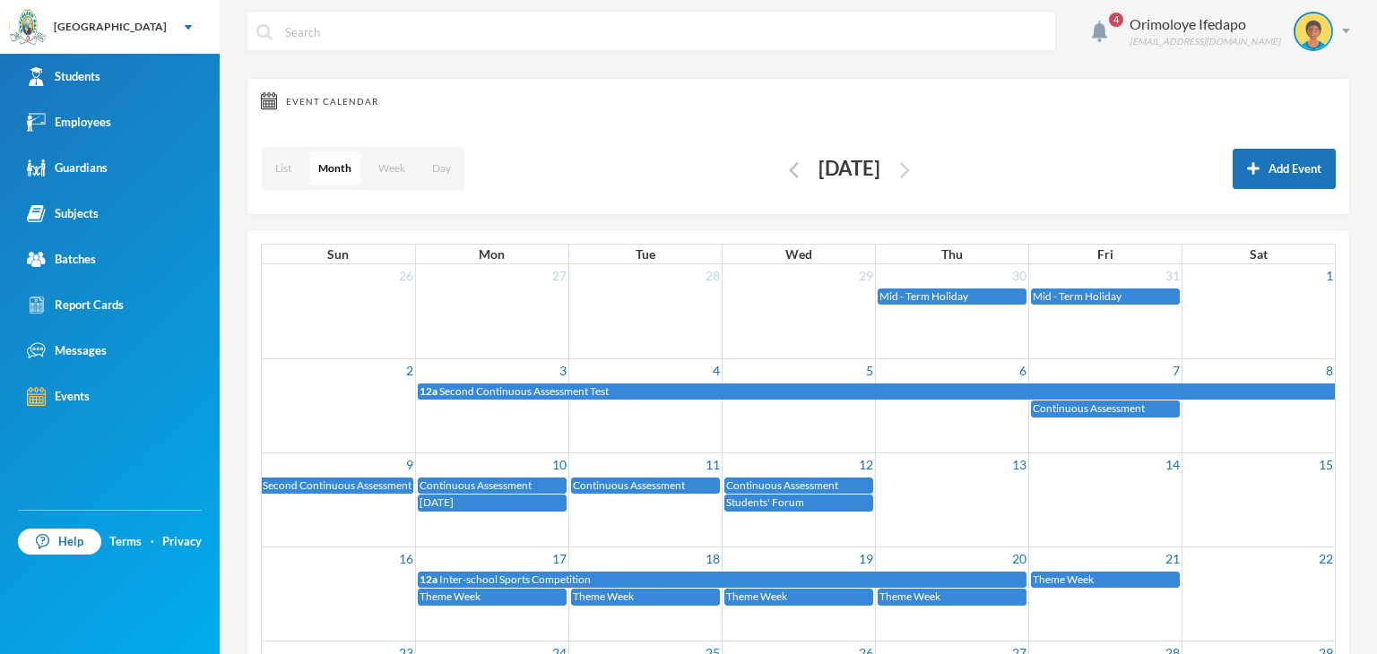
scroll to position [0, 0]
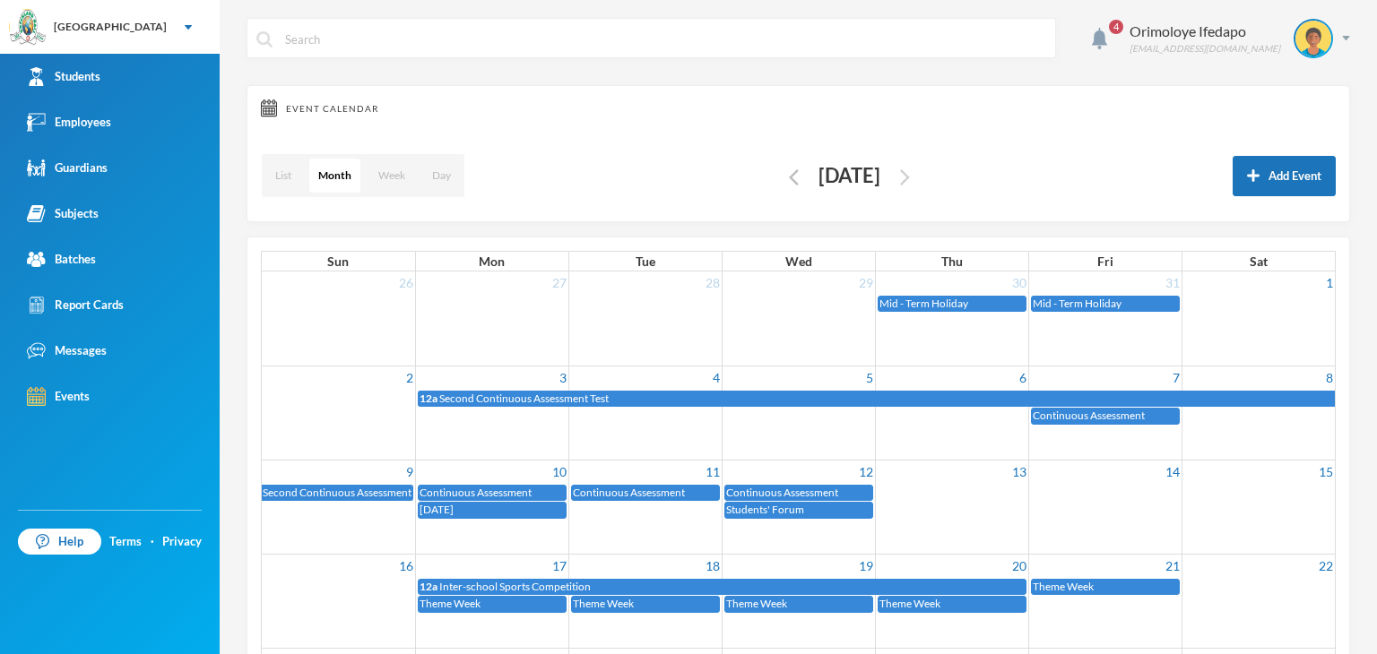
click at [910, 176] on img "button" at bounding box center [905, 177] width 10 height 16
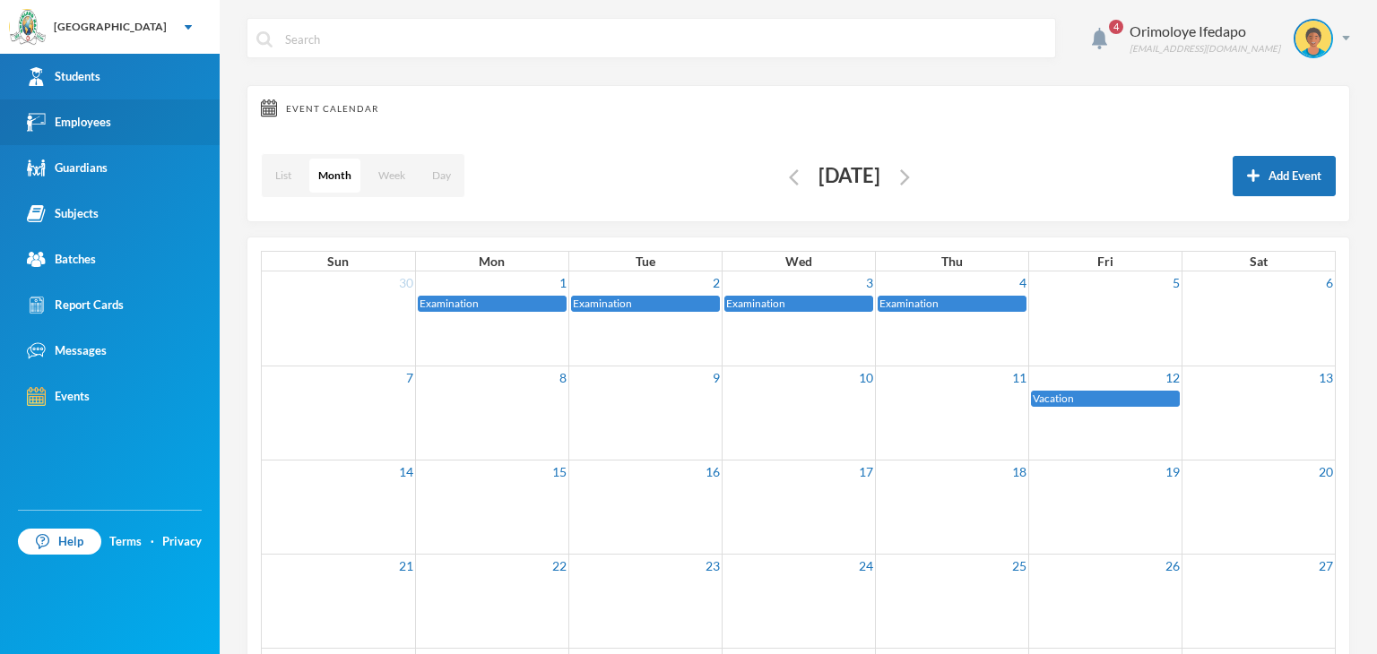
click at [86, 123] on div "Employees" at bounding box center [69, 122] width 84 height 19
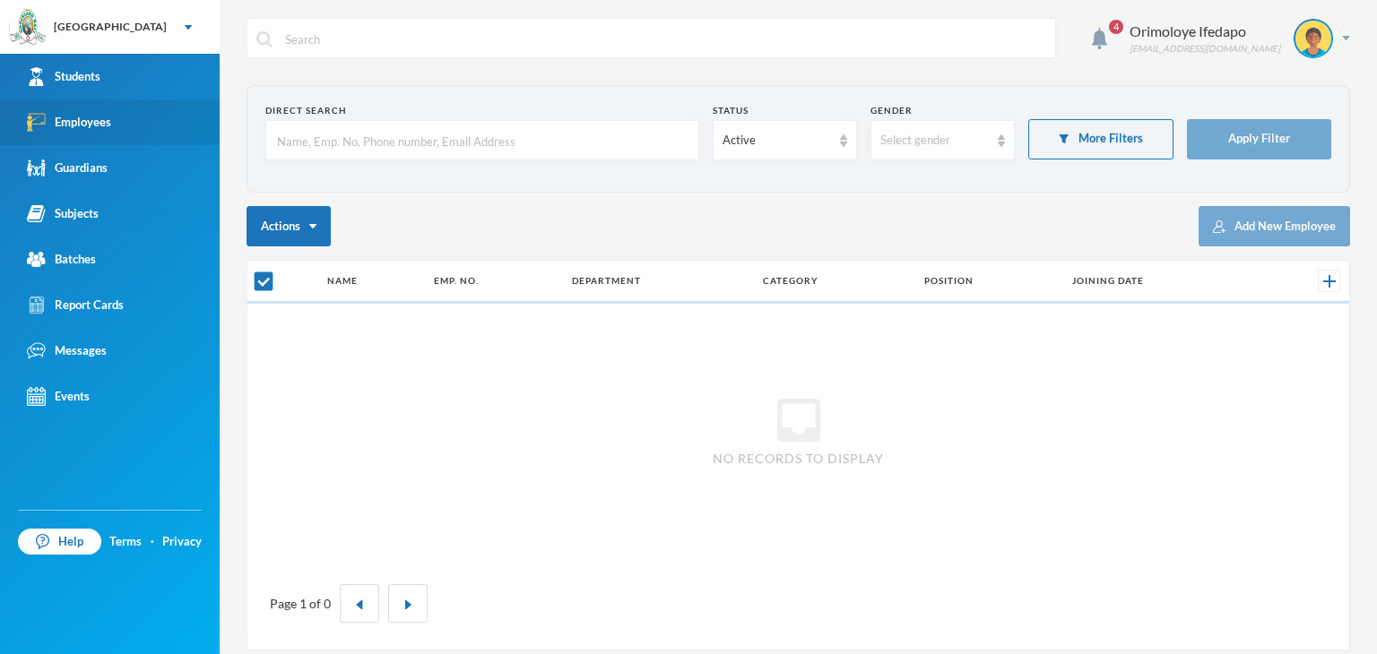
click at [86, 123] on div "Employees" at bounding box center [69, 122] width 84 height 19
click at [380, 142] on input "text" at bounding box center [482, 141] width 414 height 40
type input "asah"
checkbox input "false"
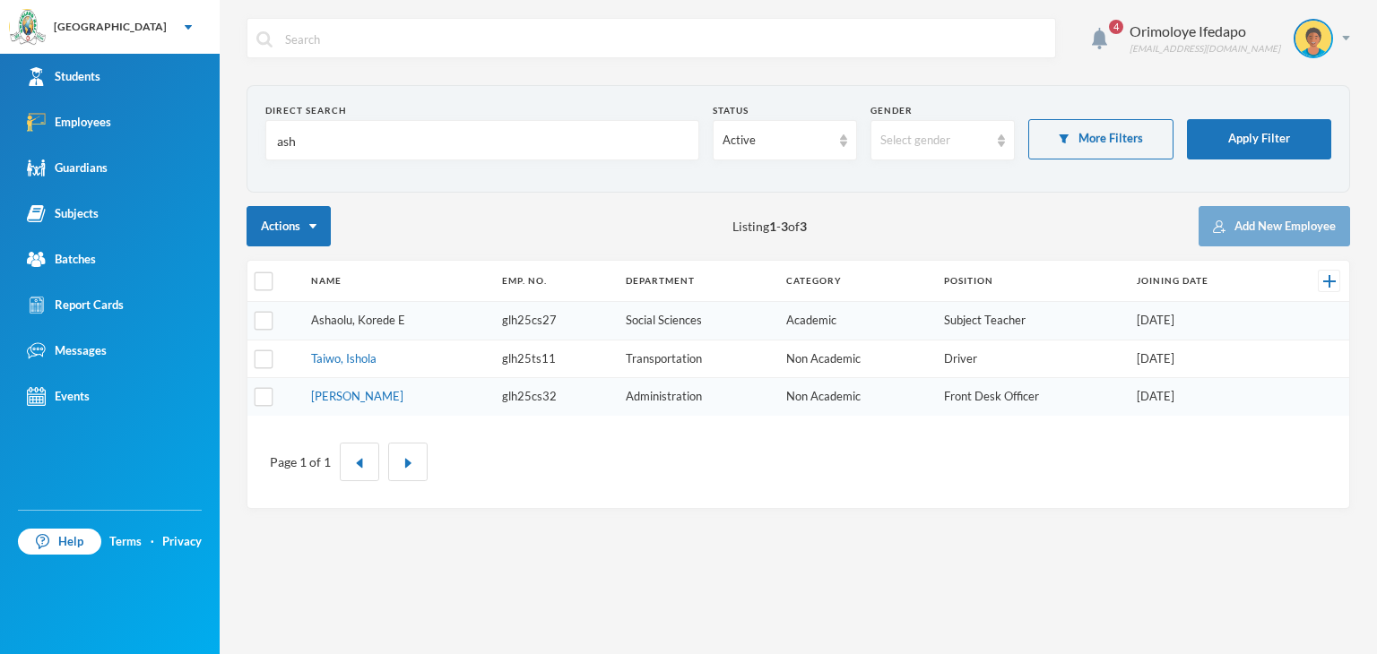
type input "ash"
click at [357, 324] on link "Ashaolu, Korede E" at bounding box center [358, 320] width 94 height 14
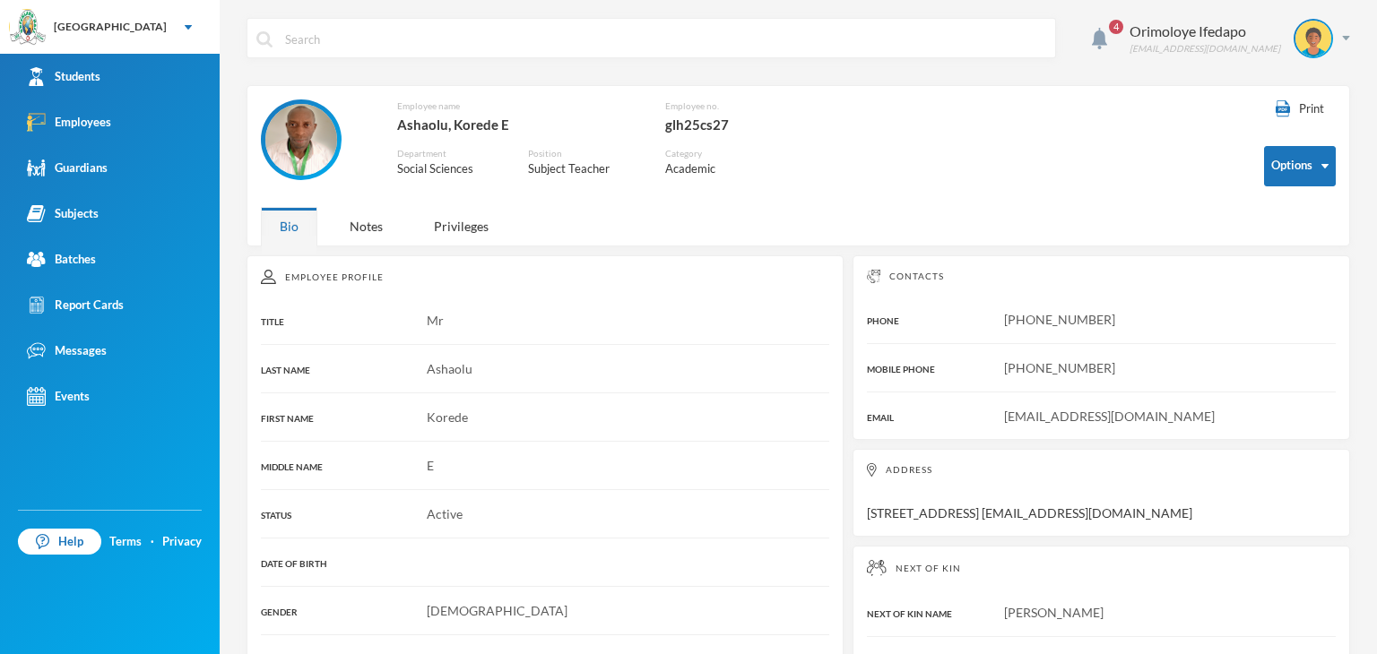
click at [691, 123] on div "glh25cs27" at bounding box center [732, 124] width 134 height 23
copy div "glh25cs27"
click at [86, 133] on link "Employees" at bounding box center [110, 123] width 220 height 46
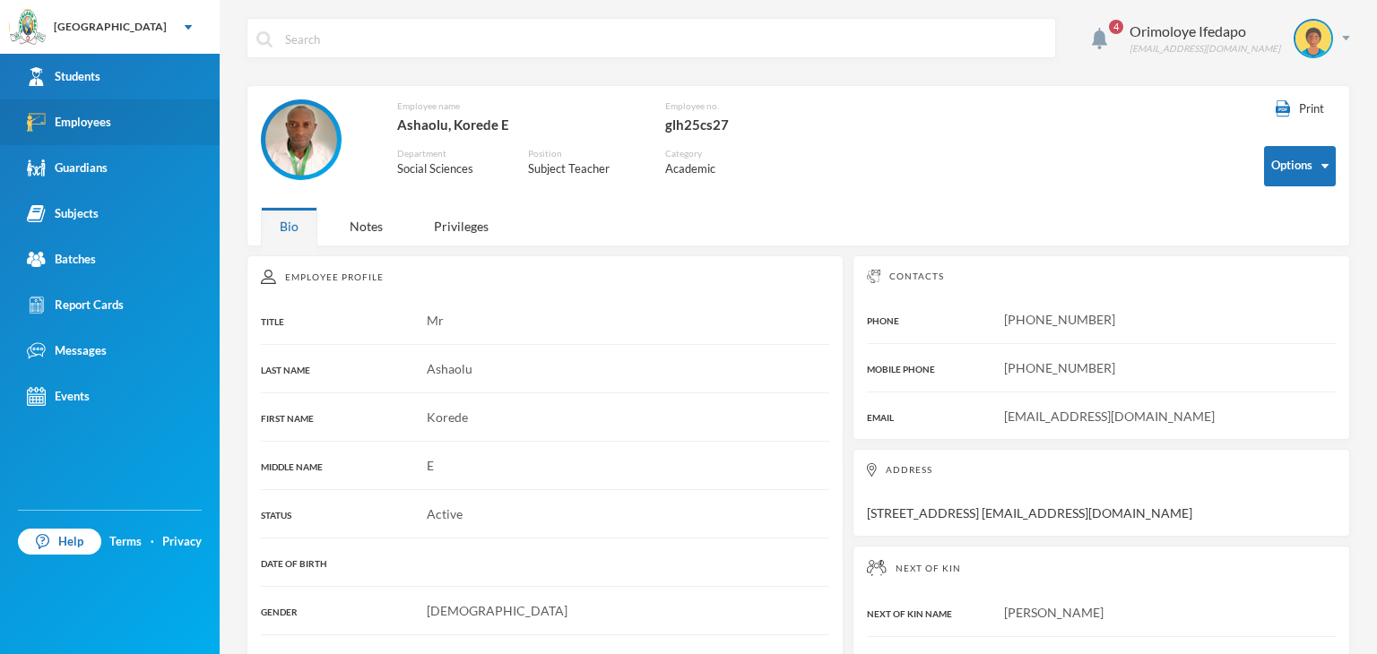
click at [86, 133] on link "Employees" at bounding box center [110, 123] width 220 height 46
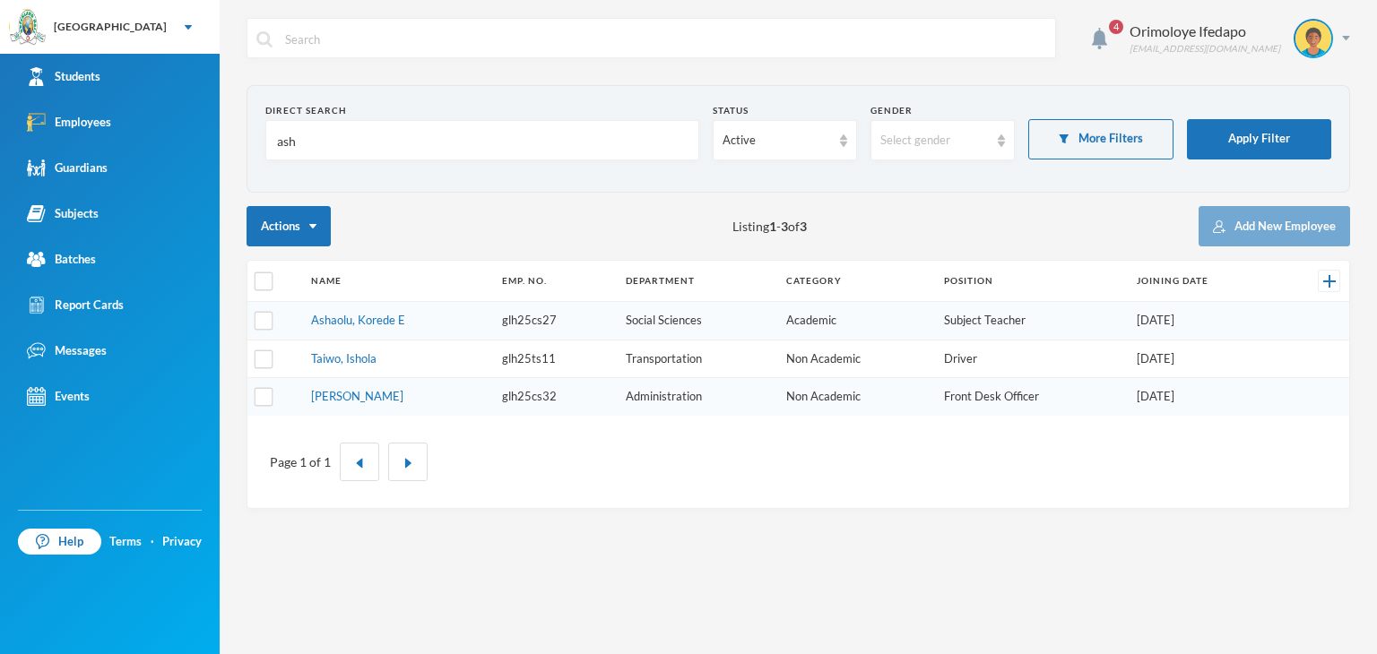
click at [330, 153] on input "ash" at bounding box center [482, 141] width 414 height 40
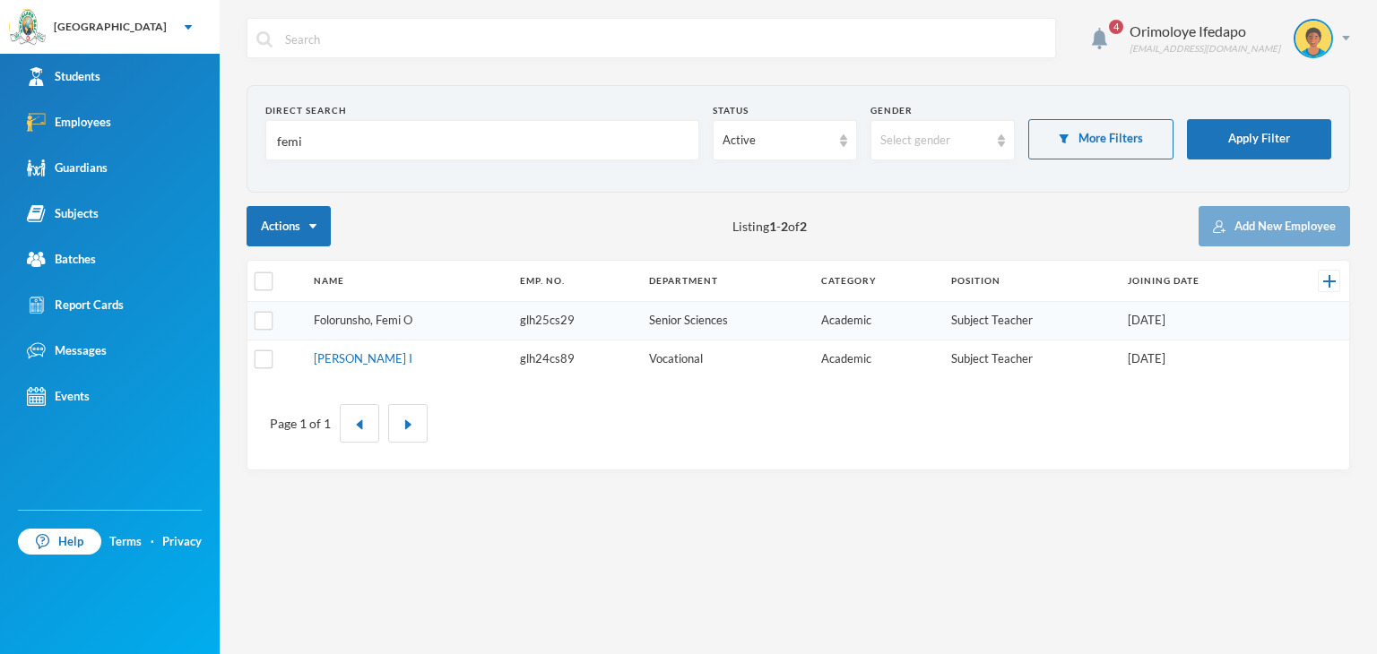
type input "femi"
click at [376, 325] on link "Folorunsho, Femi O" at bounding box center [363, 320] width 99 height 14
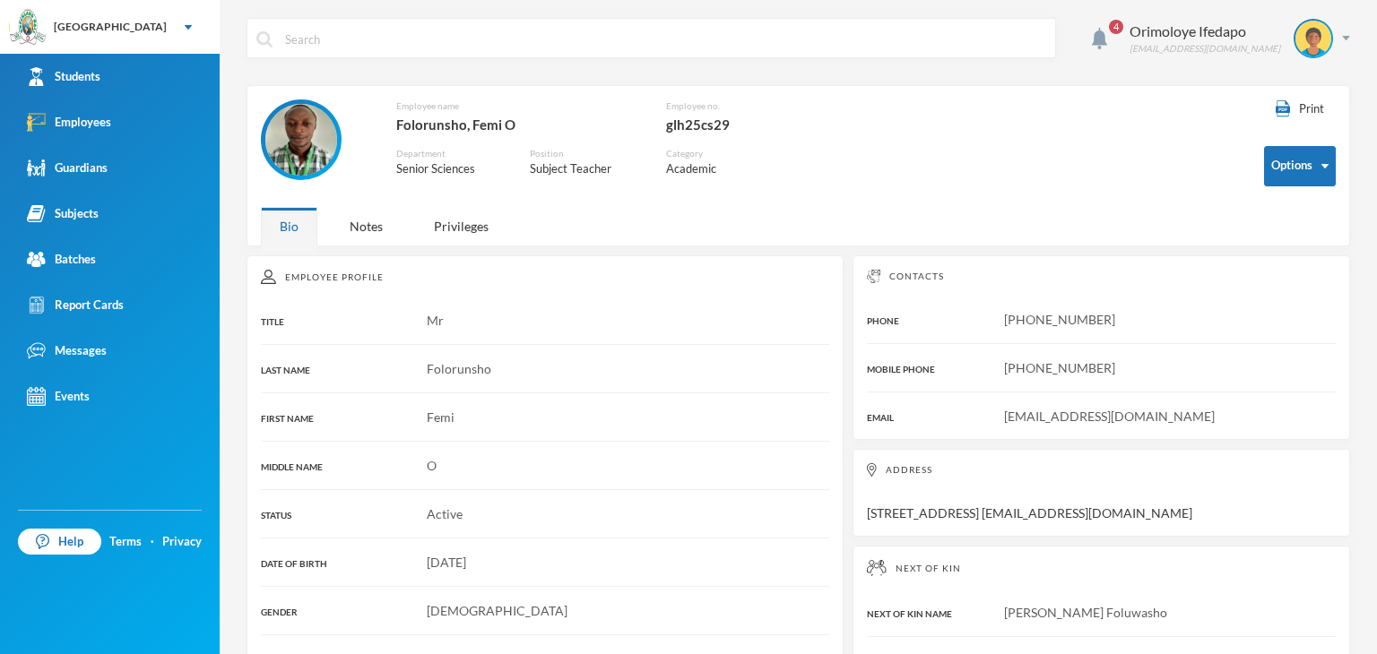
click at [668, 126] on div "glh25cs29" at bounding box center [732, 124] width 133 height 23
copy div "glh25cs29"
click at [114, 77] on link "Students" at bounding box center [110, 77] width 220 height 46
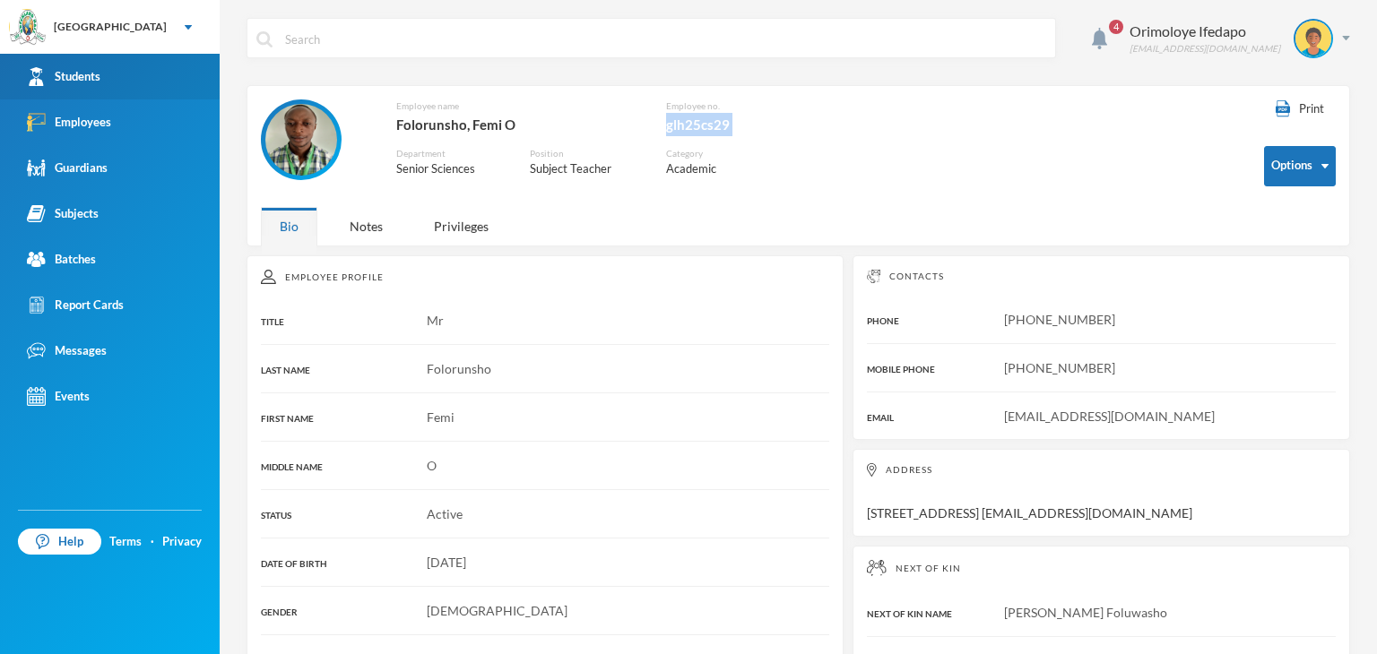
click at [114, 77] on link "Students" at bounding box center [110, 77] width 220 height 46
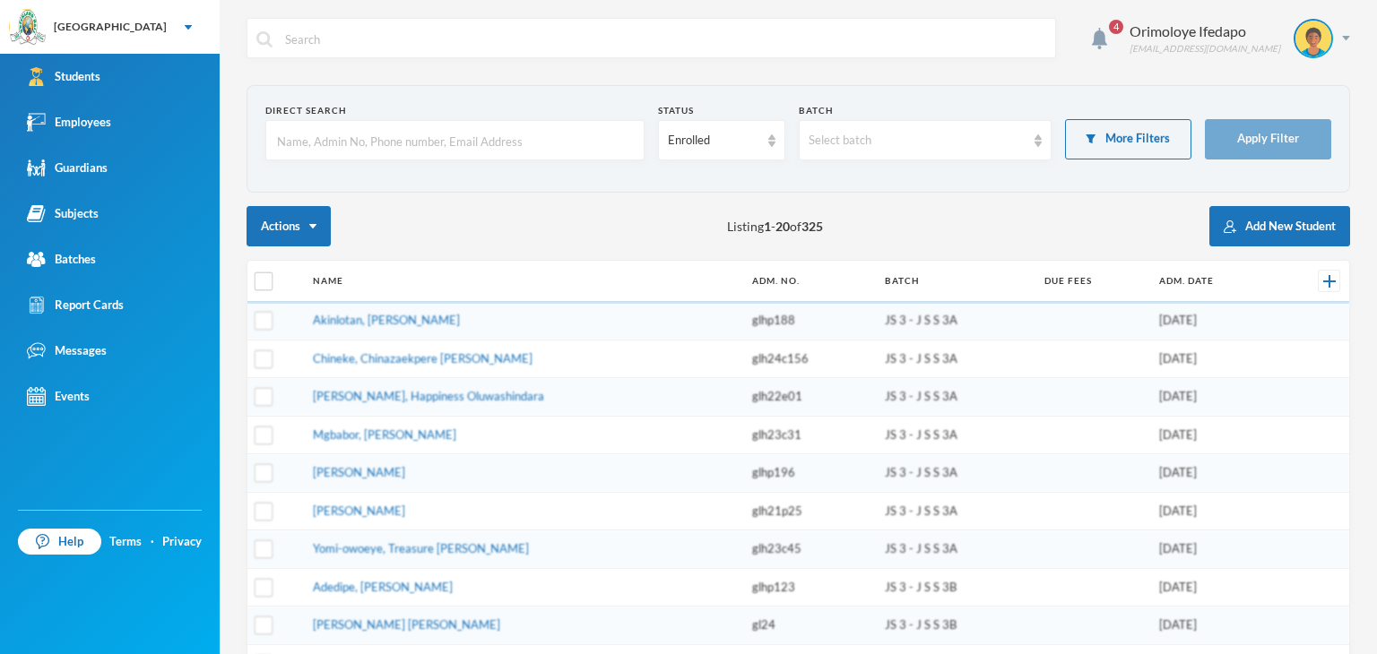
click at [330, 148] on input "text" at bounding box center [455, 141] width 360 height 40
type input "a"
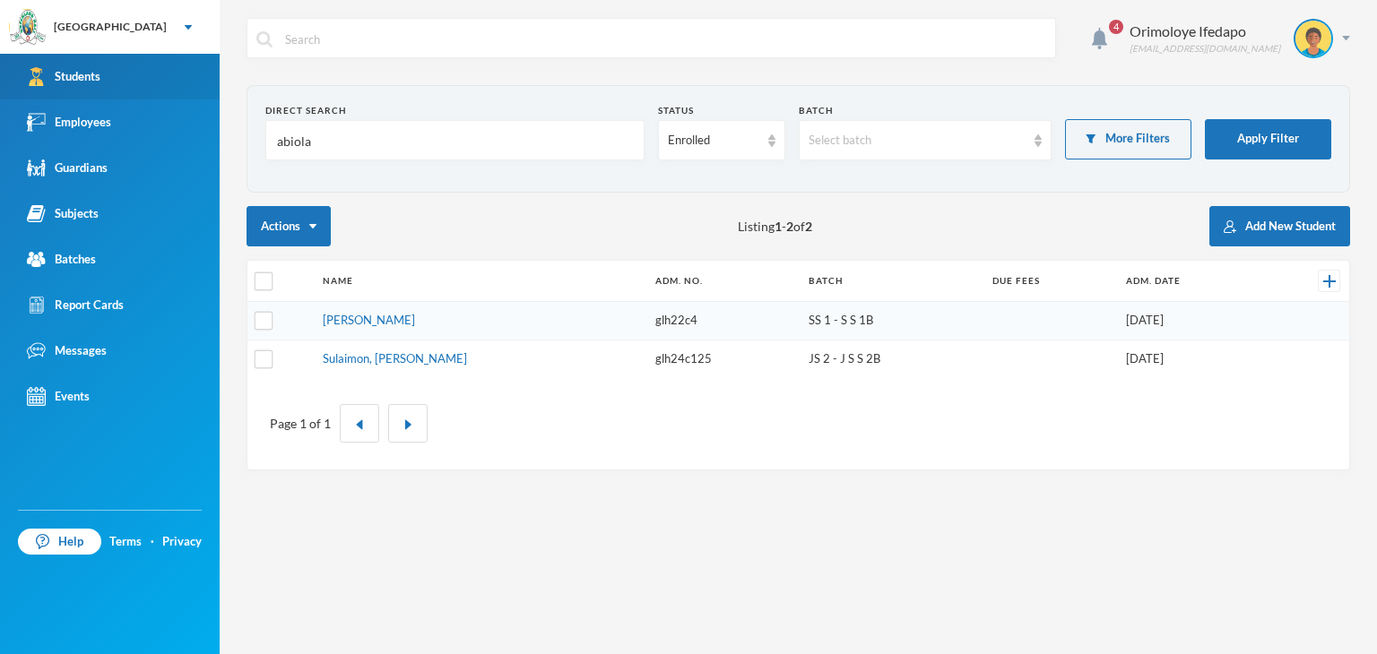
type input "abiola"
click at [47, 85] on div "Students" at bounding box center [64, 76] width 74 height 19
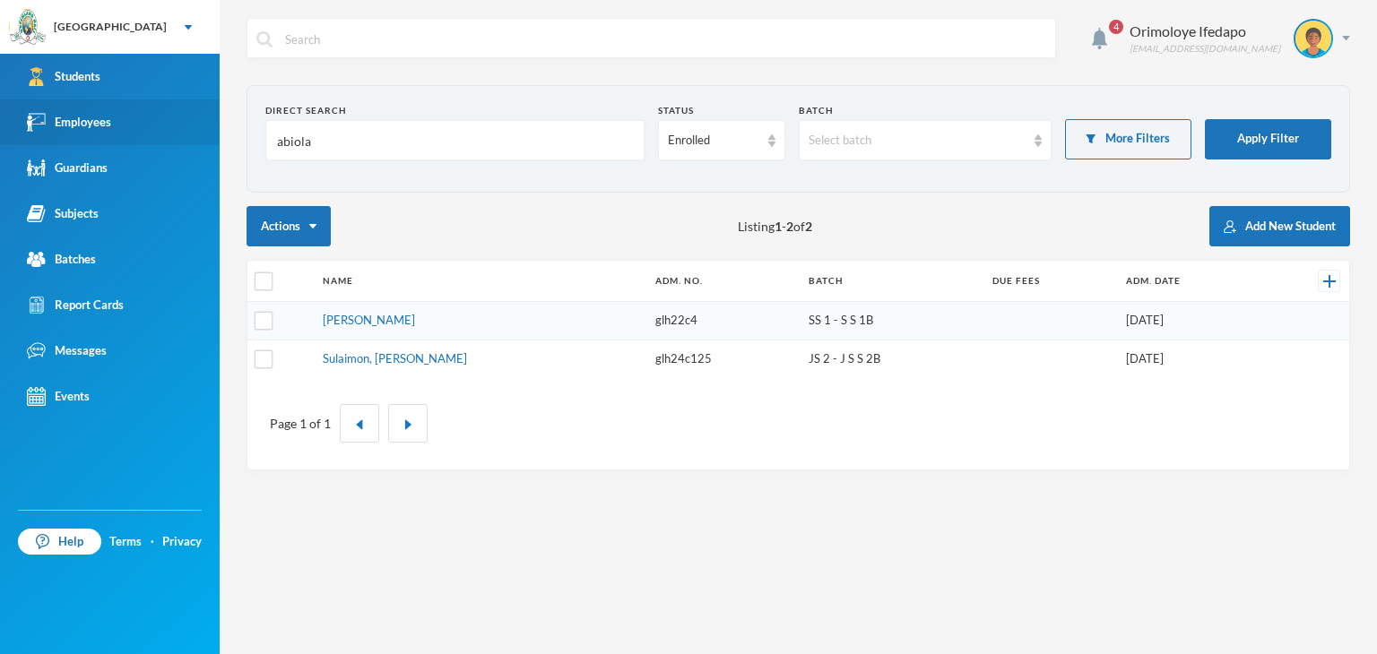
click at [79, 133] on link "Employees" at bounding box center [110, 123] width 220 height 46
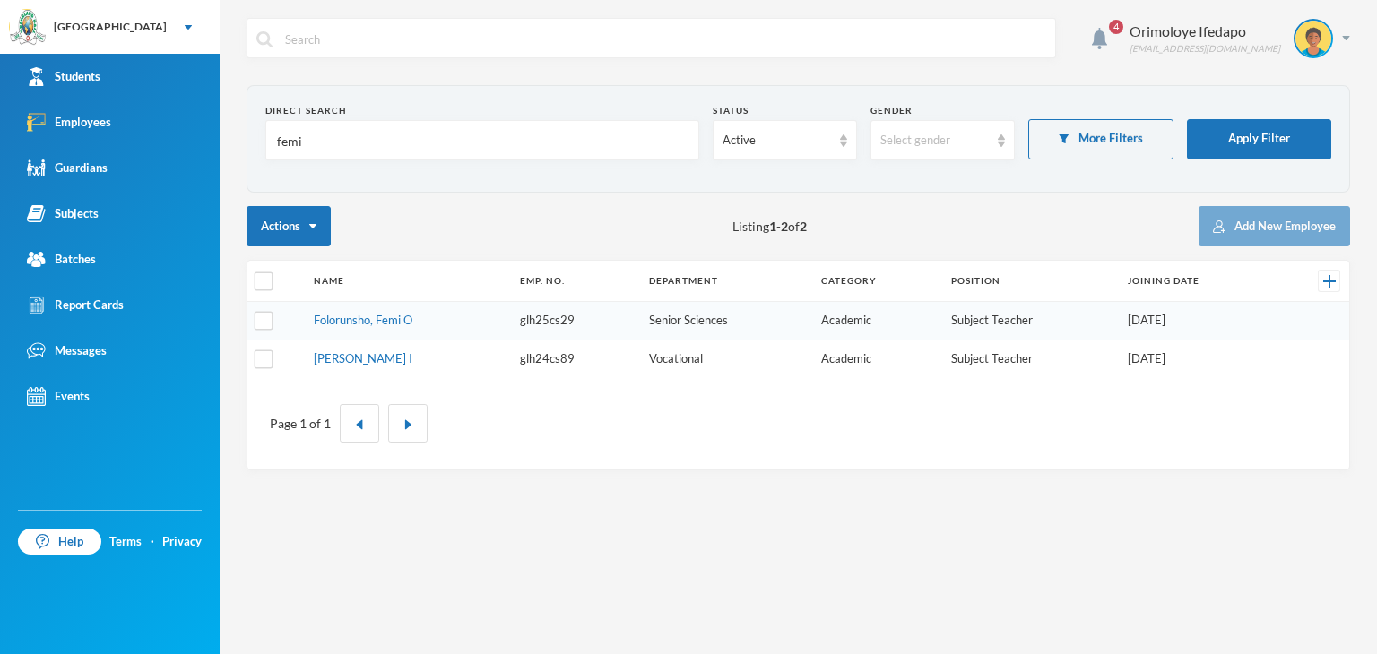
click at [317, 144] on input "femi" at bounding box center [482, 141] width 414 height 40
click at [316, 144] on input "femi" at bounding box center [482, 141] width 414 height 40
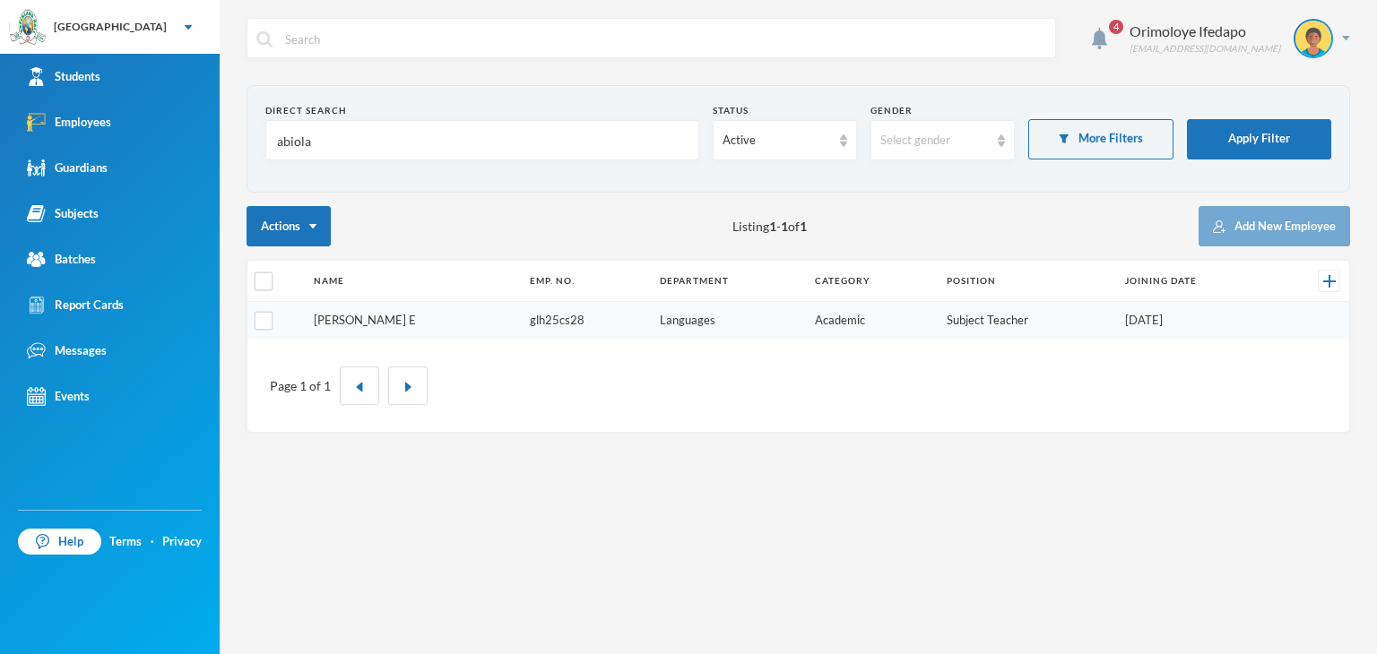
type input "abiola"
click at [367, 318] on link "Akintoye, Abiola E" at bounding box center [365, 320] width 102 height 14
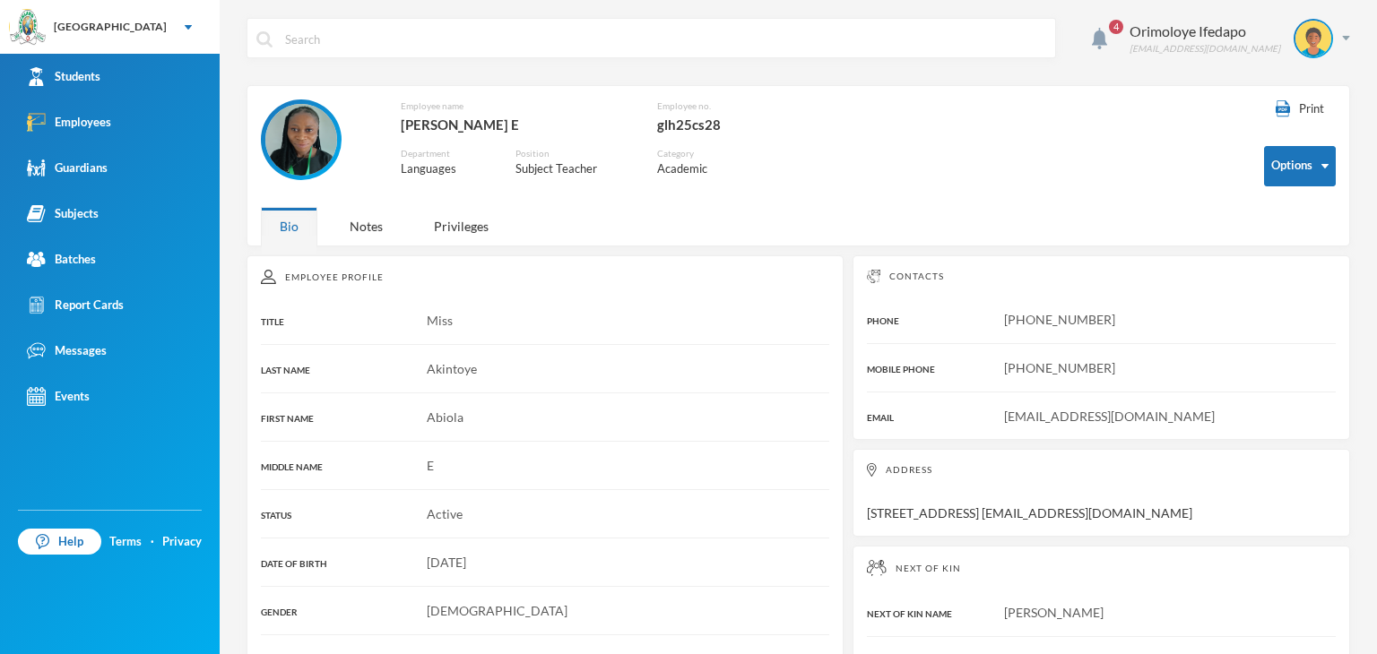
click at [685, 132] on div "glh25cs28" at bounding box center [728, 124] width 142 height 23
copy div "glh25cs28"
